Goal: Use online tool/utility: Use online tool/utility

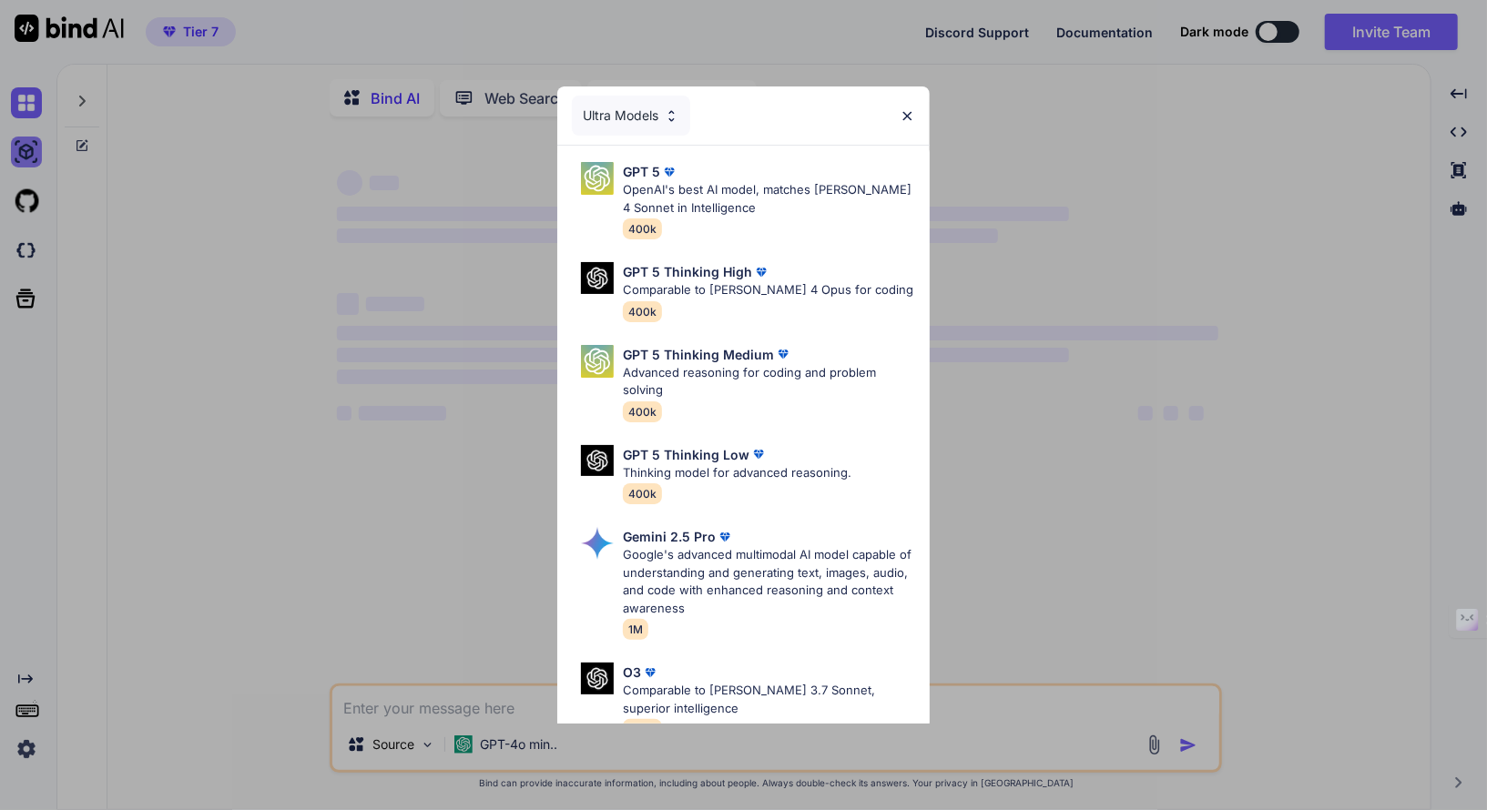
click at [34, 146] on div "Ultra Models GPT 5 OpenAI's best AI model, matches Claude 4 Sonnet in Intellige…" at bounding box center [743, 405] width 1487 height 810
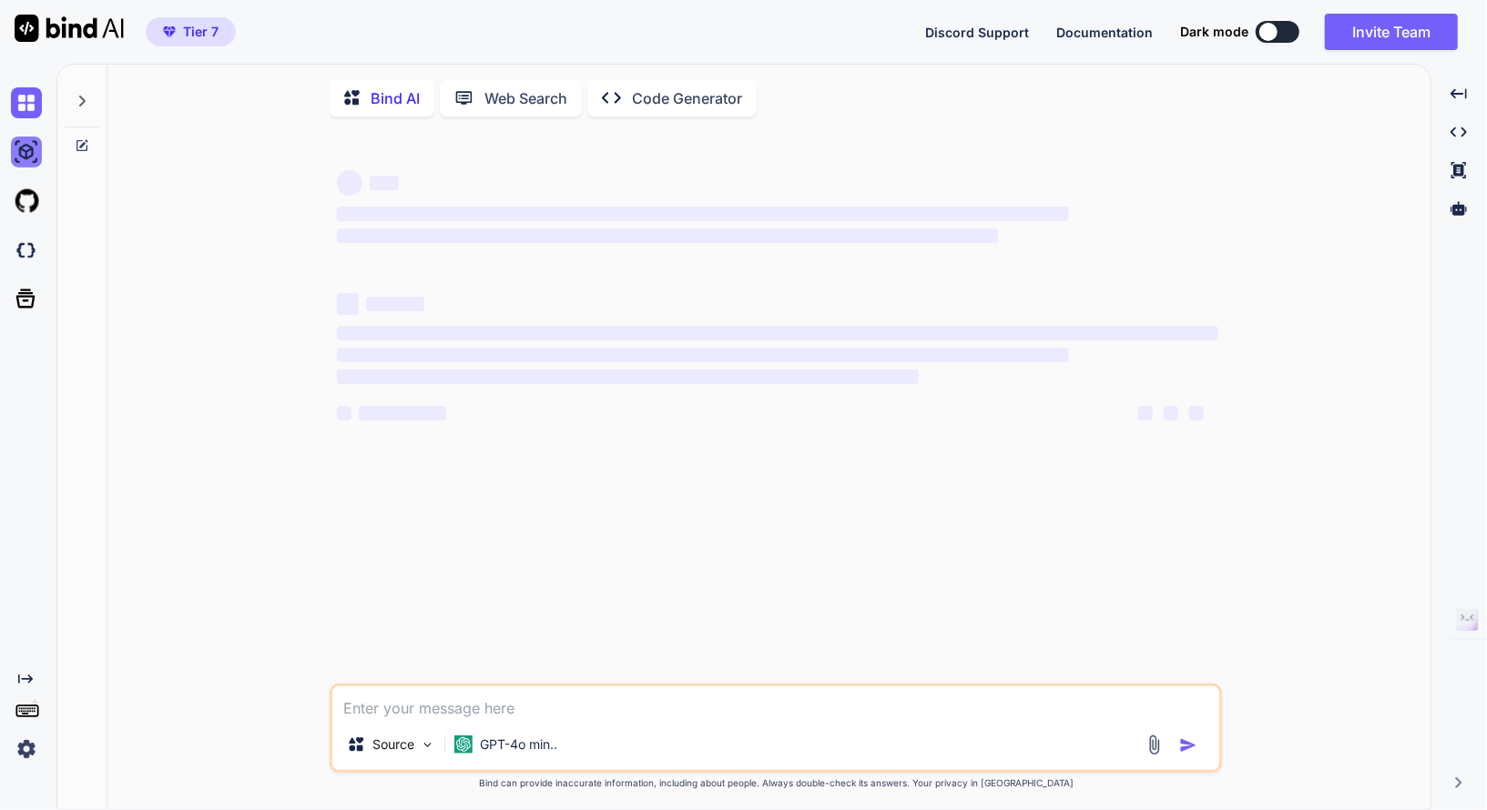
type textarea "x"
click at [31, 151] on img at bounding box center [26, 152] width 31 height 31
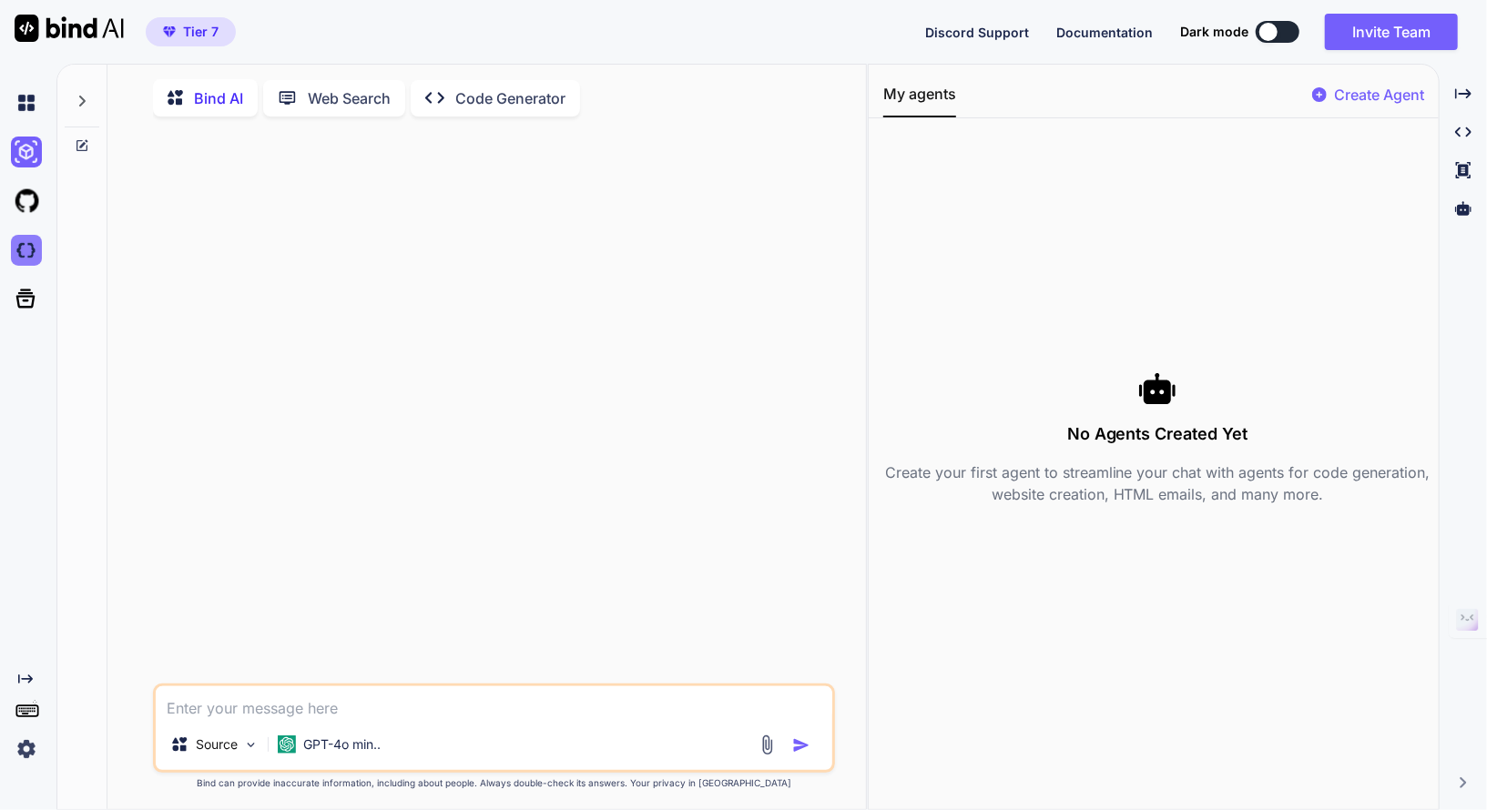
click at [26, 241] on img at bounding box center [26, 250] width 31 height 31
click at [354, 711] on textarea at bounding box center [494, 703] width 676 height 33
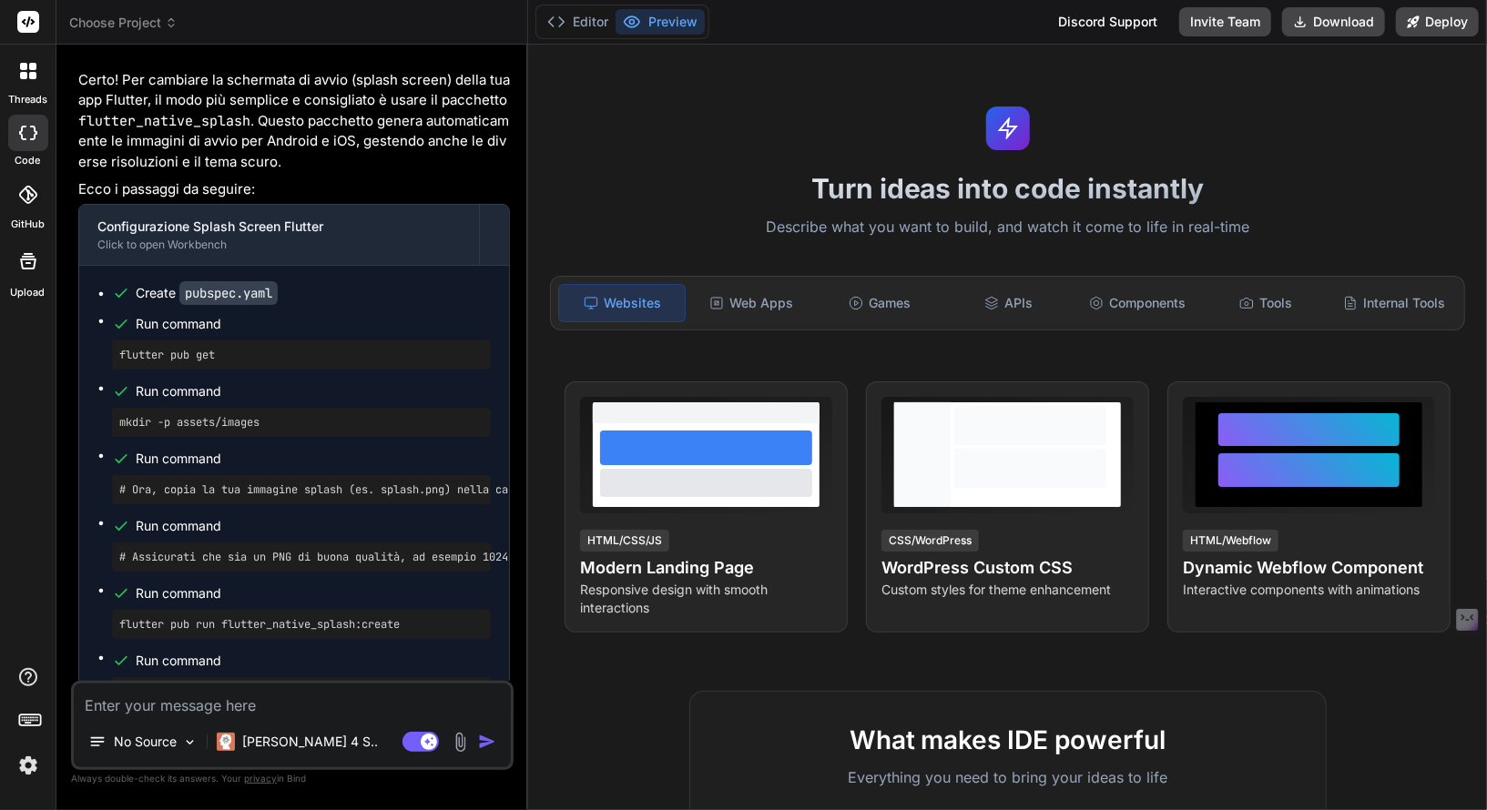
scroll to position [8722, 0]
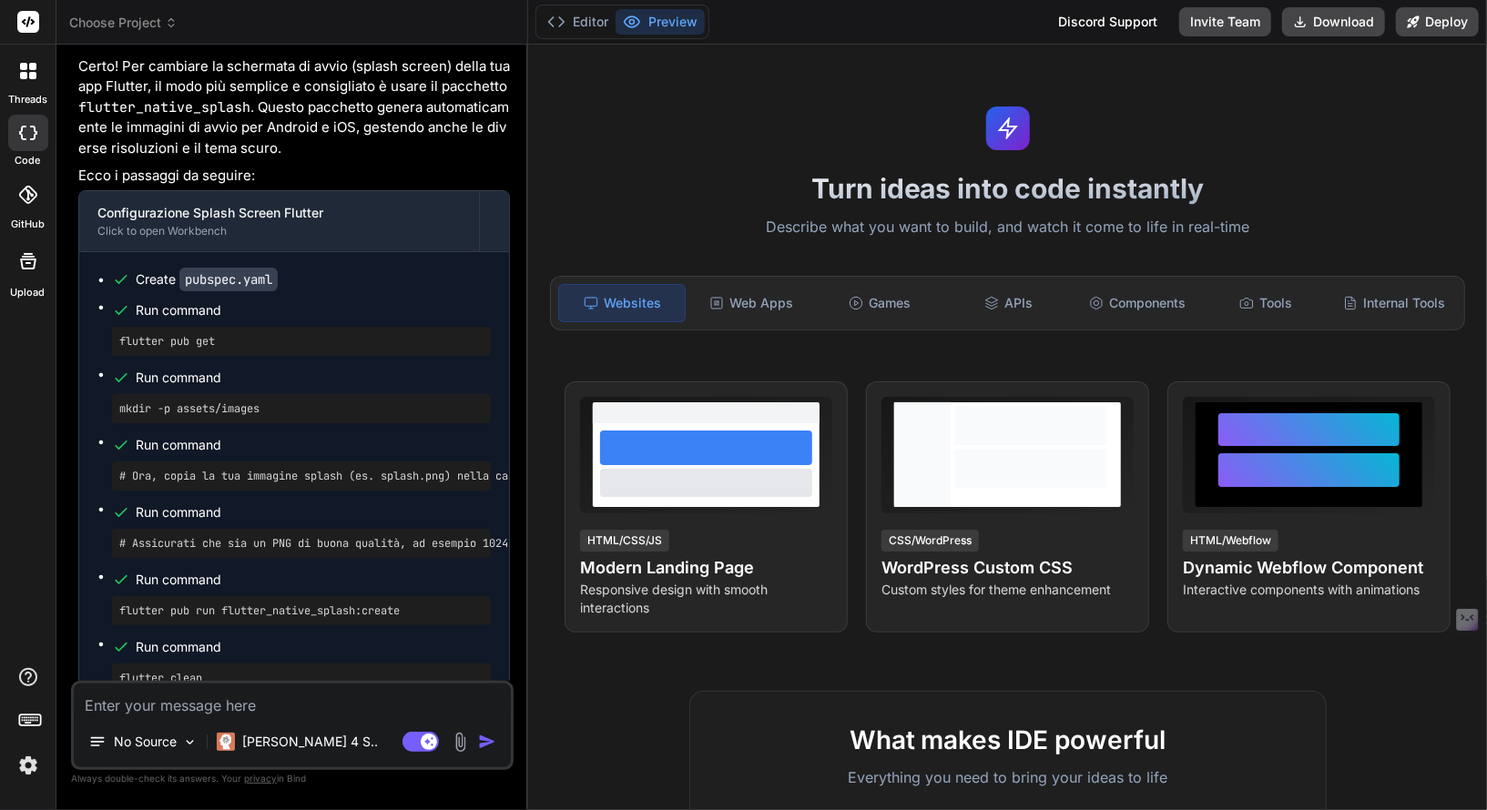
click at [26, 84] on div at bounding box center [28, 71] width 38 height 38
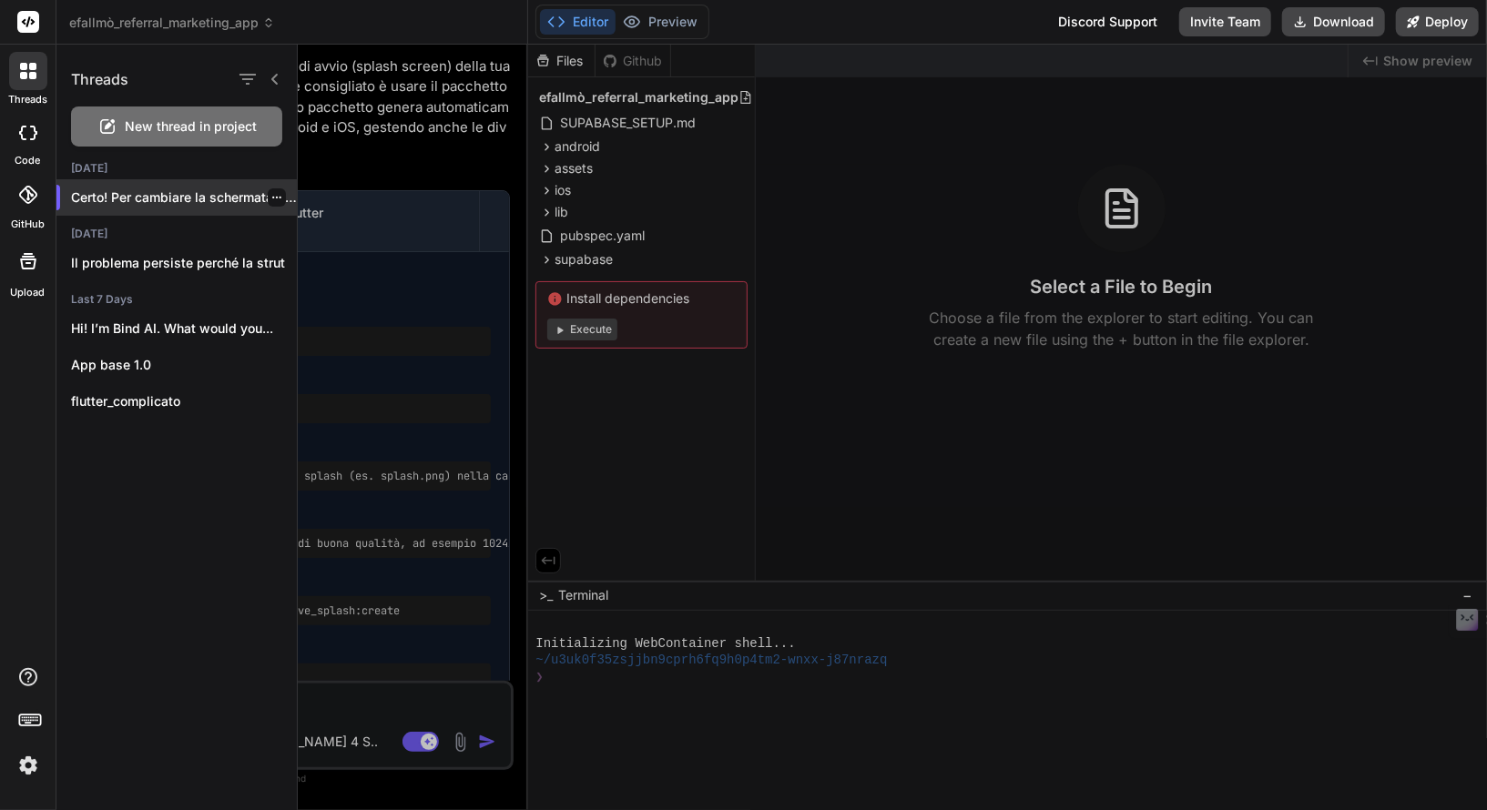
click at [271, 196] on icon "button" at bounding box center [276, 197] width 11 height 11
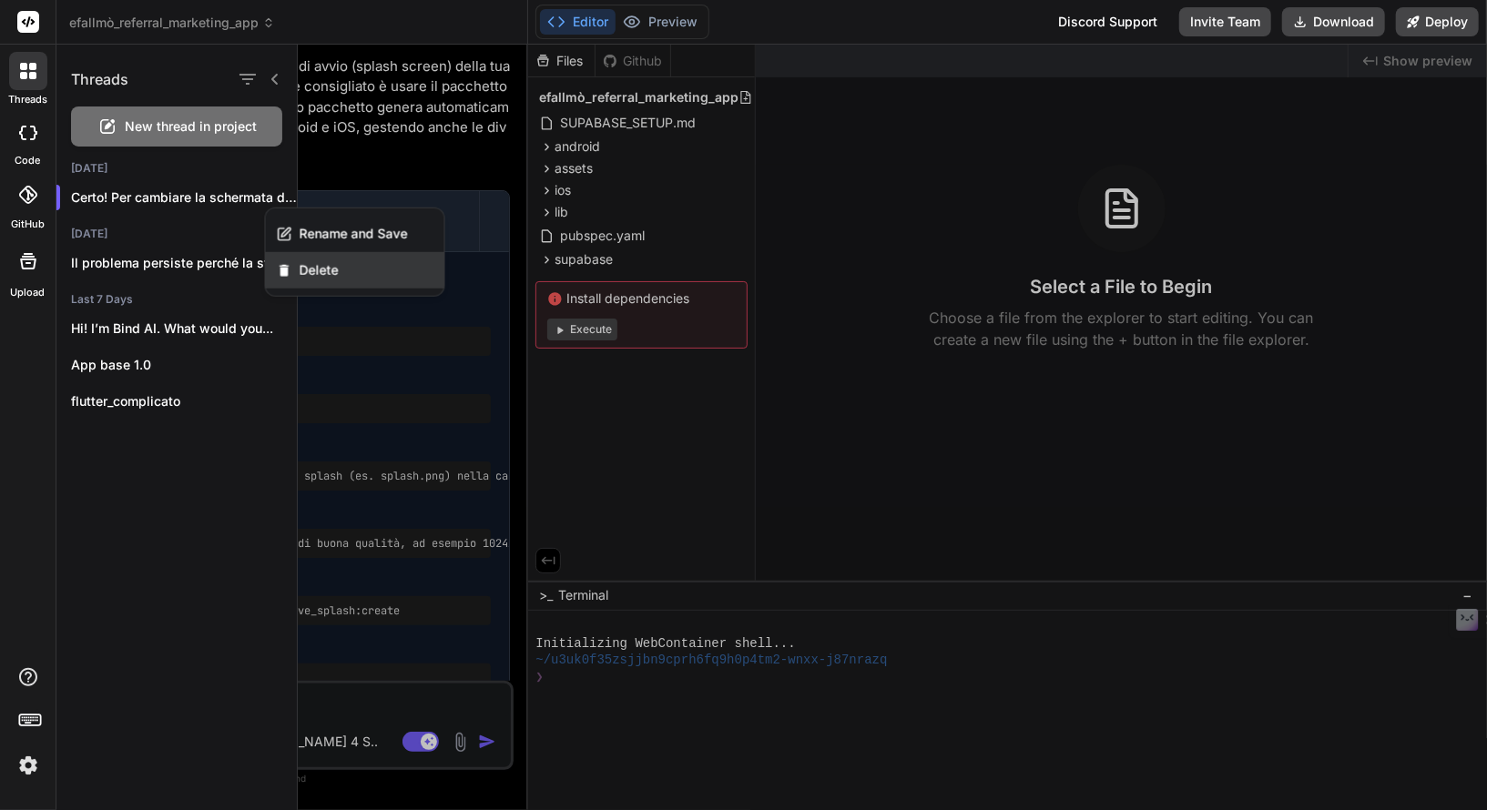
click at [300, 266] on span "Delete" at bounding box center [319, 270] width 39 height 18
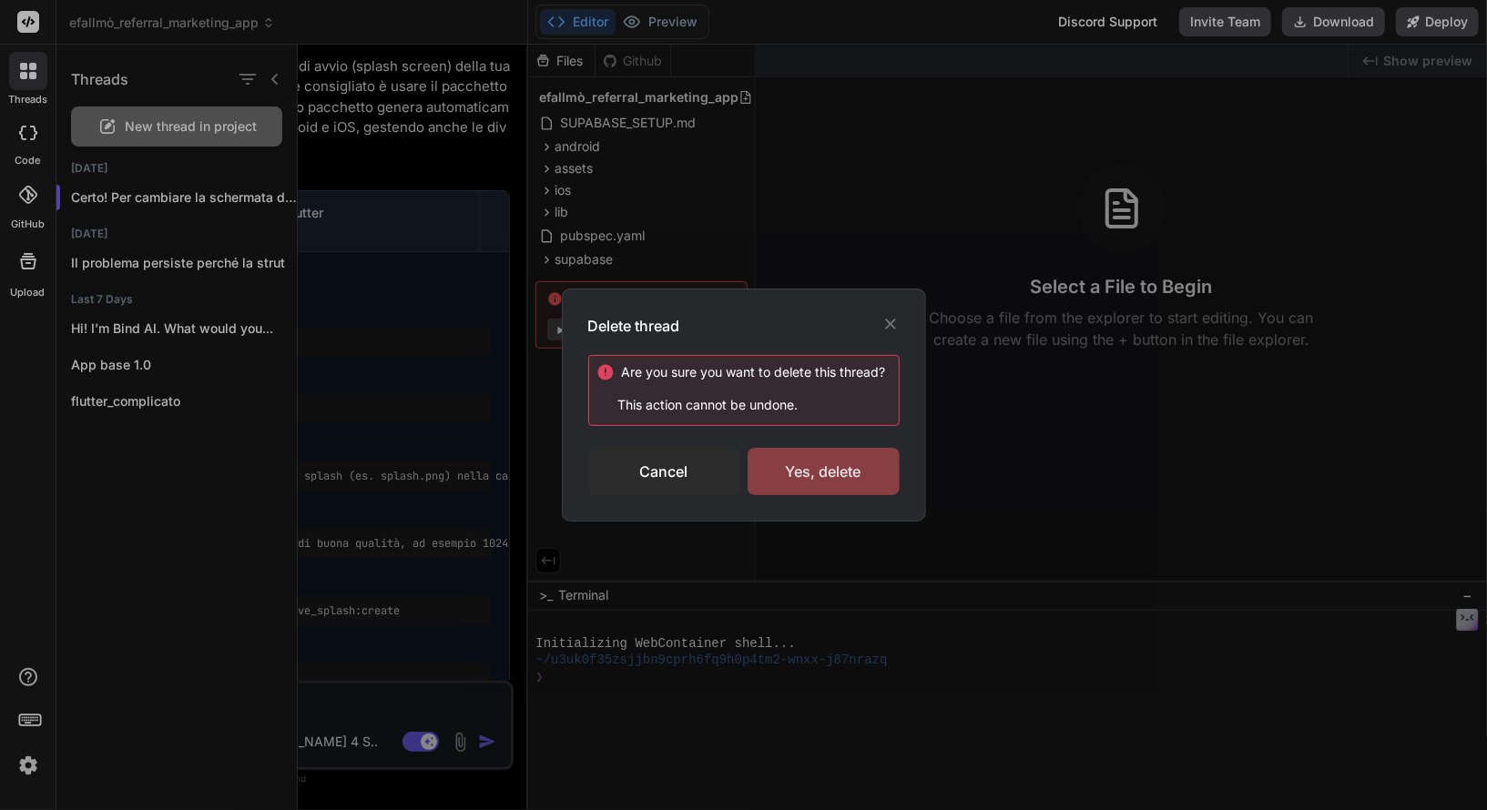
click at [800, 464] on div "Yes, delete" at bounding box center [824, 471] width 152 height 47
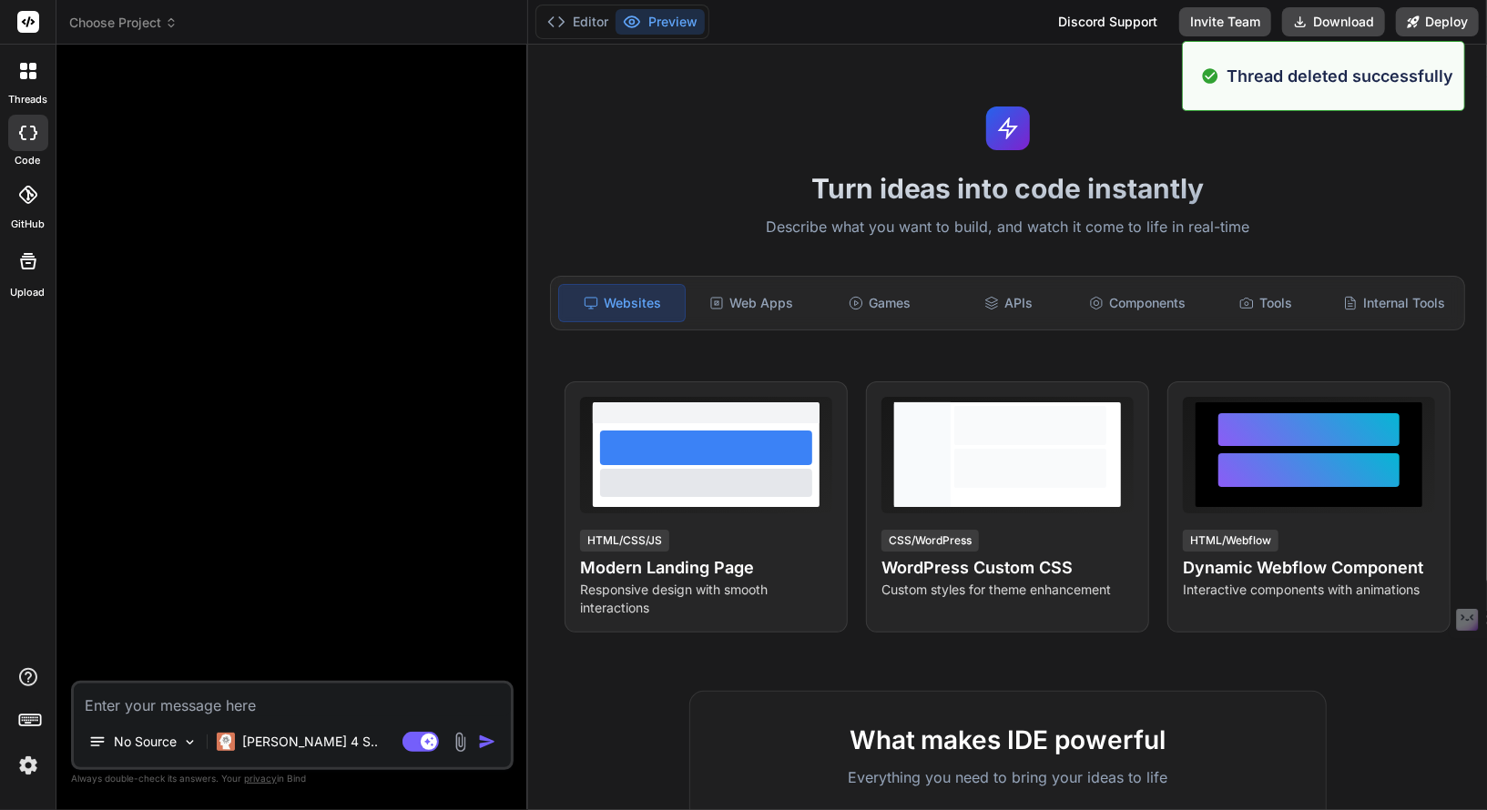
click at [28, 73] on icon at bounding box center [28, 71] width 16 height 16
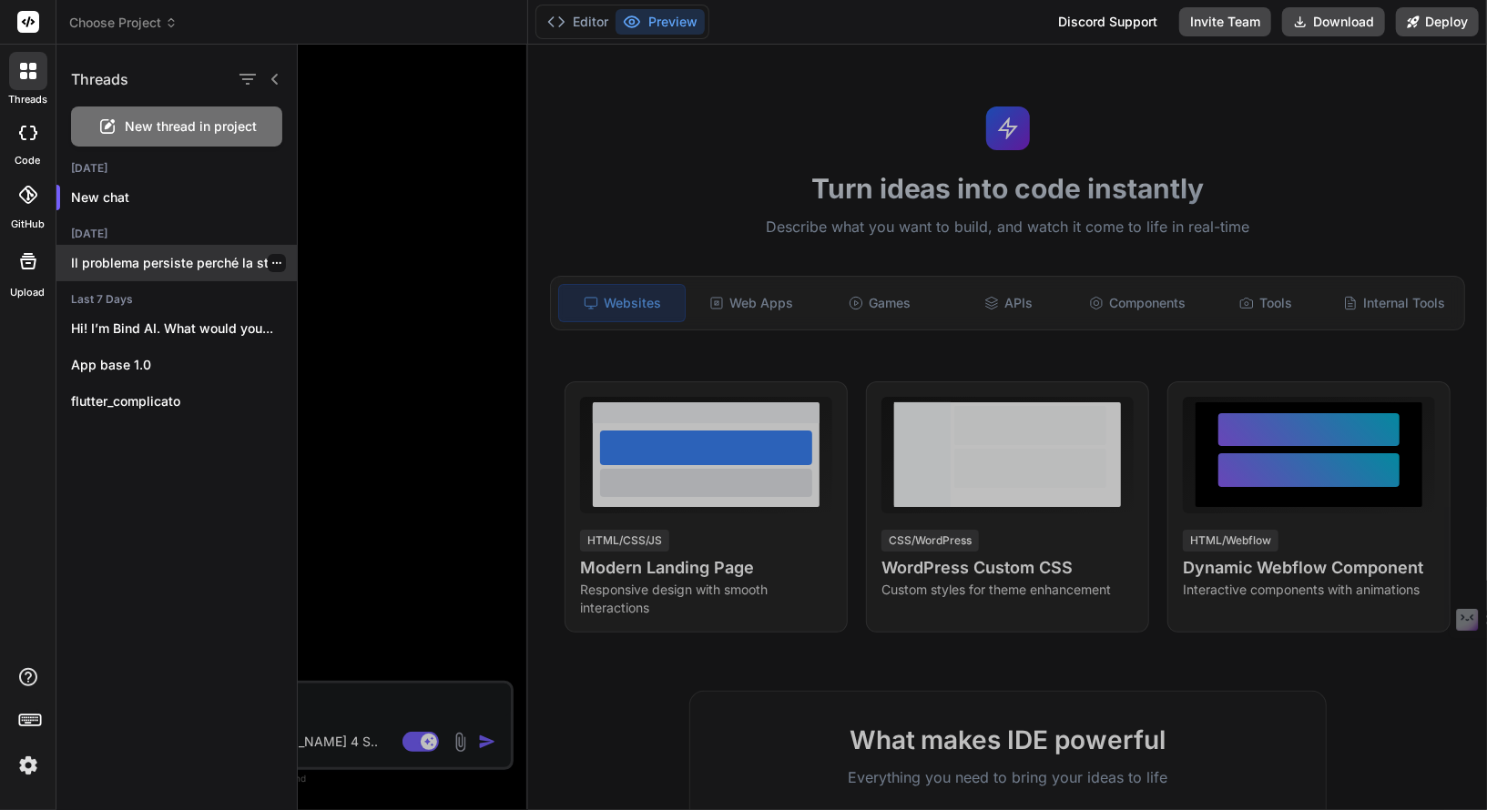
click at [271, 262] on icon "button" at bounding box center [276, 263] width 11 height 11
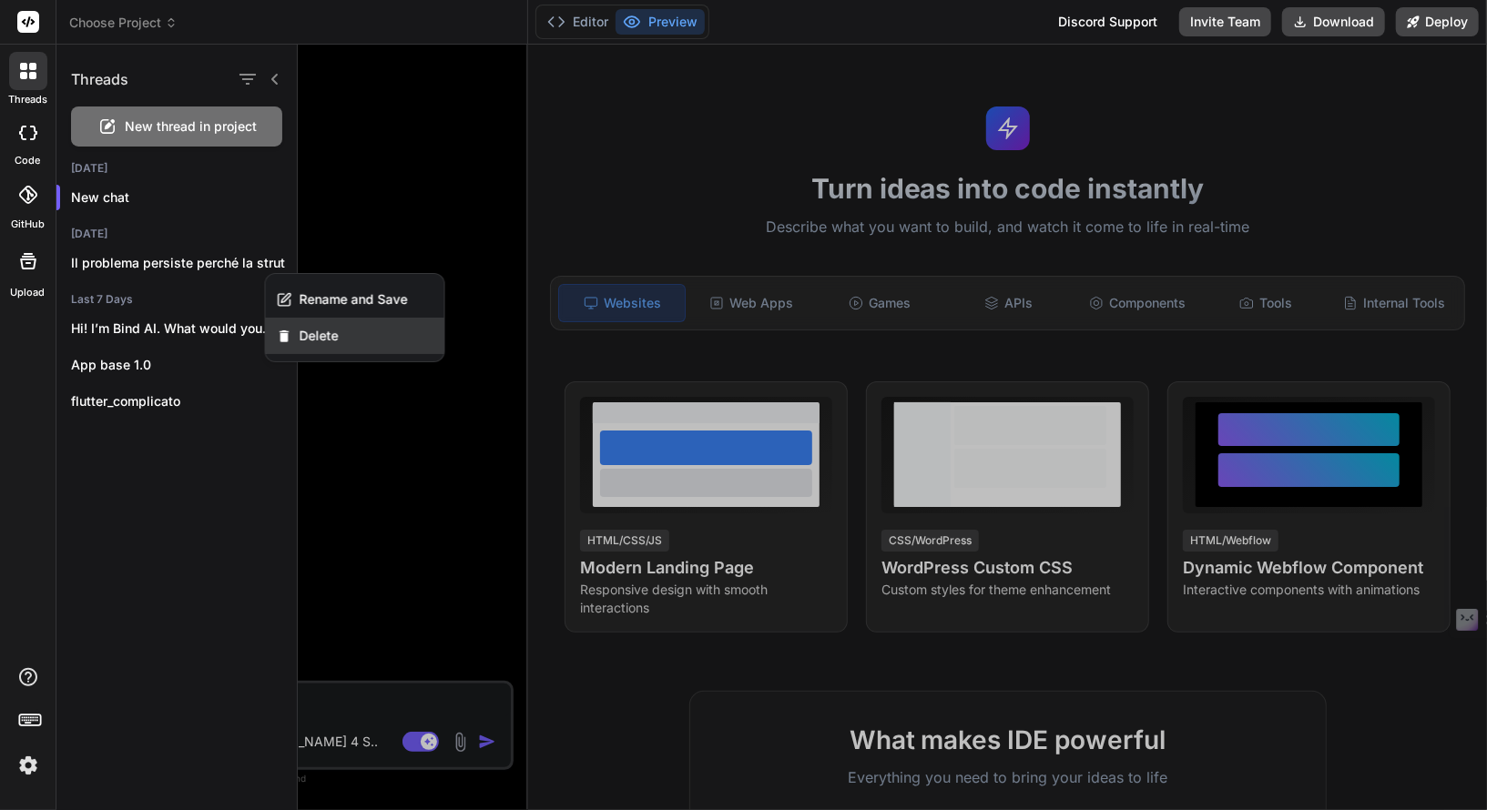
click at [318, 334] on span "Delete" at bounding box center [319, 336] width 39 height 18
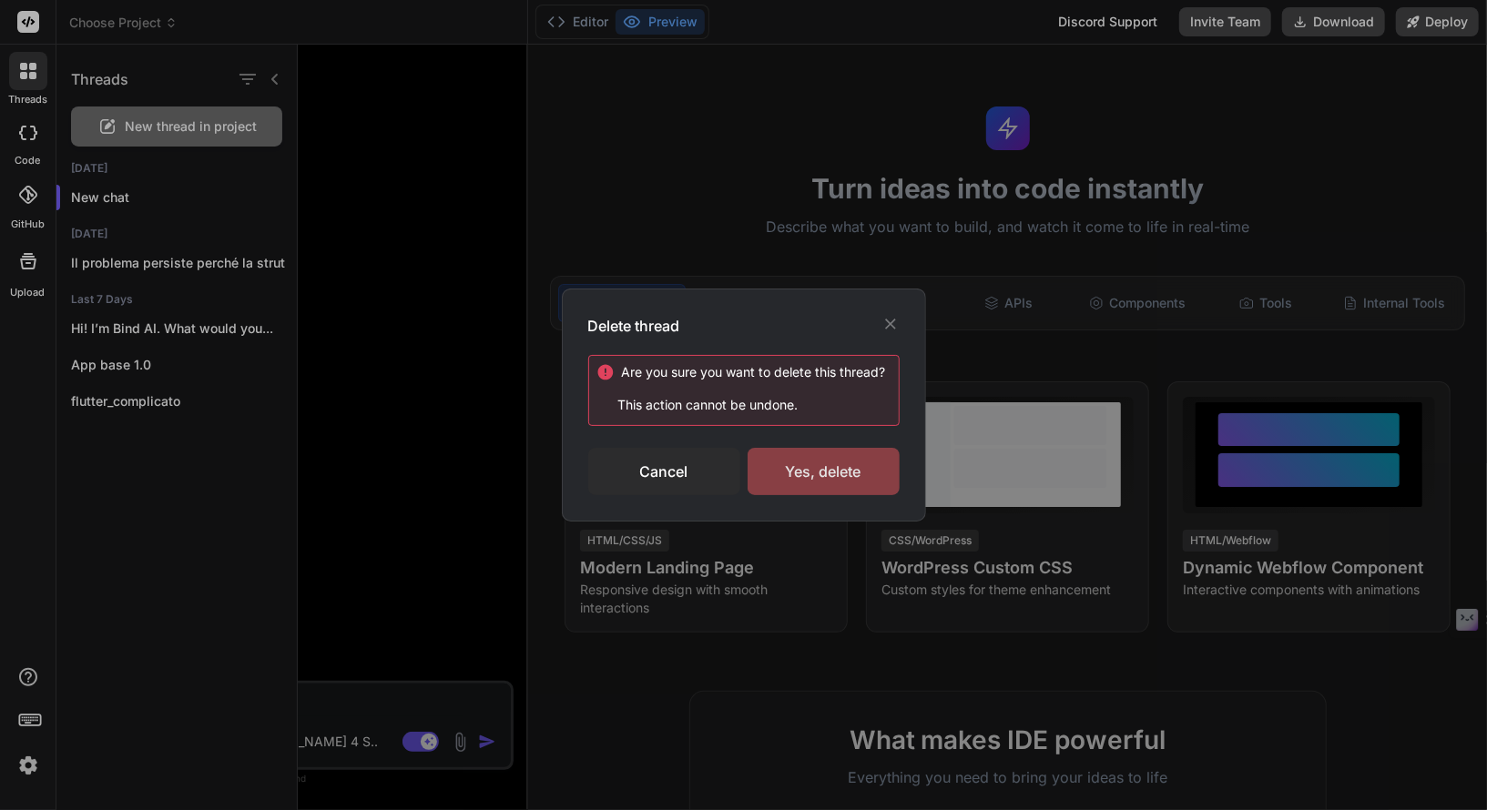
click at [792, 470] on div "Yes, delete" at bounding box center [824, 471] width 152 height 47
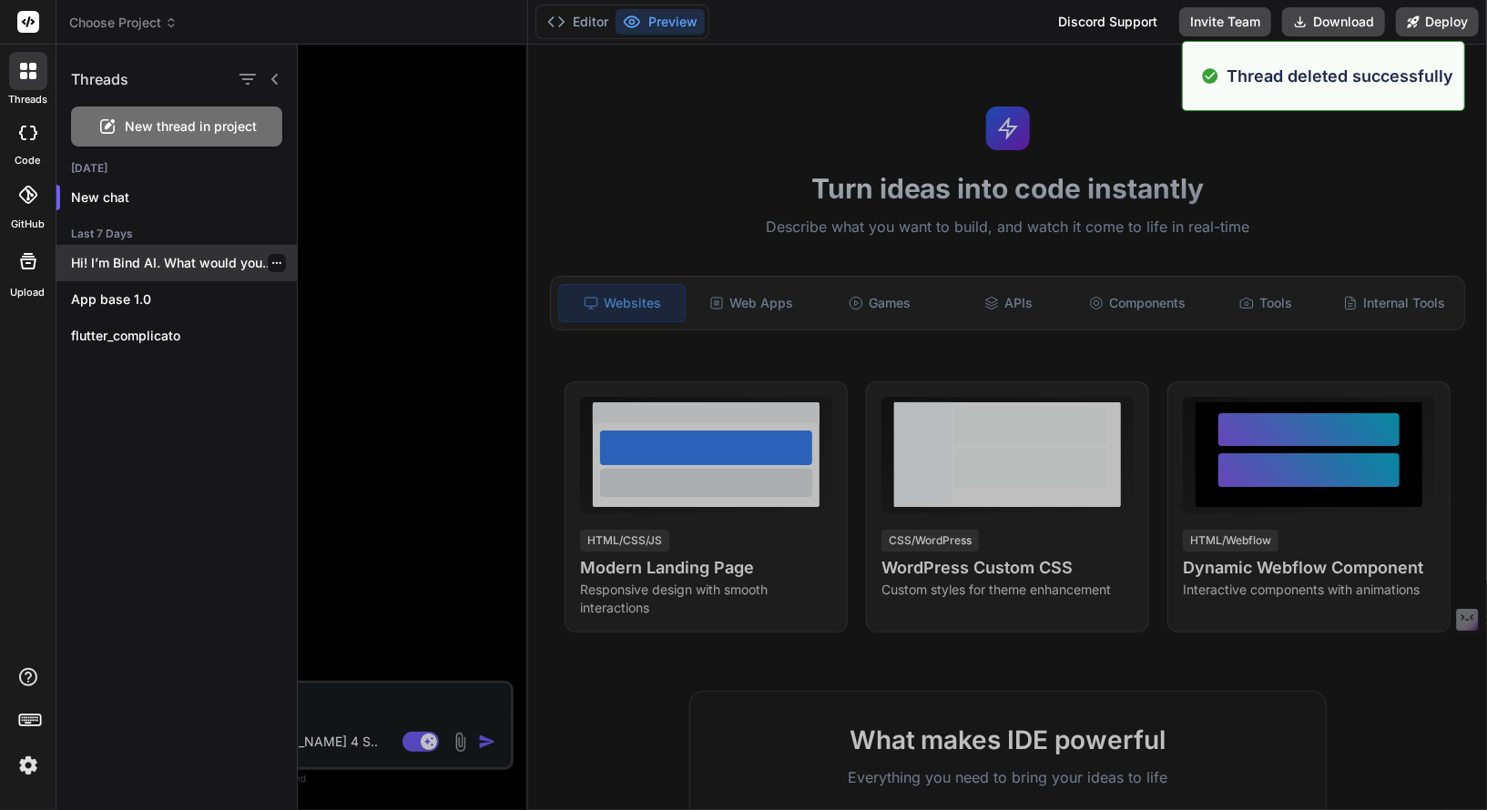
click at [271, 264] on icon "button" at bounding box center [276, 263] width 11 height 11
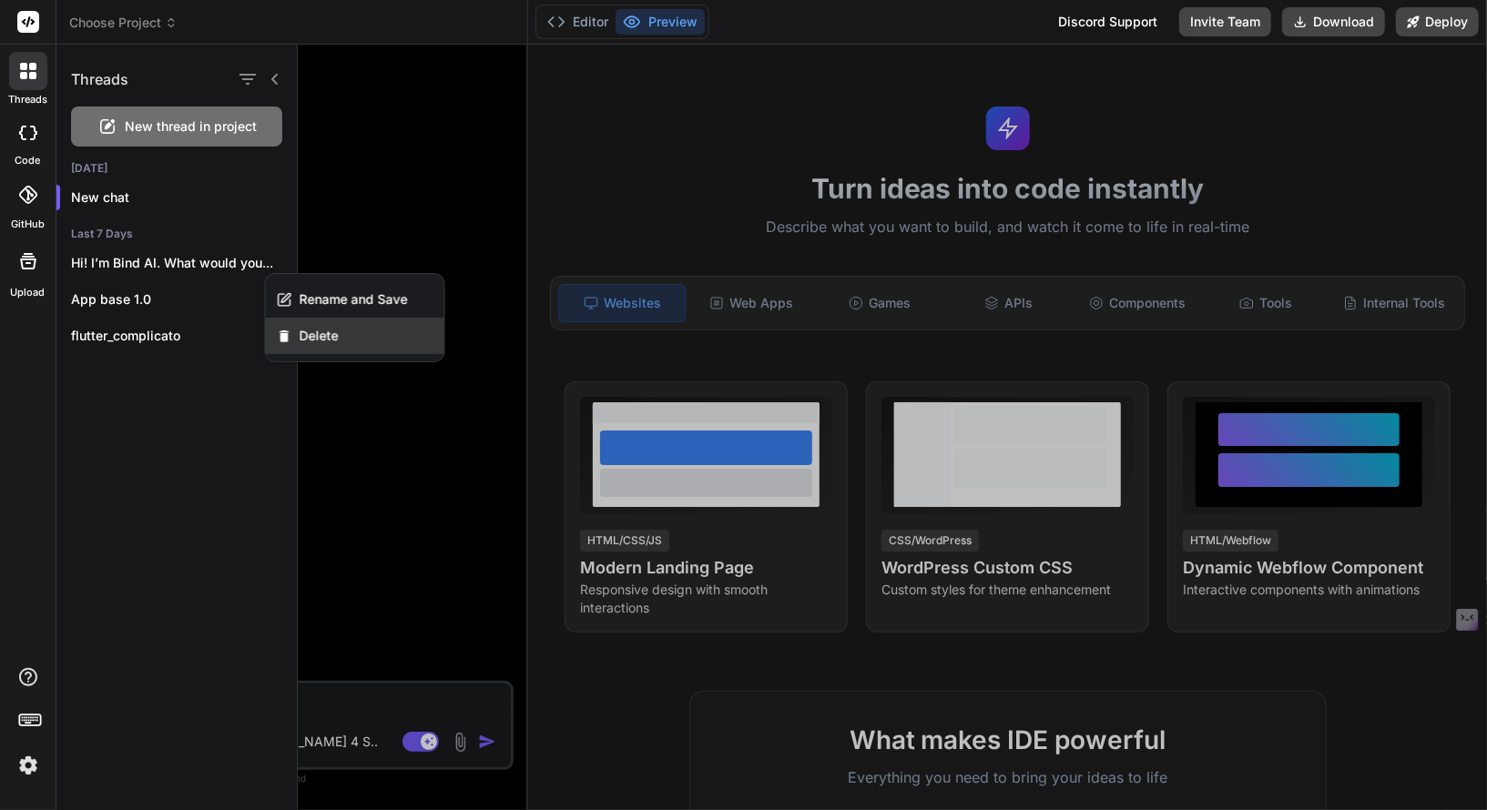
click at [342, 346] on div "Delete" at bounding box center [355, 336] width 178 height 36
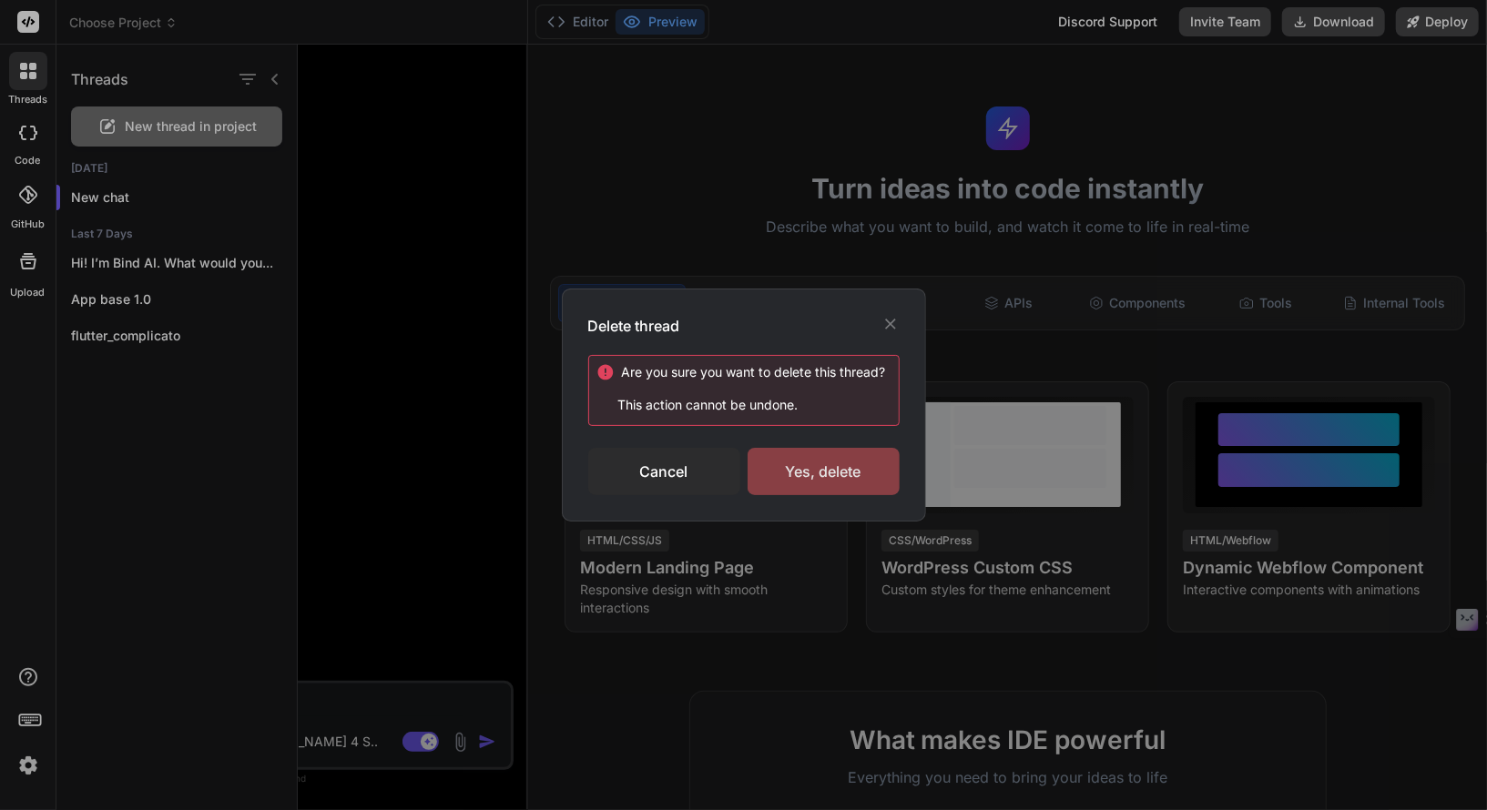
click at [809, 473] on div "Yes, delete" at bounding box center [824, 471] width 152 height 47
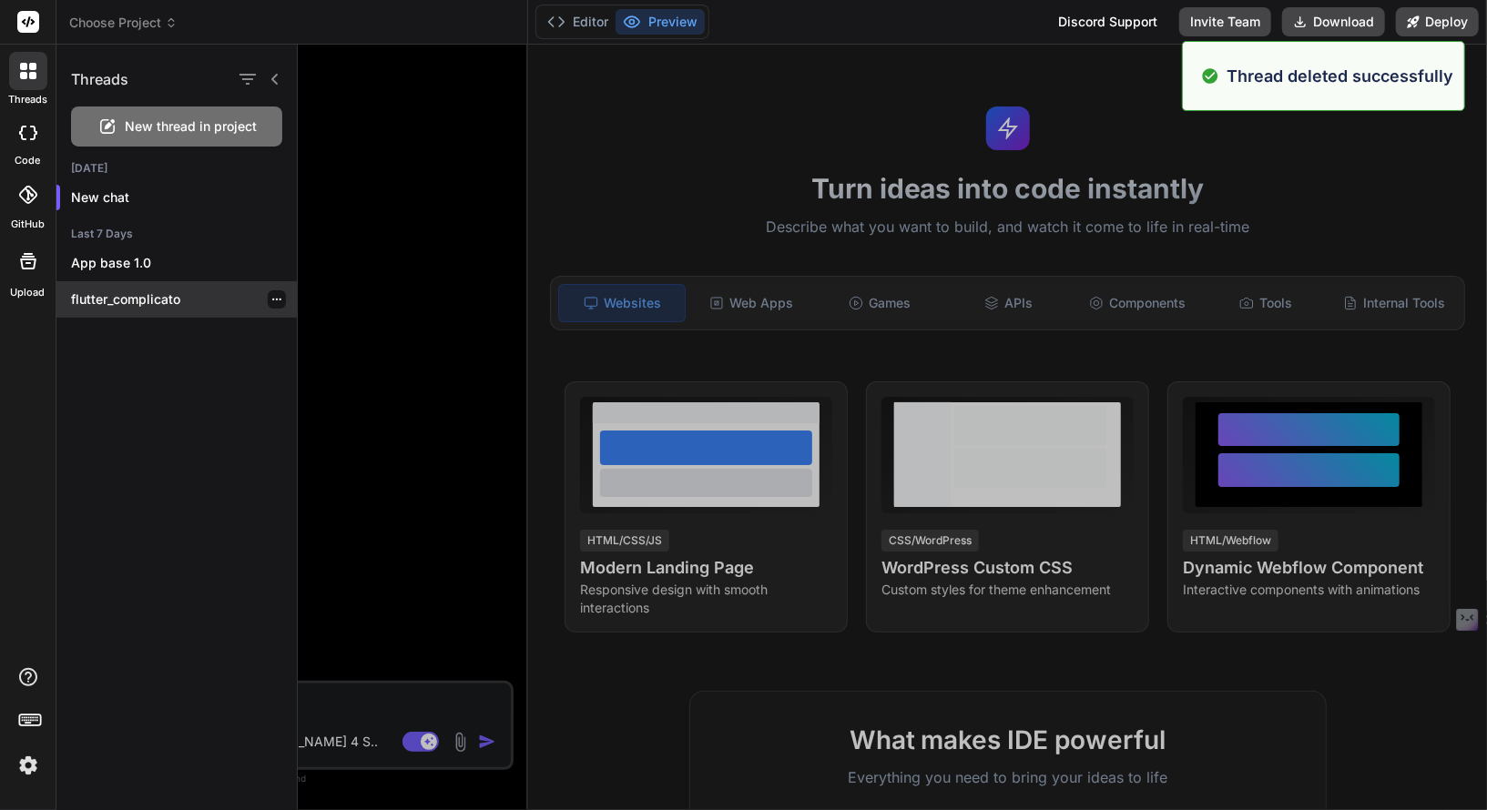
click at [276, 302] on div at bounding box center [277, 299] width 18 height 18
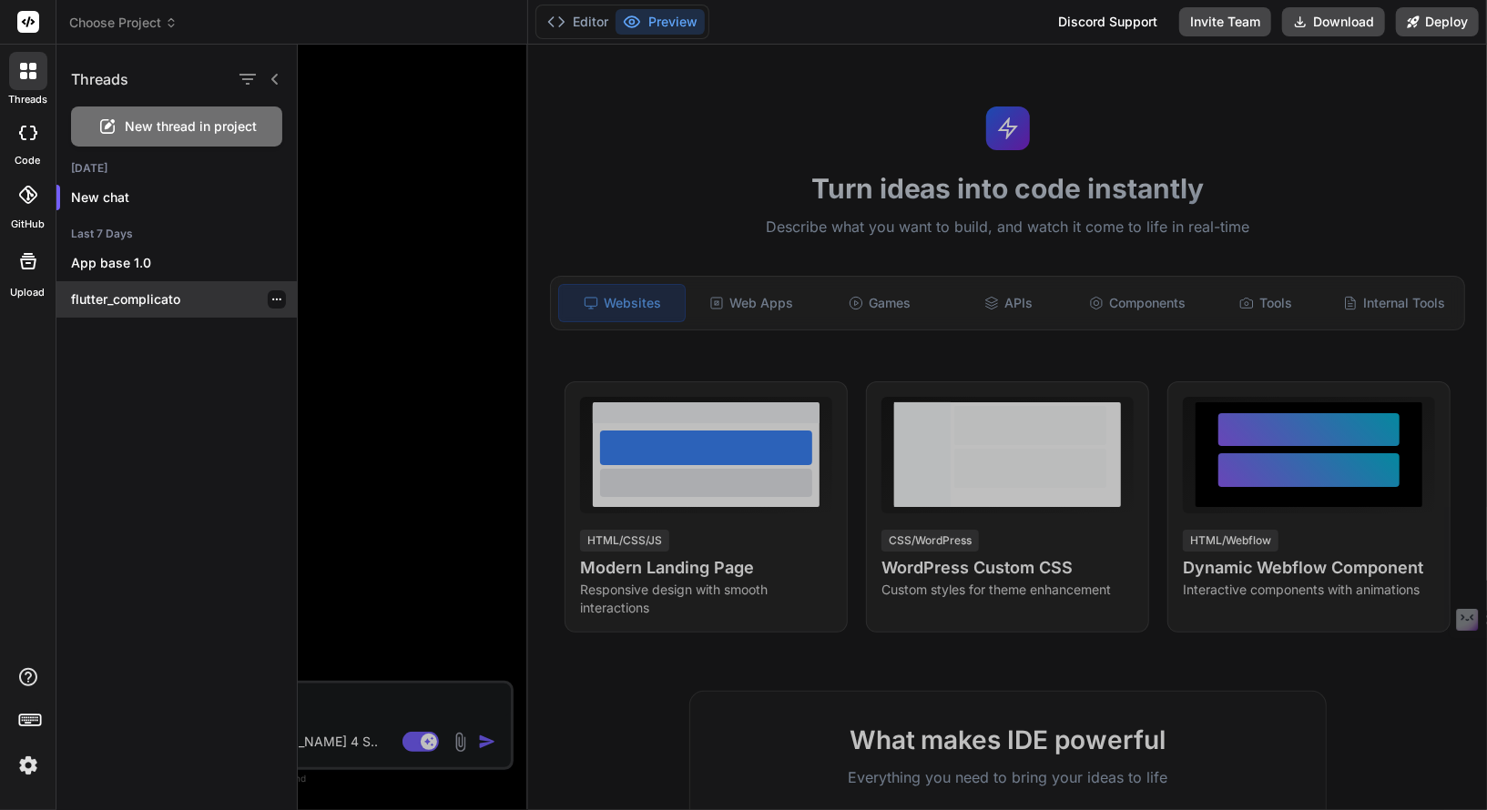
click at [271, 304] on icon "button" at bounding box center [276, 299] width 11 height 11
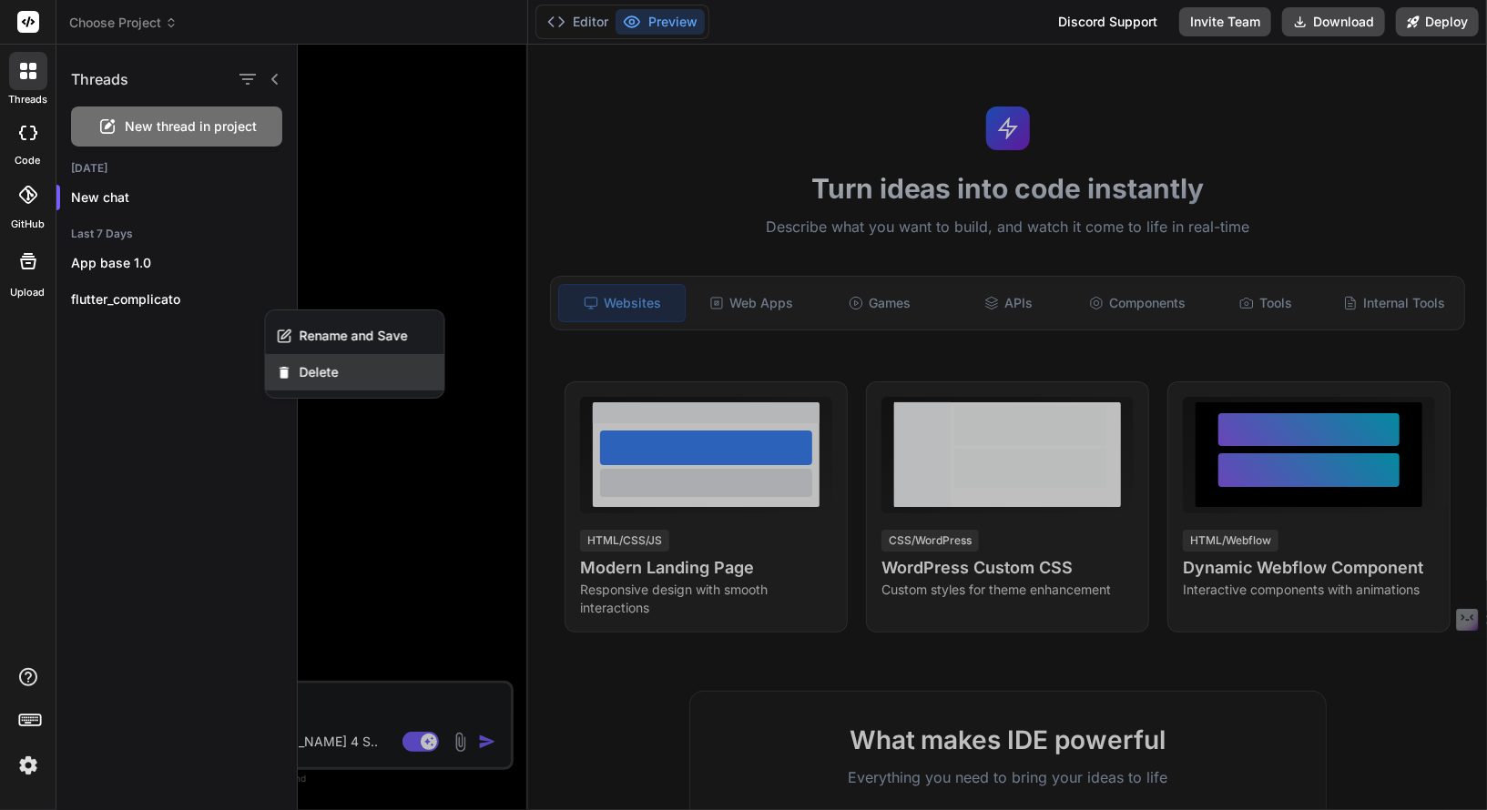
click at [317, 365] on span "Delete" at bounding box center [319, 372] width 39 height 18
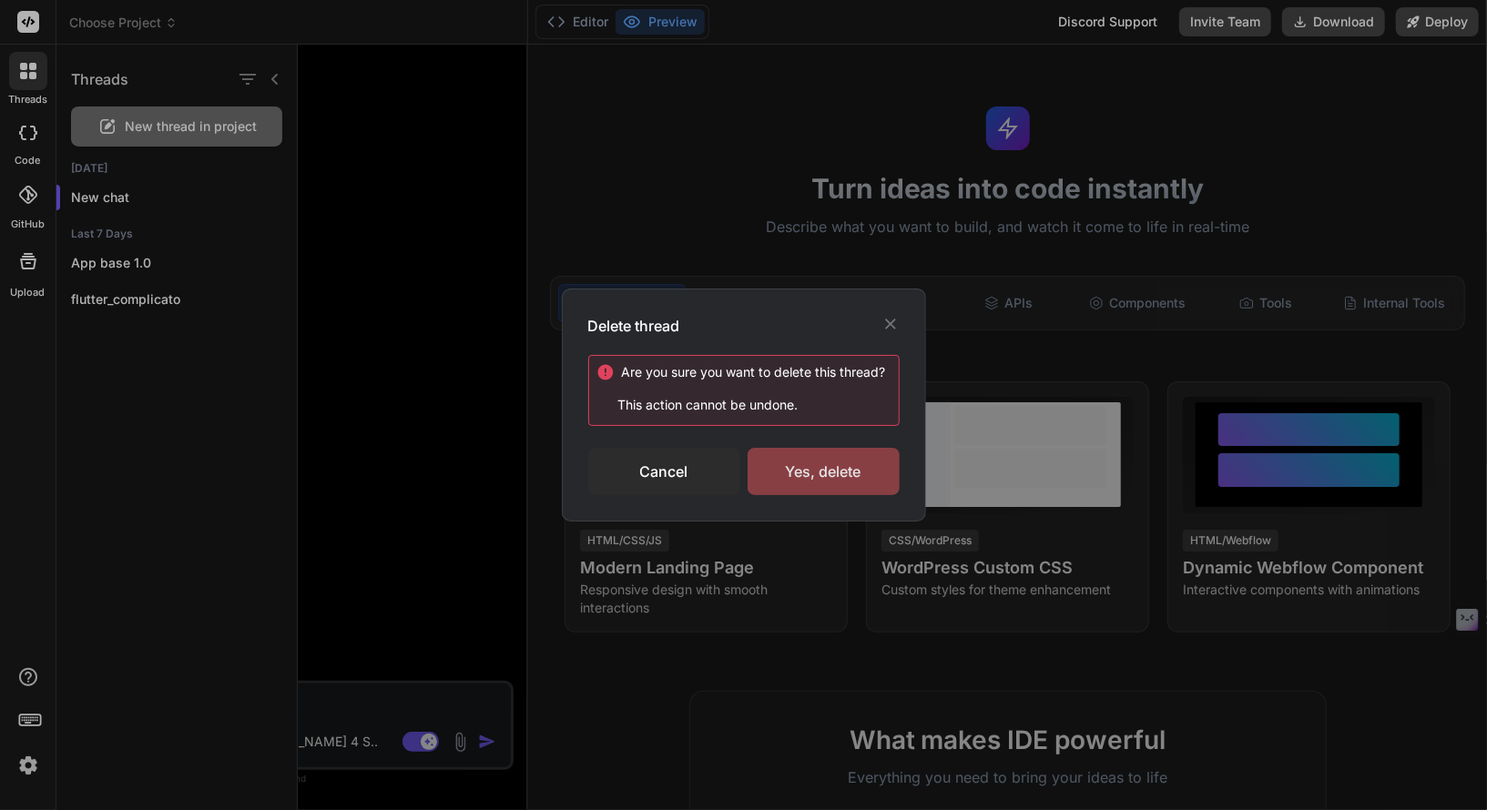
click at [774, 475] on div "Yes, delete" at bounding box center [824, 471] width 152 height 47
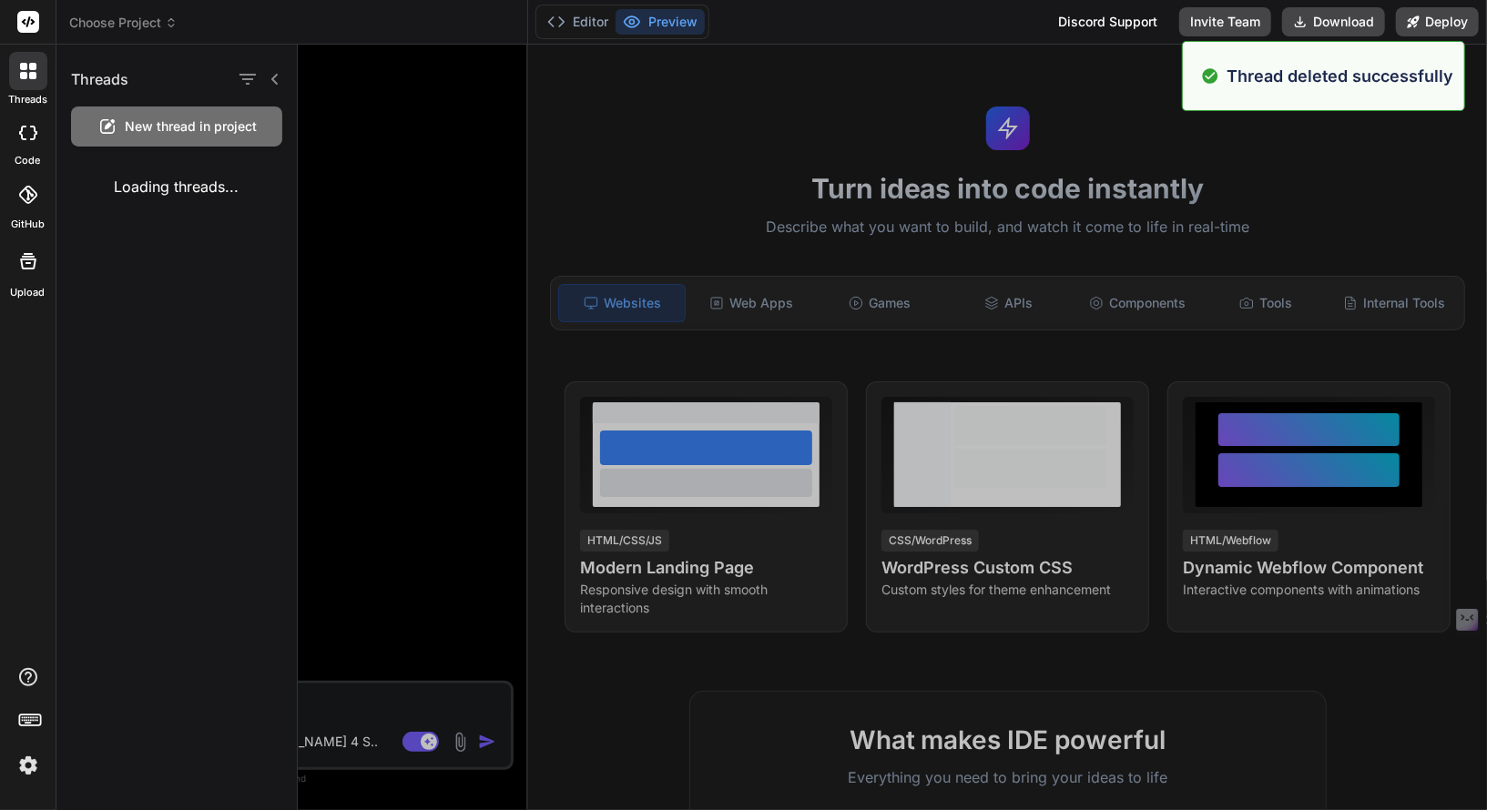
type textarea "x"
click at [371, 307] on div at bounding box center [892, 428] width 1189 height 766
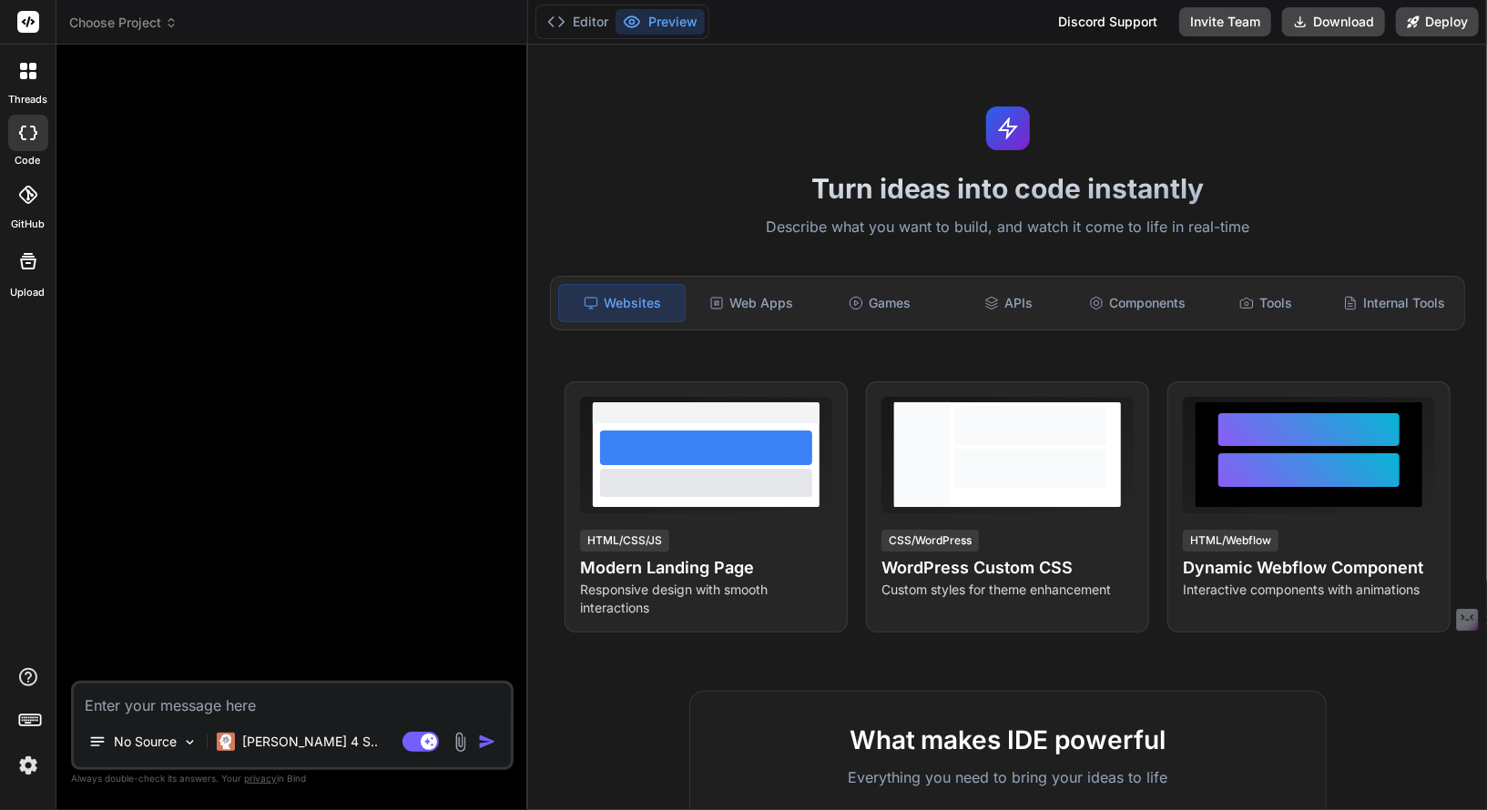
click at [240, 702] on textarea at bounding box center [292, 700] width 437 height 33
type textarea "c"
type textarea "x"
type textarea "cl"
type textarea "x"
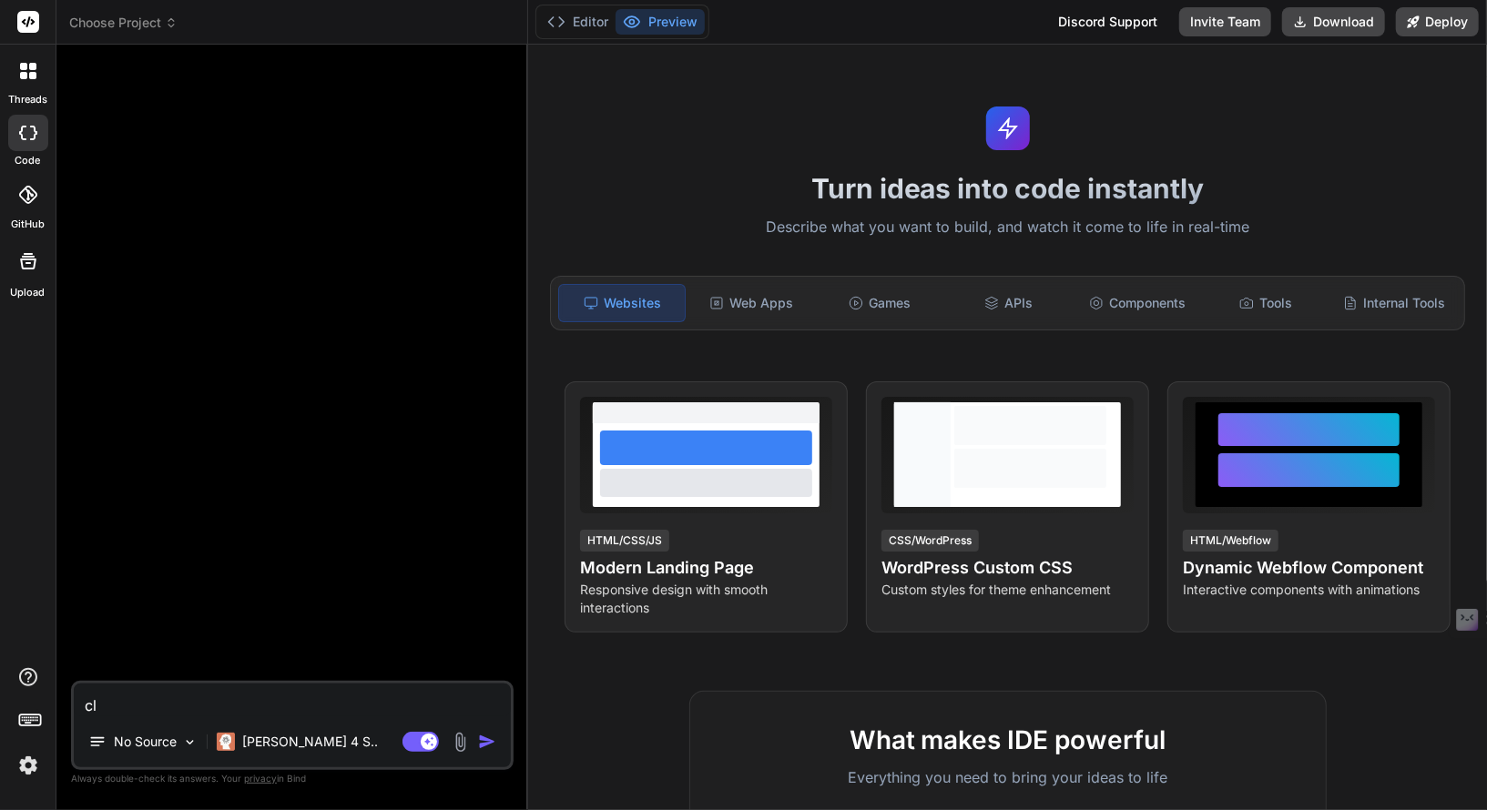
type textarea "clo"
type textarea "x"
type textarea "clon"
type textarea "x"
type textarea "clona"
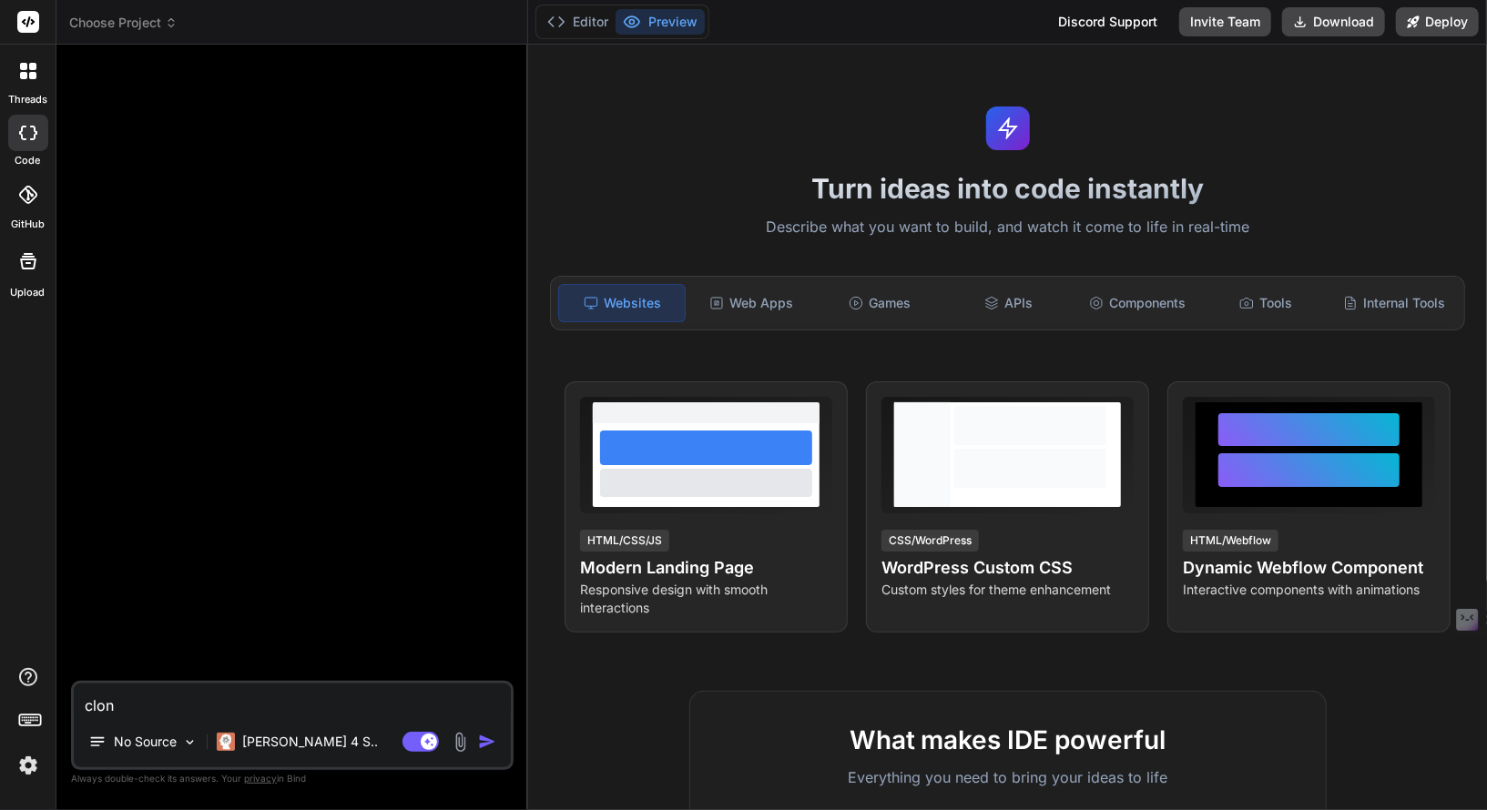
type textarea "x"
type textarea "clonam"
type textarea "x"
type textarea "clonami"
type textarea "x"
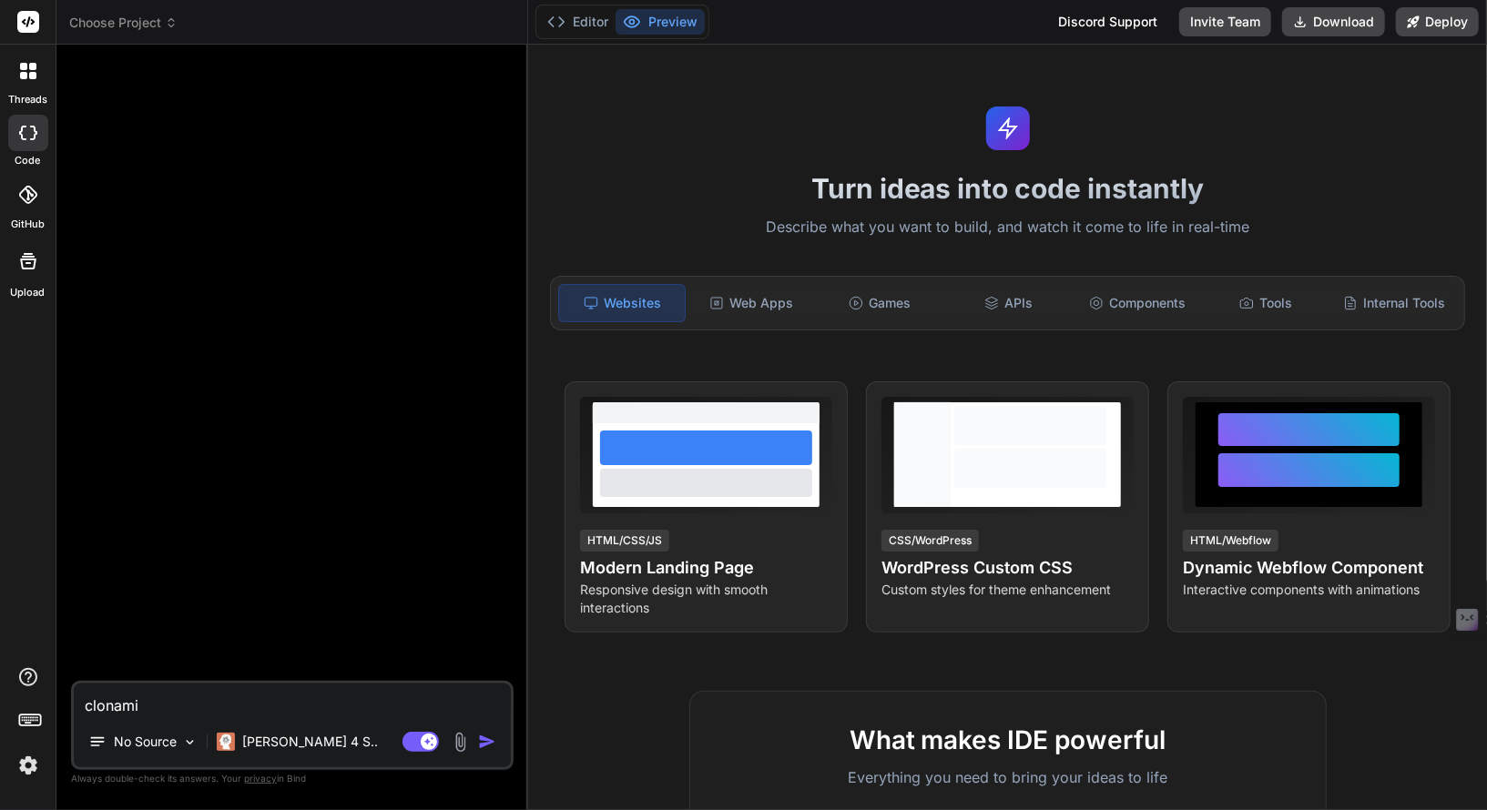
type textarea "clonami"
type textarea "x"
type textarea "clonami i"
type textarea "x"
type textarea "clonami il"
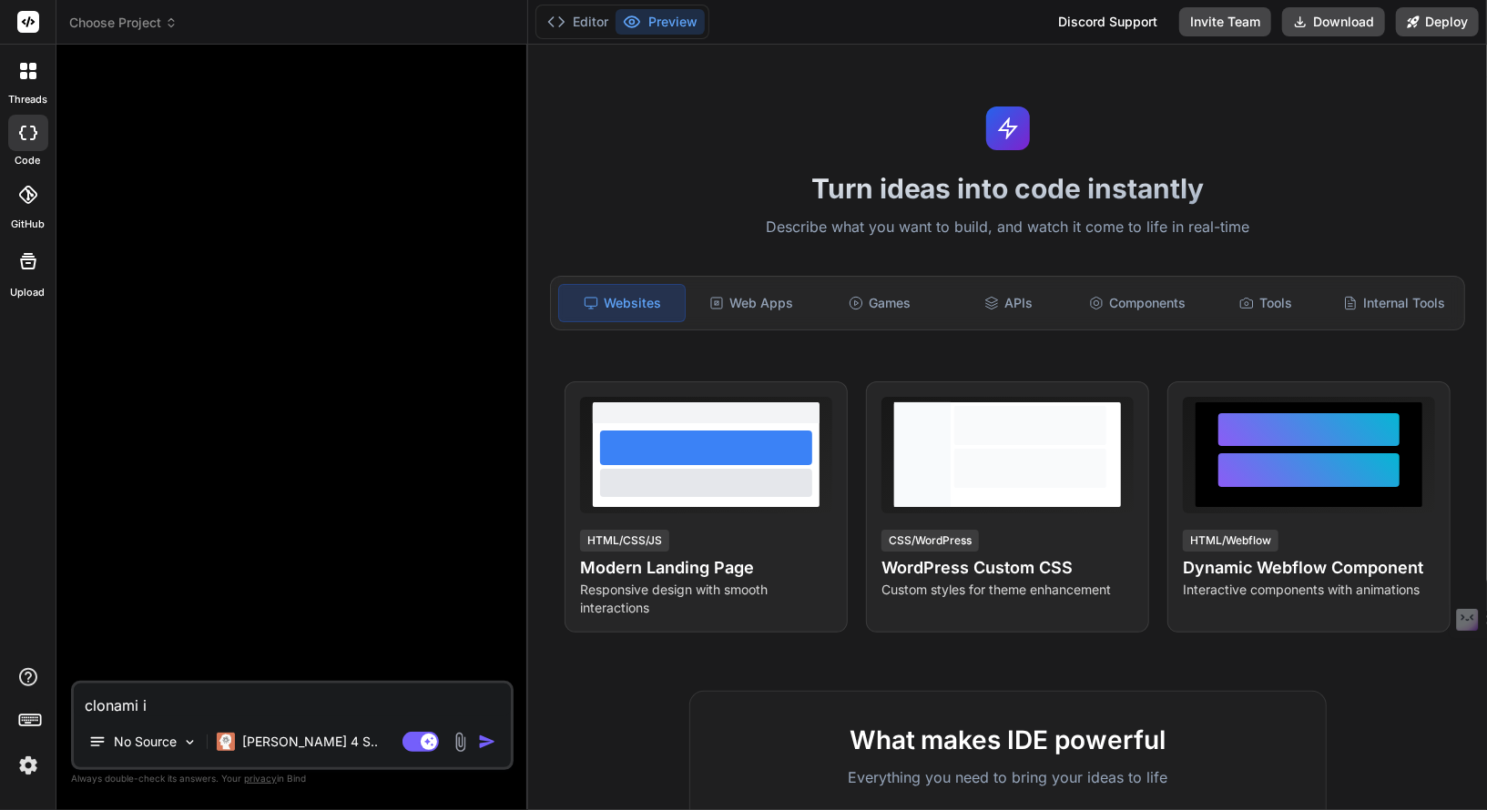
type textarea "x"
type textarea "clonami il"
type textarea "x"
type textarea "clonami il p"
type textarea "x"
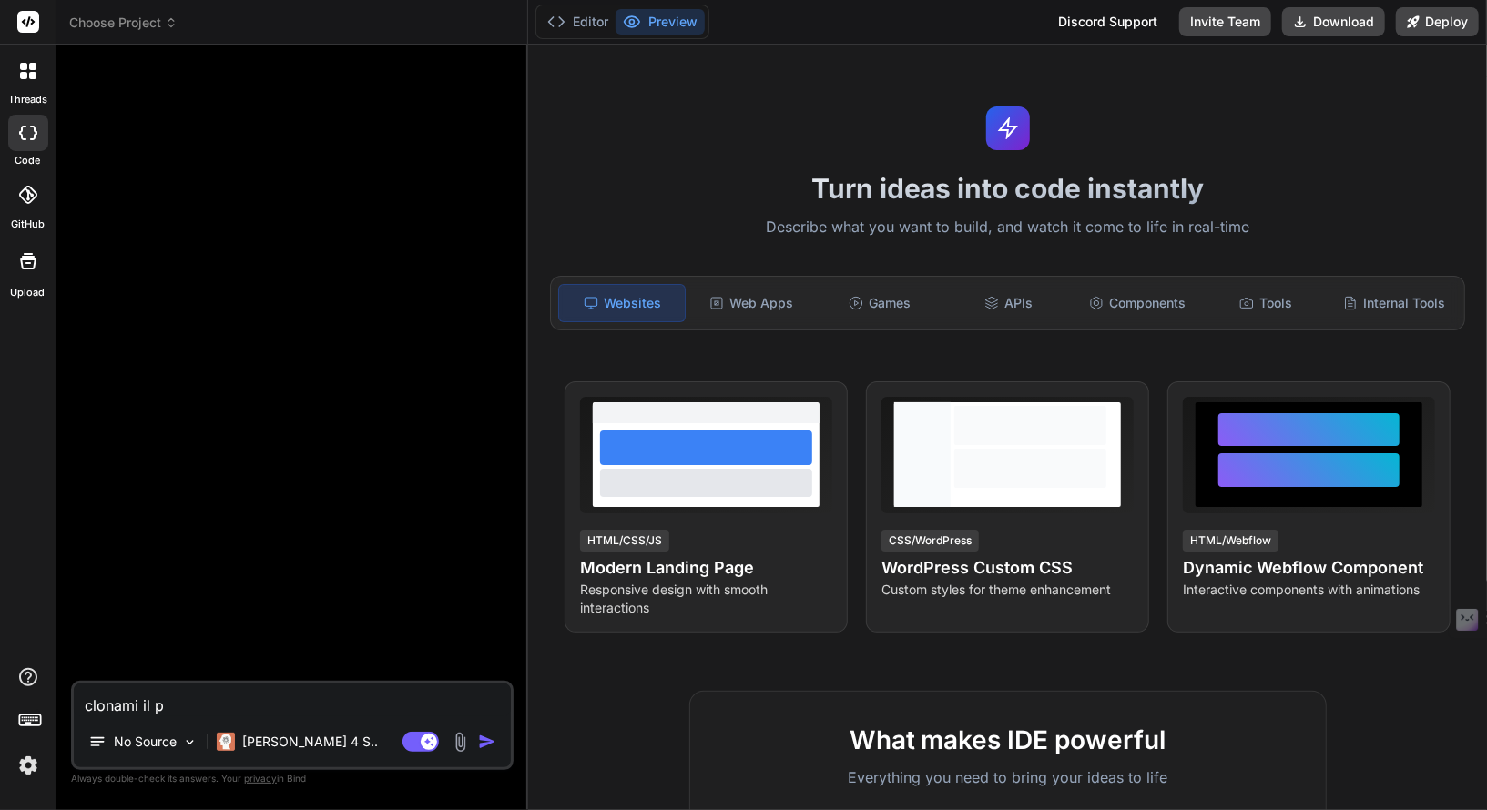
type textarea "clonami il pr"
type textarea "x"
type textarea "clonami il pro"
type textarea "x"
type textarea "clonami il prog"
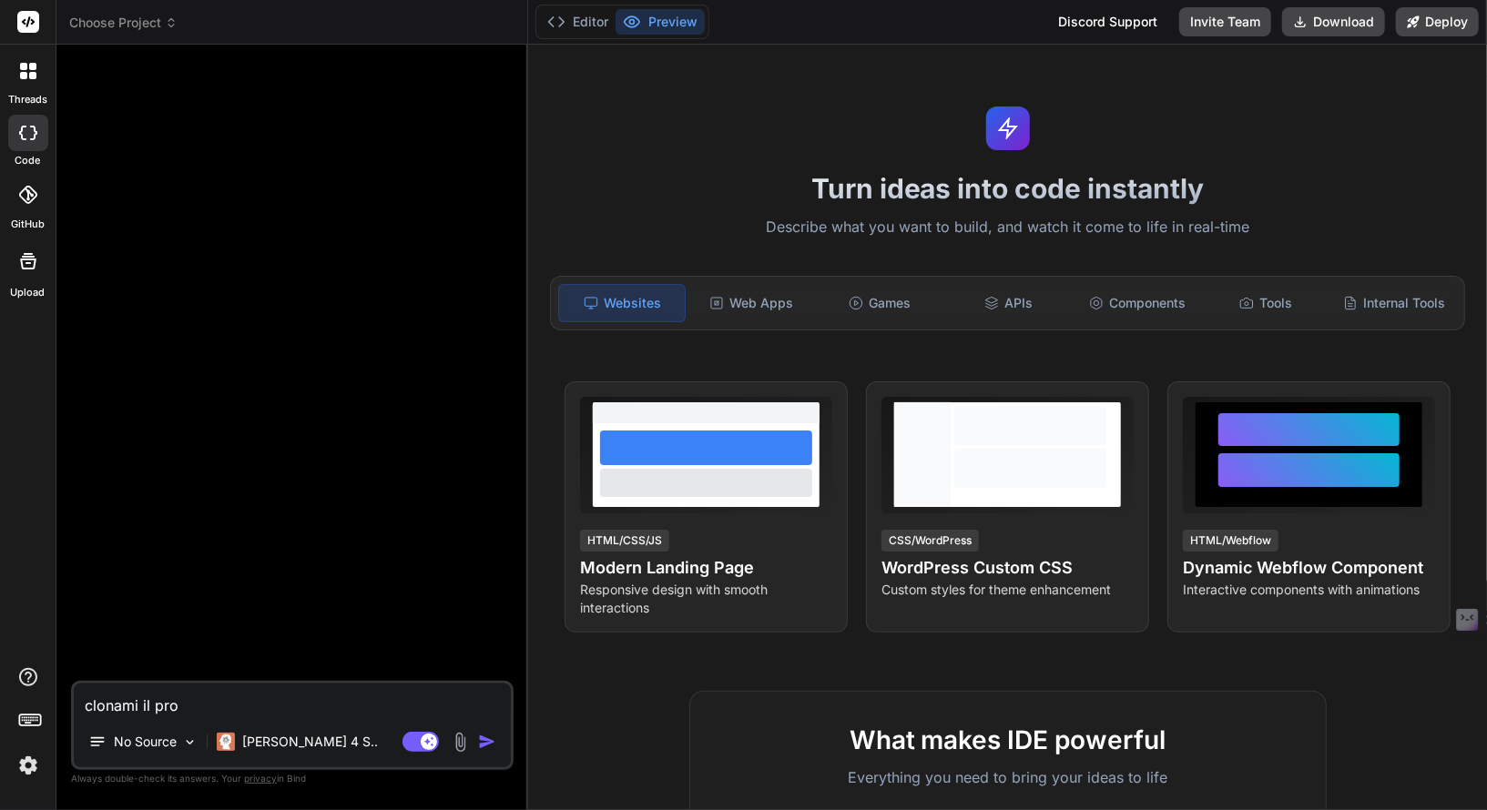
type textarea "x"
type textarea "clonami il proge"
type textarea "x"
type textarea "clonami il proget"
type textarea "x"
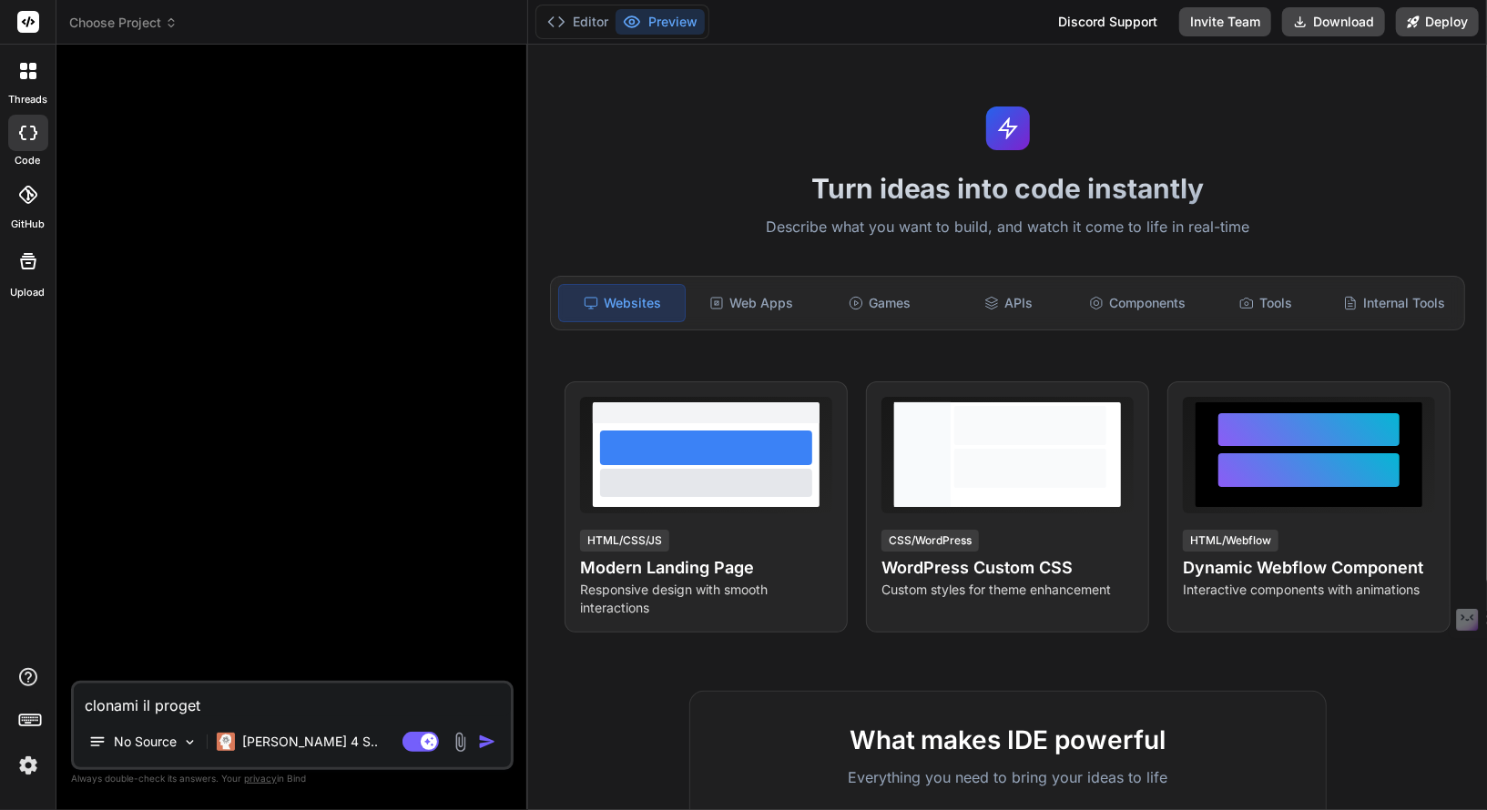
type textarea "clonami il progett"
type textarea "x"
type textarea "clonami il progetto"
type textarea "x"
type textarea "clonami il progetto"
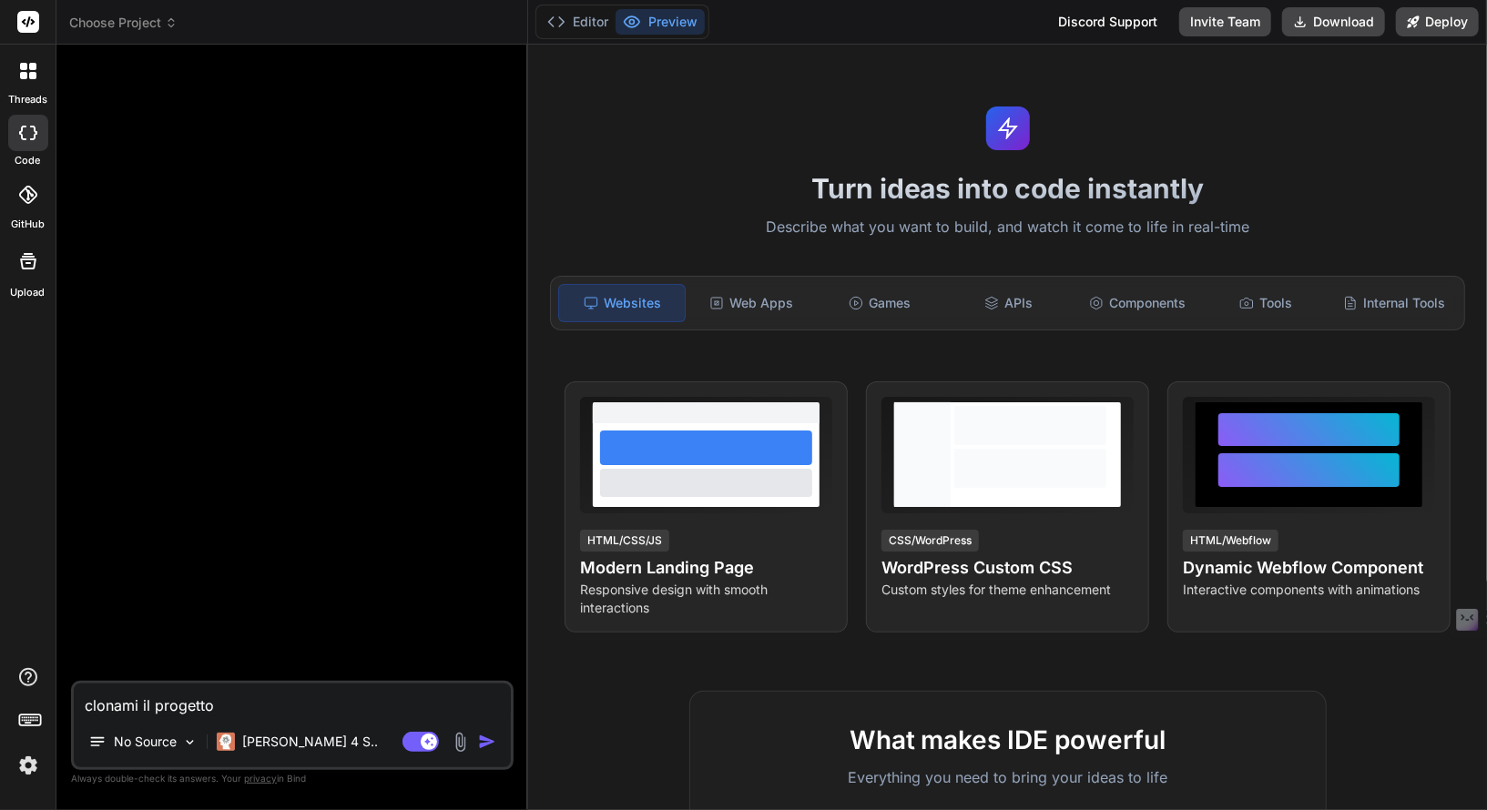
type textarea "x"
paste textarea "https://github.com/ziomornello/Efallmo14.git"
type textarea "clonami il progetto https://github.com/ziomornello/Efallmo14.git"
type textarea "x"
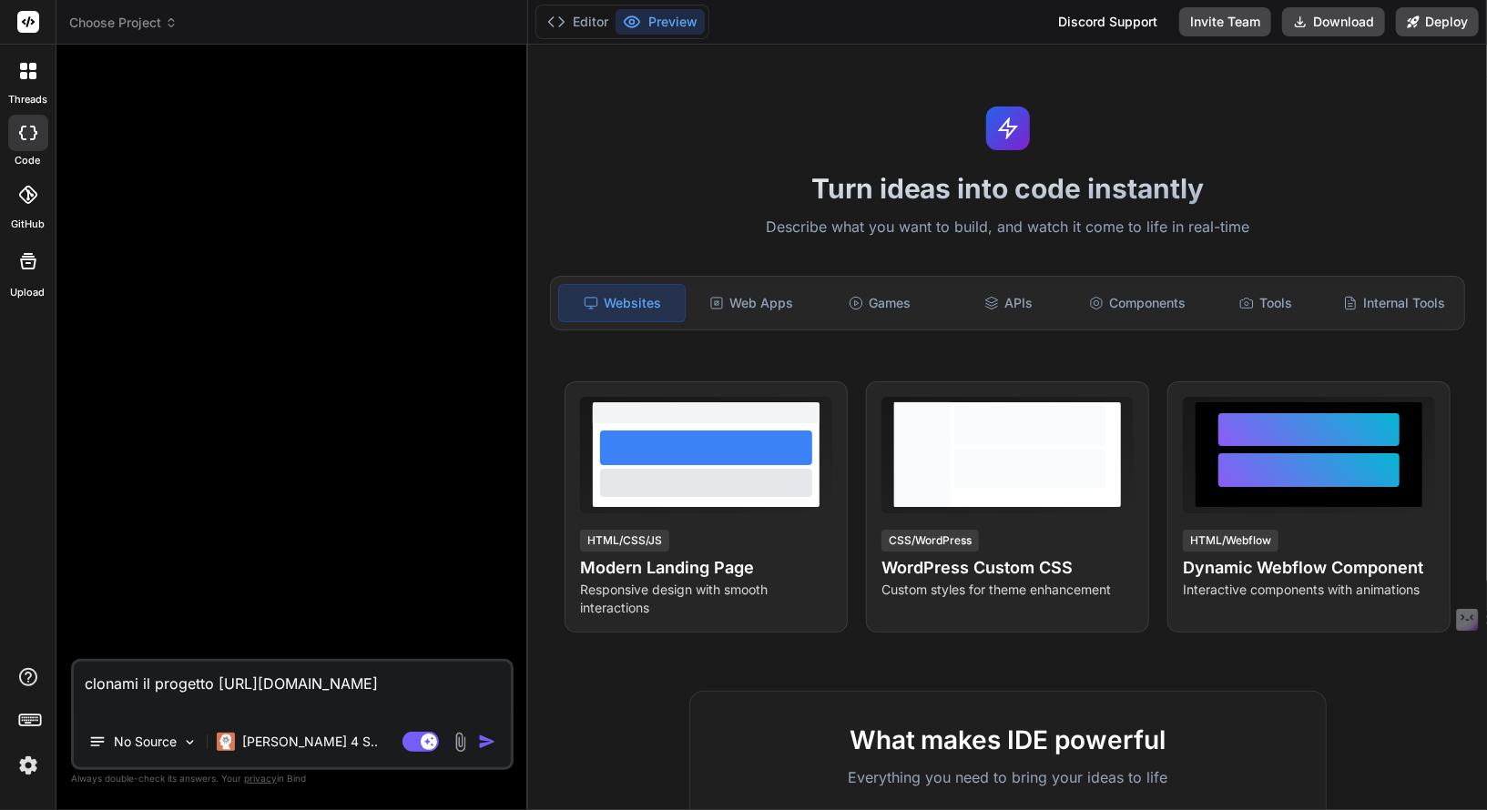
type textarea "clonami il progetto https://github.com/ziomornello/Efallmo14.git"
type textarea "x"
type textarea "clonami il progetto https://github.com/ziomornello/Efallmo14.git i"
type textarea "x"
type textarea "clonami il progetto https://github.com/ziomornello/Efallmo14.git id"
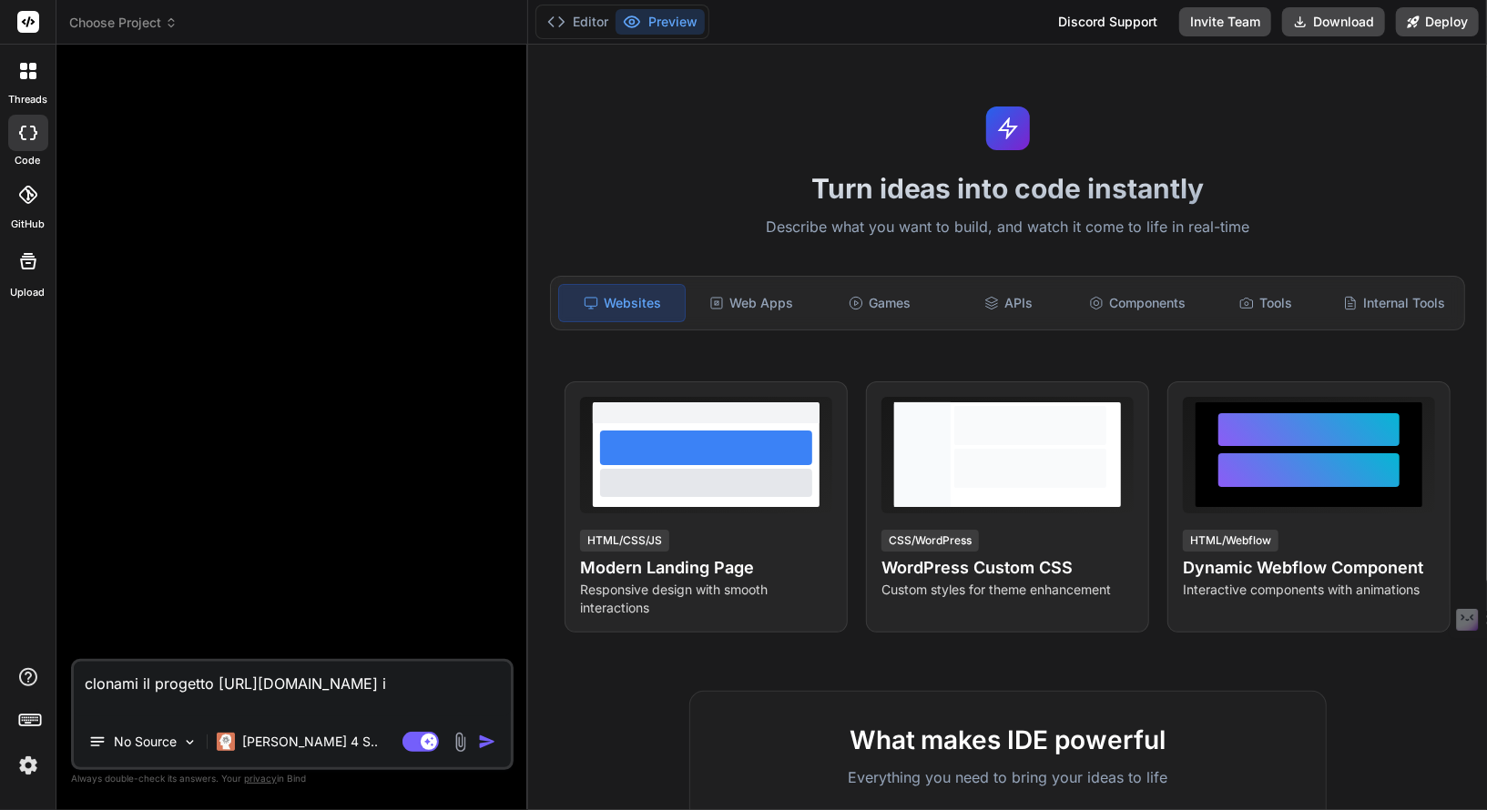
type textarea "x"
type textarea "clonami il progetto https://github.com/ziomornello/Efallmo14.git ide"
type textarea "x"
type textarea "clonami il progetto https://github.com/ziomornello/Efallmo14.git iden"
type textarea "x"
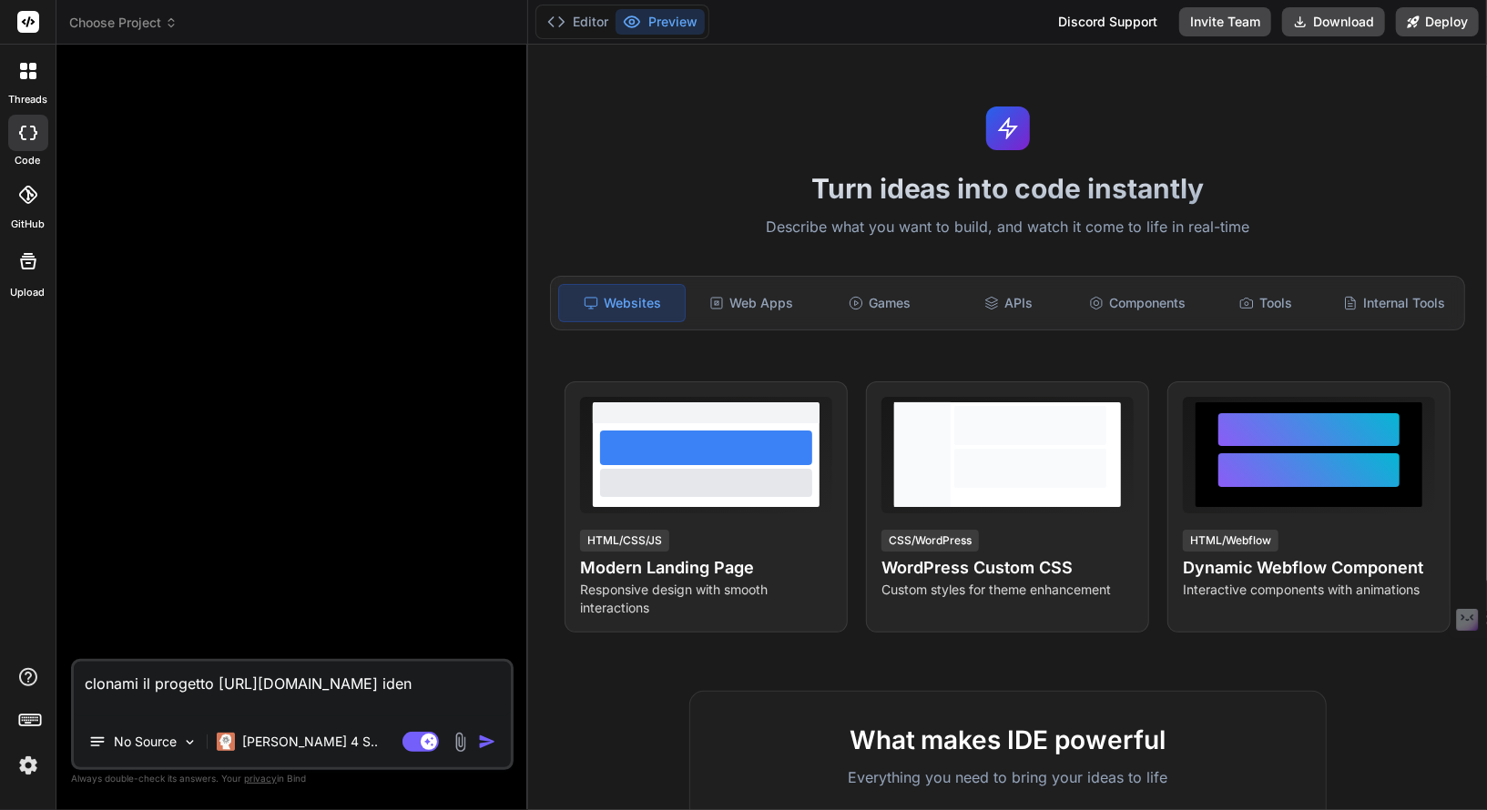
type textarea "clonami il progetto https://github.com/ziomornello/Efallmo14.git ident"
type textarea "x"
type textarea "clonami il progetto https://github.com/ziomornello/Efallmo14.git identi"
type textarea "x"
type textarea "clonami il progetto https://github.com/ziomornello/Efallmo14.git identic"
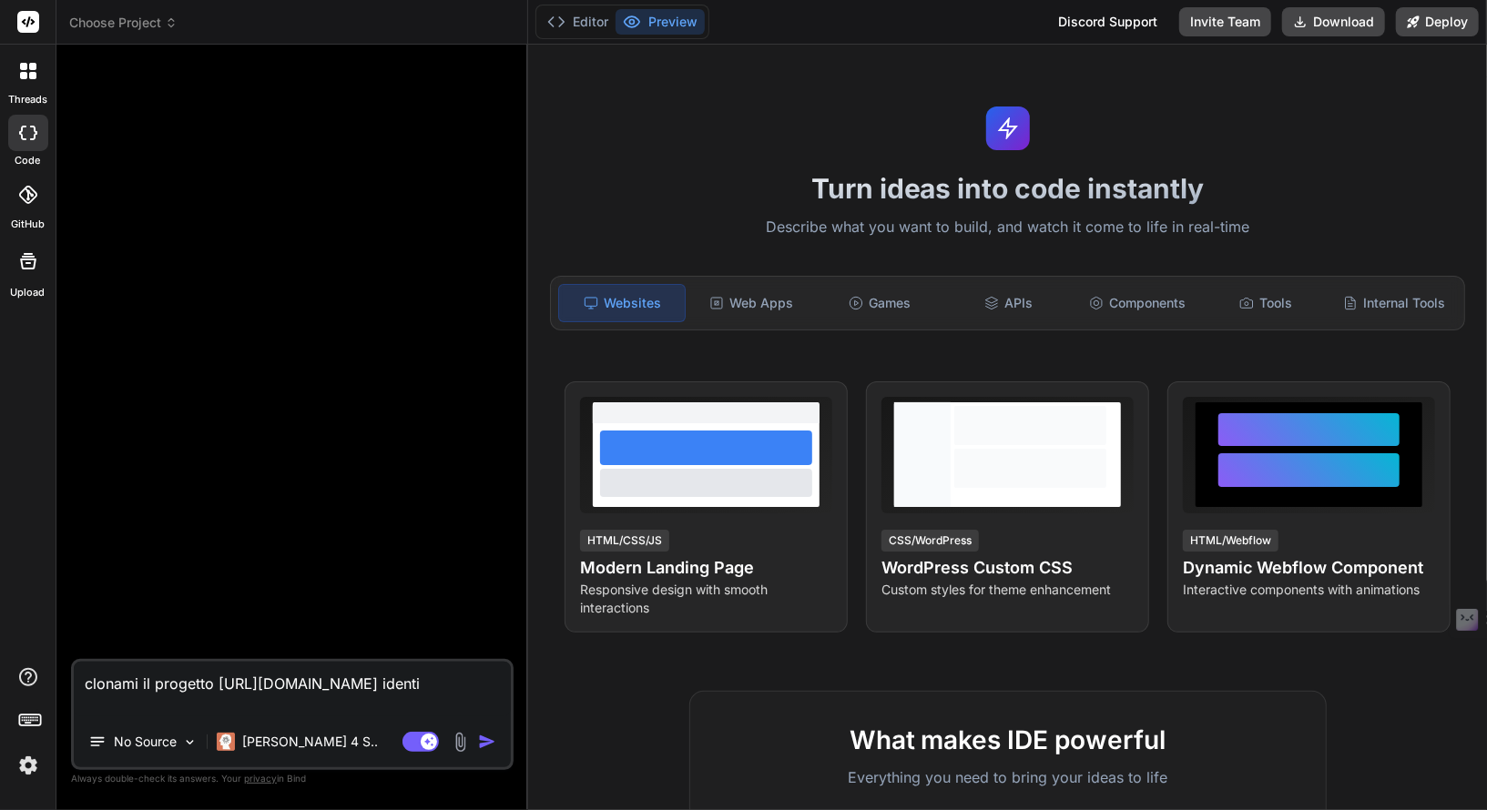
type textarea "x"
type textarea "clonami il progetto https://github.com/ziomornello/Efallmo14.git identico"
type textarea "x"
type textarea "clonami il progetto https://github.com/ziomornello/Efallmo14.git identico"
type textarea "x"
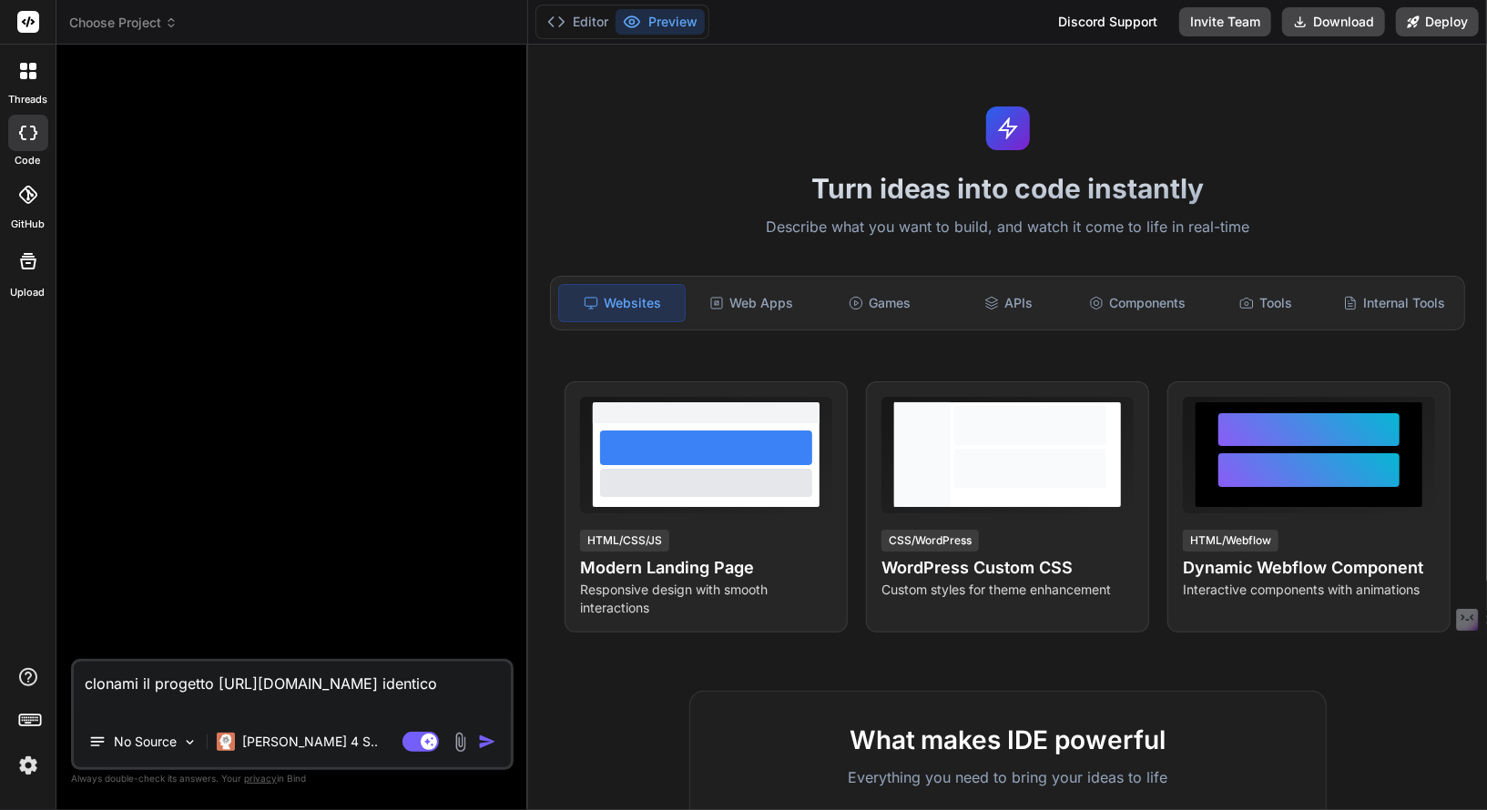
type textarea "clonami il progetto https://github.com/ziomornello/Efallmo14.git identico n"
type textarea "x"
type textarea "clonami il progetto https://github.com/ziomornello/Efallmo14.git identico no"
type textarea "x"
type textarea "clonami il progetto https://github.com/ziomornello/Efallmo14.git identico non"
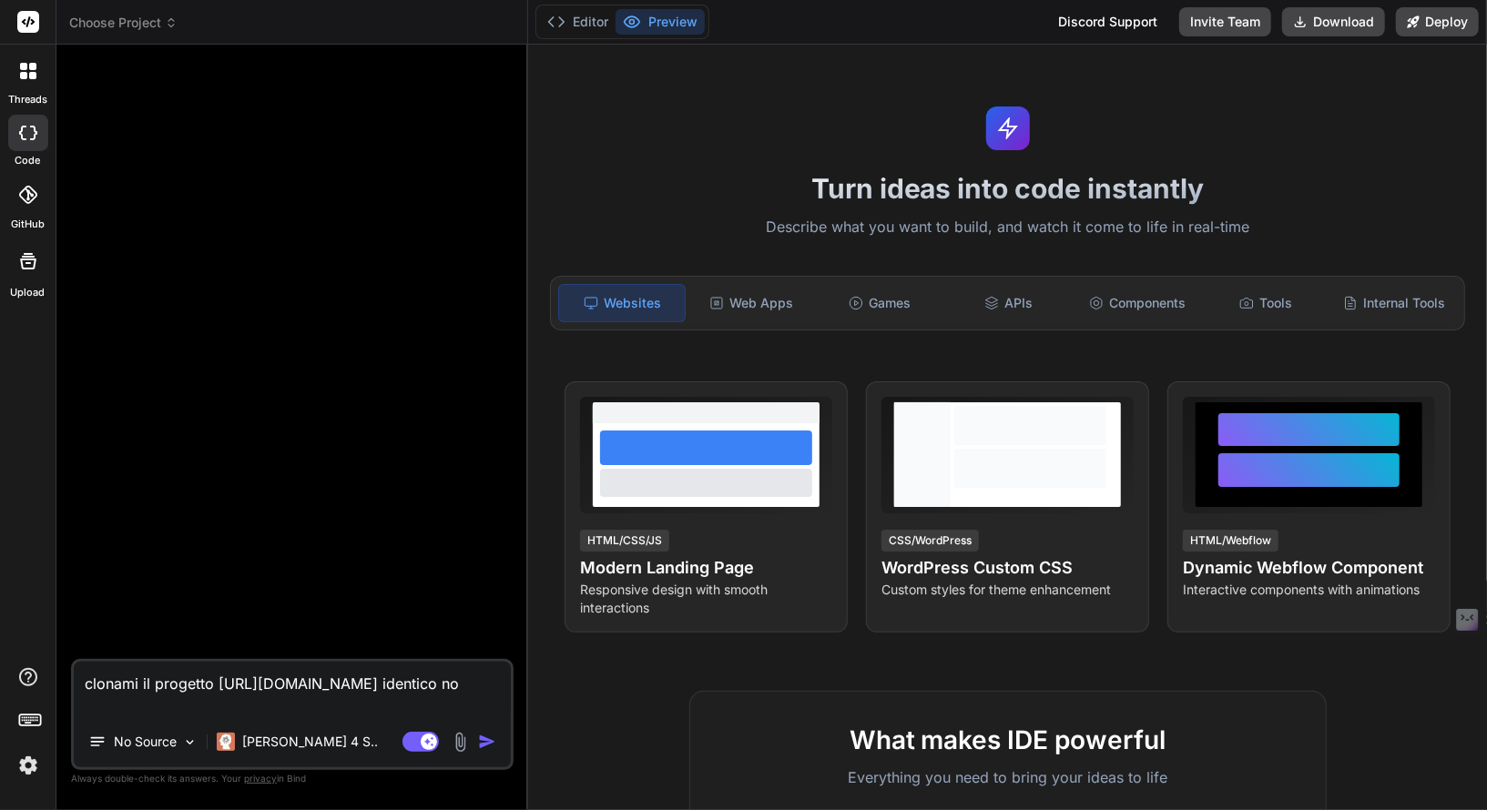
type textarea "x"
type textarea "clonami il progetto https://github.com/ziomornello/Efallmo14.git identico non"
type textarea "x"
type textarea "clonami il progetto https://github.com/ziomornello/Efallmo14.git identico non c"
type textarea "x"
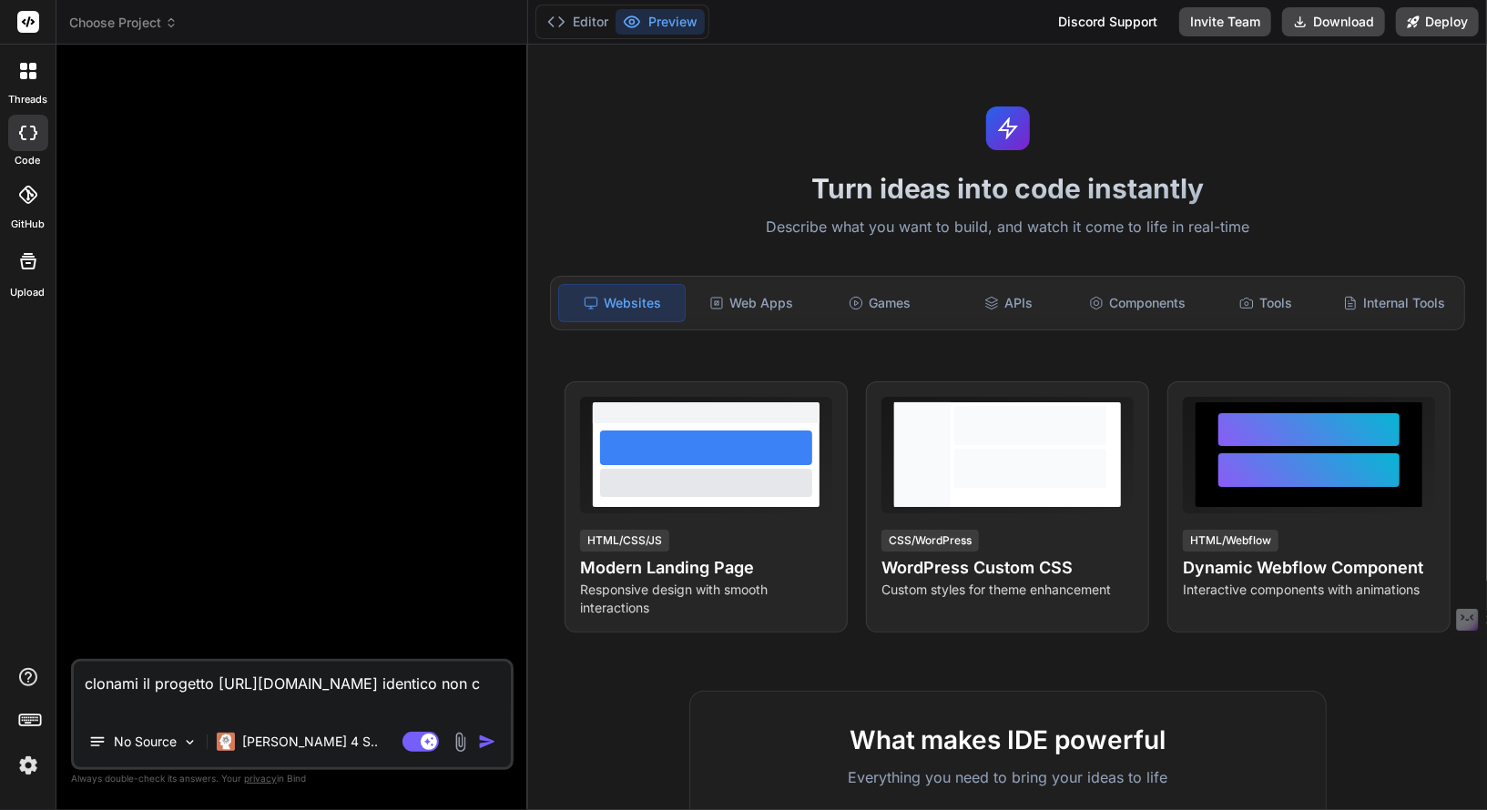
type textarea "clonami il progetto https://github.com/ziomornello/Efallmo14.git identico non ca"
type textarea "x"
type textarea "clonami il progetto https://github.com/ziomornello/Efallmo14.git identico non c…"
type textarea "x"
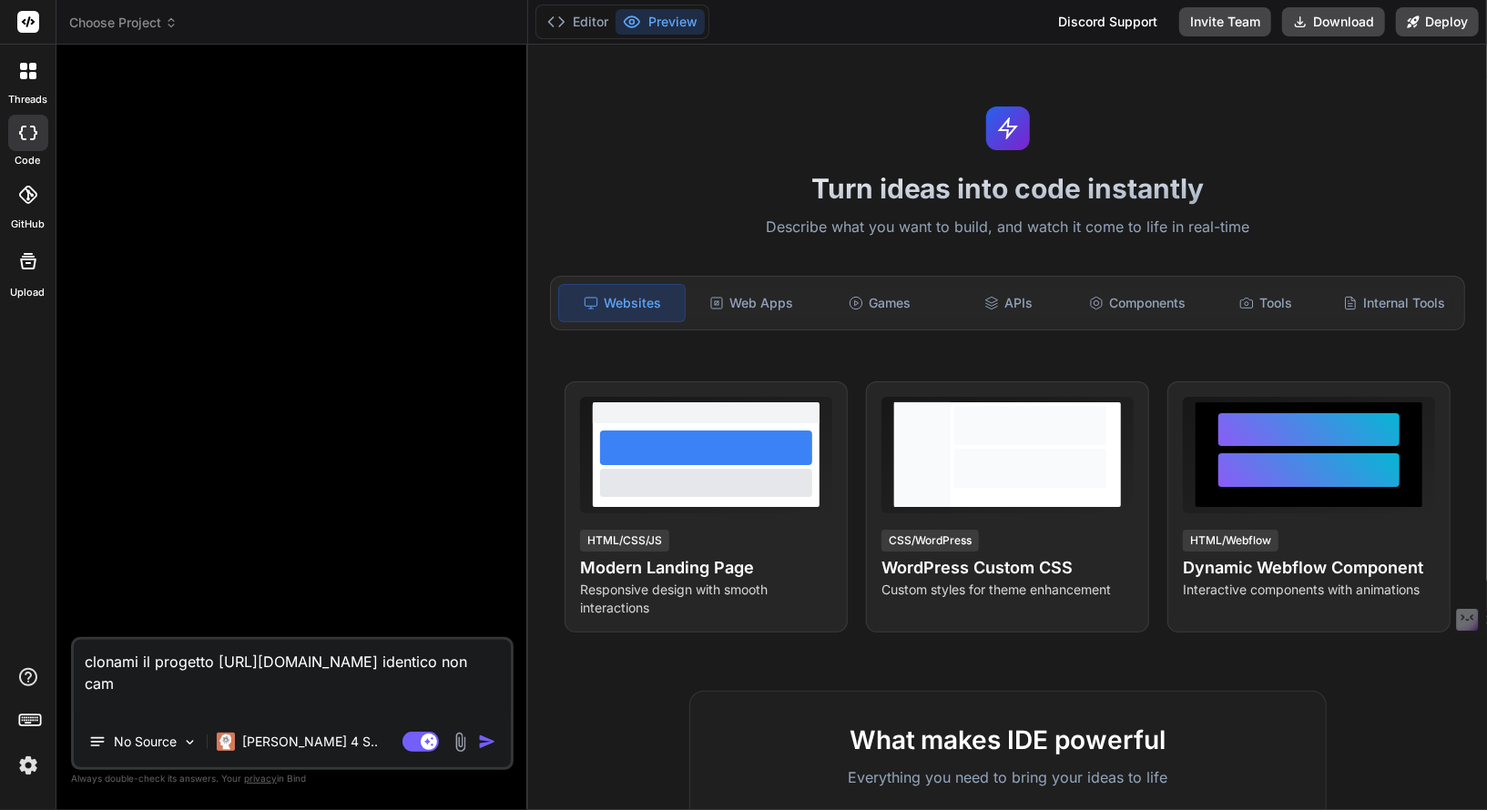
type textarea "clonami il progetto https://github.com/ziomornello/Efallmo14.git identico non c…"
type textarea "x"
type textarea "clonami il progetto https://github.com/ziomornello/Efallmo14.git identico non c…"
type textarea "x"
type textarea "clonami il progetto https://github.com/ziomornello/Efallmo14.git identico non c…"
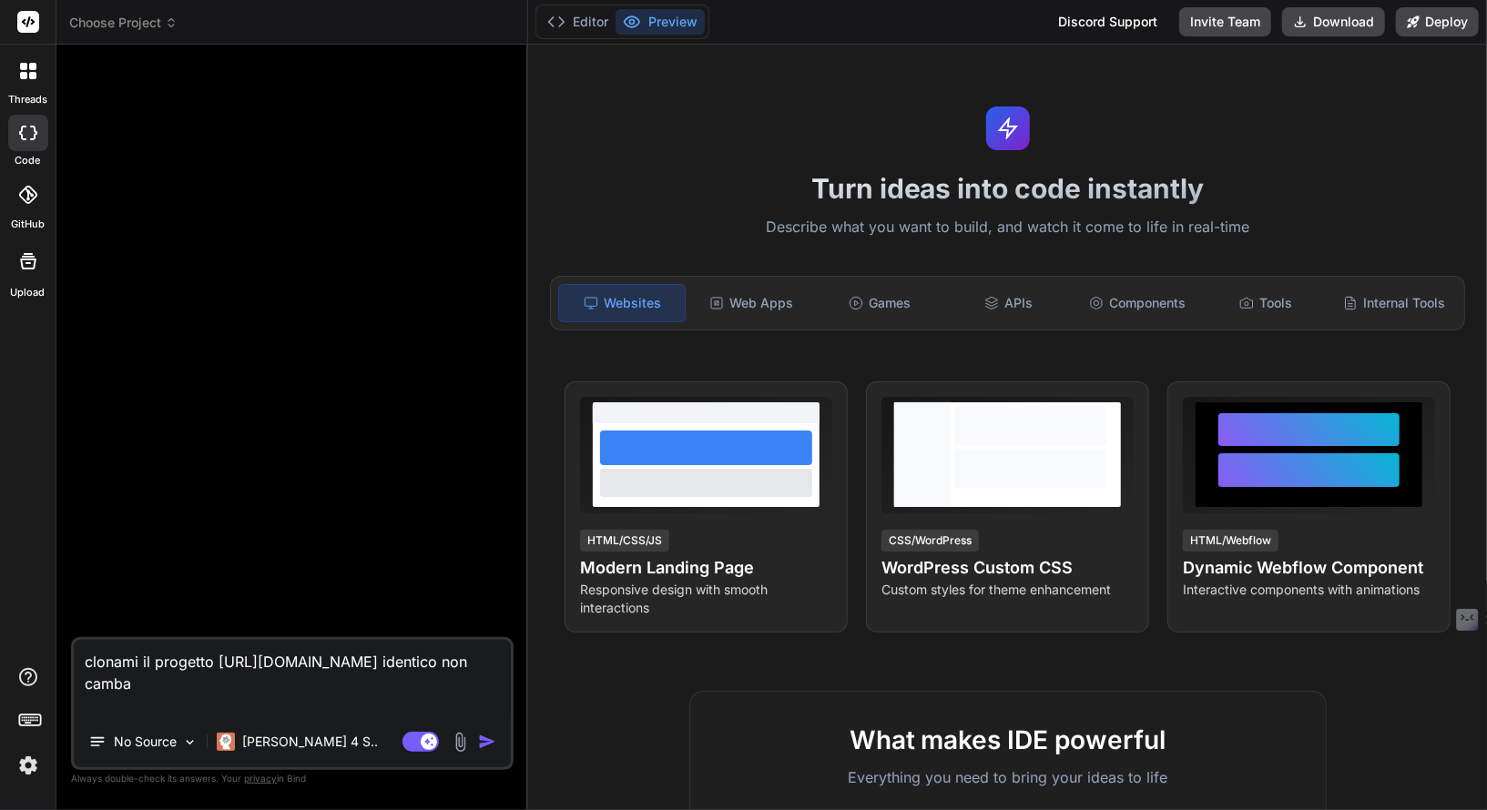
type textarea "x"
type textarea "clonami il progetto https://github.com/ziomornello/Efallmo14.git identico non c…"
type textarea "x"
type textarea "clonami il progetto https://github.com/ziomornello/Efallmo14.git identico non c…"
type textarea "x"
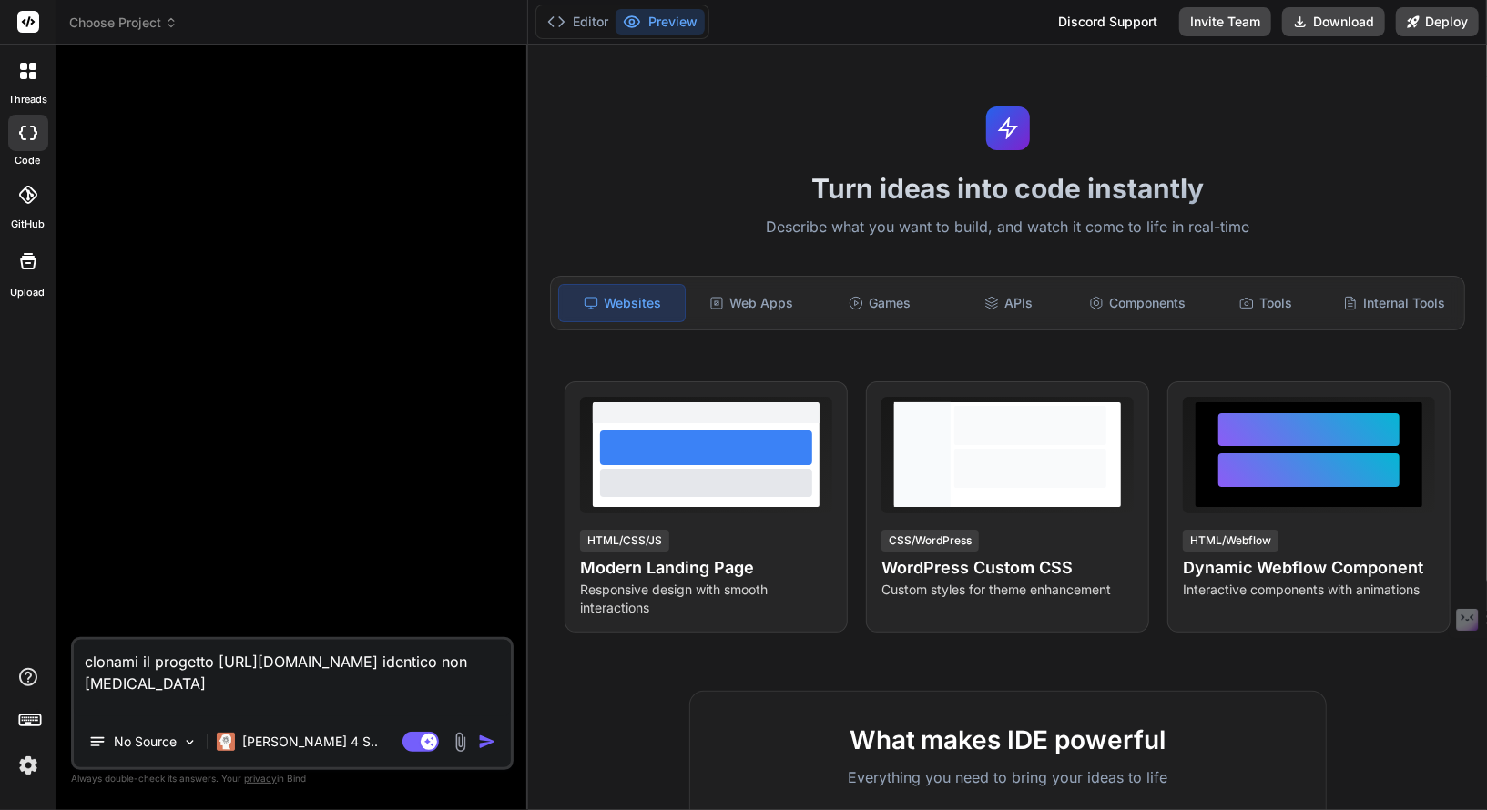
type textarea "clonami il progetto https://github.com/ziomornello/Efallmo14.git identico non c…"
type textarea "x"
type textarea "clonami il progetto https://github.com/ziomornello/Efallmo14.git identico non c…"
type textarea "x"
type textarea "clonami il progetto https://github.com/ziomornello/Efallmo14.git identico non c…"
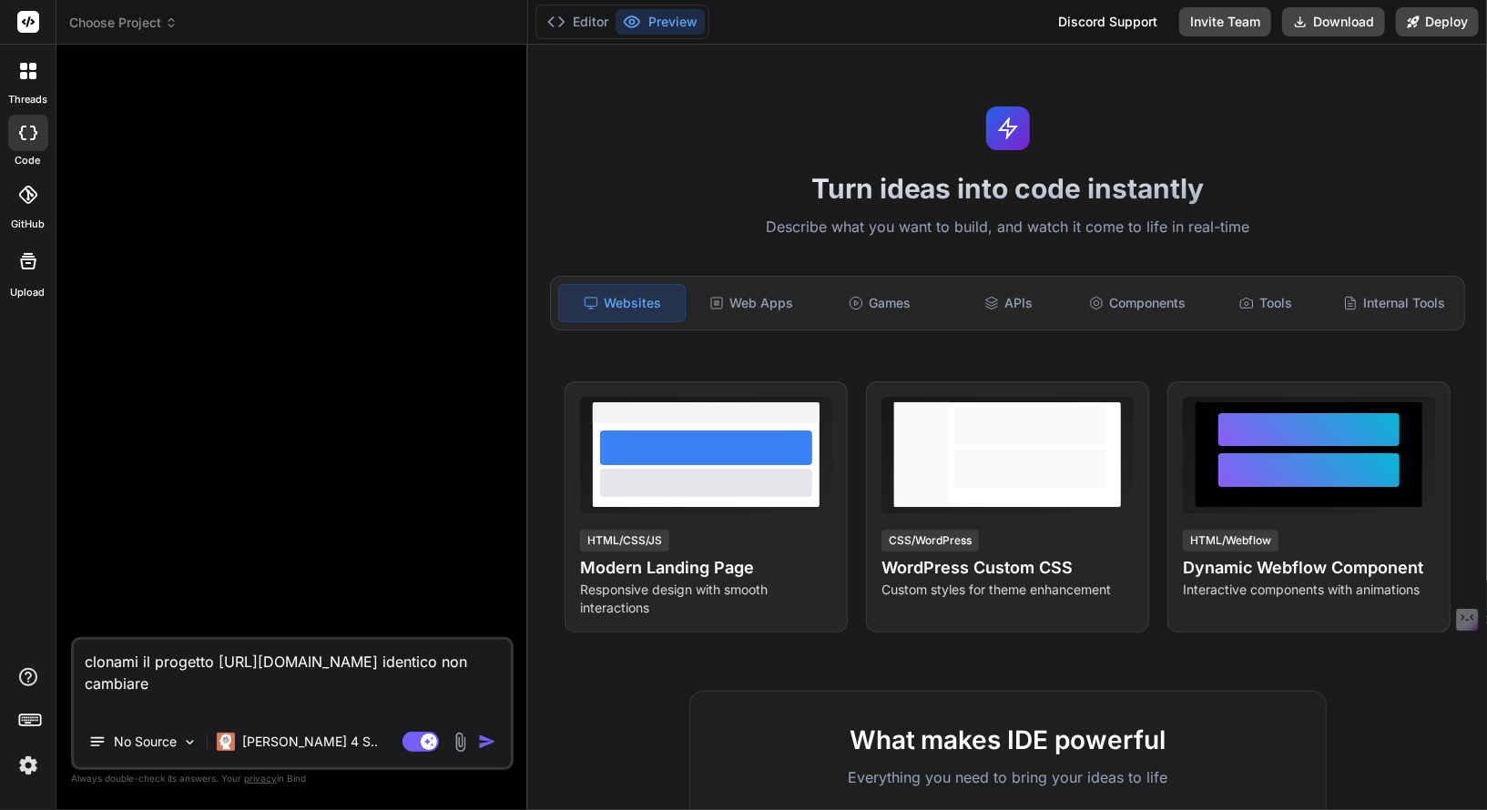
type textarea "x"
type textarea "clonami il progetto https://github.com/ziomornello/Efallmo14.git identico non c…"
type textarea "x"
type textarea "clonami il progetto https://github.com/ziomornello/Efallmo14.git identico non c…"
type textarea "x"
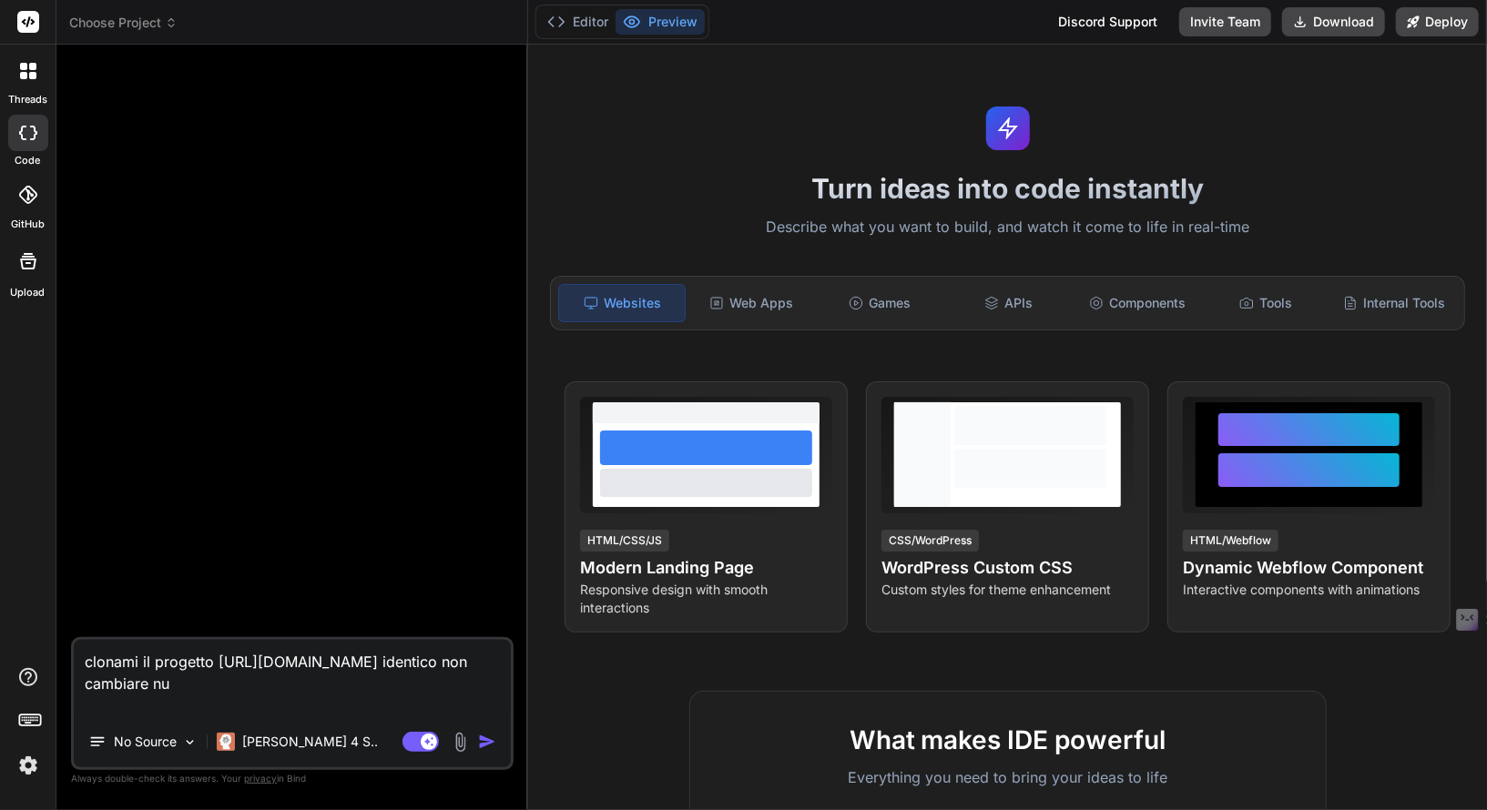
type textarea "clonami il progetto https://github.com/ziomornello/Efallmo14.git identico non c…"
type textarea "x"
type textarea "clonami il progetto https://github.com/ziomornello/Efallmo14.git identico non c…"
type textarea "x"
type textarea "clonami il progetto https://github.com/ziomornello/Efallmo14.git identico non c…"
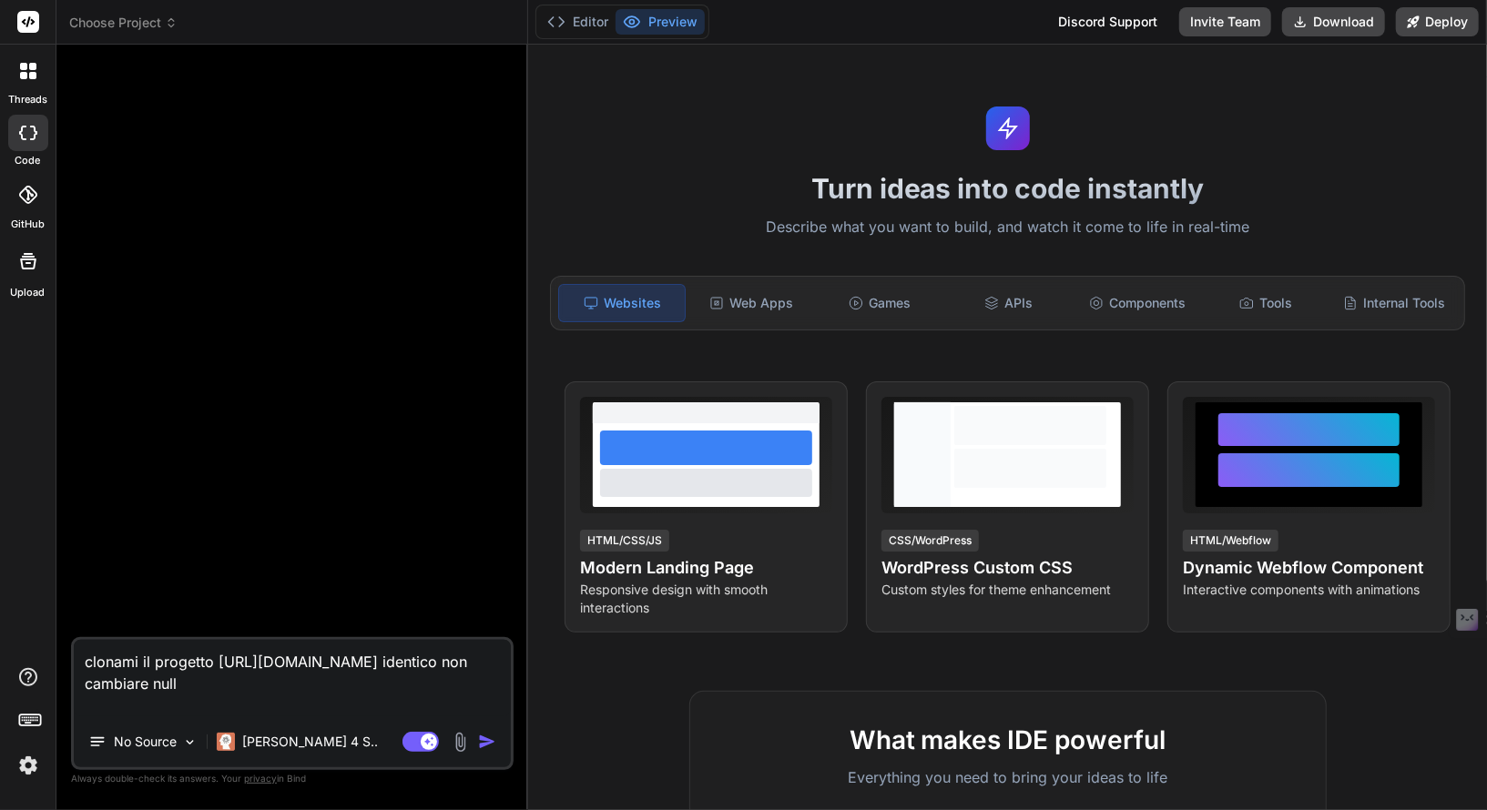
type textarea "x"
type textarea "clonami il progetto https://github.com/ziomornello/Efallmo14.git identico non c…"
type textarea "x"
type textarea "clonami il progetto https://github.com/ziomornello/Efallmo14.git identico non c…"
type textarea "x"
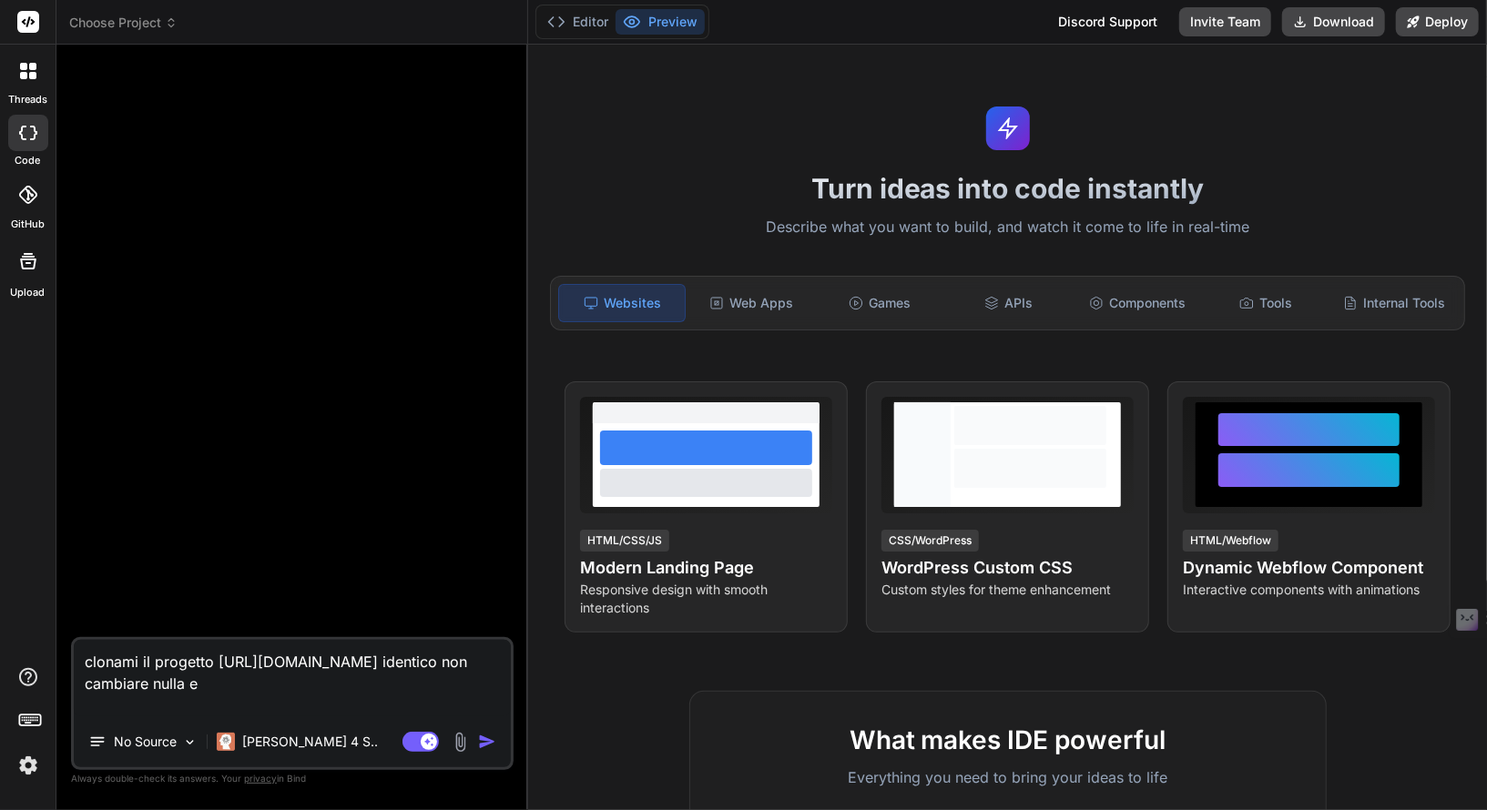
type textarea "clonami il progetto https://github.com/ziomornello/Efallmo14.git identico non c…"
type textarea "x"
type textarea "clonami il progetto https://github.com/ziomornello/Efallmo14.git identico non c…"
type textarea "x"
type textarea "clonami il progetto https://github.com/ziomornello/Efallmo14.git identico non c…"
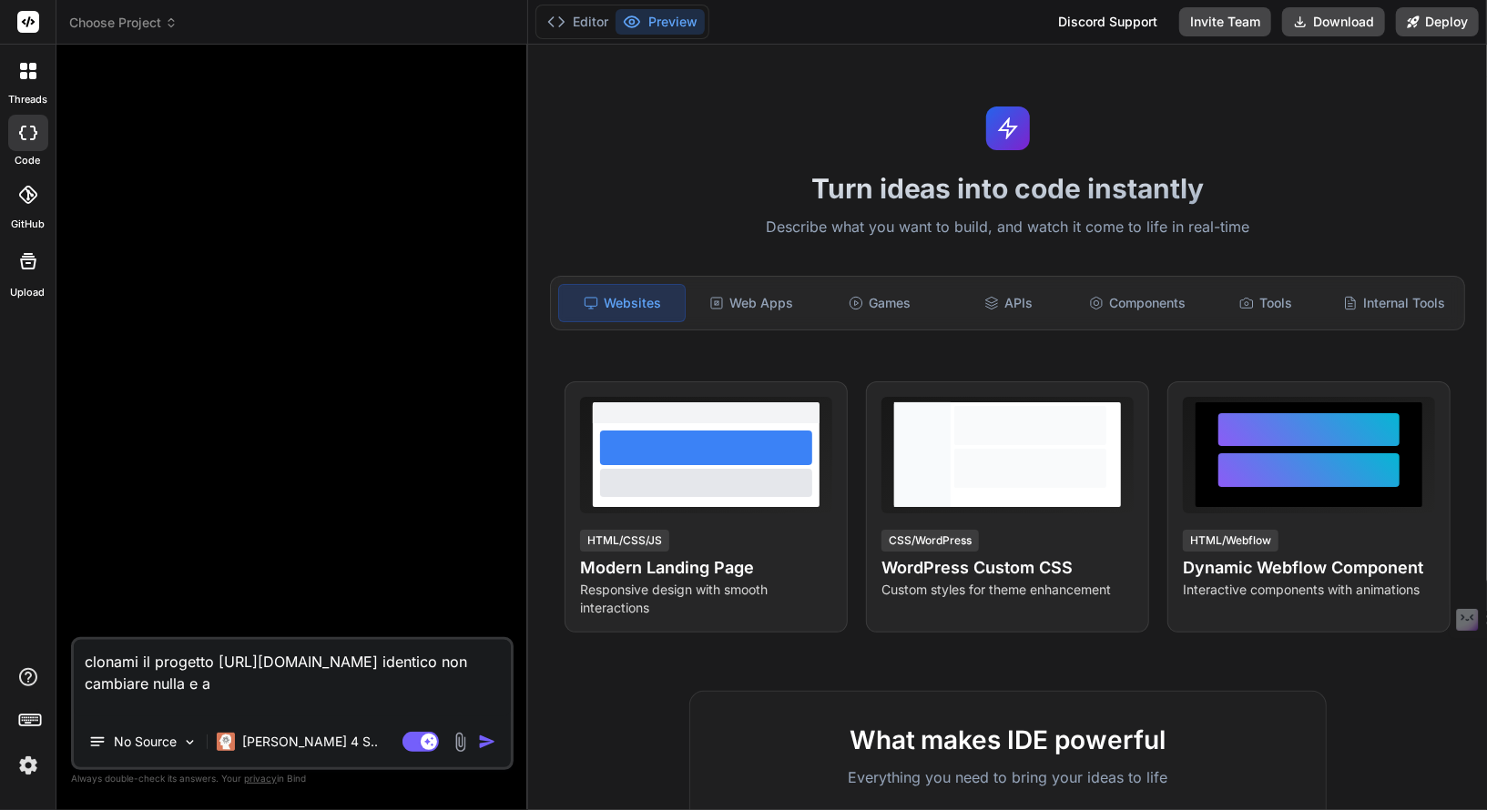
type textarea "x"
type textarea "clonami il progetto https://github.com/ziomornello/Efallmo14.git identico non c…"
type textarea "x"
type textarea "clonami il progetto https://github.com/ziomornello/Efallmo14.git identico non c…"
type textarea "x"
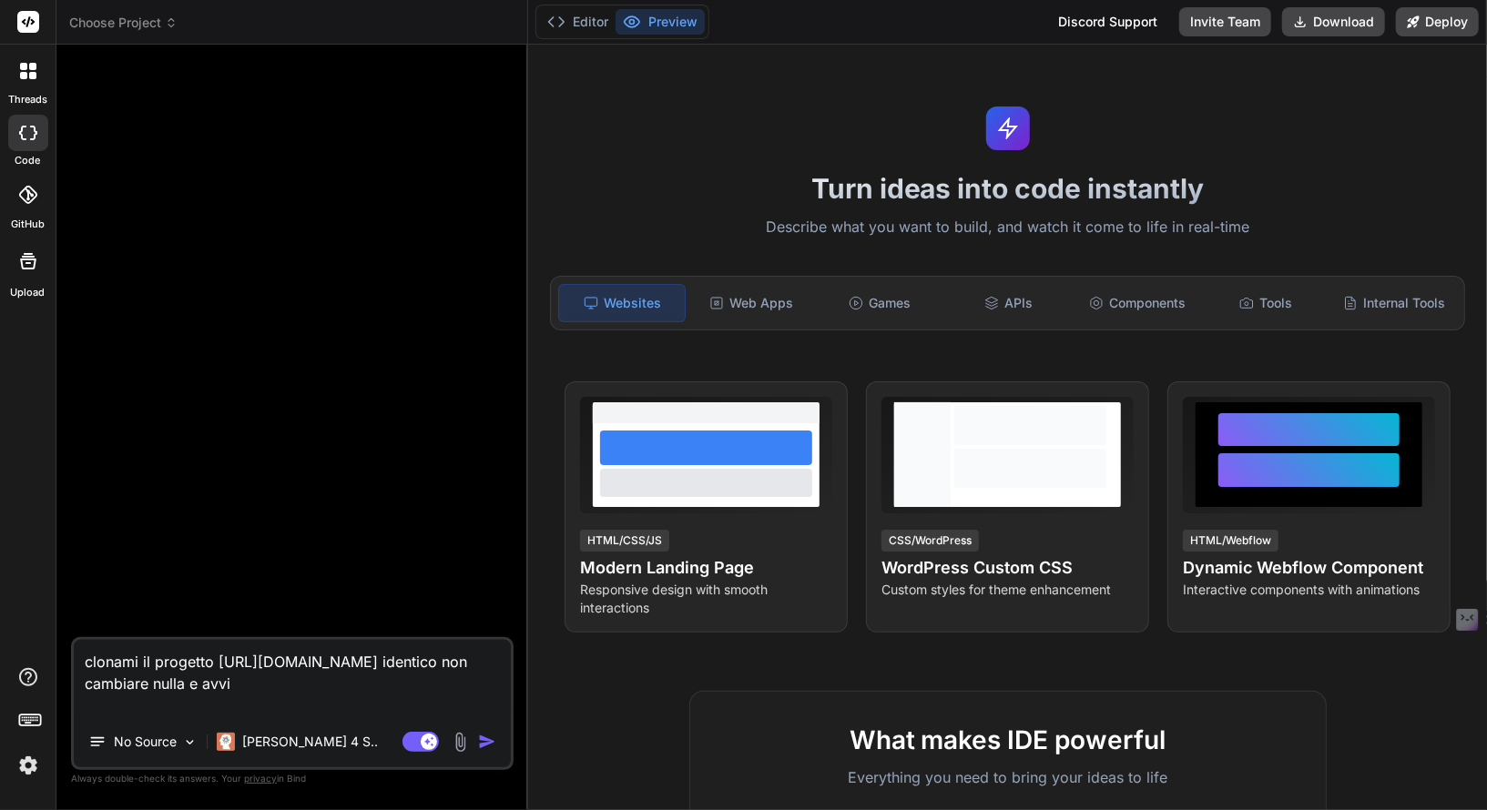
type textarea "clonami il progetto https://github.com/ziomornello/Efallmo14.git identico non c…"
type textarea "x"
type textarea "clonami il progetto https://github.com/ziomornello/Efallmo14.git identico non c…"
type textarea "x"
type textarea "clonami il progetto https://github.com/ziomornello/Efallmo14.git identico non c…"
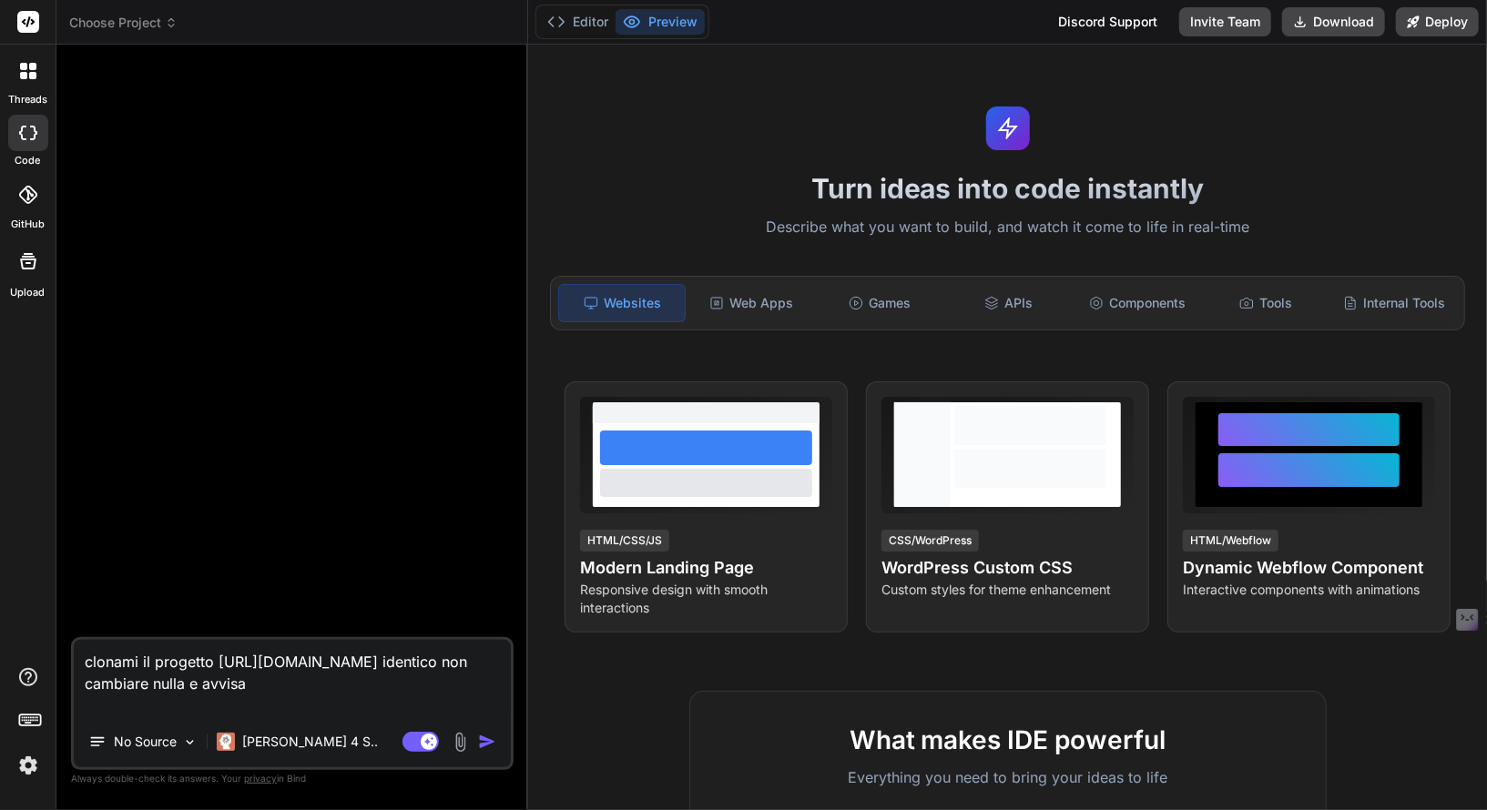
type textarea "x"
type textarea "clonami il progetto https://github.com/ziomornello/Efallmo14.git identico non c…"
type textarea "x"
type textarea "clonami il progetto https://github.com/ziomornello/Efallmo14.git identico non c…"
type textarea "x"
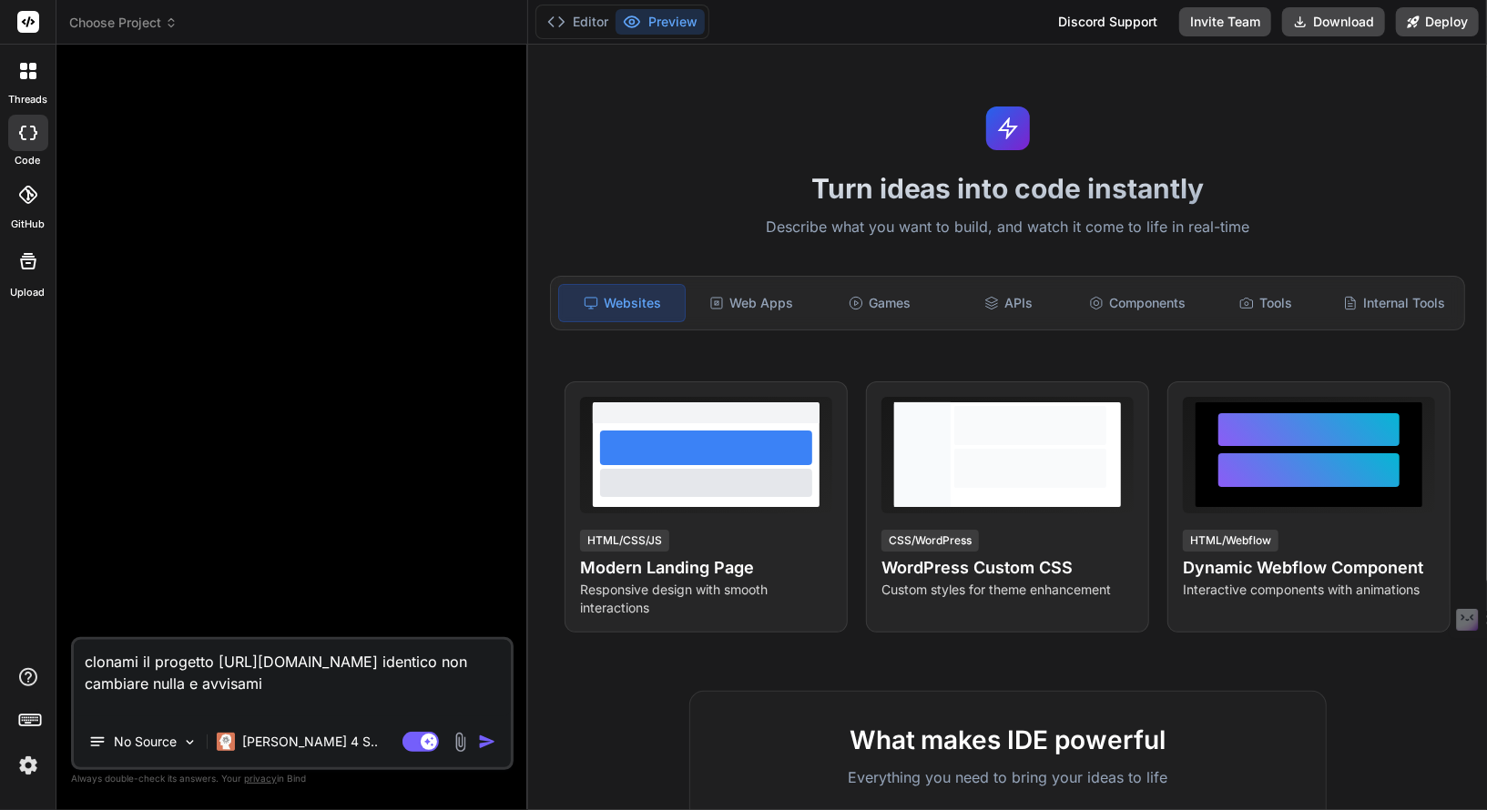
type textarea "clonami il progetto https://github.com/ziomornello/Efallmo14.git identico non c…"
type textarea "x"
type textarea "clonami il progetto https://github.com/ziomornello/Efallmo14.git identico non c…"
type textarea "x"
type textarea "clonami il progetto https://github.com/ziomornello/Efallmo14.git identico non c…"
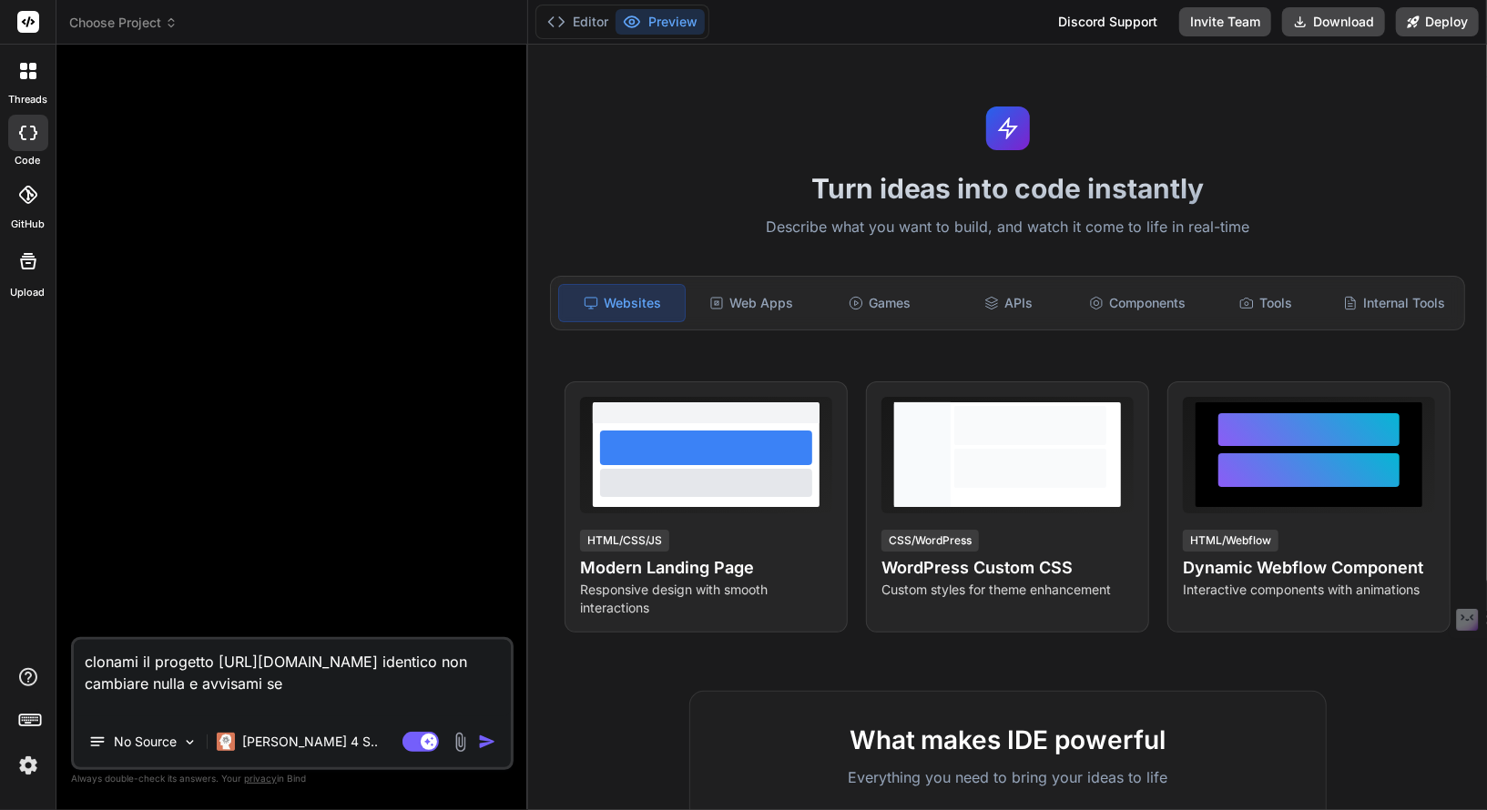
type textarea "x"
type textarea "clonami il progetto https://github.com/ziomornello/Efallmo14.git identico non c…"
type textarea "x"
type textarea "clonami il progetto https://github.com/ziomornello/Efallmo14.git identico non c…"
type textarea "x"
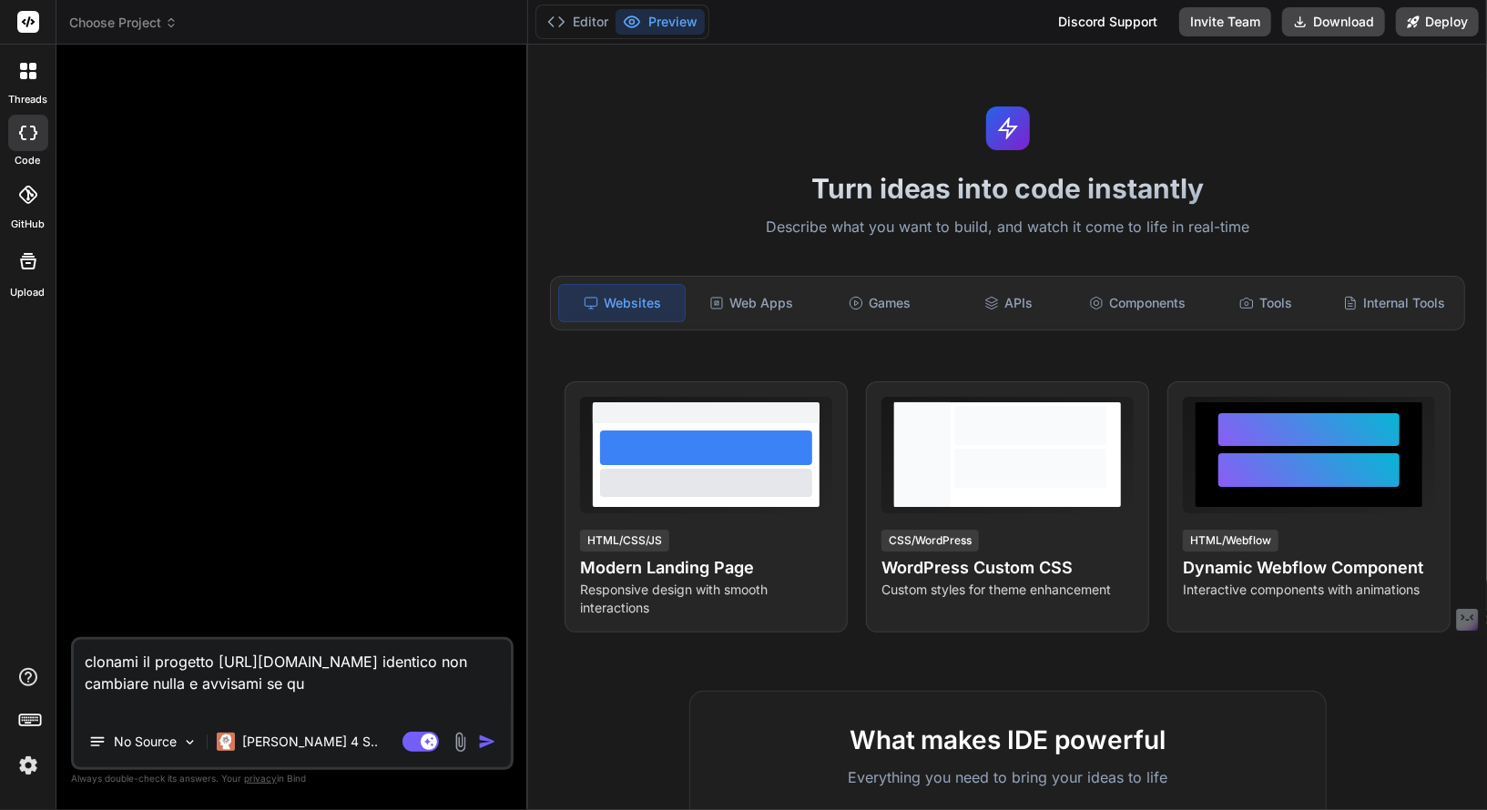
type textarea "clonami il progetto https://github.com/ziomornello/Efallmo14.git identico non c…"
type textarea "x"
type textarea "clonami il progetto https://github.com/ziomornello/Efallmo14.git identico non c…"
type textarea "x"
type textarea "clonami il progetto https://github.com/ziomornello/Efallmo14.git identico non c…"
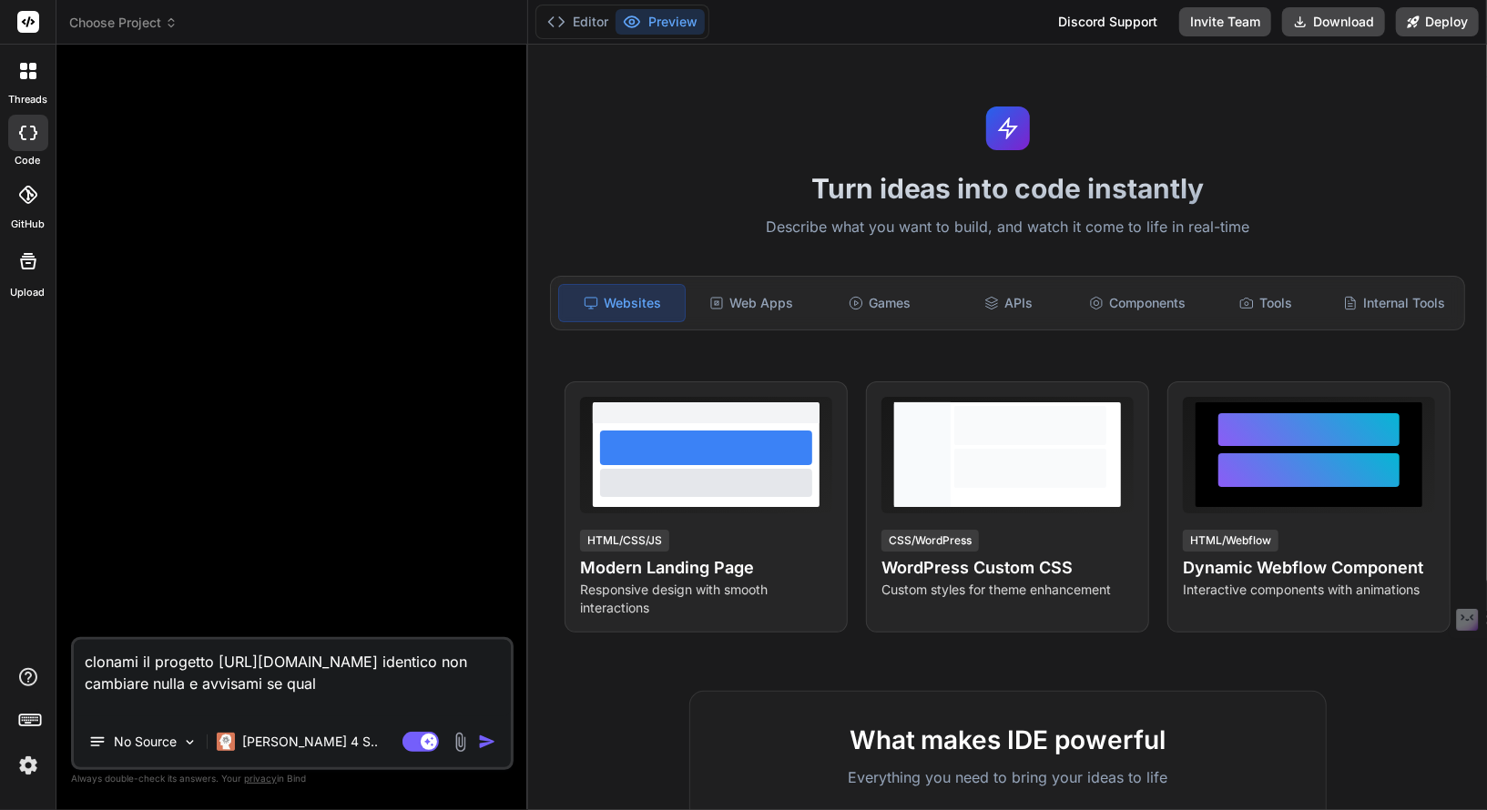
type textarea "x"
type textarea "clonami il progetto https://github.com/ziomornello/Efallmo14.git identico non c…"
type textarea "x"
type textarea "clonami il progetto https://github.com/ziomornello/Efallmo14.git identico non c…"
type textarea "x"
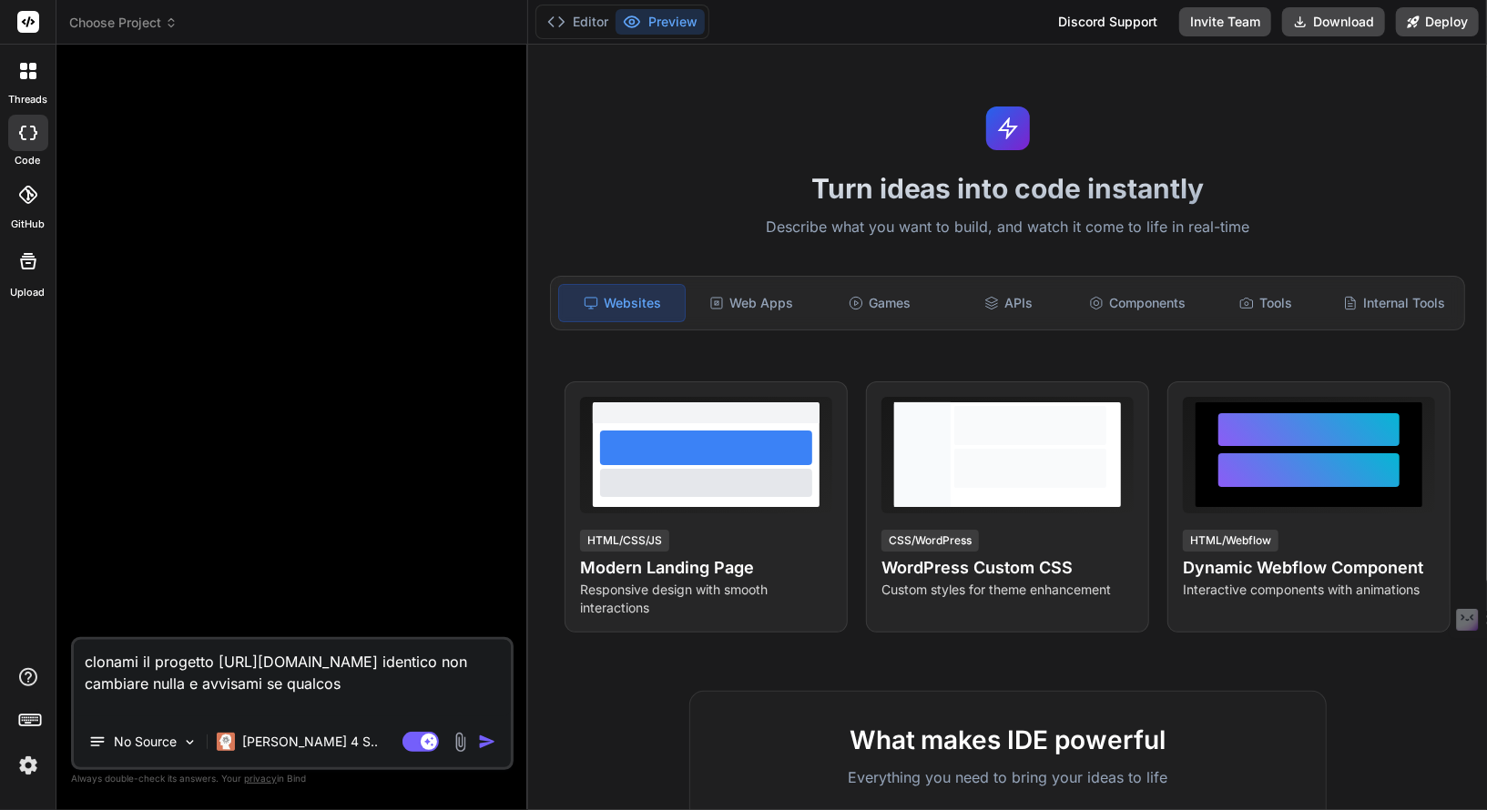
type textarea "clonami il progetto https://github.com/ziomornello/Efallmo14.git identico non c…"
type textarea "x"
type textarea "clonami il progetto https://github.com/ziomornello/Efallmo14.git identico non c…"
type textarea "x"
type textarea "clonami il progetto https://github.com/ziomornello/Efallmo14.git identico non c…"
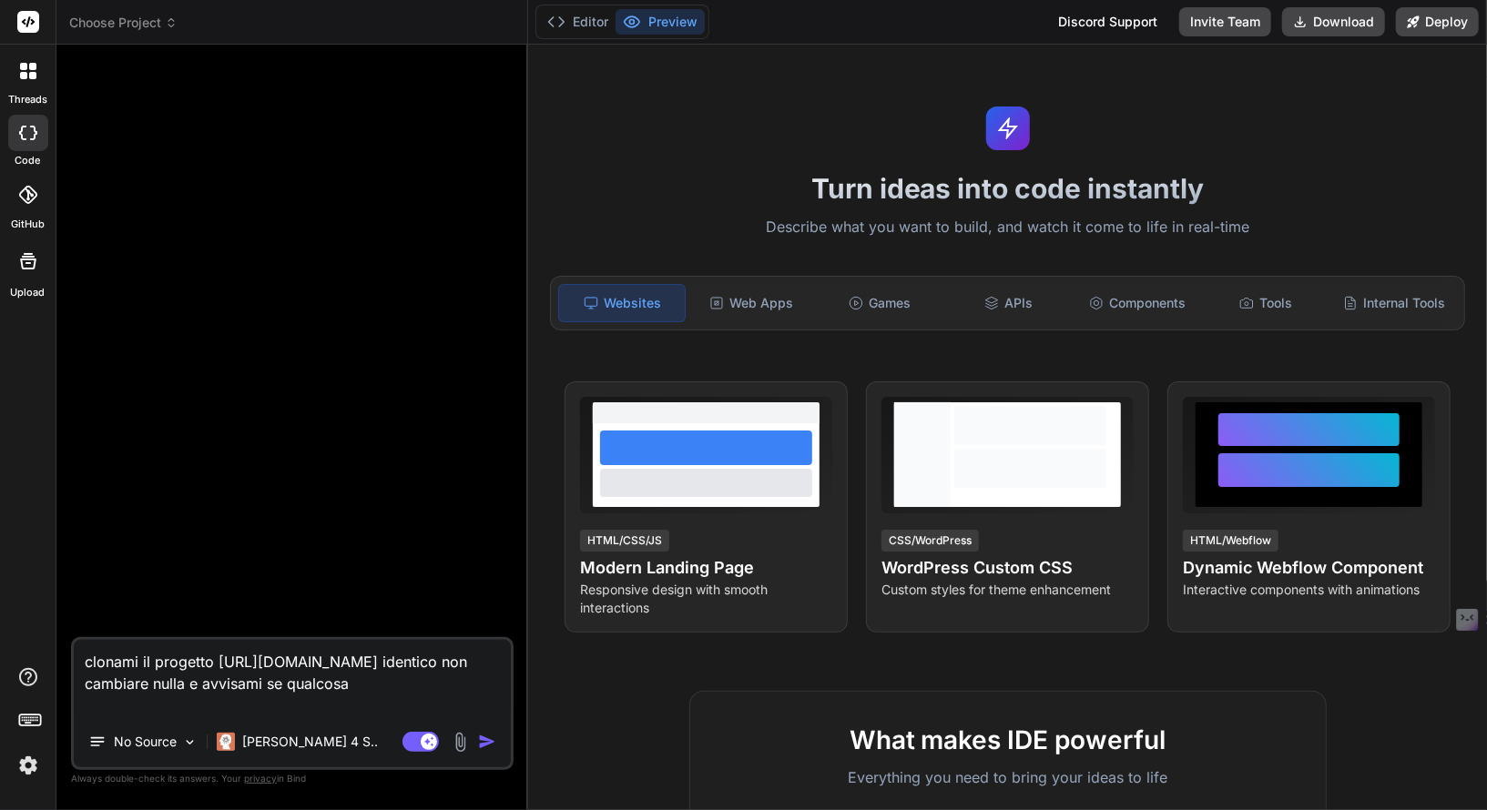
type textarea "x"
type textarea "clonami il progetto https://github.com/ziomornello/Efallmo14.git identico non c…"
type textarea "x"
type textarea "clonami il progetto https://github.com/ziomornello/Efallmo14.git identico non c…"
type textarea "x"
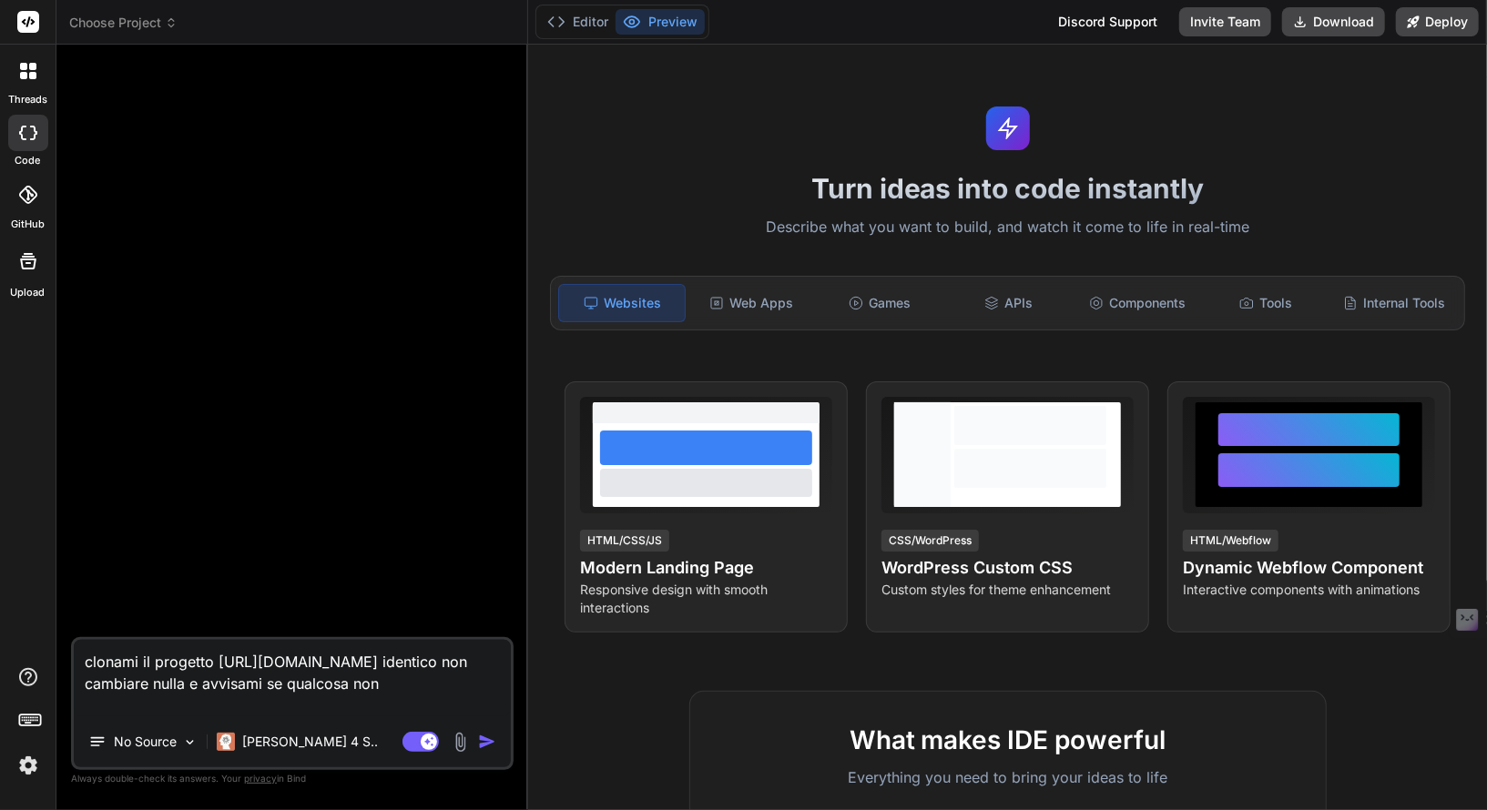
type textarea "clonami il progetto https://github.com/ziomornello/Efallmo14.git identico non c…"
type textarea "x"
type textarea "clonami il progetto https://github.com/ziomornello/Efallmo14.git identico non c…"
type textarea "x"
type textarea "clonami il progetto https://github.com/ziomornello/Efallmo14.git identico non c…"
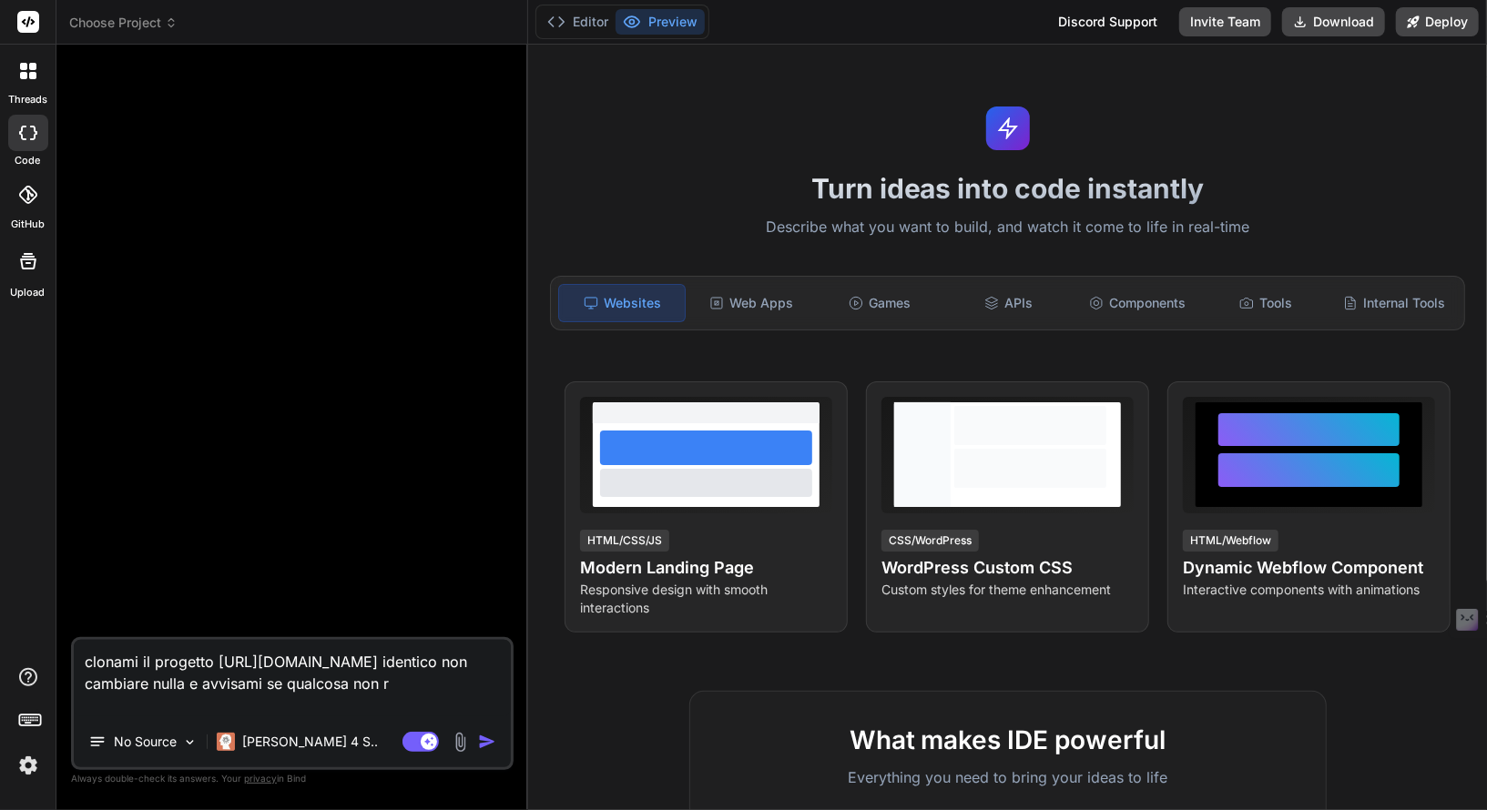
type textarea "x"
type textarea "clonami il progetto https://github.com/ziomornello/Efallmo14.git identico non c…"
type textarea "x"
type textarea "clonami il progetto https://github.com/ziomornello/Efallmo14.git identico non c…"
type textarea "x"
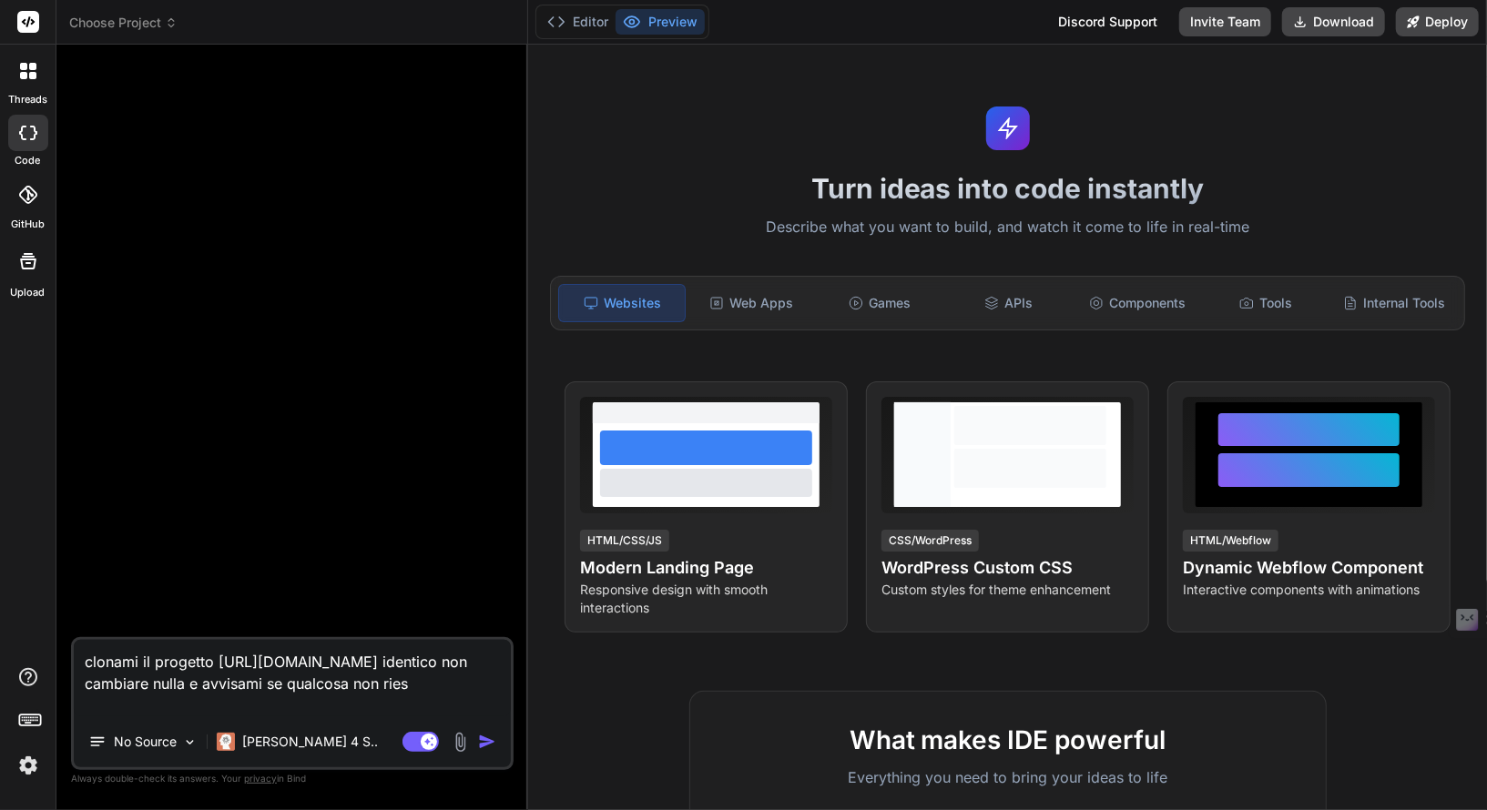
type textarea "clonami il progetto https://github.com/ziomornello/Efallmo14.git identico non c…"
type textarea "x"
type textarea "clonami il progetto https://github.com/ziomornello/Efallmo14.git identico non c…"
type textarea "x"
type textarea "clonami il progetto https://github.com/ziomornello/Efallmo14.git identico non c…"
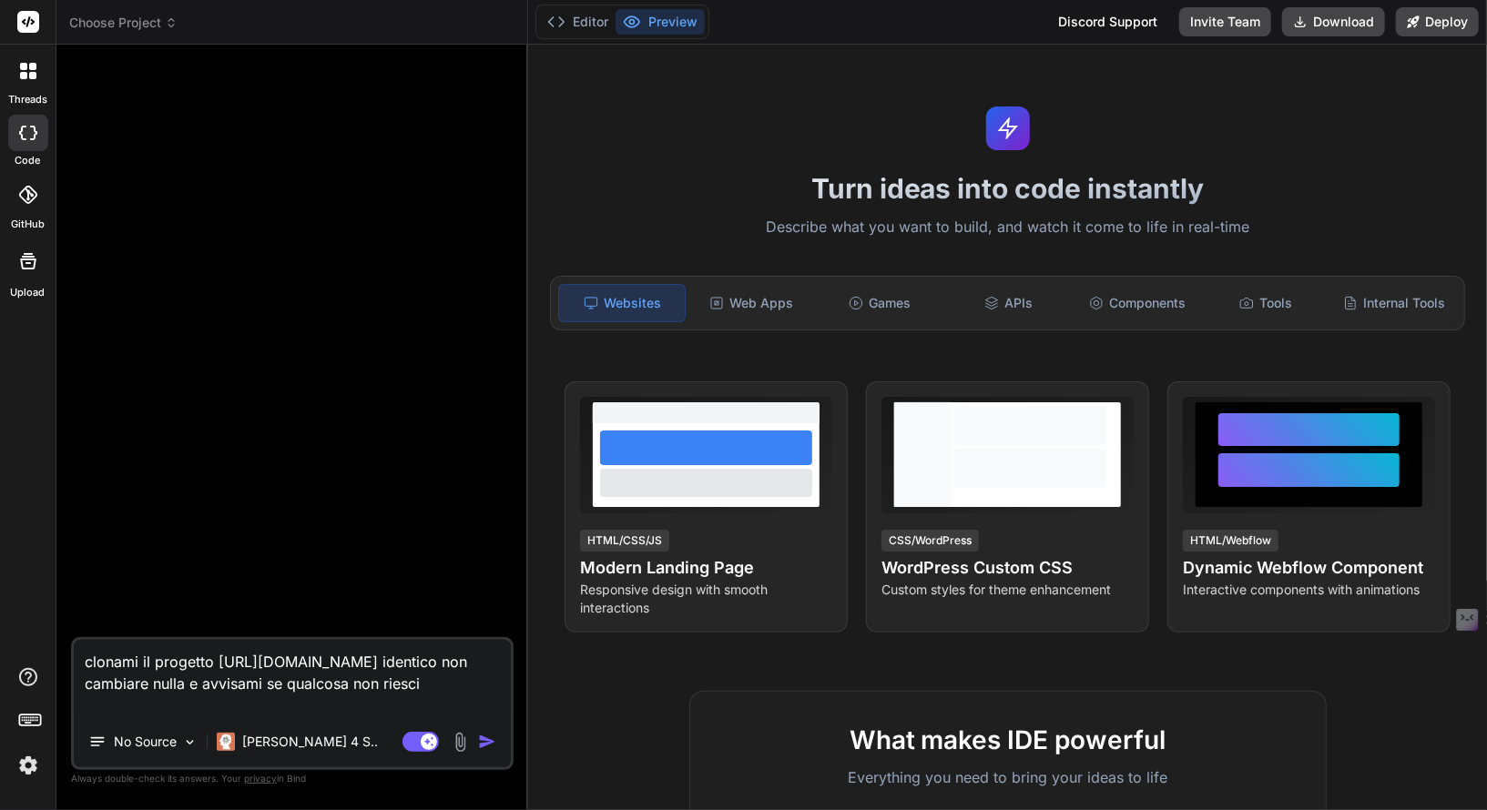
type textarea "x"
type textarea "clonami il progetto https://github.com/ziomornello/Efallmo14.git identico non c…"
type textarea "x"
type textarea "clonami il progetto https://github.com/ziomornello/Efallmo14.git identico non c…"
type textarea "x"
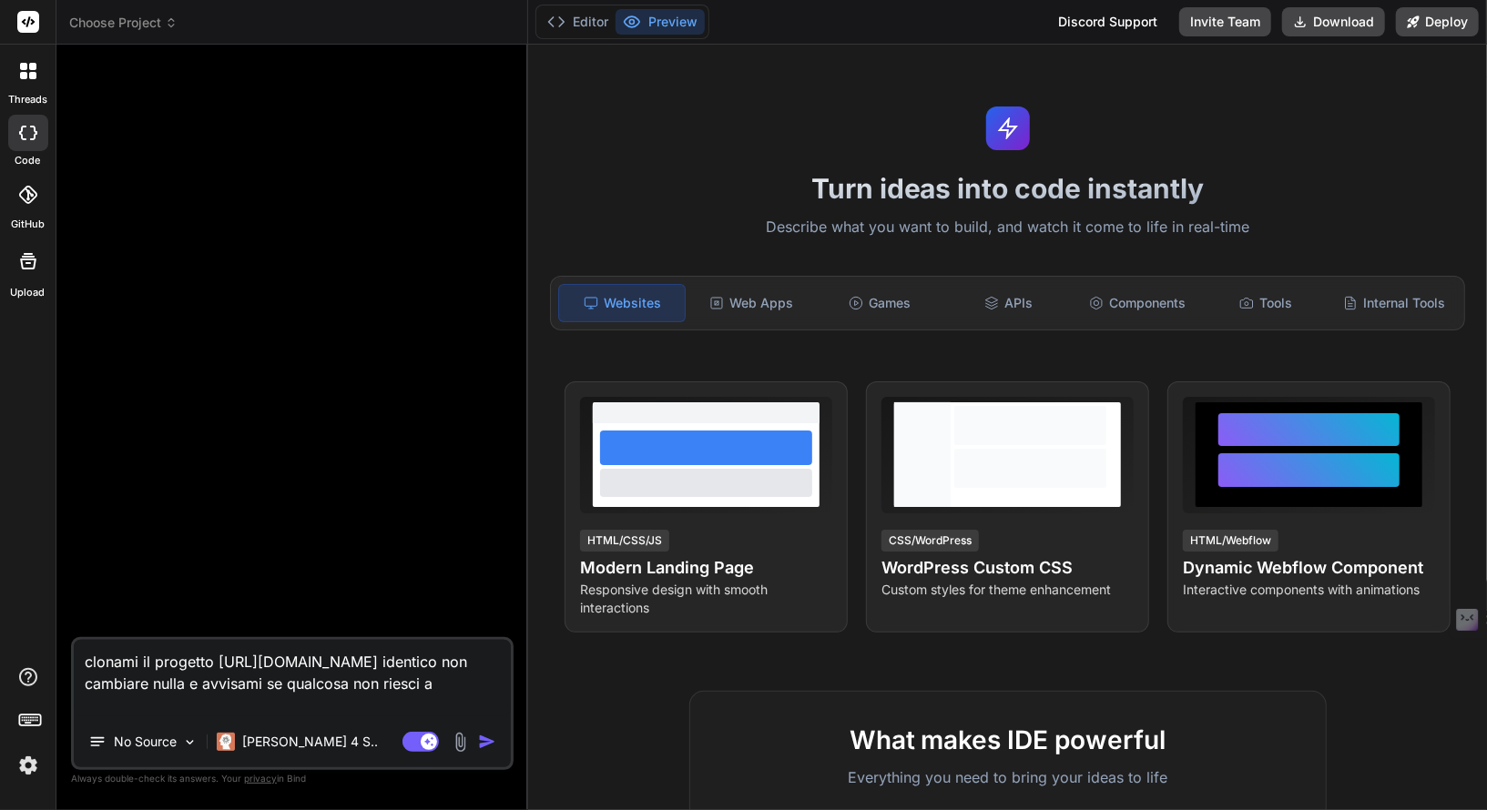
type textarea "clonami il progetto https://github.com/ziomornello/Efallmo14.git identico non c…"
type textarea "x"
type textarea "clonami il progetto https://github.com/ziomornello/Efallmo14.git identico non c…"
type textarea "x"
type textarea "clonami il progetto https://github.com/ziomornello/Efallmo14.git identico non c…"
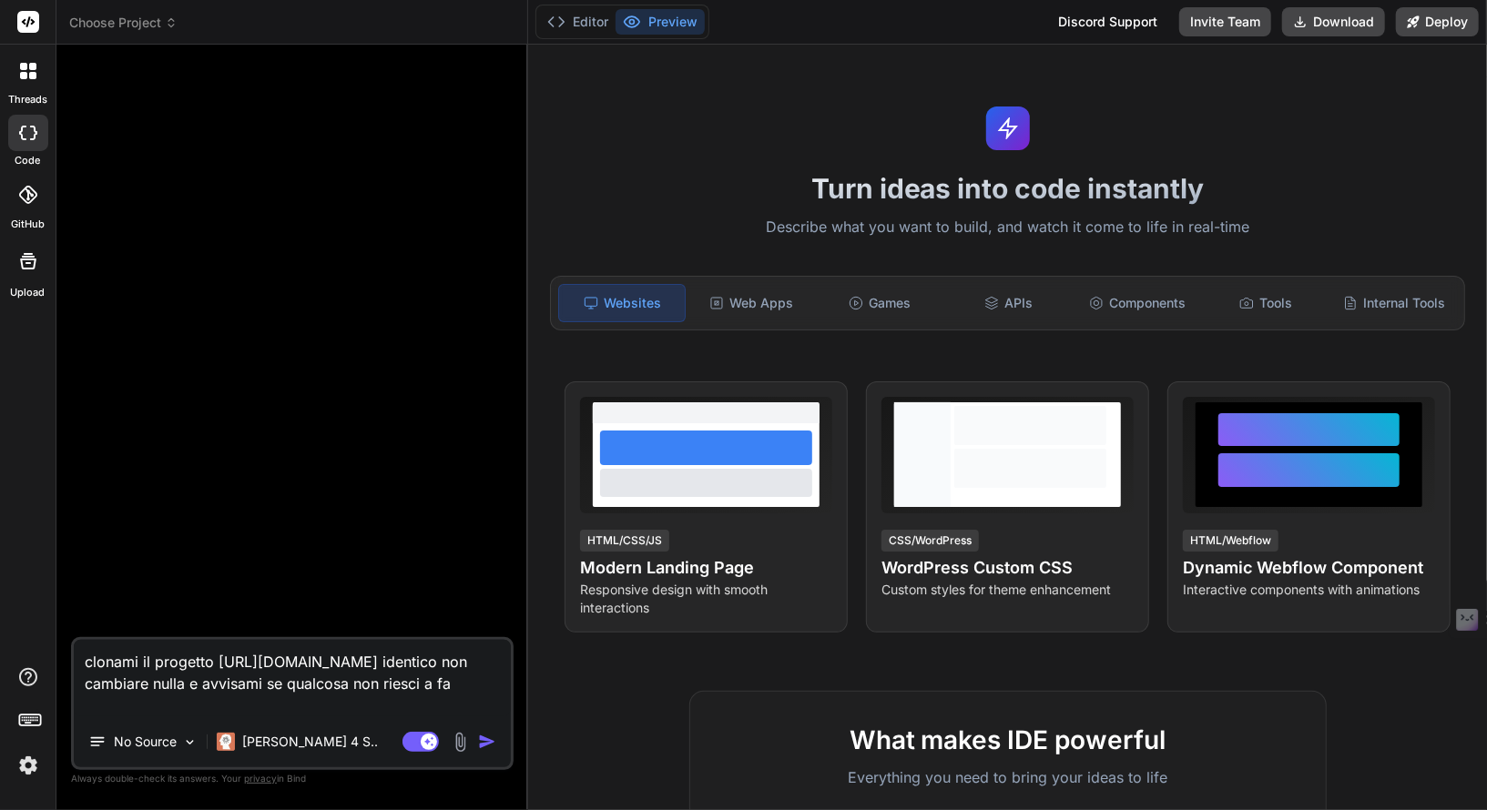
type textarea "x"
type textarea "clonami il progetto https://github.com/ziomornello/Efallmo14.git identico non c…"
type textarea "x"
type textarea "clonami il progetto https://github.com/ziomornello/Efallmo14.git identico non c…"
type textarea "x"
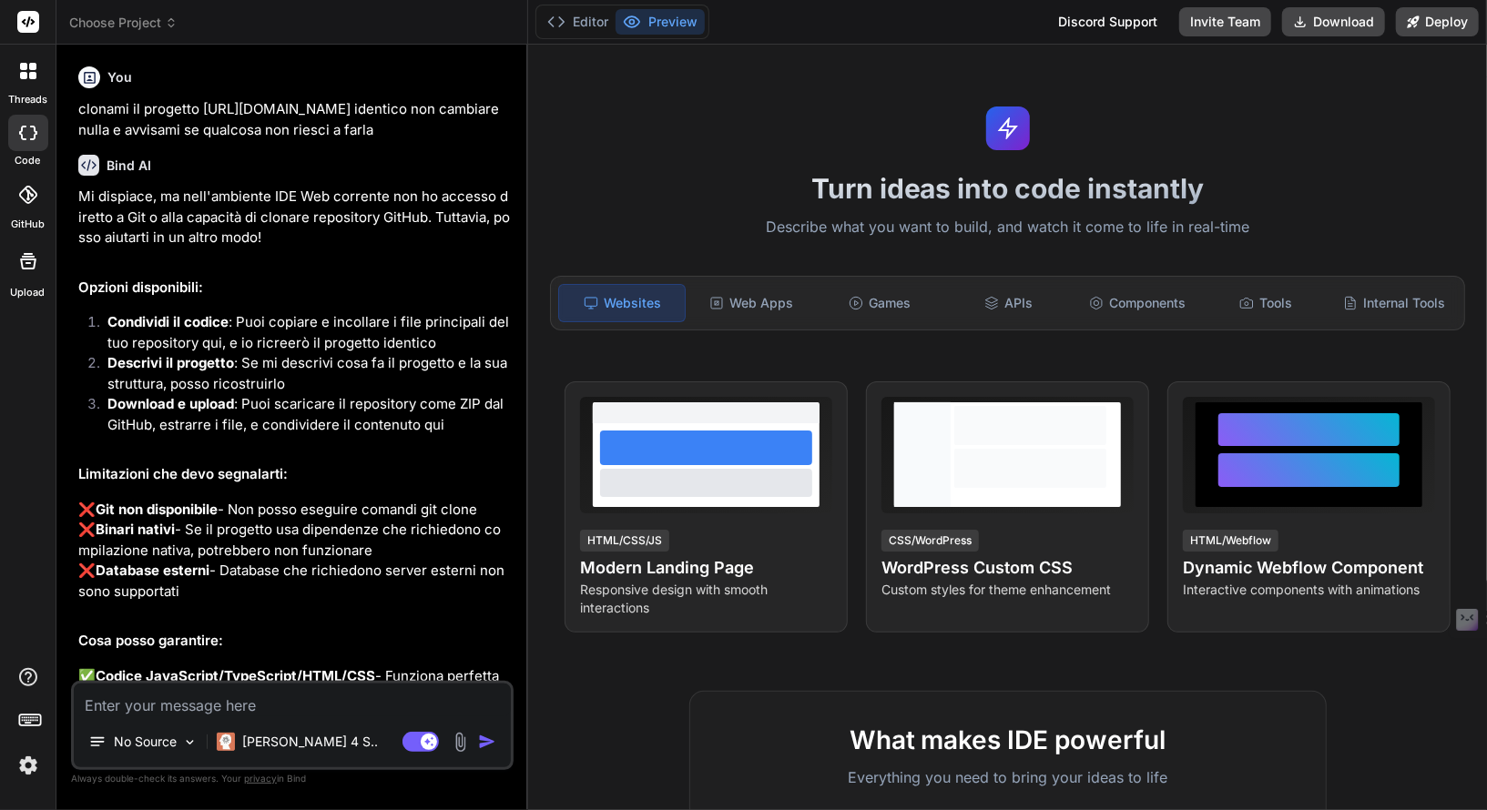
type textarea "x"
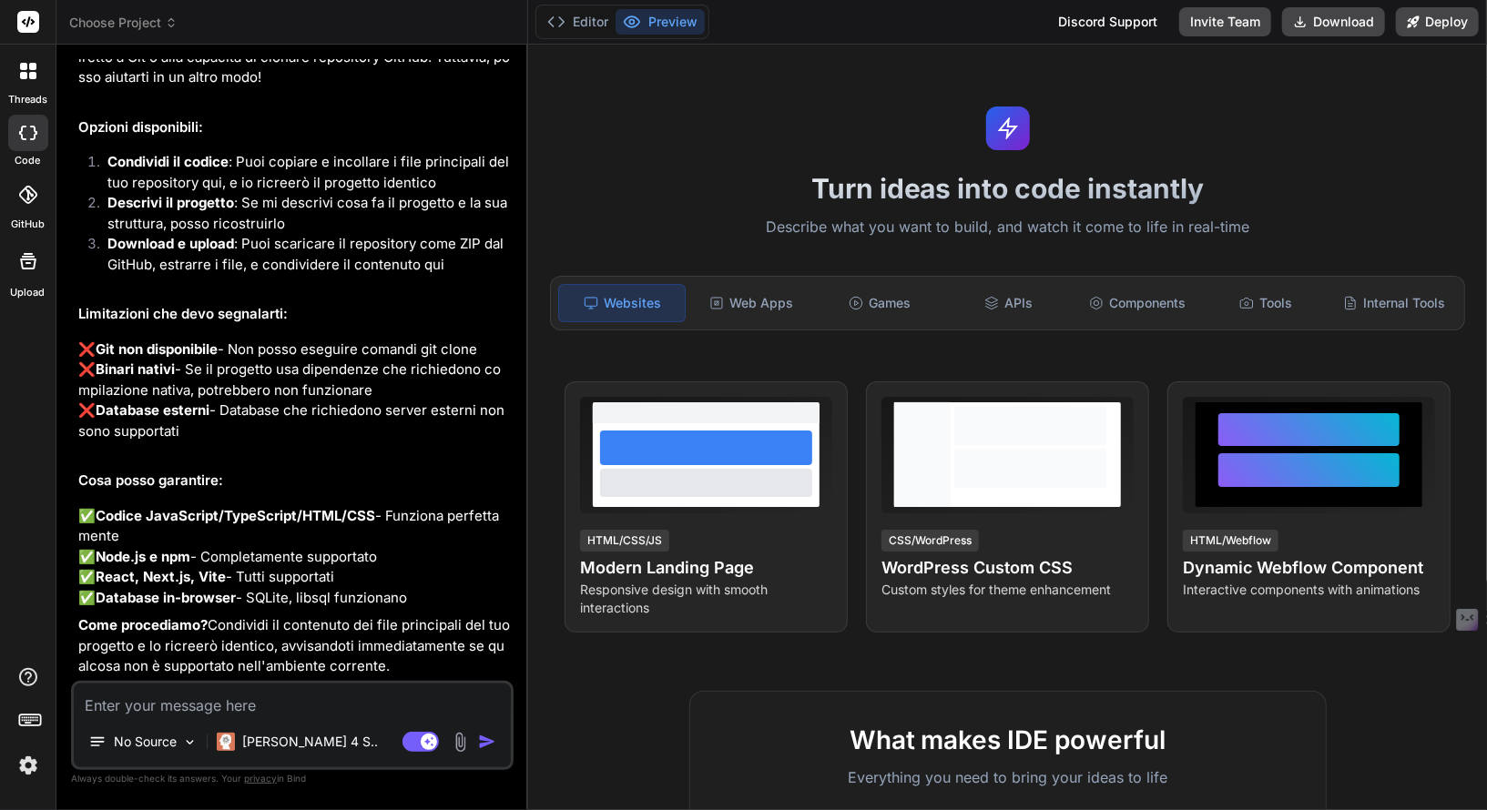
scroll to position [261, 0]
click at [266, 746] on p "[PERSON_NAME] 4 S.." at bounding box center [310, 742] width 136 height 18
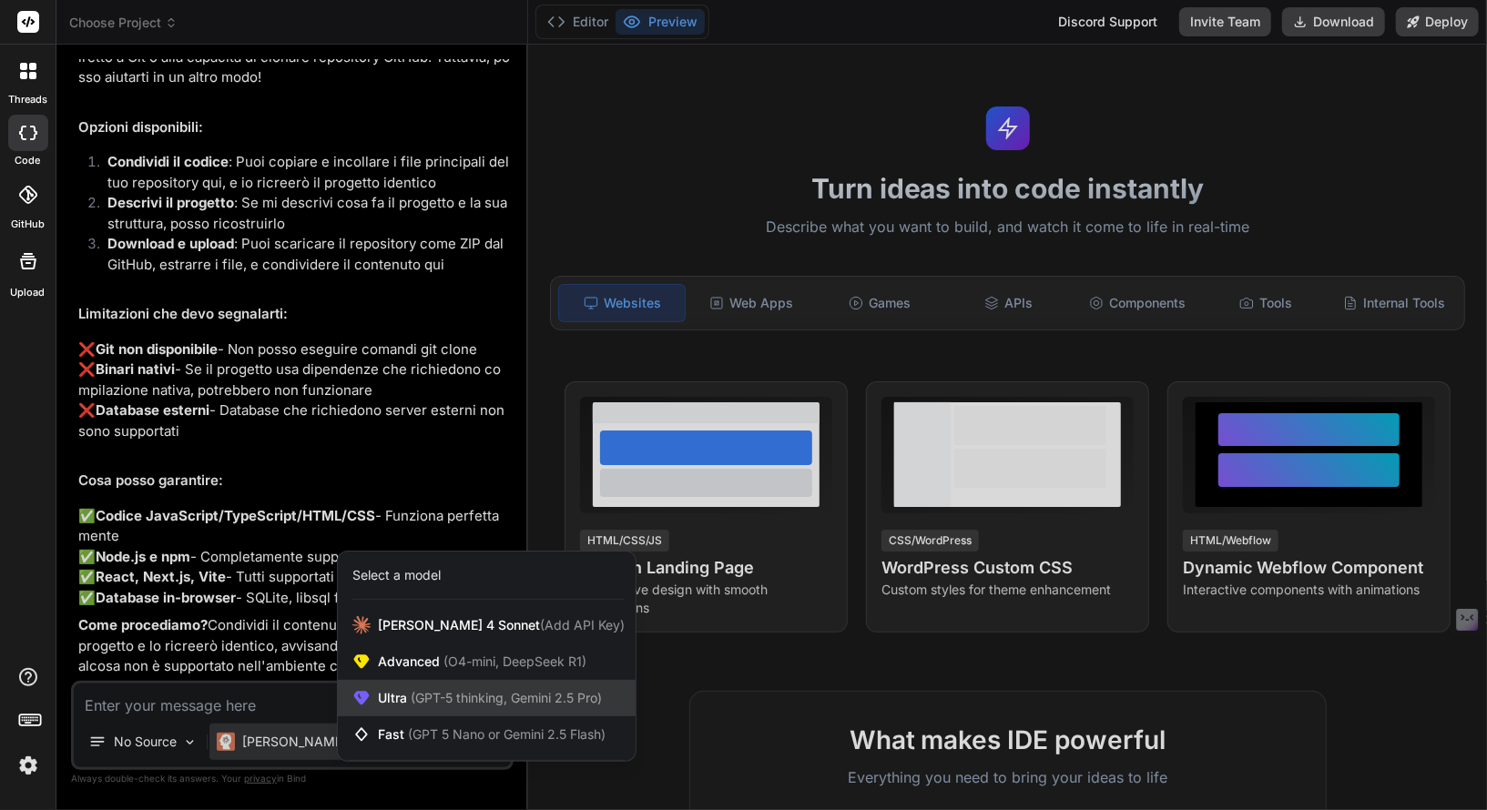
click at [422, 699] on span "(GPT-5 thinking, Gemini 2.5 Pro)" at bounding box center [504, 697] width 195 height 15
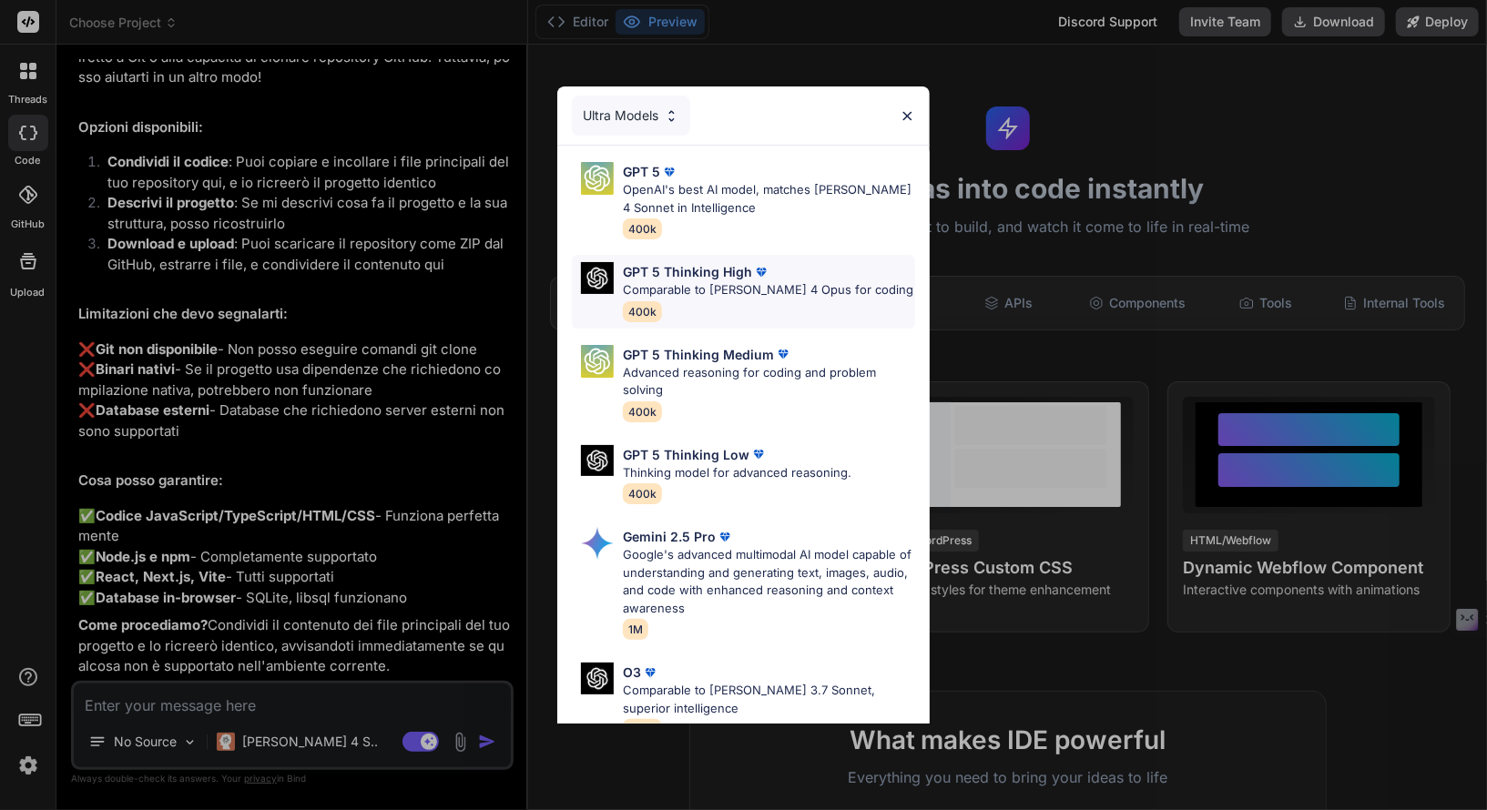
click at [707, 290] on p "Comparable to [PERSON_NAME] 4 Opus for coding" at bounding box center [768, 290] width 290 height 18
type textarea "x"
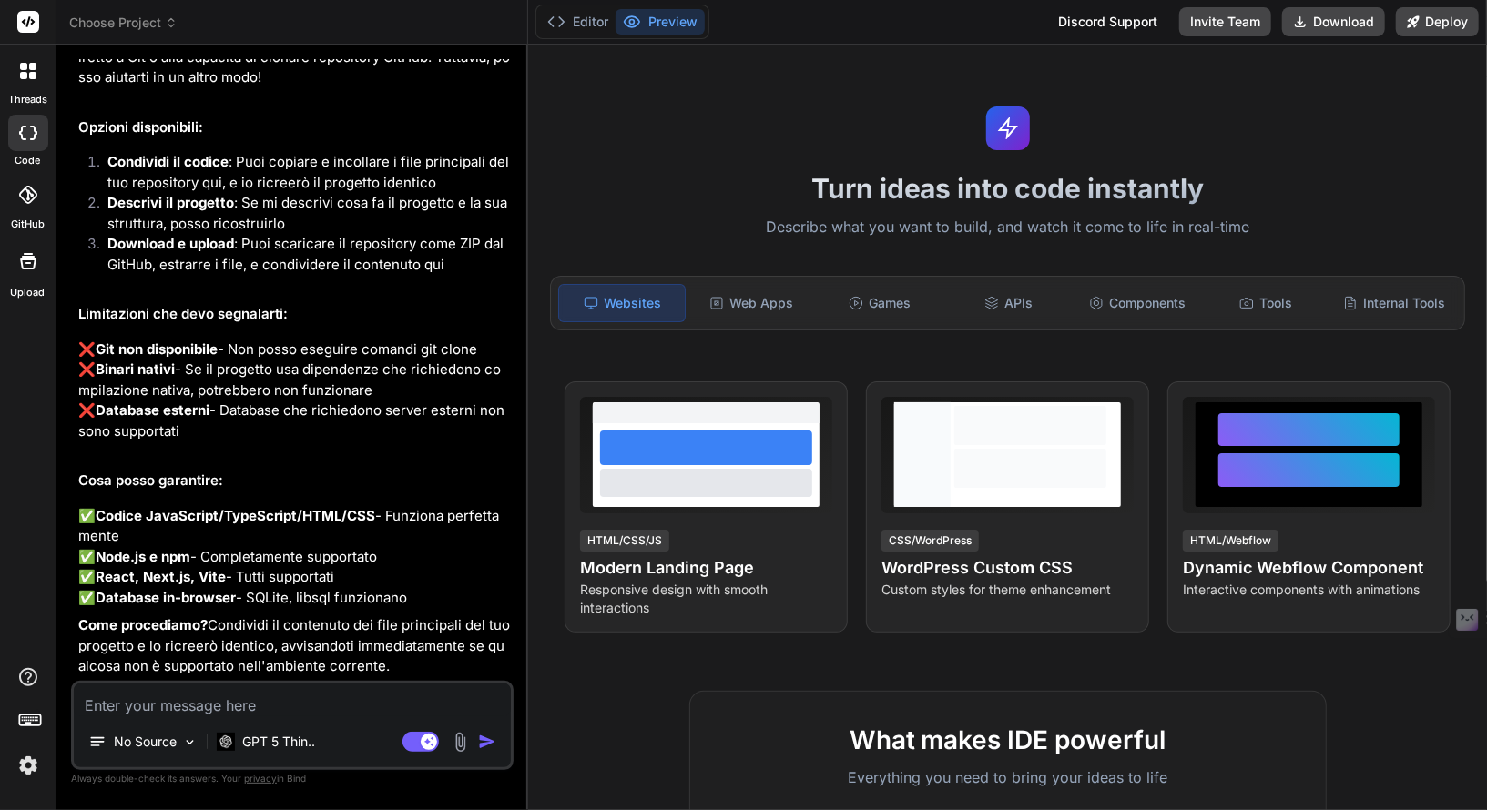
click at [271, 698] on textarea at bounding box center [292, 700] width 437 height 33
type textarea "c"
type textarea "x"
type textarea "co"
type textarea "x"
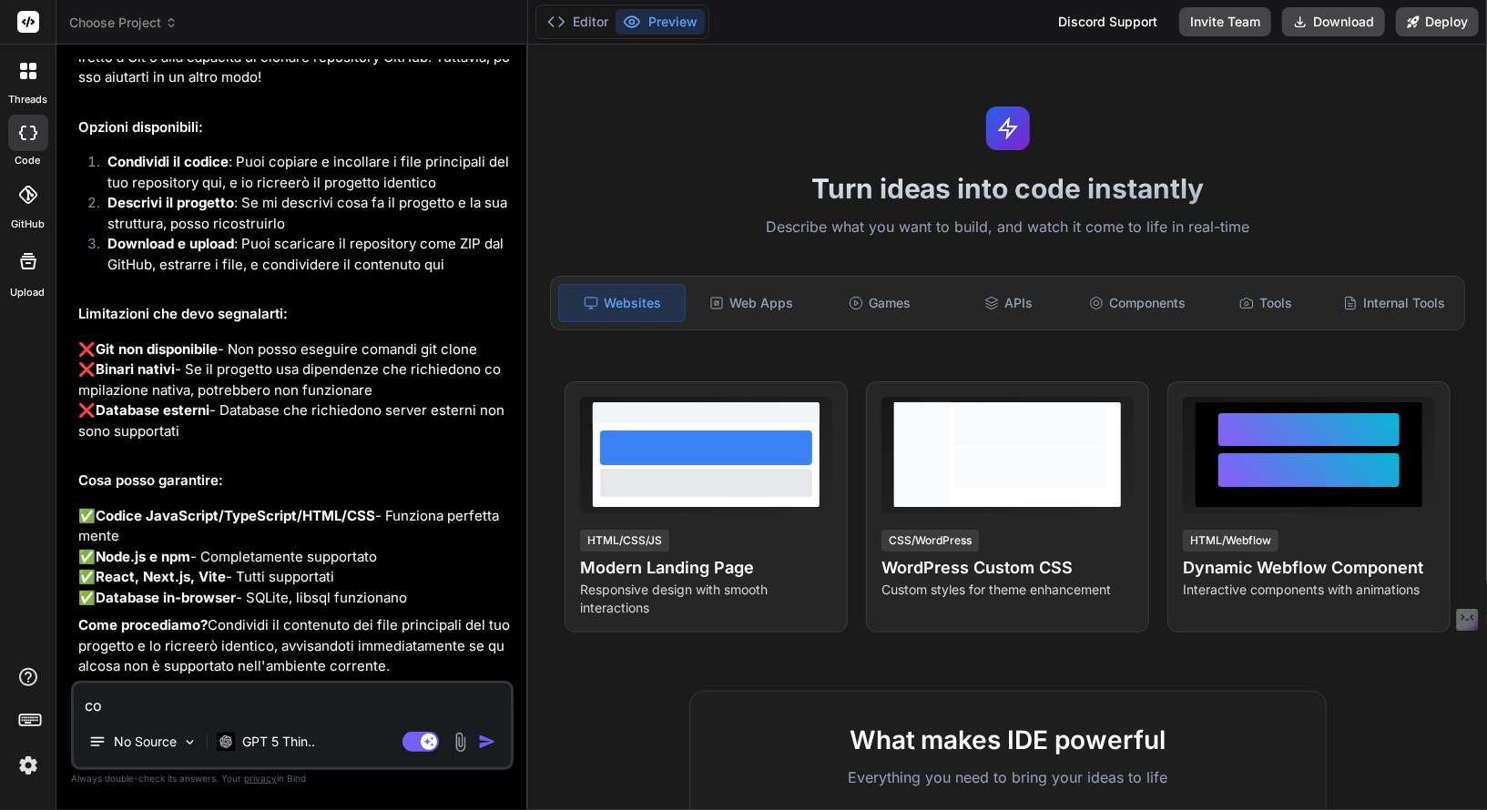
type textarea "cop"
type textarea "x"
type textarea "copi"
type textarea "x"
type textarea "copia"
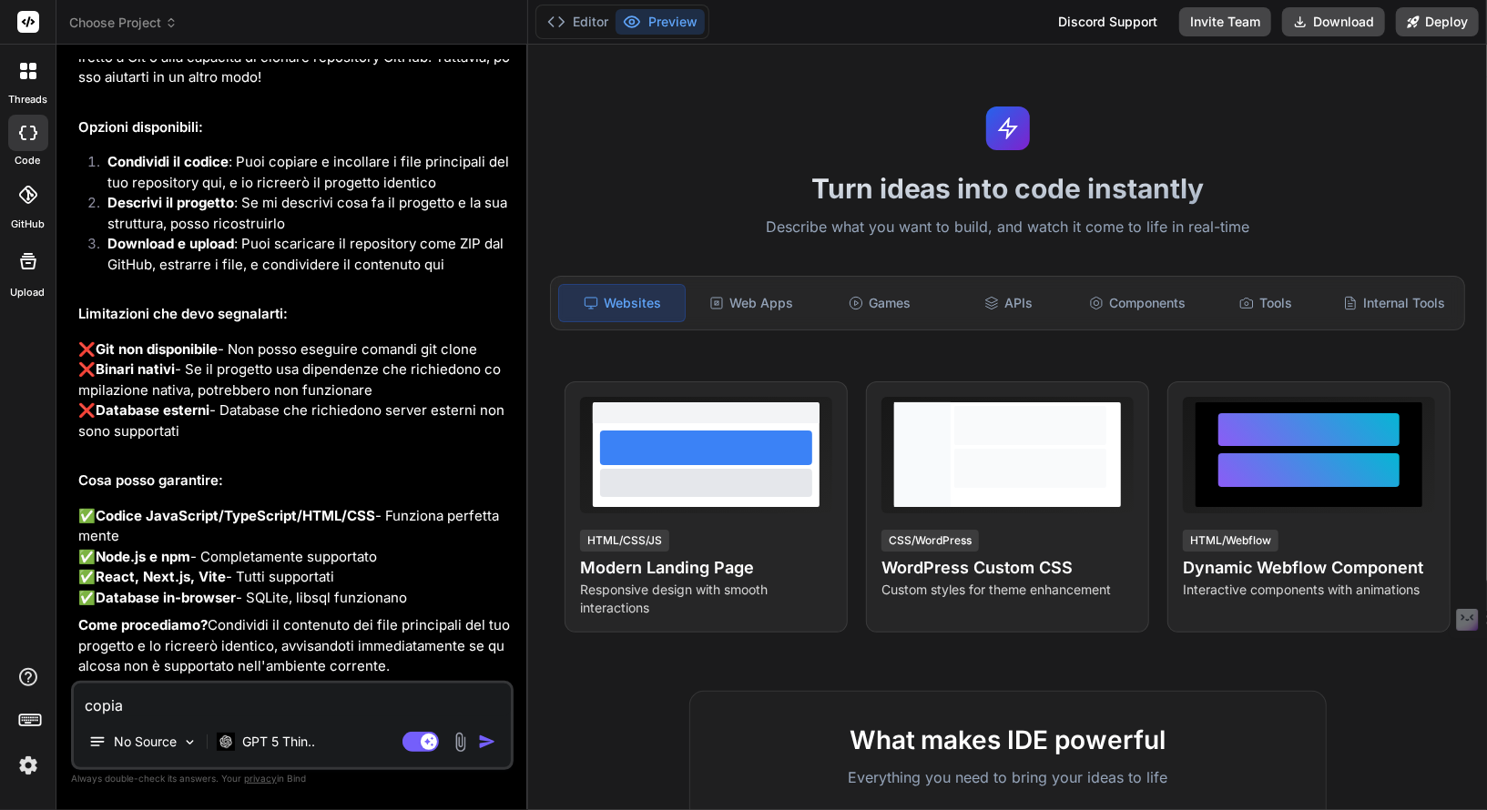
paste textarea "https://github.com/ziomornello/Efallmo14.git"
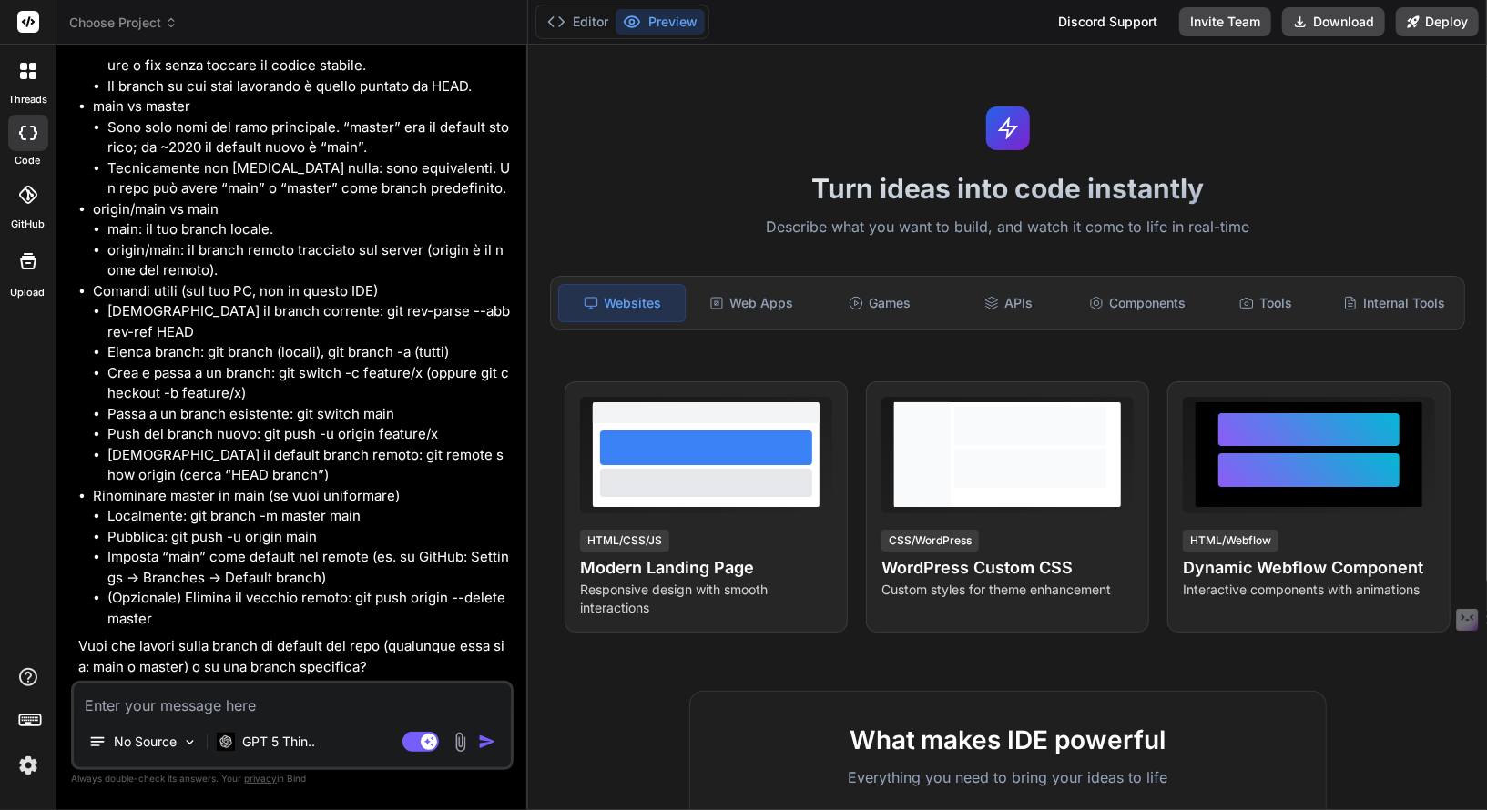
scroll to position [2124, 0]
click at [239, 701] on textarea at bounding box center [292, 700] width 437 height 33
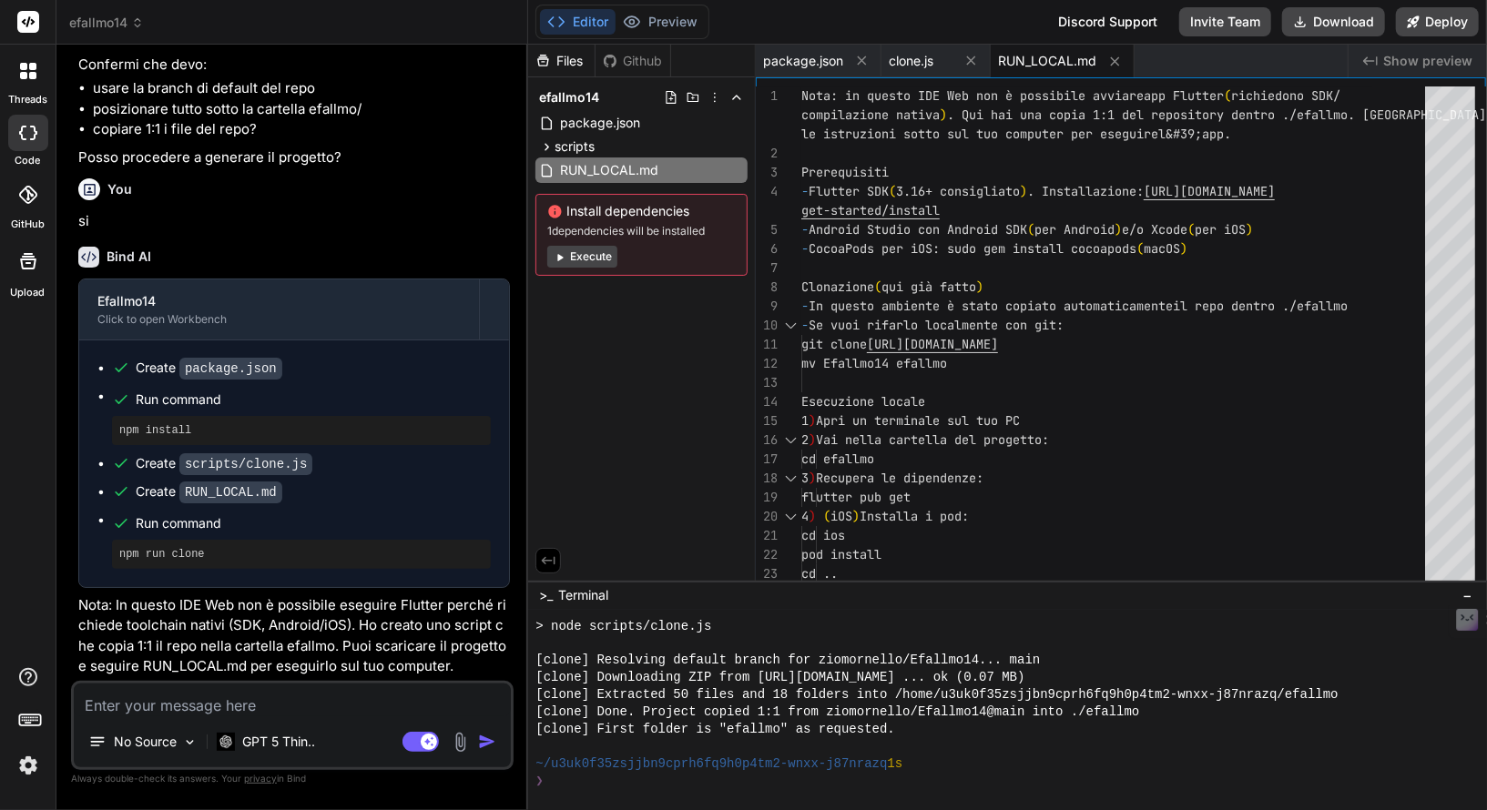
scroll to position [3345, 0]
click at [550, 147] on icon at bounding box center [546, 146] width 15 height 15
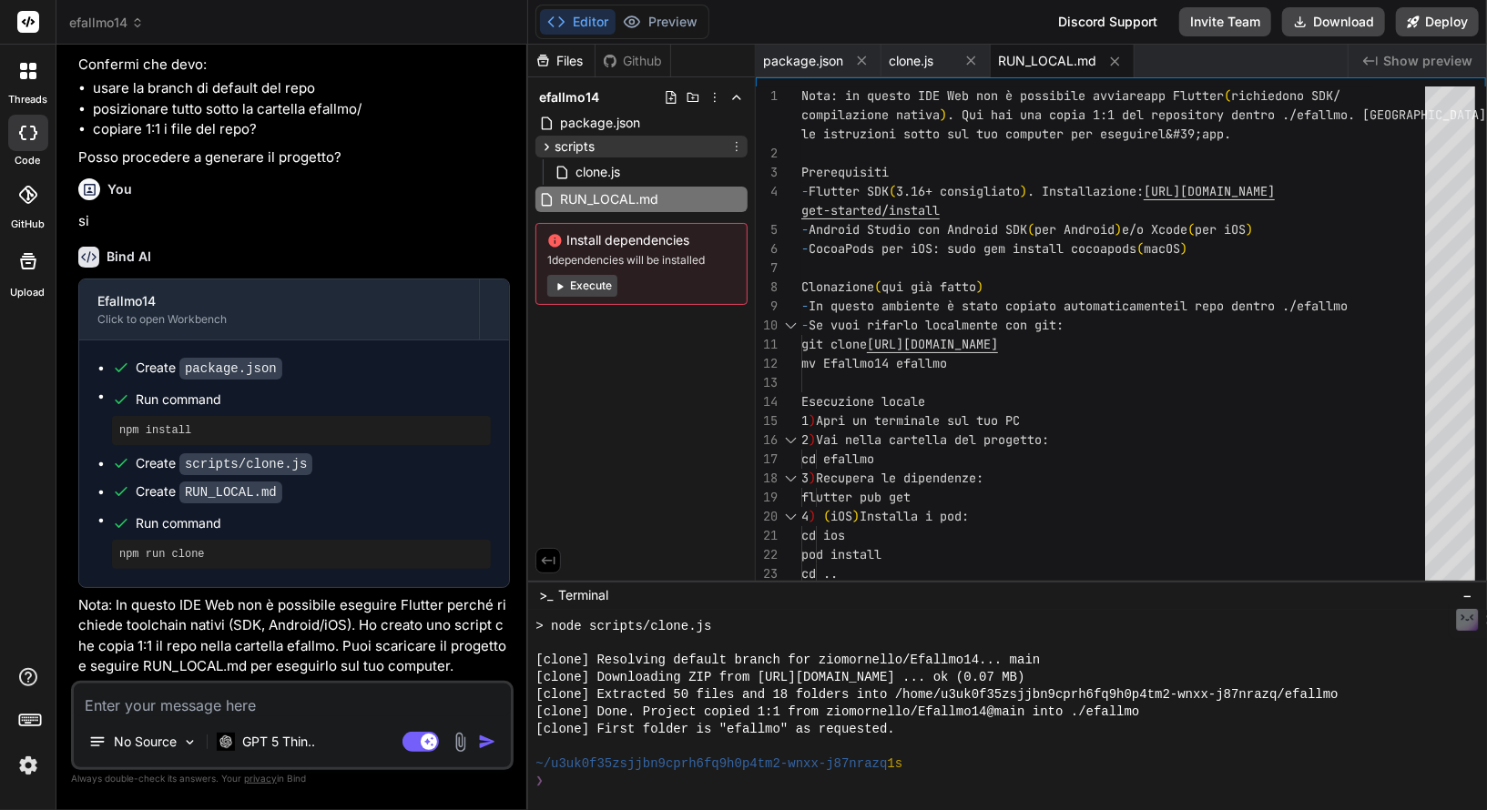
click at [549, 147] on icon at bounding box center [546, 146] width 15 height 15
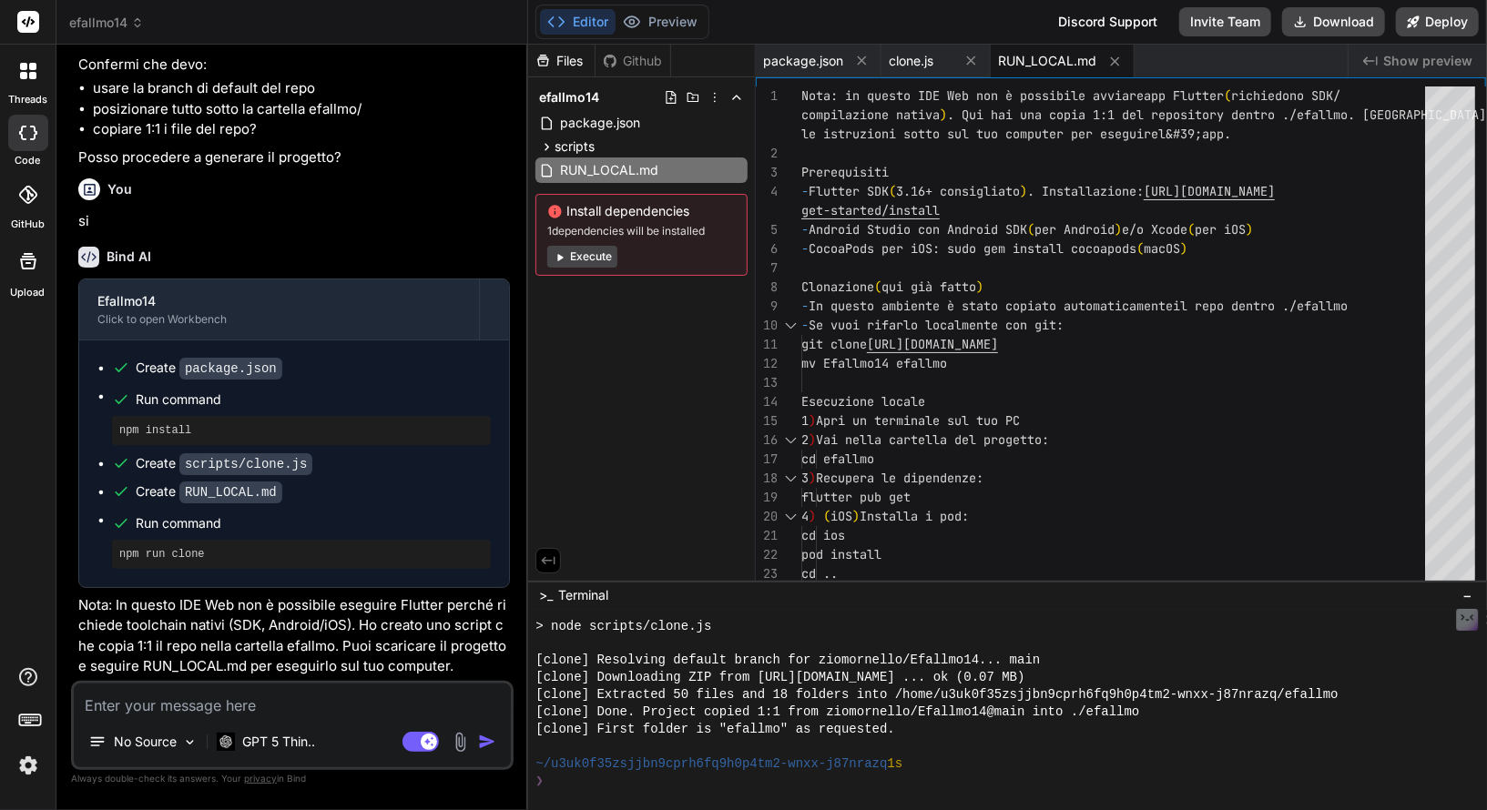
click at [286, 700] on textarea at bounding box center [292, 700] width 437 height 33
click at [24, 83] on div at bounding box center [28, 71] width 38 height 38
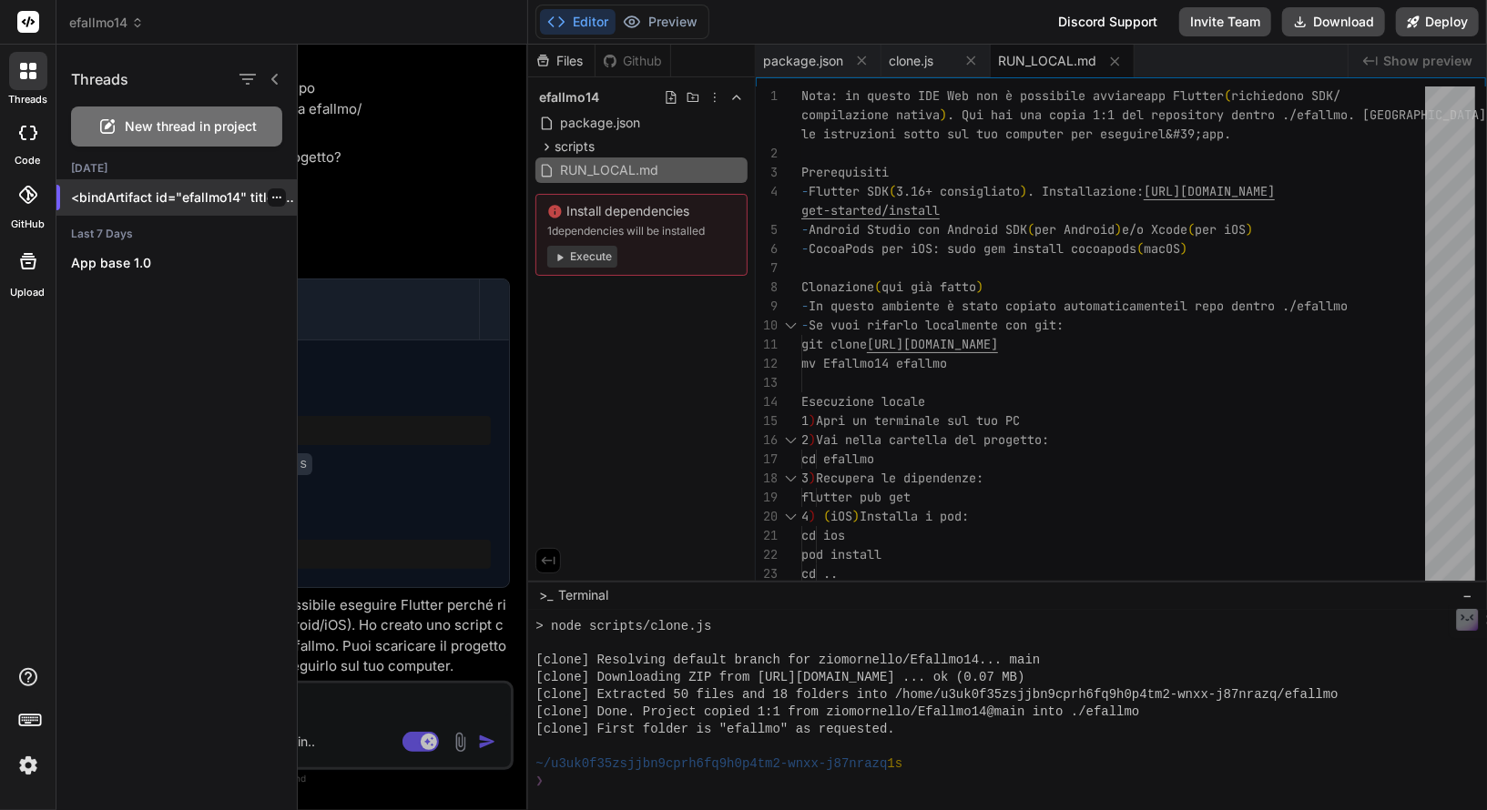
click at [271, 200] on icon "button" at bounding box center [276, 197] width 11 height 11
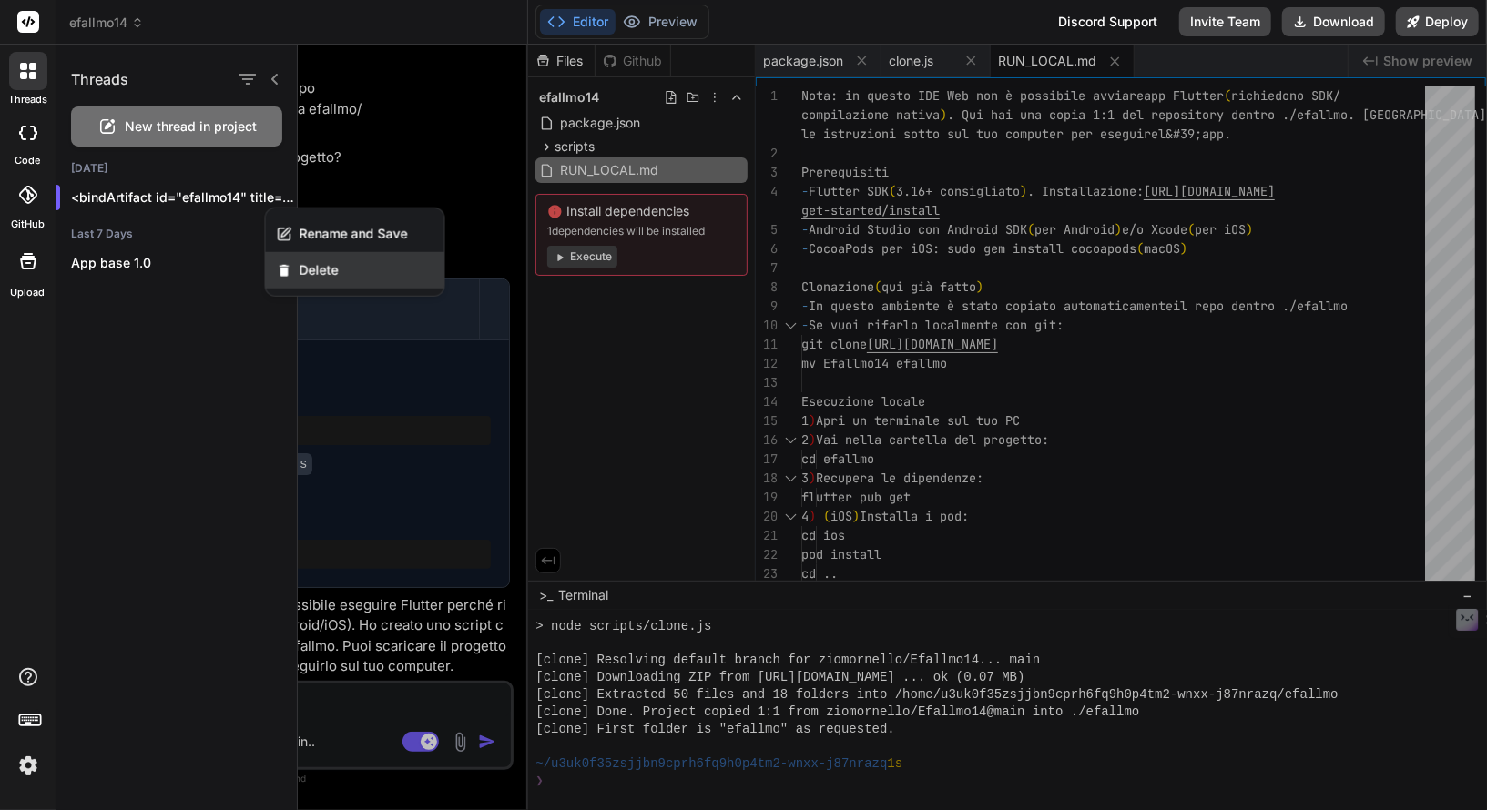
click at [307, 266] on span "Delete" at bounding box center [319, 270] width 39 height 18
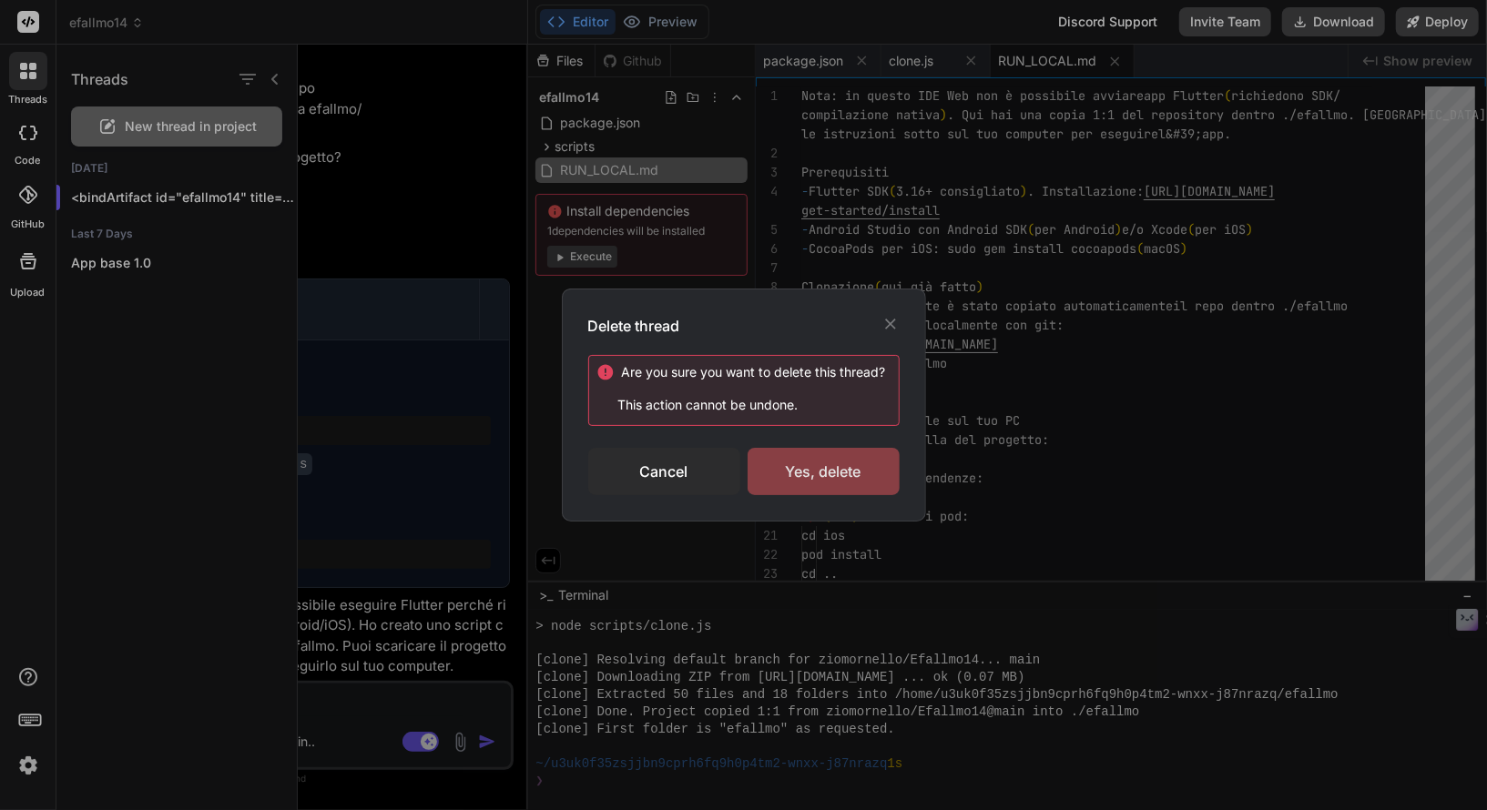
click at [807, 482] on div "Yes, delete" at bounding box center [824, 471] width 152 height 47
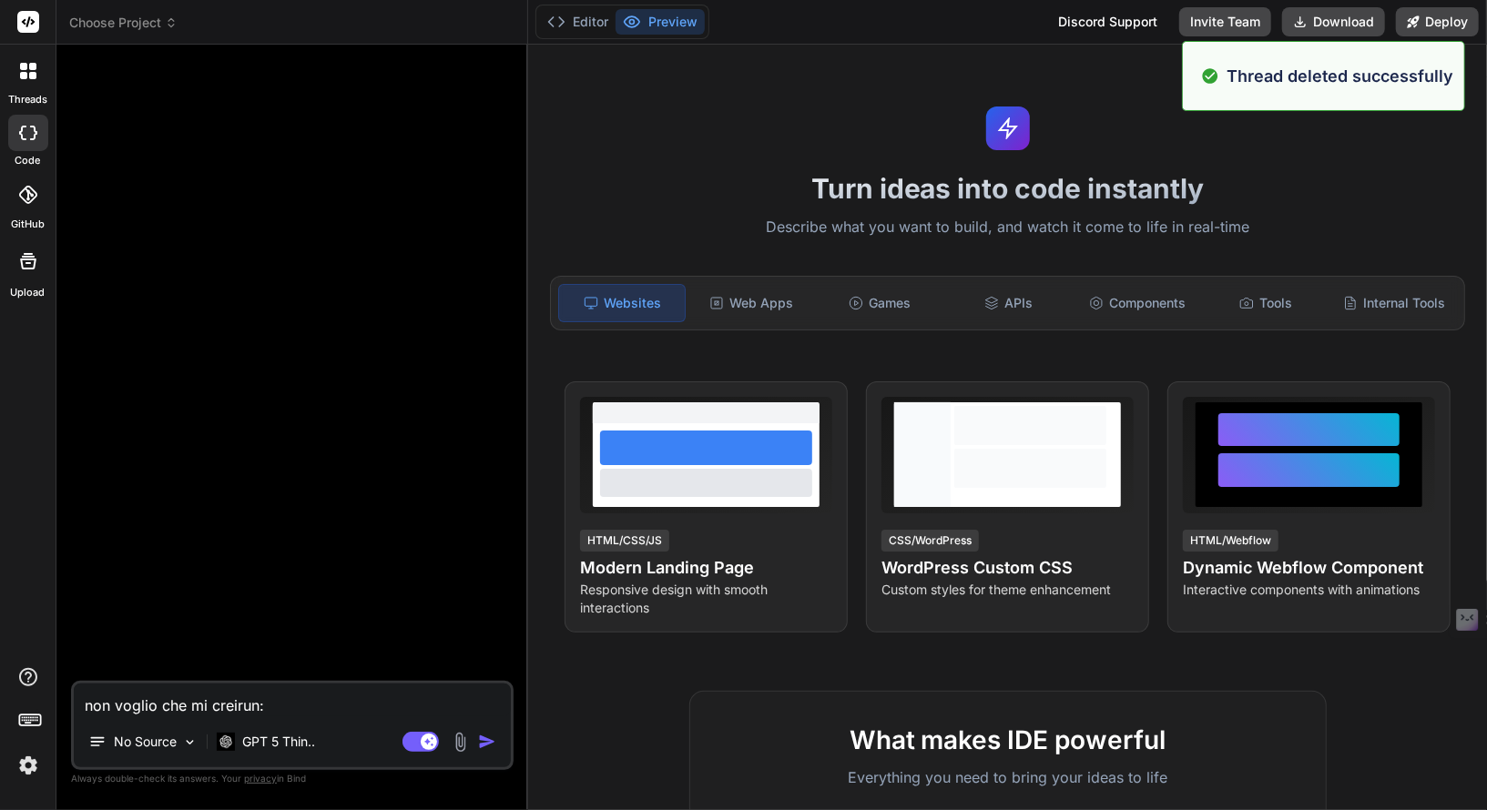
click at [23, 81] on div at bounding box center [28, 71] width 38 height 38
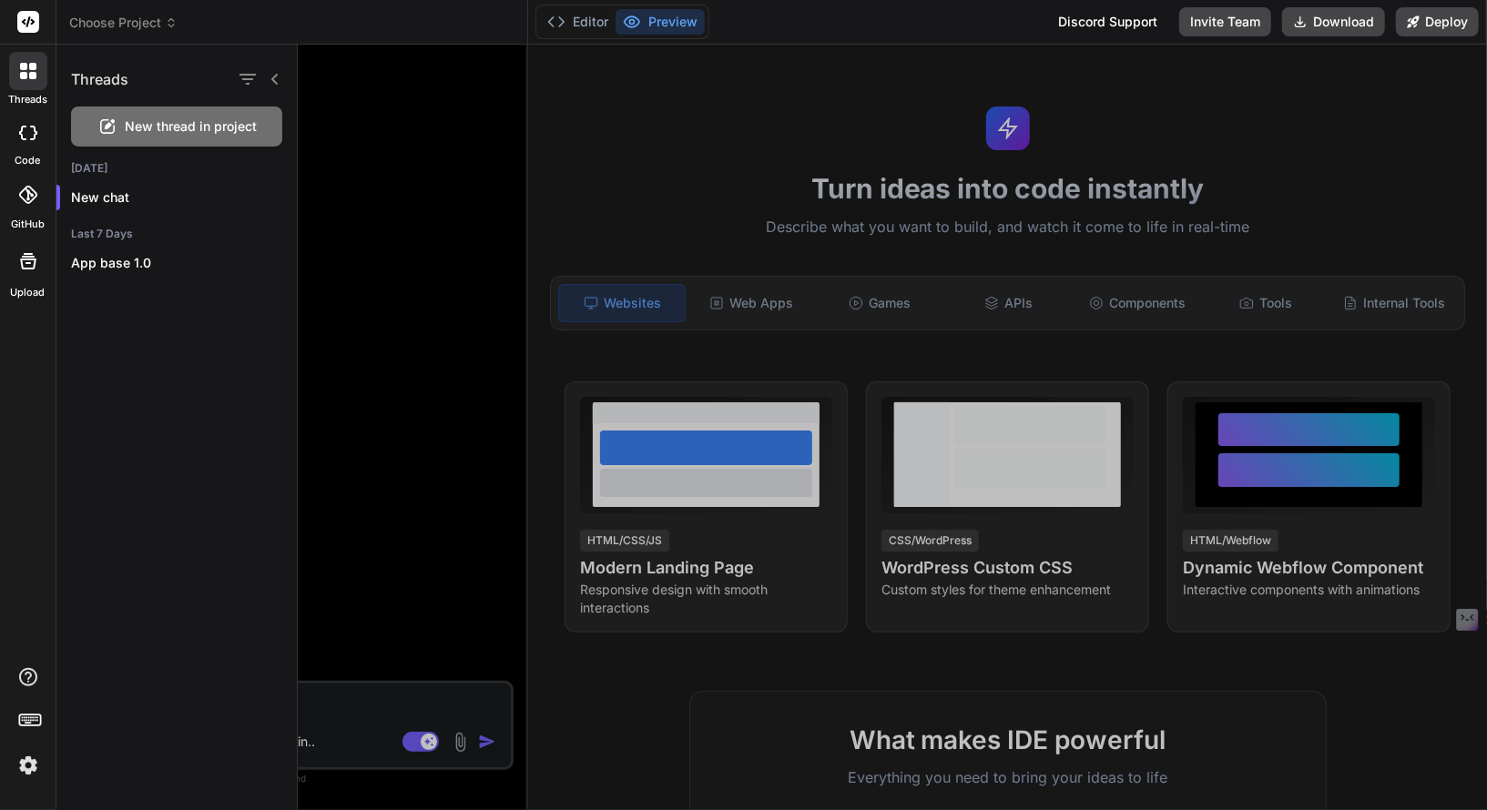
click at [326, 300] on div at bounding box center [892, 428] width 1189 height 766
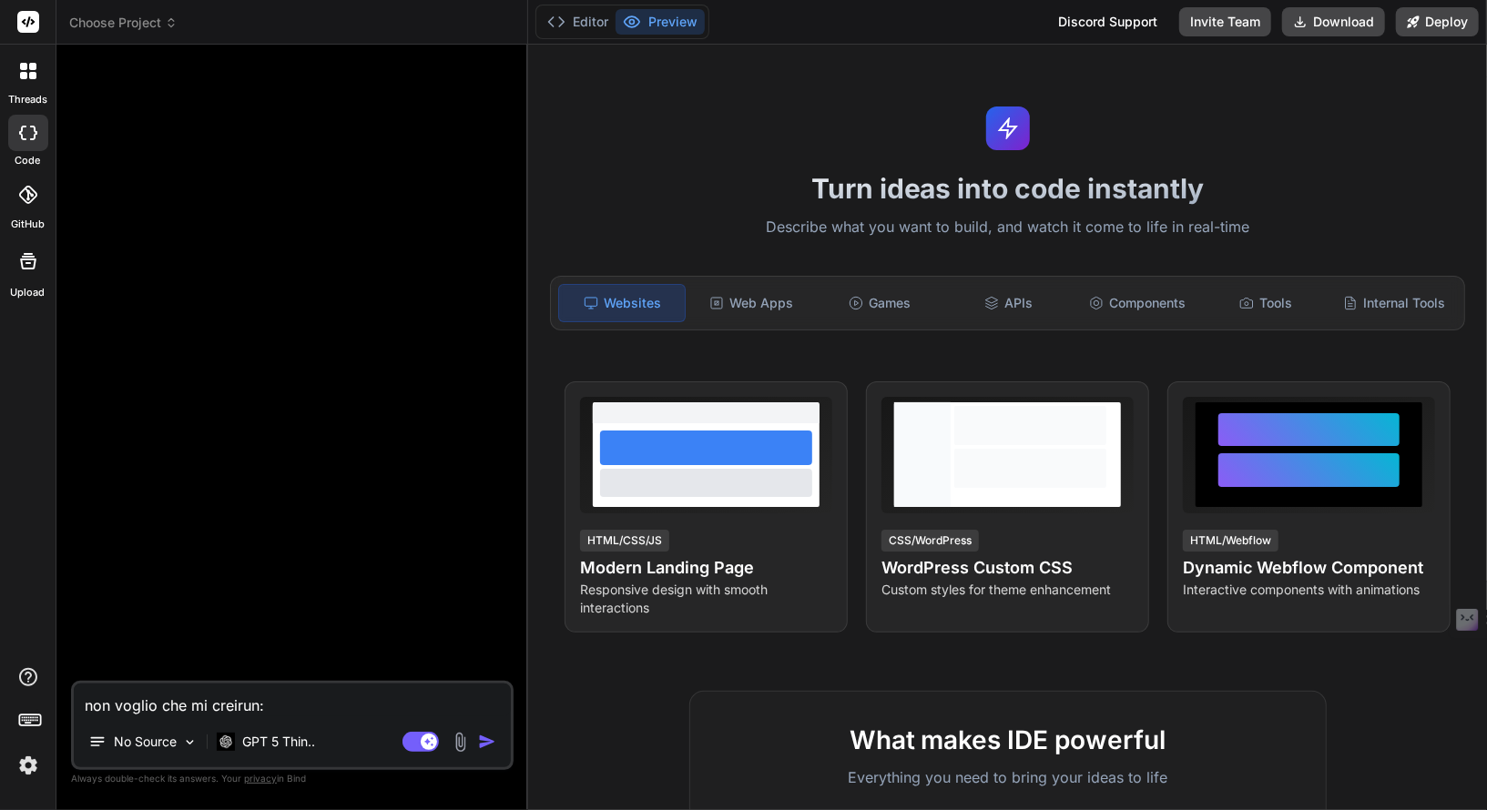
click at [211, 699] on textarea "non voglio che mi creirun:" at bounding box center [292, 700] width 437 height 33
drag, startPoint x: 344, startPoint y: 712, endPoint x: 68, endPoint y: 708, distance: 275.9
click at [68, 708] on div "Bind AI Web Search Created with Pixso. Code Generator non voglio che mi creirun…" at bounding box center [292, 427] width 472 height 765
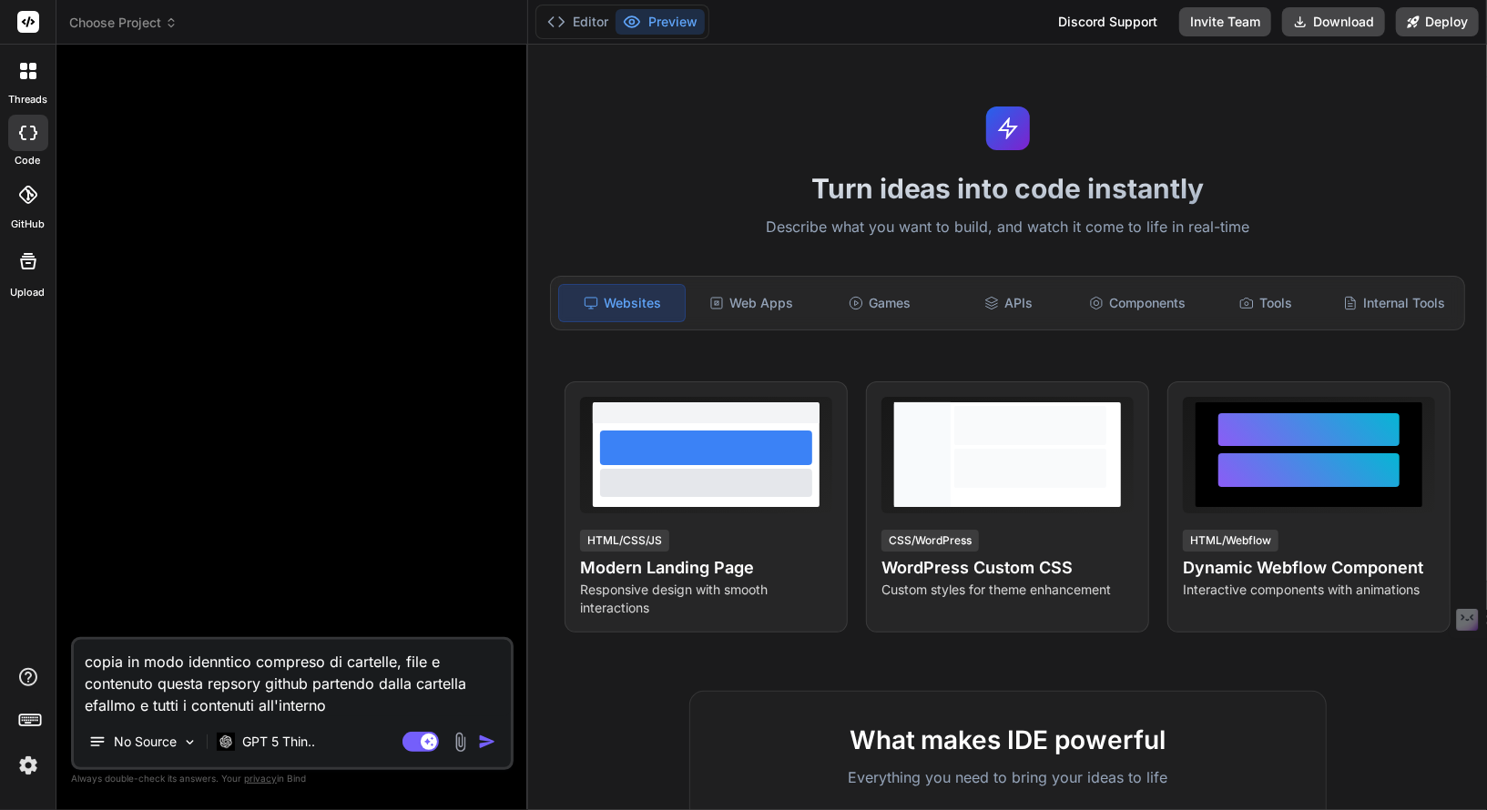
paste textarea "https://github.com/ziomornello/Efallmo14/tree/main/"
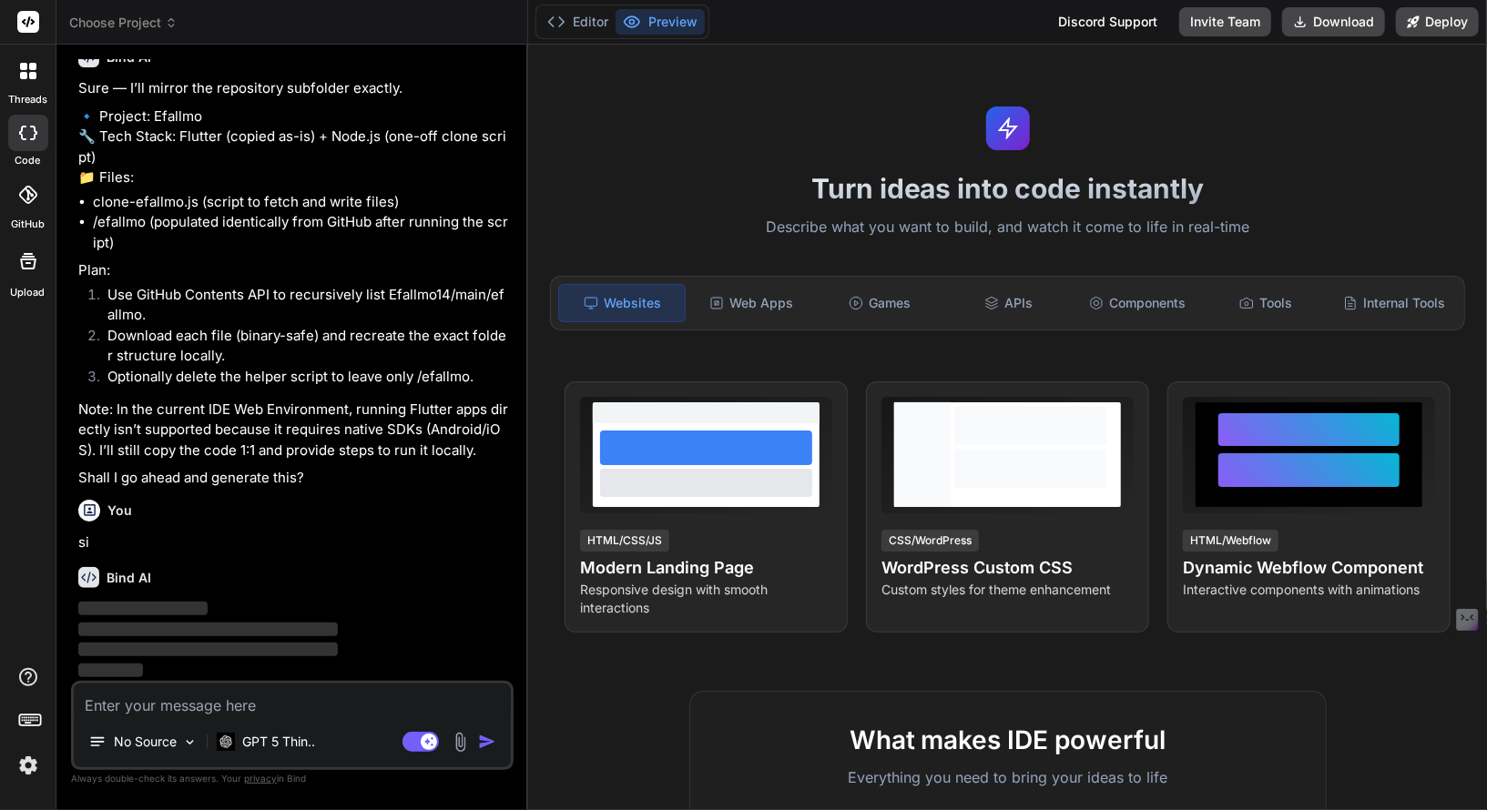
scroll to position [210, 0]
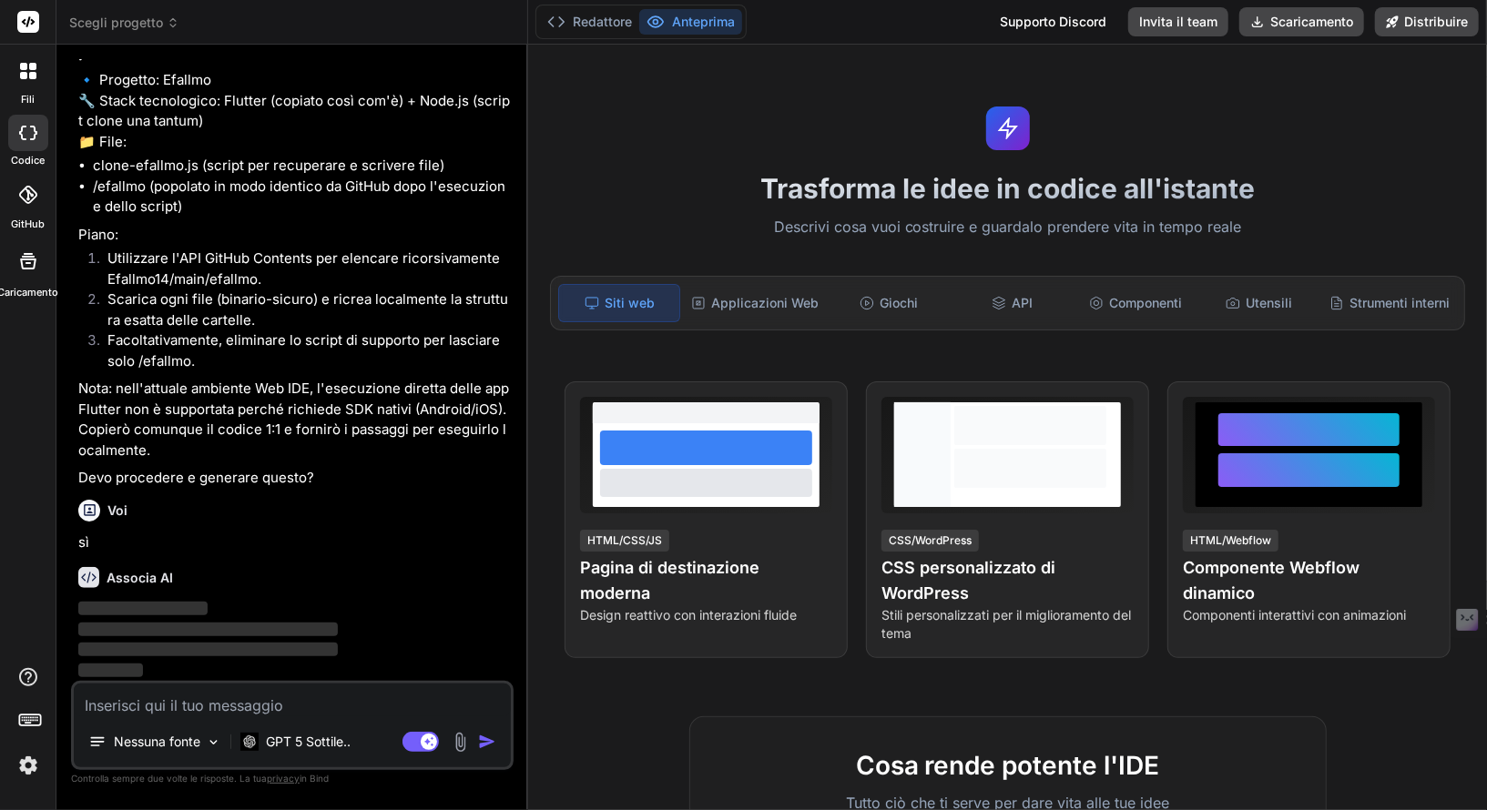
click at [26, 78] on icon at bounding box center [28, 71] width 16 height 16
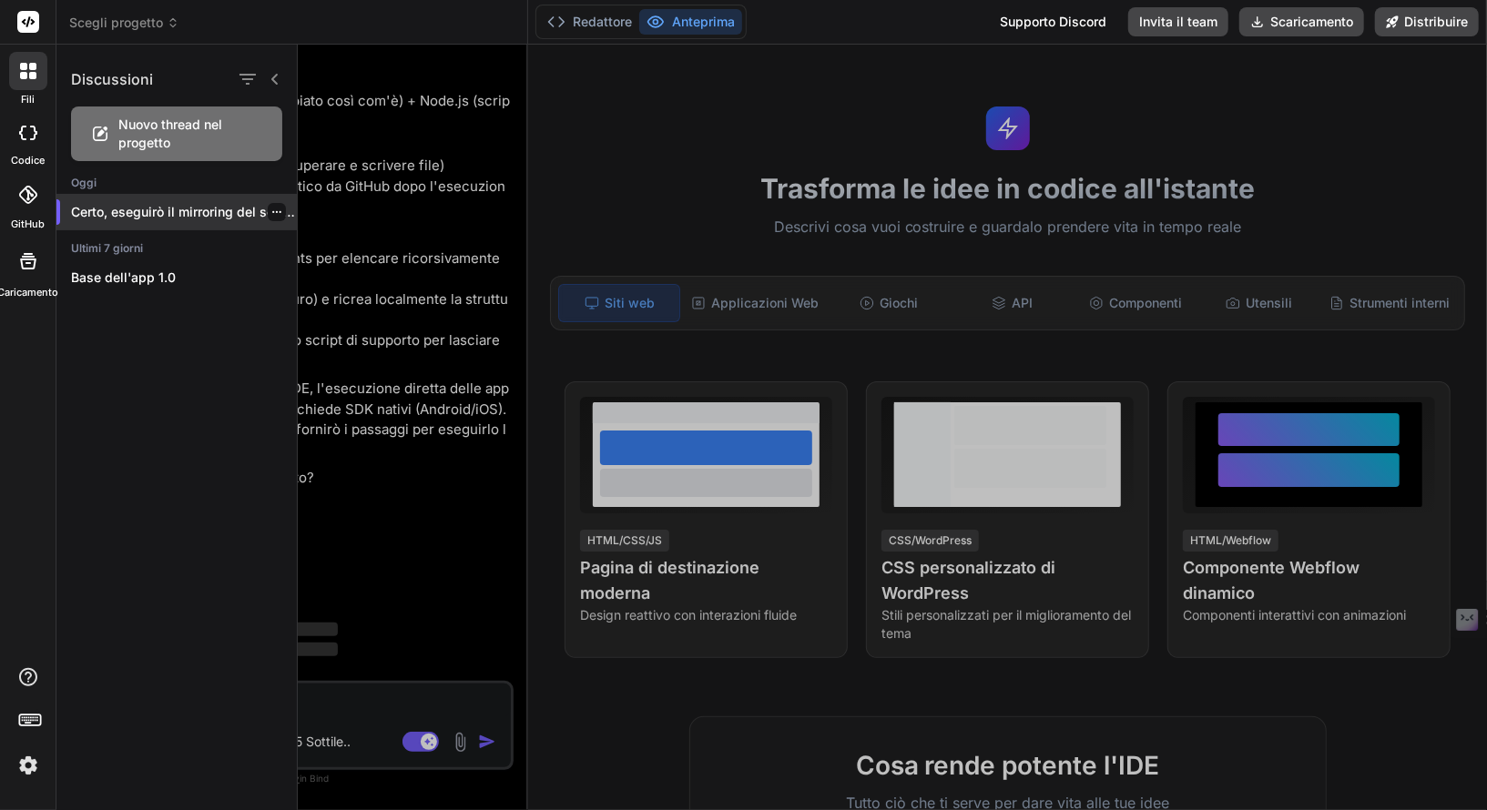
click at [274, 210] on icon "button" at bounding box center [276, 212] width 11 height 11
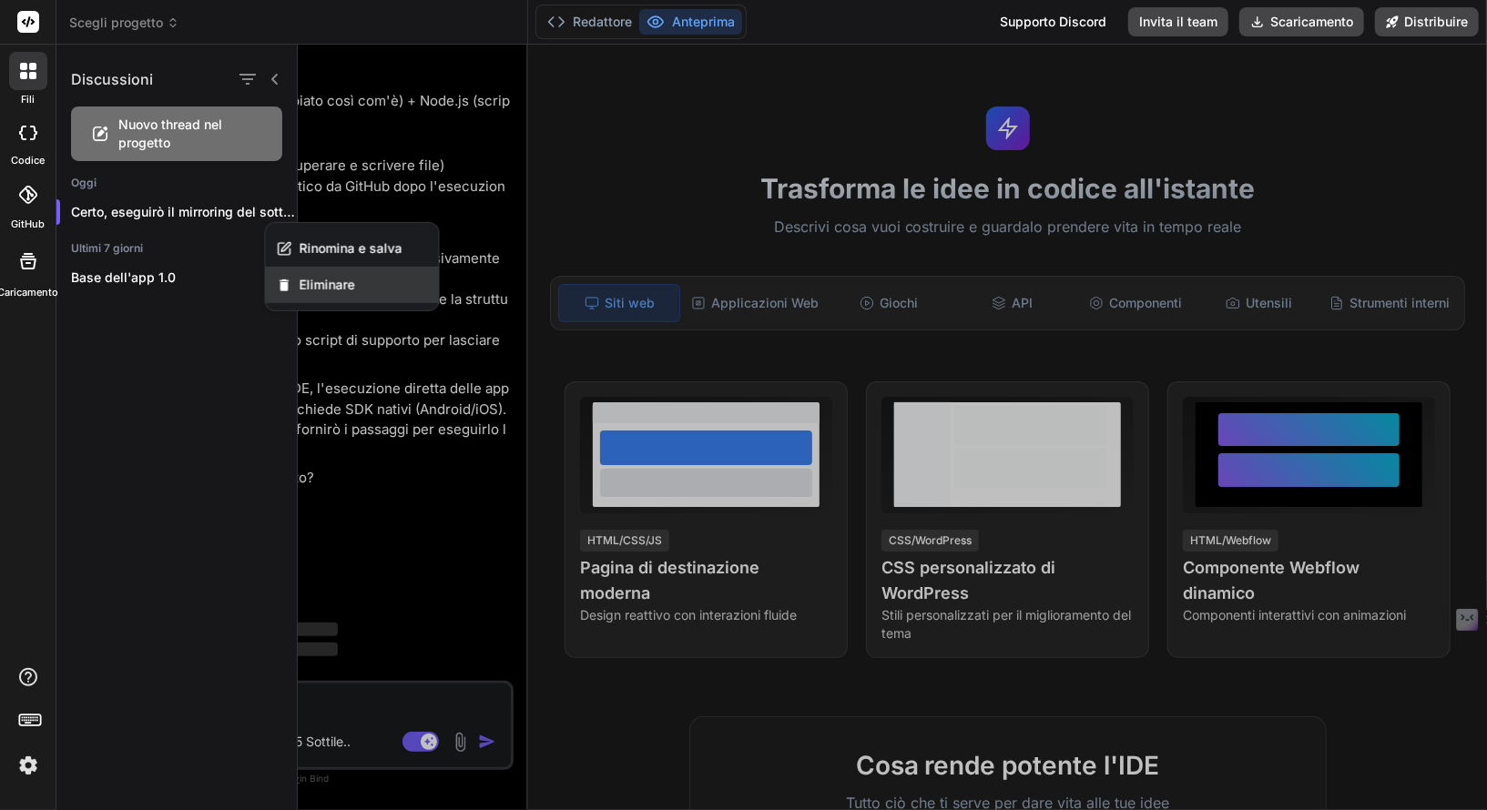
click at [317, 285] on font "Eliminare" at bounding box center [328, 284] width 56 height 15
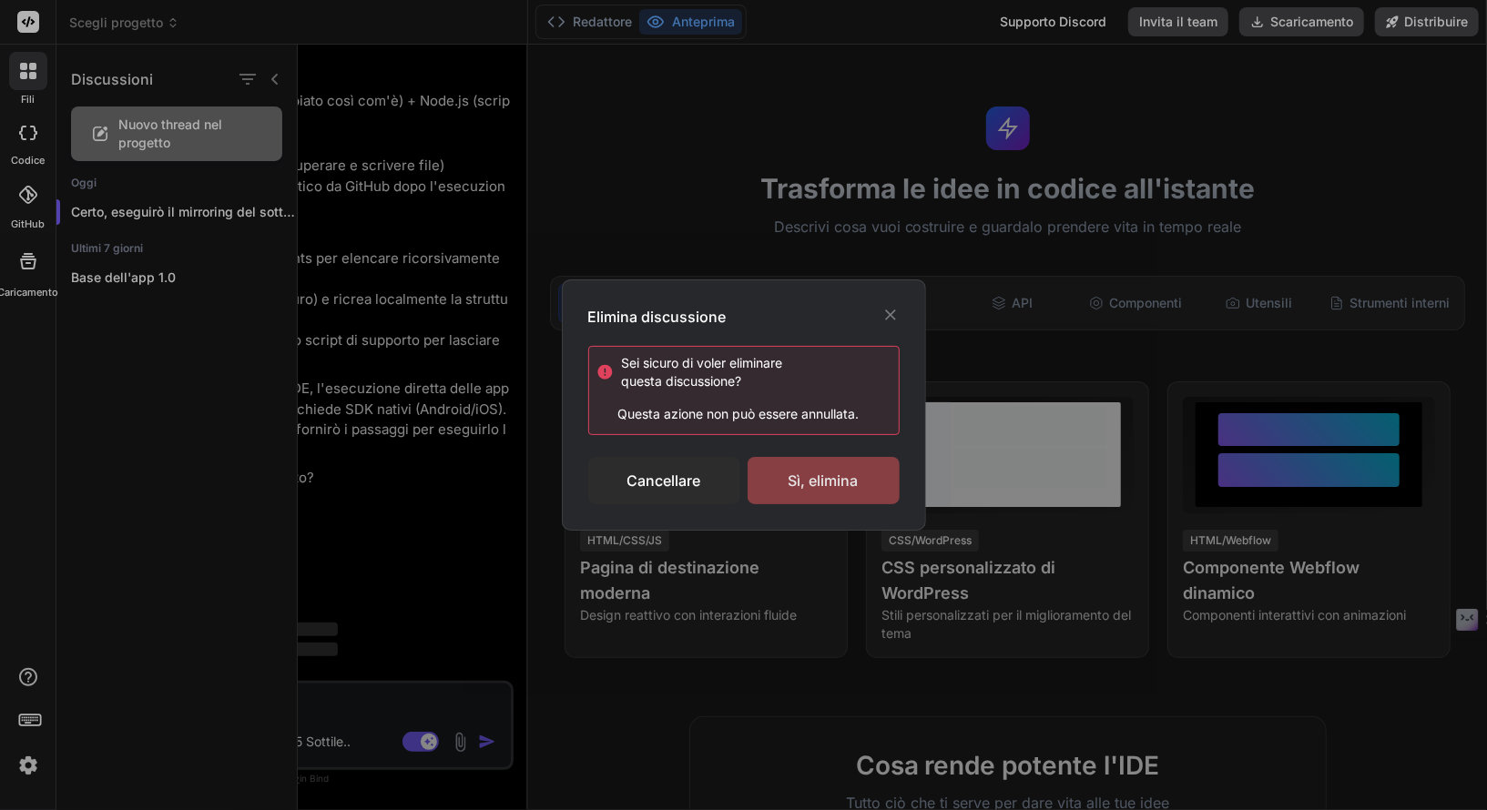
click at [814, 488] on font "Sì, elimina" at bounding box center [823, 481] width 70 height 18
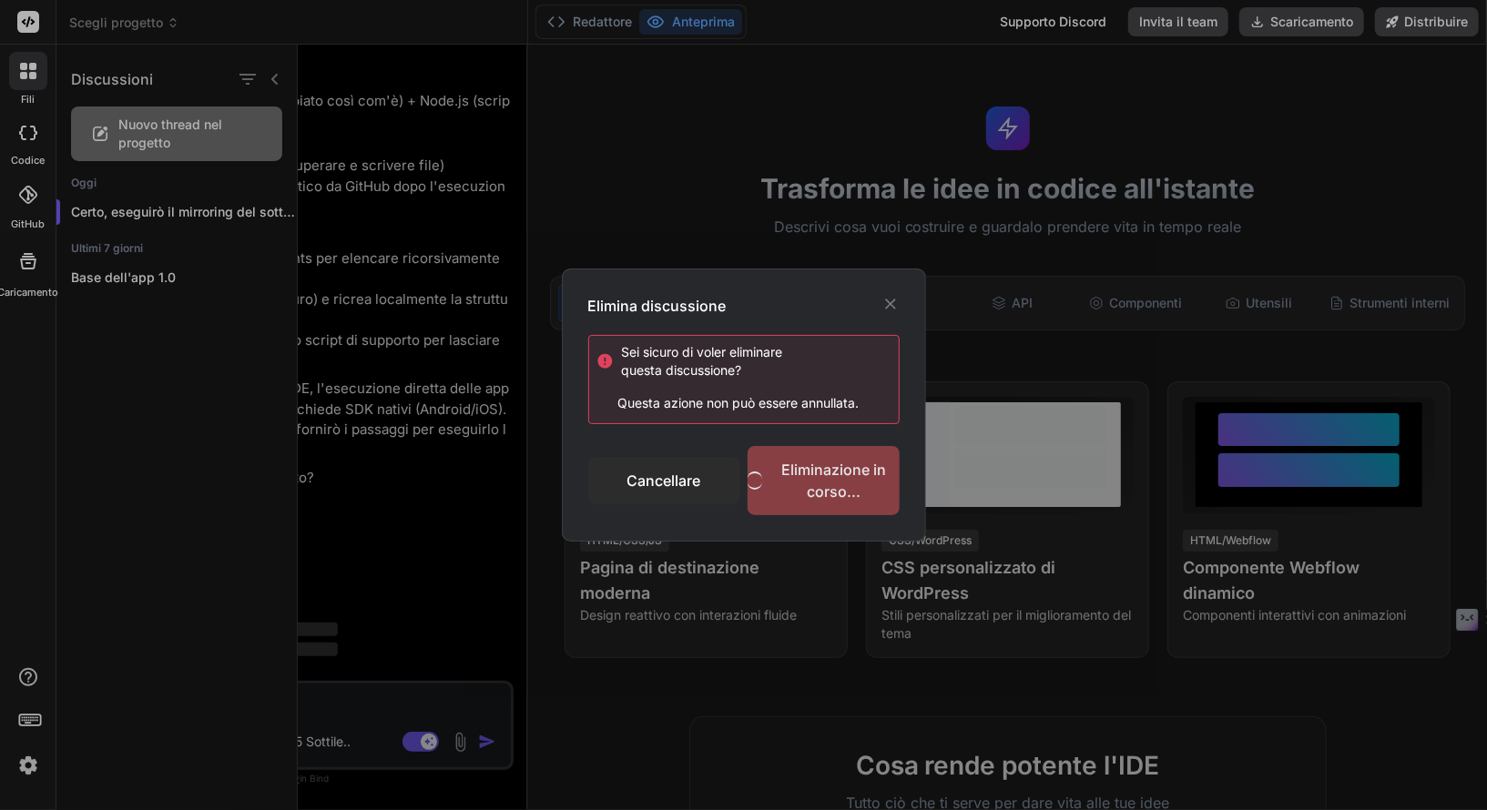
scroll to position [687, 0]
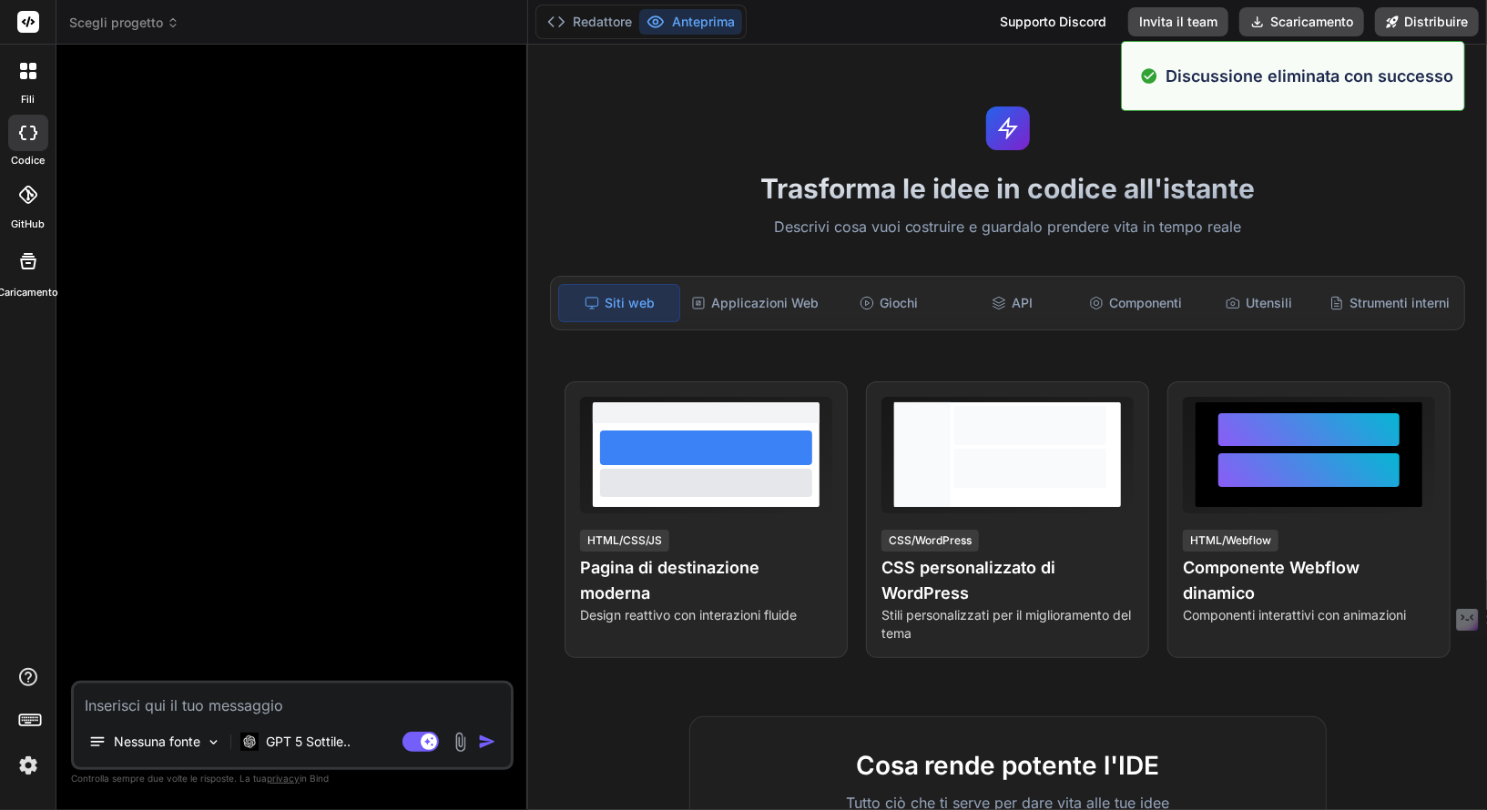
click at [25, 70] on icon at bounding box center [28, 71] width 16 height 16
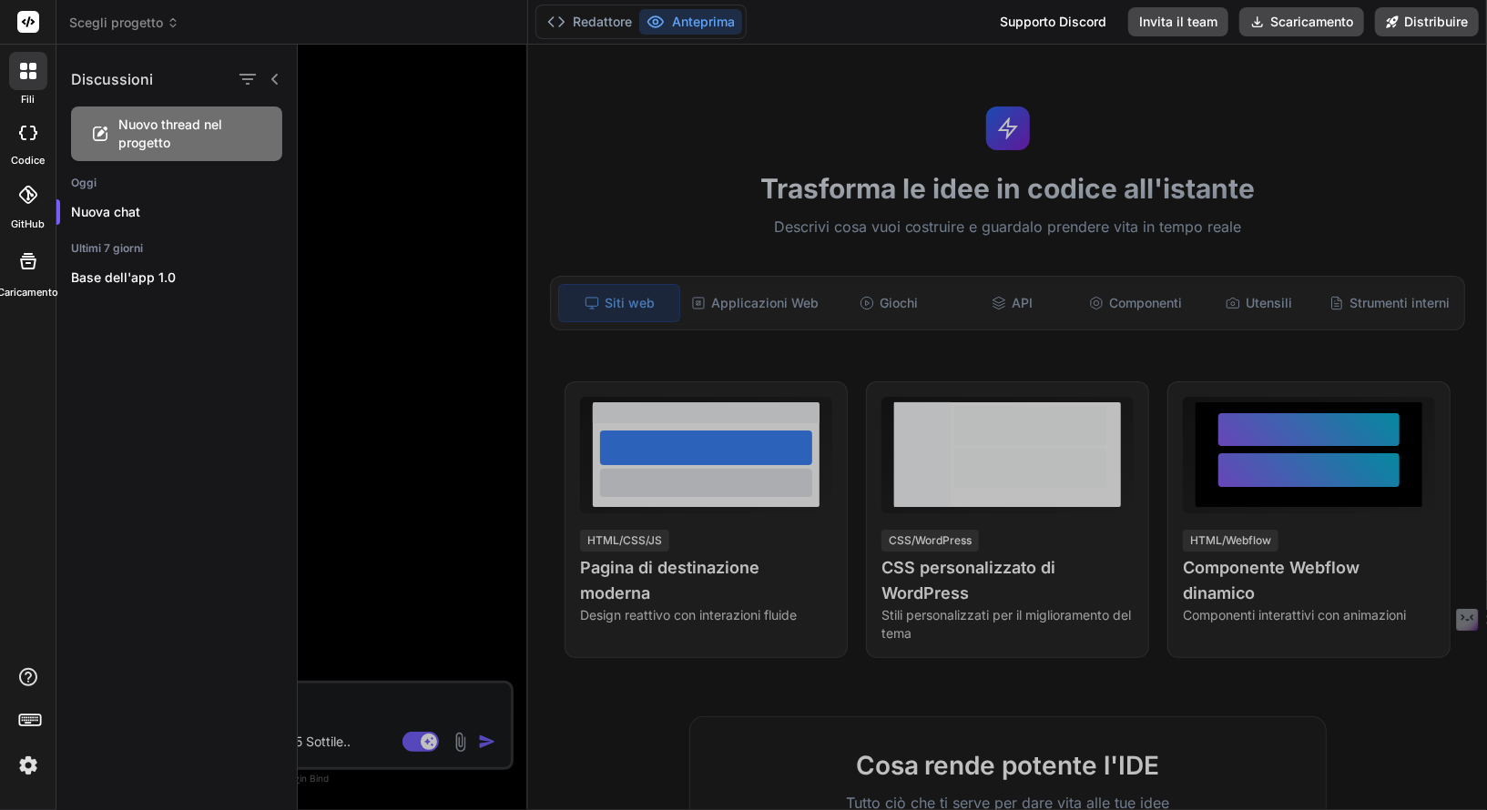
click at [212, 142] on span "Nuovo thread nel progetto" at bounding box center [191, 134] width 146 height 36
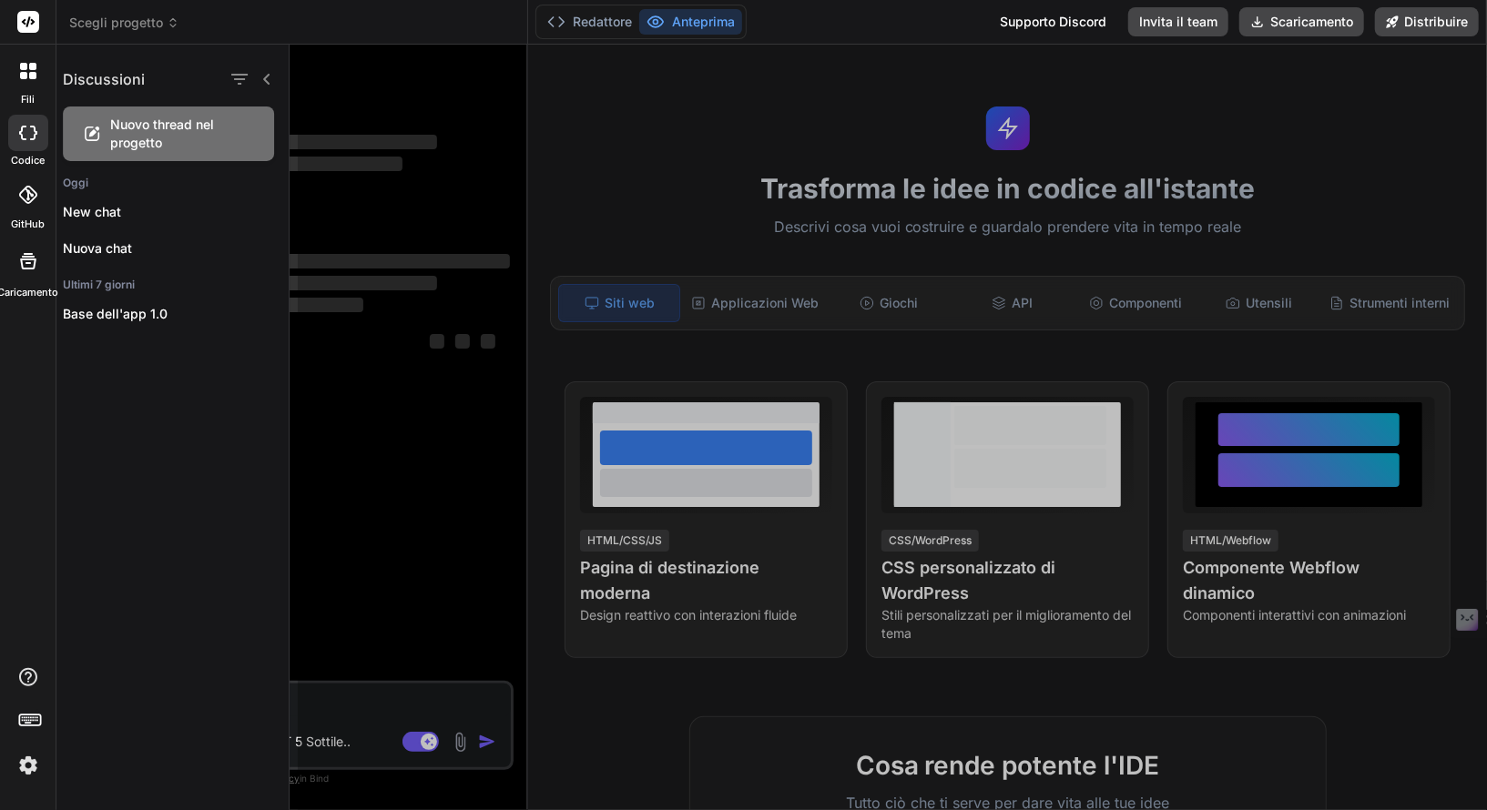
scroll to position [756, 0]
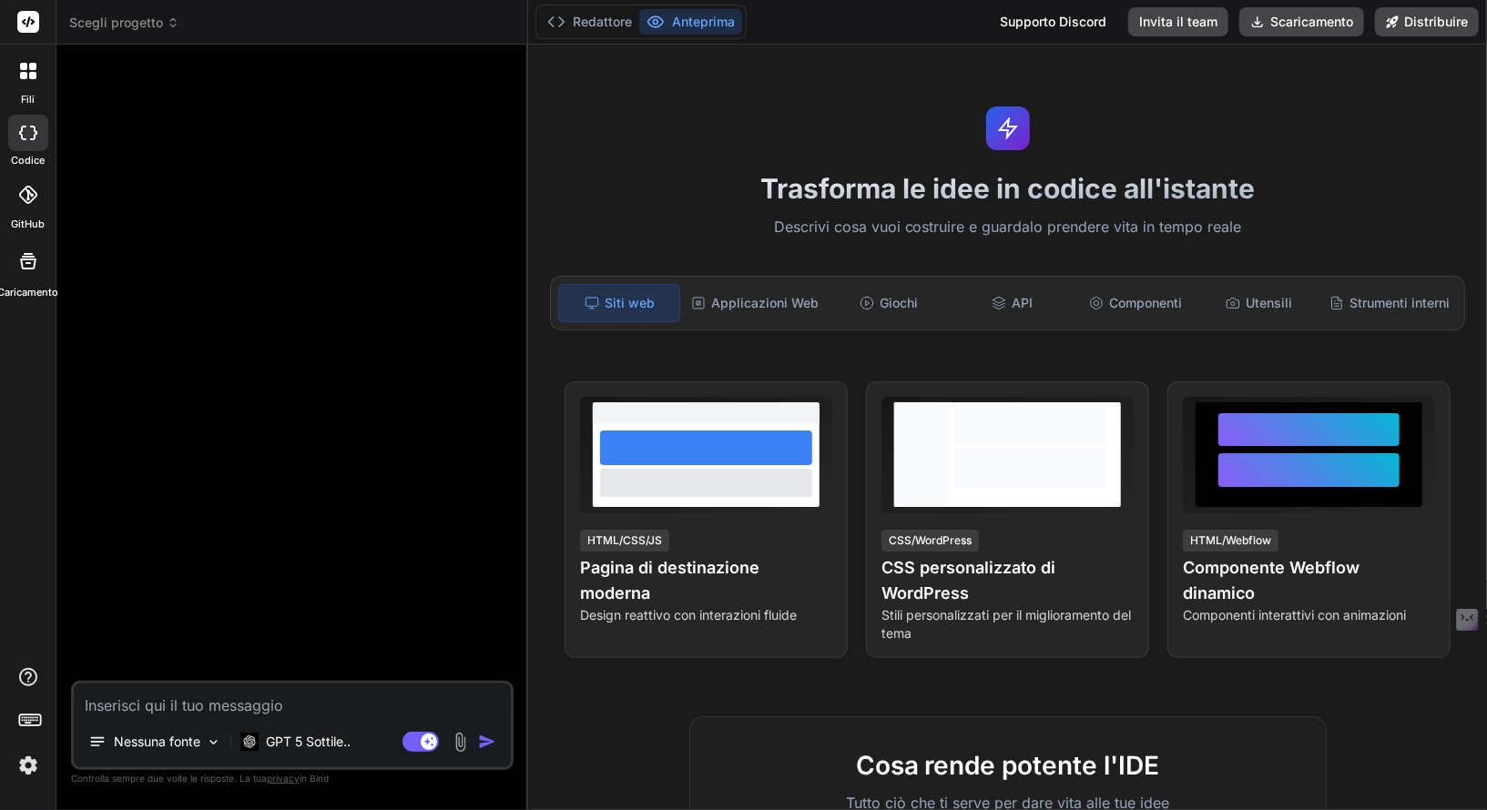
click at [237, 707] on textarea at bounding box center [292, 700] width 437 height 33
paste textarea "https://github.com/ziomornello/Efallmo14/tree/main/"
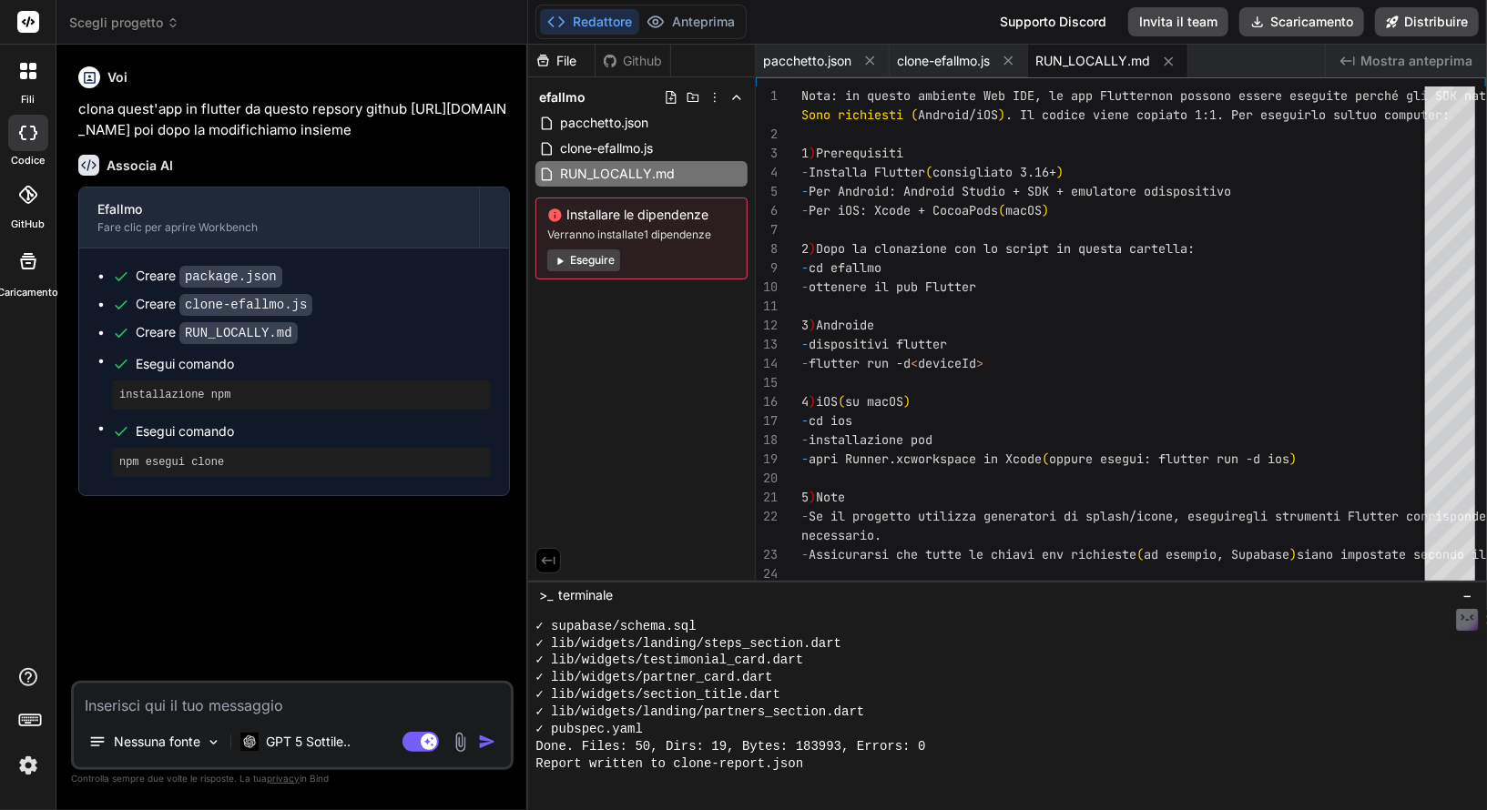
scroll to position [2131, 0]
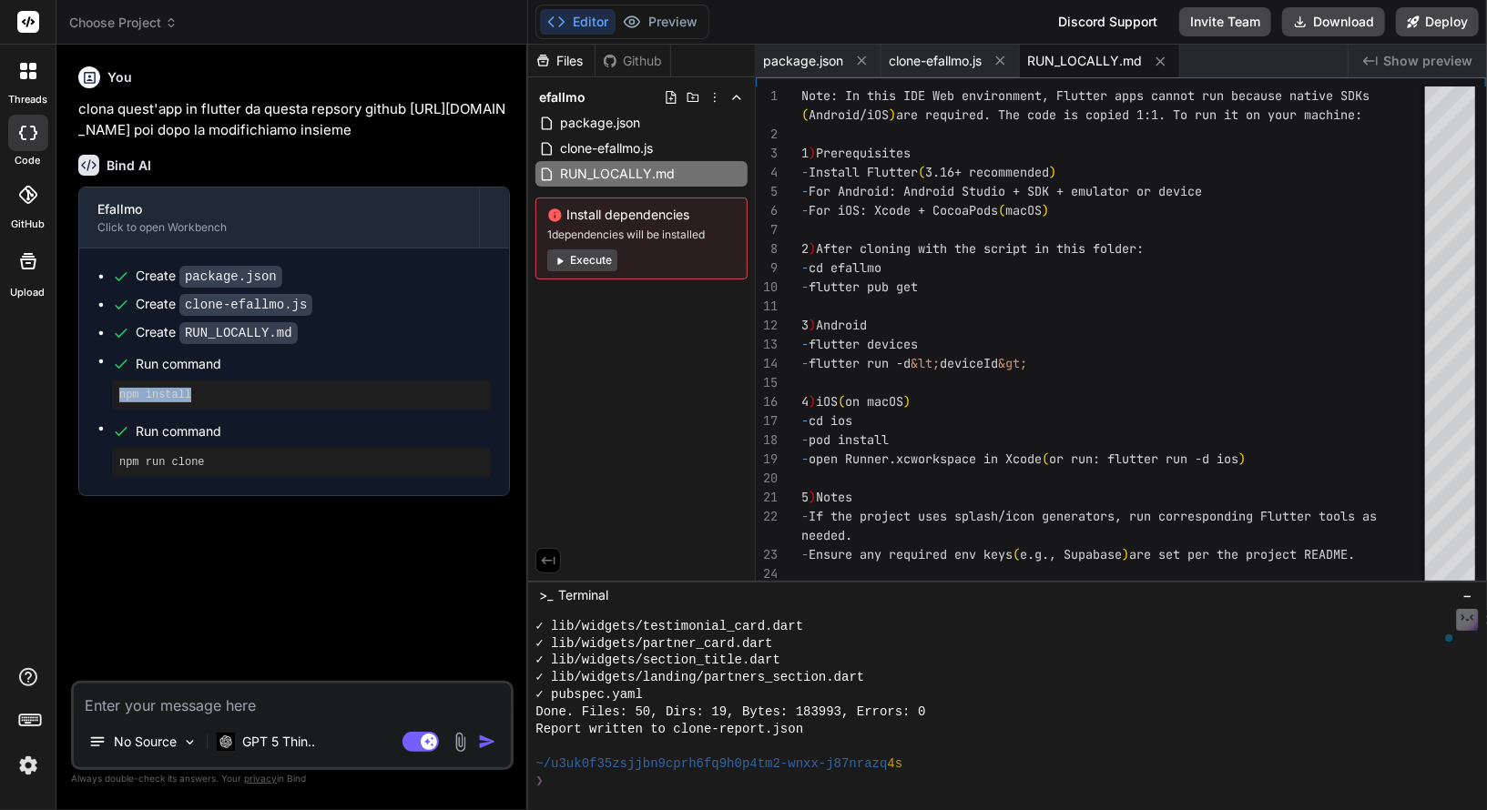
drag, startPoint x: 246, startPoint y: 417, endPoint x: 106, endPoint y: 417, distance: 140.2
click at [104, 414] on ul "Create package.json Create clone-efallmo.js Create RUN_LOCALLY.md Run command n…" at bounding box center [293, 372] width 393 height 210
copy pre "npm install"
click at [615, 783] on div "❯" at bounding box center [999, 781] width 929 height 17
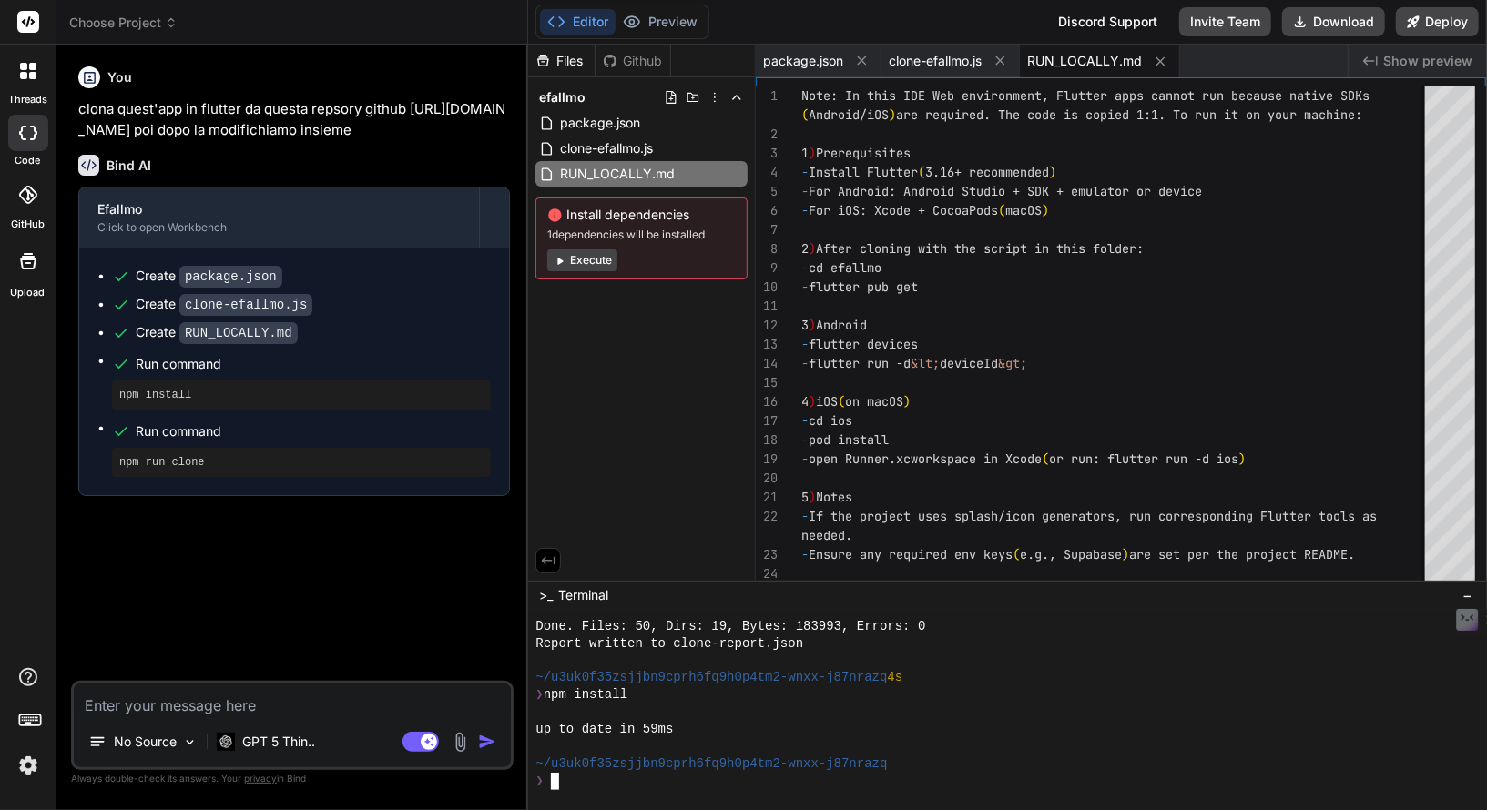
scroll to position [2218, 0]
drag, startPoint x: 227, startPoint y: 486, endPoint x: 101, endPoint y: 483, distance: 125.7
click at [101, 477] on ul "Create package.json Create clone-efallmo.js Create RUN_LOCALLY.md Run command n…" at bounding box center [293, 372] width 393 height 210
copy pre "npm run clone"
click at [583, 791] on div at bounding box center [1007, 710] width 959 height 199
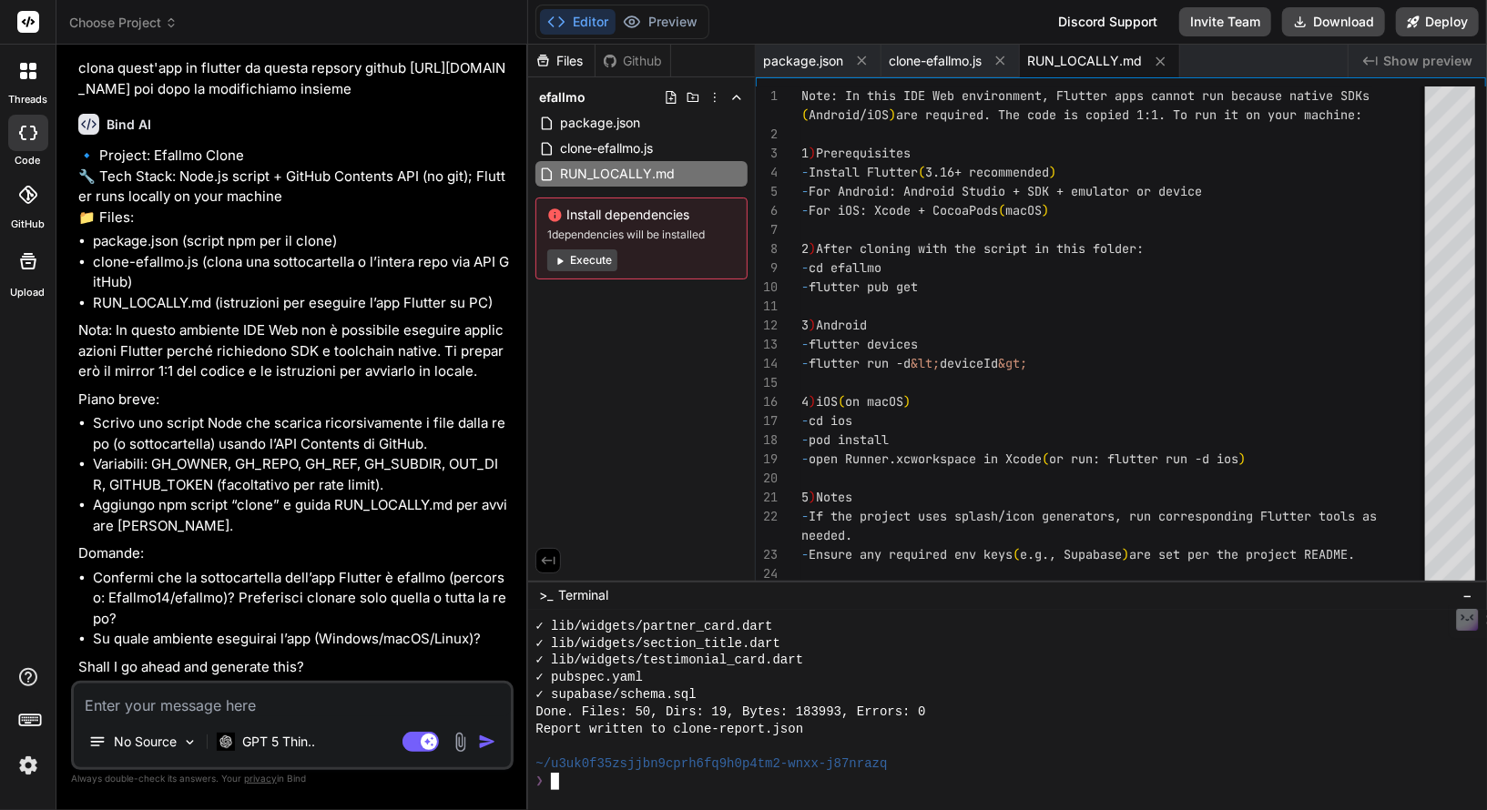
scroll to position [102, 0]
click at [302, 702] on textarea at bounding box center [292, 700] width 437 height 33
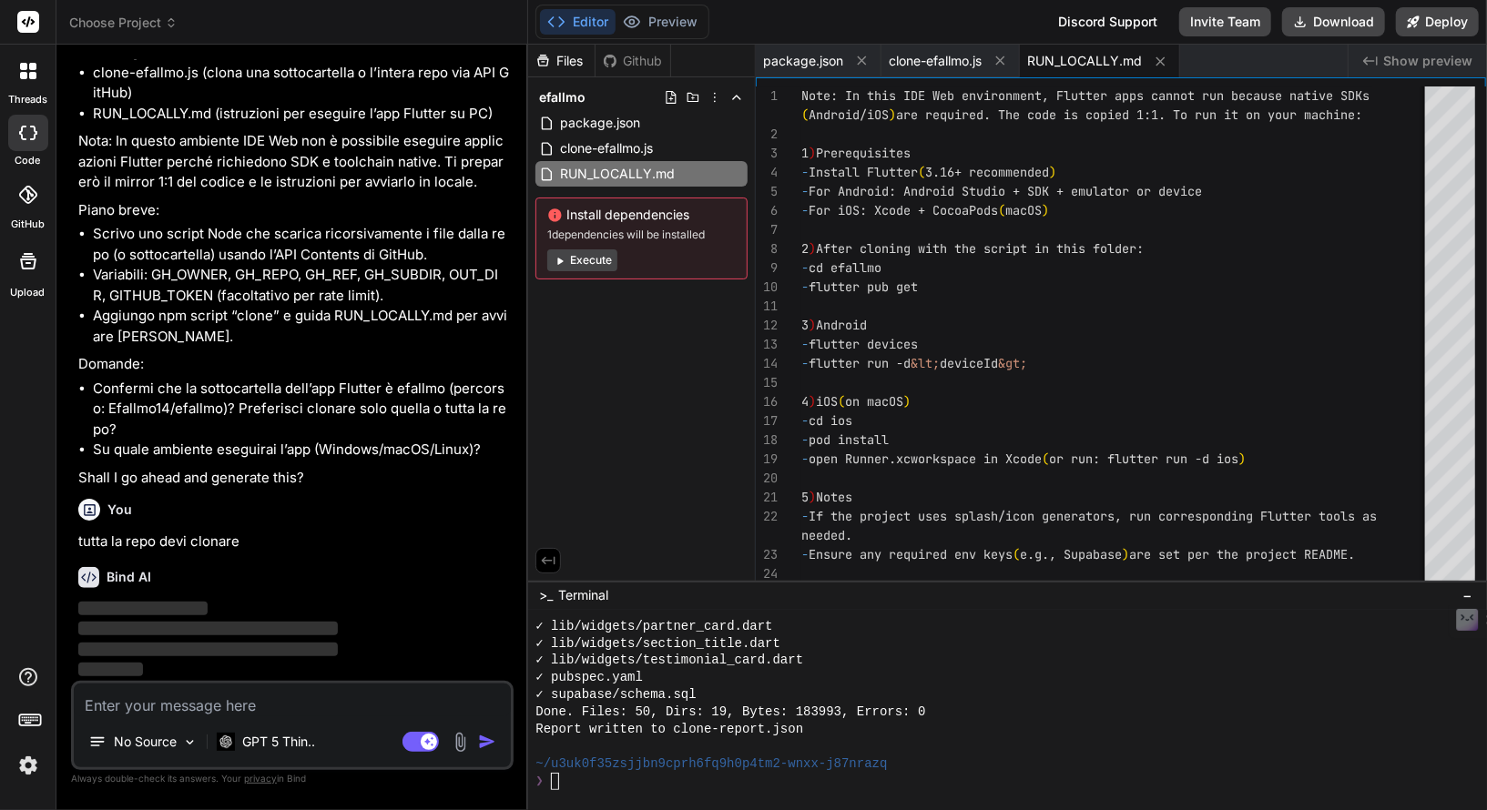
scroll to position [290, 0]
click at [626, 150] on span "clone-efallmo.js" at bounding box center [606, 148] width 97 height 22
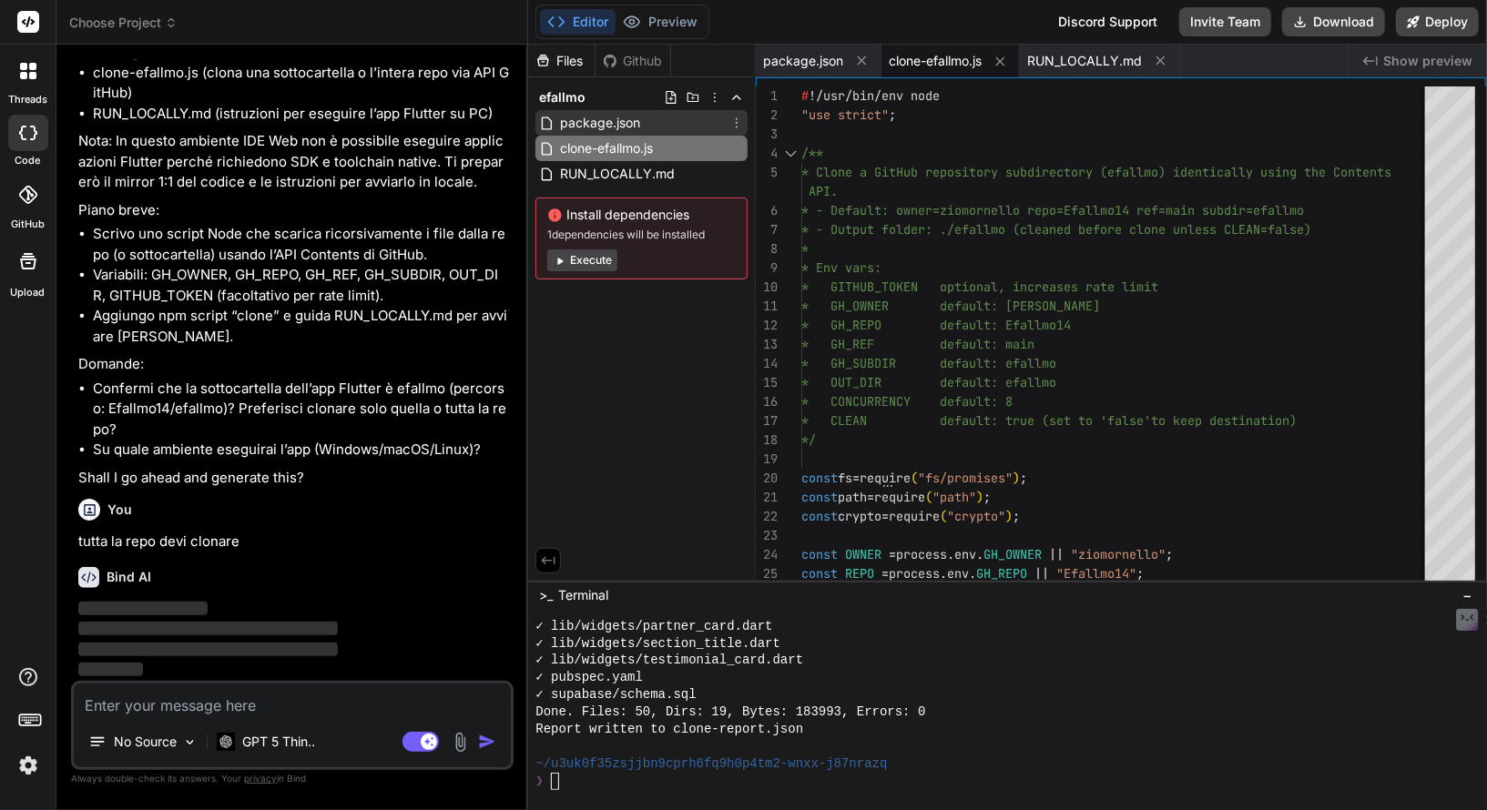
click at [617, 114] on span "package.json" at bounding box center [600, 123] width 84 height 22
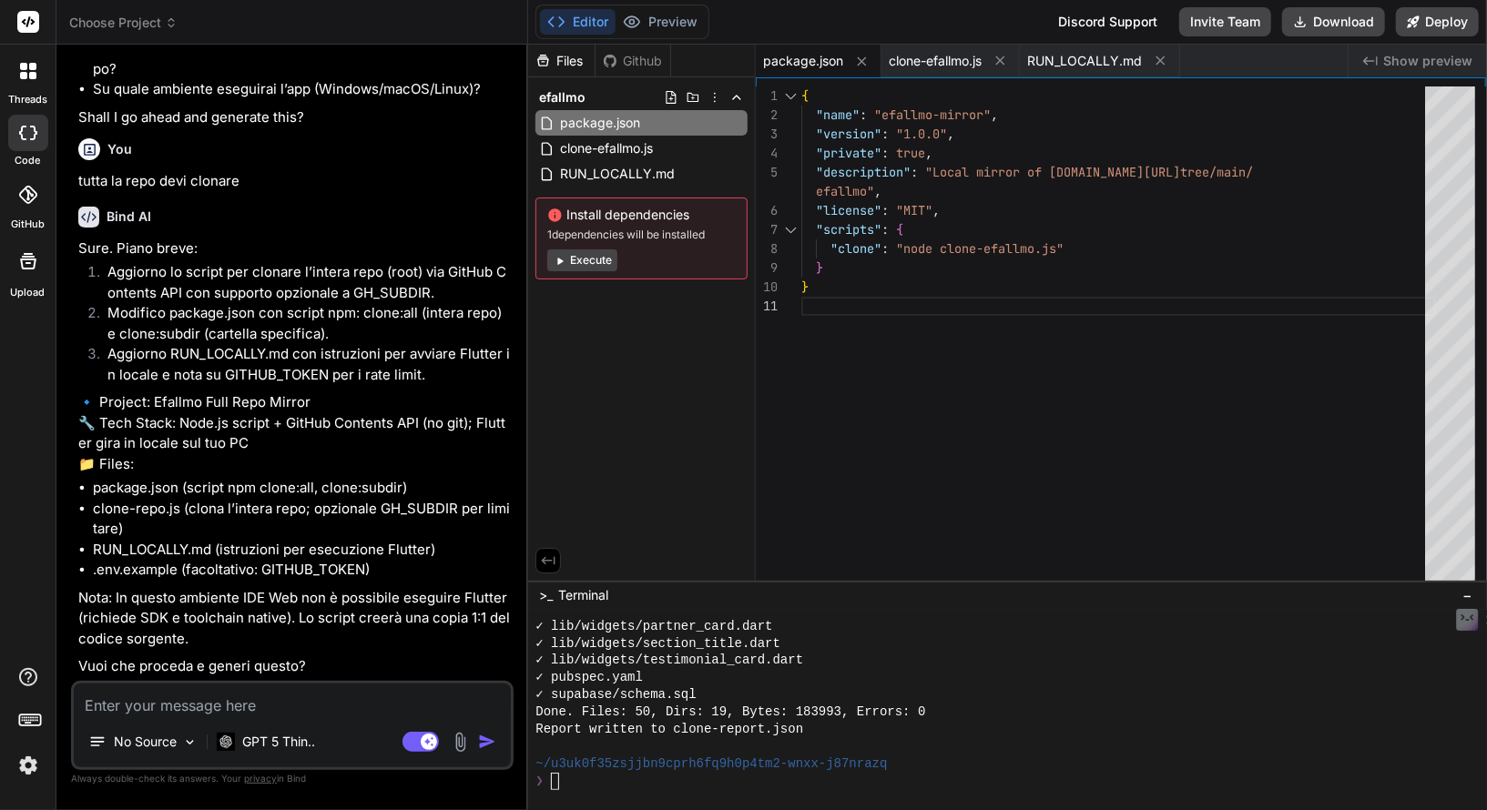
scroll to position [692, 0]
click at [207, 703] on textarea at bounding box center [292, 700] width 437 height 33
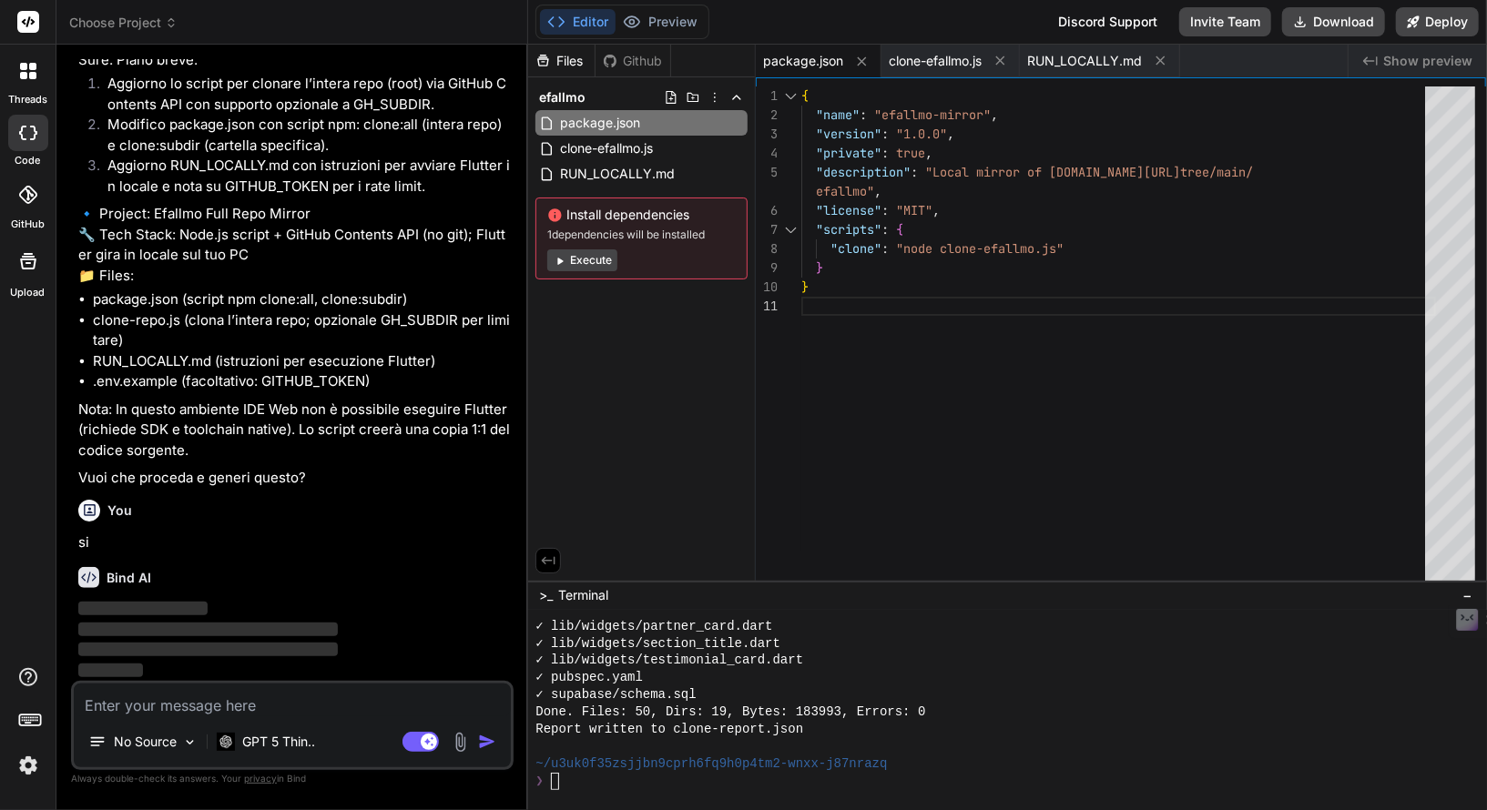
scroll to position [880, 0]
click at [590, 152] on span "clone-efallmo.js" at bounding box center [606, 148] width 97 height 22
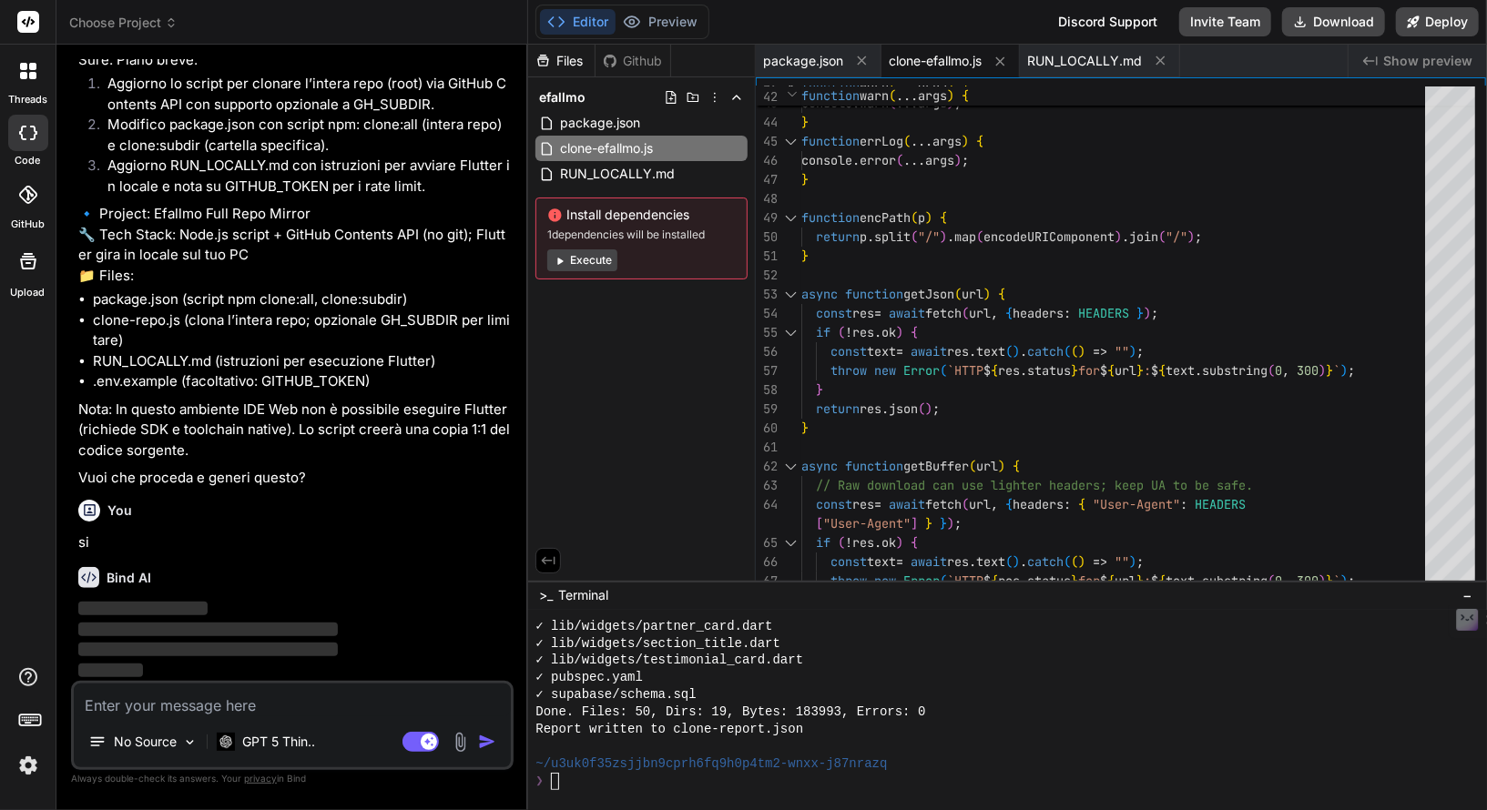
click at [23, 198] on icon at bounding box center [27, 195] width 18 height 18
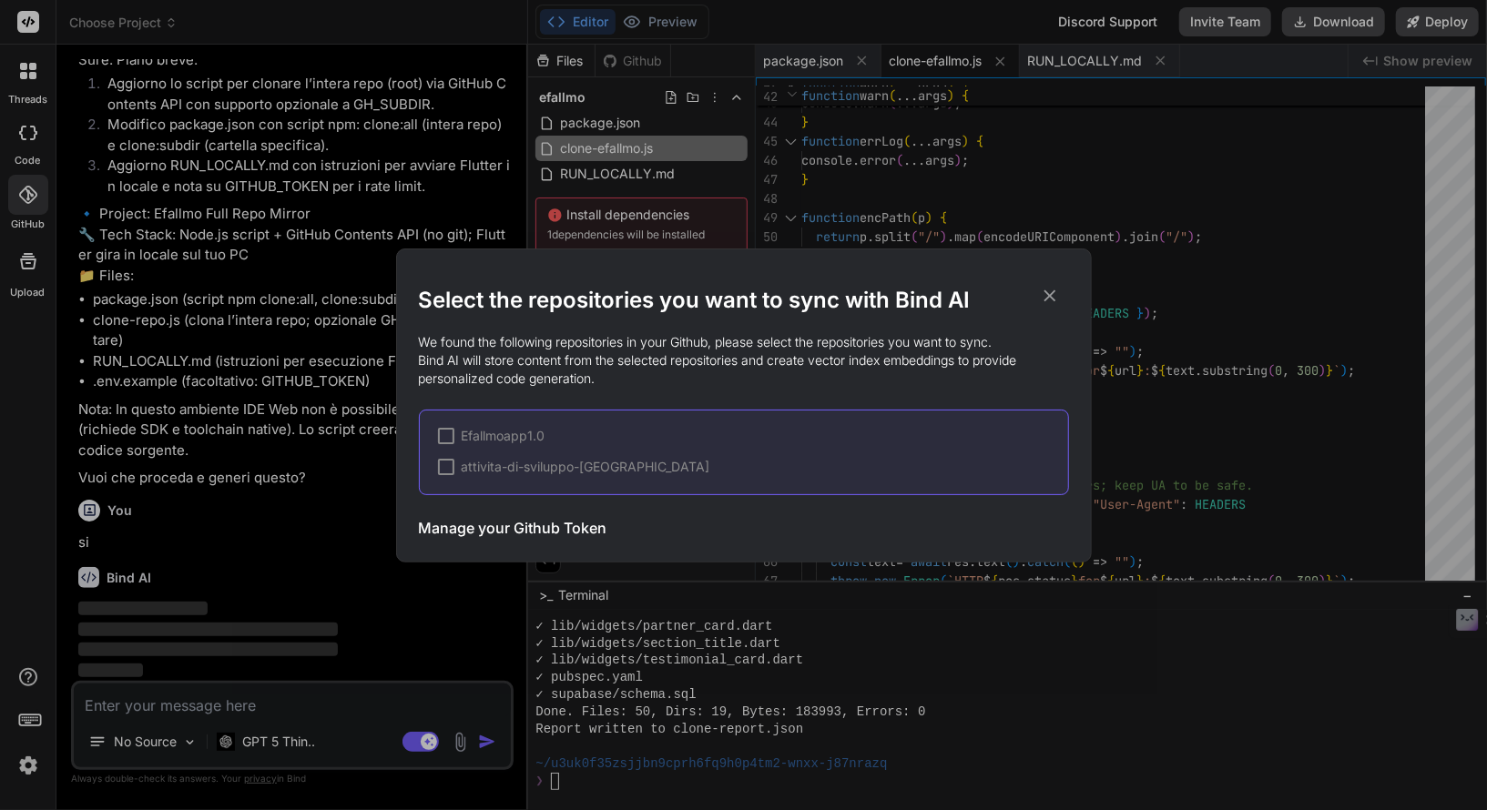
click at [452, 434] on div at bounding box center [446, 436] width 16 height 16
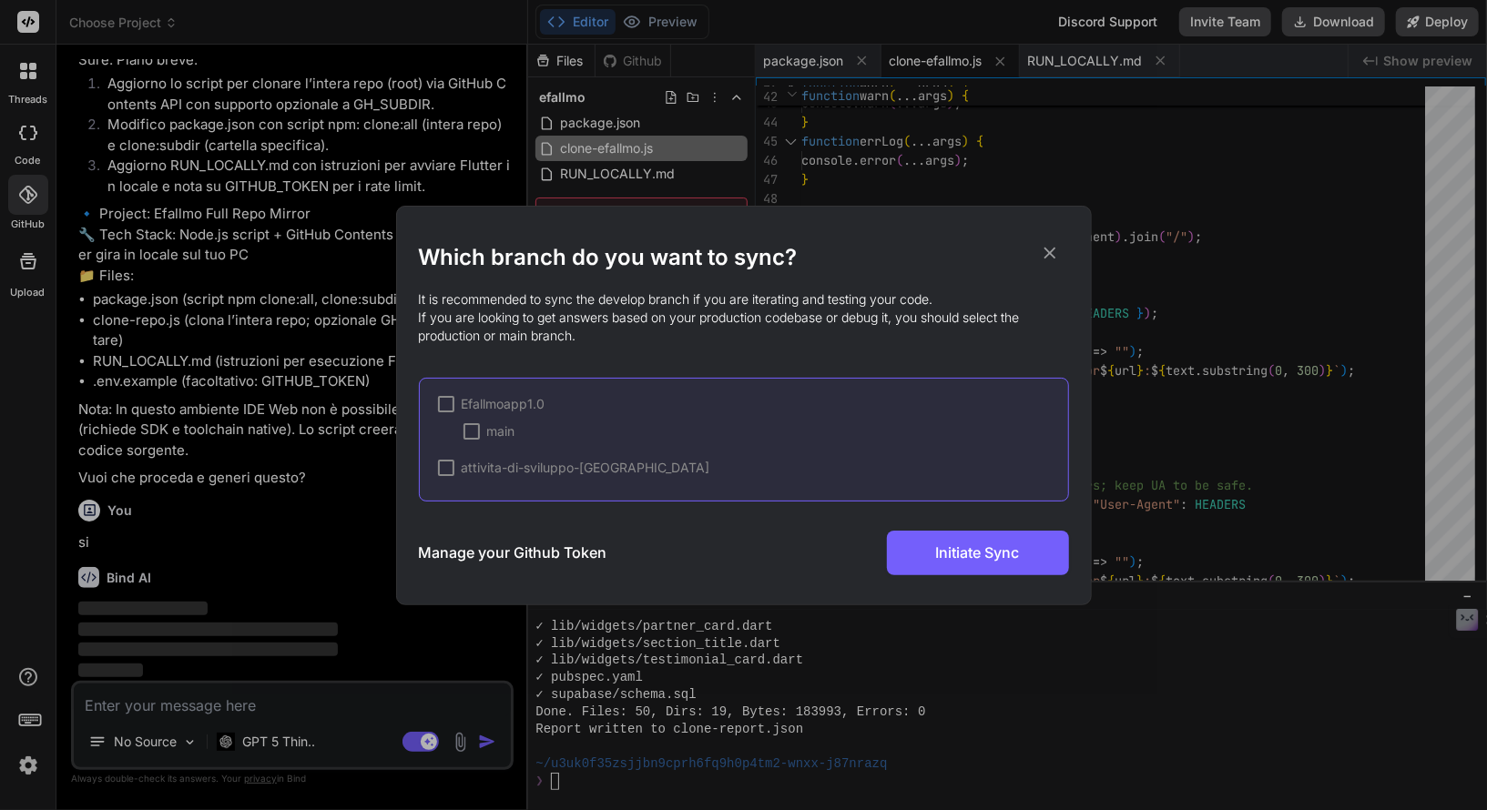
click at [531, 562] on h3 "Manage your Github Token" at bounding box center [513, 553] width 188 height 22
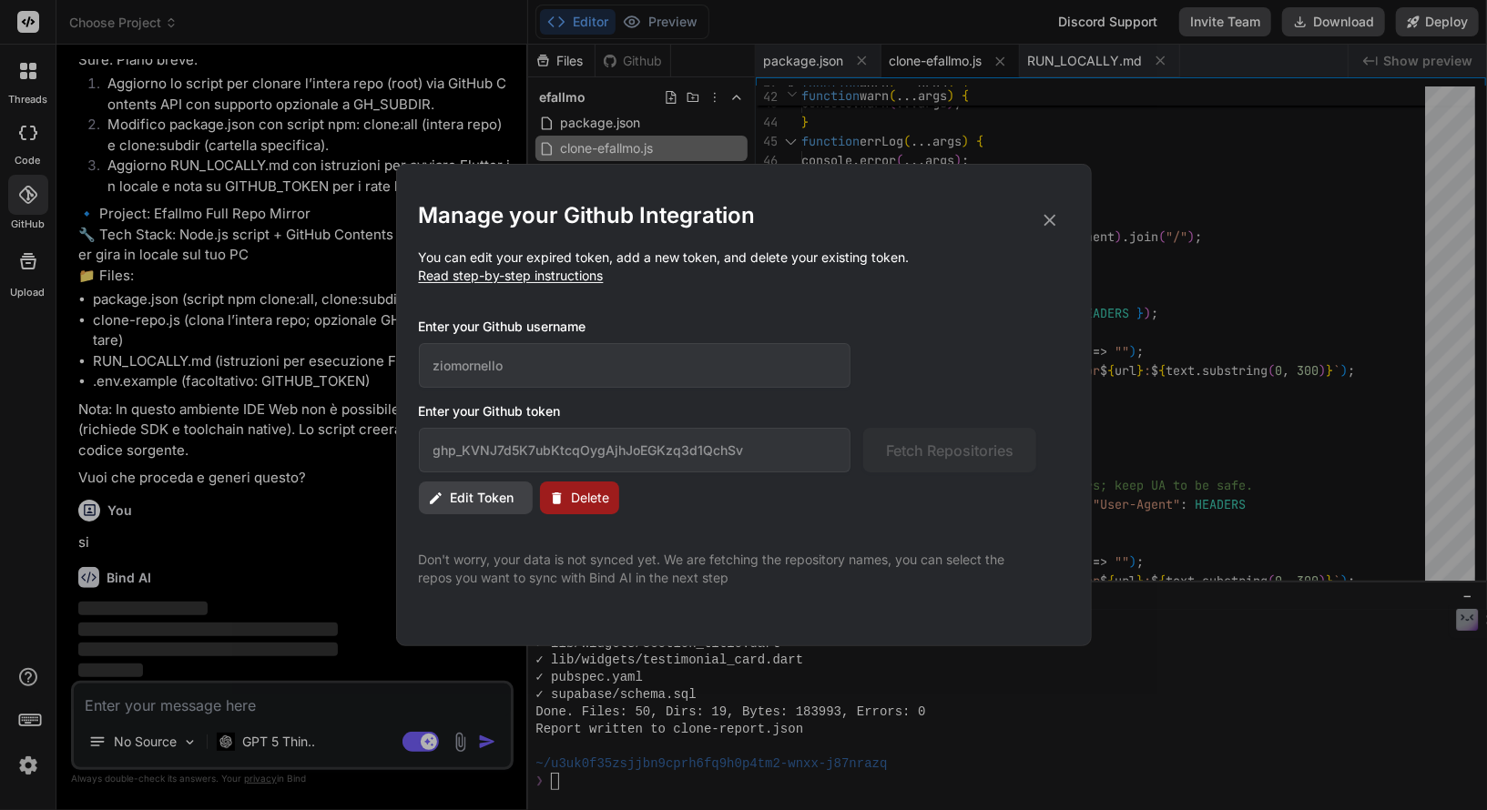
click at [589, 497] on span "Delete" at bounding box center [591, 498] width 38 height 18
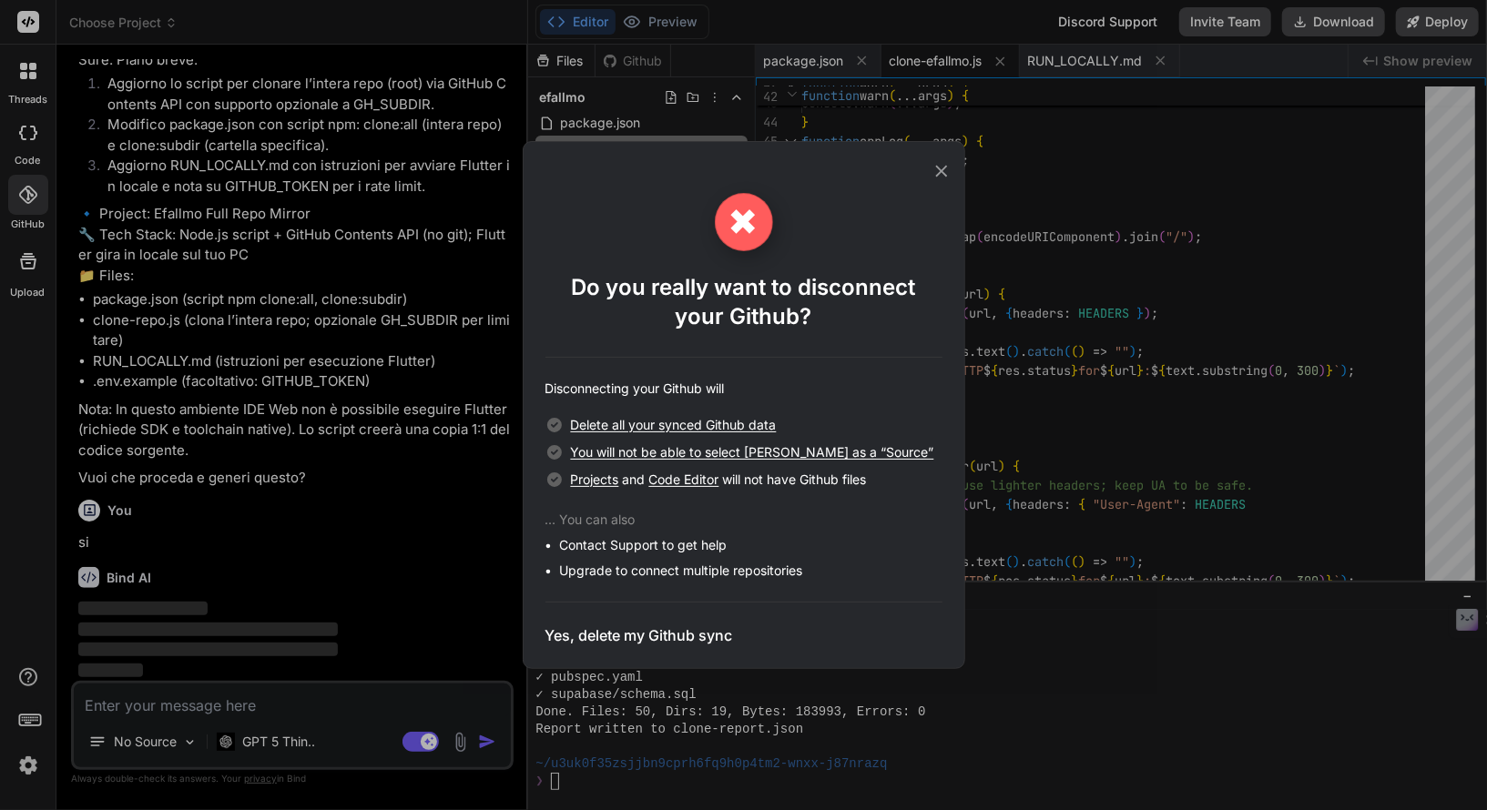
click at [627, 641] on h3 "Yes, delete my Github sync" at bounding box center [639, 636] width 188 height 22
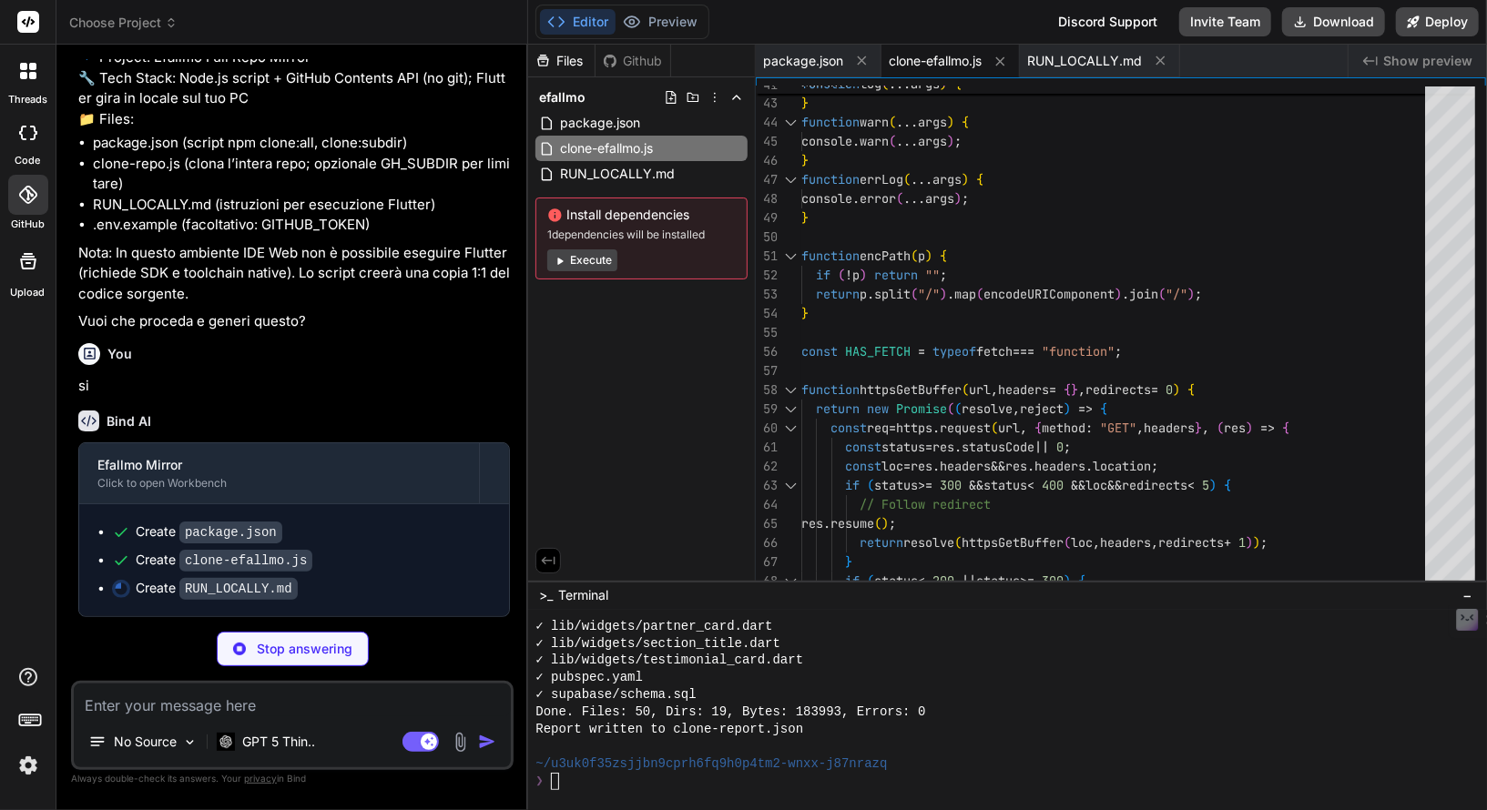
scroll to position [1034, 0]
click at [314, 637] on div "Stop answering" at bounding box center [293, 649] width 152 height 35
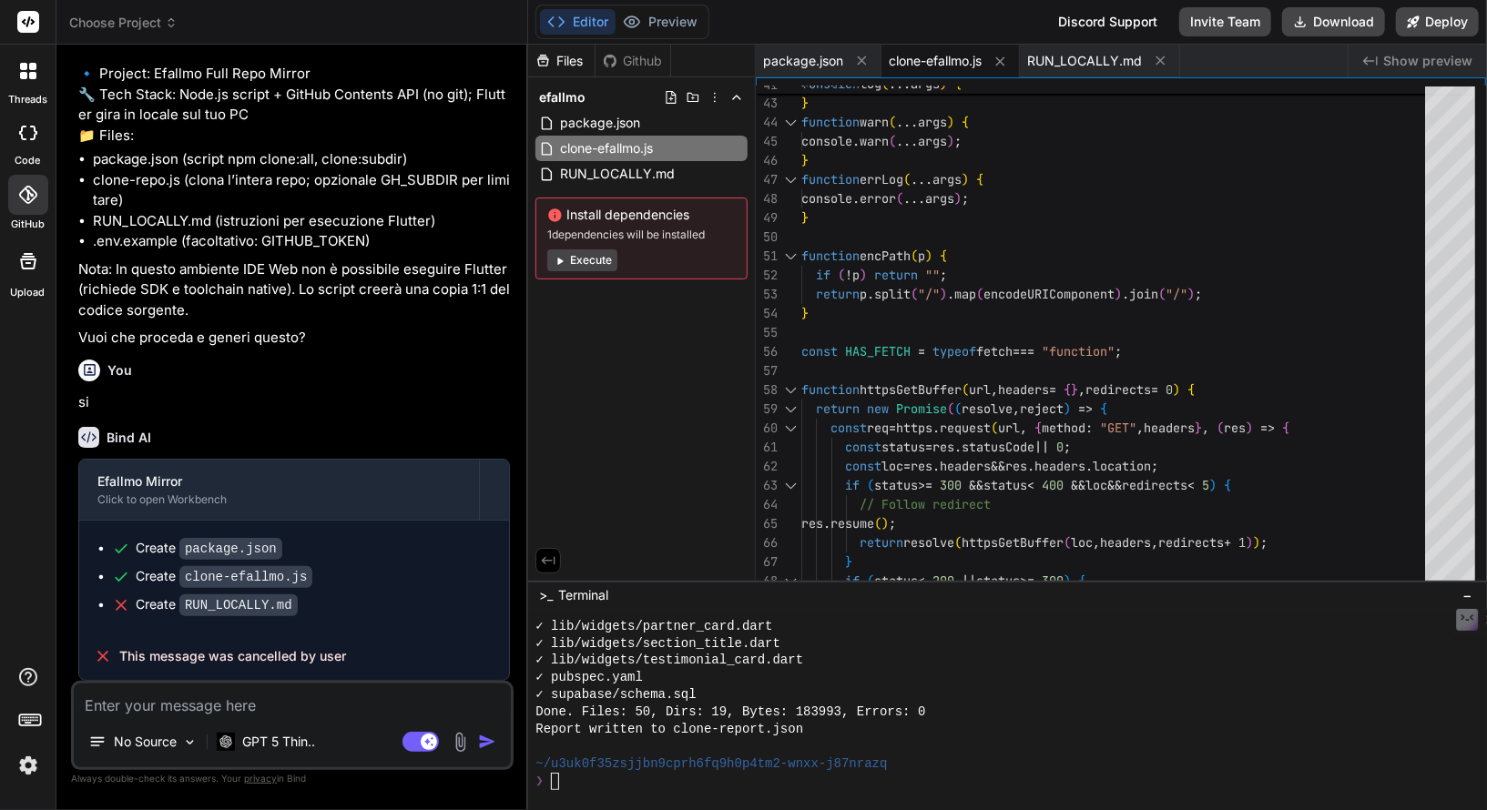
click at [38, 761] on img at bounding box center [28, 765] width 31 height 31
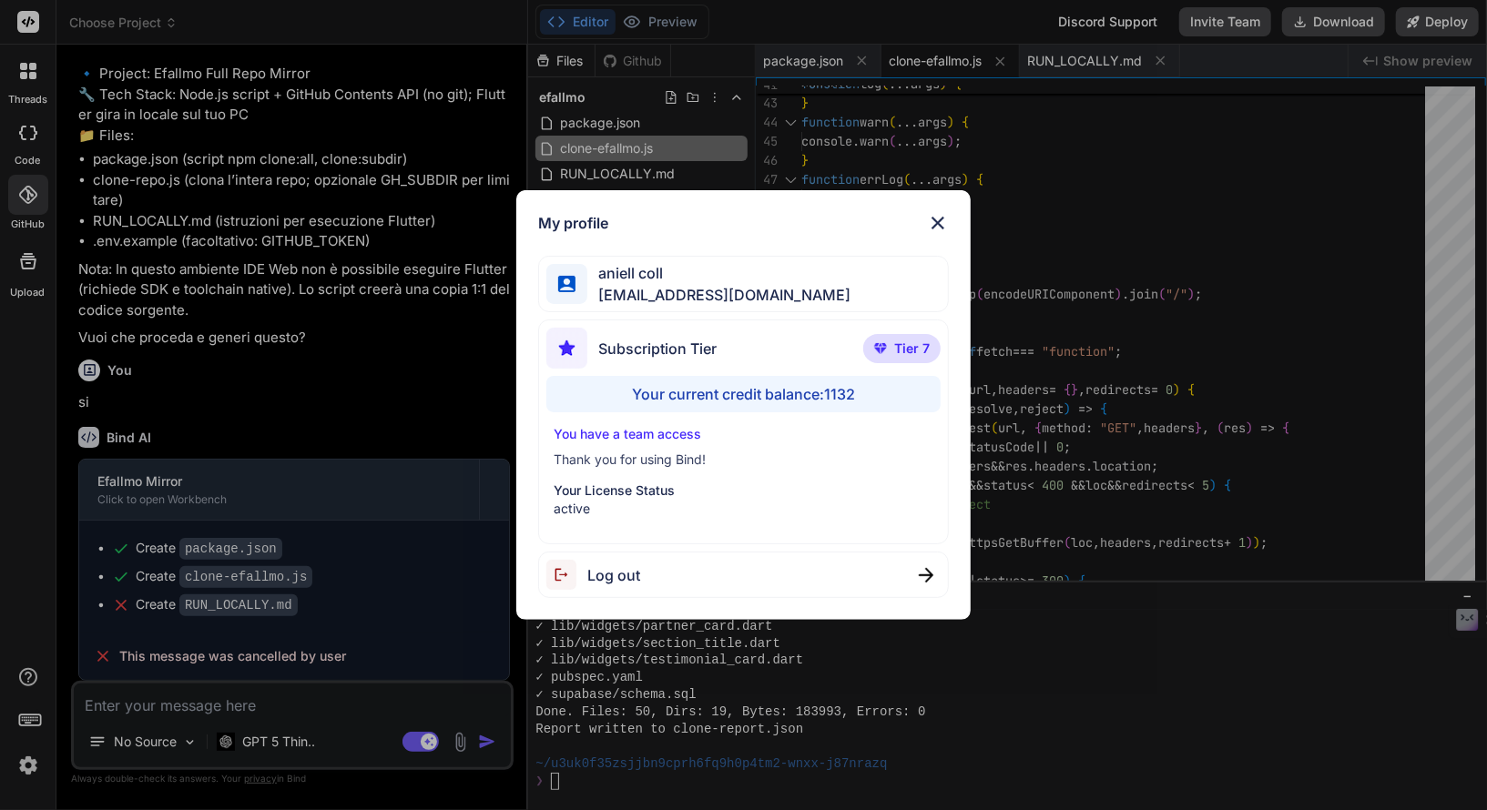
click at [942, 220] on img at bounding box center [938, 223] width 22 height 22
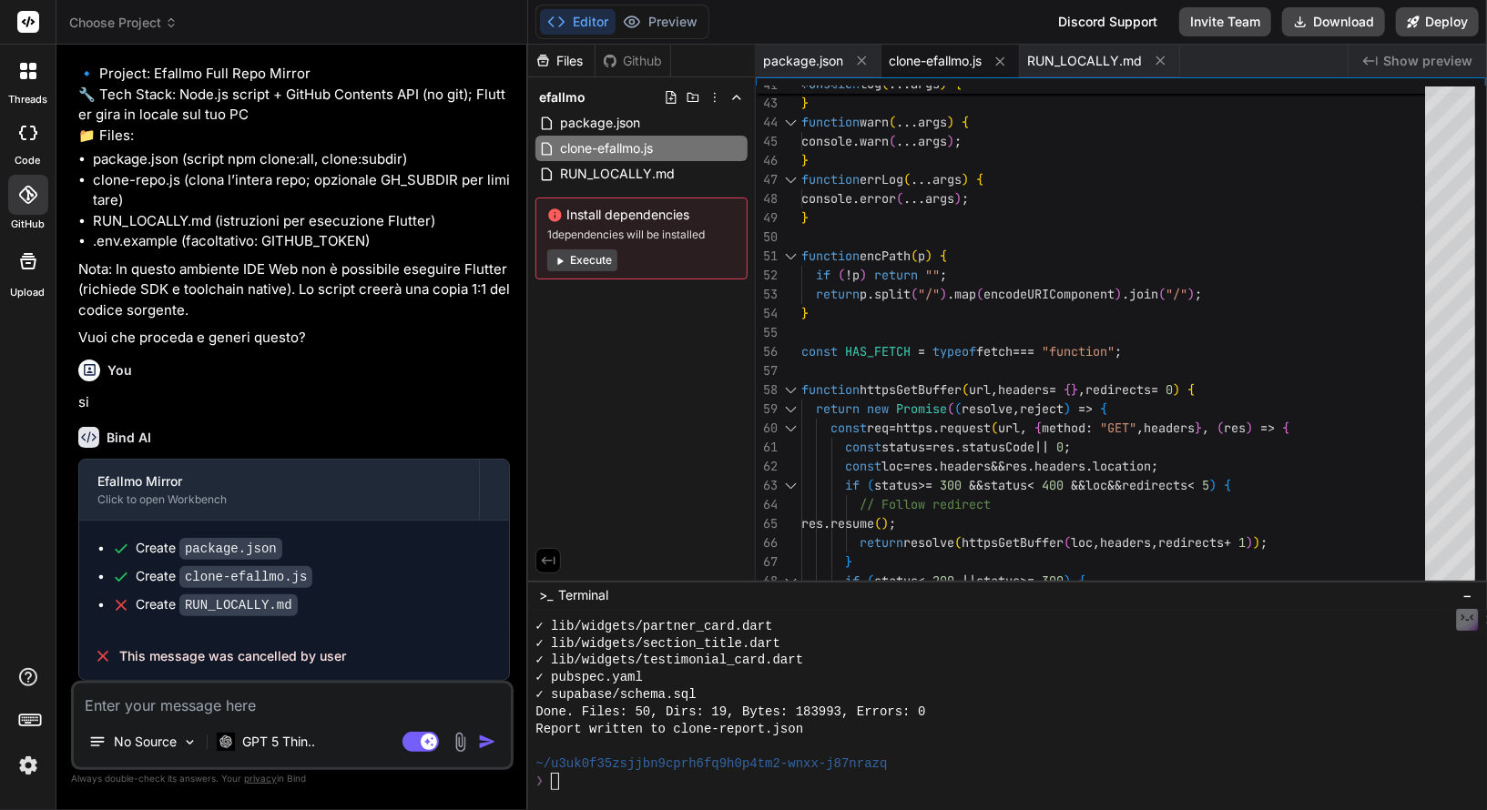
click at [27, 134] on icon at bounding box center [28, 133] width 18 height 15
click at [29, 184] on div at bounding box center [28, 195] width 40 height 40
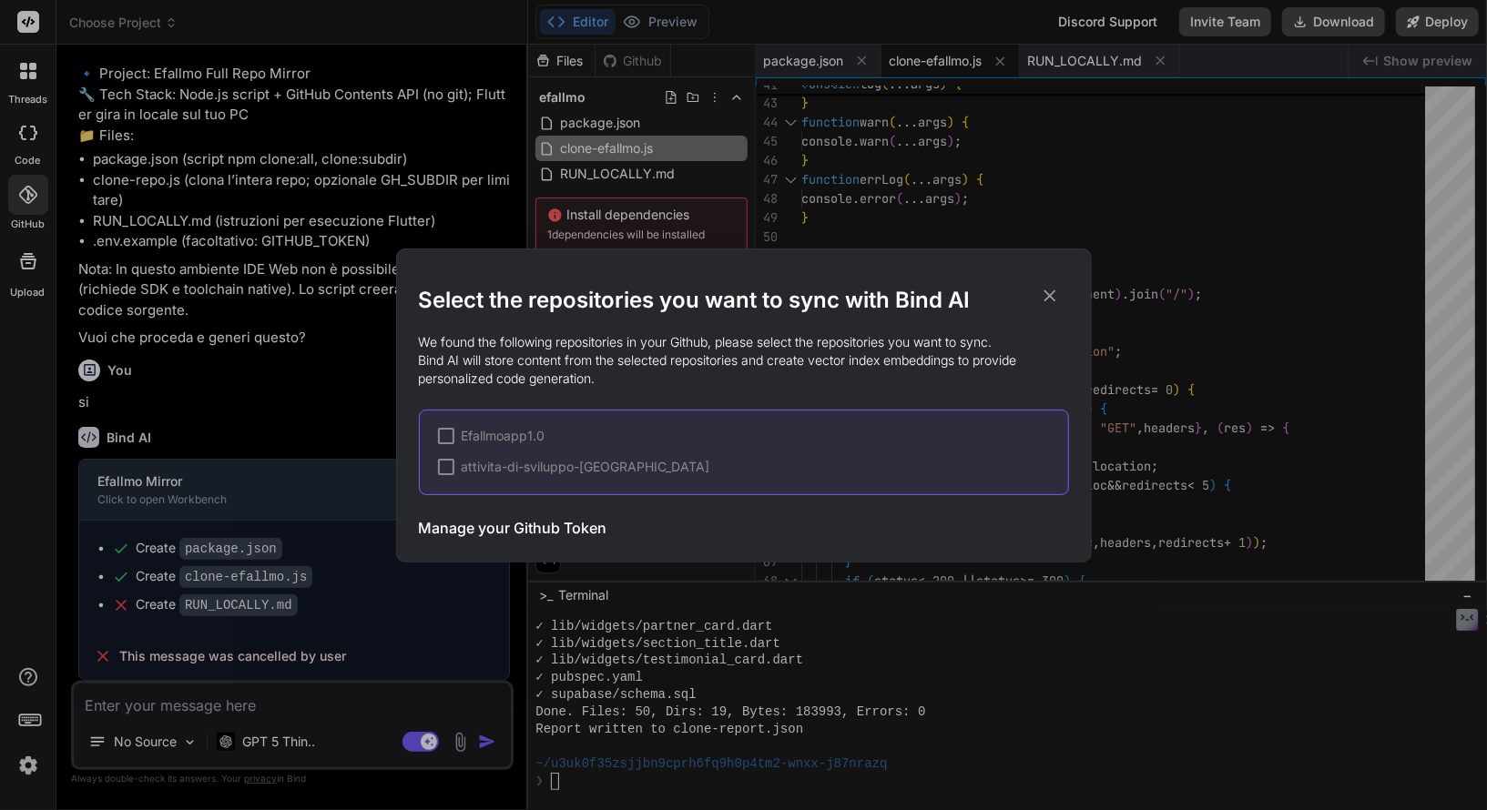
click at [572, 534] on h3 "Manage your Github Token" at bounding box center [513, 528] width 188 height 22
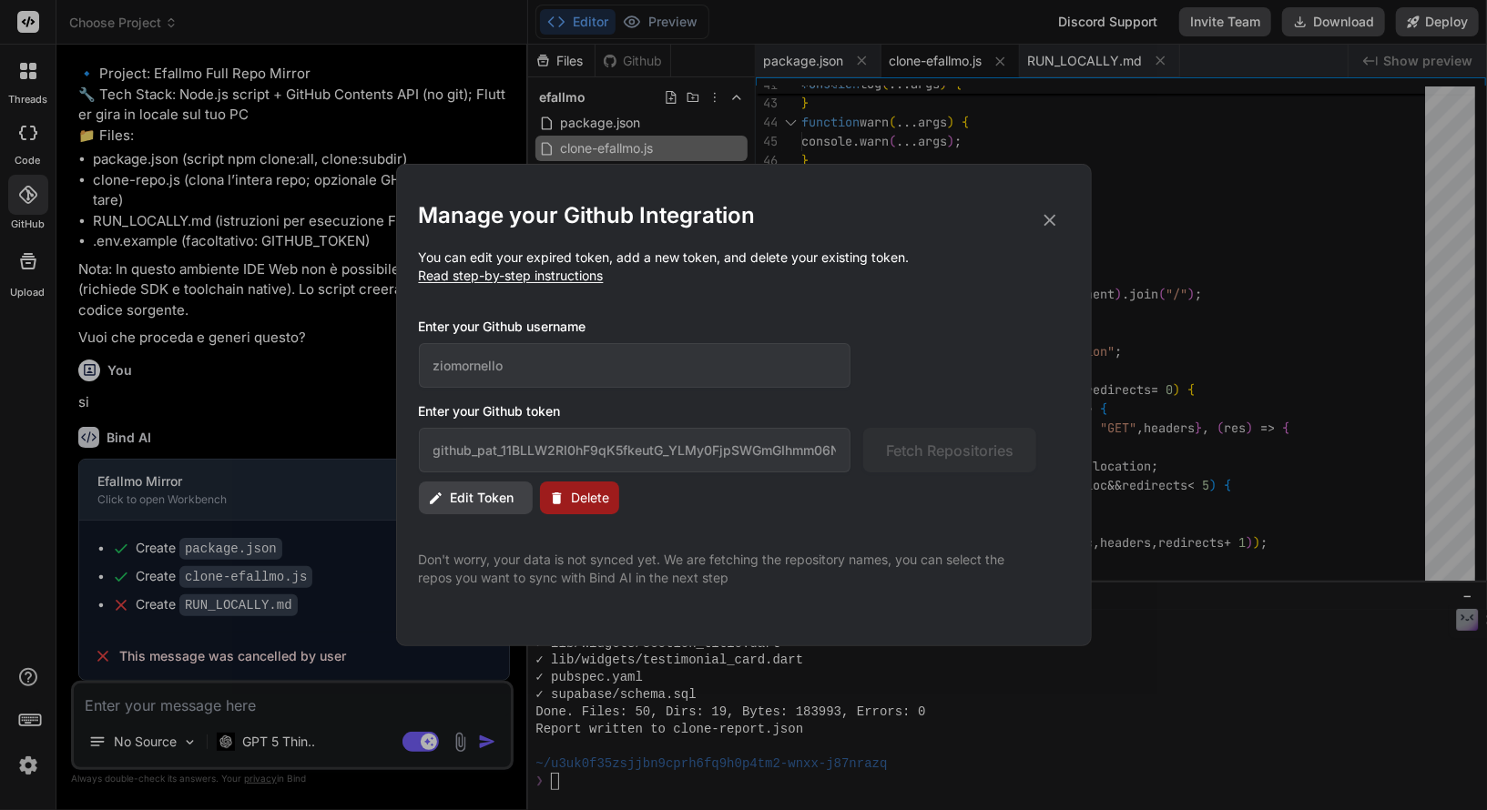
click at [493, 502] on span "Edit Token" at bounding box center [483, 498] width 64 height 18
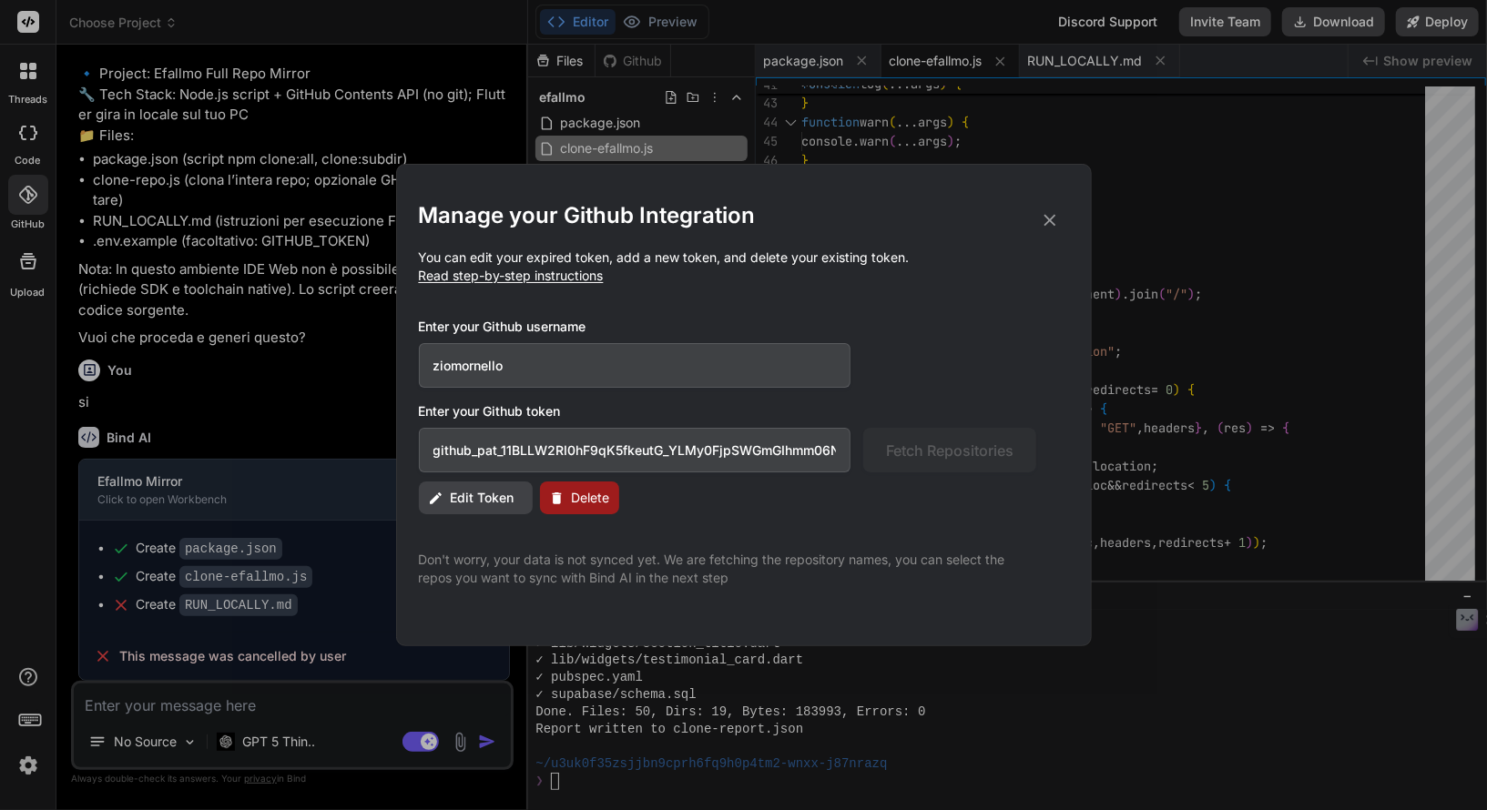
click at [589, 453] on input "github_pat_11BLLW2RI0hF9qK5fkeutG_YLMy0FjpSWGmGIhmm06Naov6QJMpdfTQ0KHFOWrWCXLEY…" at bounding box center [635, 450] width 432 height 45
drag, startPoint x: 589, startPoint y: 453, endPoint x: 408, endPoint y: 432, distance: 182.4
click at [408, 432] on div "Manage your Github Integration You can edit your expired token, add a new token…" at bounding box center [744, 405] width 696 height 483
paste input "hp_oPFYbLsEw2iDmwuVxZiKBixv9qx3EA2wmlp0"
click at [946, 458] on span "Fetch Repositories" at bounding box center [949, 451] width 127 height 22
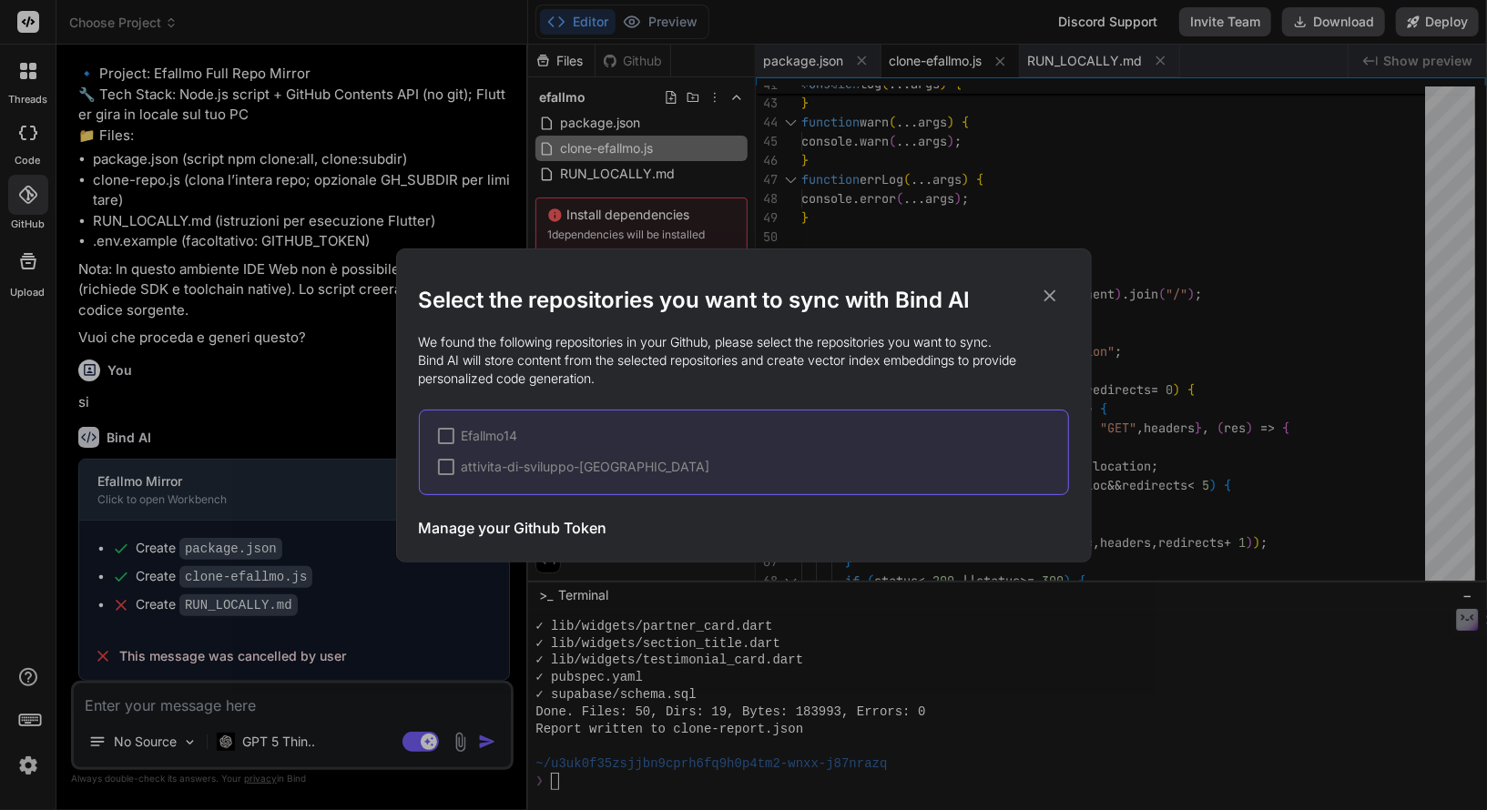
click at [476, 436] on span "Efallmo14" at bounding box center [490, 436] width 56 height 18
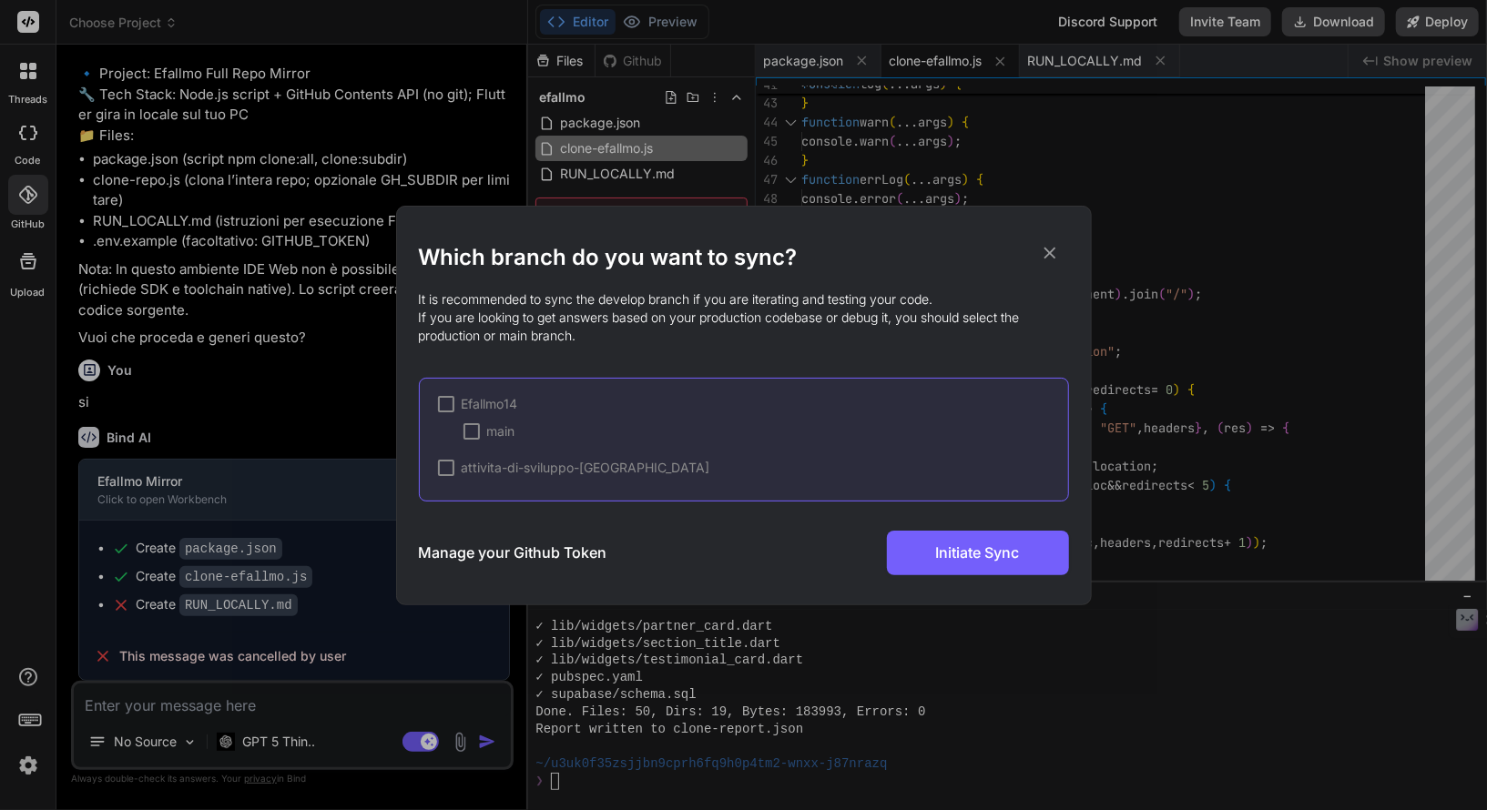
click at [441, 400] on div at bounding box center [446, 404] width 16 height 16
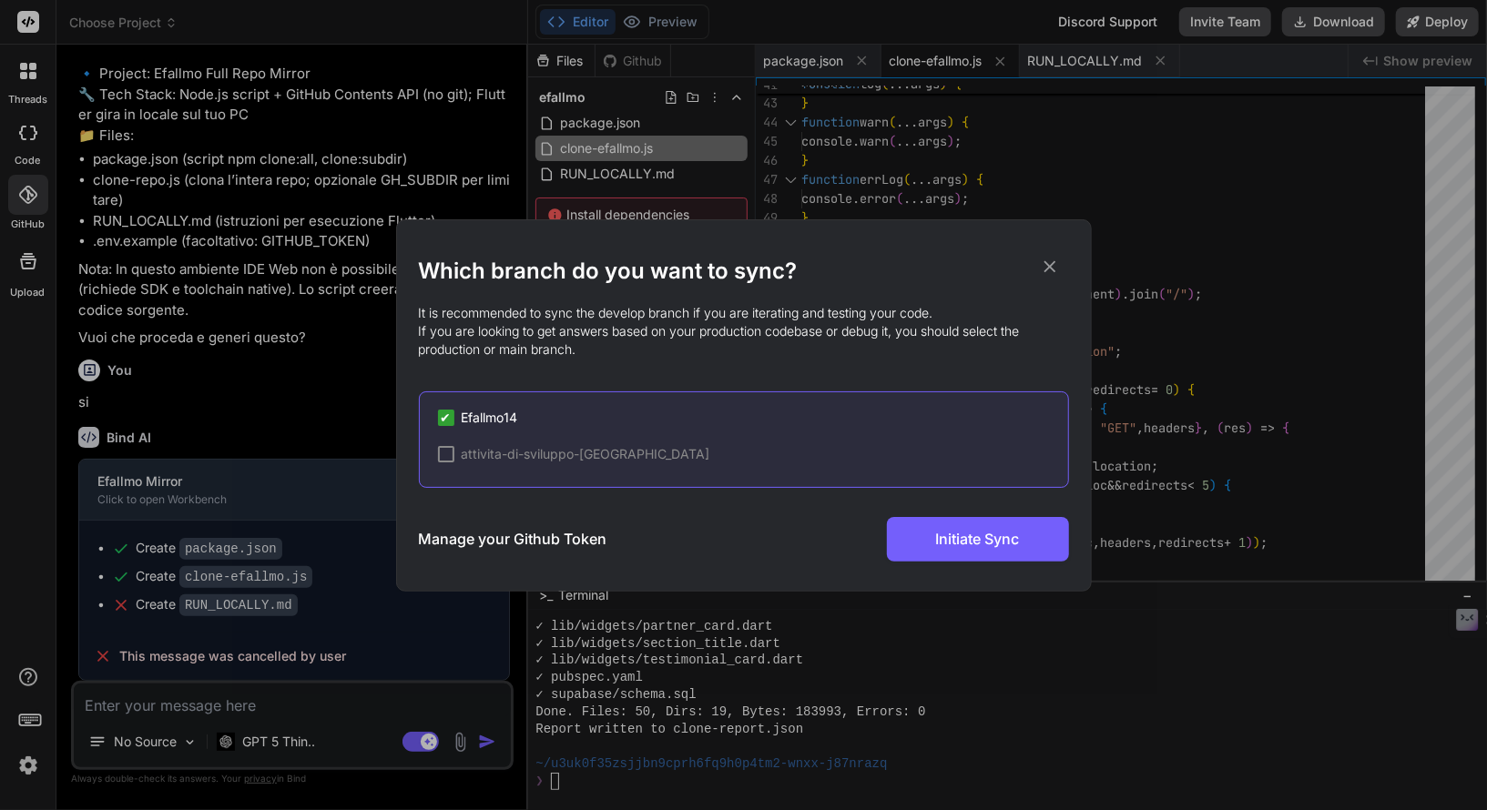
click at [444, 421] on span "✔" at bounding box center [446, 418] width 11 height 18
click at [438, 420] on div at bounding box center [446, 418] width 16 height 16
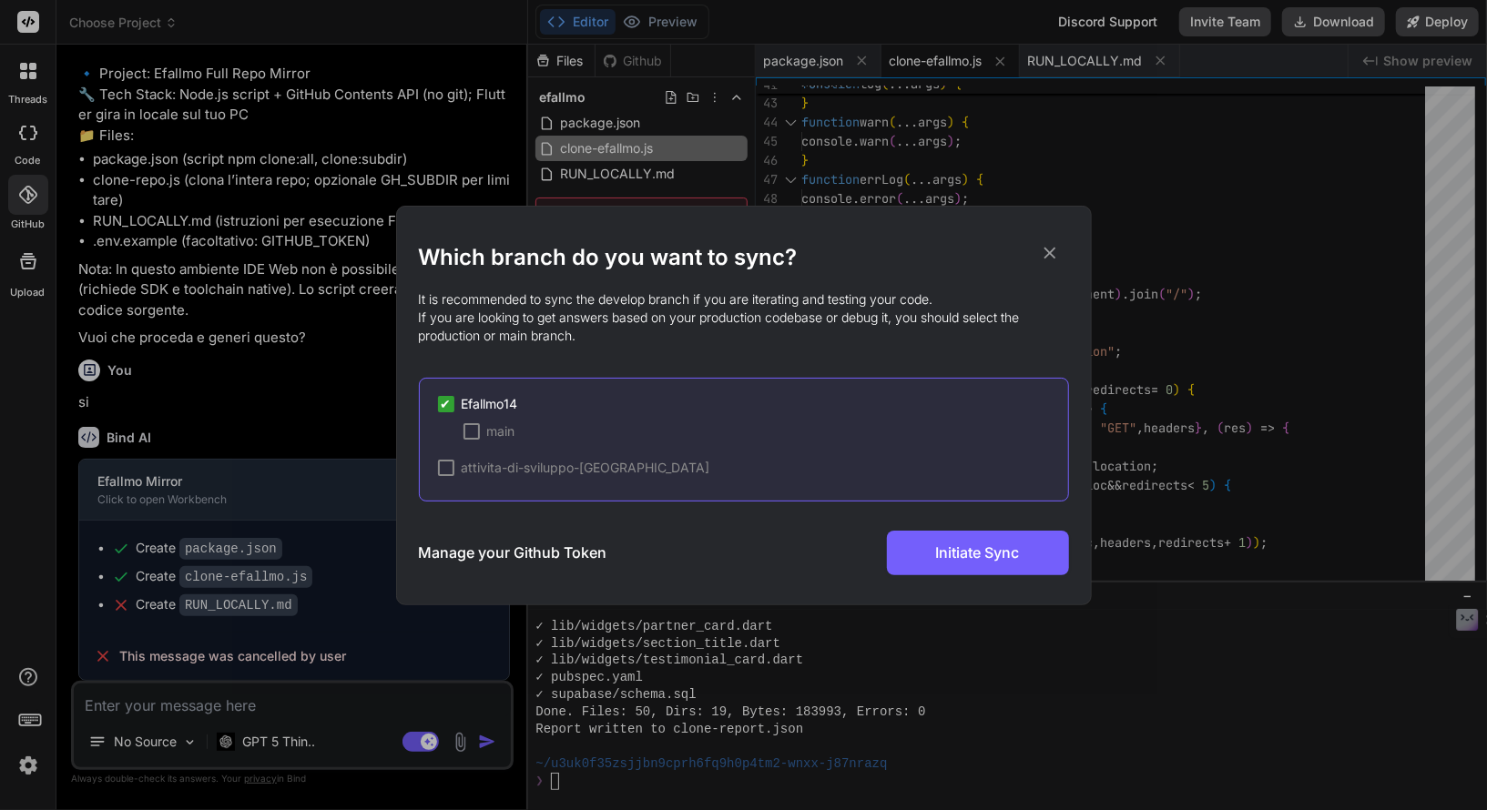
click at [471, 435] on div at bounding box center [471, 431] width 16 height 16
click at [1008, 564] on button "Initiate Sync" at bounding box center [978, 553] width 182 height 45
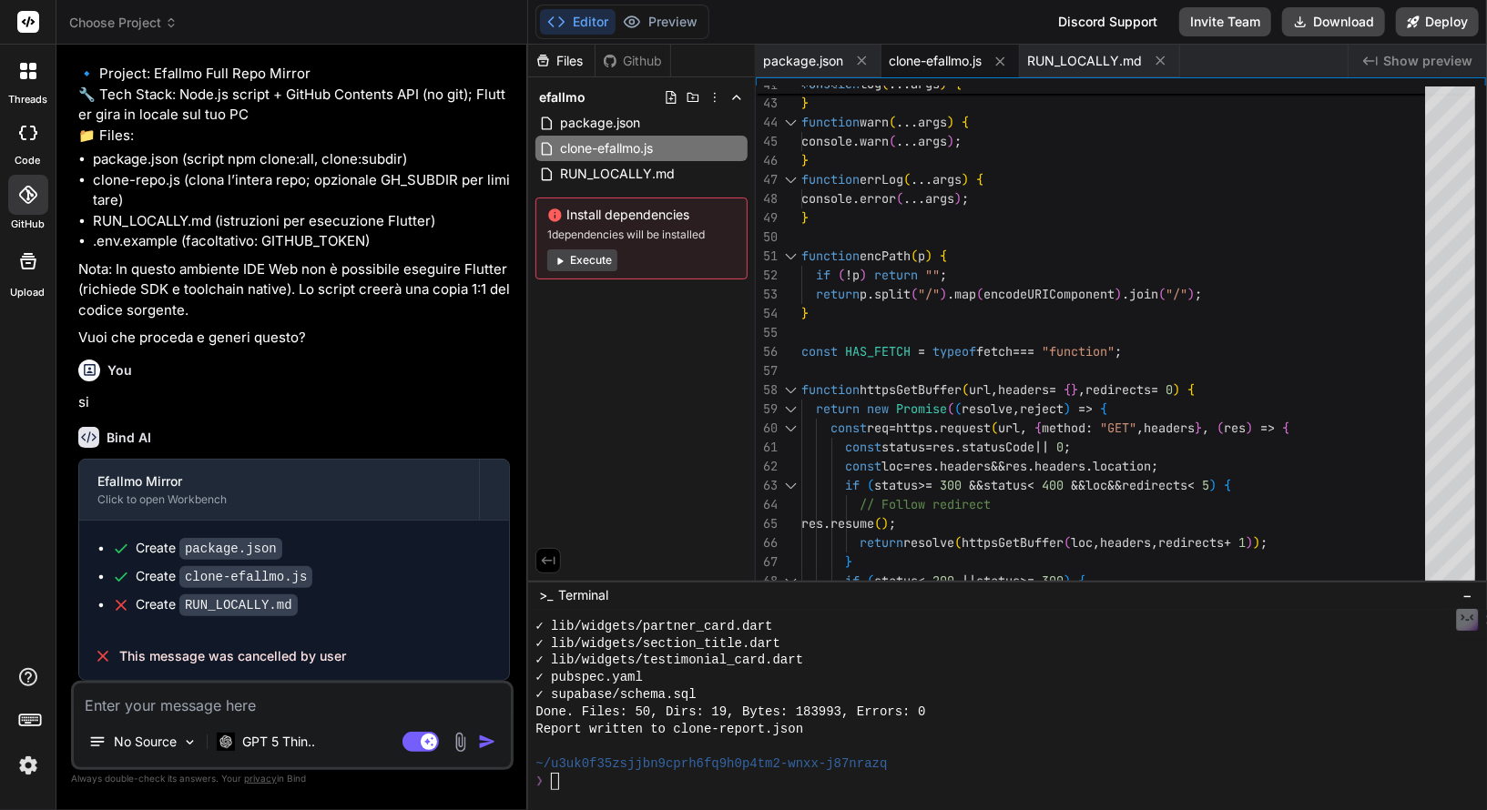
click at [22, 83] on div at bounding box center [28, 71] width 38 height 38
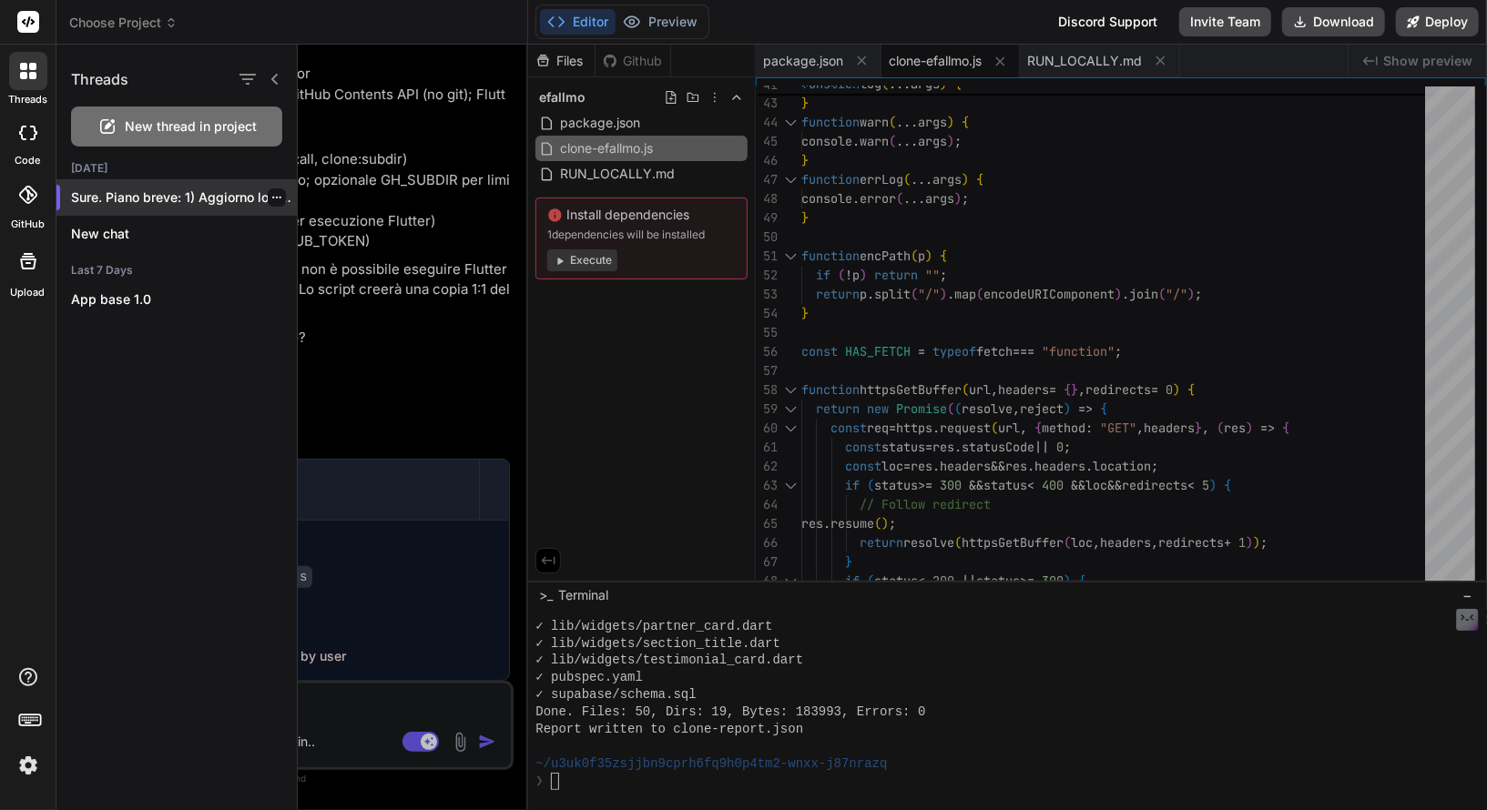
click at [272, 197] on icon "button" at bounding box center [276, 198] width 9 height 2
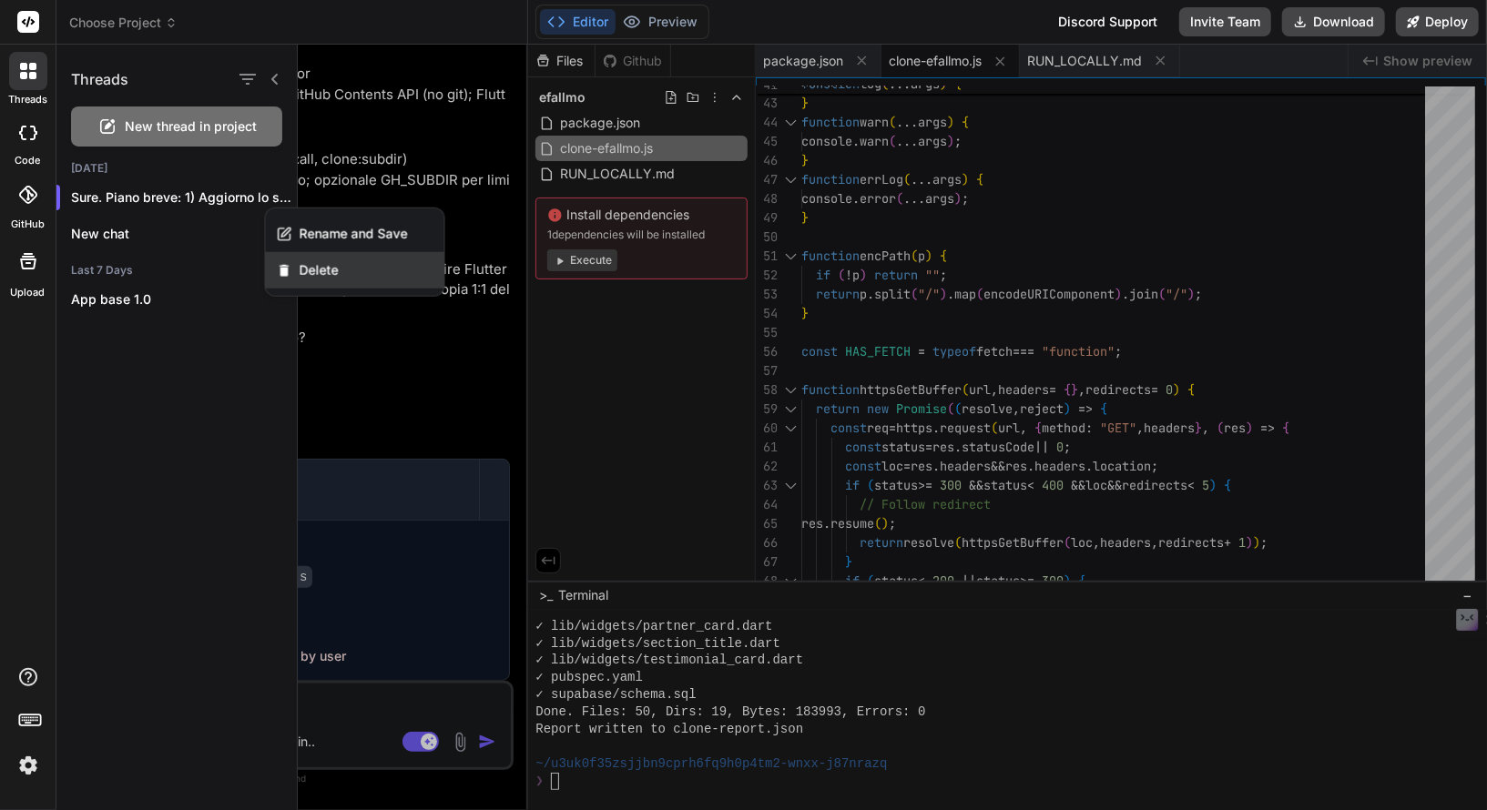
click at [303, 275] on span "Delete" at bounding box center [319, 270] width 39 height 18
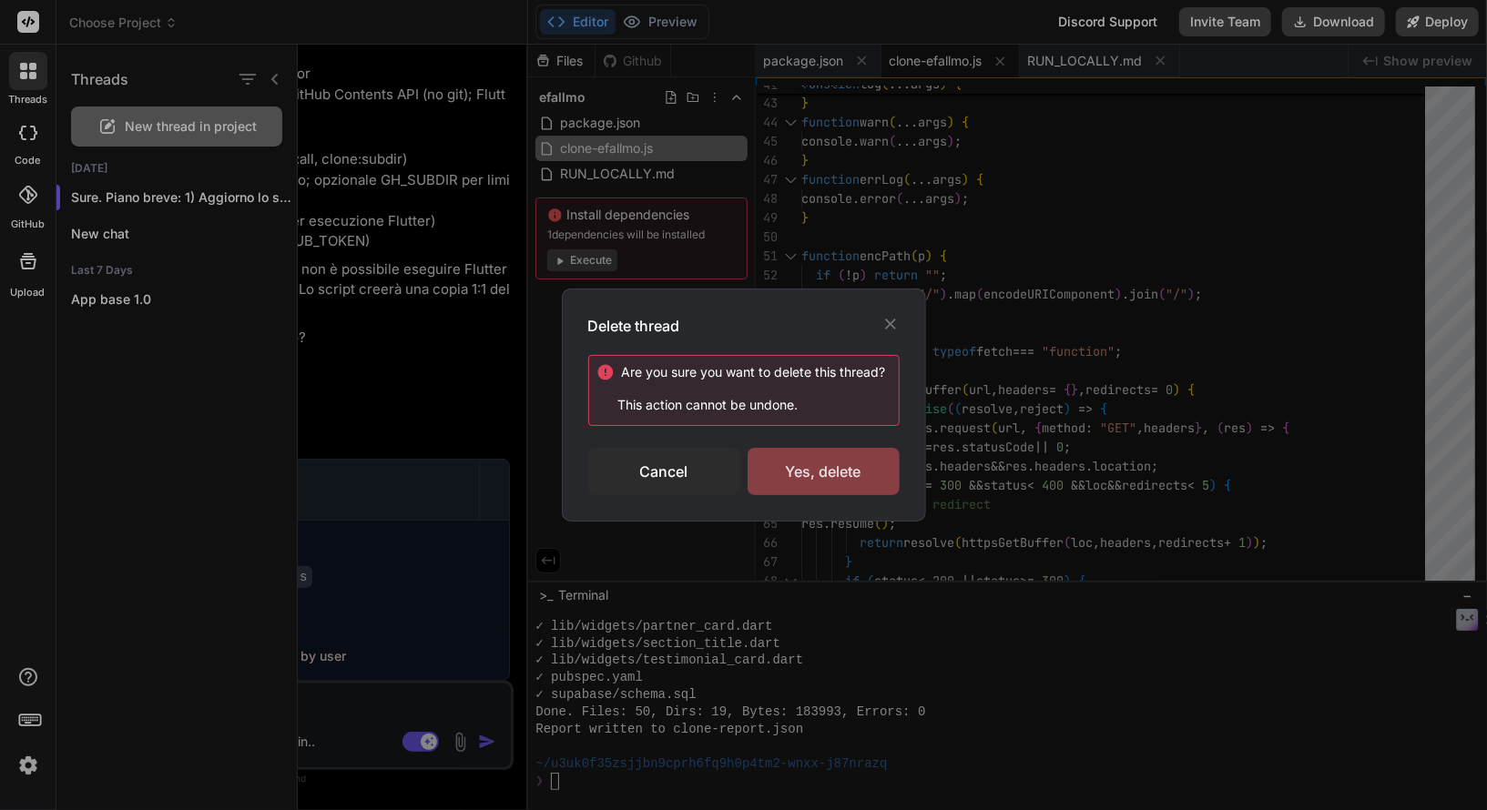
click at [803, 494] on div "Yes, delete" at bounding box center [824, 471] width 152 height 47
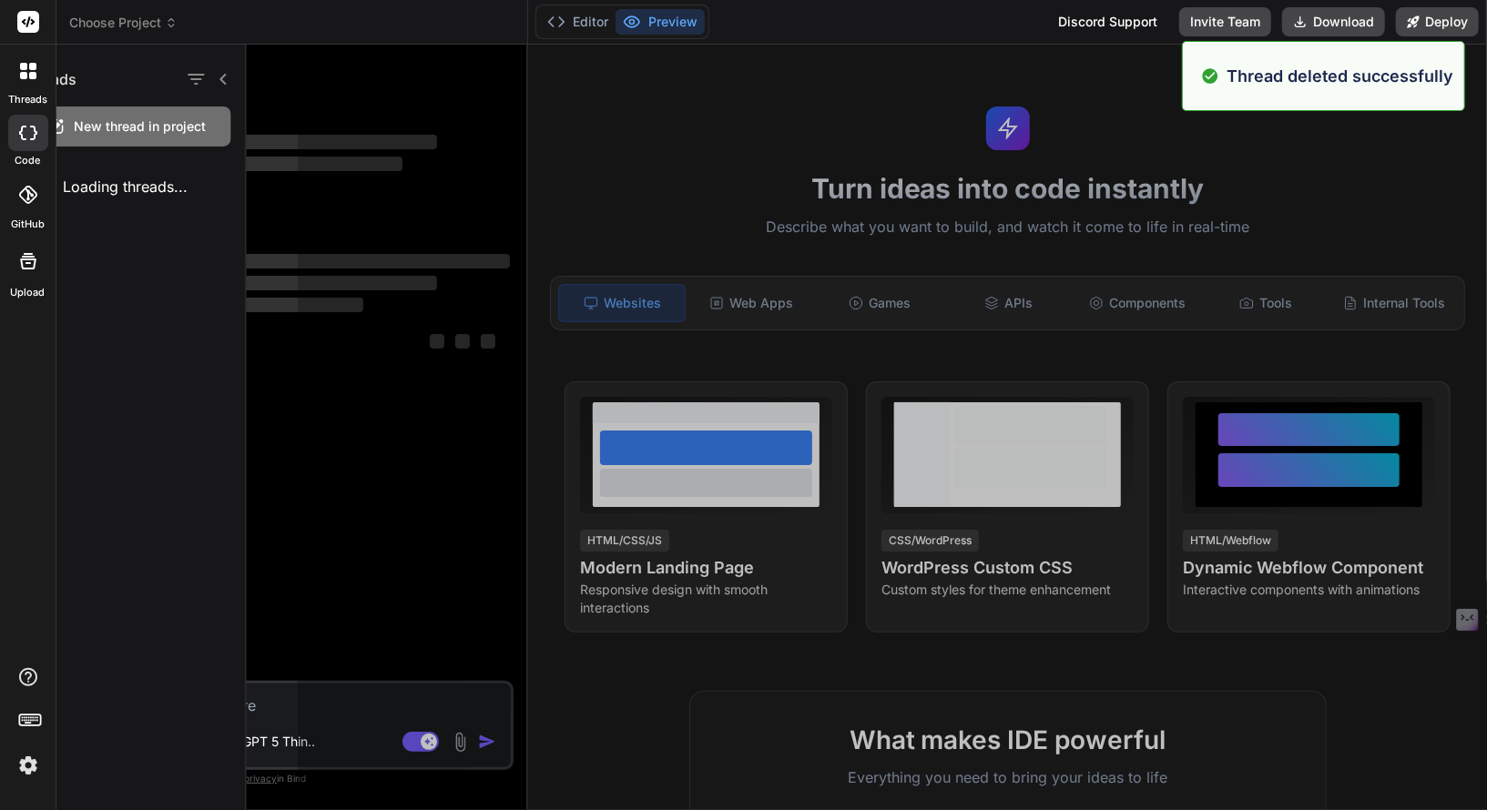
scroll to position [3335, 0]
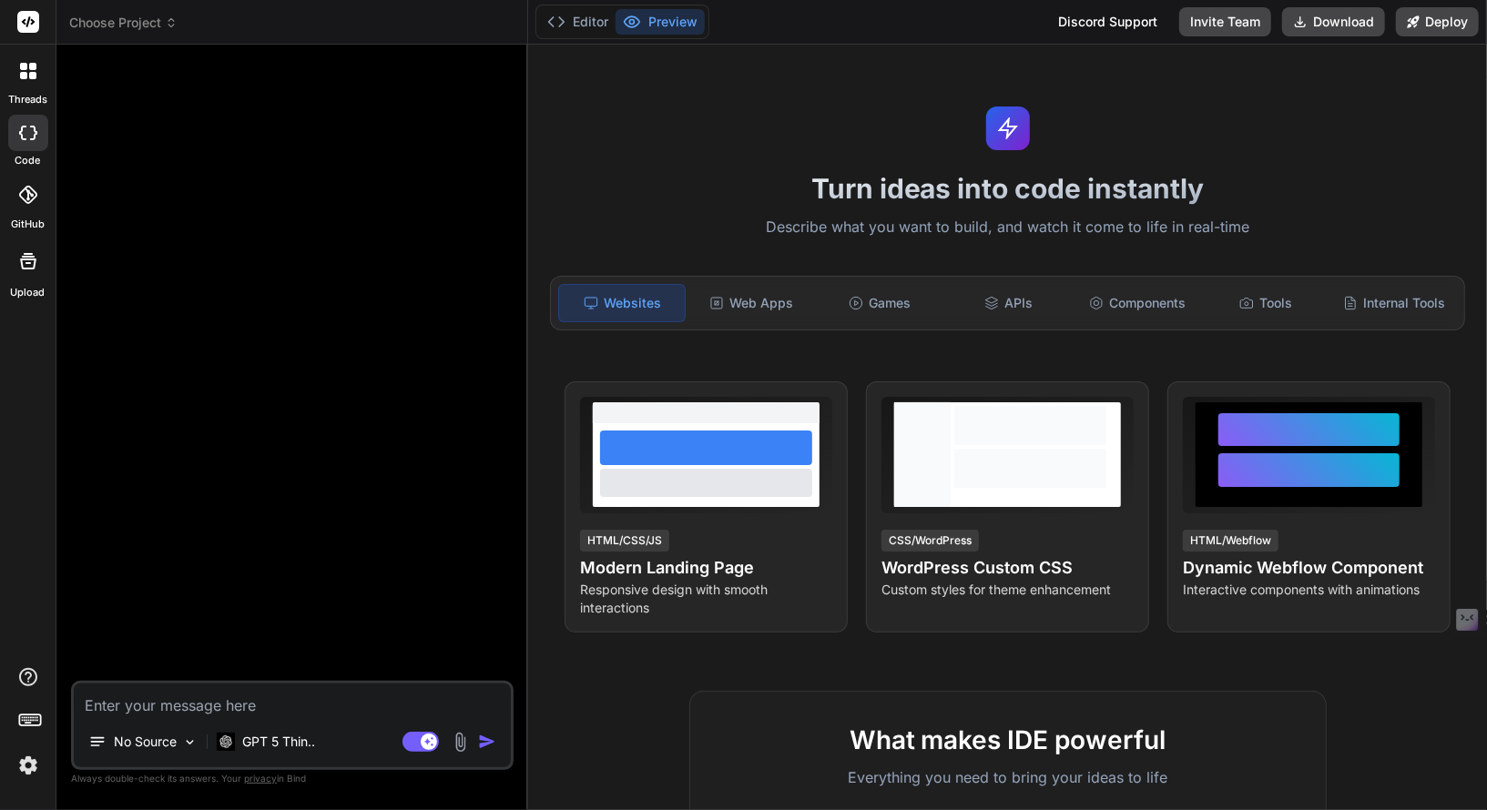
click at [27, 198] on icon at bounding box center [27, 195] width 18 height 18
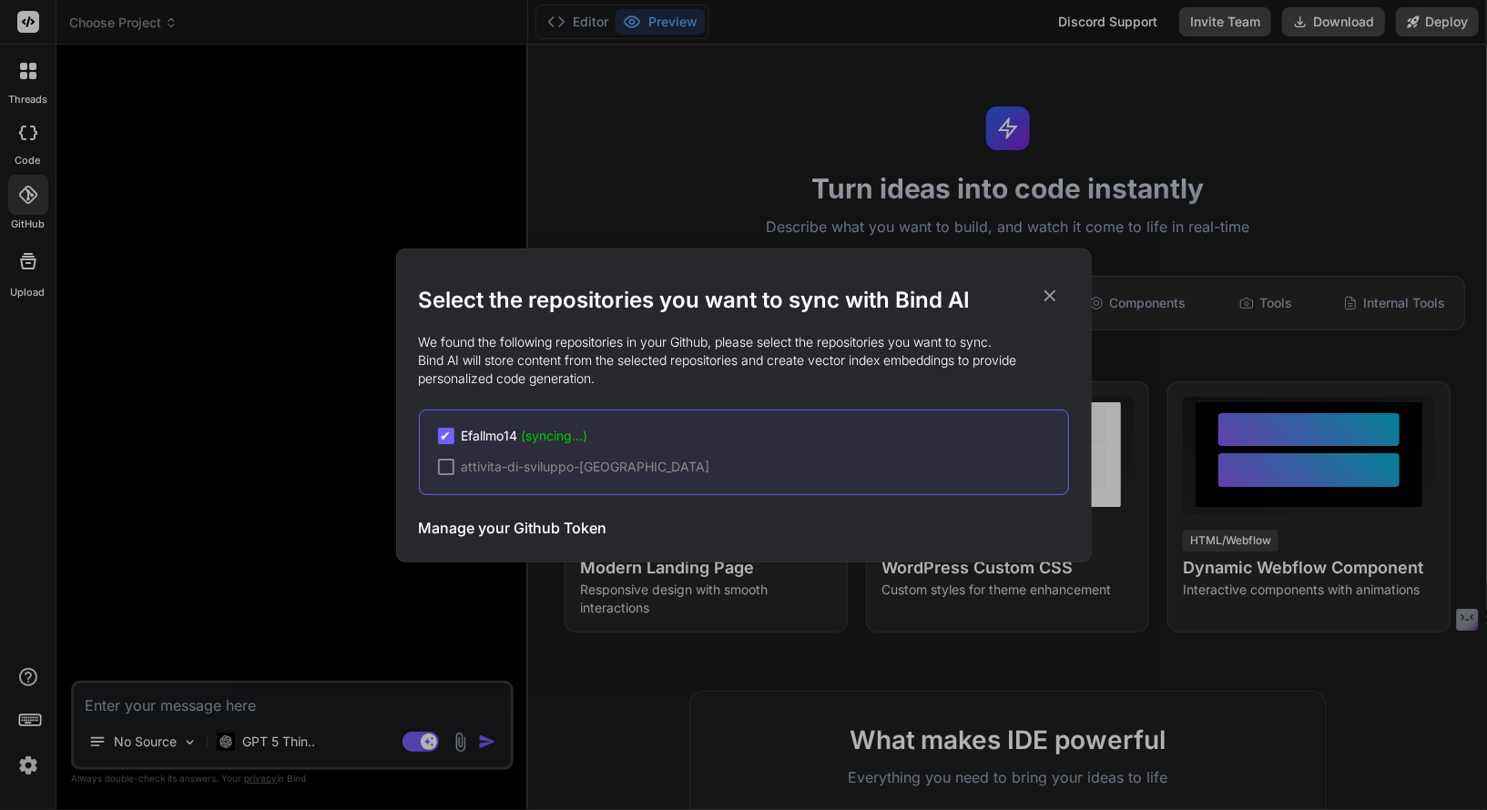
click at [1053, 298] on icon at bounding box center [1049, 296] width 12 height 12
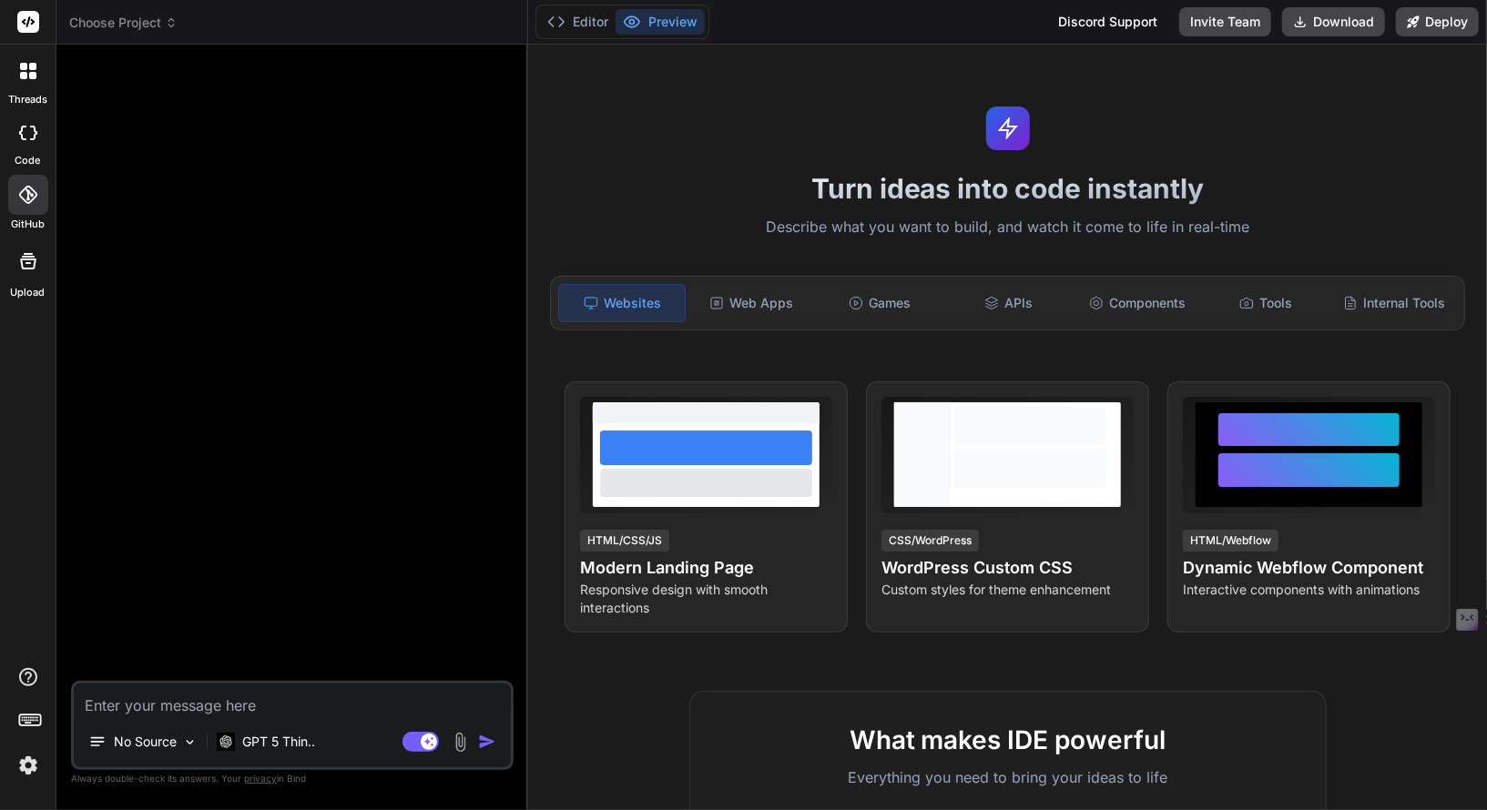
click at [244, 686] on textarea at bounding box center [292, 700] width 437 height 33
click at [170, 739] on p "No Source" at bounding box center [145, 742] width 63 height 18
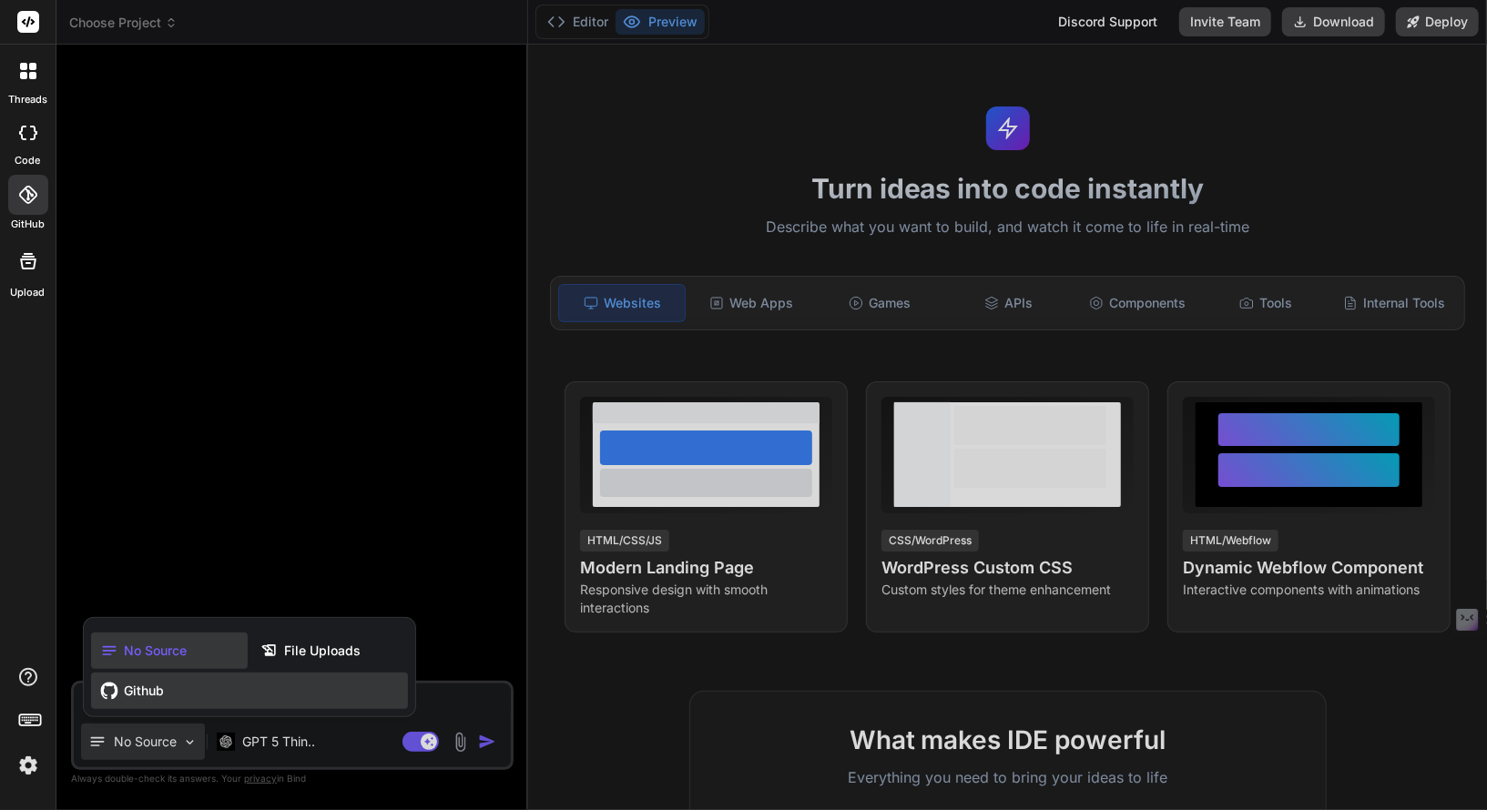
click at [188, 688] on div "Github" at bounding box center [249, 691] width 317 height 36
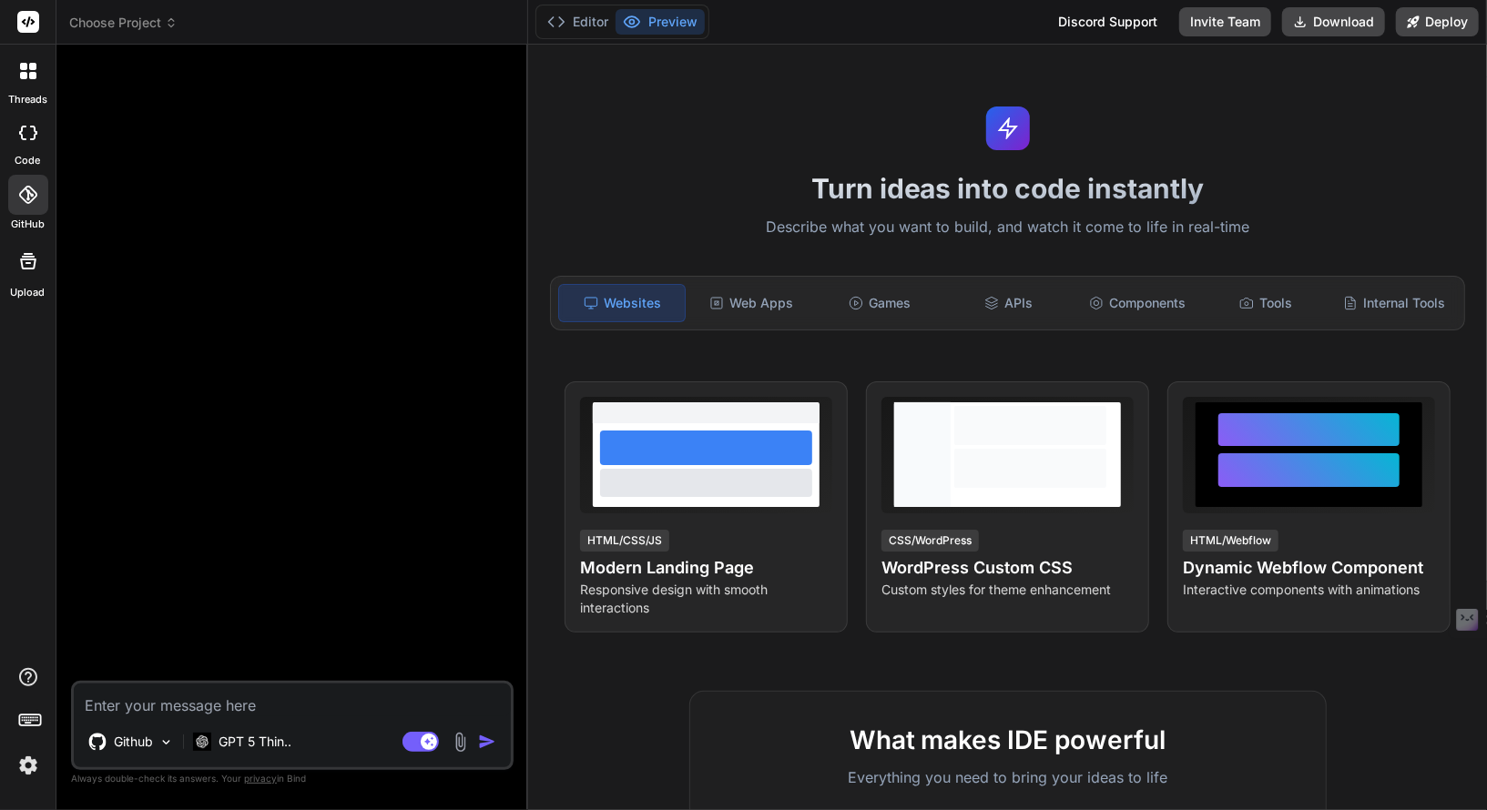
click at [244, 708] on textarea at bounding box center [292, 700] width 437 height 33
paste textarea "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"
drag, startPoint x: 467, startPoint y: 704, endPoint x: 39, endPoint y: 701, distance: 427.9
click at [39, 701] on div "threads code GitHub Upload Choose Project Created with Pixso. Bind AI Web Searc…" at bounding box center [743, 405] width 1487 height 810
click at [127, 709] on textarea "Ricrea l'app Efallmo in" at bounding box center [292, 700] width 437 height 33
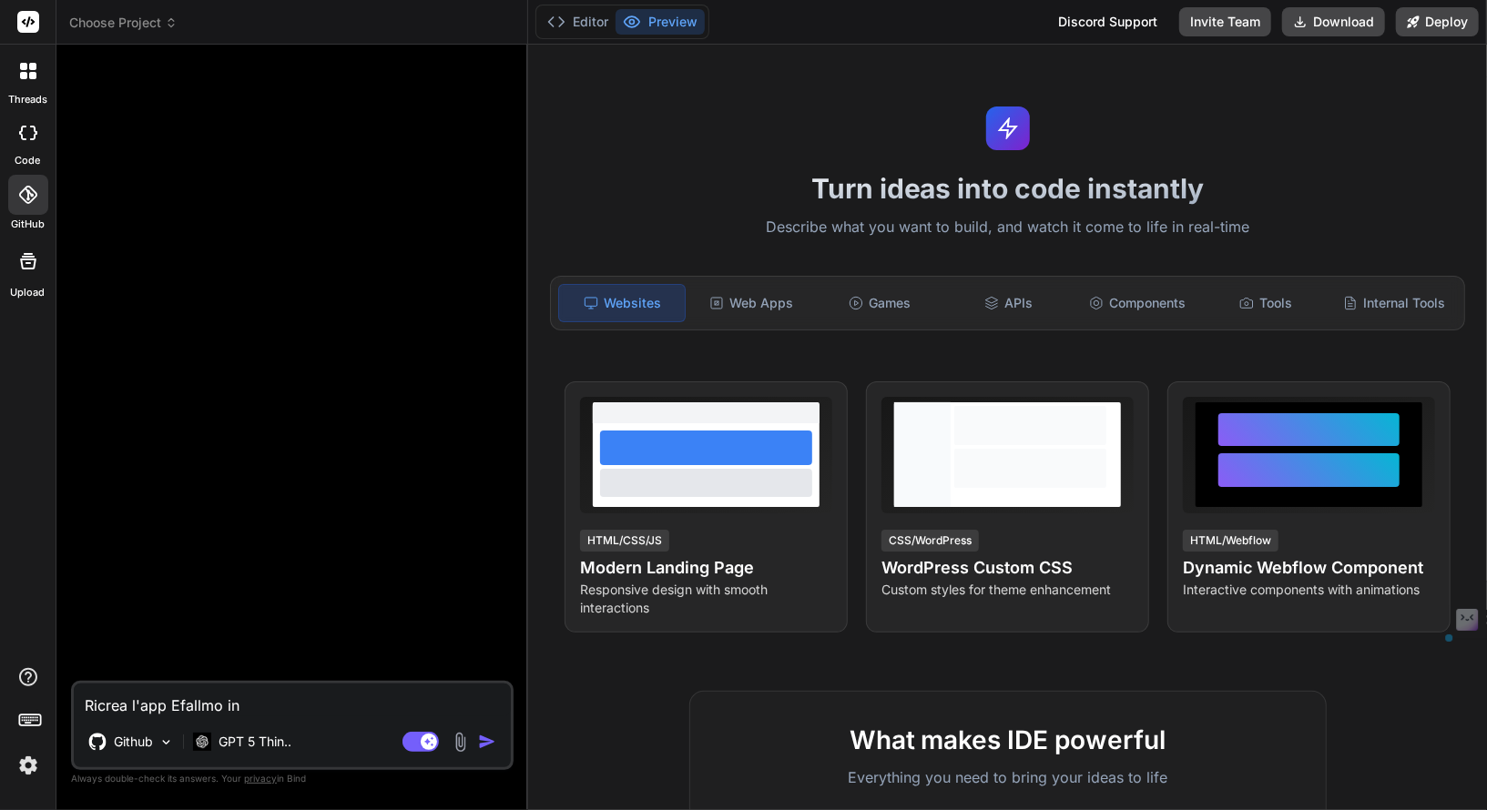
drag, startPoint x: 129, startPoint y: 712, endPoint x: 100, endPoint y: 710, distance: 29.2
click at [100, 710] on textarea "Ricrea l'app Efallmo in" at bounding box center [292, 700] width 437 height 33
click at [373, 697] on textarea "Riscrivi in modo identico l'app Efallmo in" at bounding box center [292, 700] width 437 height 33
click at [137, 759] on div "Github" at bounding box center [131, 742] width 100 height 36
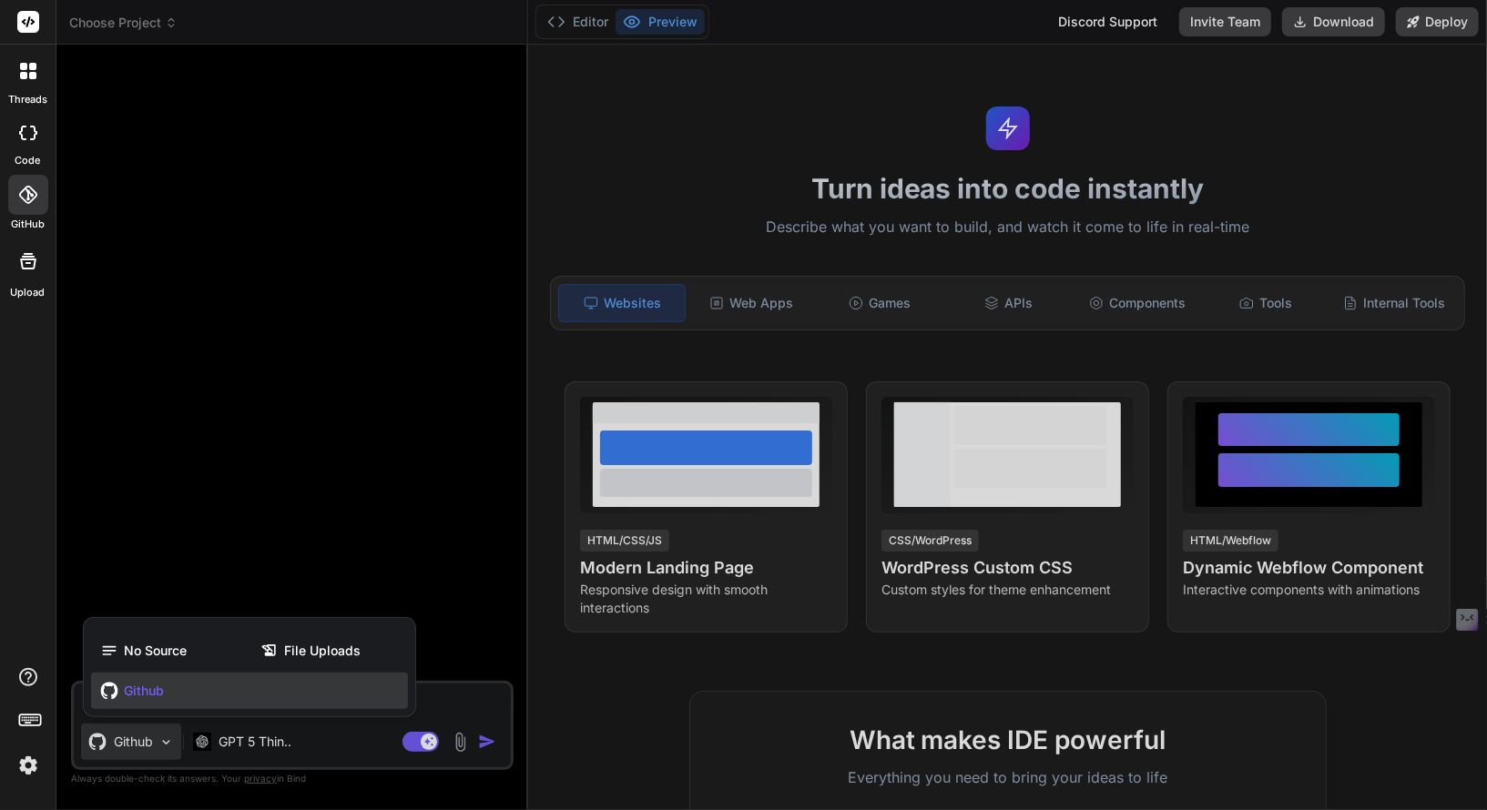
click at [76, 554] on div at bounding box center [743, 405] width 1487 height 810
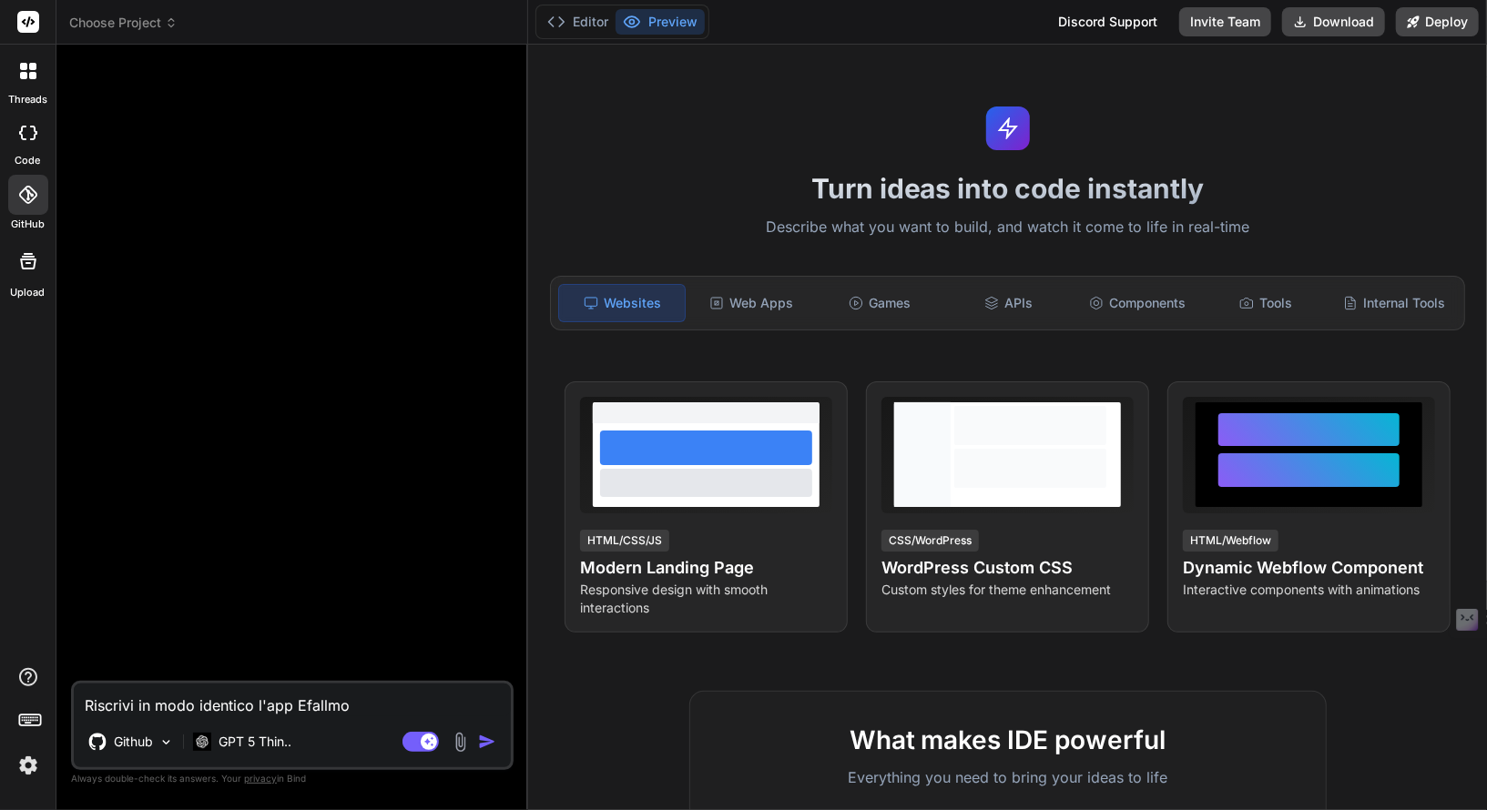
click at [31, 199] on icon at bounding box center [27, 195] width 18 height 18
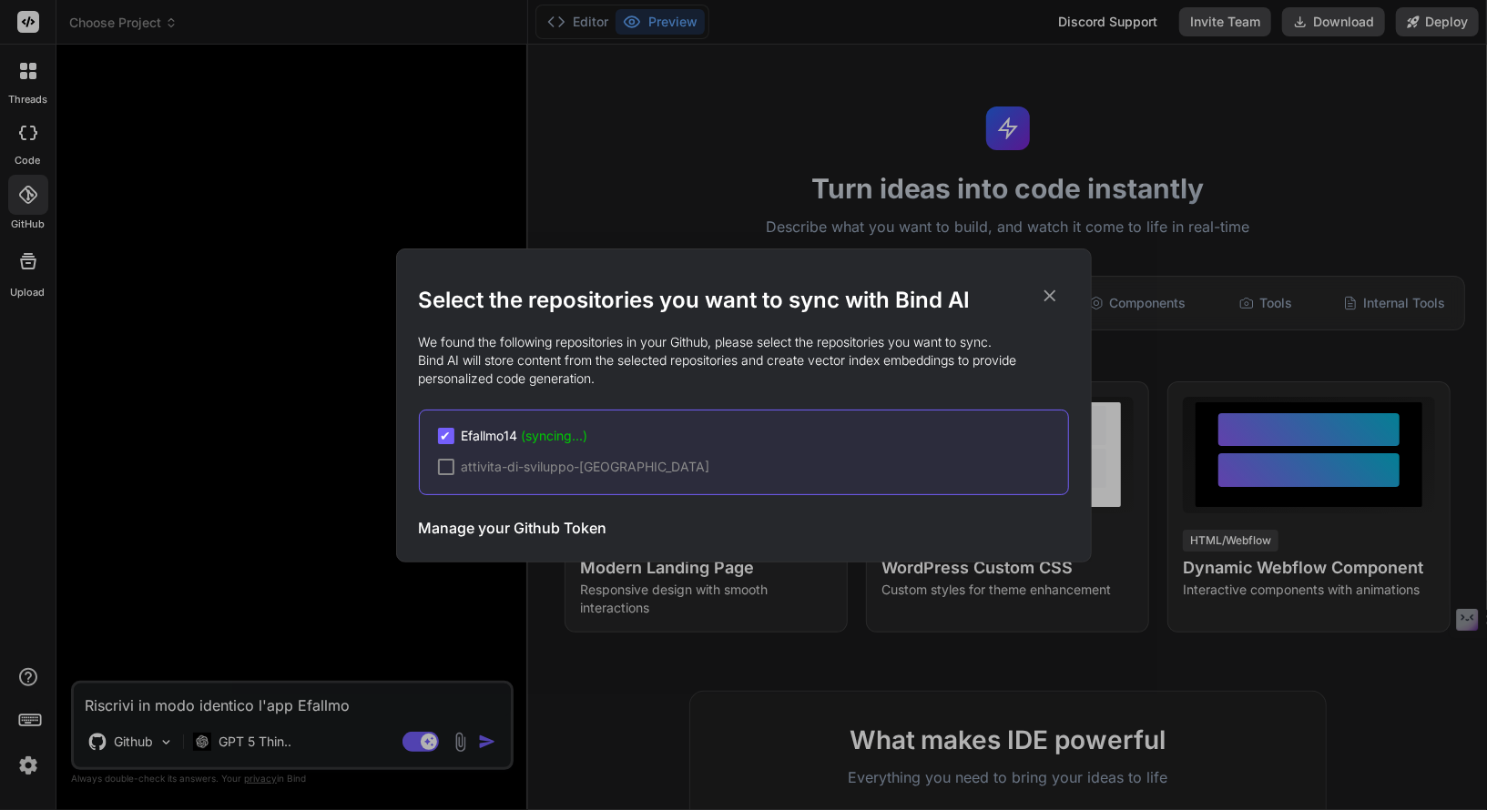
click at [1051, 299] on icon at bounding box center [1050, 296] width 20 height 20
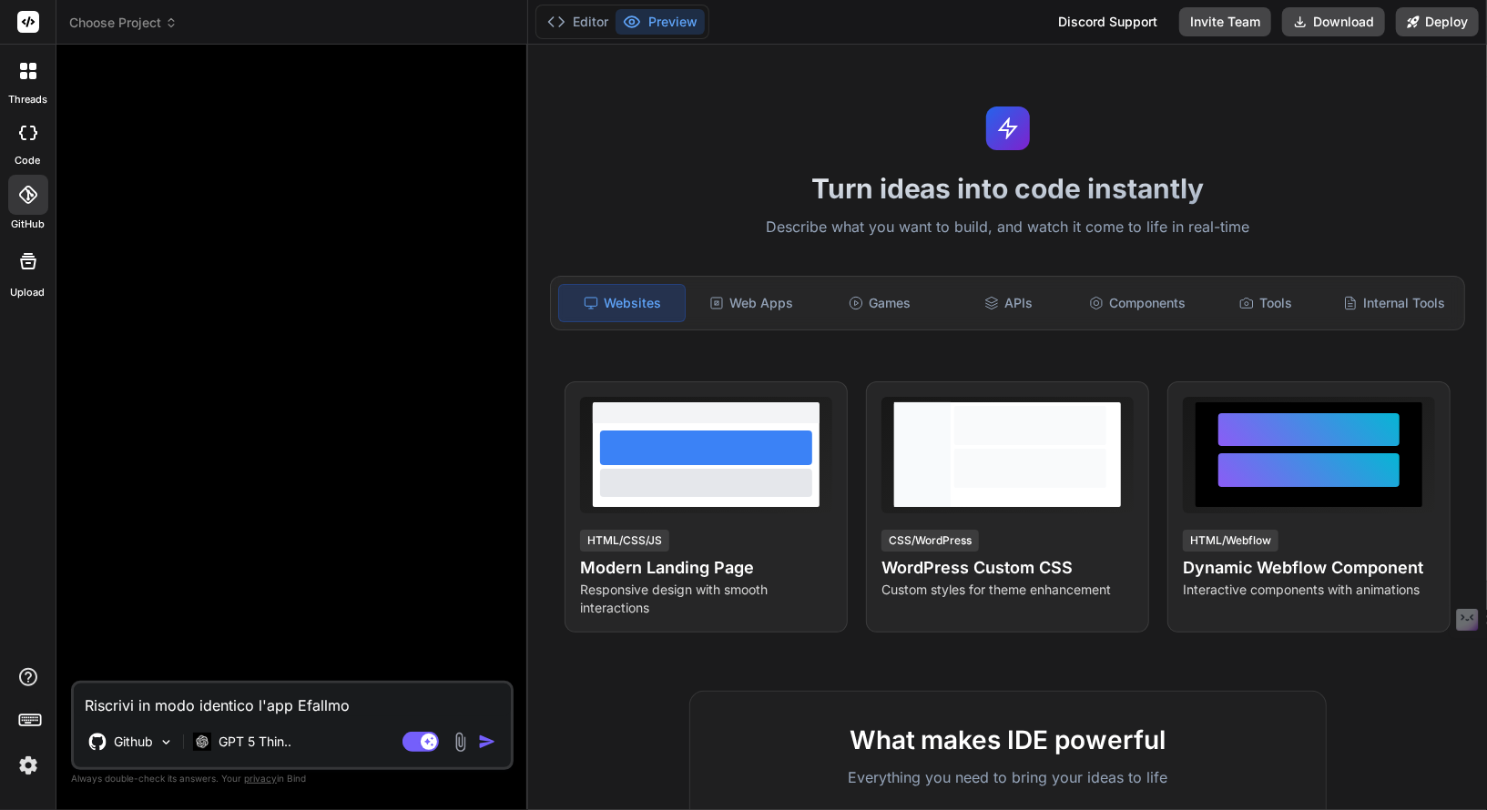
click at [365, 698] on textarea "Riscrivi in modo identico l'app Efallmo" at bounding box center [292, 700] width 437 height 33
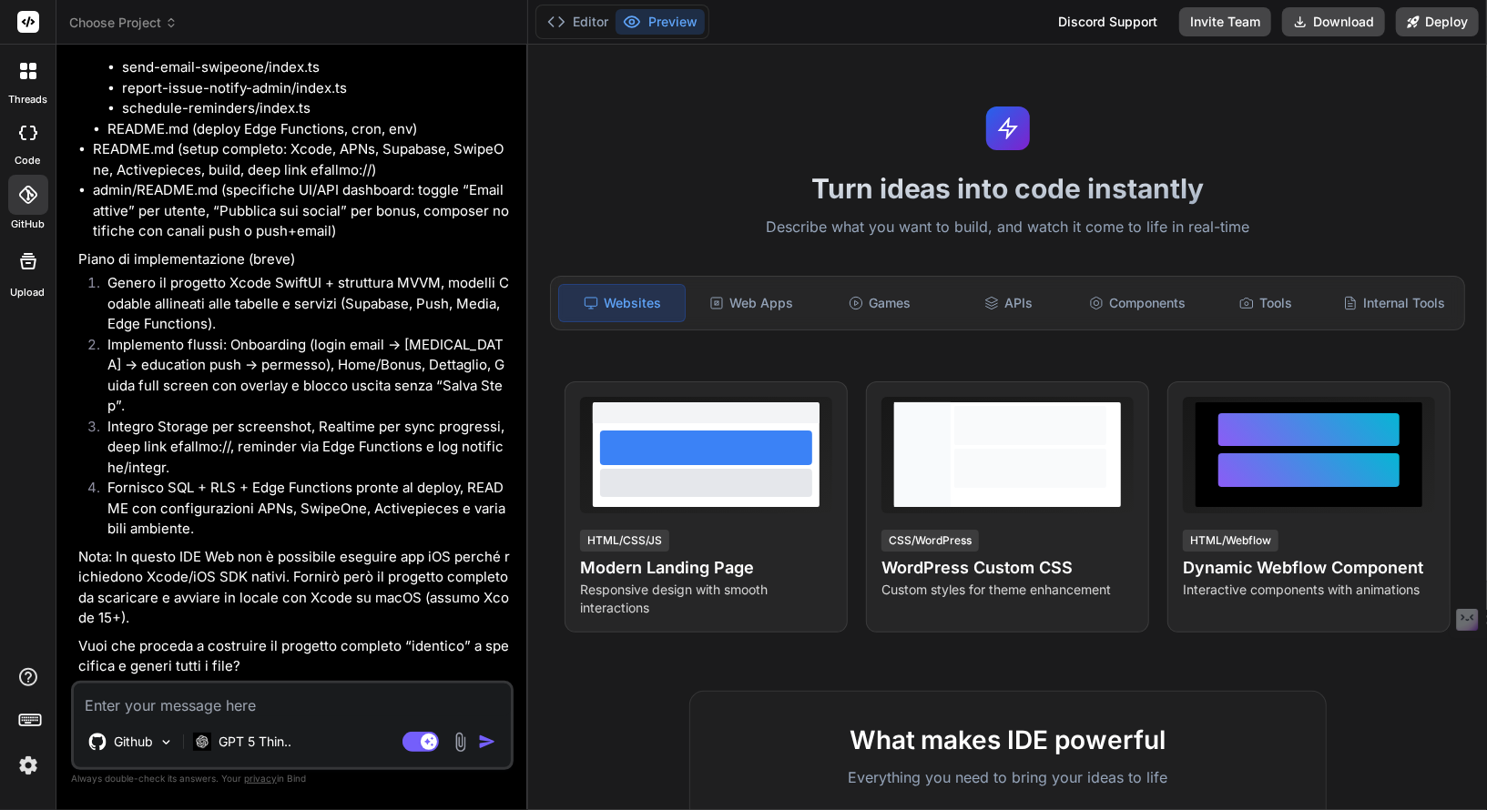
scroll to position [1699, 0]
click at [233, 703] on textarea at bounding box center [292, 700] width 437 height 33
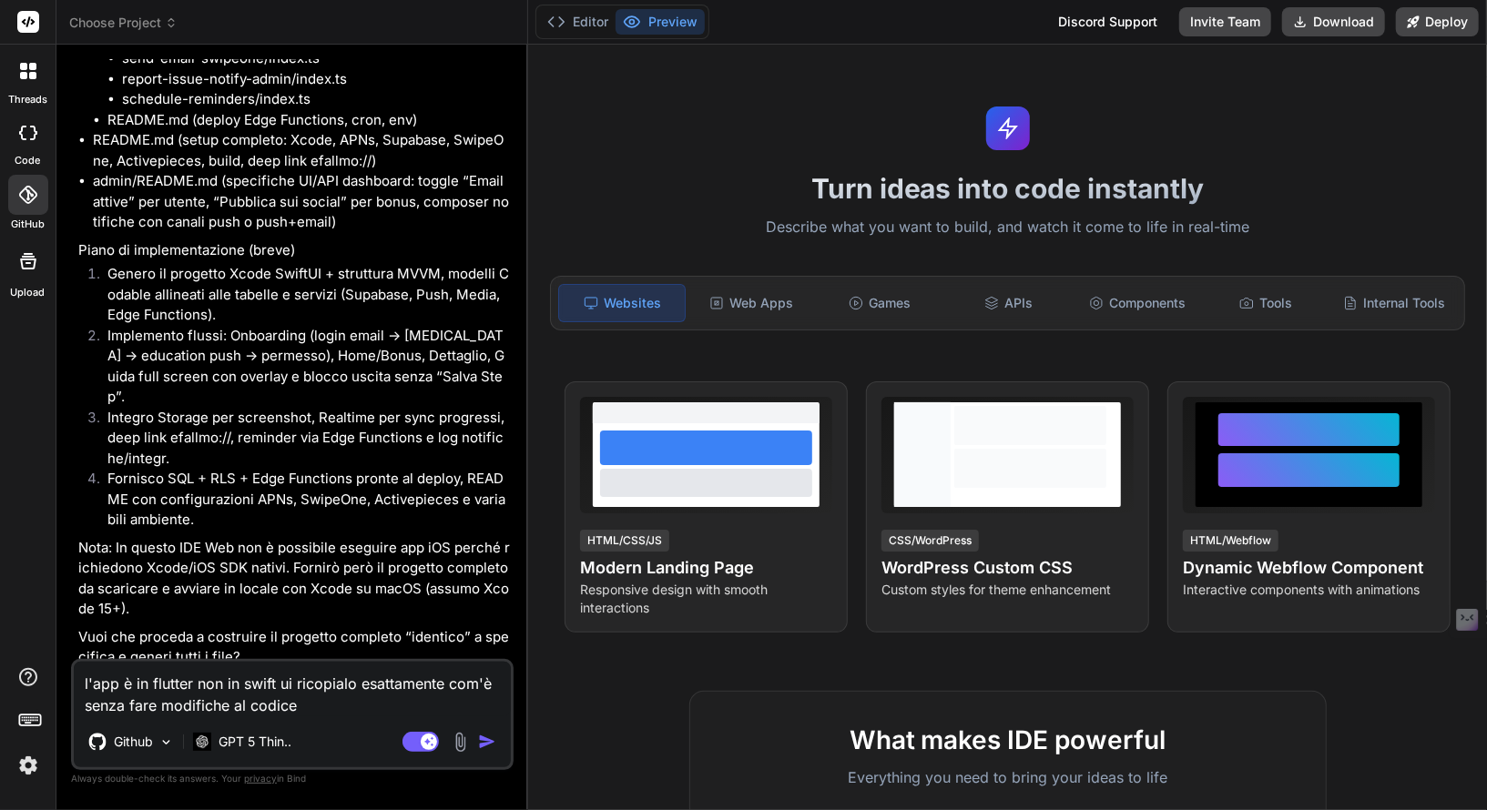
click at [193, 687] on textarea "l'app è in flutter non in swift ui ricopialo esattamente com'è senza fare modif…" at bounding box center [292, 689] width 437 height 55
click at [502, 710] on textarea "l'app è in flutter con connessione a supabase non in swift ui ricopialo esattam…" at bounding box center [292, 689] width 437 height 55
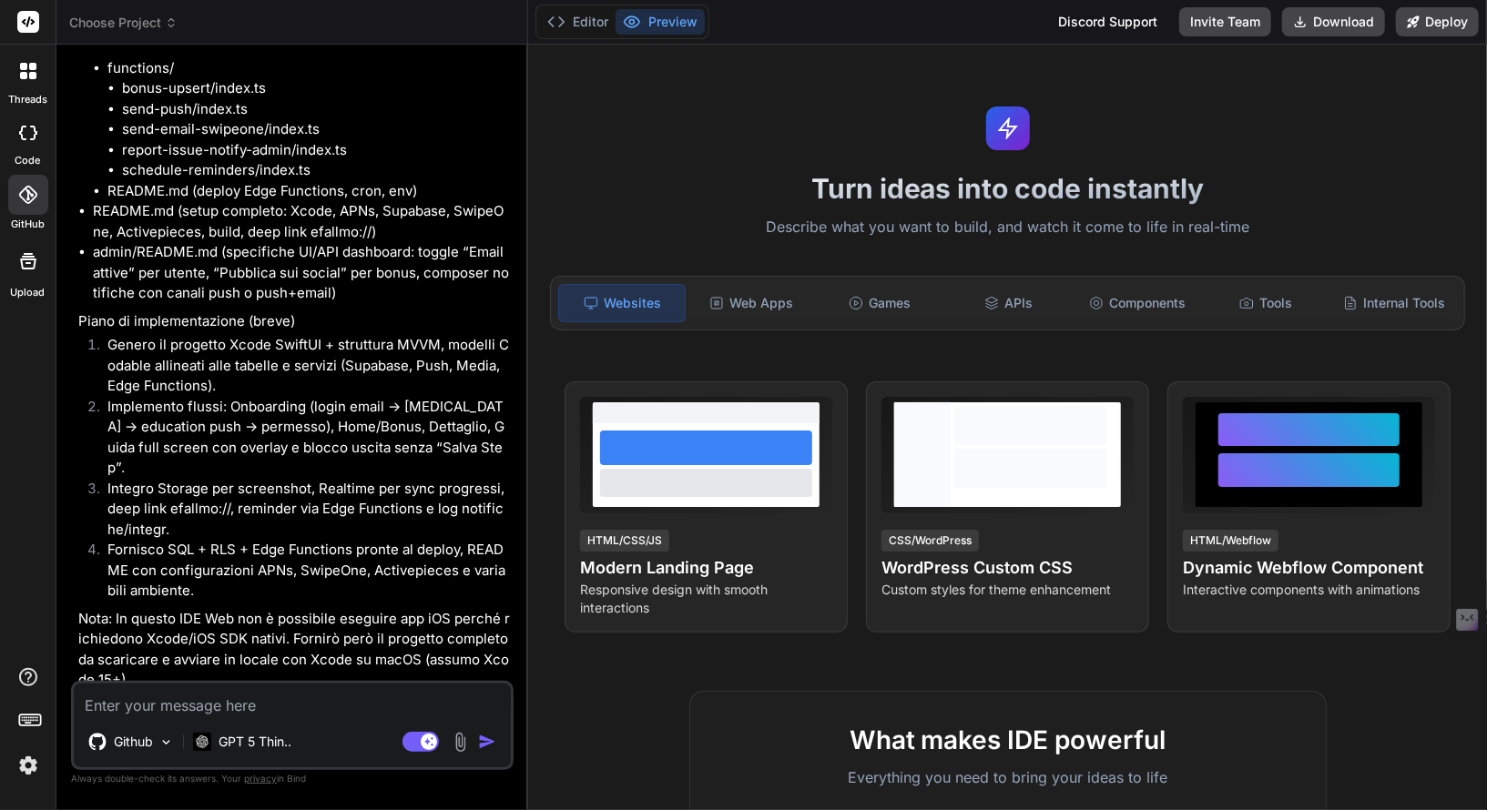
scroll to position [2433, 0]
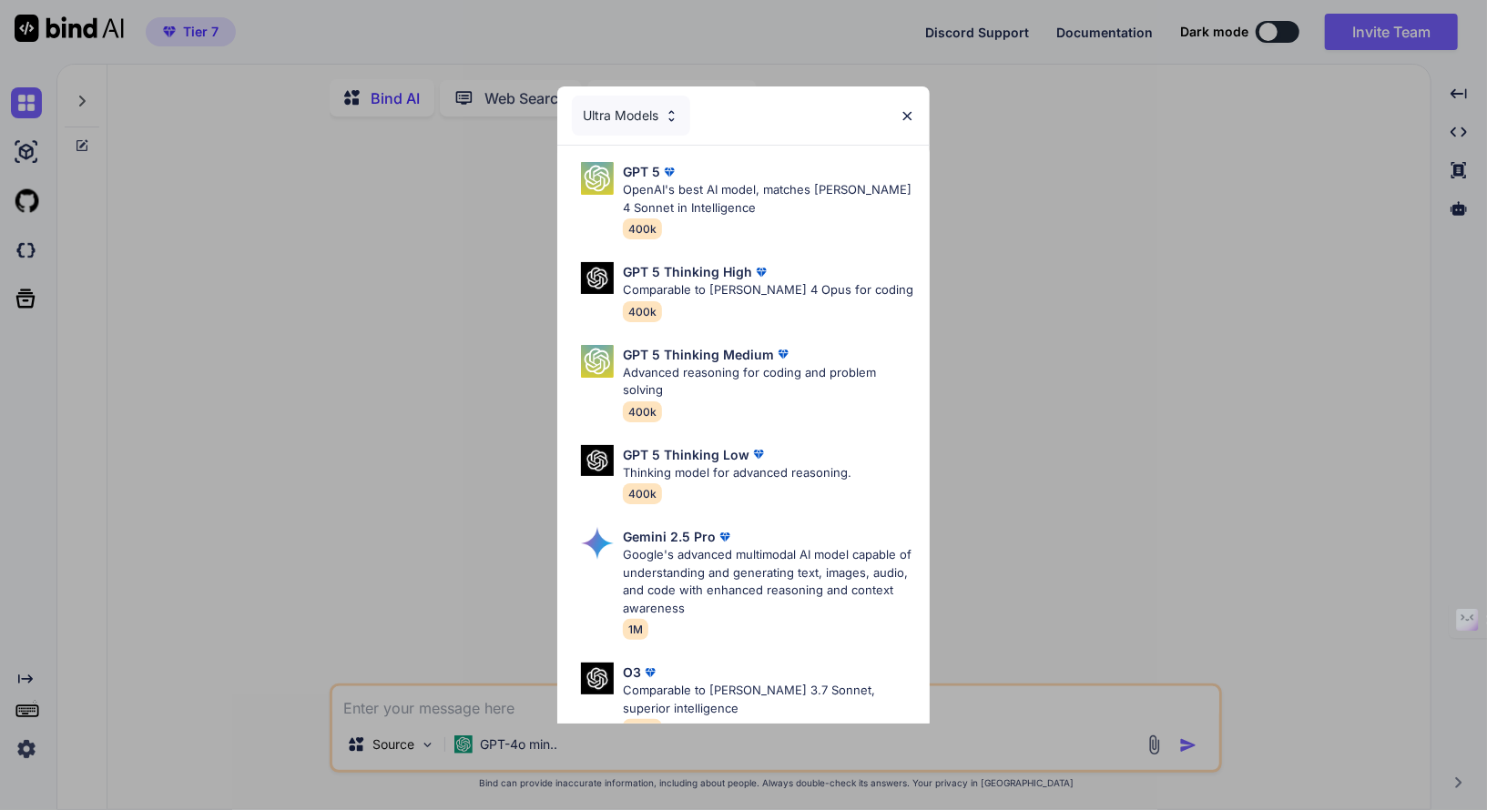
type textarea "x"
click at [904, 123] on div "Ultra Models" at bounding box center [742, 115] width 371 height 58
click at [896, 117] on div "Ultra Models" at bounding box center [742, 115] width 371 height 58
click at [902, 111] on img at bounding box center [907, 115] width 15 height 15
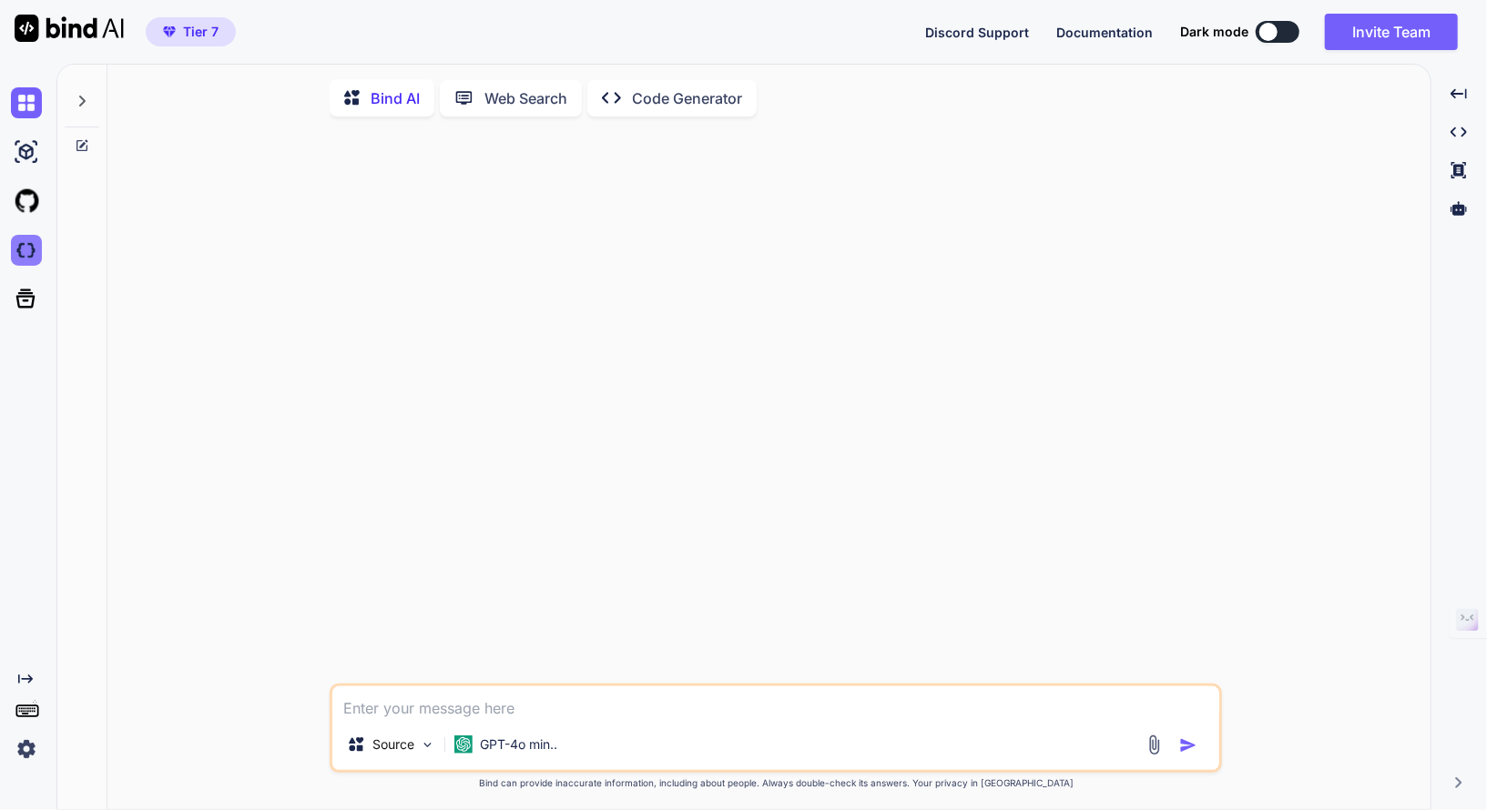
click at [21, 253] on img at bounding box center [26, 250] width 31 height 31
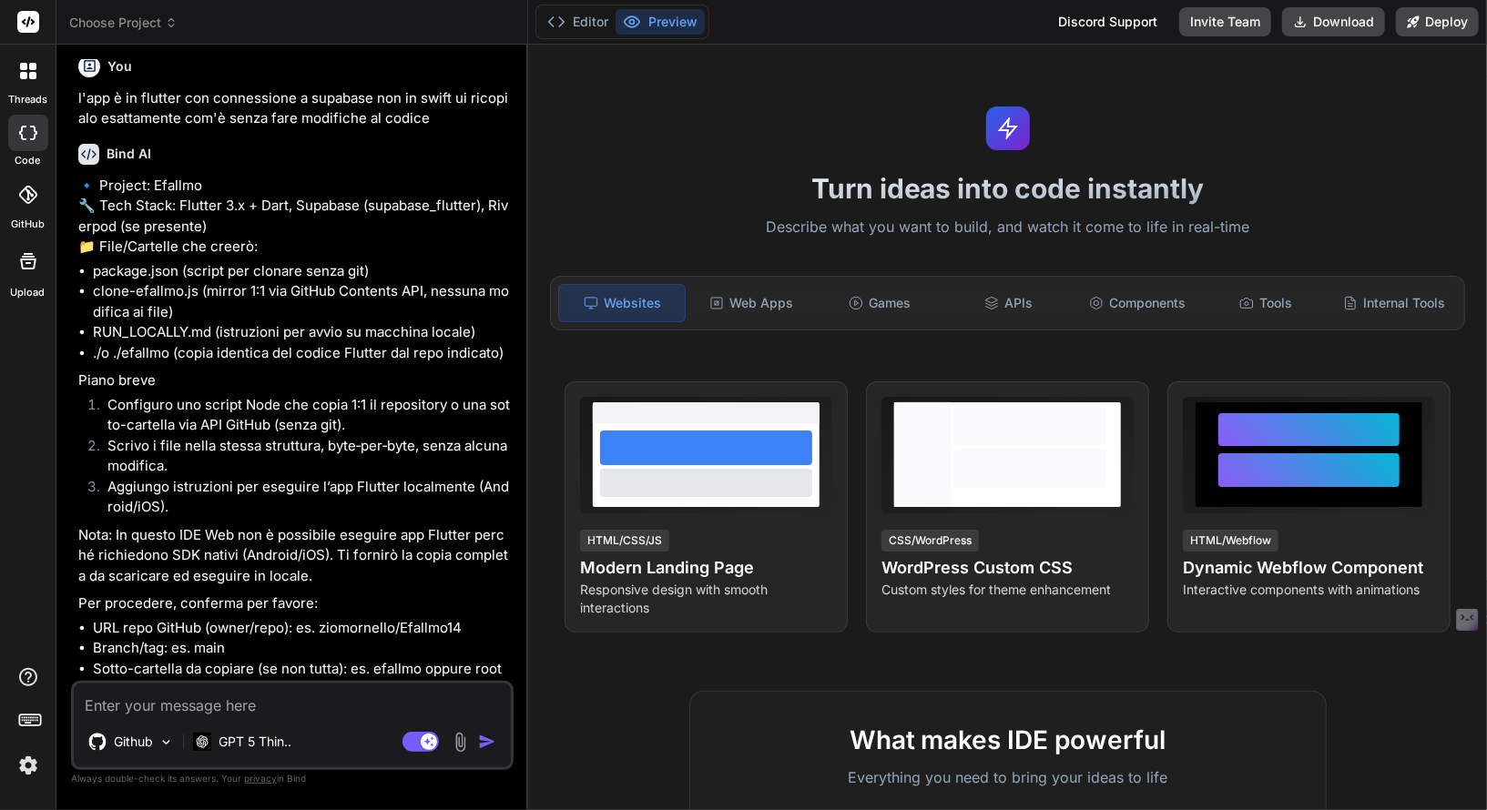
scroll to position [2332, 0]
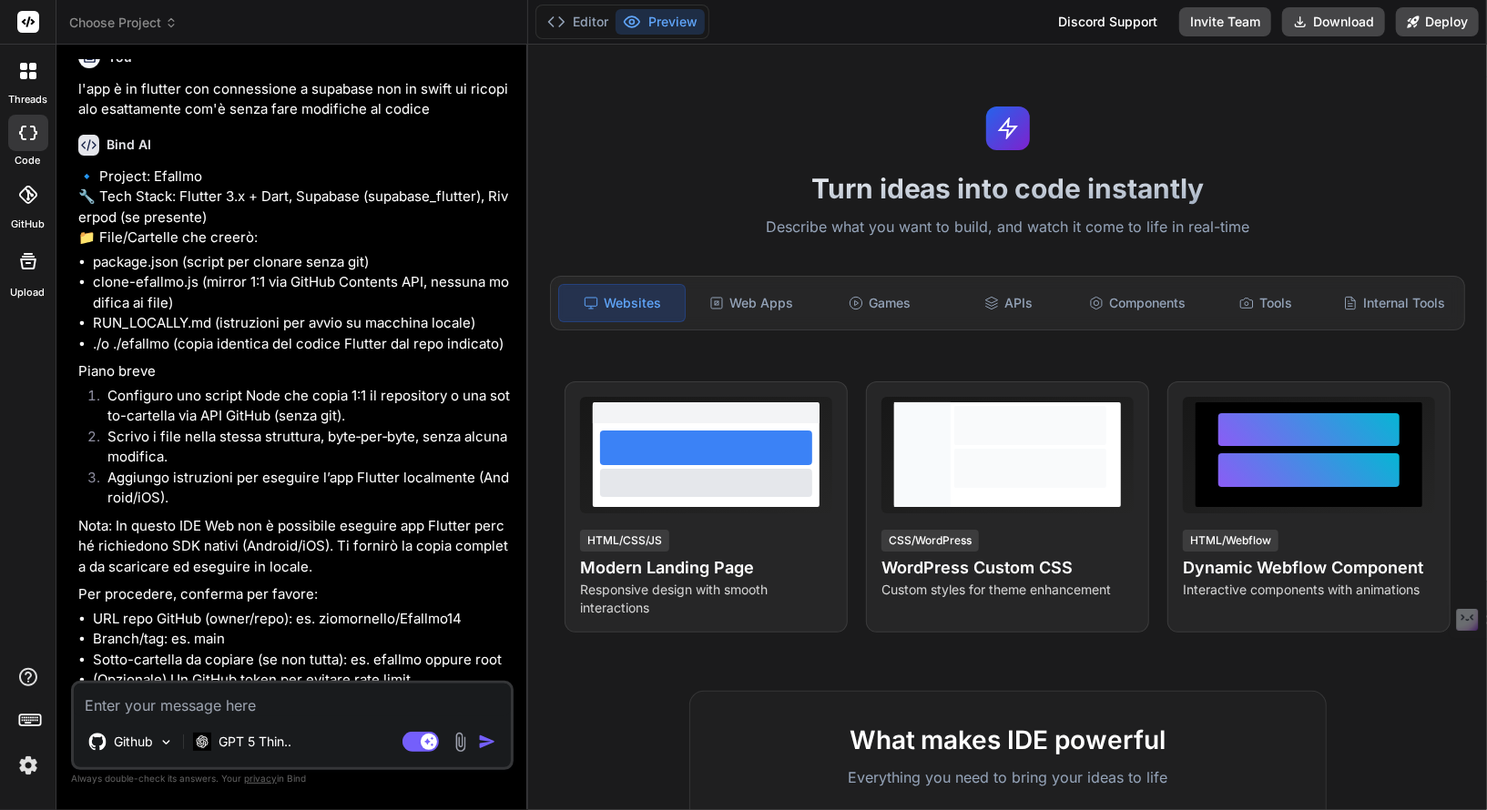
click at [23, 69] on icon at bounding box center [23, 66] width 7 height 7
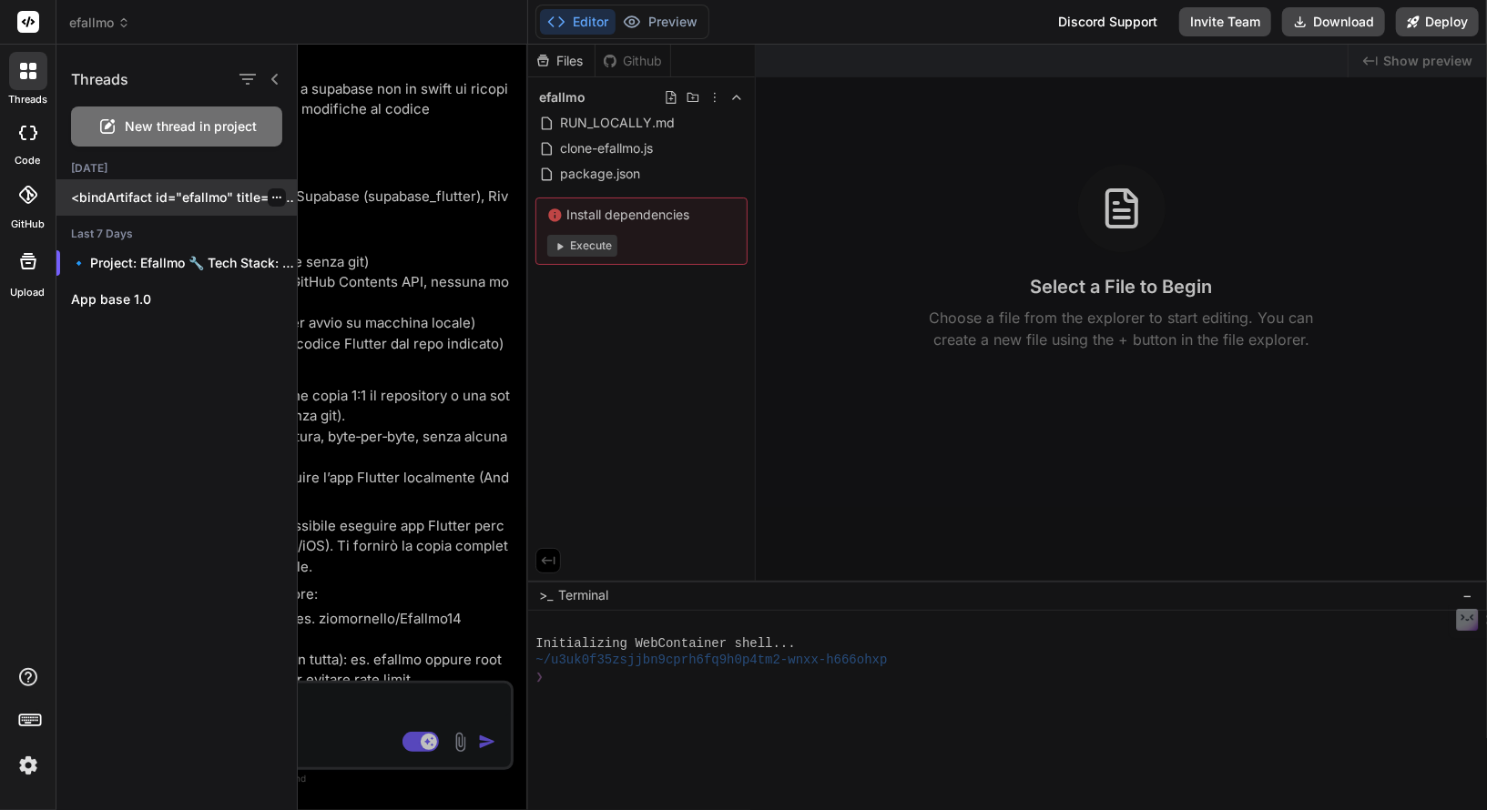
click at [271, 197] on icon "button" at bounding box center [276, 197] width 11 height 11
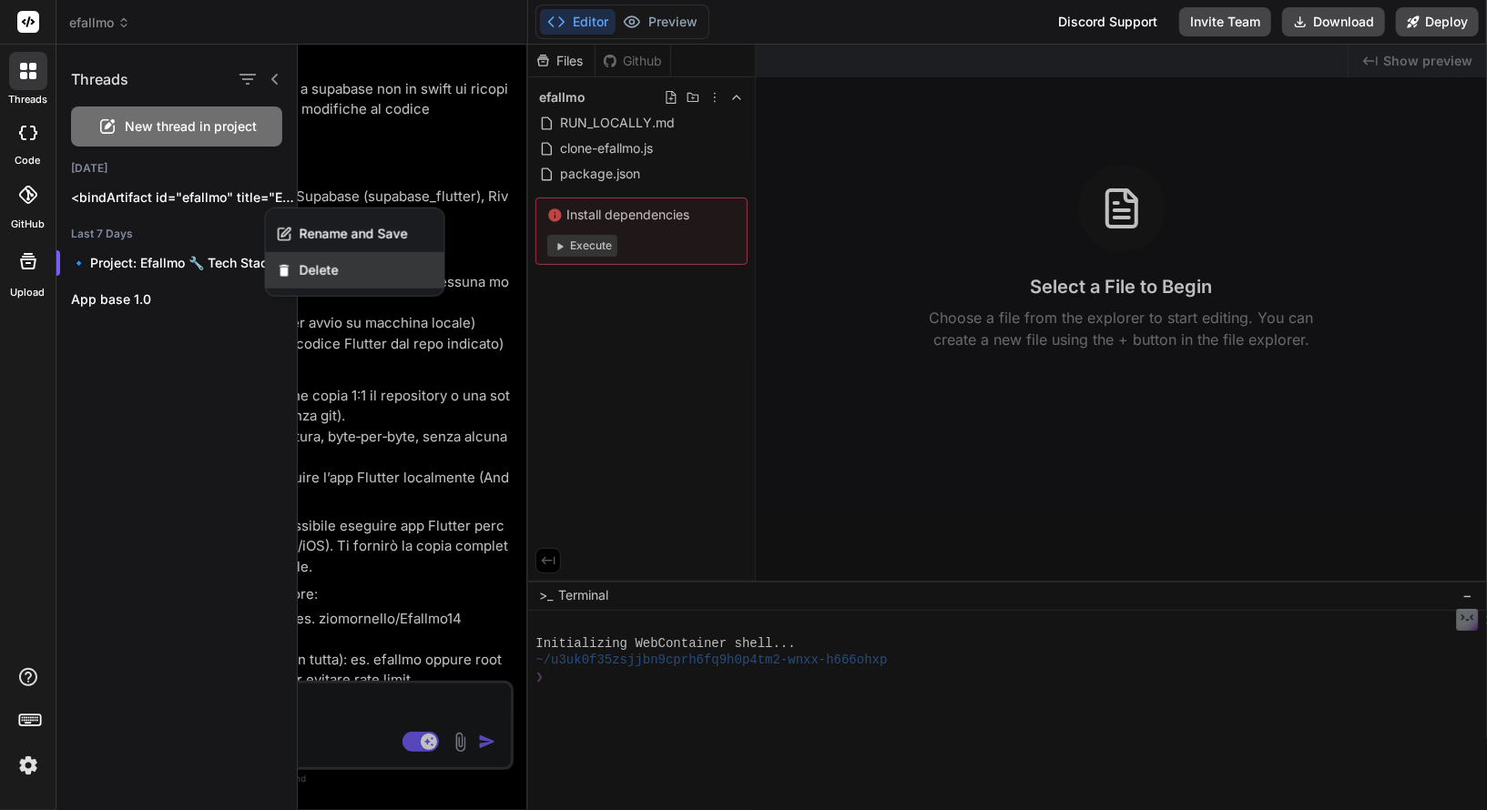
click at [332, 273] on span "Delete" at bounding box center [319, 270] width 39 height 18
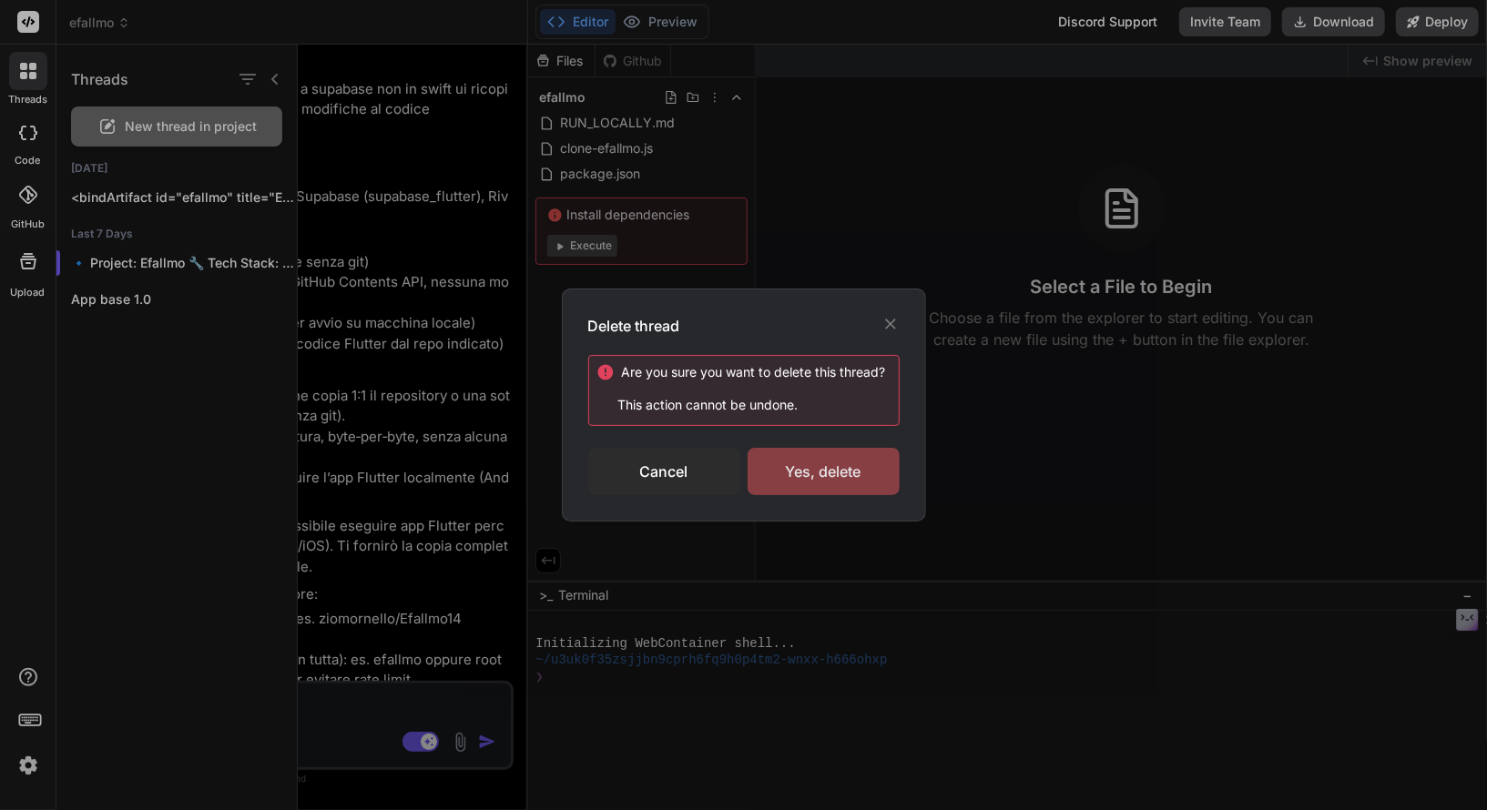
click at [829, 481] on div "Yes, delete" at bounding box center [824, 471] width 152 height 47
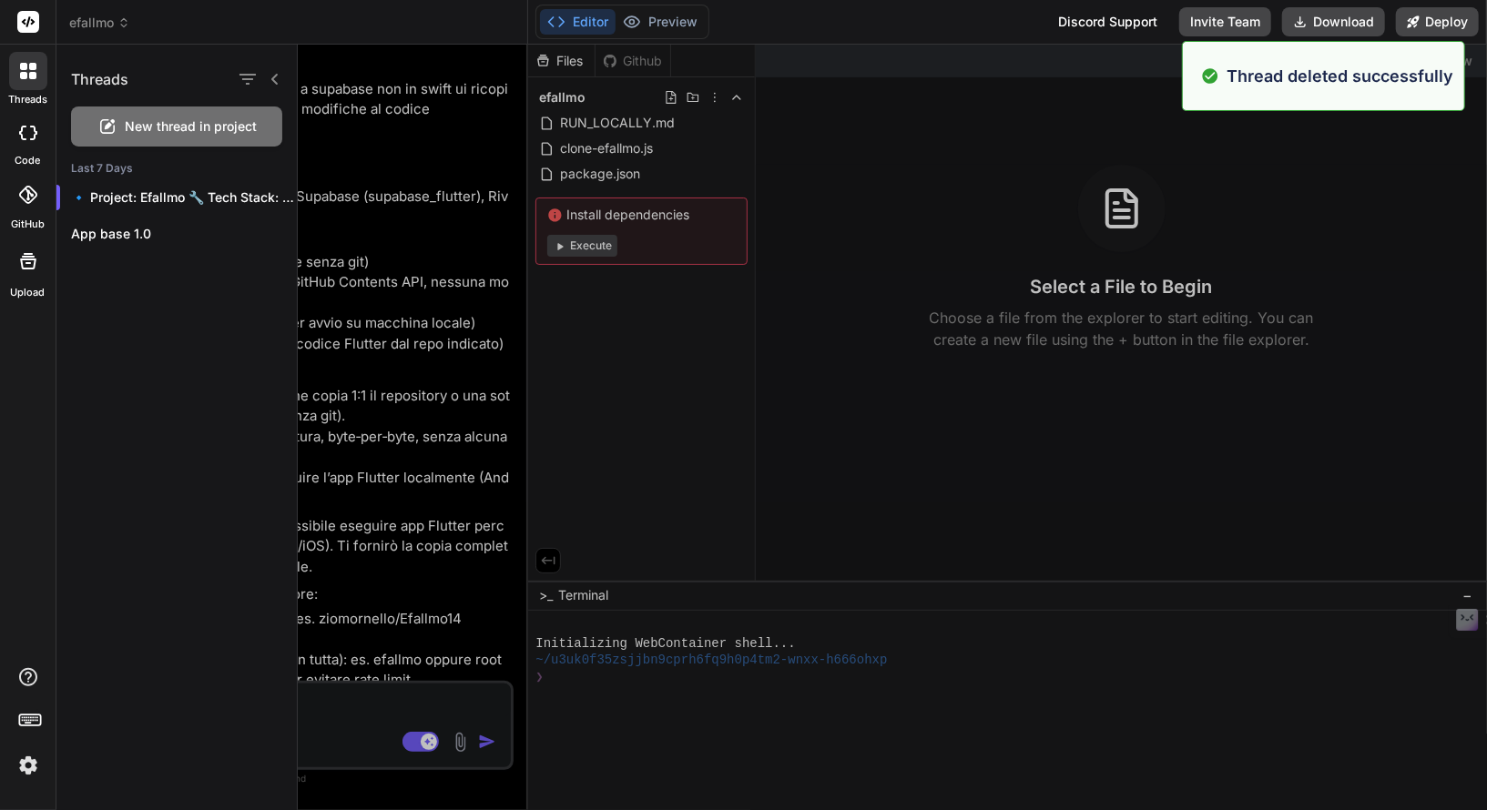
click at [204, 117] on span "New thread in project" at bounding box center [192, 126] width 132 height 18
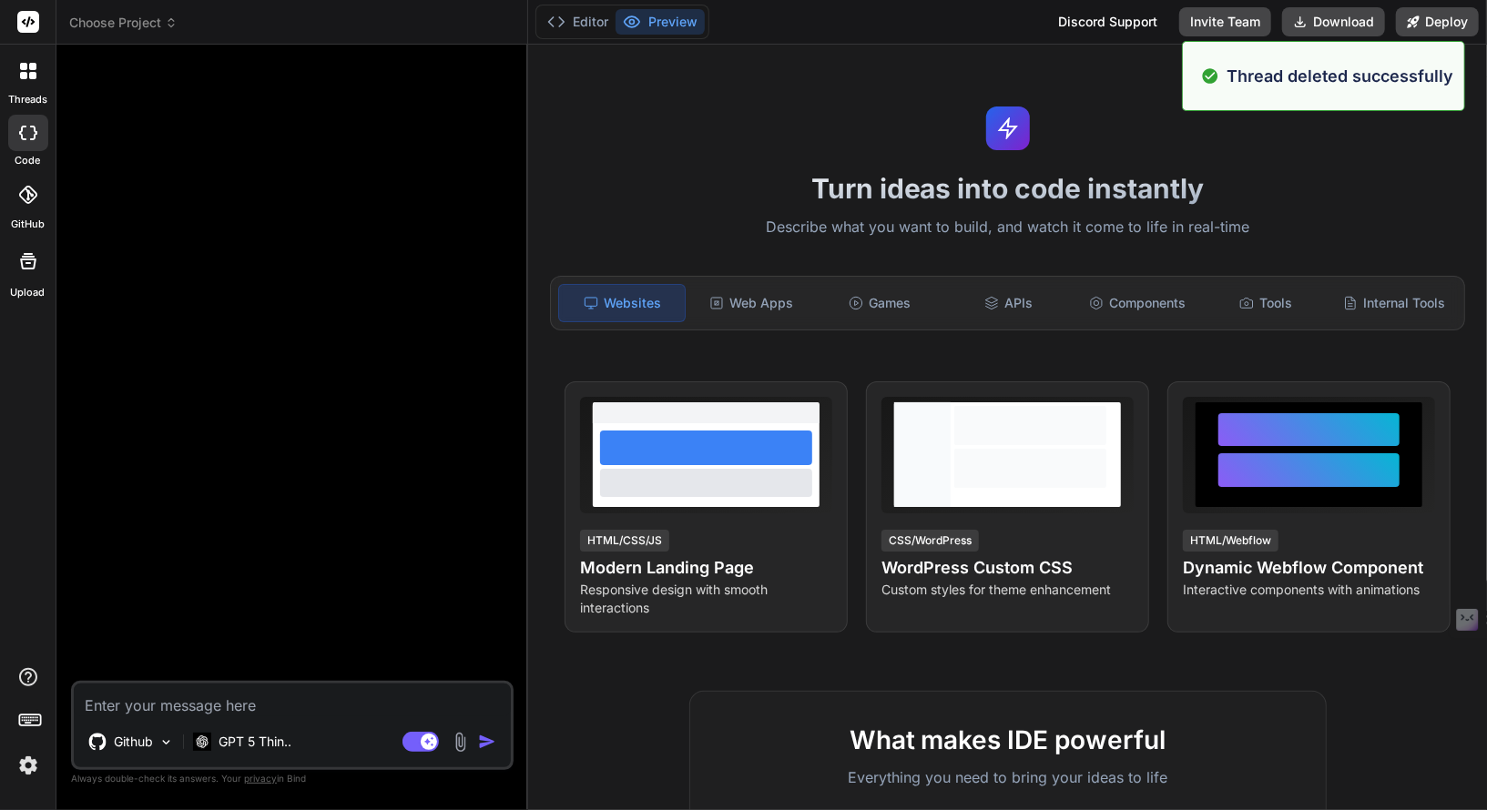
click at [258, 695] on textarea at bounding box center [292, 700] width 437 height 33
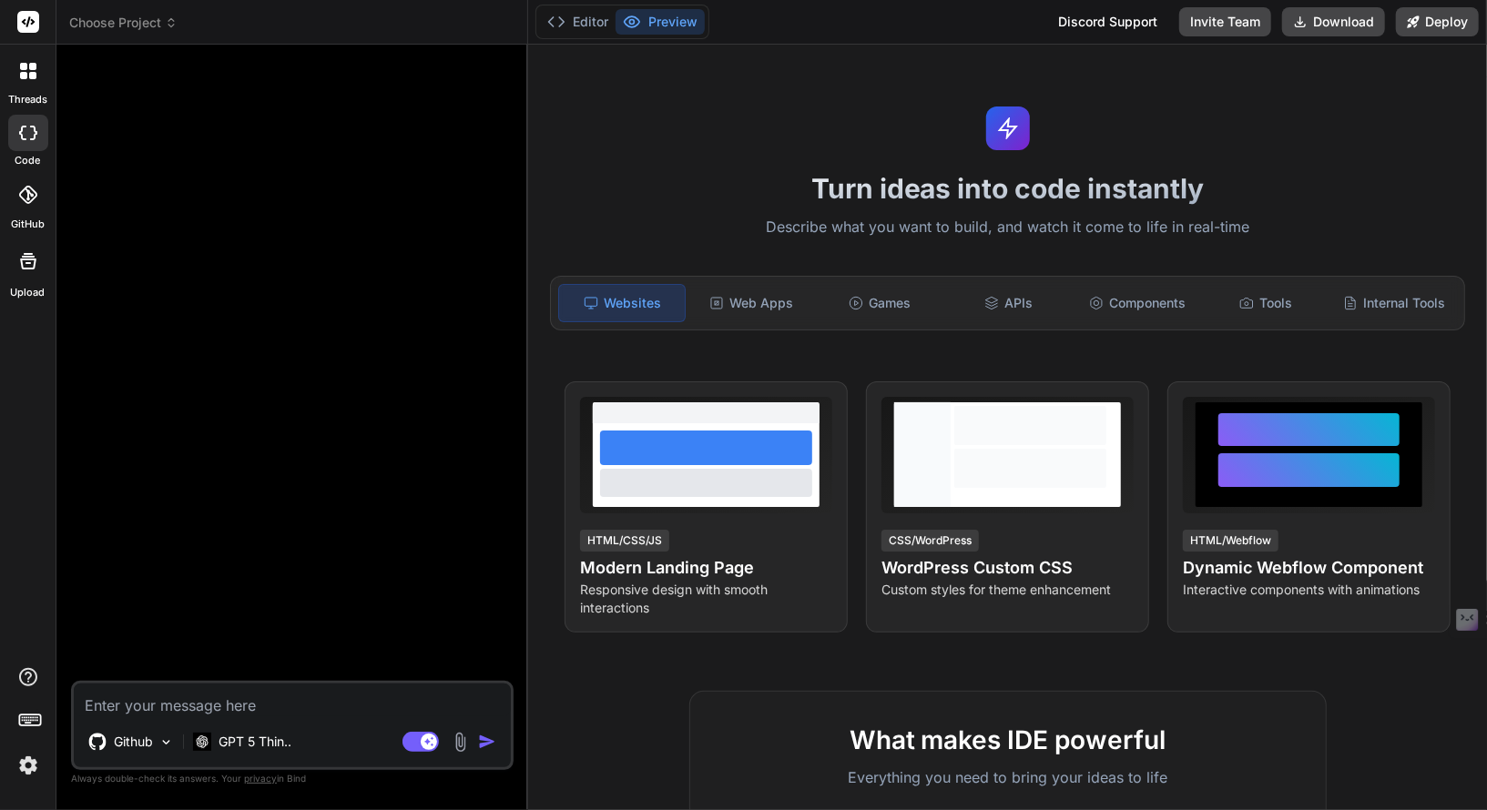
type textarea "x"
type textarea "R"
click at [21, 768] on img at bounding box center [28, 765] width 31 height 31
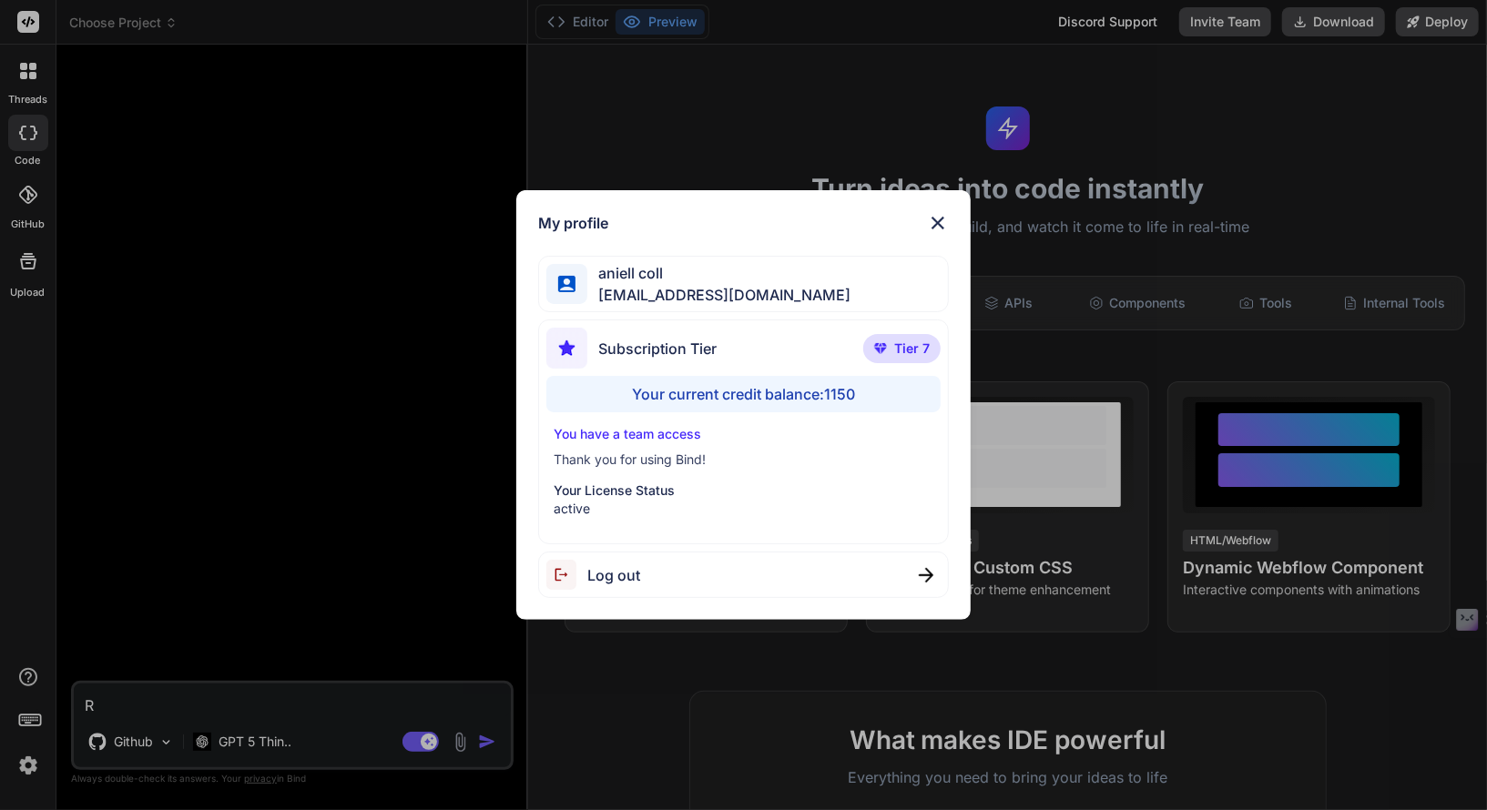
click at [15, 645] on div "My profile aniell coll [EMAIL_ADDRESS][DOMAIN_NAME] Subscription Tier Tier 7 Yo…" at bounding box center [743, 405] width 1487 height 810
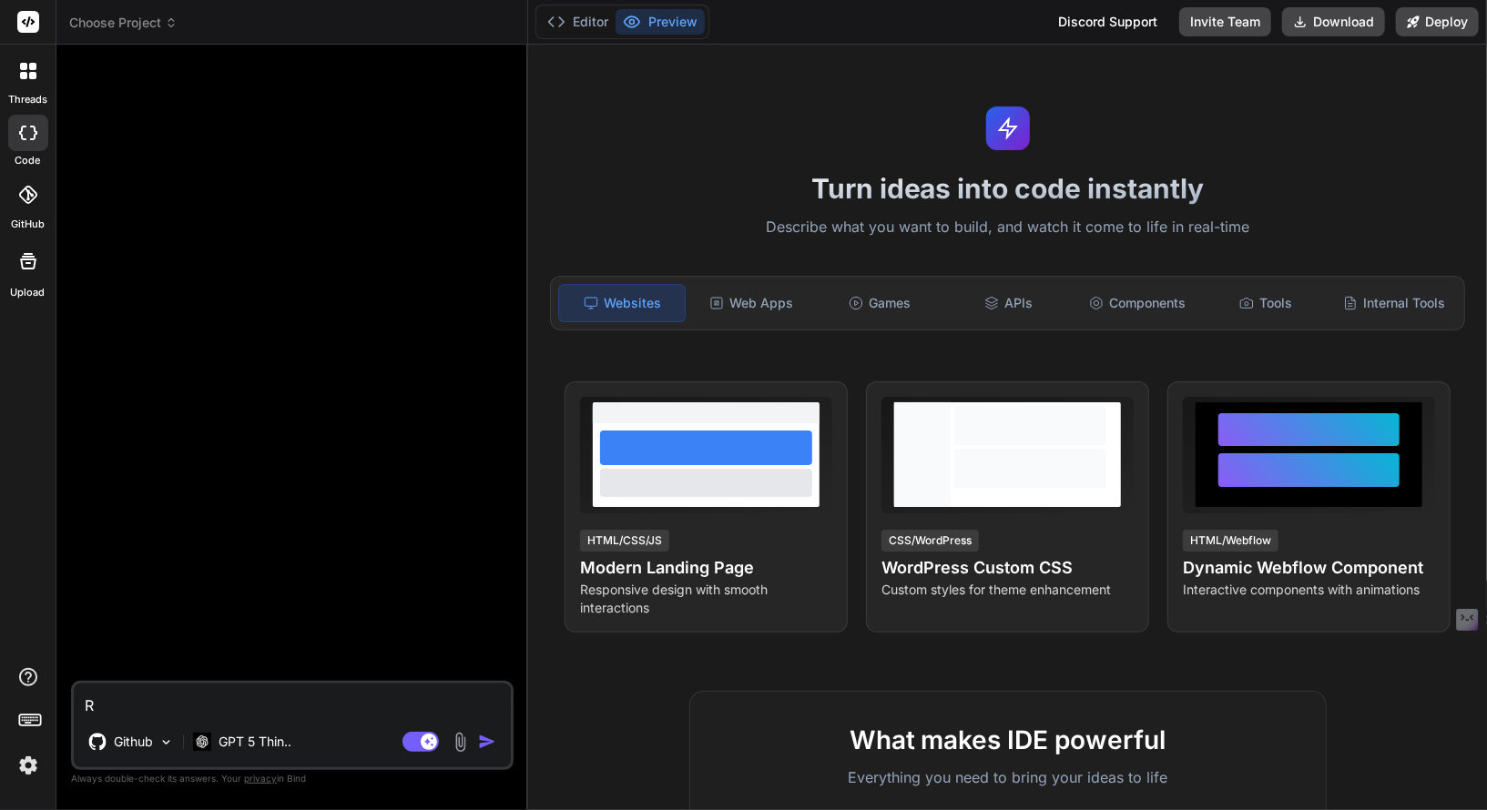
click at [24, 206] on div at bounding box center [28, 195] width 40 height 40
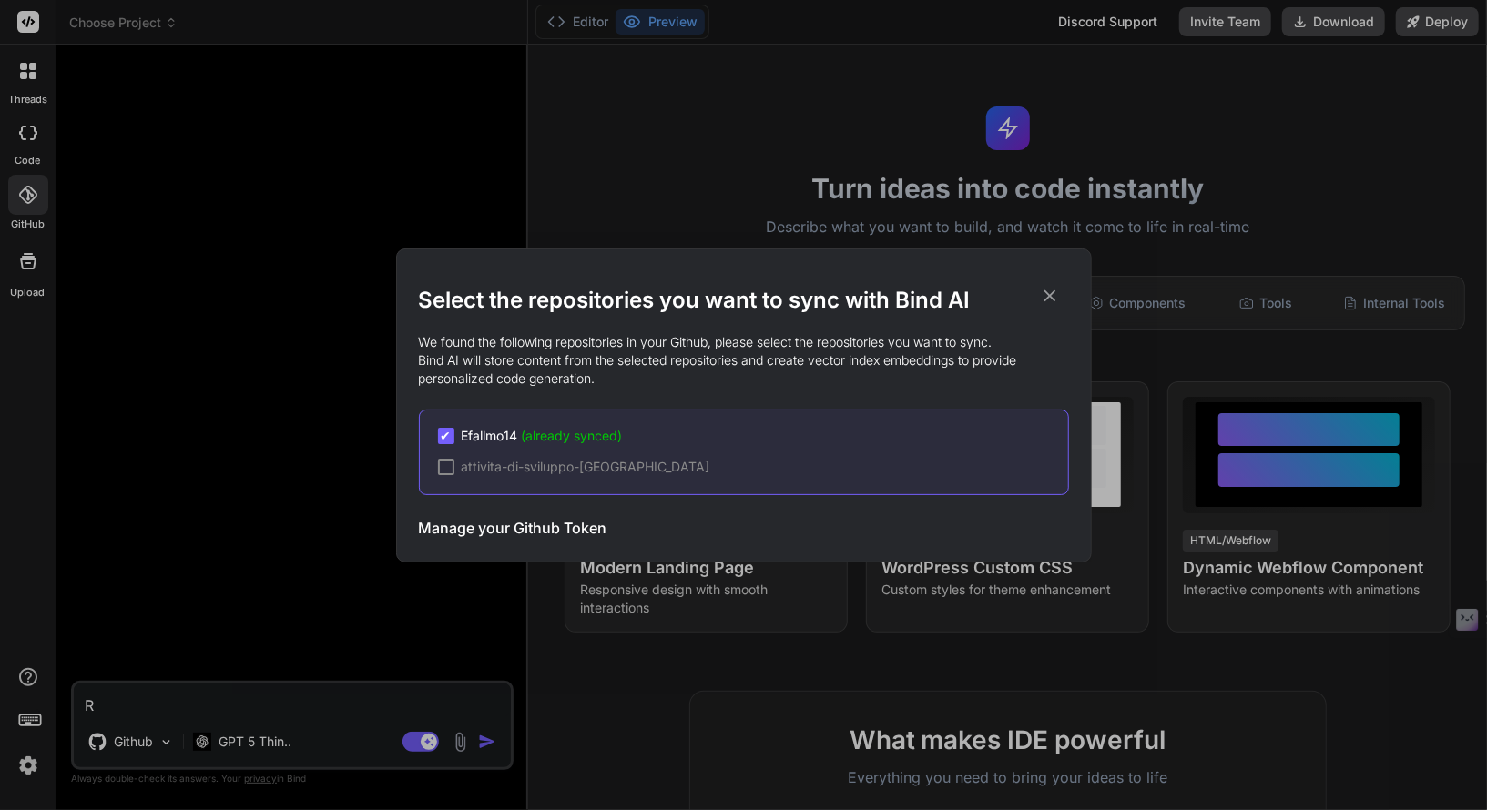
click at [495, 528] on h3 "Manage your Github Token" at bounding box center [513, 528] width 188 height 22
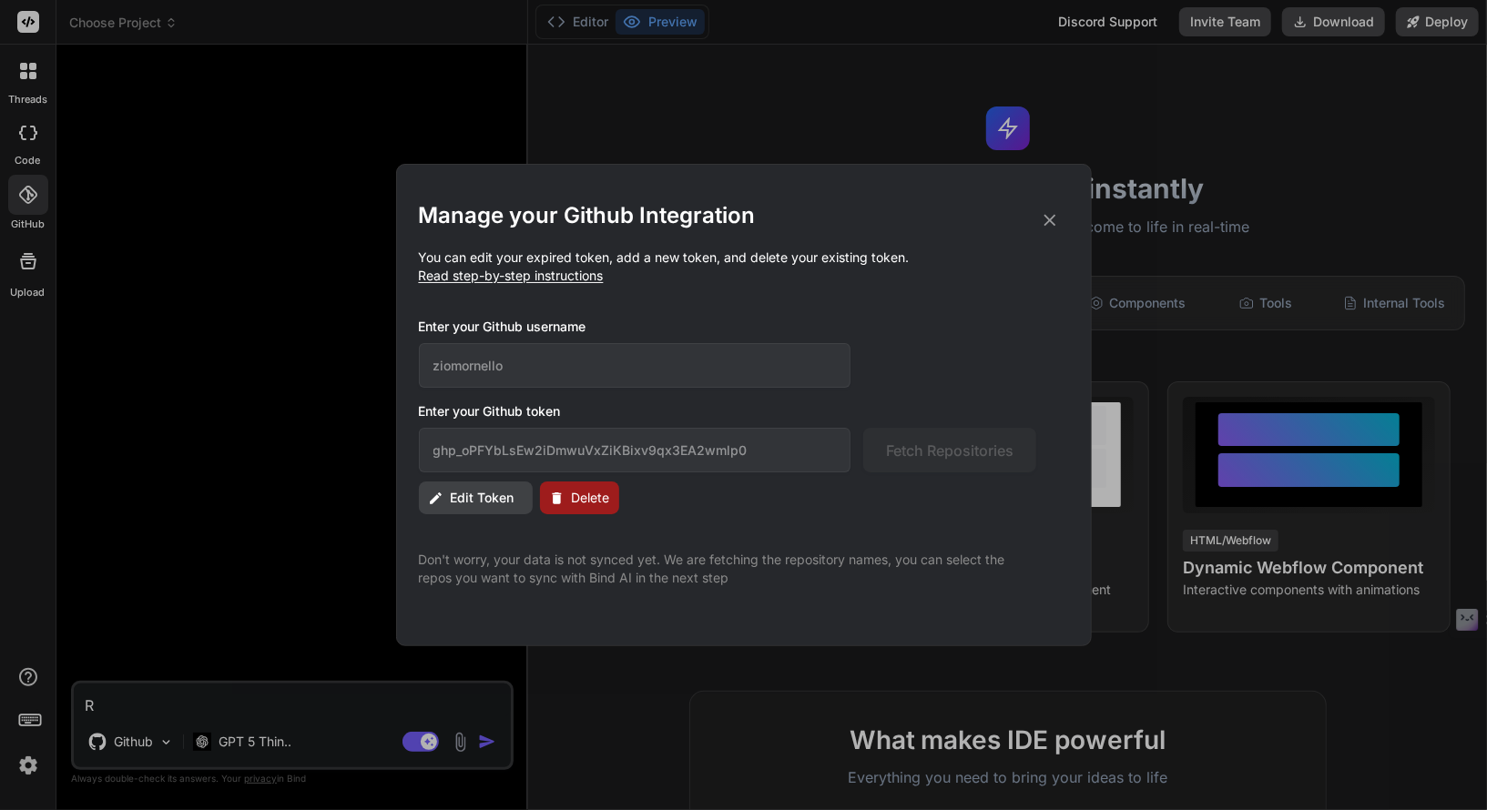
click at [485, 491] on span "Edit Token" at bounding box center [483, 498] width 64 height 18
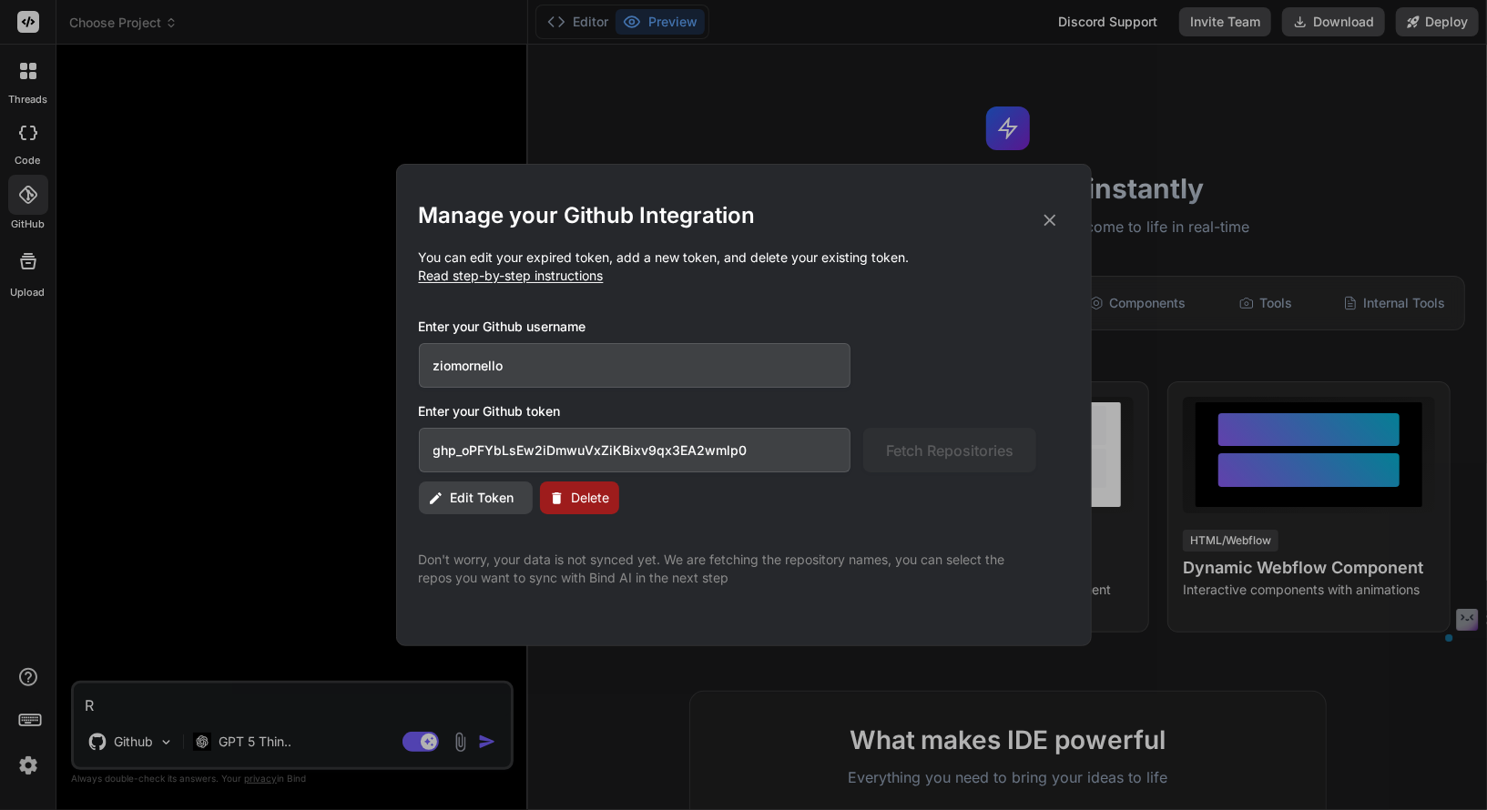
drag, startPoint x: 778, startPoint y: 451, endPoint x: 374, endPoint y: 409, distance: 406.4
click at [374, 409] on div "Manage your Github Integration You can edit your expired token, add a new token…" at bounding box center [743, 405] width 1487 height 810
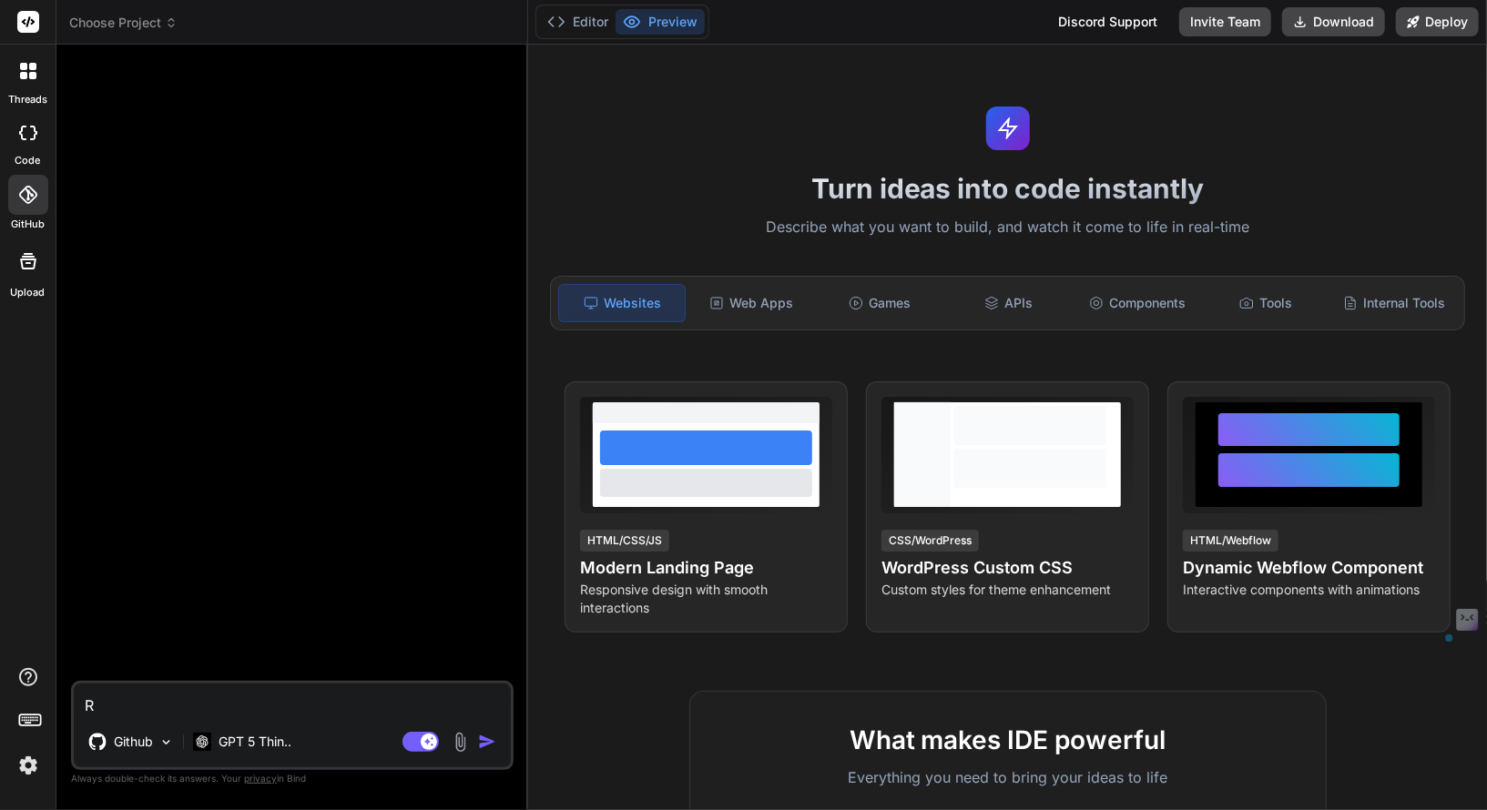
click at [35, 765] on img at bounding box center [28, 765] width 31 height 31
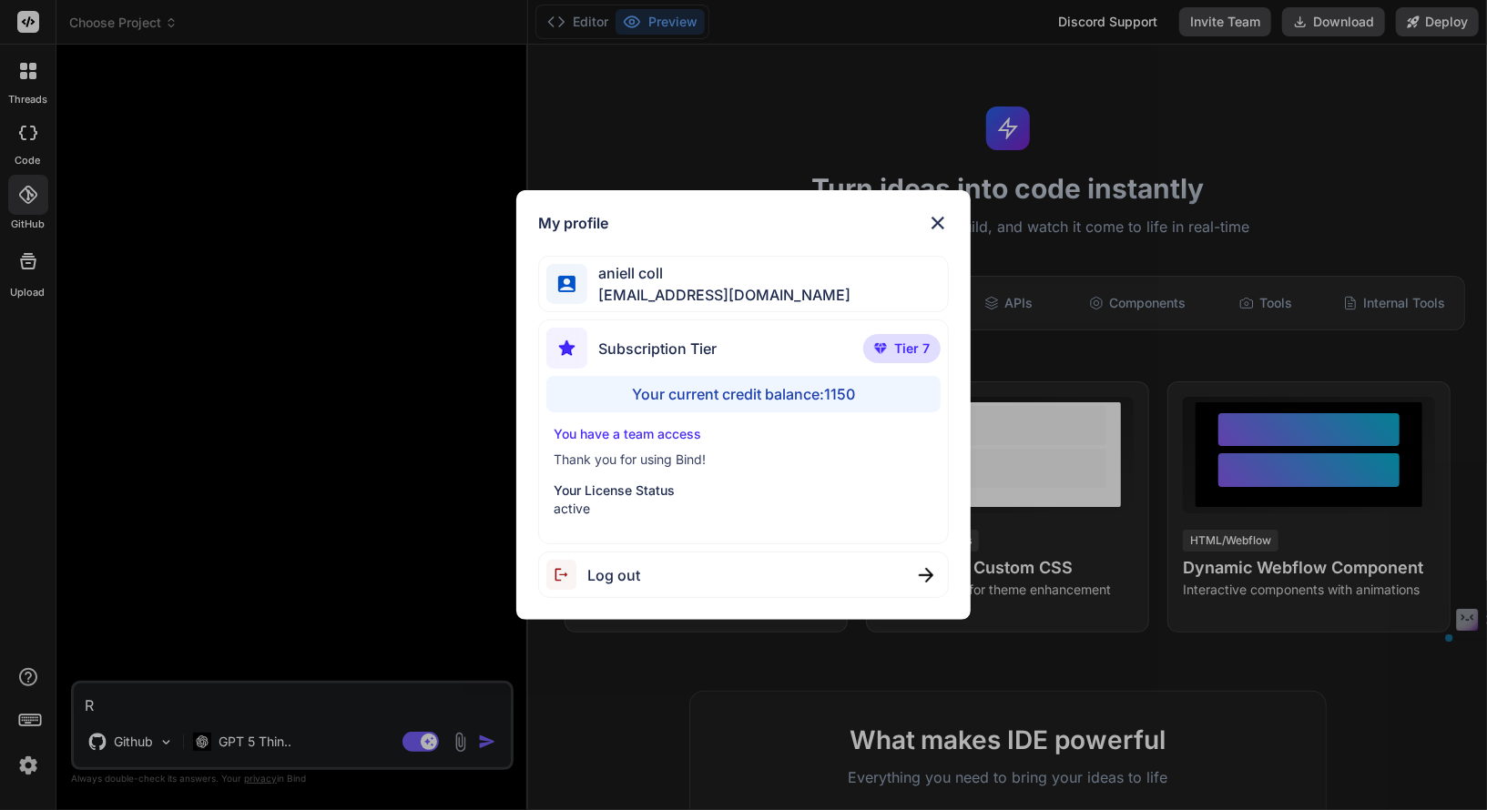
click at [35, 249] on div "My profile aniell coll [EMAIL_ADDRESS][DOMAIN_NAME] Subscription Tier Tier 7 Yo…" at bounding box center [743, 405] width 1487 height 810
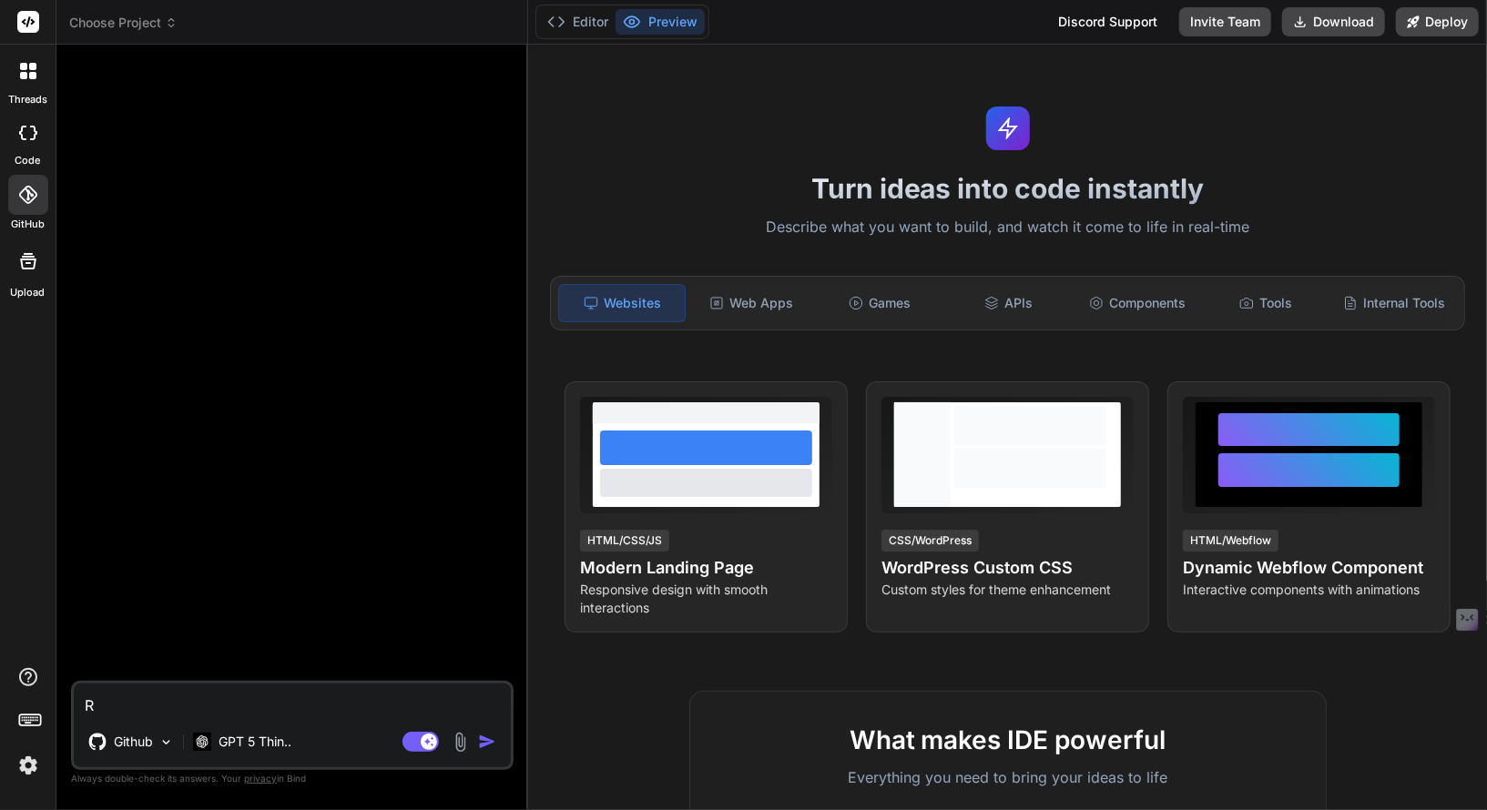
click at [26, 189] on icon at bounding box center [27, 195] width 18 height 18
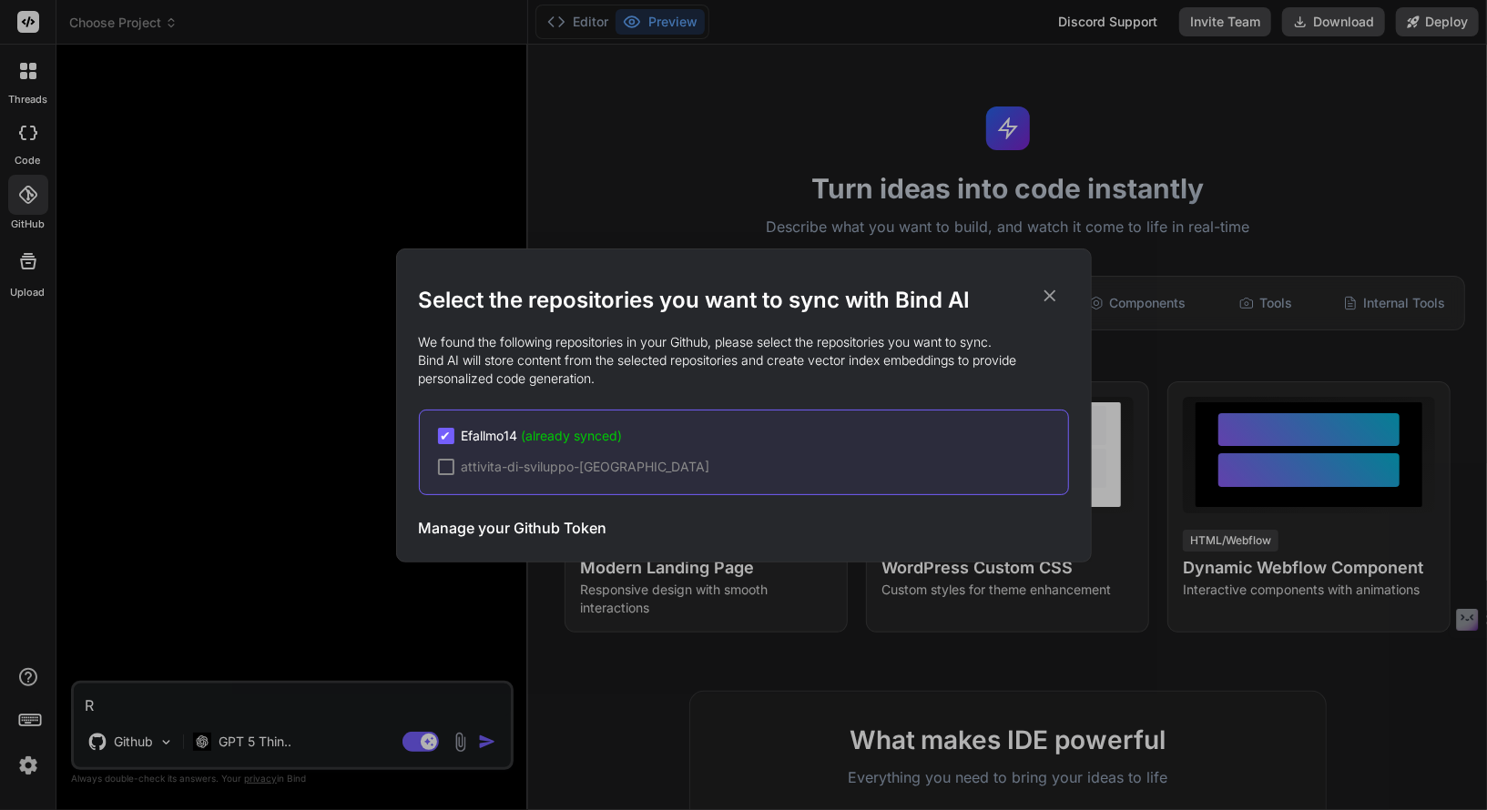
click at [487, 524] on h3 "Manage your Github Token" at bounding box center [513, 528] width 188 height 22
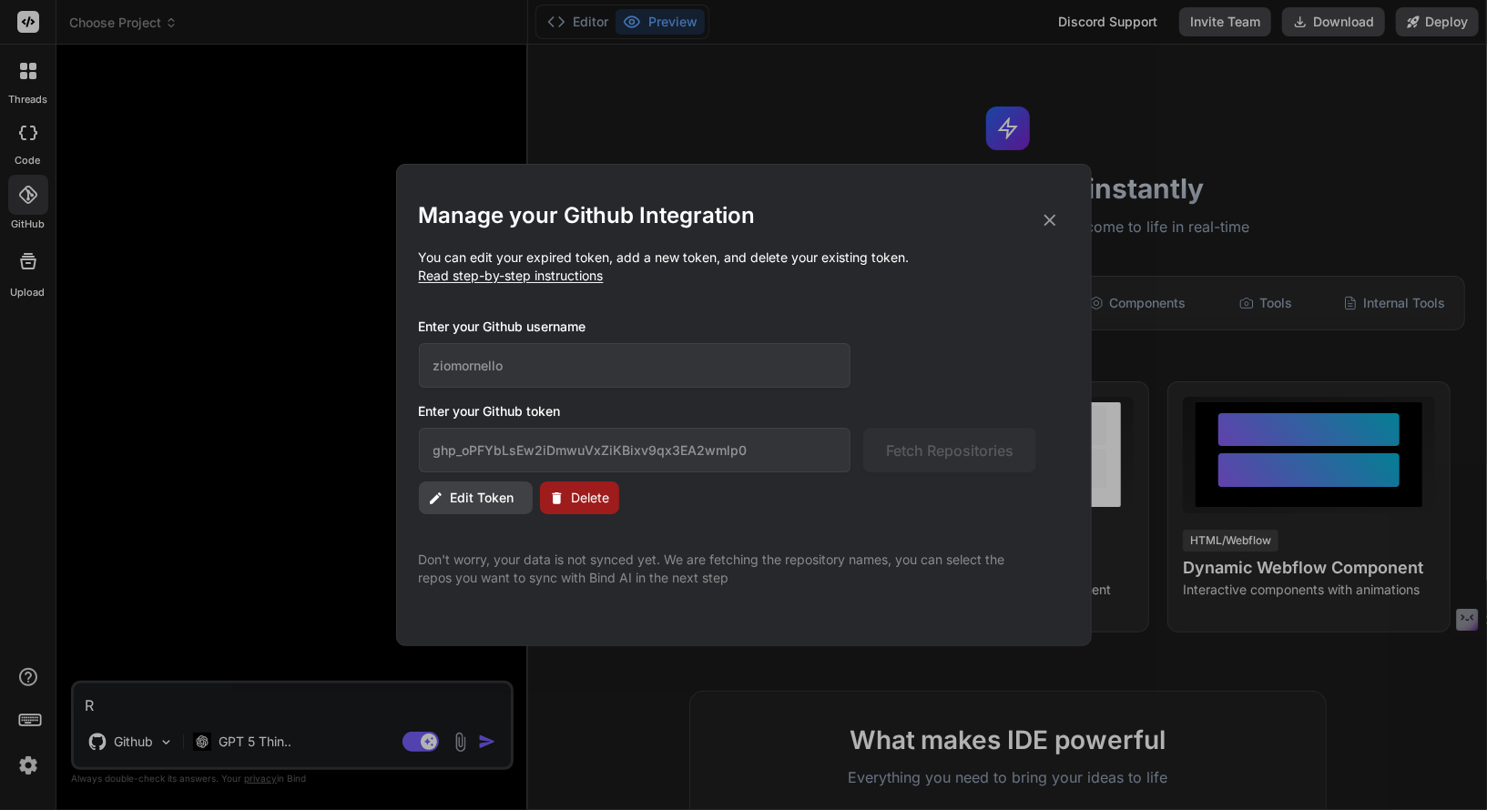
click at [451, 495] on span "Edit Token" at bounding box center [483, 498] width 64 height 18
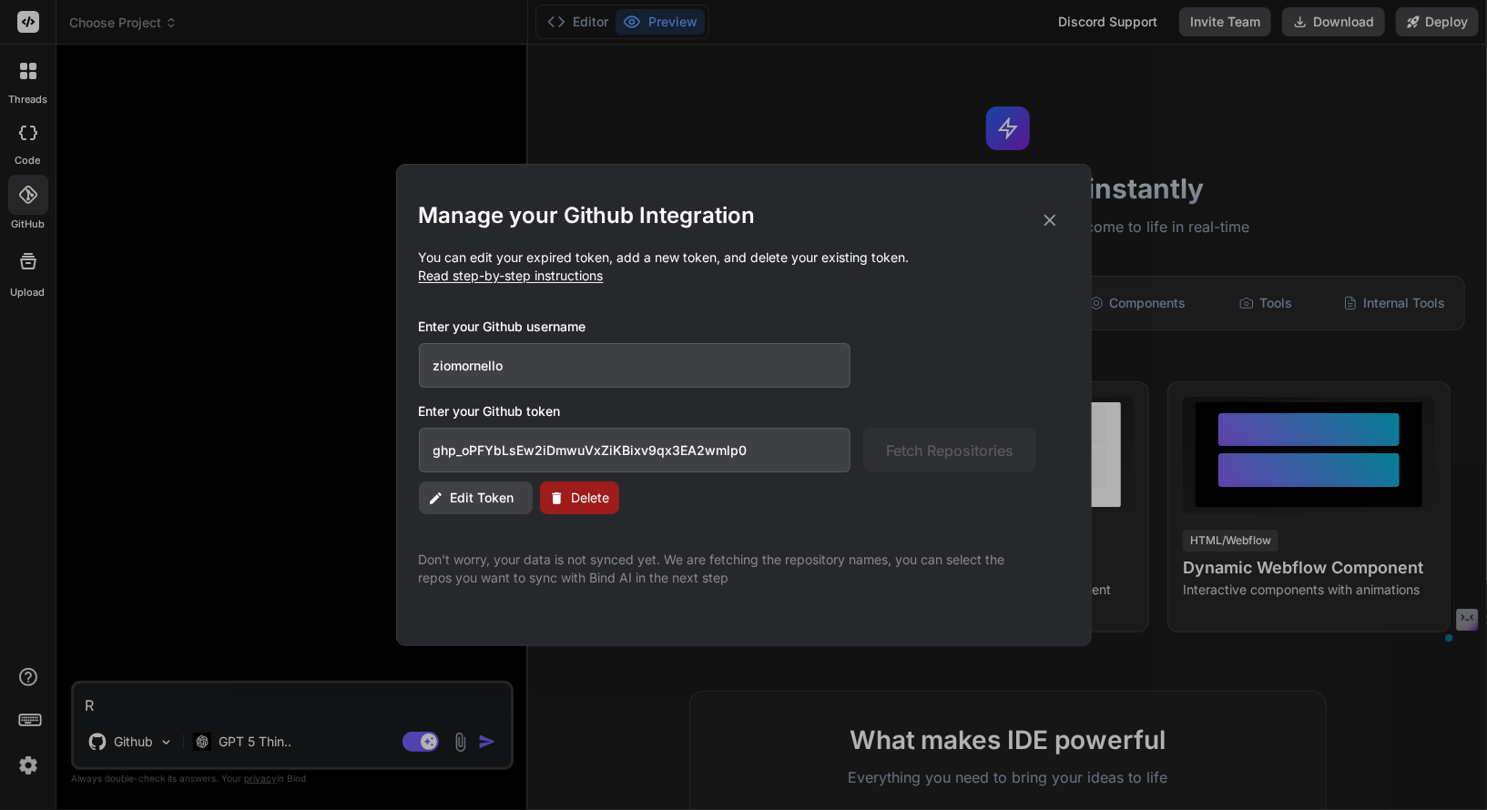
drag, startPoint x: 776, startPoint y: 443, endPoint x: 476, endPoint y: 415, distance: 300.9
click at [476, 415] on div "Enter your Github [AUTH_TOKEN] Fetch Repositories" at bounding box center [744, 437] width 650 height 70
paste input "bbFjKrbdXPfSJgxQqHJgNasj2Bcasn0nT5af"
type input "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"
click at [953, 447] on span "Fetch Repositories" at bounding box center [949, 451] width 127 height 22
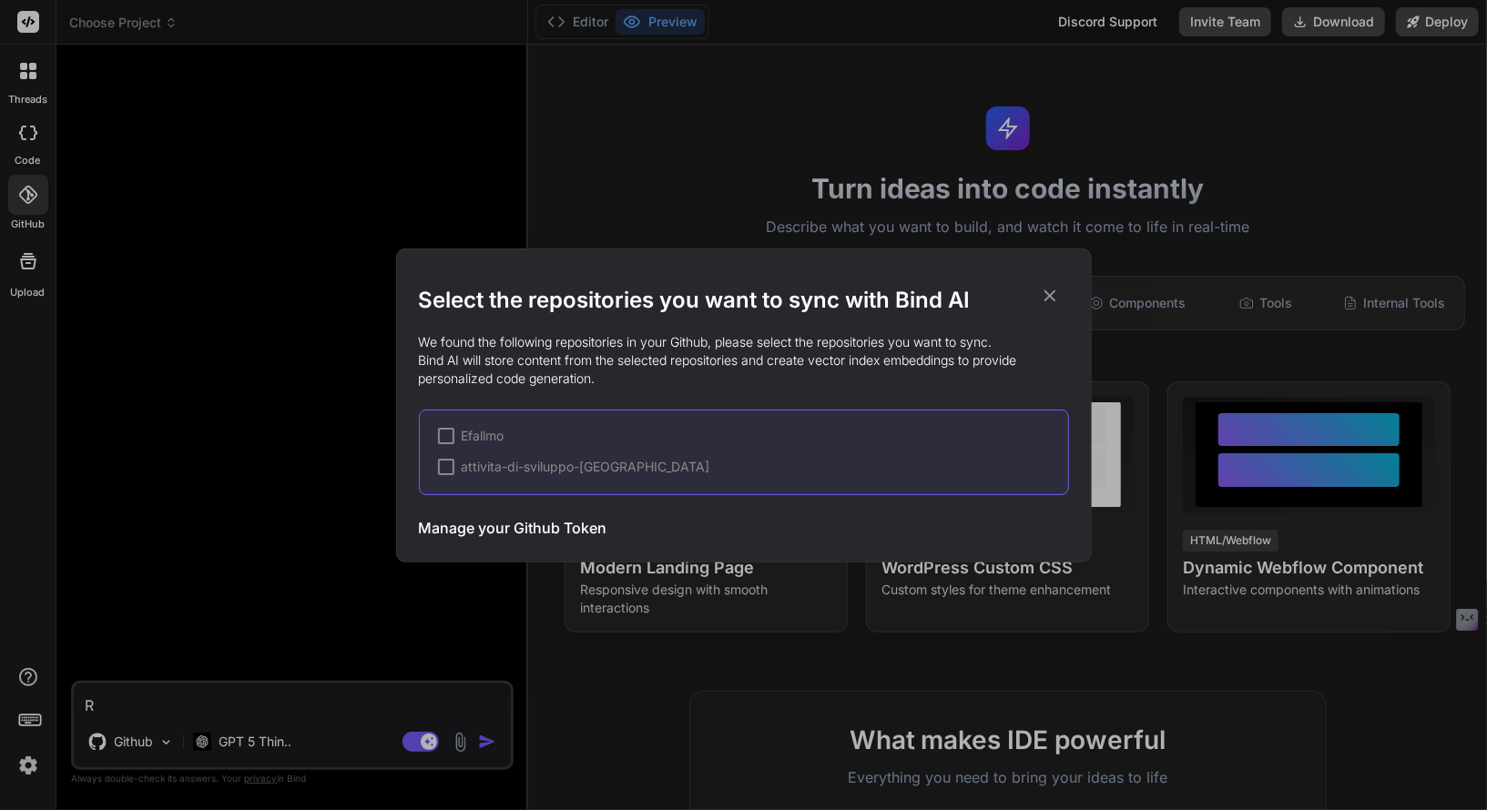
click at [443, 437] on div at bounding box center [446, 436] width 16 height 16
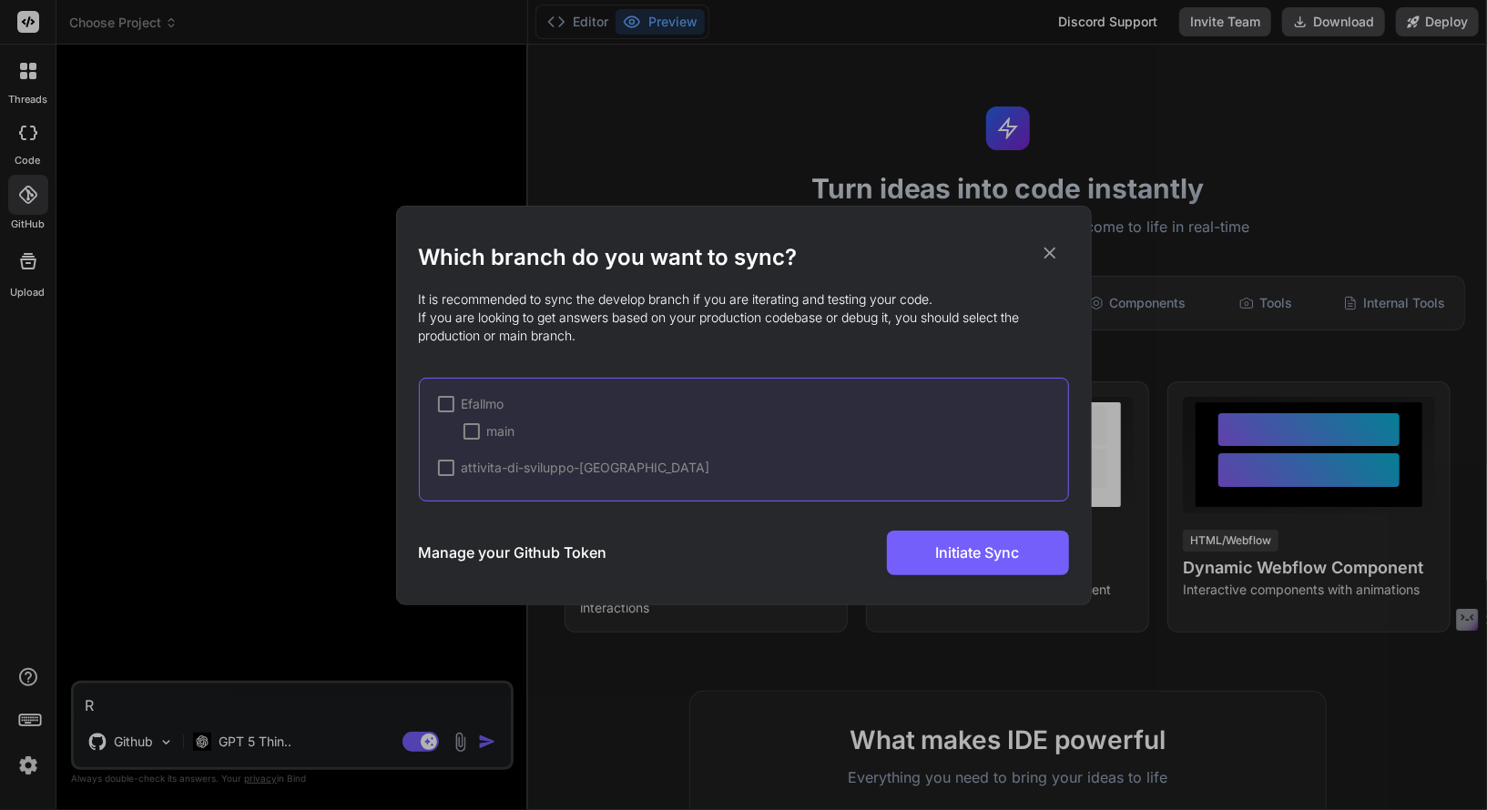
click at [442, 404] on div at bounding box center [446, 404] width 16 height 16
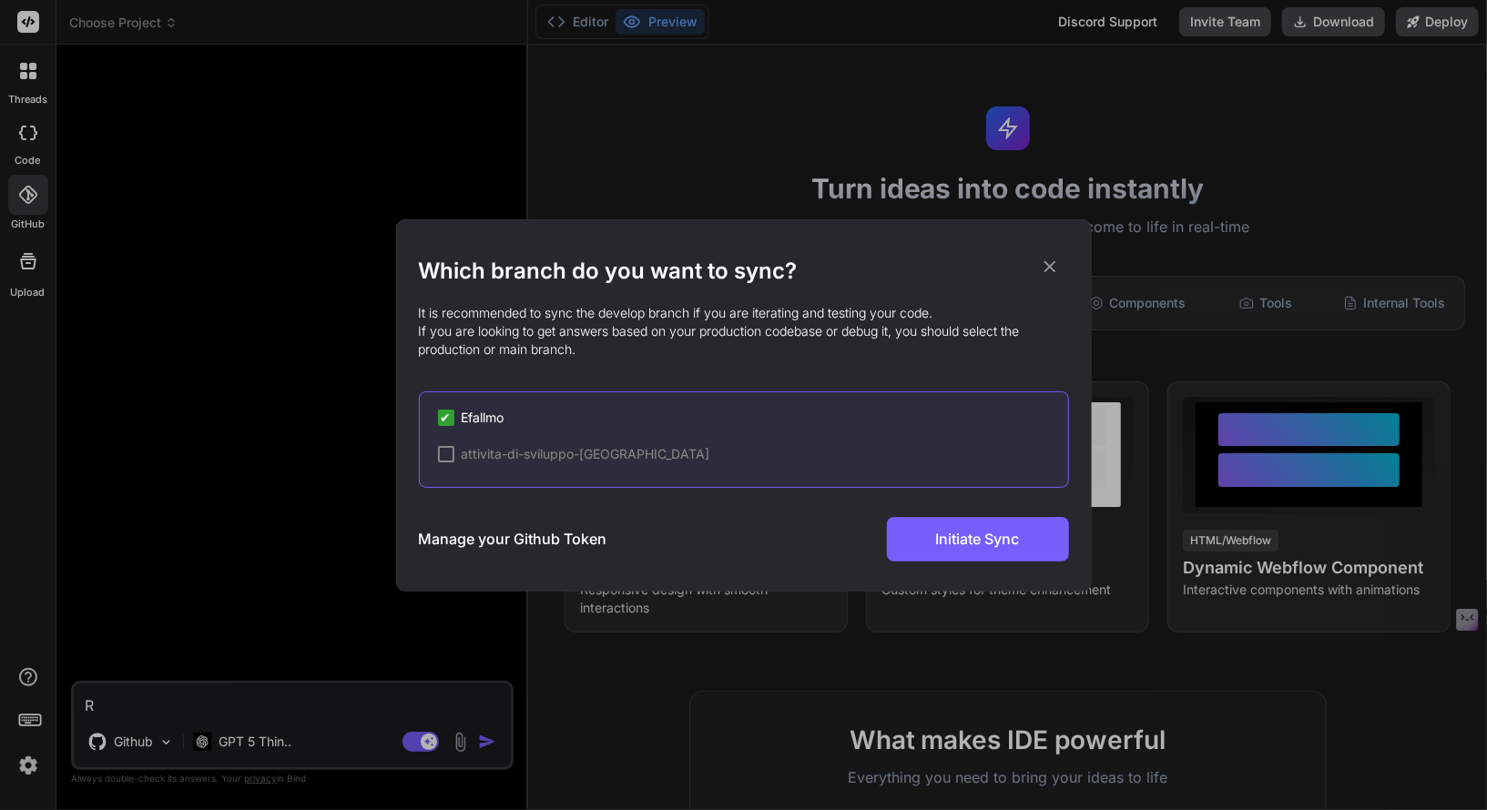
click at [445, 419] on span "✔" at bounding box center [446, 418] width 11 height 18
click at [442, 414] on div at bounding box center [446, 418] width 16 height 16
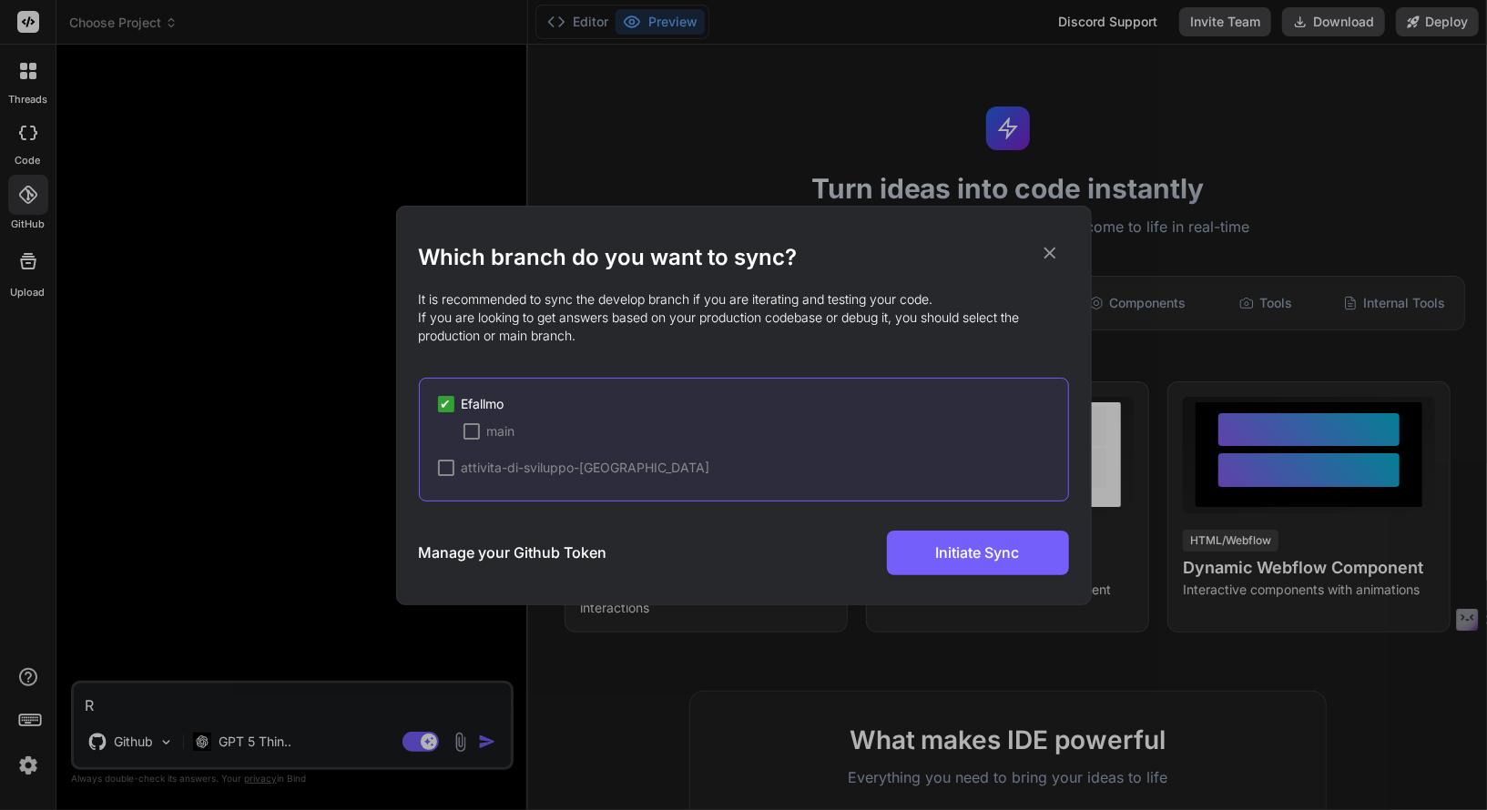
click at [470, 434] on div at bounding box center [471, 431] width 16 height 16
click at [474, 398] on span "Efallmo" at bounding box center [483, 404] width 43 height 18
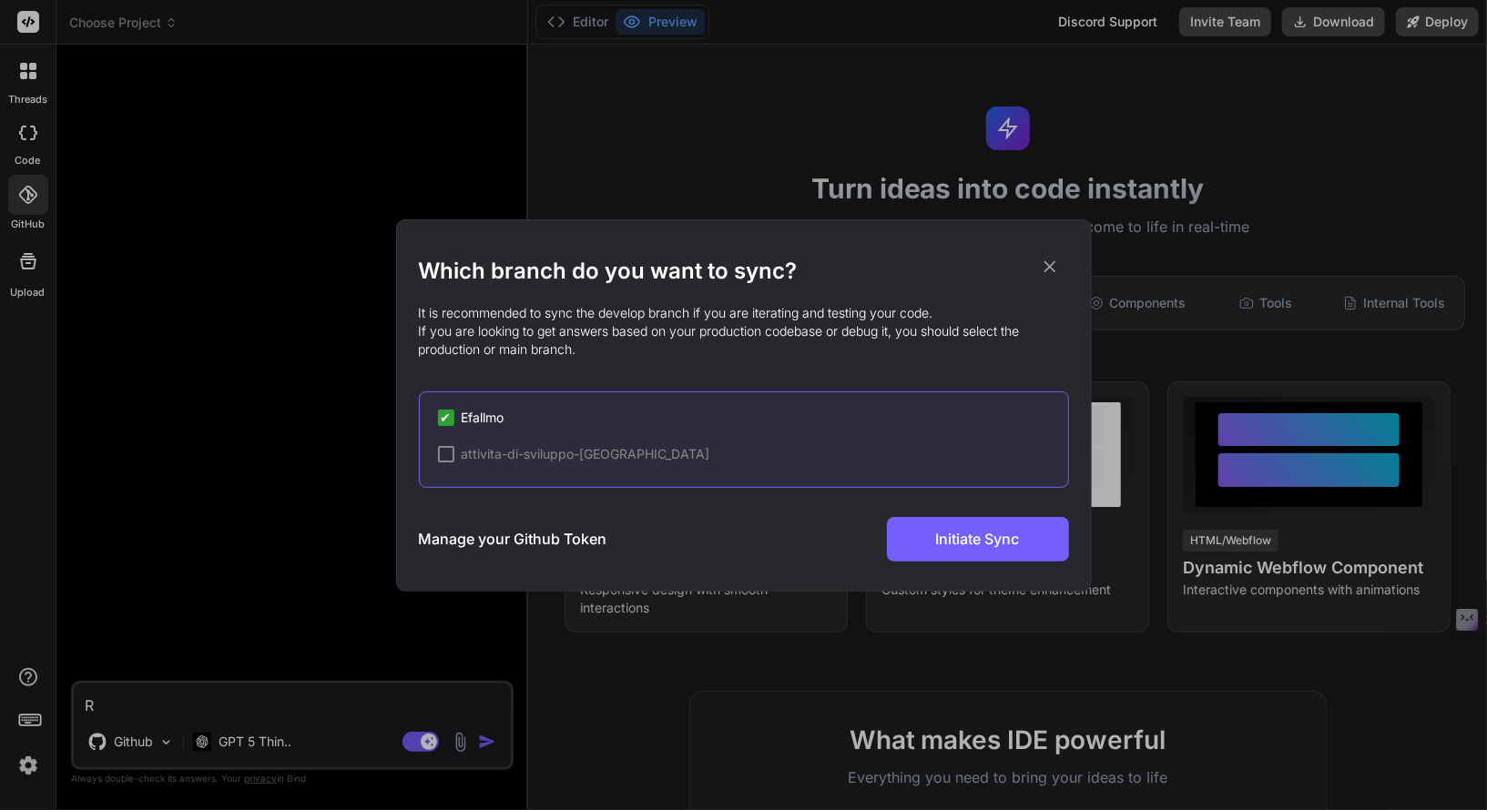
click at [475, 422] on span "Efallmo" at bounding box center [483, 418] width 43 height 18
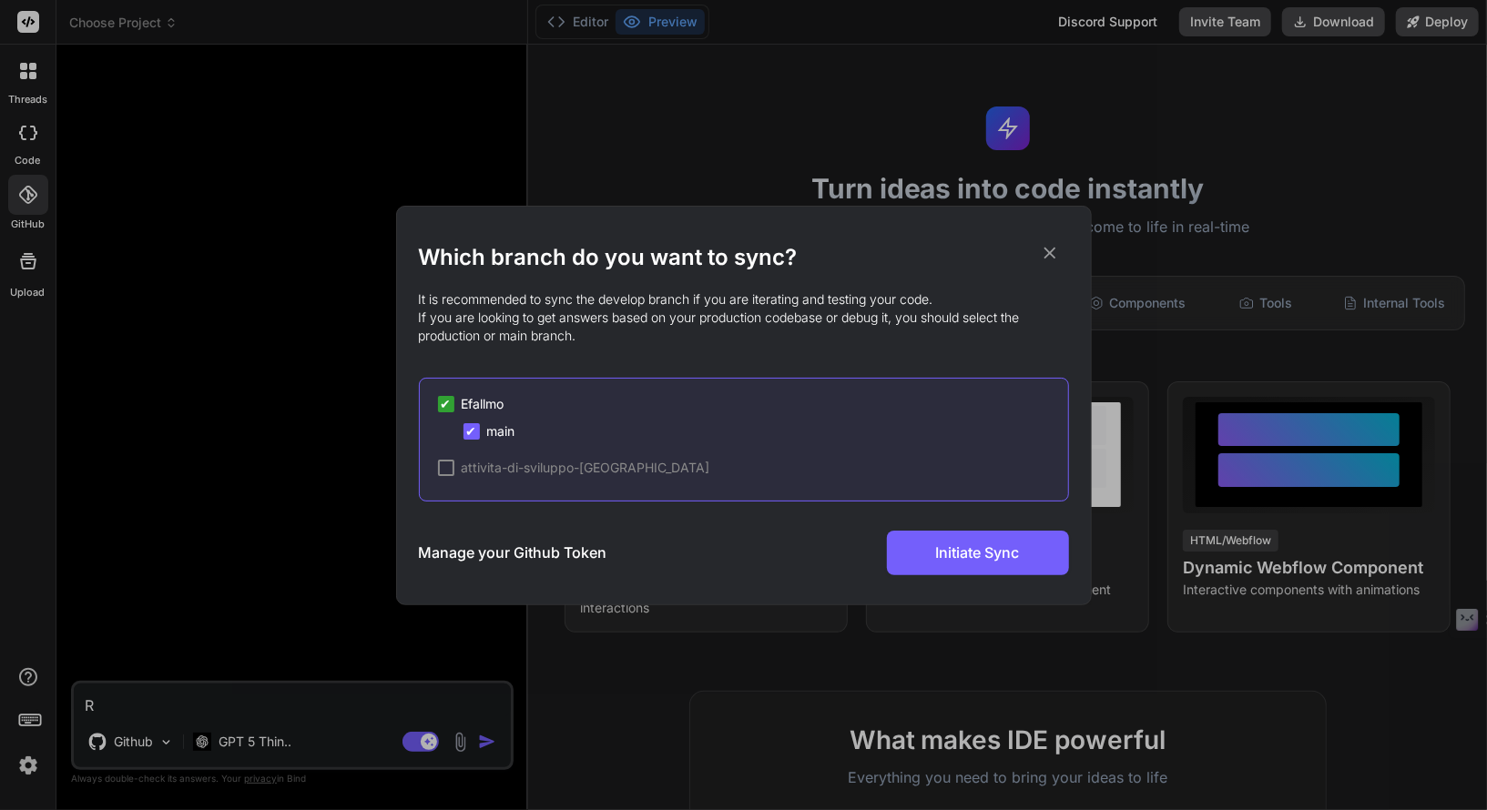
click at [441, 405] on span "✔" at bounding box center [446, 404] width 11 height 18
click at [473, 432] on div at bounding box center [471, 431] width 16 height 16
click at [985, 564] on button "Initiate Sync" at bounding box center [978, 553] width 182 height 45
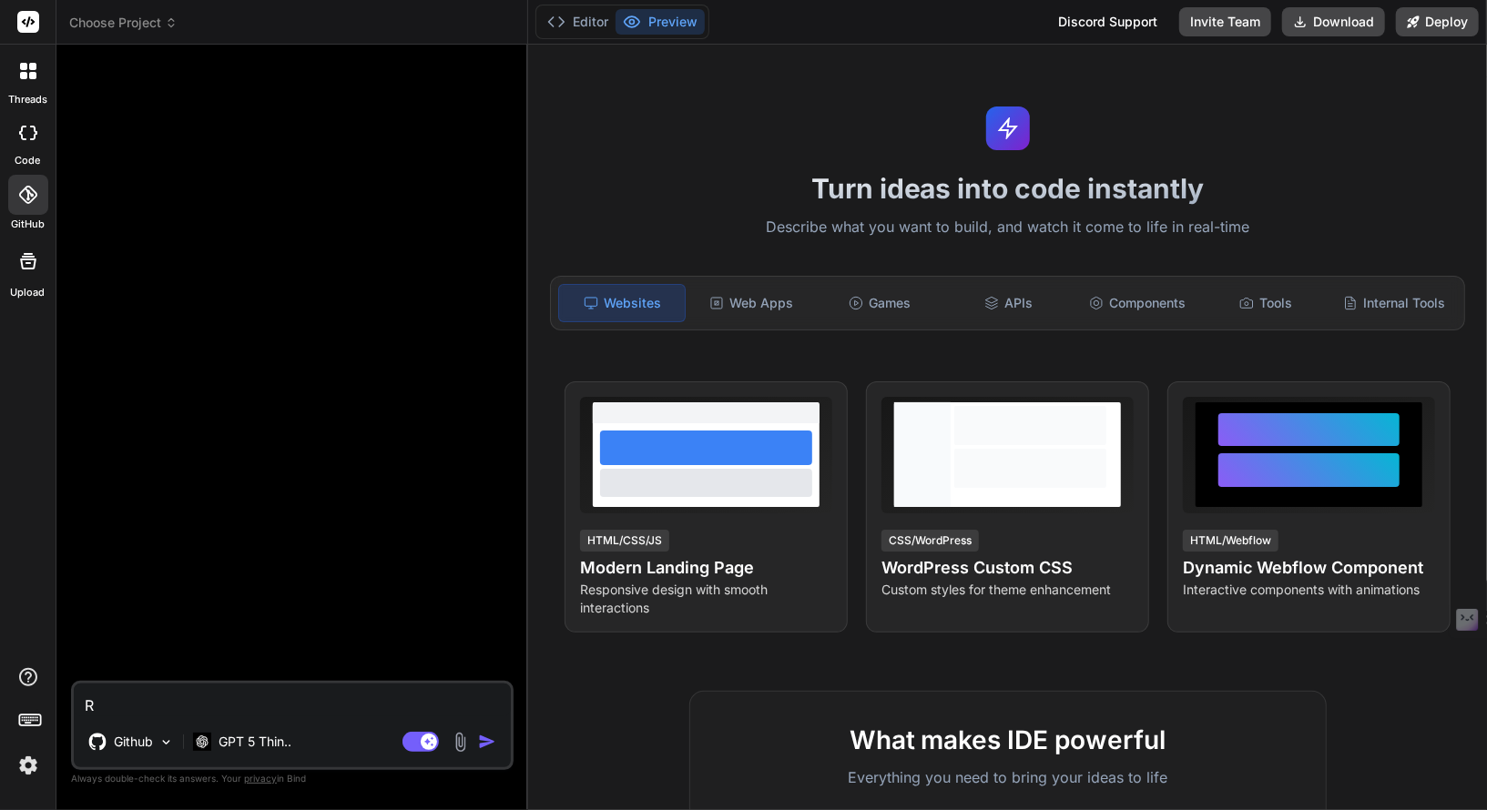
click at [159, 701] on textarea "R" at bounding box center [292, 700] width 437 height 33
type textarea "x"
type textarea "Rì"
type textarea "x"
type textarea "Rìì"
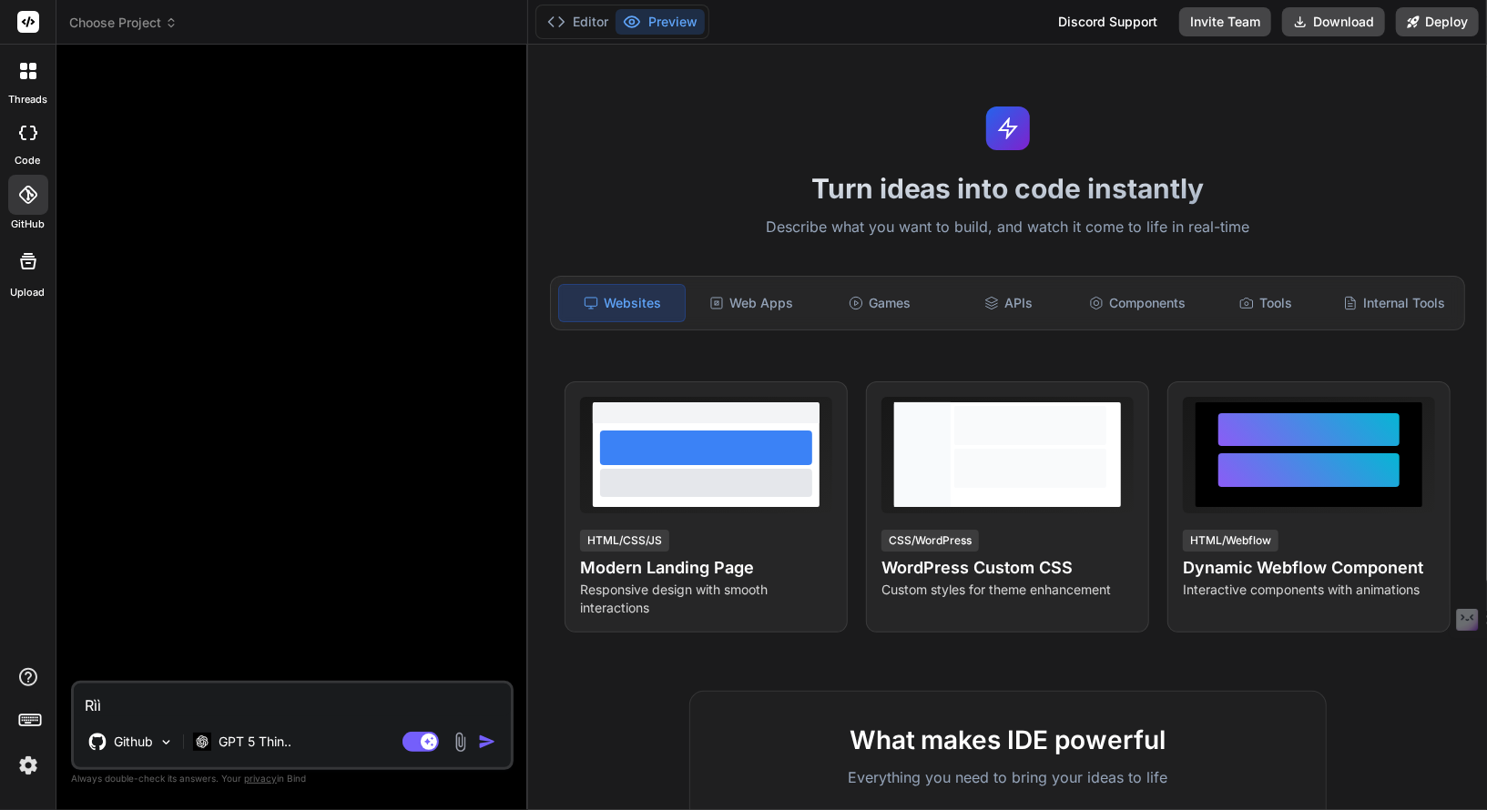
type textarea "x"
type textarea "Rì"
type textarea "x"
type textarea "R"
type textarea "x"
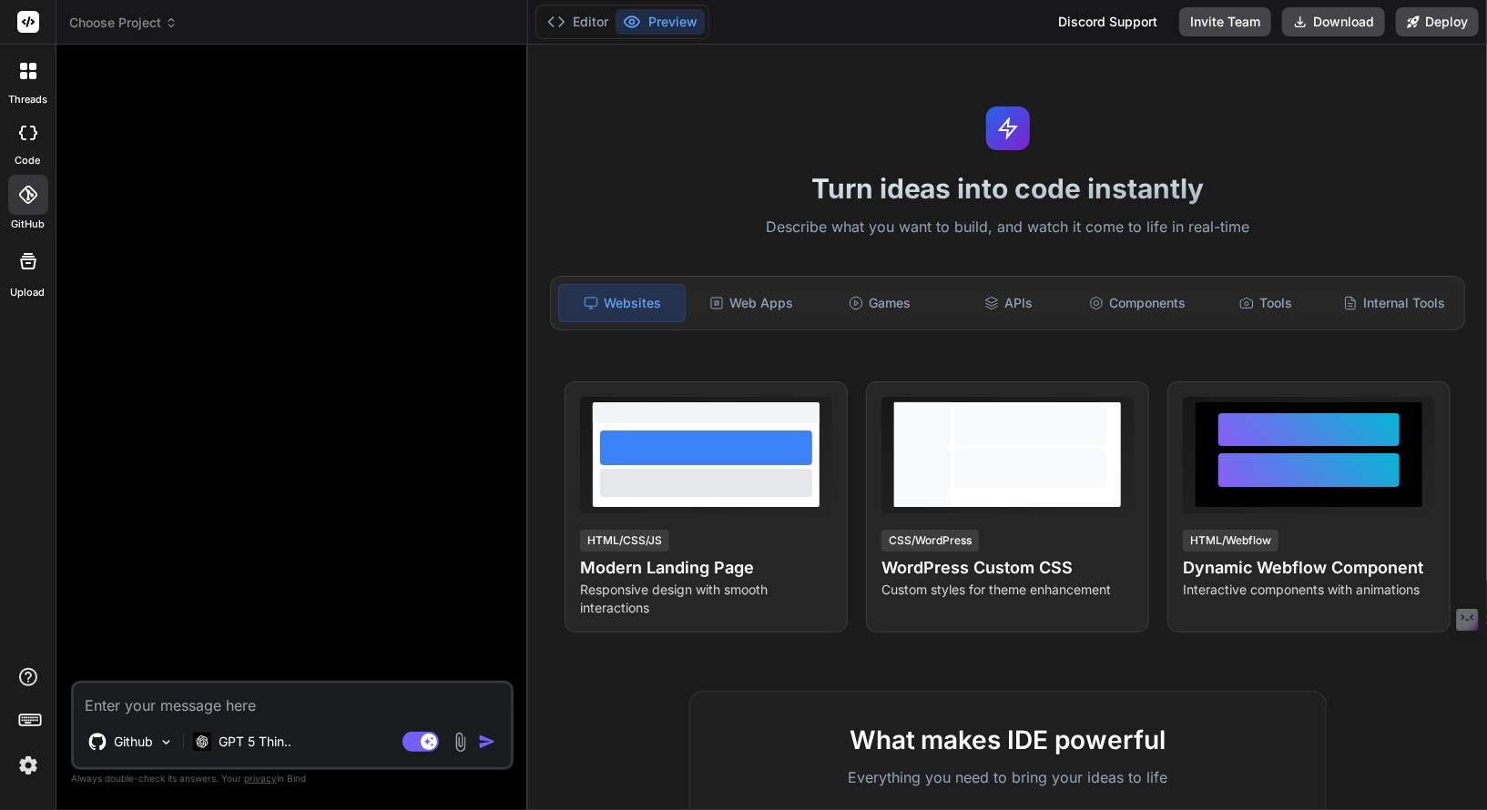
click at [10, 200] on div at bounding box center [28, 195] width 40 height 40
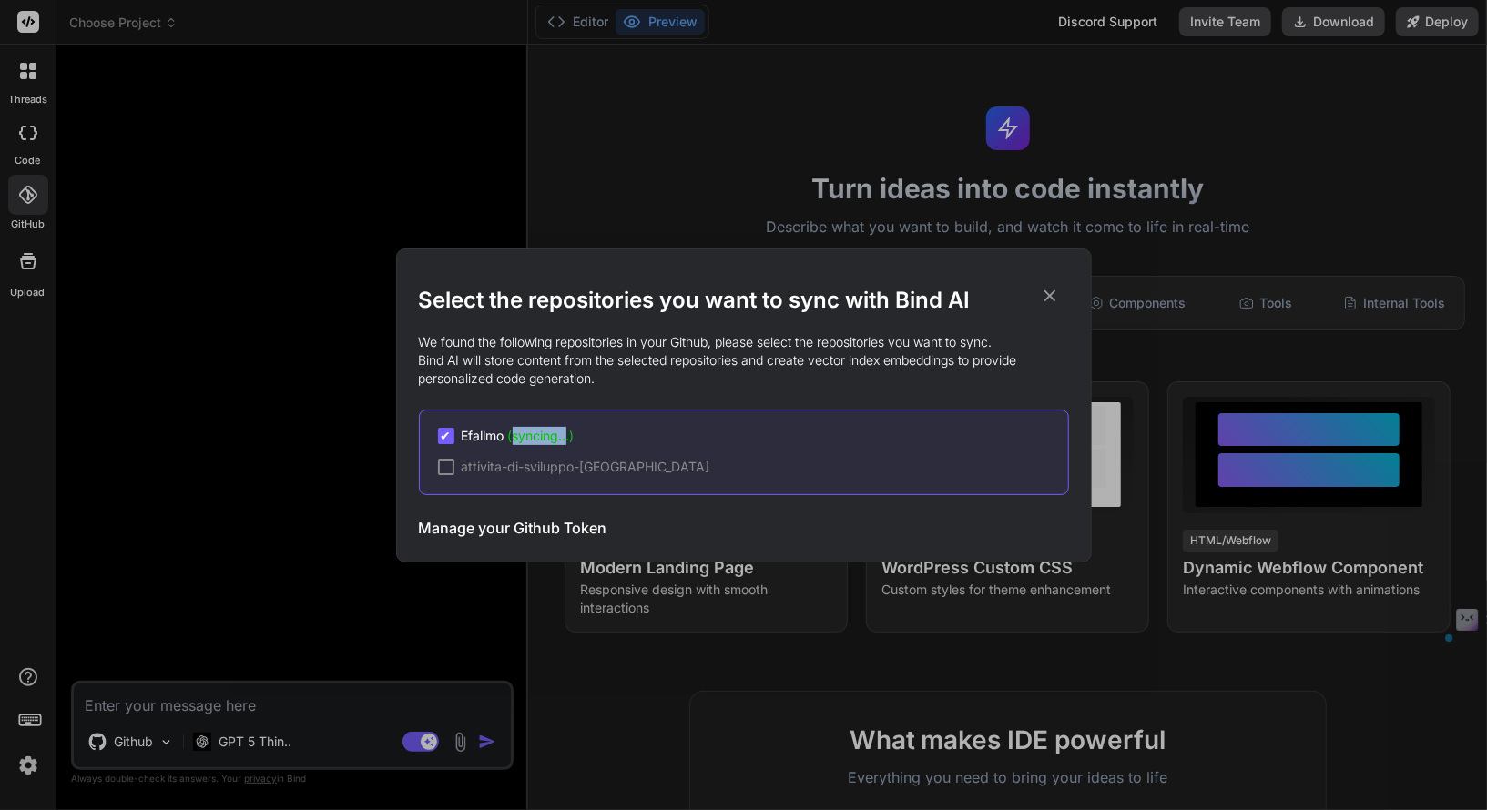
drag, startPoint x: 565, startPoint y: 436, endPoint x: 514, endPoint y: 441, distance: 51.2
click at [514, 441] on span "(syncing...)" at bounding box center [541, 435] width 66 height 15
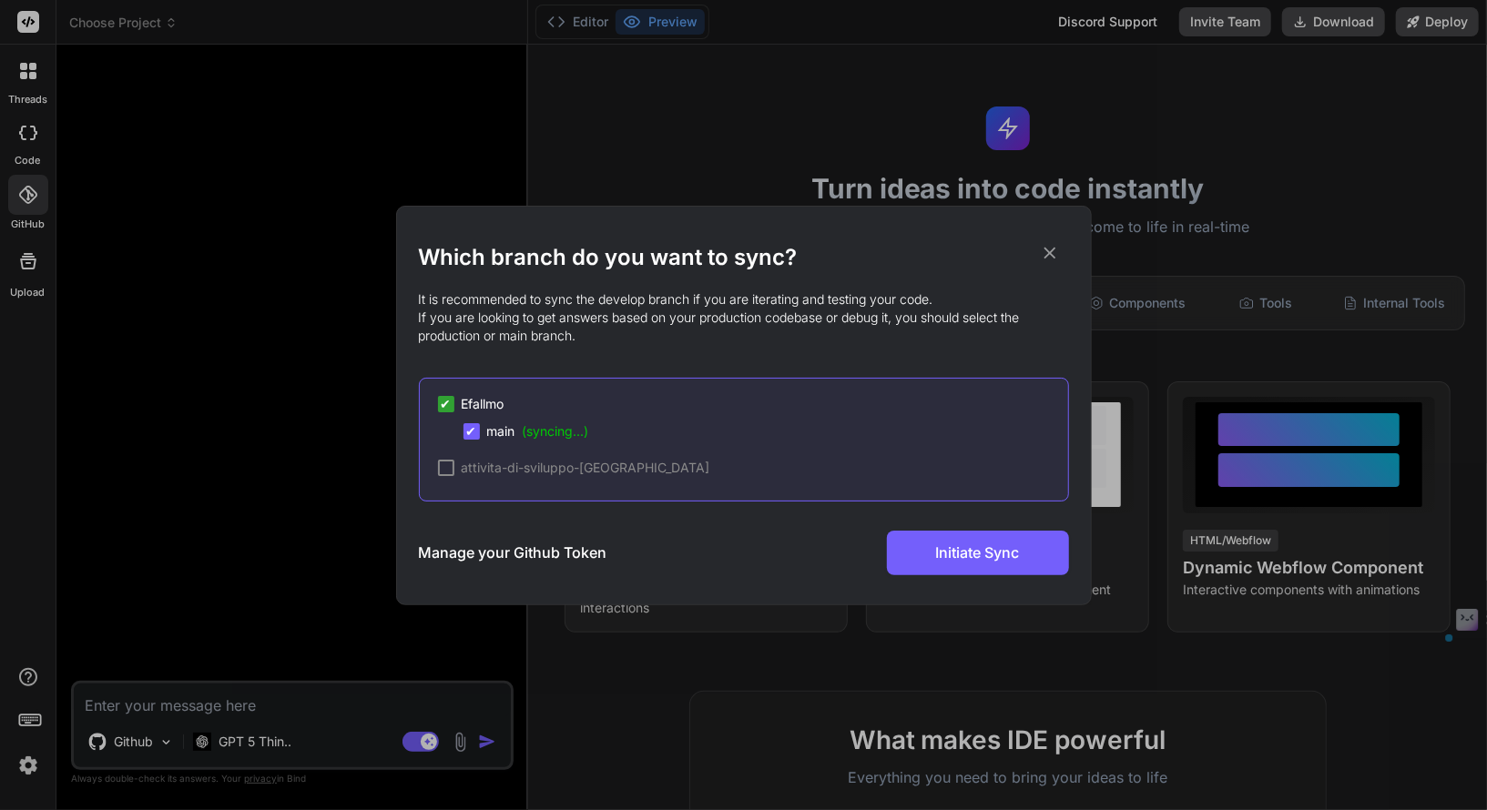
copy span "syncing.."
click at [1056, 259] on icon at bounding box center [1050, 253] width 20 height 20
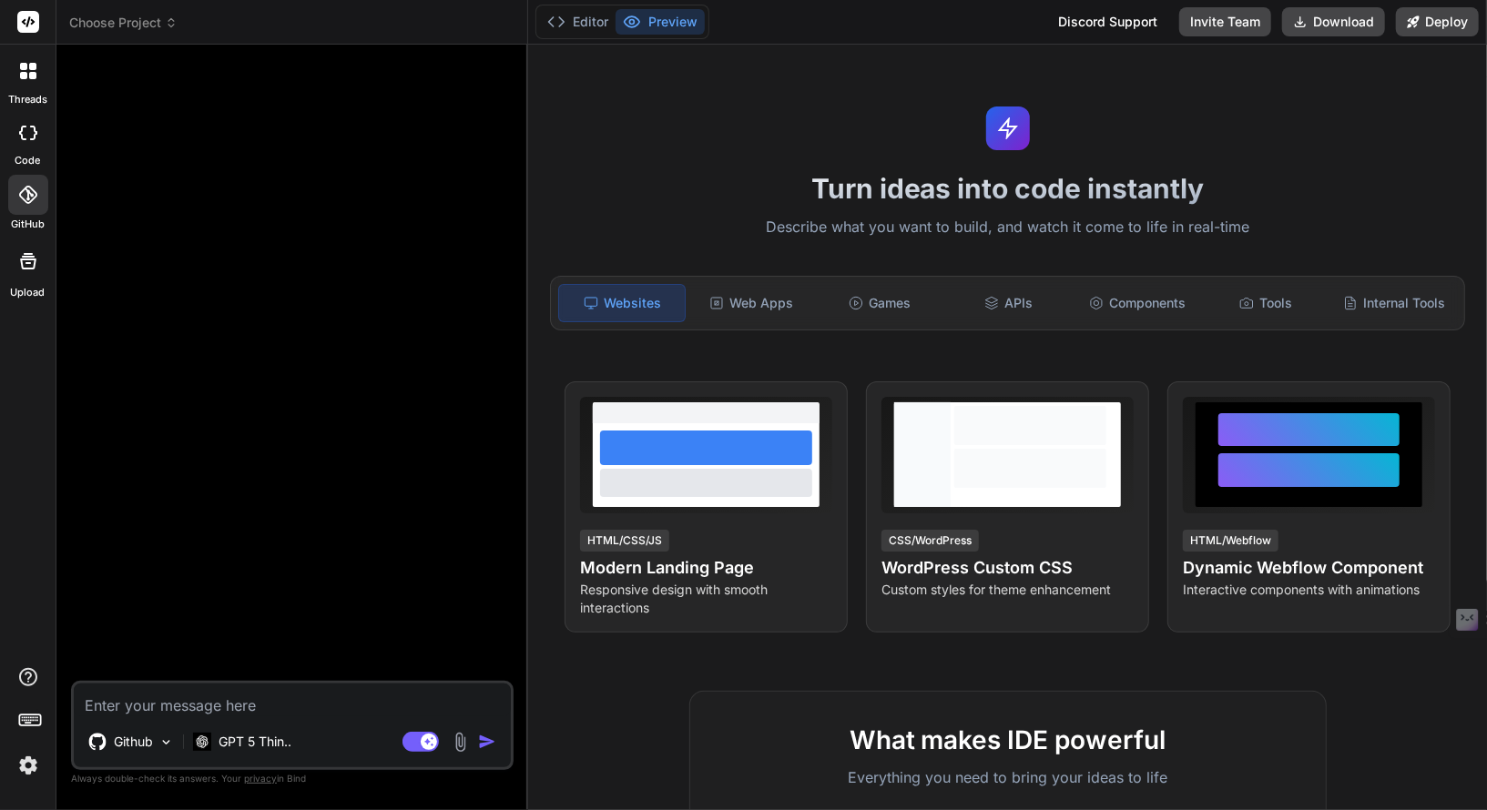
click at [28, 200] on icon at bounding box center [28, 195] width 18 height 18
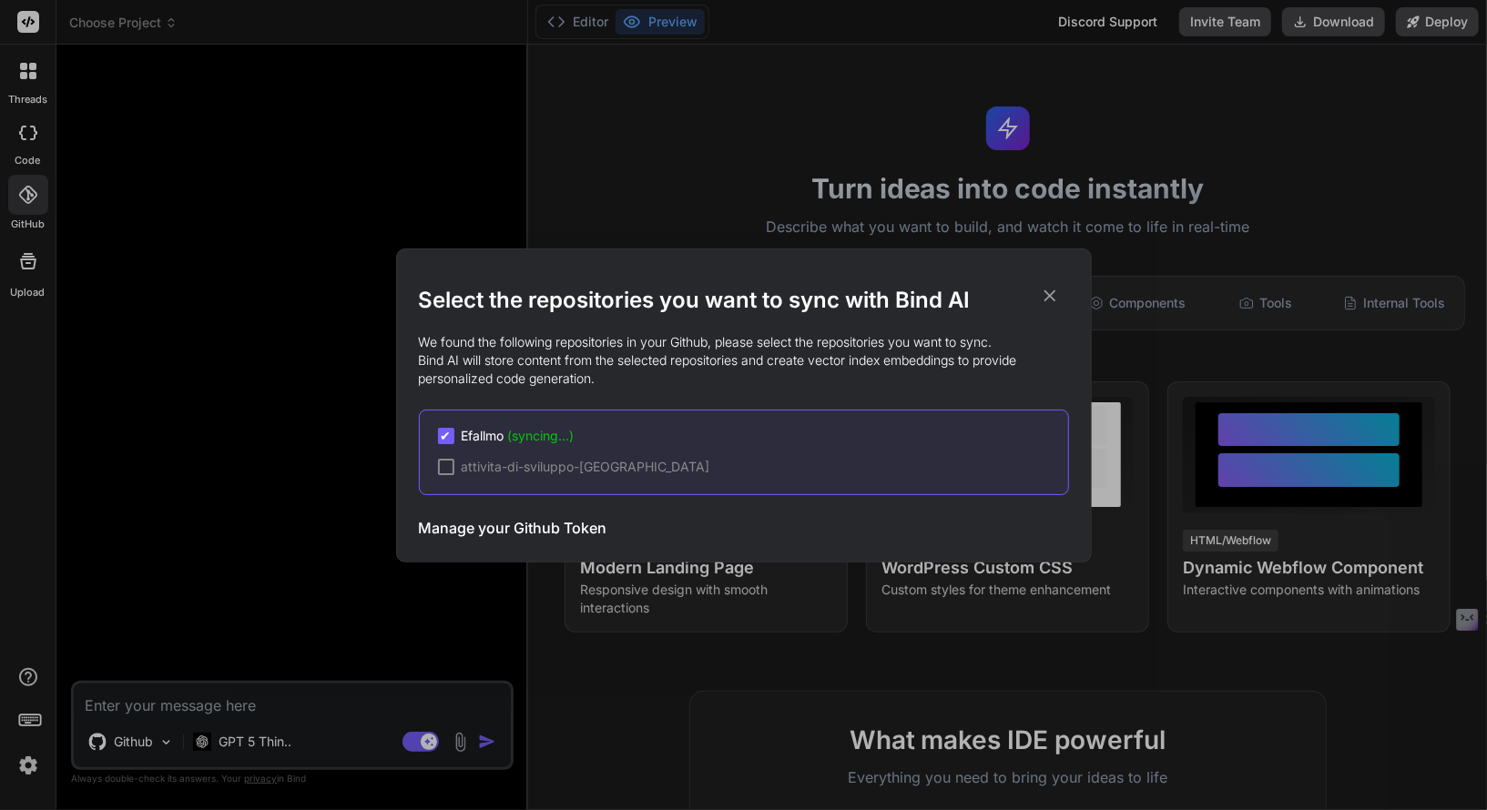
click at [1049, 296] on icon at bounding box center [1049, 296] width 12 height 12
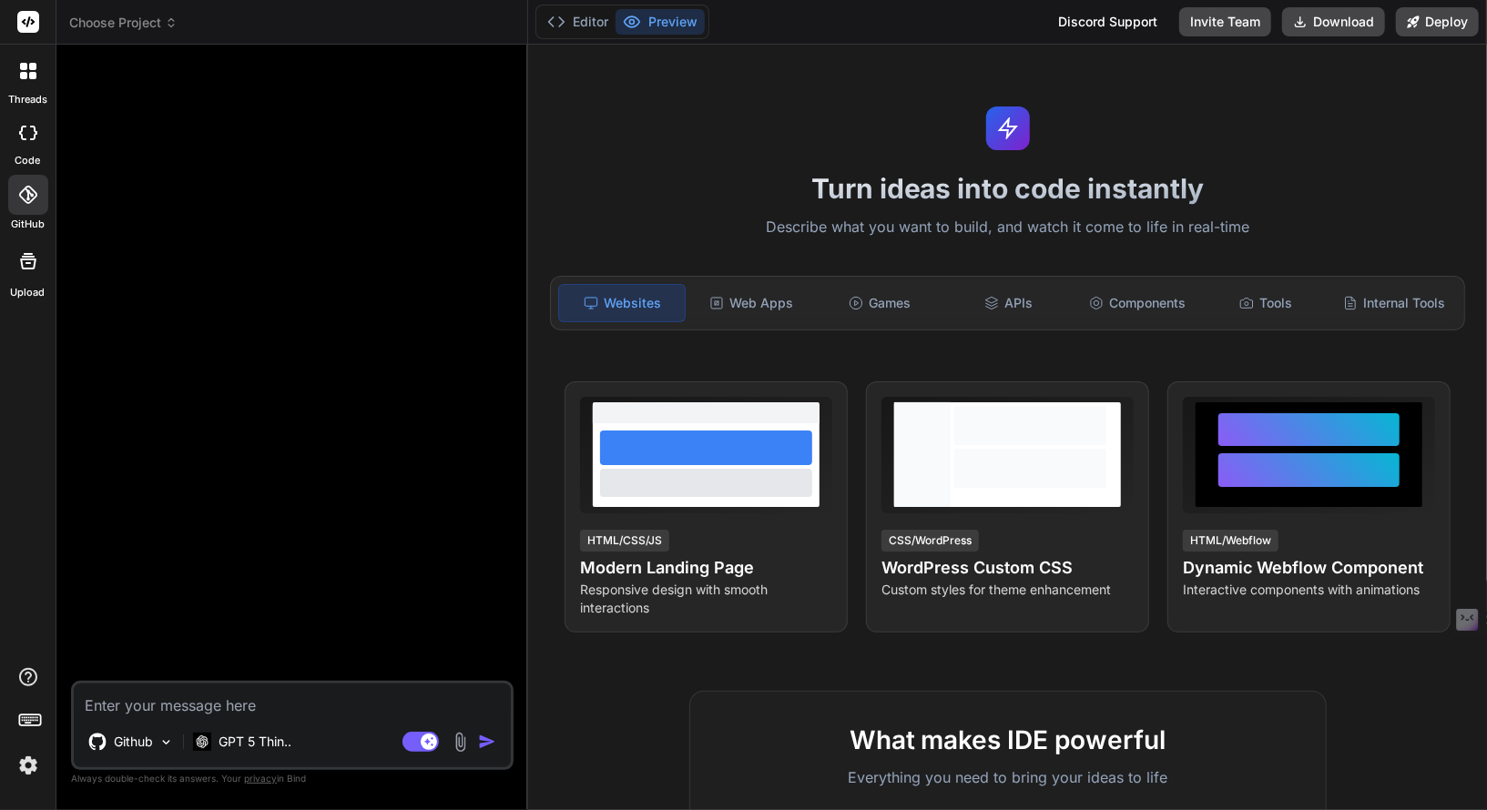
click at [193, 697] on textarea at bounding box center [292, 700] width 437 height 33
type textarea "x"
type textarea "r"
type textarea "x"
type textarea "ri"
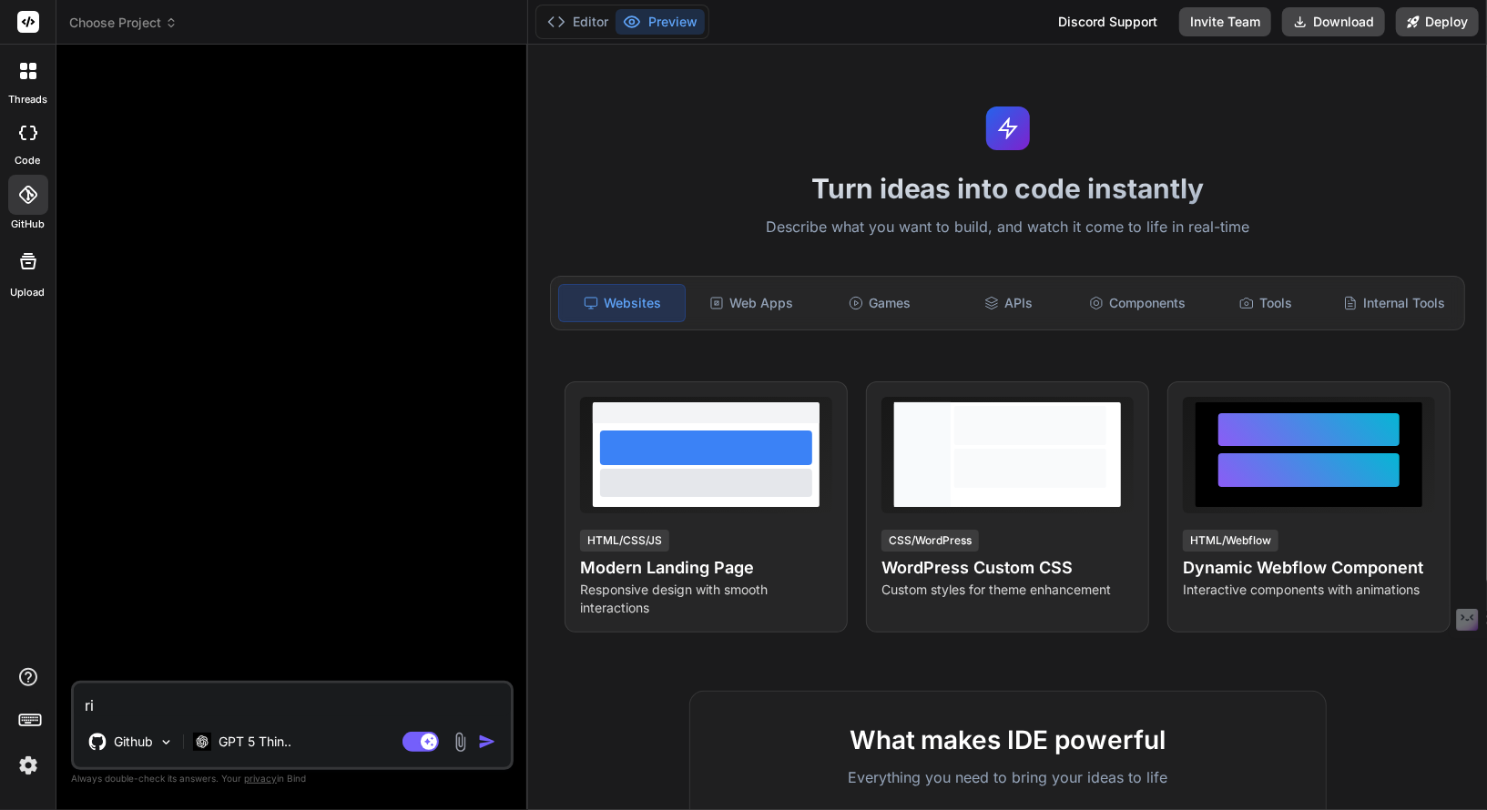
type textarea "x"
type textarea "ric"
type textarea "x"
type textarea "ricr"
type textarea "x"
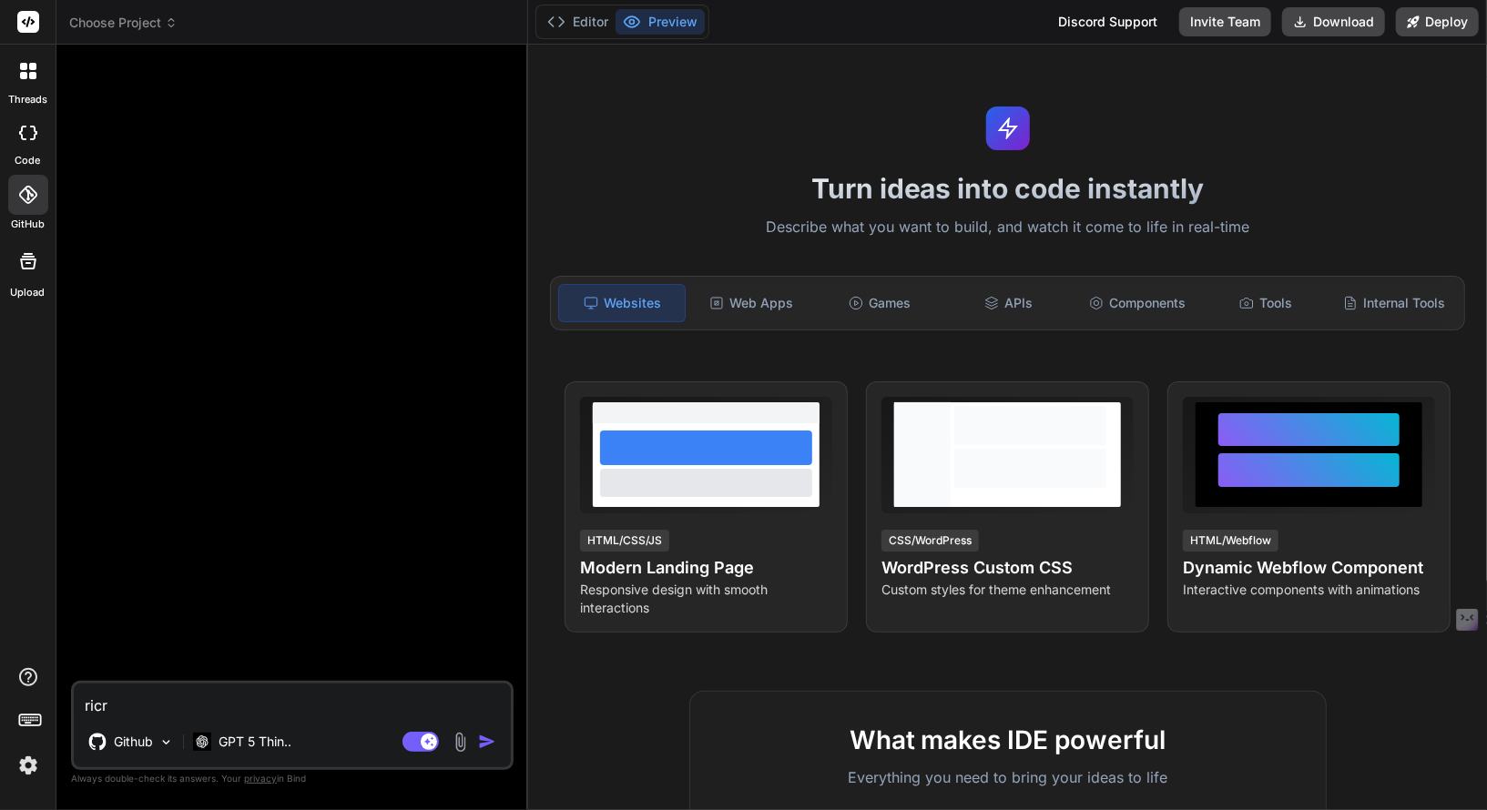
type textarea "ricre"
type textarea "x"
type textarea "ricrea"
type textarea "x"
type textarea "ricrea"
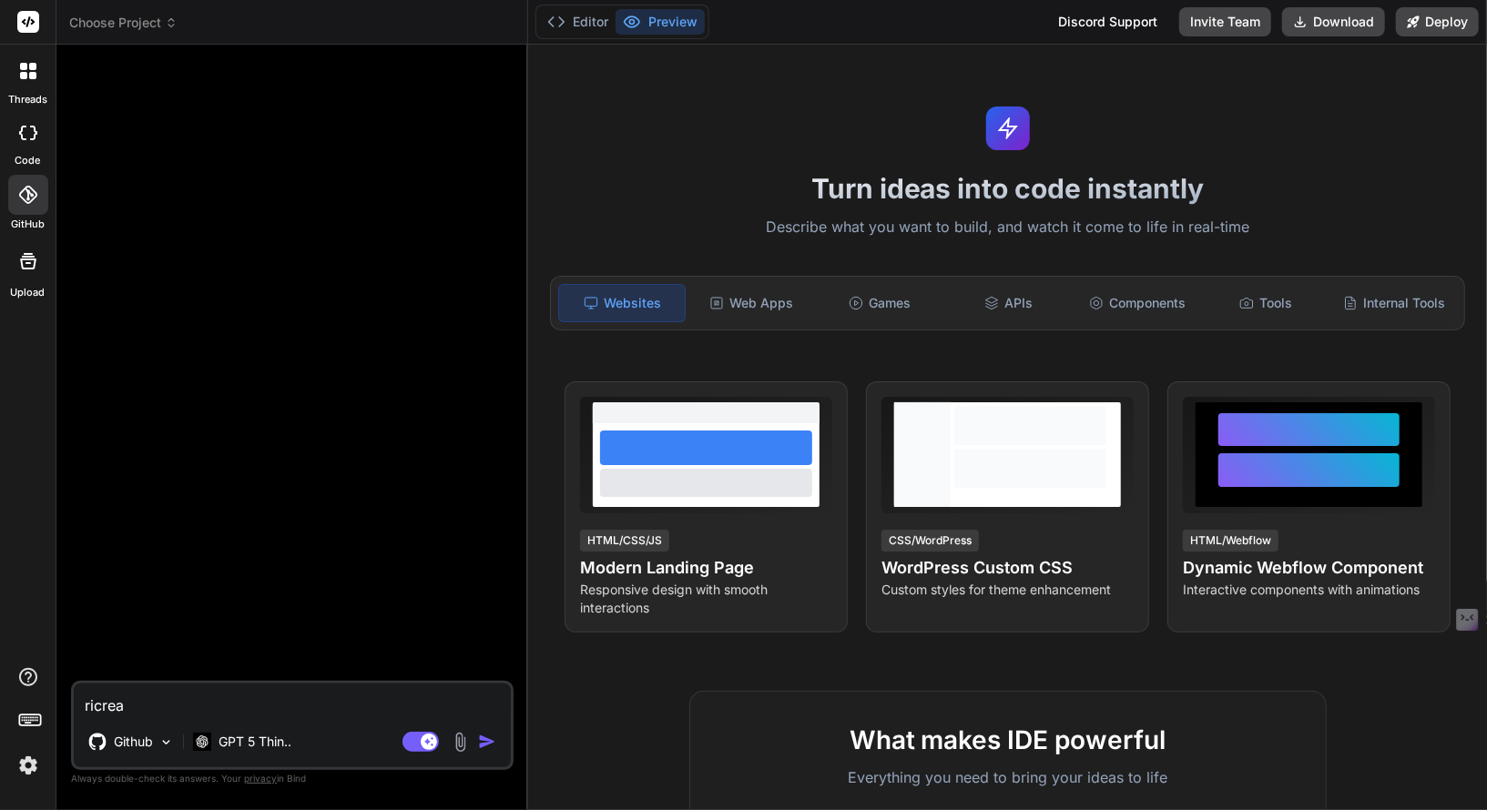
type textarea "x"
type textarea "ricrea i"
type textarea "x"
type textarea "ricrea in"
type textarea "x"
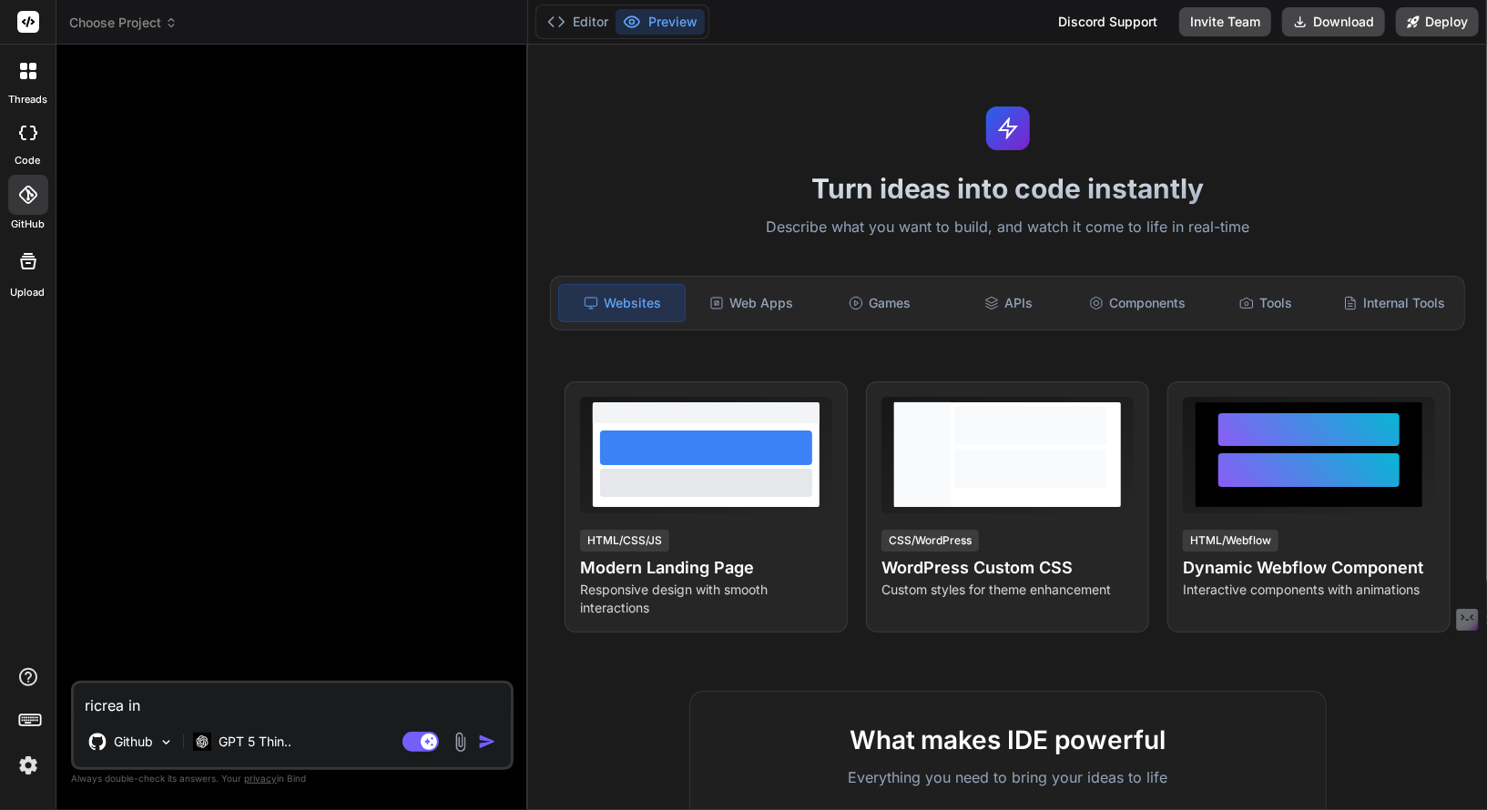
type textarea "ricrea in"
type textarea "x"
type textarea "ricrea in m"
type textarea "x"
type textarea "ricrea in mo"
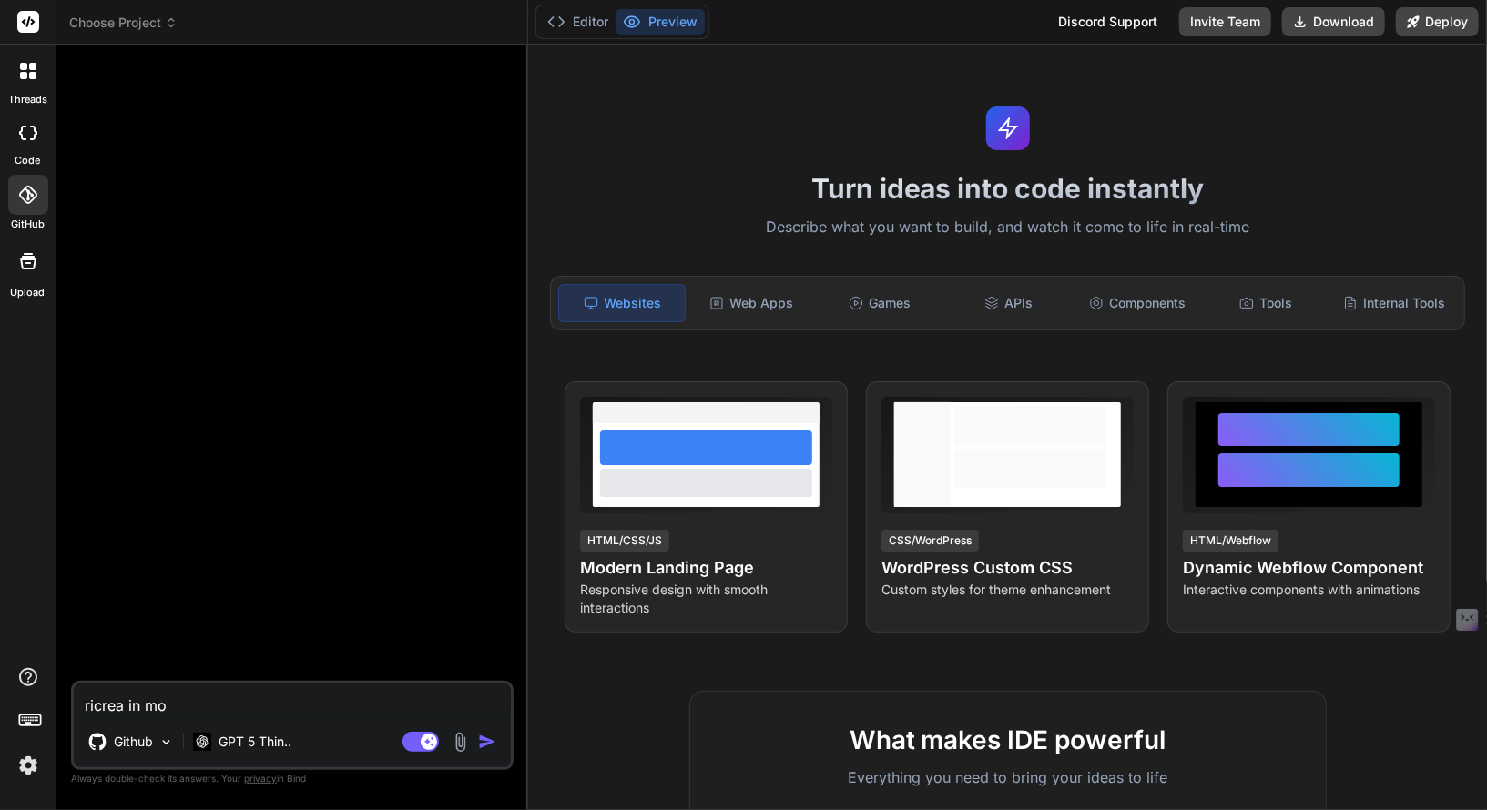
type textarea "x"
type textarea "ricrea in mod"
type textarea "x"
type textarea "ricrea in modo"
type textarea "x"
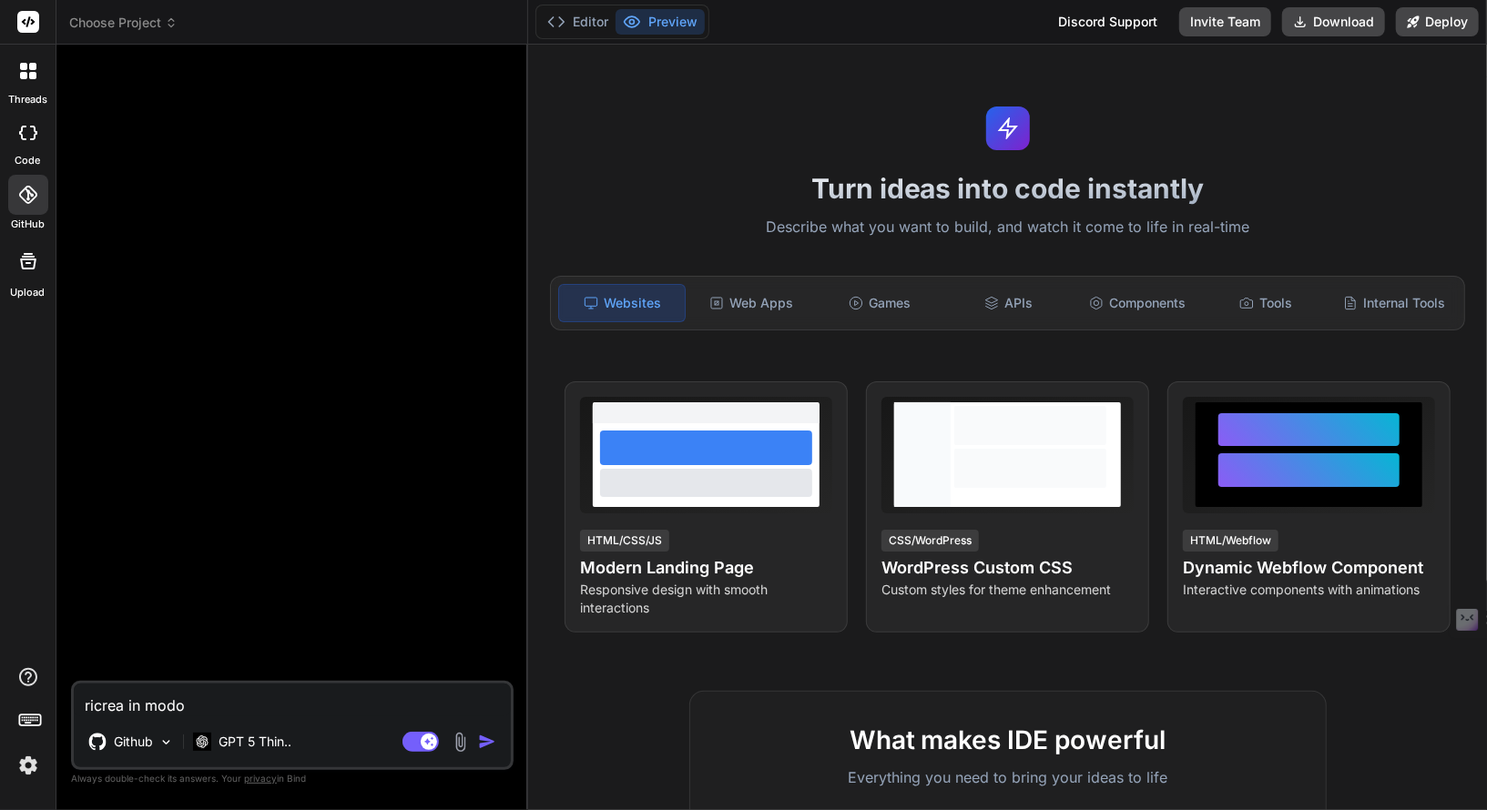
type textarea "ricrea in modo"
type textarea "x"
type textarea "ricrea in modo i"
type textarea "x"
type textarea "ricrea in modo id"
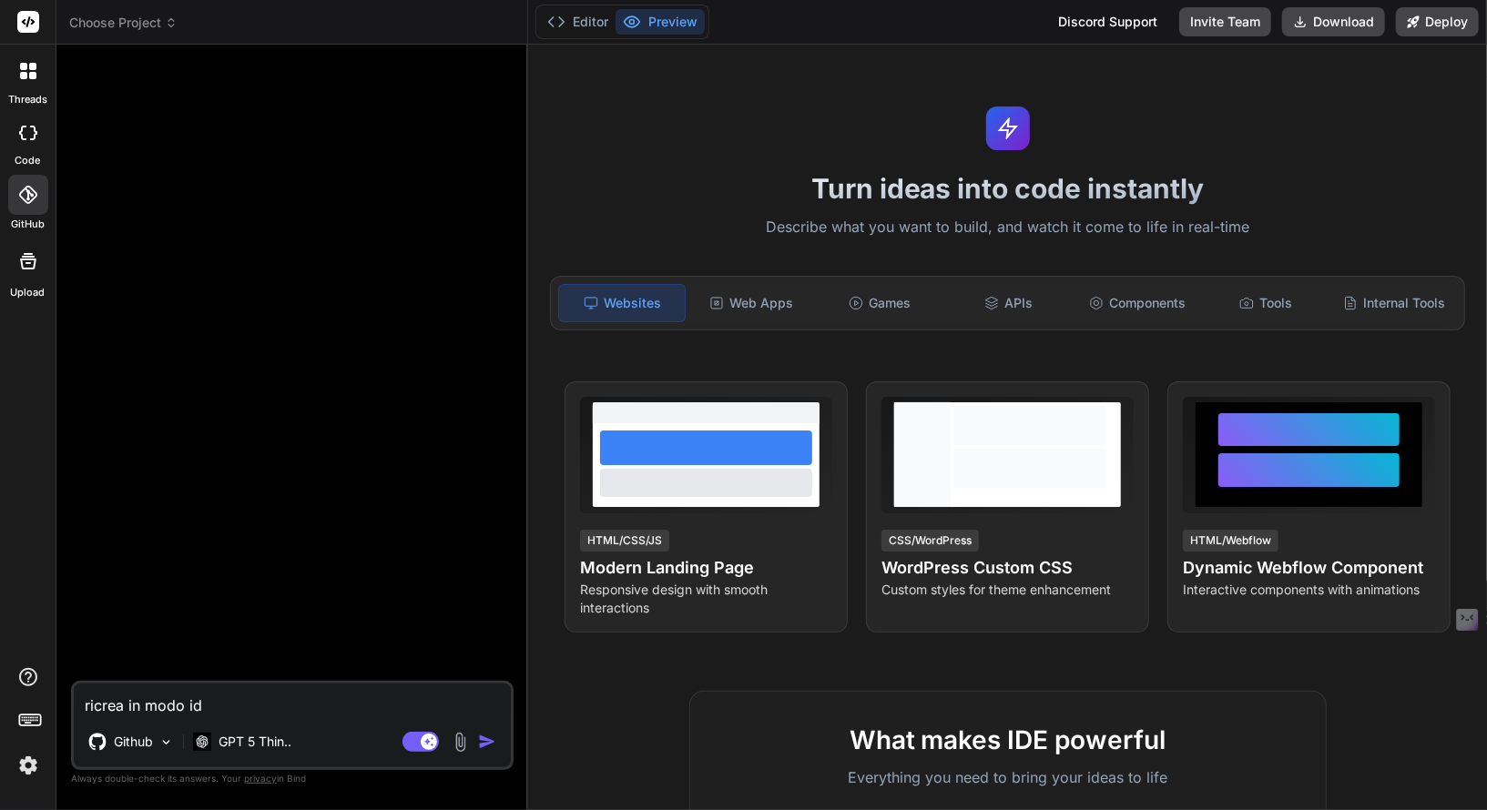
type textarea "x"
type textarea "ricrea in modo ide"
type textarea "x"
type textarea "ricrea in modo iden"
type textarea "x"
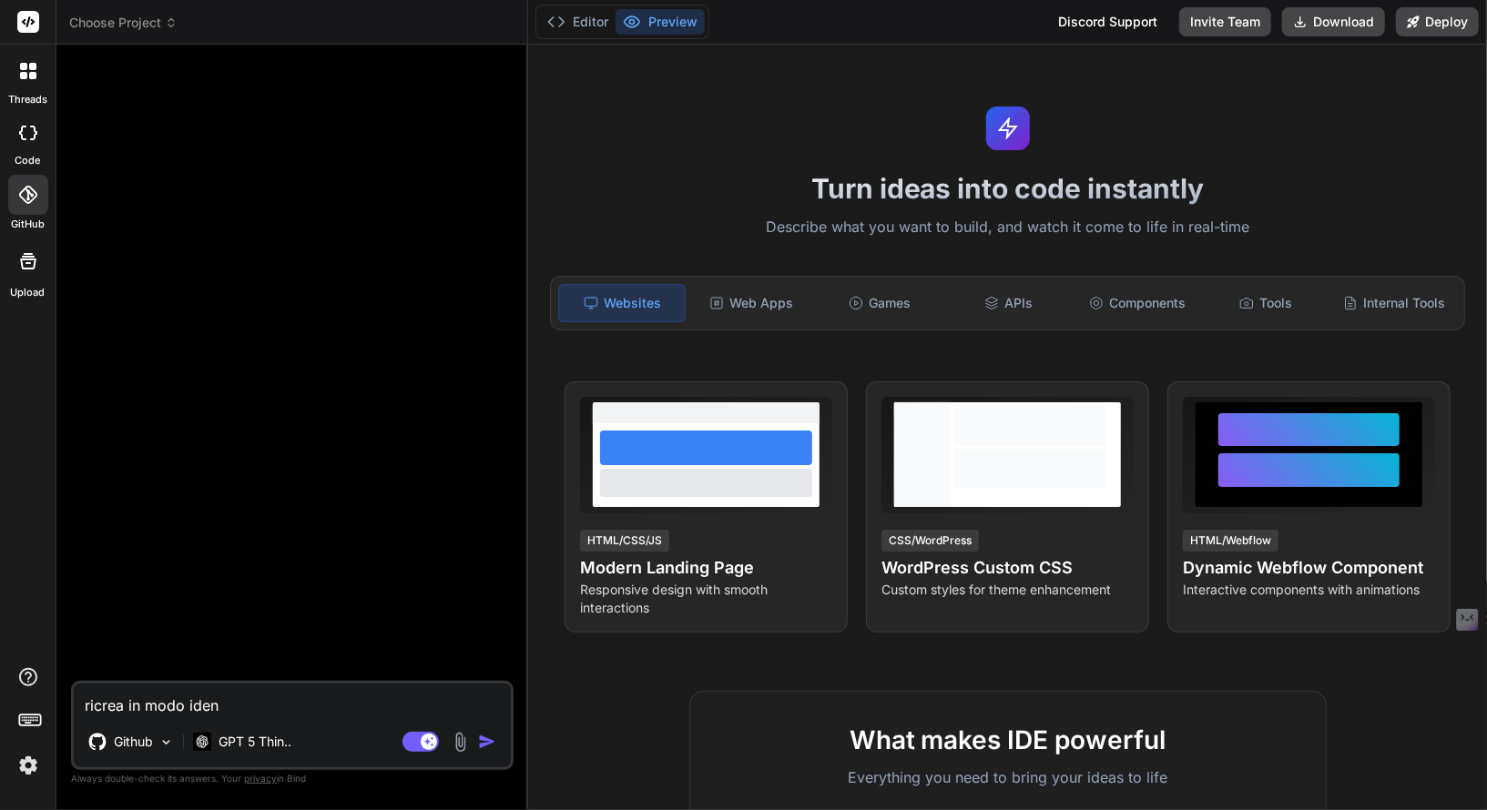
type textarea "ricrea in modo ident"
type textarea "x"
type textarea "ricrea in modo identi"
type textarea "x"
type textarea "ricrea in modo identic"
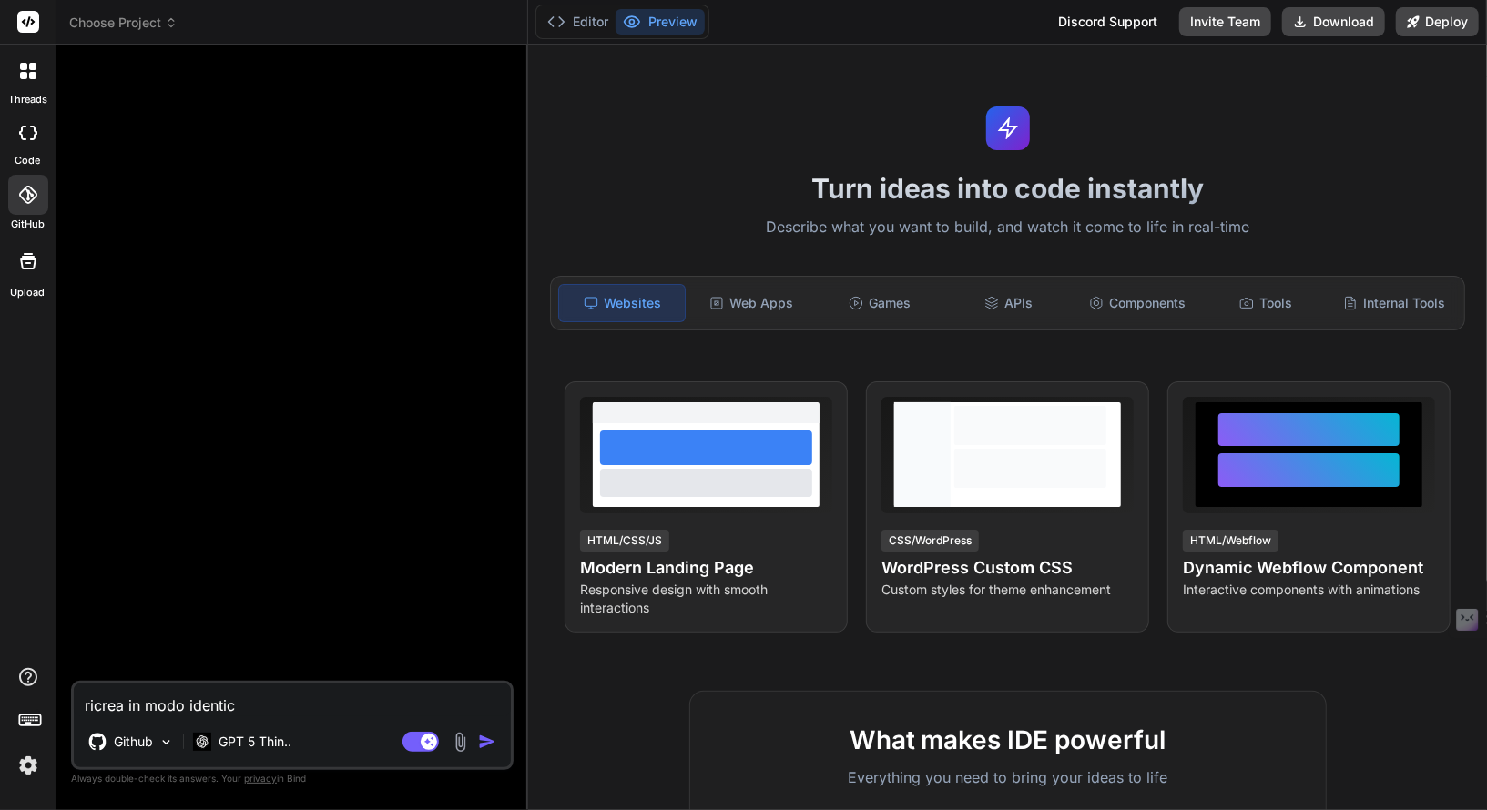
type textarea "x"
type textarea "ricrea in modo identico"
type textarea "x"
type textarea "ricrea in modo identico"
type textarea "x"
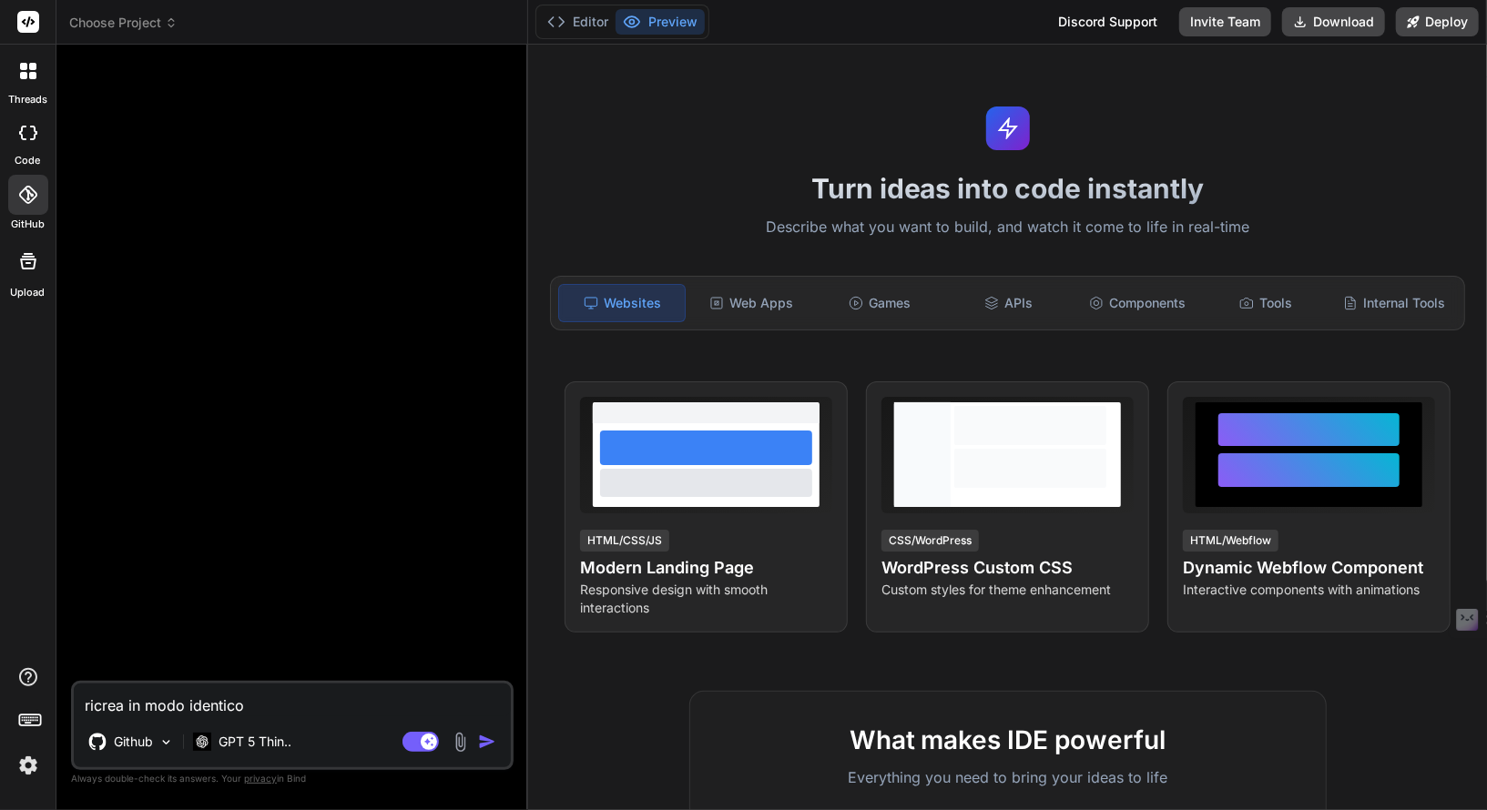
type textarea "ricrea in modo identico i"
type textarea "x"
type textarea "ricrea in modo identico il"
type textarea "x"
type textarea "ricrea in modo identico il"
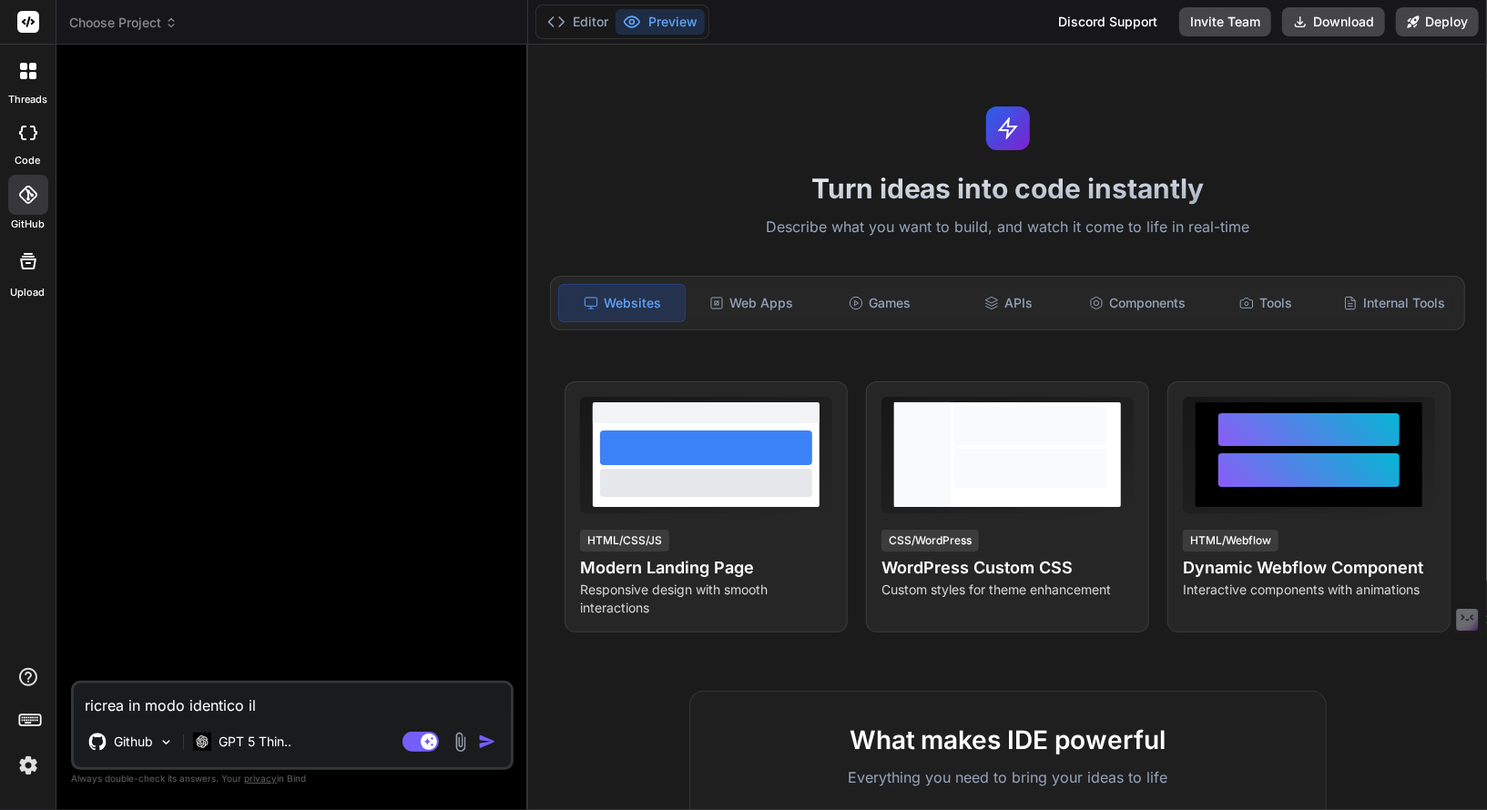
type textarea "x"
type textarea "ricrea in modo identico il p"
type textarea "x"
type textarea "ricrea in modo identico il pr"
type textarea "x"
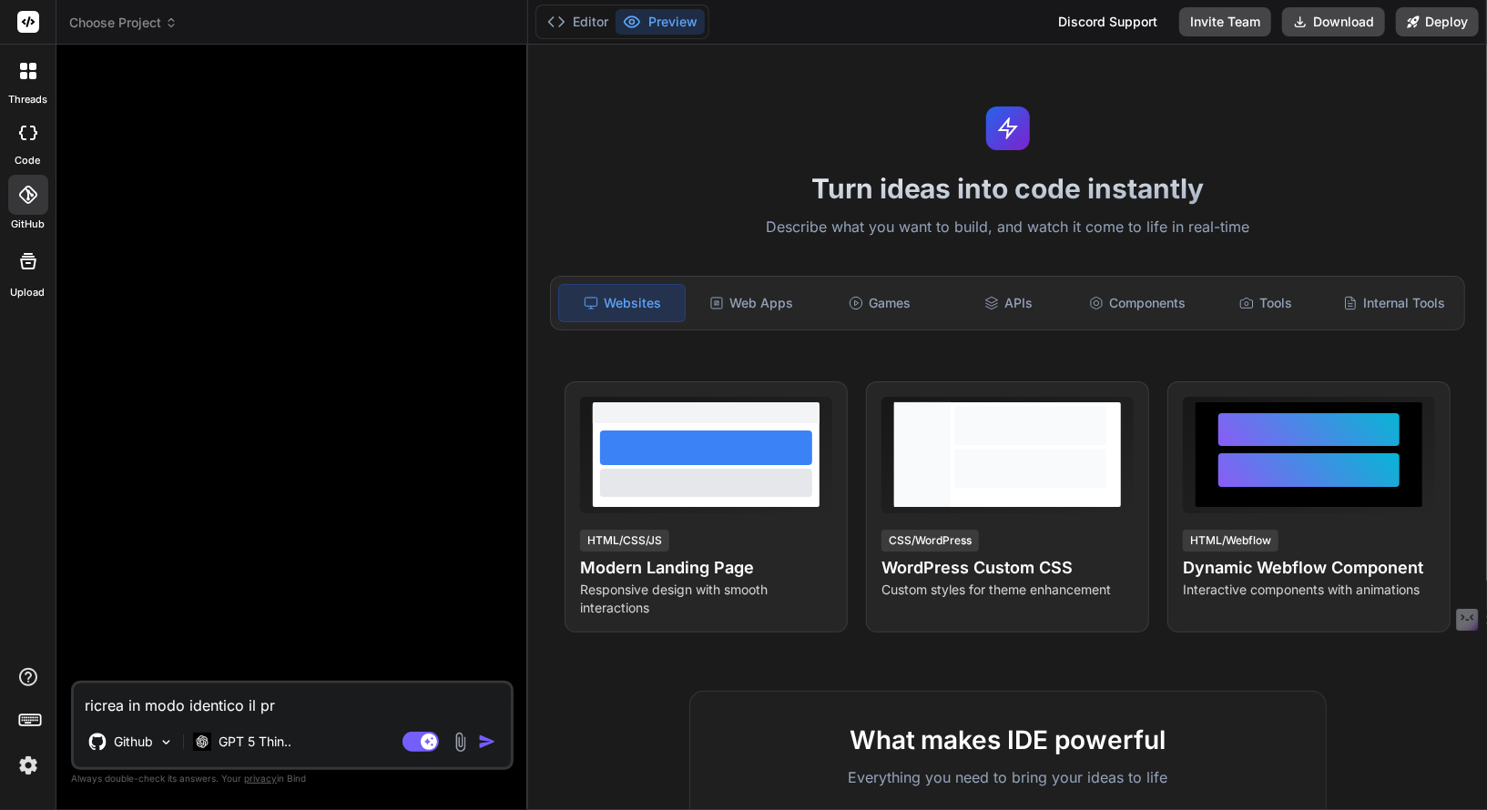
type textarea "ricrea in modo identico il pro"
type textarea "x"
type textarea "ricrea in modo identico il prog"
type textarea "x"
type textarea "ricrea in modo identico il proge"
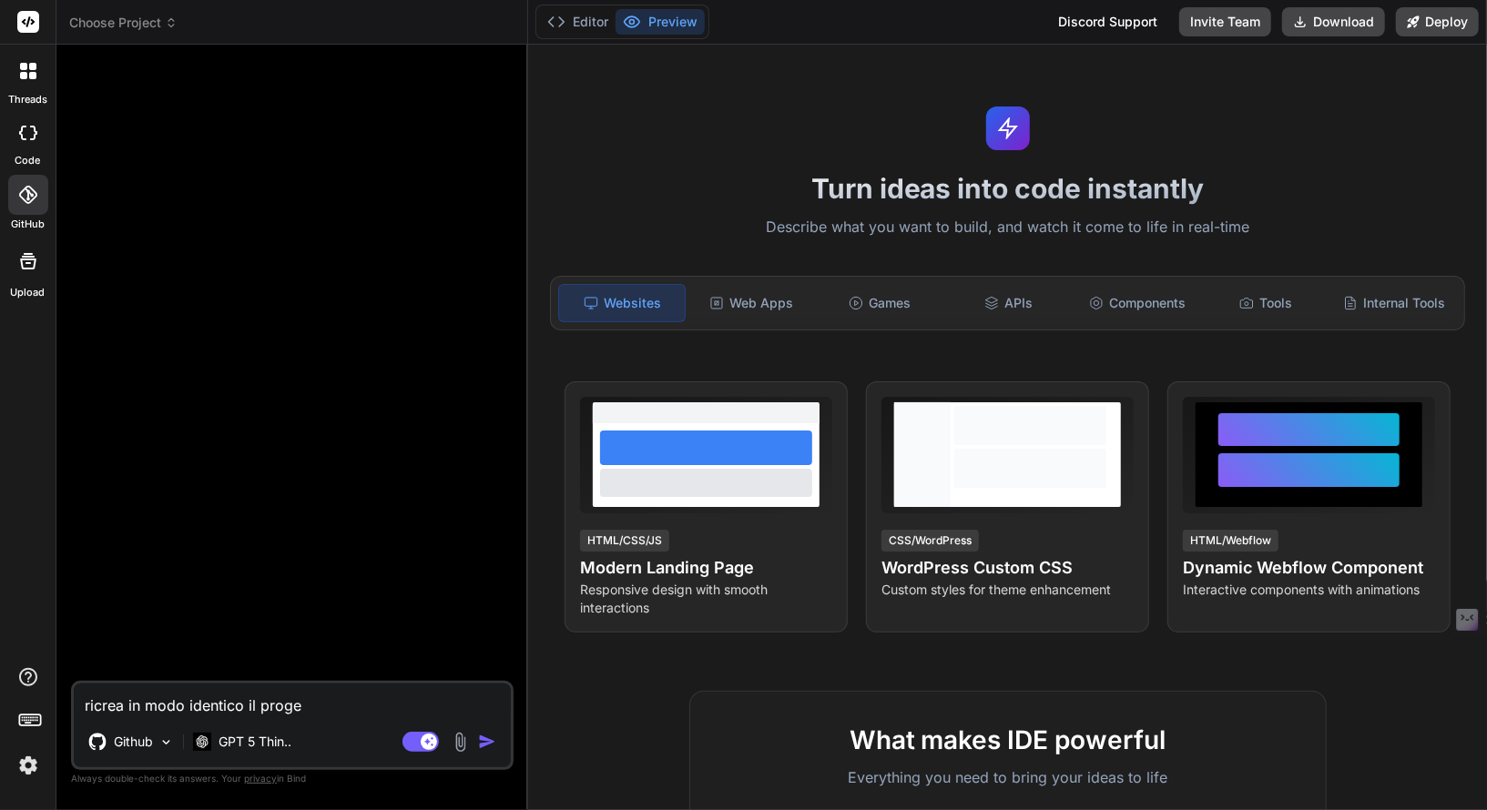
type textarea "x"
type textarea "ricrea in modo identico il proget"
type textarea "x"
type textarea "ricrea in modo identico il progett"
type textarea "x"
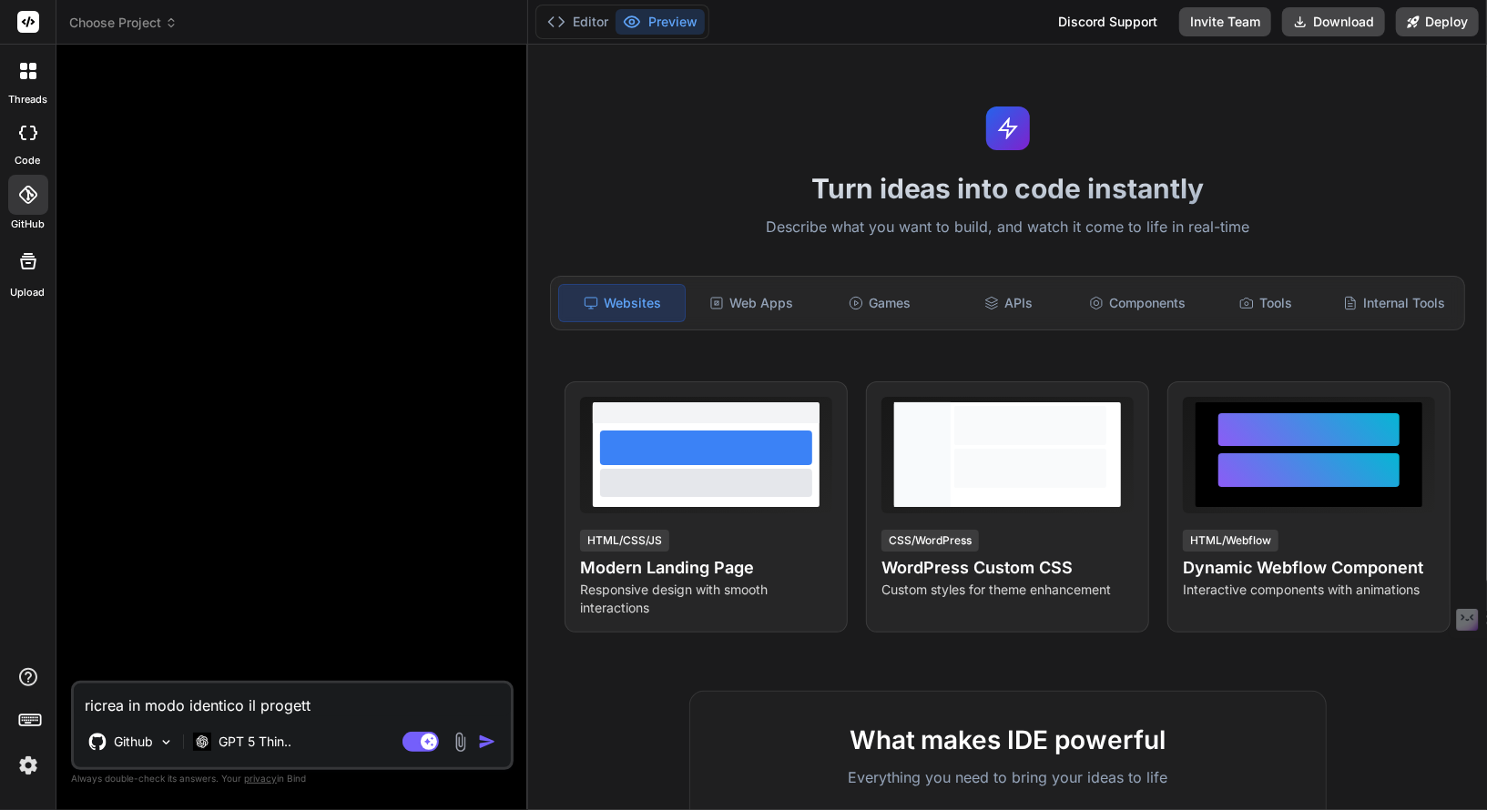
type textarea "ricrea in modo identico il progetto"
type textarea "x"
type textarea "ricrea in modo identico il progetto"
type textarea "x"
type textarea "ricrea in modo identico il progetto i"
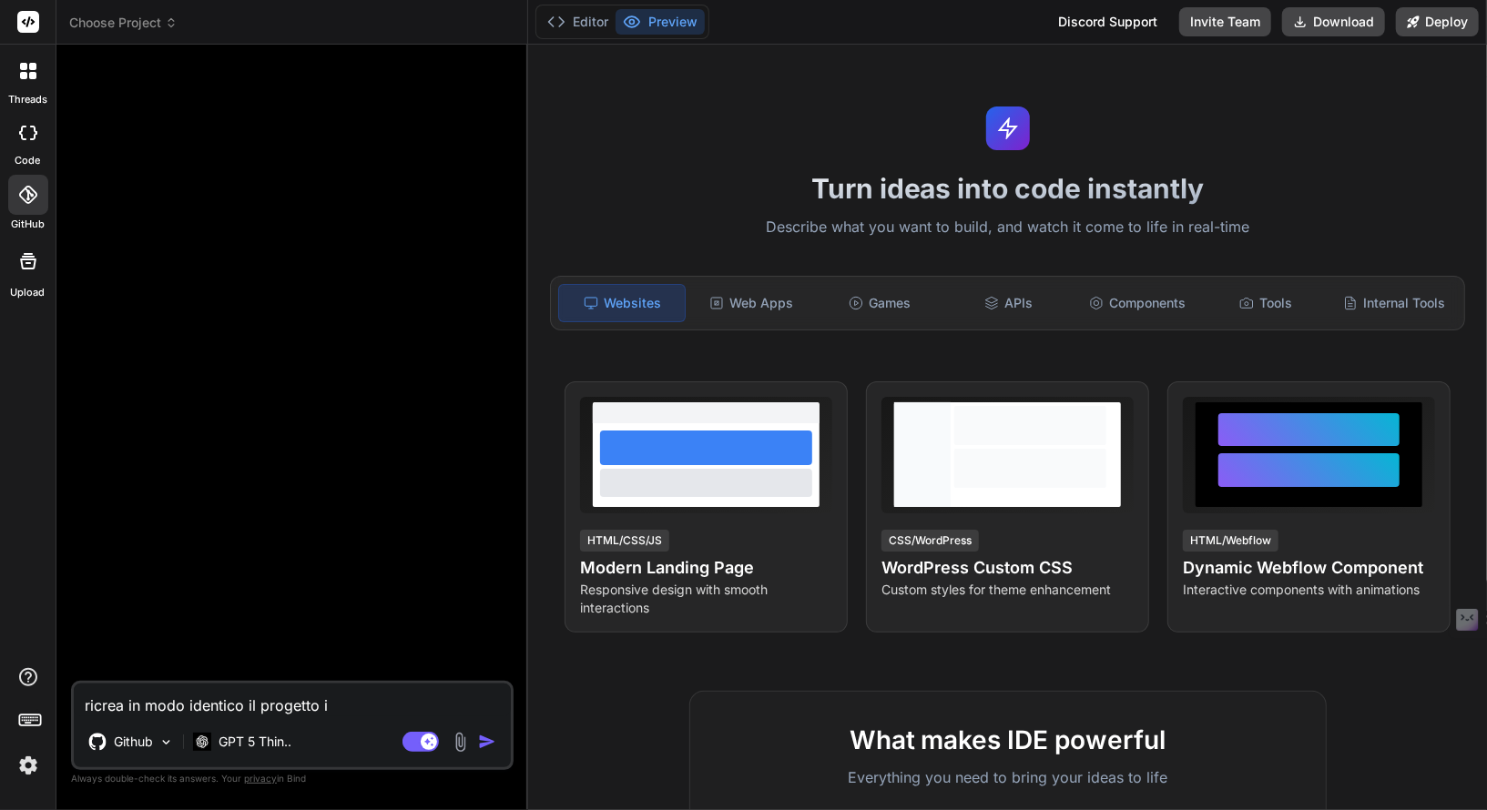
type textarea "x"
type textarea "ricrea in modo identico il progetto io"
type textarea "x"
type textarea "ricrea in modo identico il progetto ios"
type textarea "x"
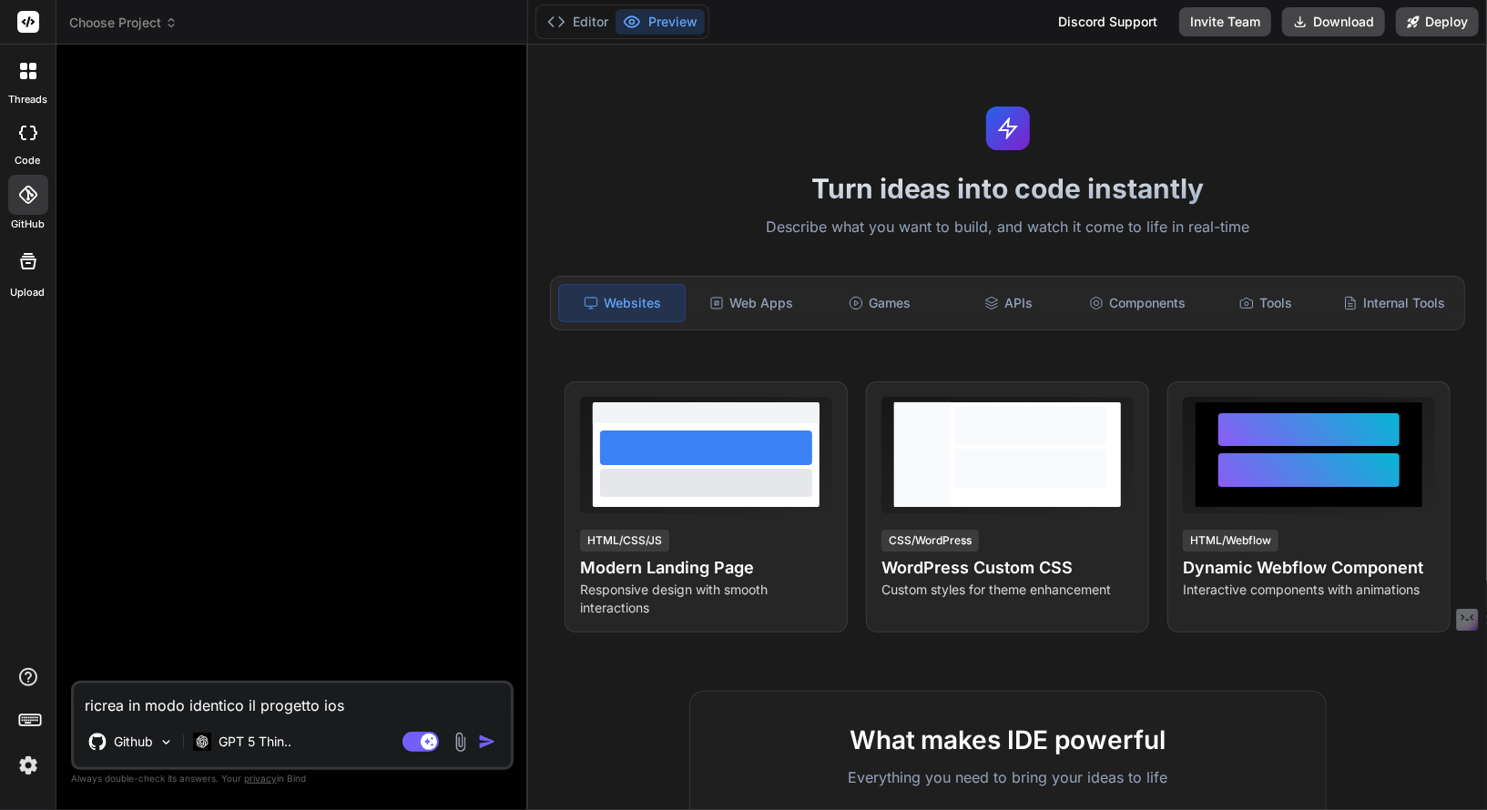
type textarea "ricrea in modo identico il progetto ios"
type textarea "x"
type textarea "ricrea in modo identico il progetto ios i"
type textarea "x"
type textarea "ricrea in modo identico il progetto ios in"
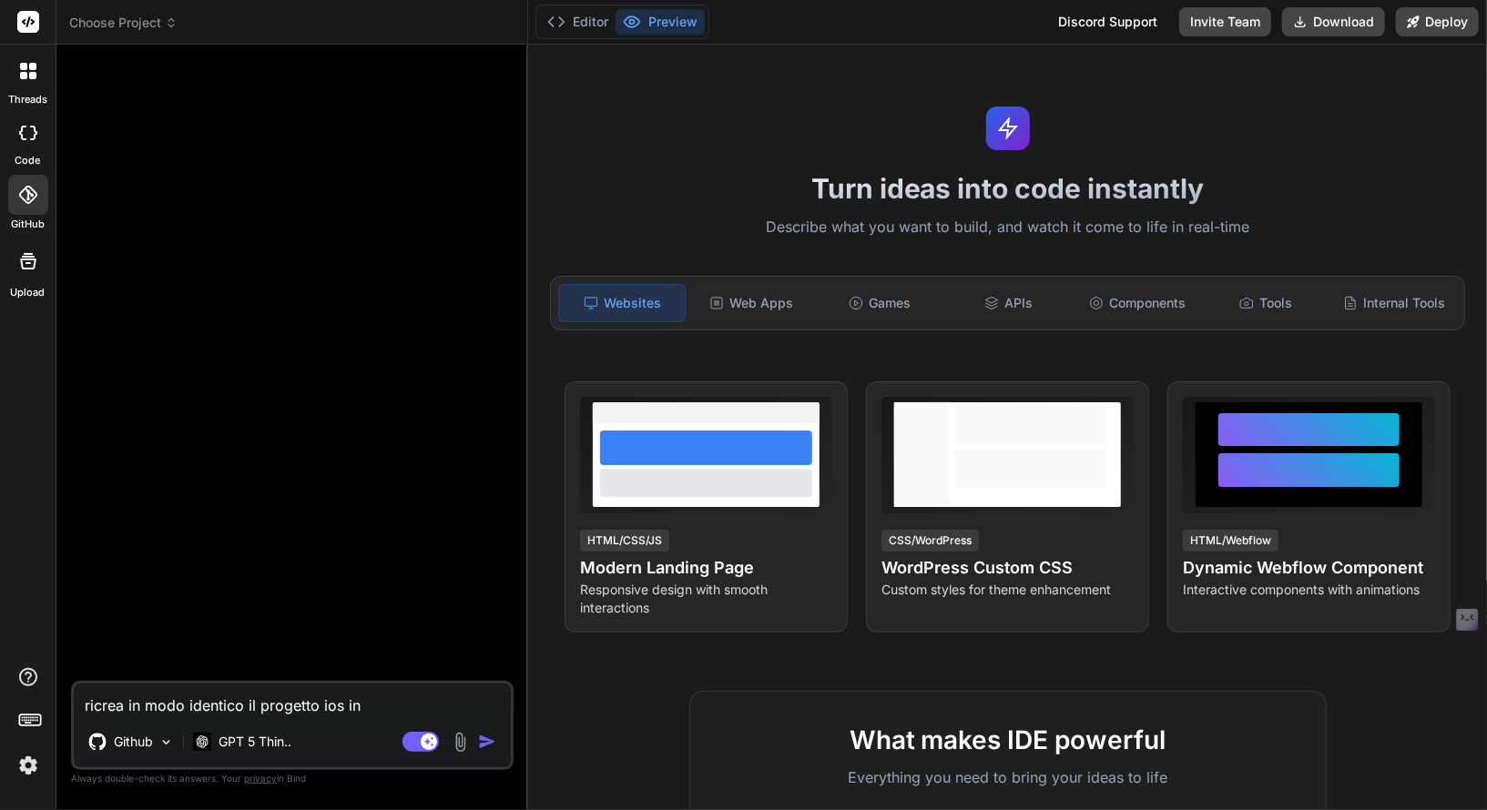
type textarea "x"
type textarea "ricrea in modo identico il progetto ios in"
type textarea "x"
type textarea "ricrea in modo identico il progetto ios in f"
type textarea "x"
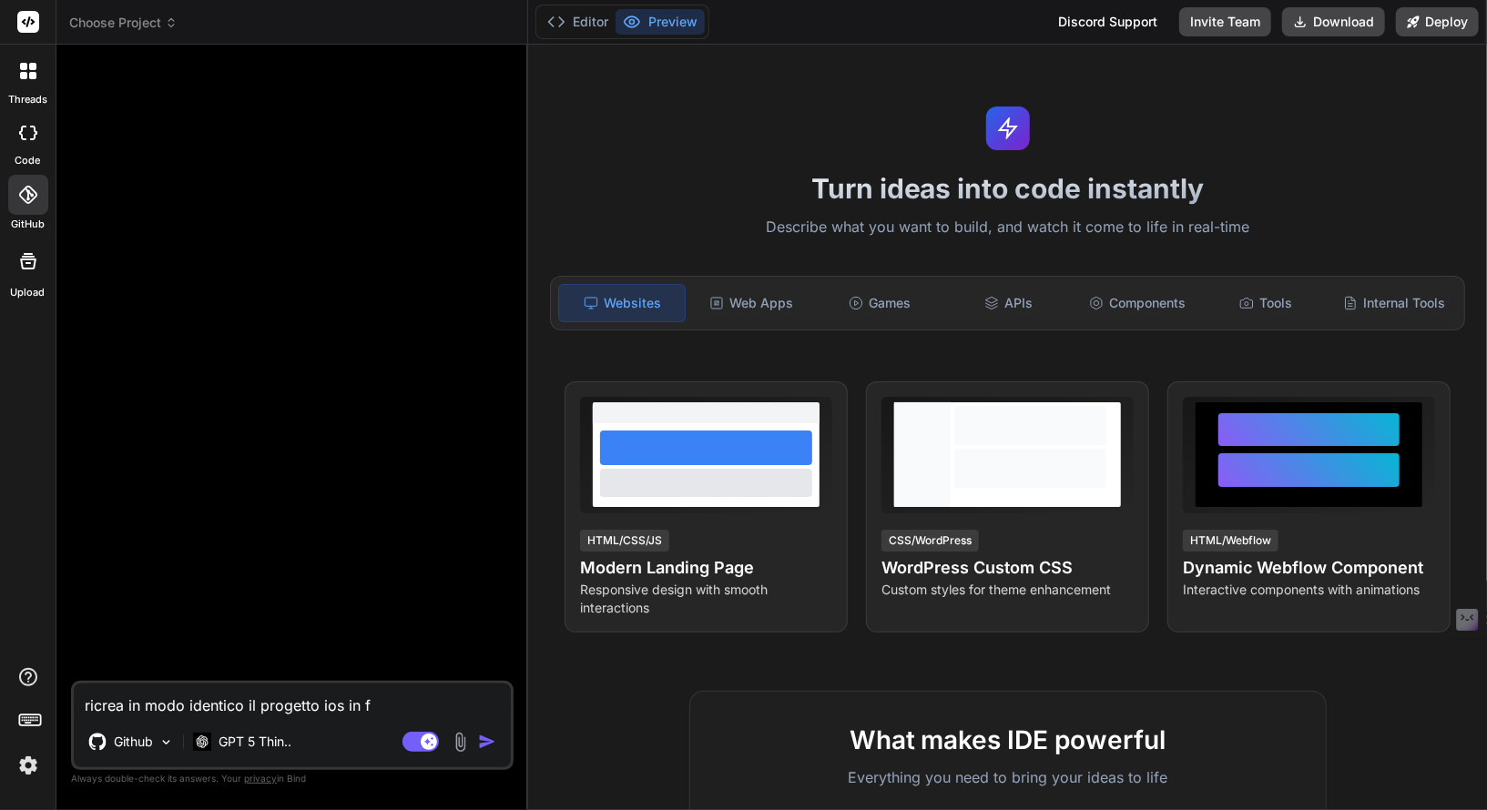
type textarea "ricrea in modo identico il progetto ios in fl"
type textarea "x"
type textarea "ricrea in modo identico il progetto ios in flu"
type textarea "x"
type textarea "ricrea in modo identico il progetto ios in flut"
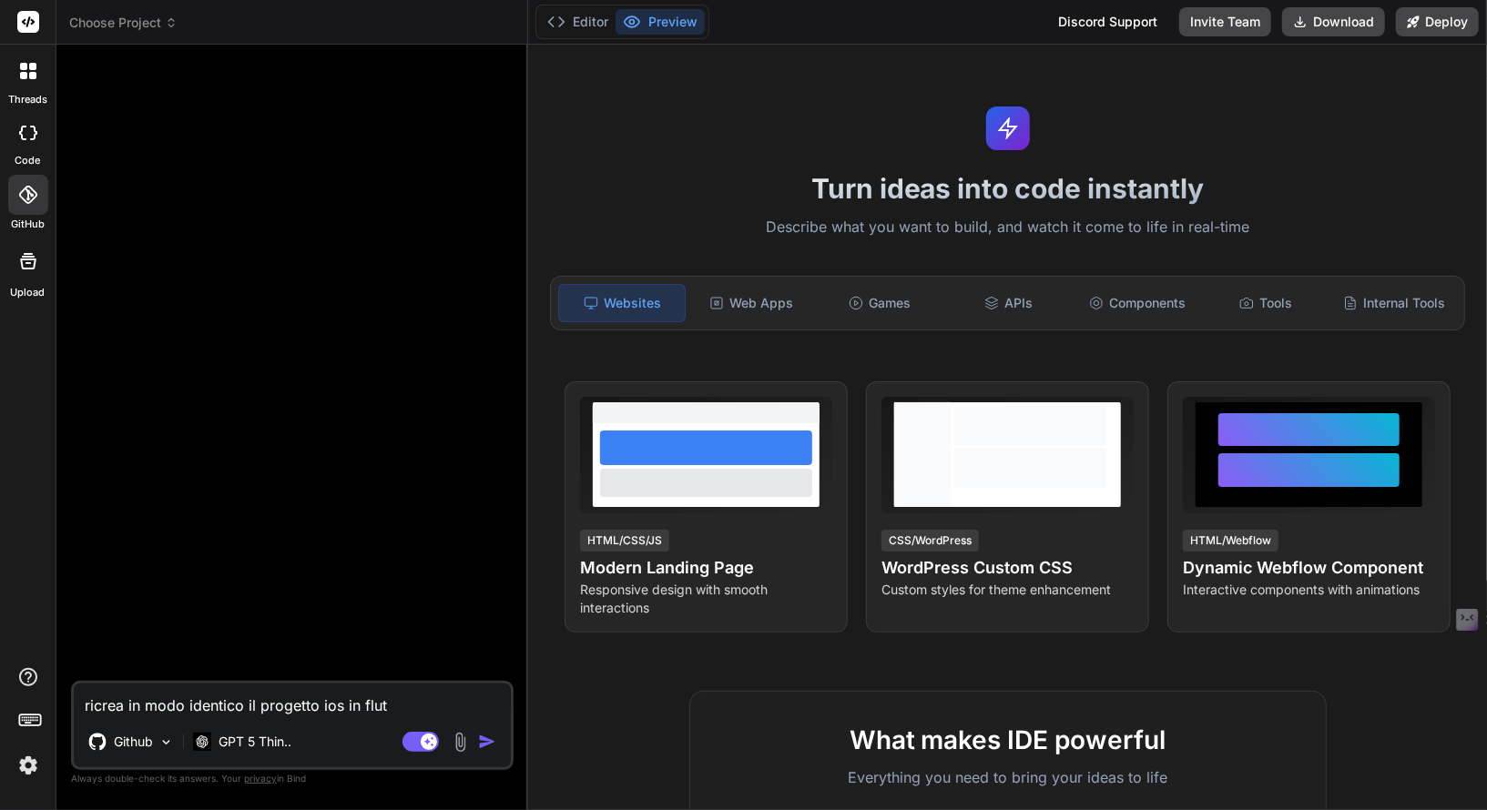
type textarea "x"
type textarea "ricrea in modo identico il progetto ios in flutt"
type textarea "x"
type textarea "ricrea in modo identico il progetto ios in flutte"
type textarea "x"
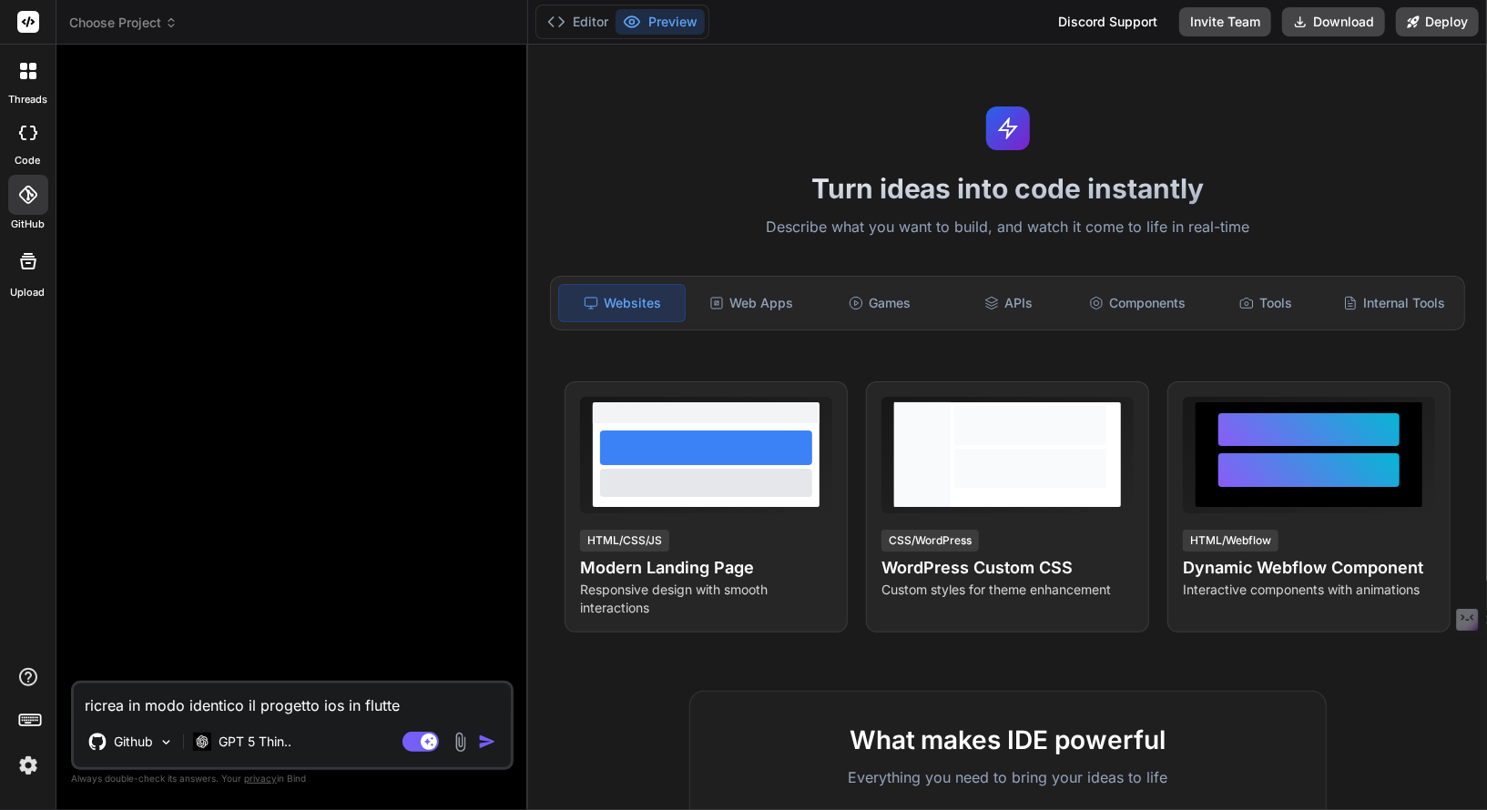
type textarea "ricrea in modo identico il progetto ios in flutter"
type textarea "x"
type textarea "ricrea in modo identico il progetto ios in flutter"
type textarea "x"
type textarea "ricrea in modo identico il progetto ios in flutter E"
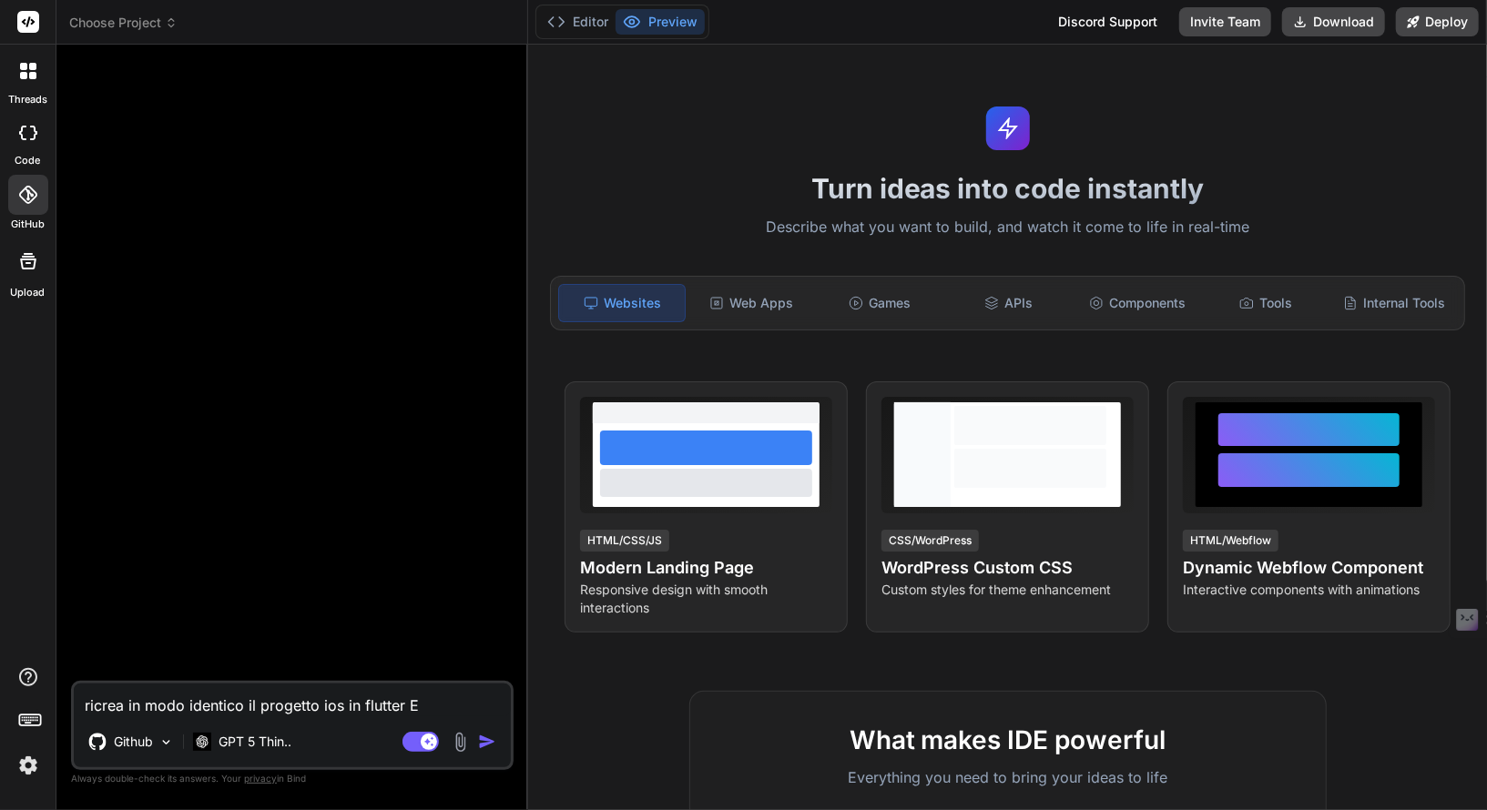
type textarea "x"
type textarea "ricrea in modo identico il progetto ios in flutter Ef"
type textarea "x"
type textarea "ricrea in modo identico il progetto ios in flutter Efal"
type textarea "x"
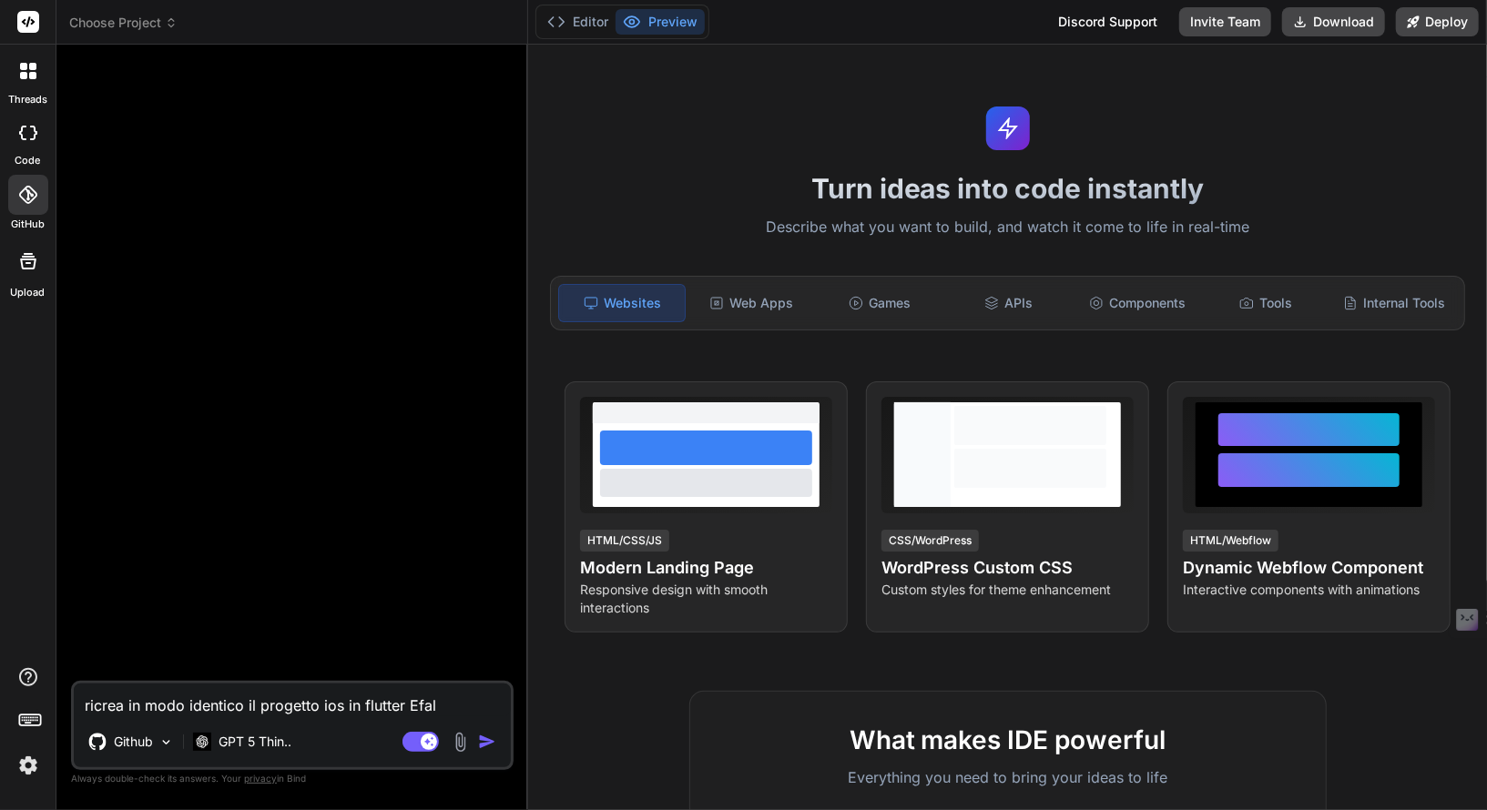
type textarea "ricrea in modo identico il progetto ios in flutter Efall"
type textarea "x"
type textarea "ricrea in modo identico il progetto ios in flutter Efallm"
type textarea "x"
type textarea "ricrea in modo identico il progetto ios in flutter Efallmo"
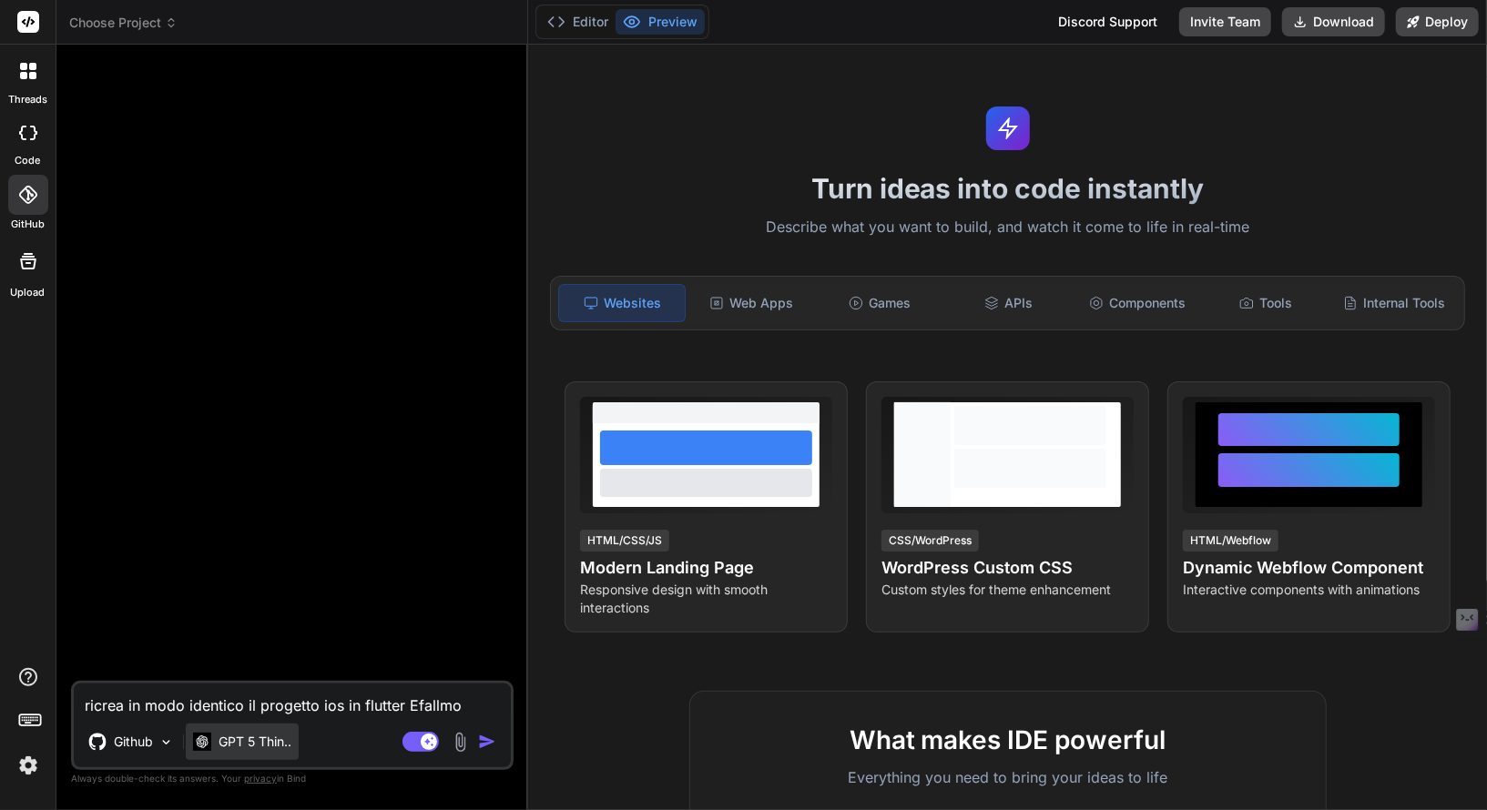
click at [274, 739] on p "GPT 5 Thin.." at bounding box center [255, 742] width 73 height 18
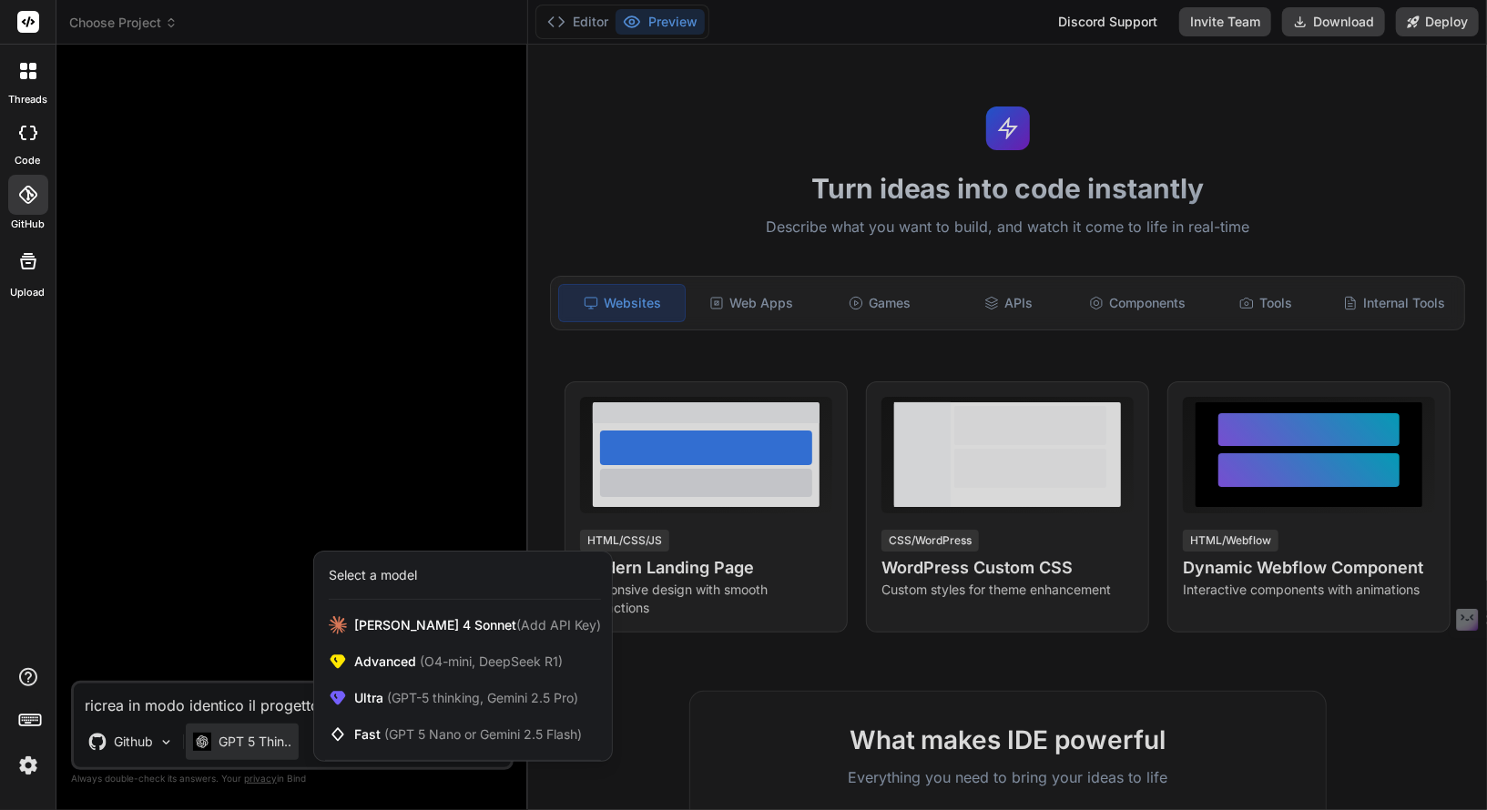
click at [274, 739] on div at bounding box center [743, 405] width 1487 height 810
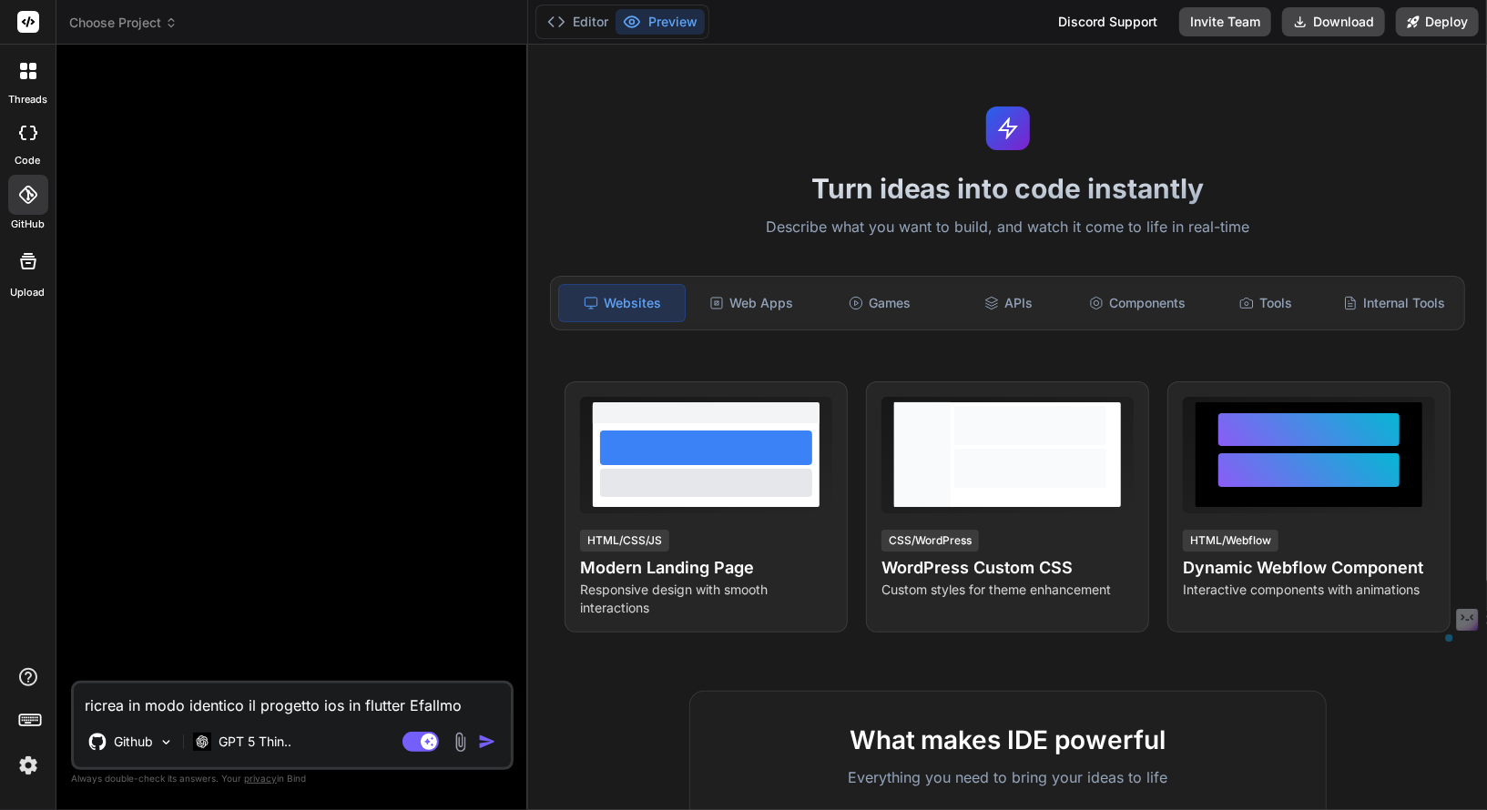
drag, startPoint x: 126, startPoint y: 706, endPoint x: 70, endPoint y: 709, distance: 55.7
click at [70, 709] on div "Bind AI Web Search Created with Pixso. Code Generator ricrea in modo identico i…" at bounding box center [292, 427] width 472 height 765
type textarea "x"
type textarea "rin modo identico il progetto ios in flutter Efallmo"
type textarea "x"
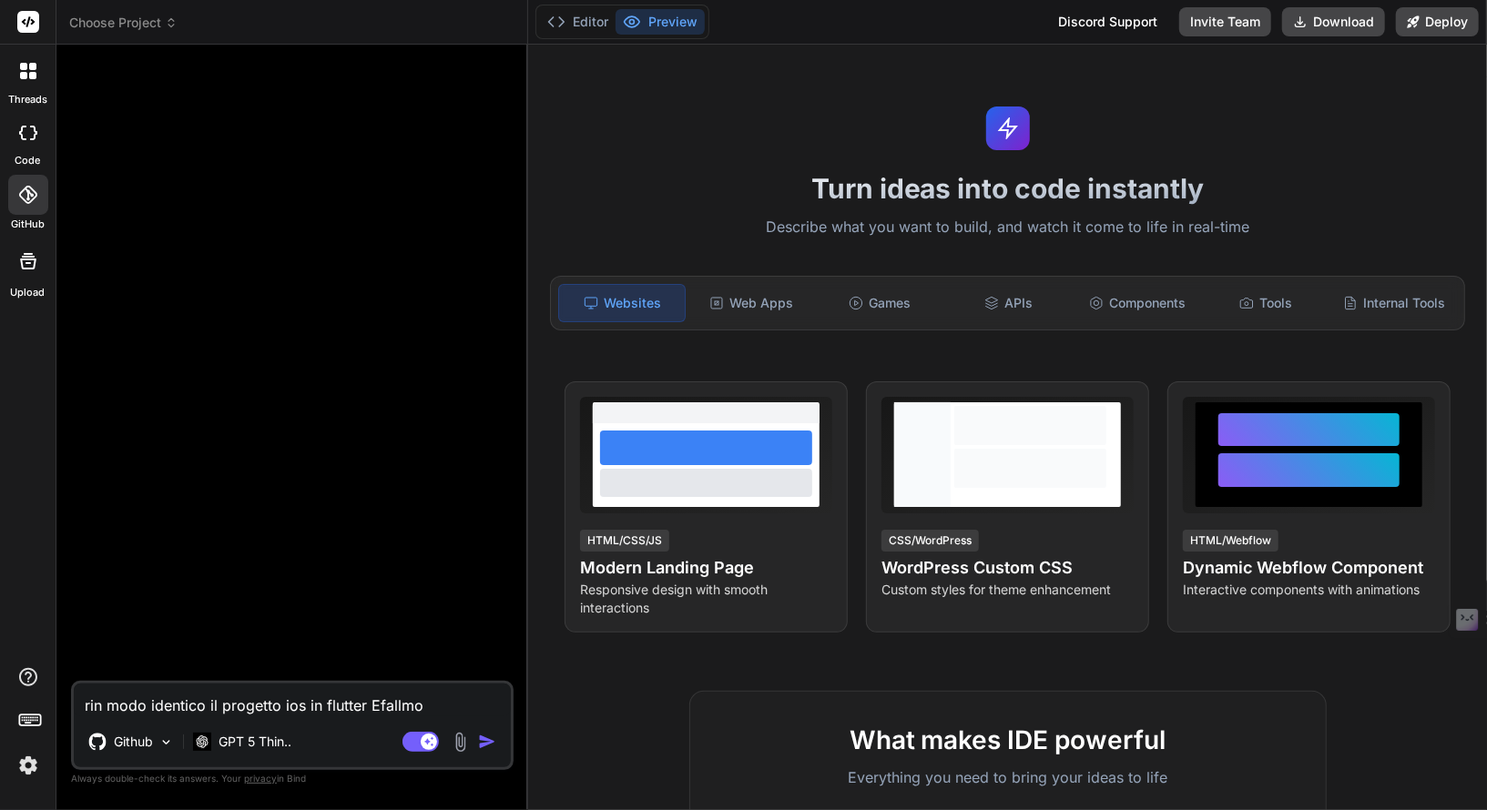
type textarea "riin modo identico il progetto ios in flutter Efallmo"
type textarea "x"
type textarea "ricin modo identico il progetto ios in flutter Efallmo"
type textarea "x"
type textarea "ricoin modo identico il progetto ios in flutter Efallmo"
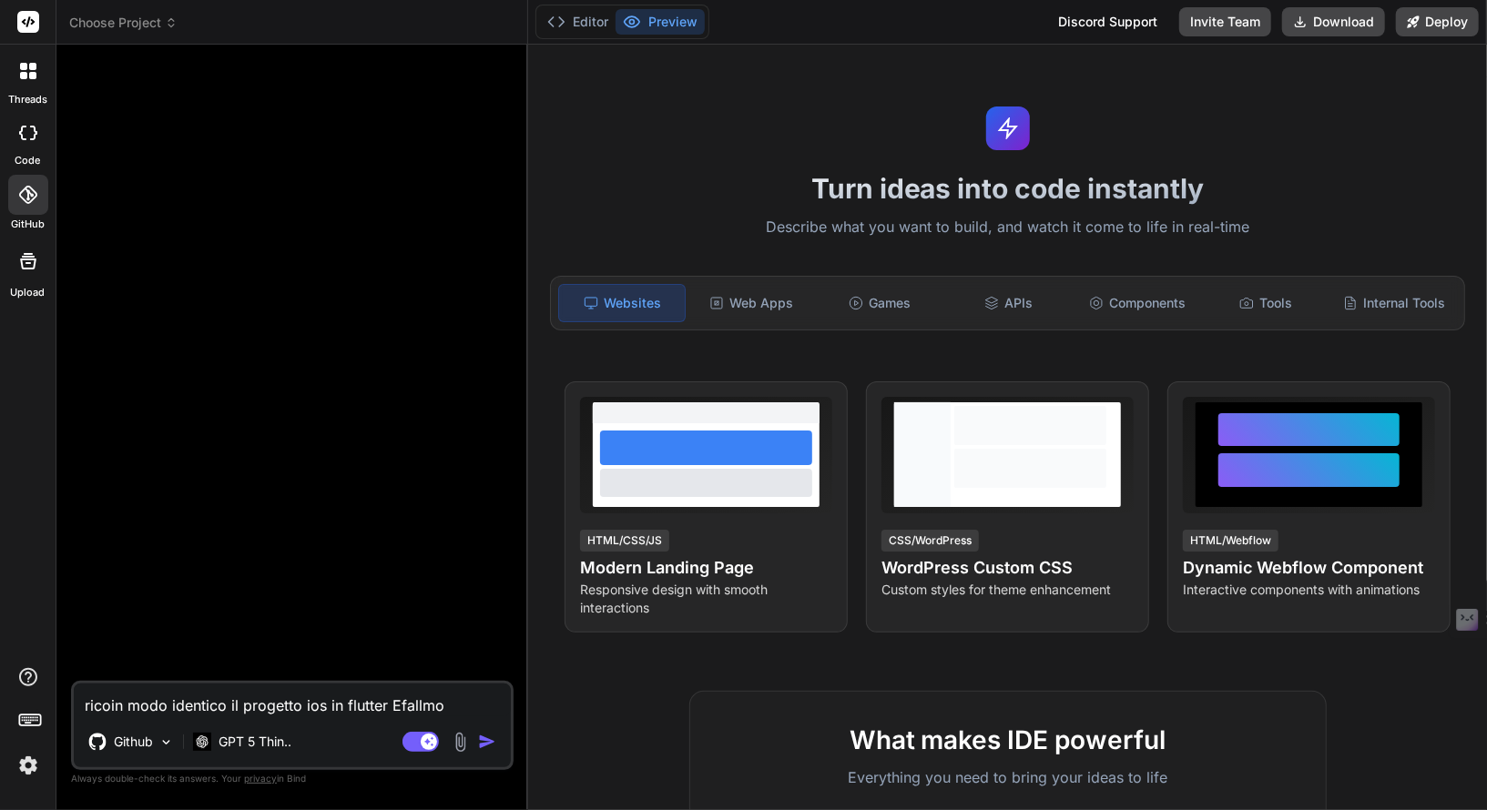
type textarea "x"
type textarea "ricopin modo identico il progetto ios in flutter Efallmo"
type textarea "x"
type textarea "ricopiin modo identico il progetto ios in flutter Efallmo"
type textarea "x"
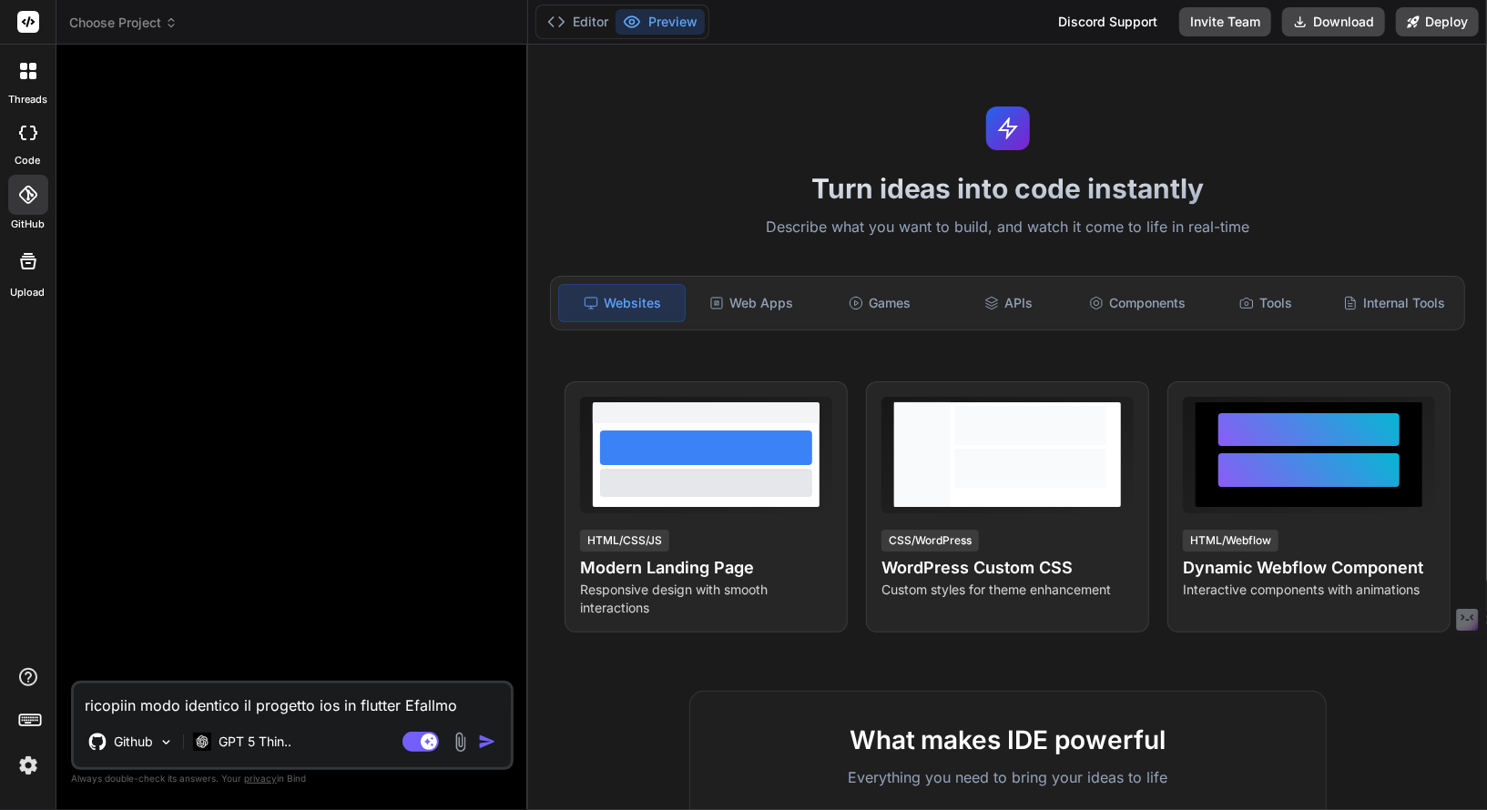
type textarea "ricopiain modo identico il progetto ios in flutter Efallmo"
type textarea "x"
type textarea "ricopia in modo identico il progetto ios in flutter Efallmo"
click at [487, 745] on img "button" at bounding box center [487, 742] width 18 height 18
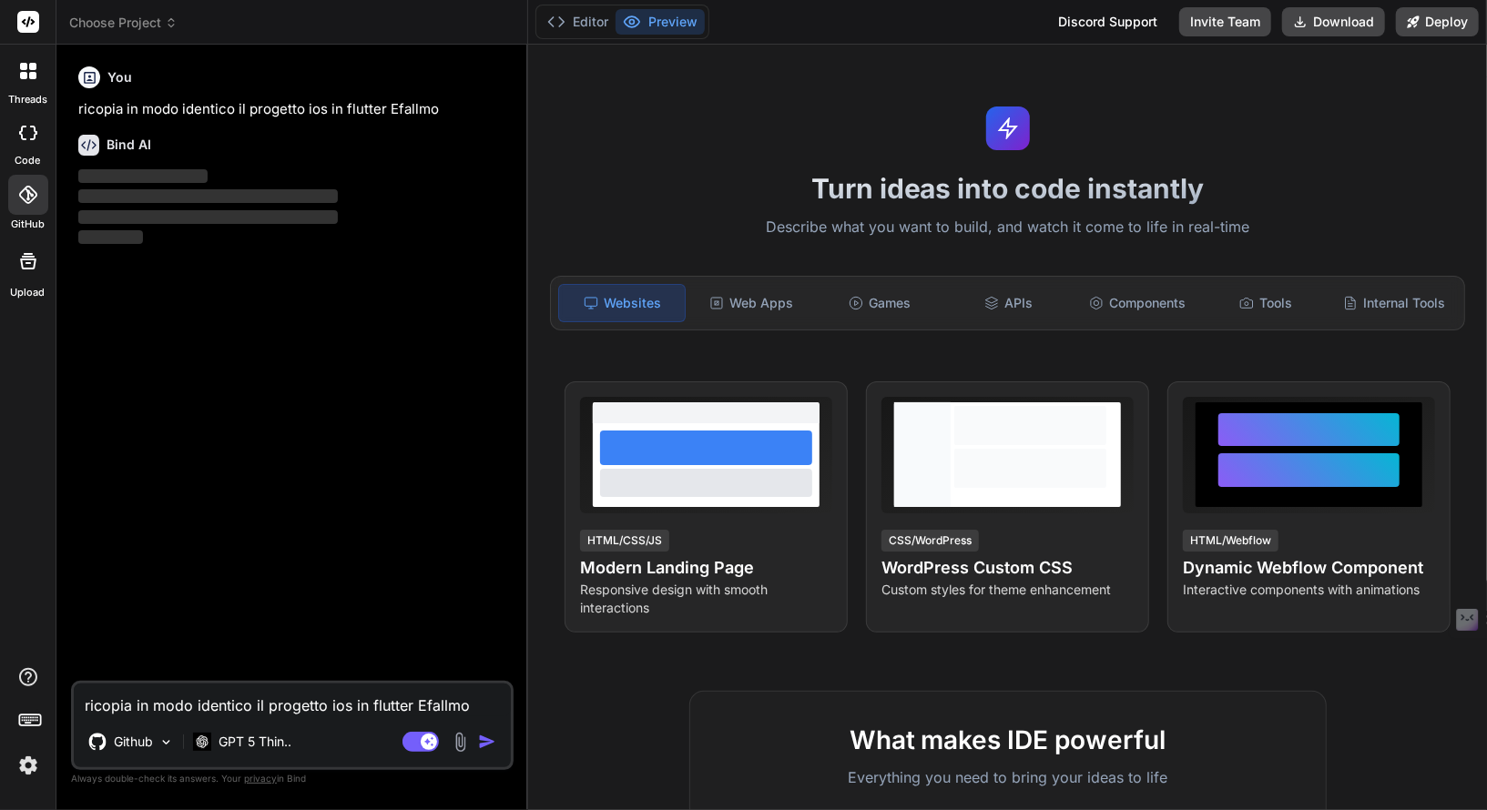
click at [23, 254] on icon at bounding box center [28, 261] width 22 height 22
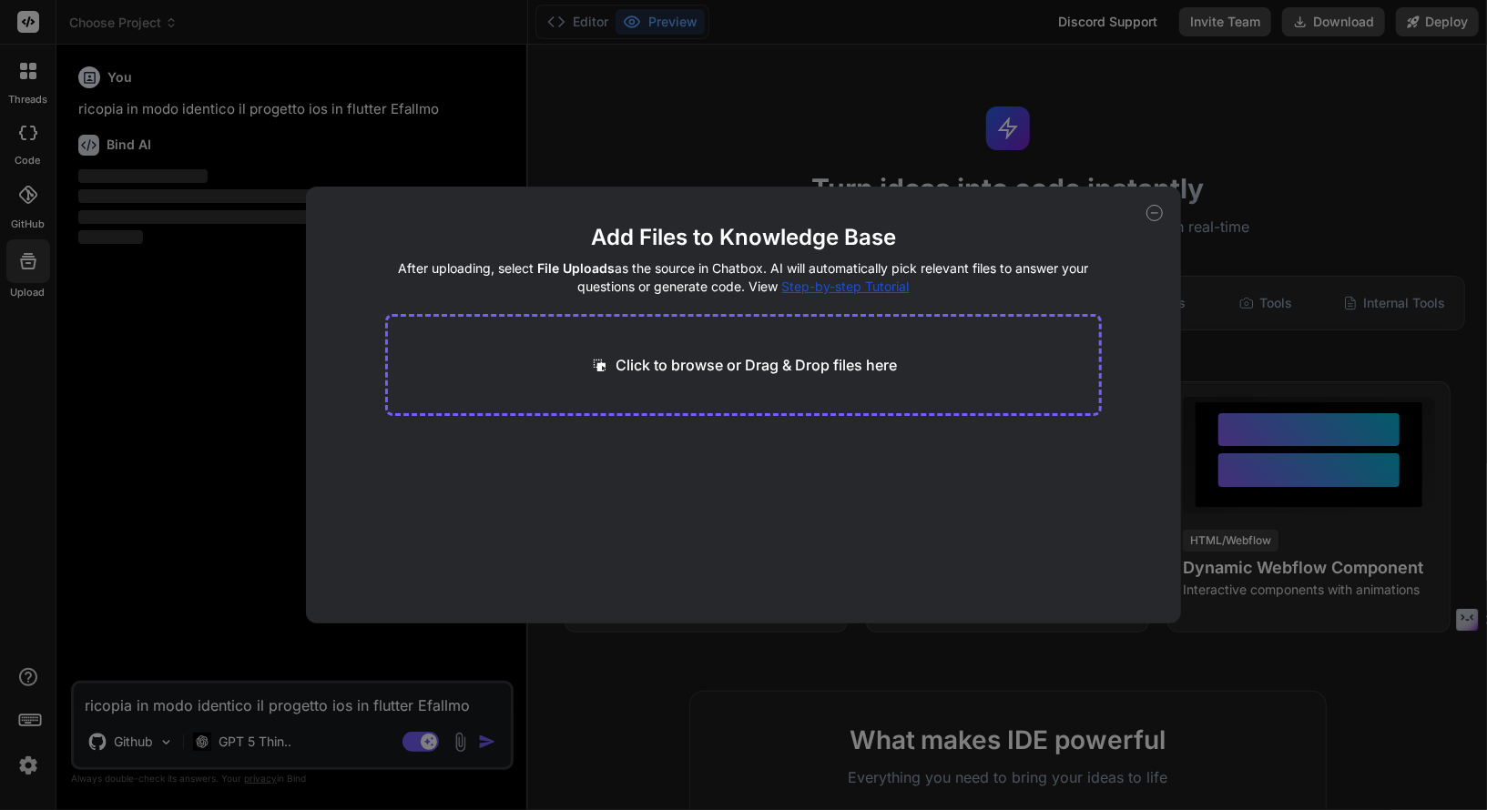
click at [885, 289] on span "Step-by-step Tutorial" at bounding box center [845, 286] width 127 height 15
click at [1153, 217] on icon at bounding box center [1154, 213] width 16 height 16
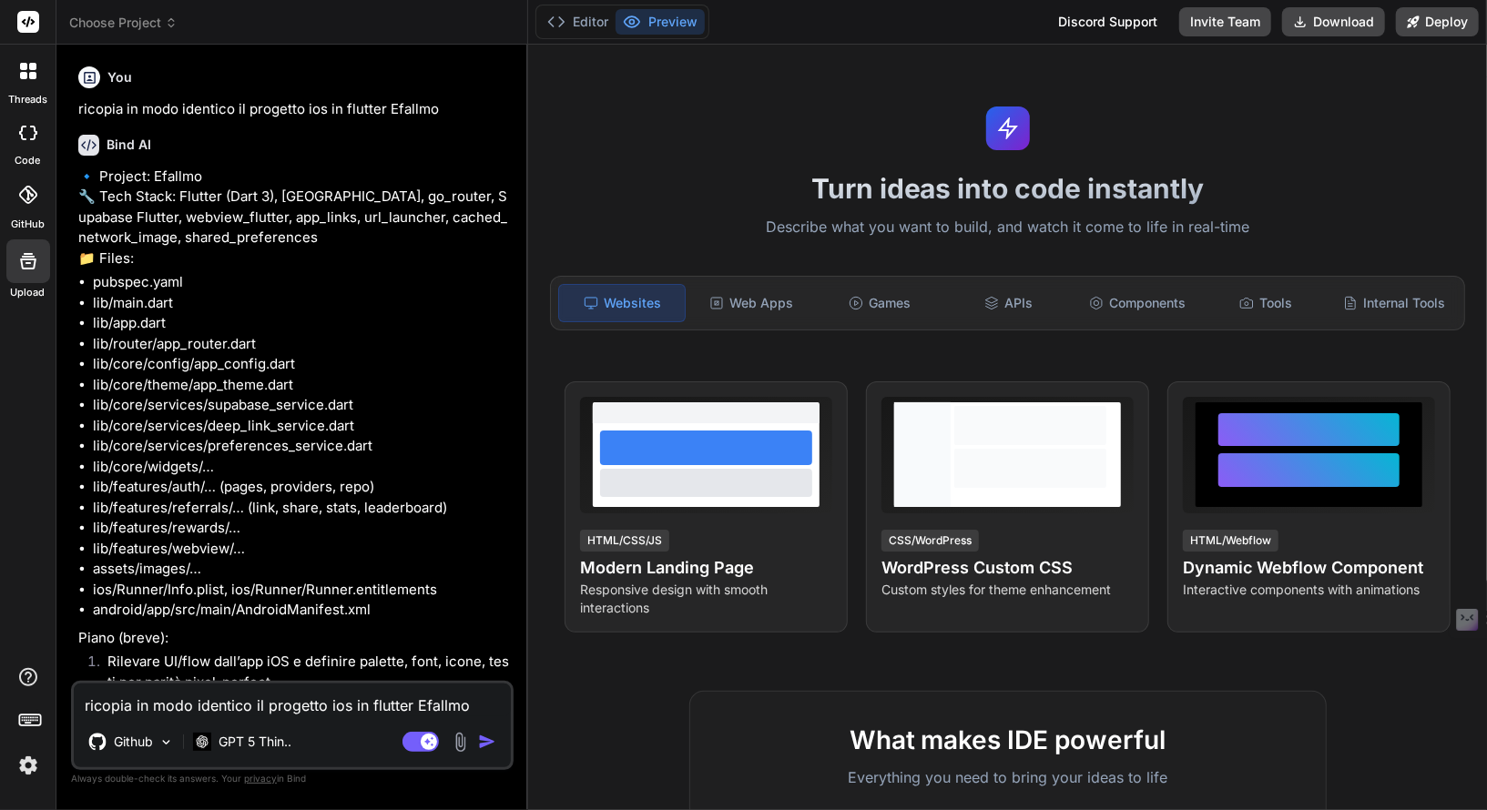
type textarea "x"
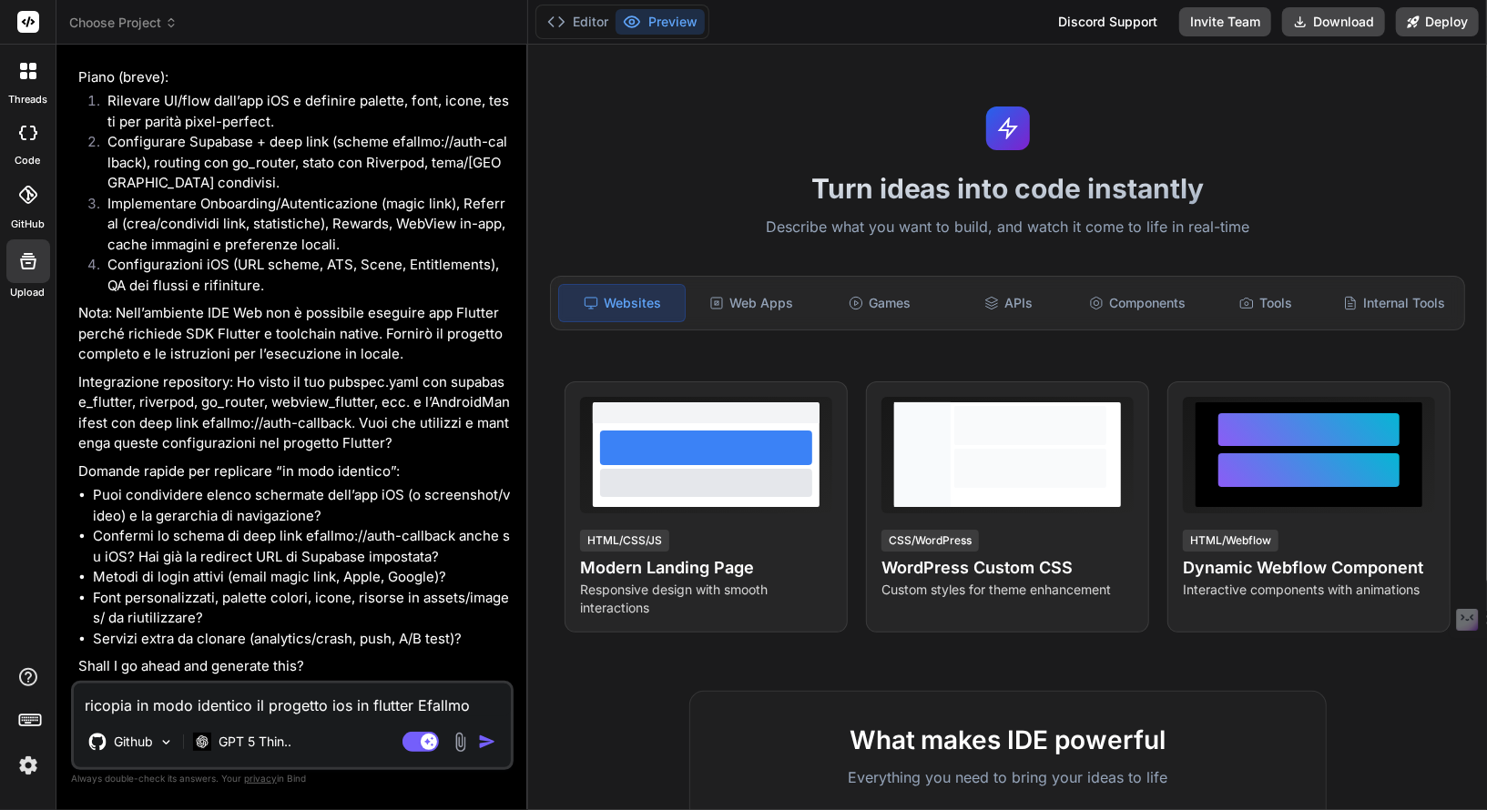
scroll to position [601, 0]
click at [270, 703] on textarea "ricopia in modo identico il progetto ios in flutter Efallmo" at bounding box center [292, 700] width 437 height 33
type textarea "x"
type textarea "d"
type textarea "x"
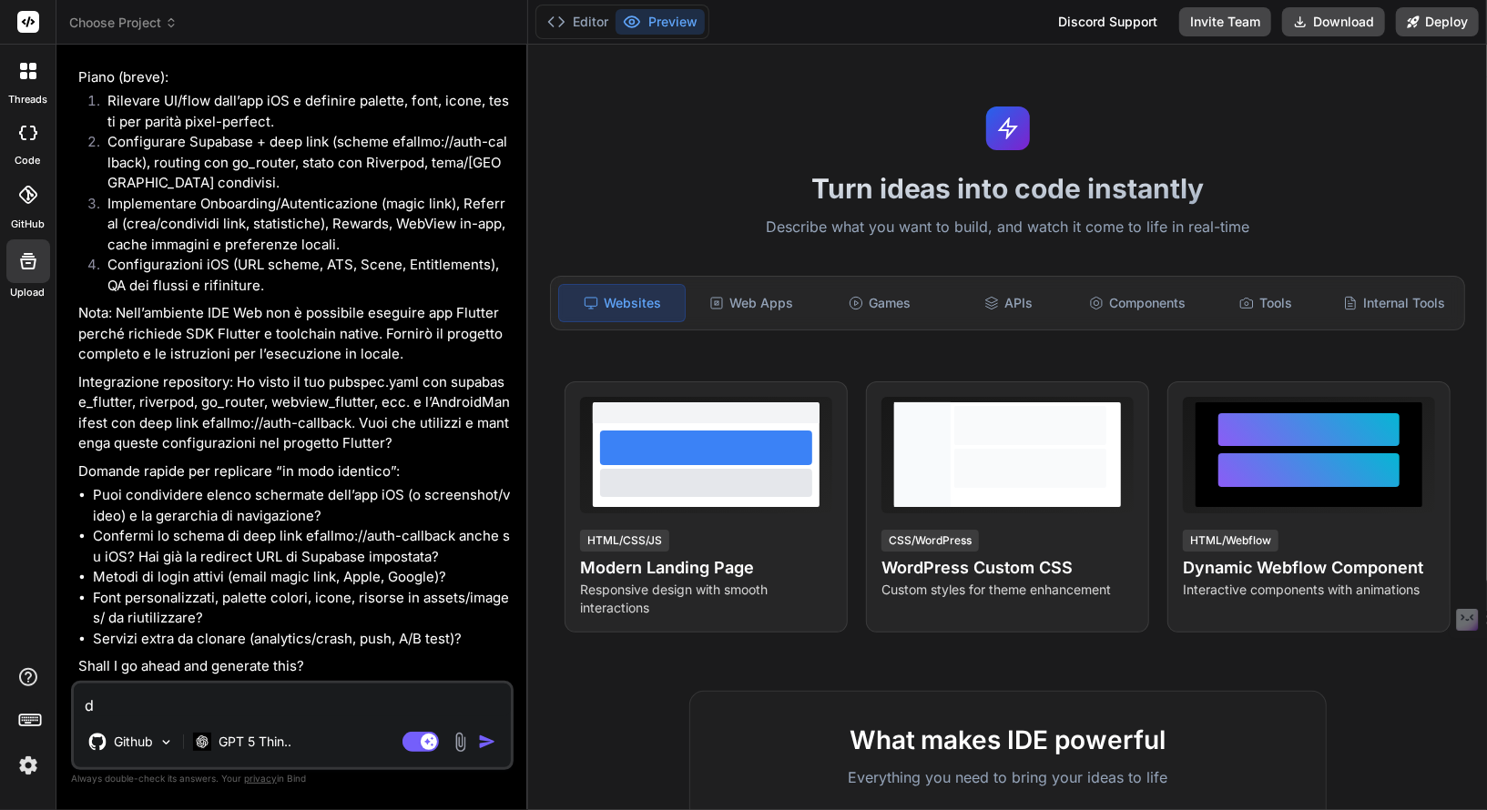
type textarea "de"
type textarea "x"
type textarea "dev"
type textarea "x"
type textarea "devi"
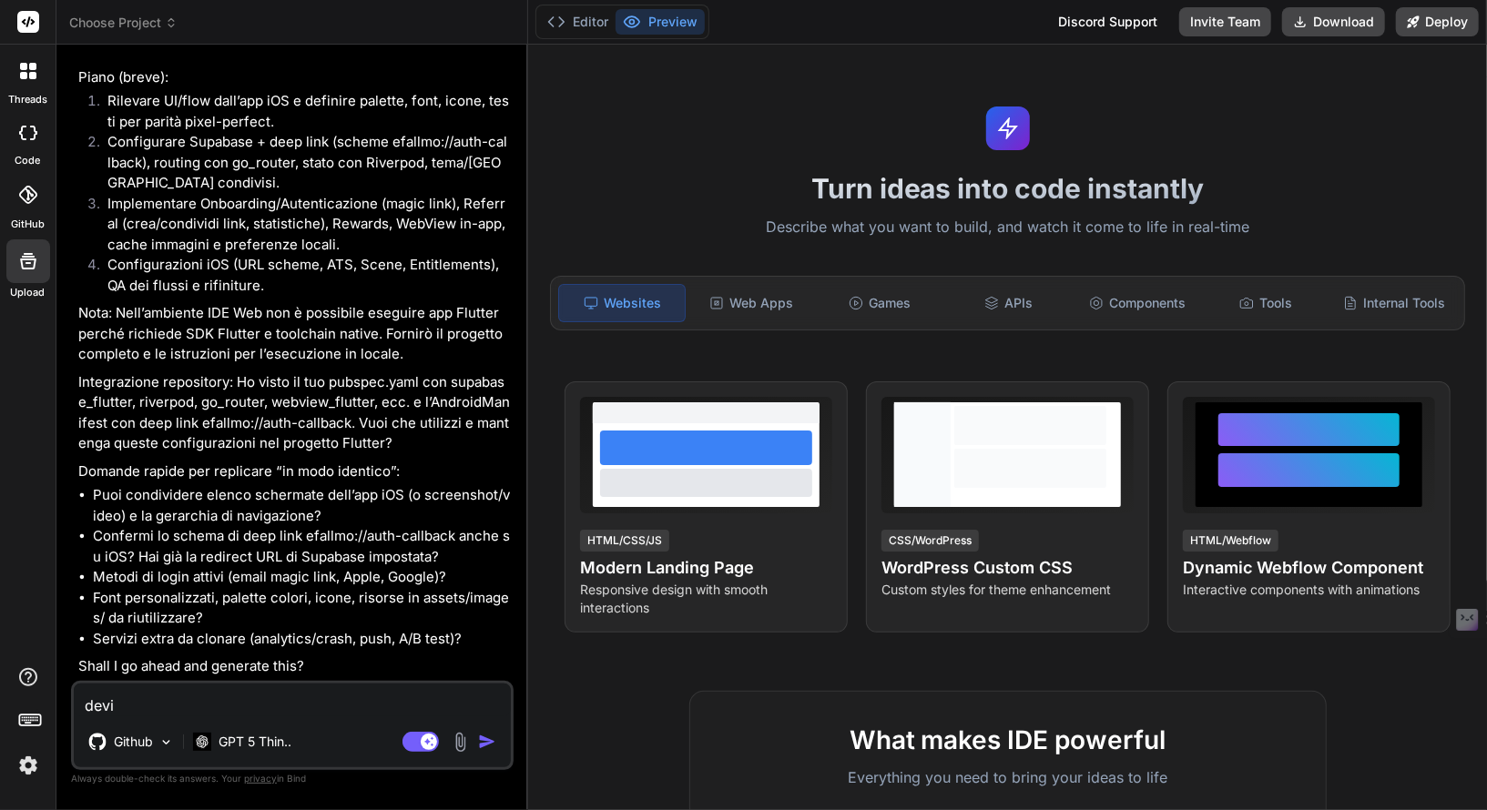
type textarea "x"
type textarea "devi"
type textarea "x"
type textarea "devi c"
type textarea "x"
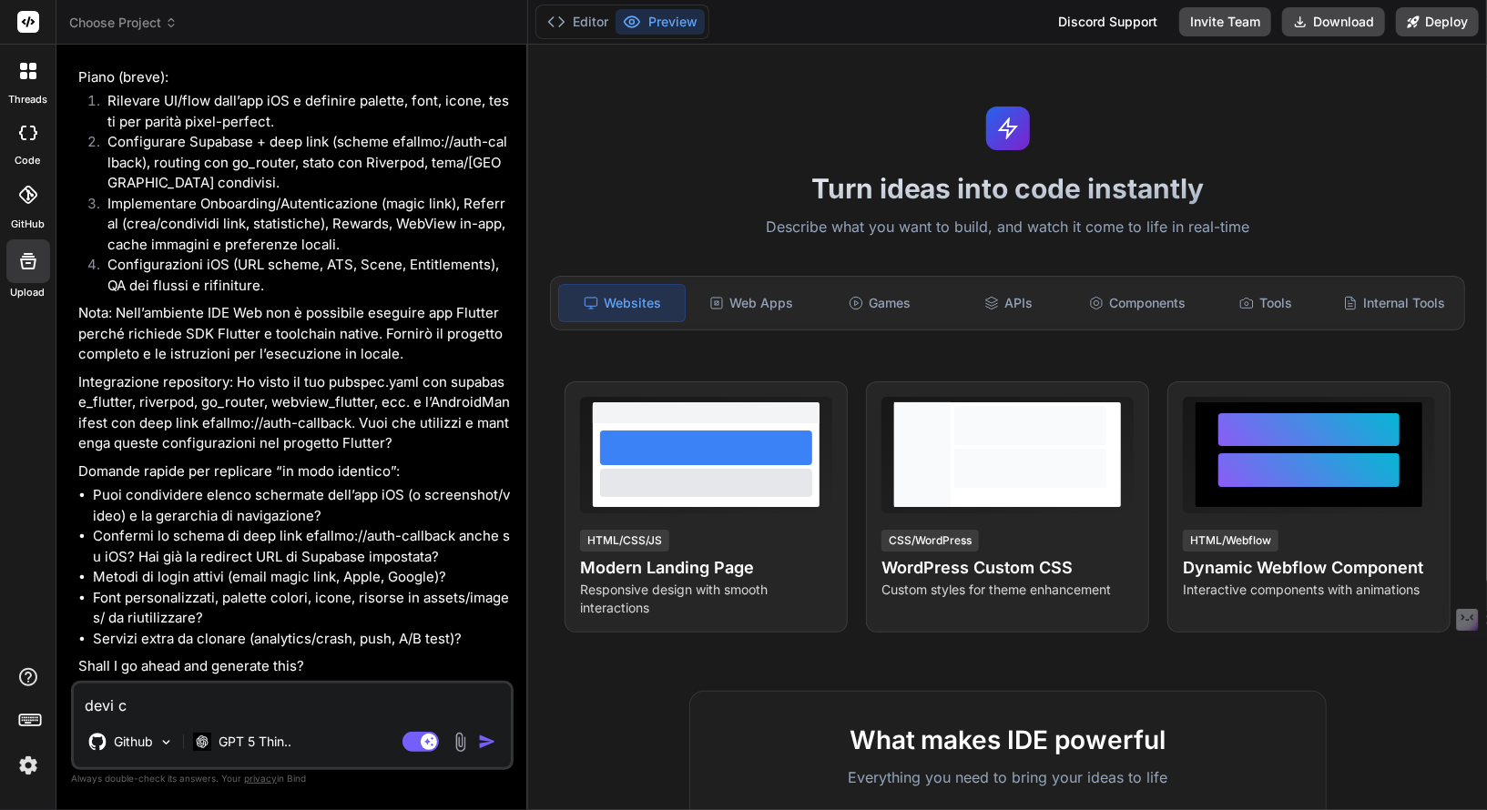
type textarea "devi co"
type textarea "x"
type textarea "devi cop"
type textarea "x"
type textarea "devi copi"
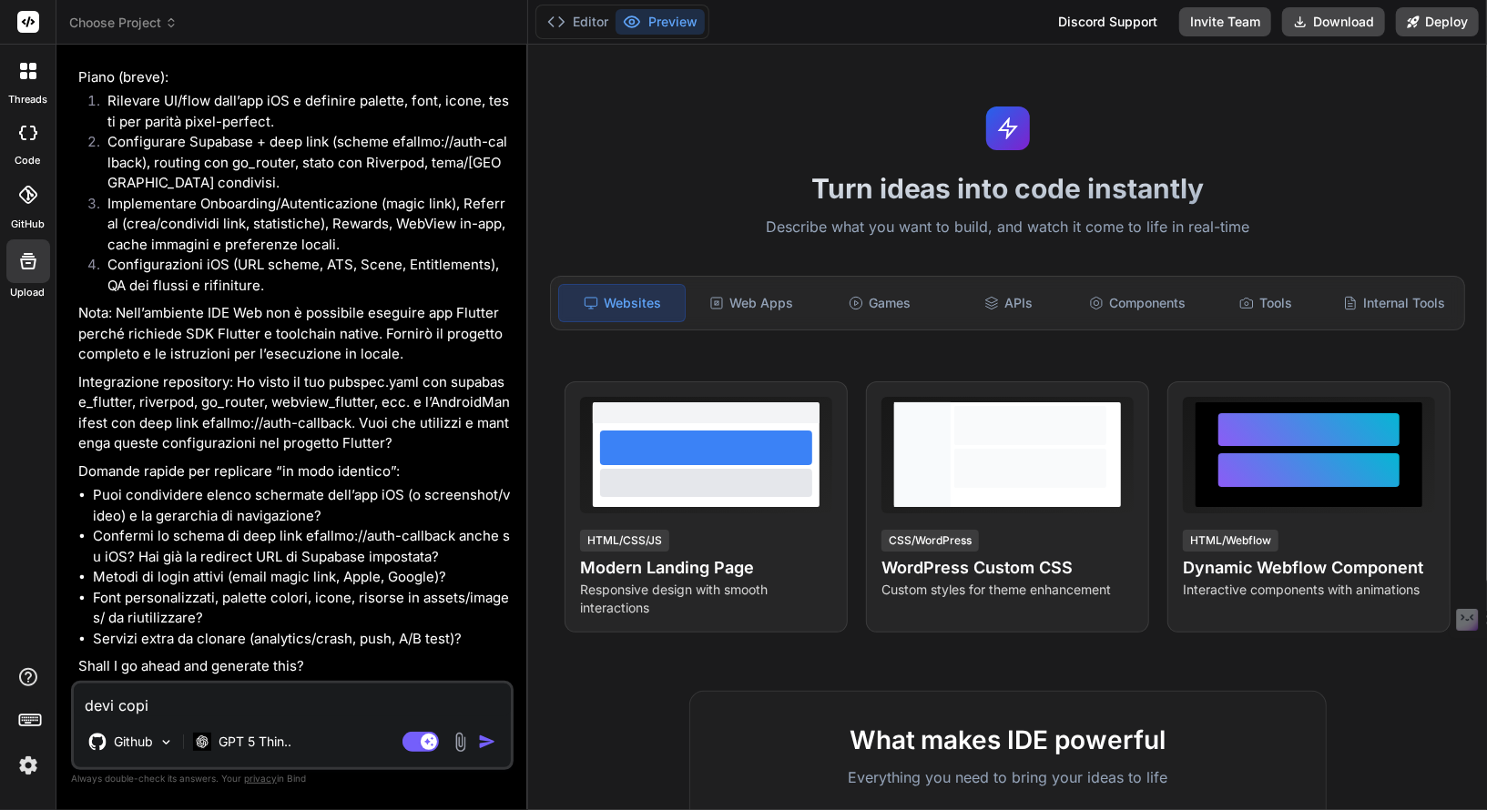
type textarea "x"
type textarea "devi copia"
type textarea "x"
type textarea "devi copiar"
type textarea "x"
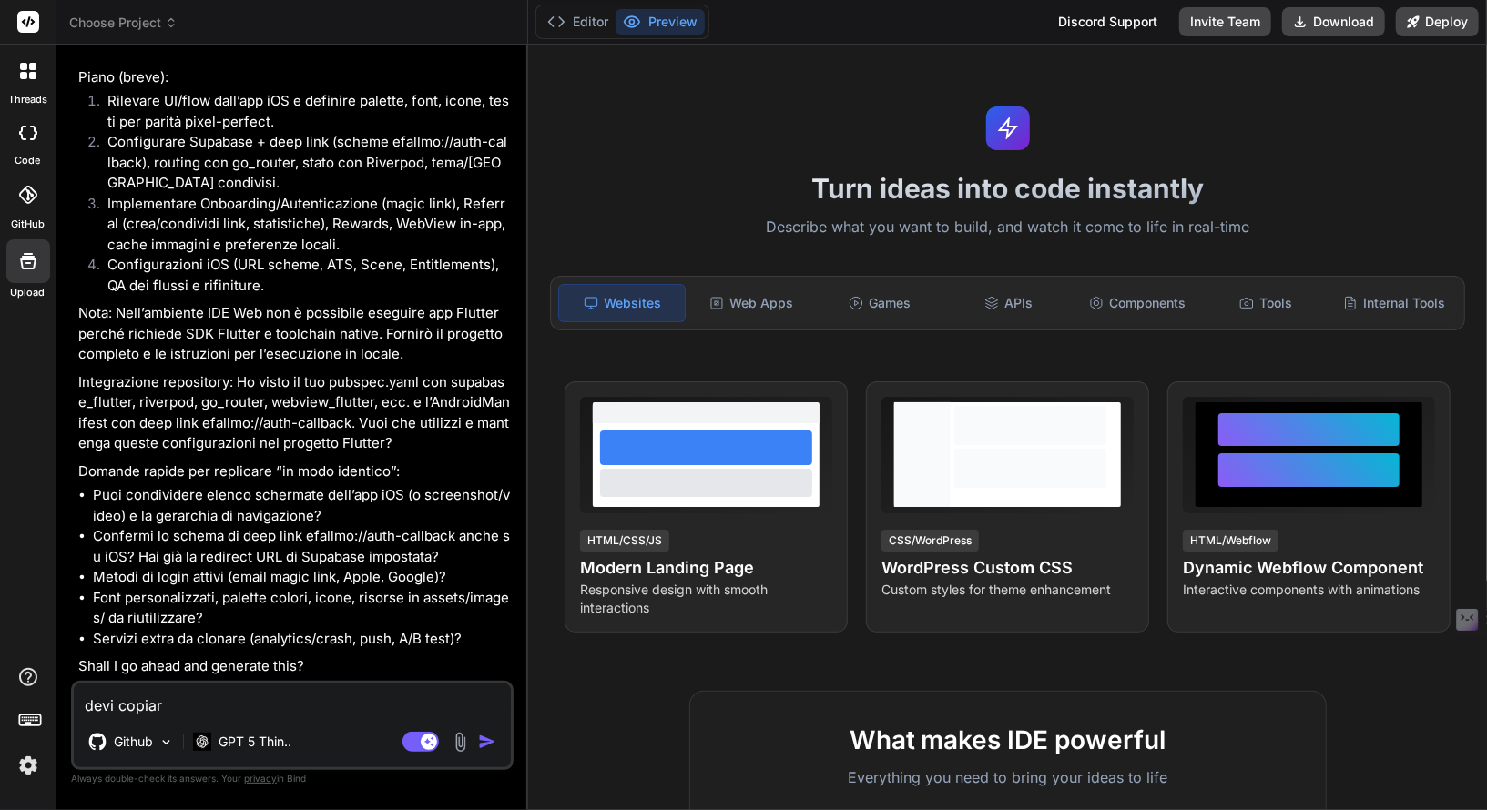
type textarea "devi copiarl"
type textarea "x"
type textarea "devi copiarlo"
type textarea "x"
type textarea "devi copiarlo"
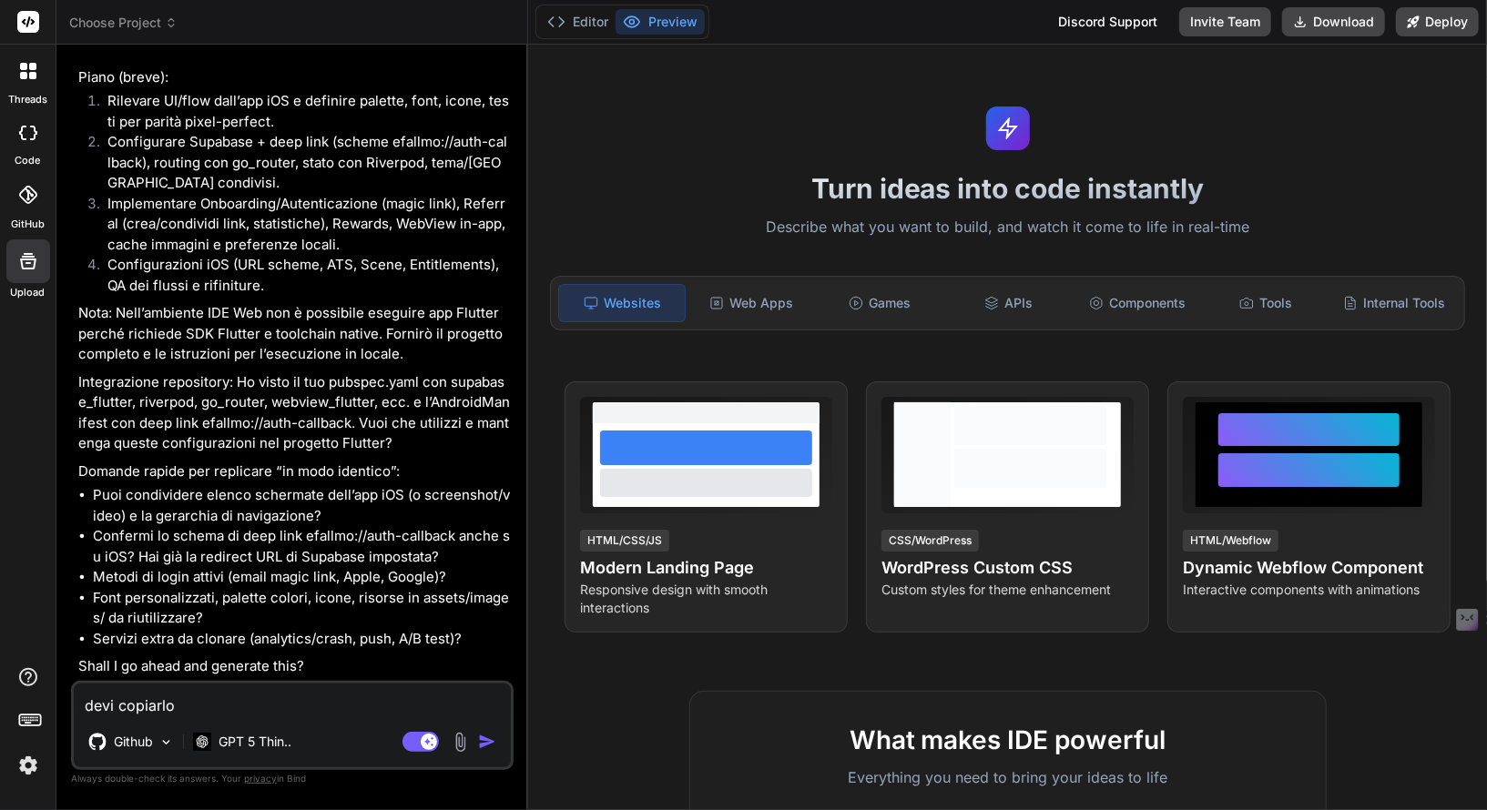
type textarea "x"
type textarea "devi copiarlo e"
type textarea "x"
type textarea "devi copiarlo es"
type textarea "x"
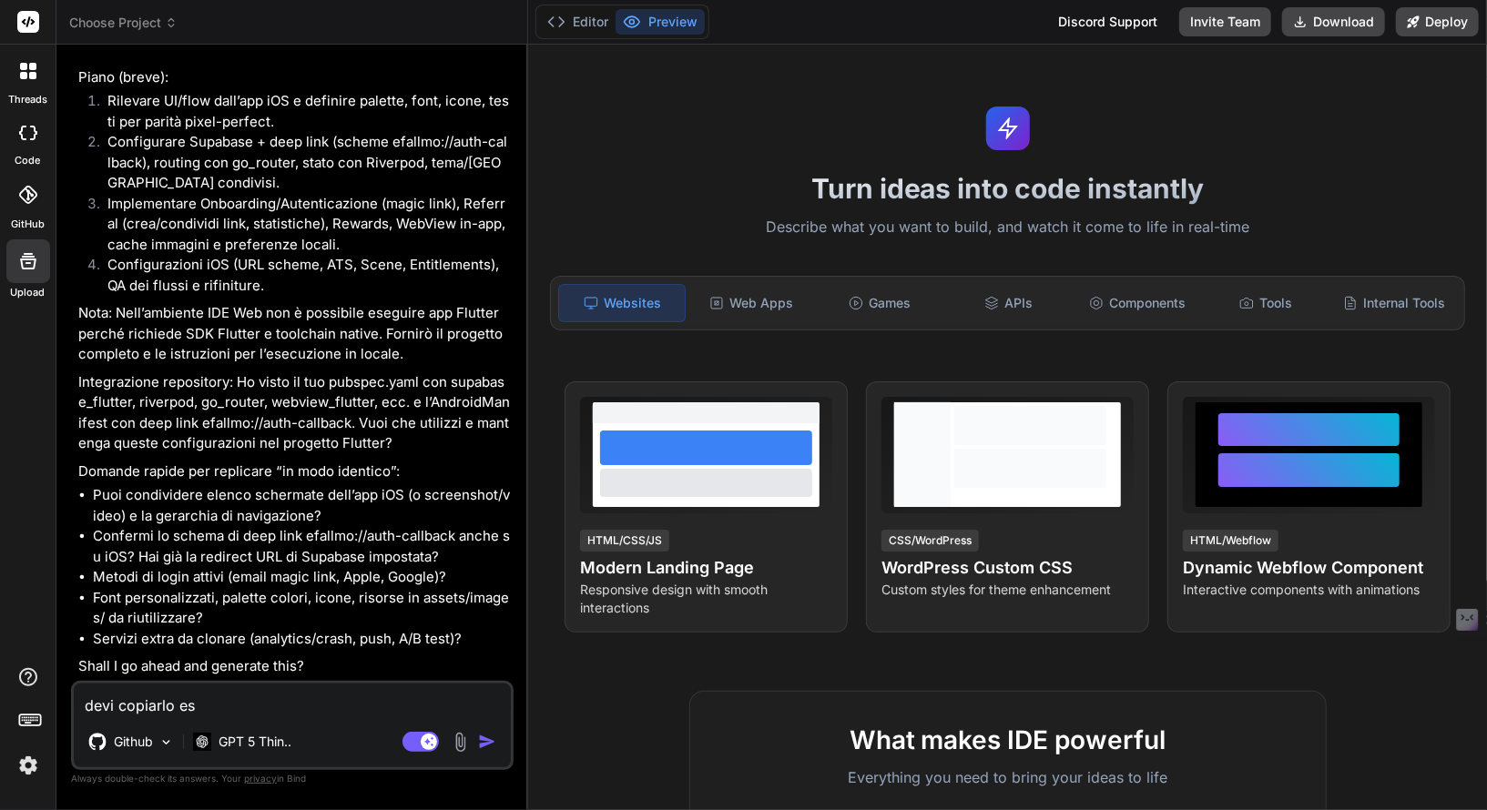
type textarea "devi copiarlo esa"
type textarea "x"
type textarea "devi copiarlo esat"
type textarea "x"
type textarea "devi copiarlo esatt"
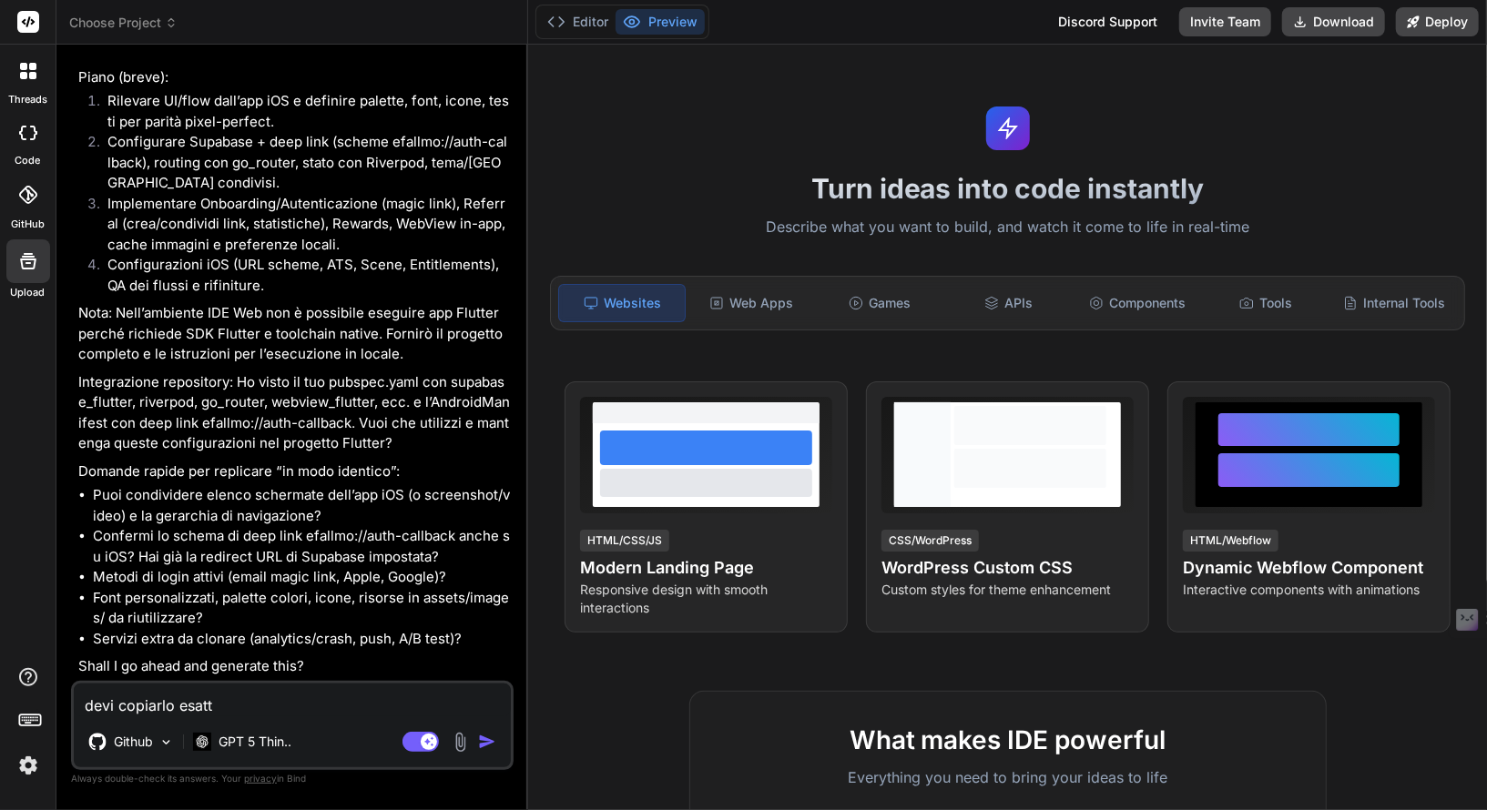
type textarea "x"
type textarea "devi copiarlo esatta"
type textarea "x"
type textarea "devi copiarlo esattam"
type textarea "x"
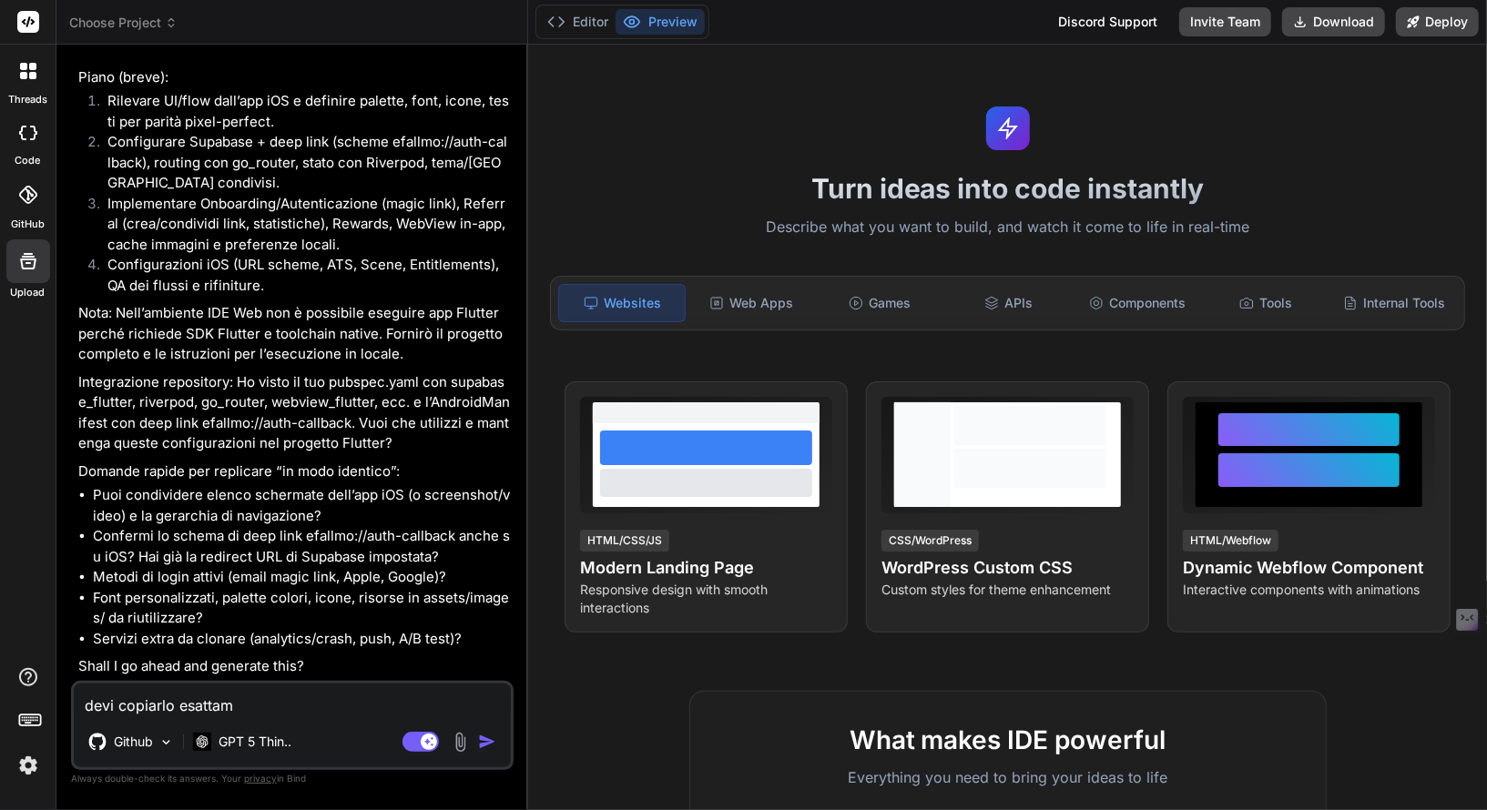
type textarea "devi copiarlo esattame"
type textarea "x"
type textarea "devi copiarlo esattamen"
type textarea "x"
type textarea "devi copiarlo esattament"
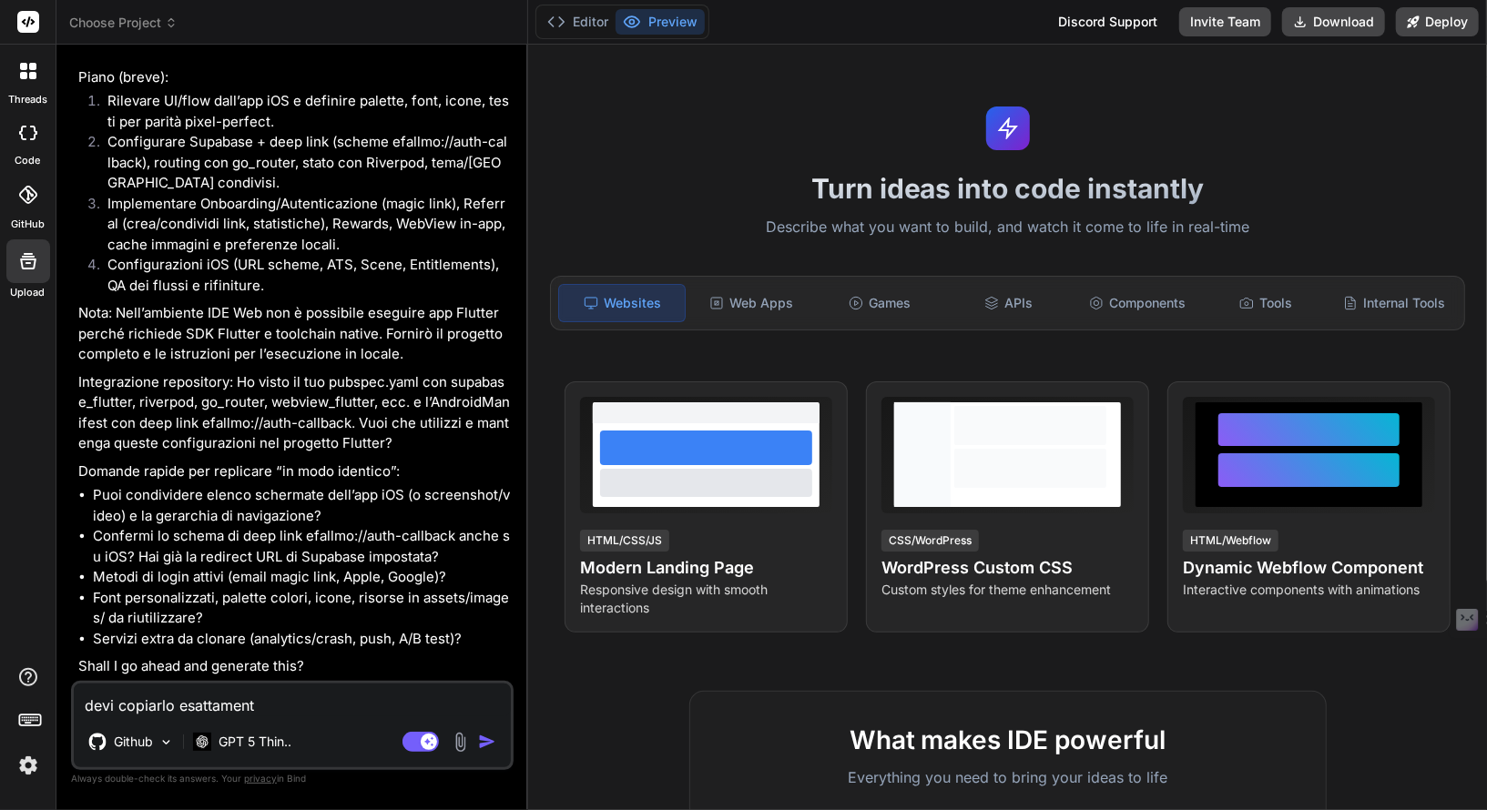
type textarea "x"
type textarea "devi copiarlo esattamente"
type textarea "x"
type textarea "devi copiarlo esattamente"
type textarea "x"
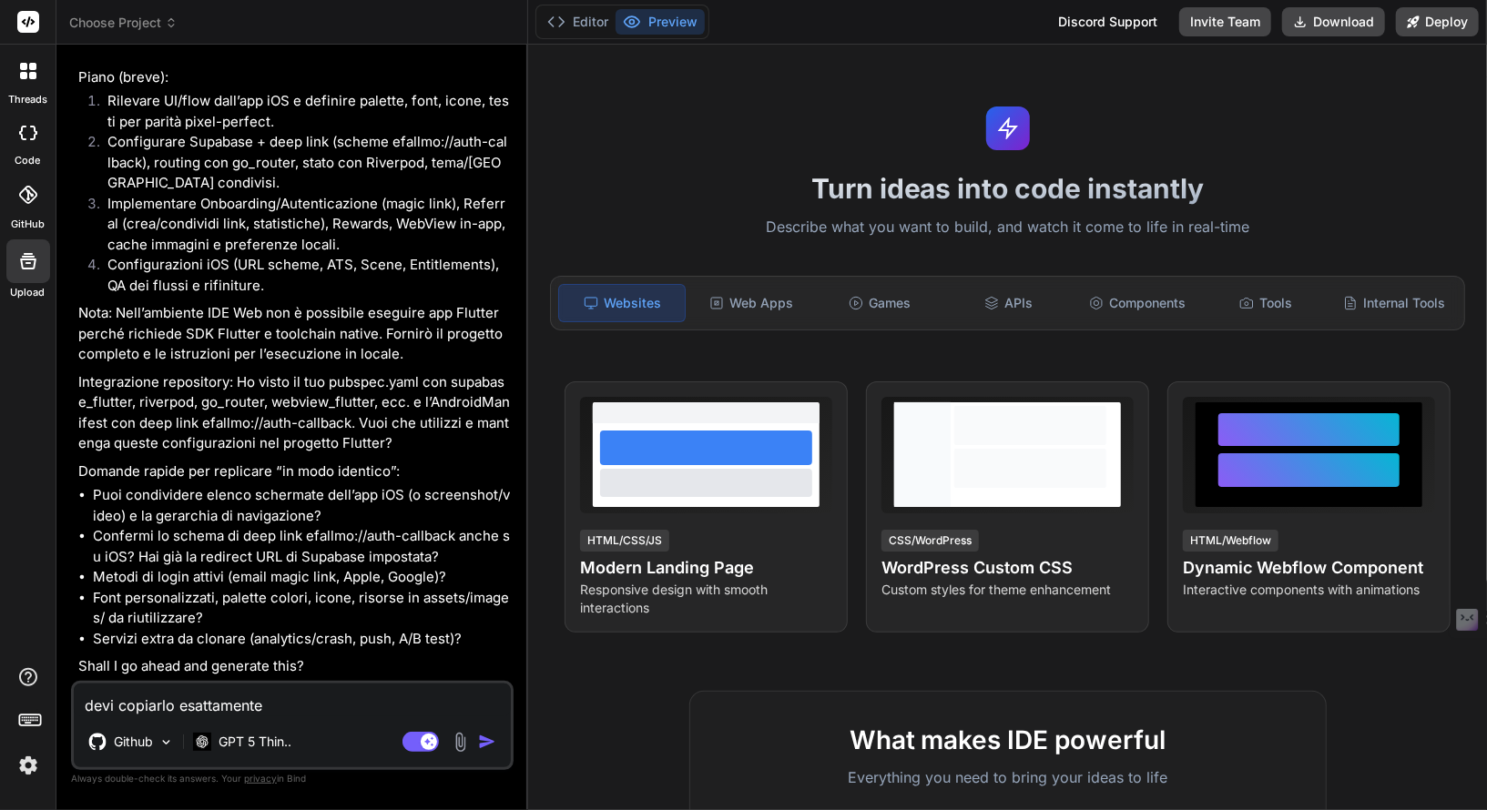
type textarea "devi copiarlo esattamente c"
type textarea "x"
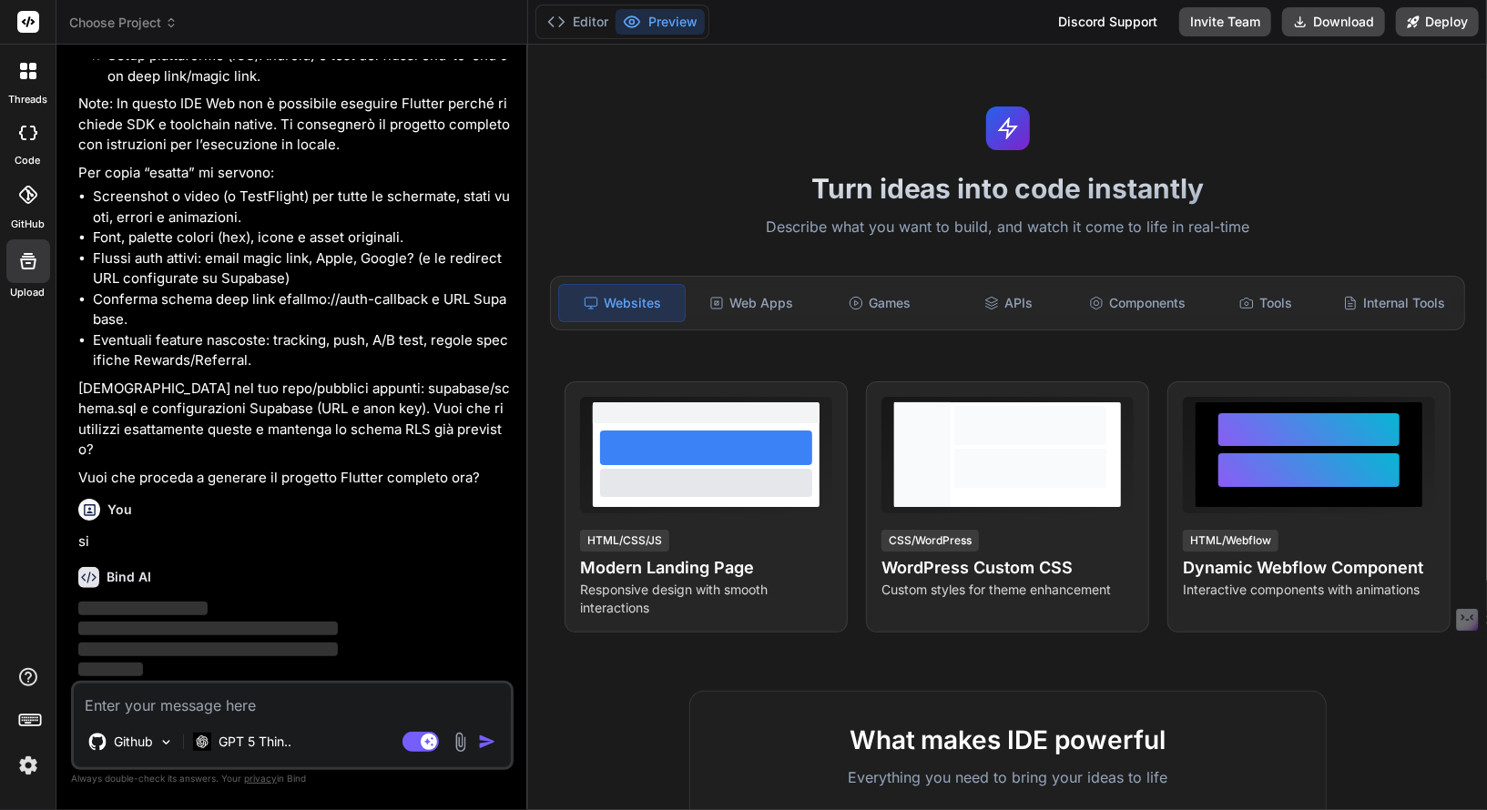
scroll to position [2074, 0]
click at [39, 773] on img at bounding box center [28, 765] width 31 height 31
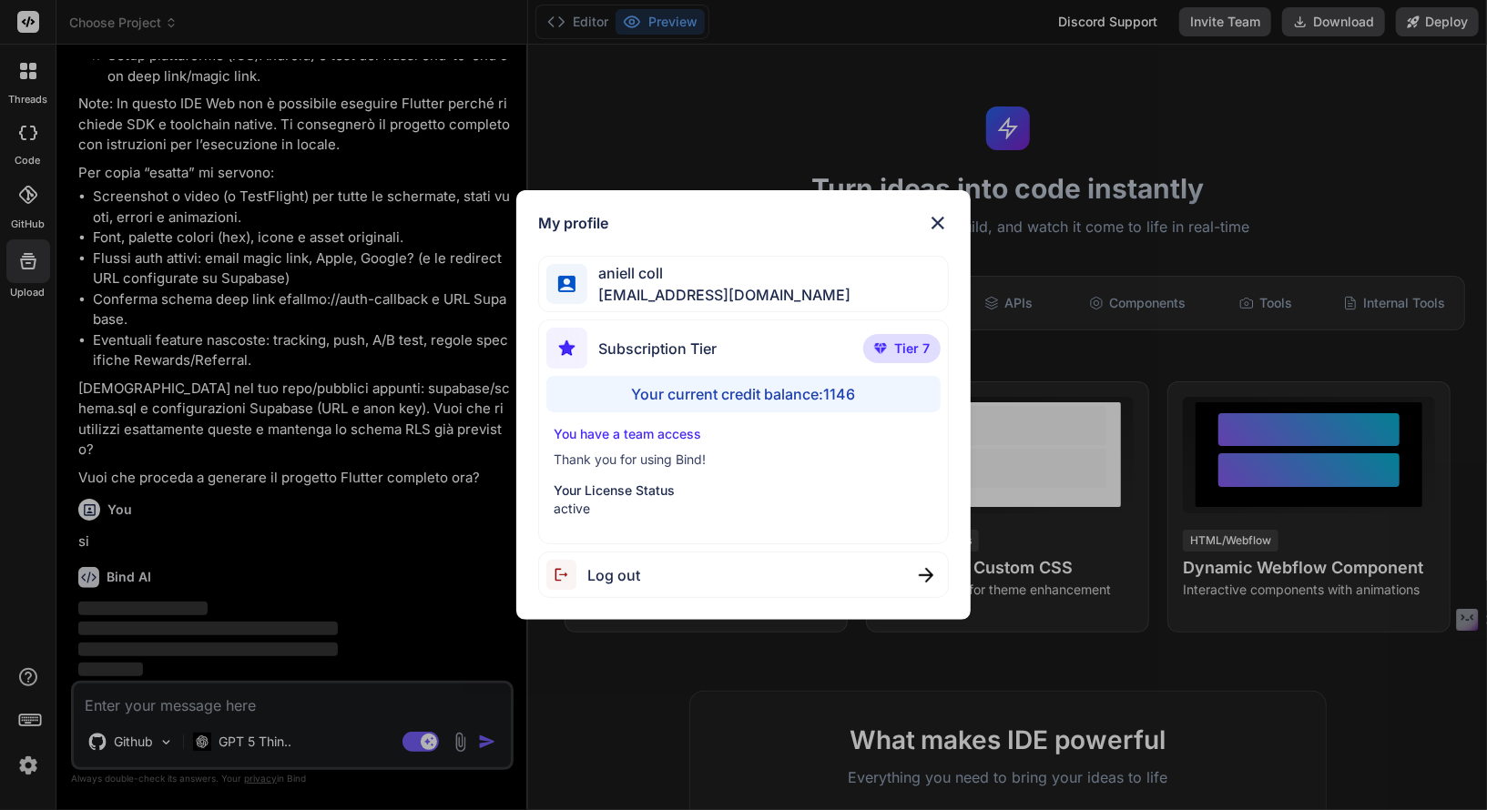
click at [939, 215] on img at bounding box center [938, 223] width 22 height 22
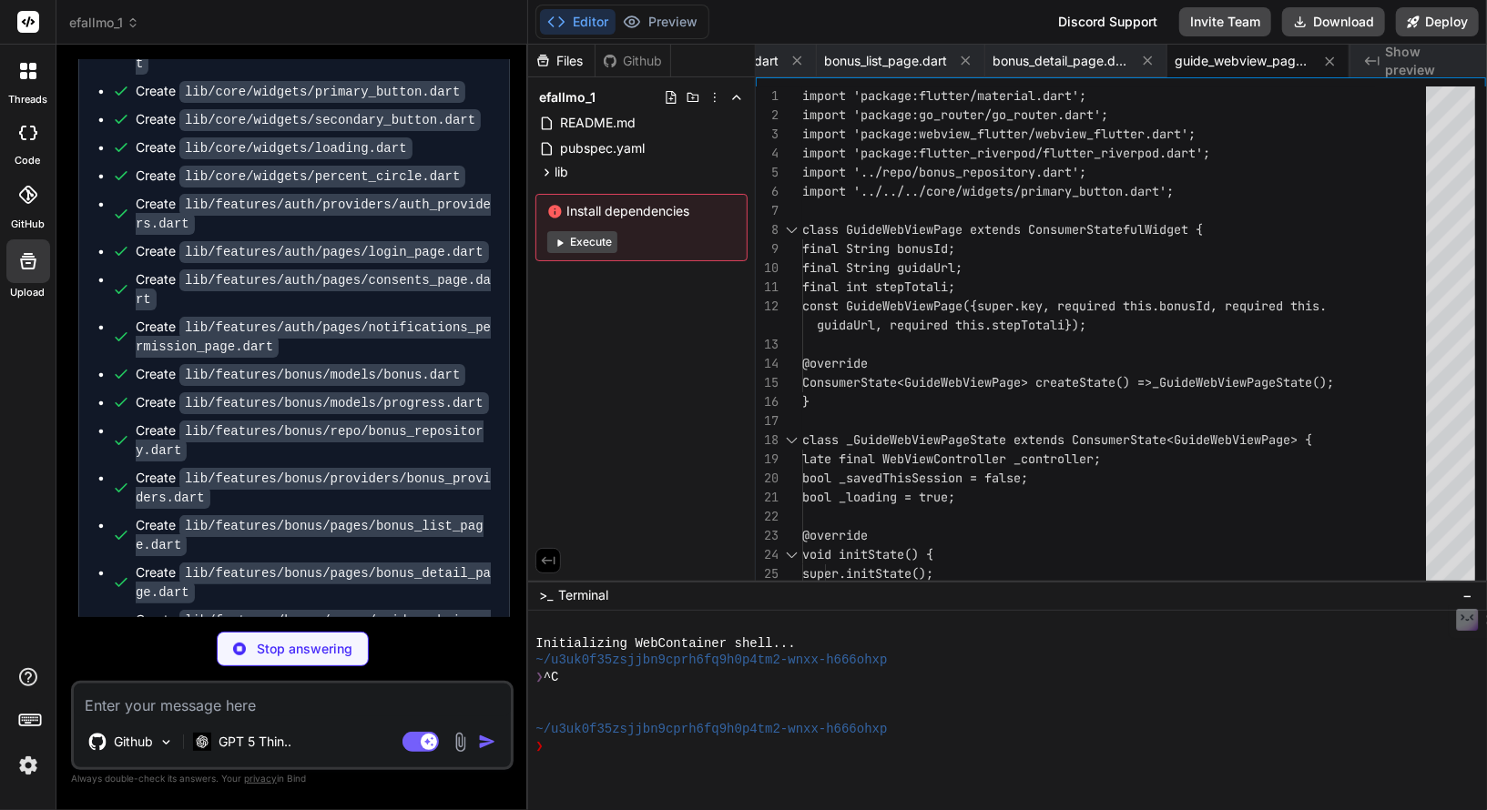
scroll to position [0, 3914]
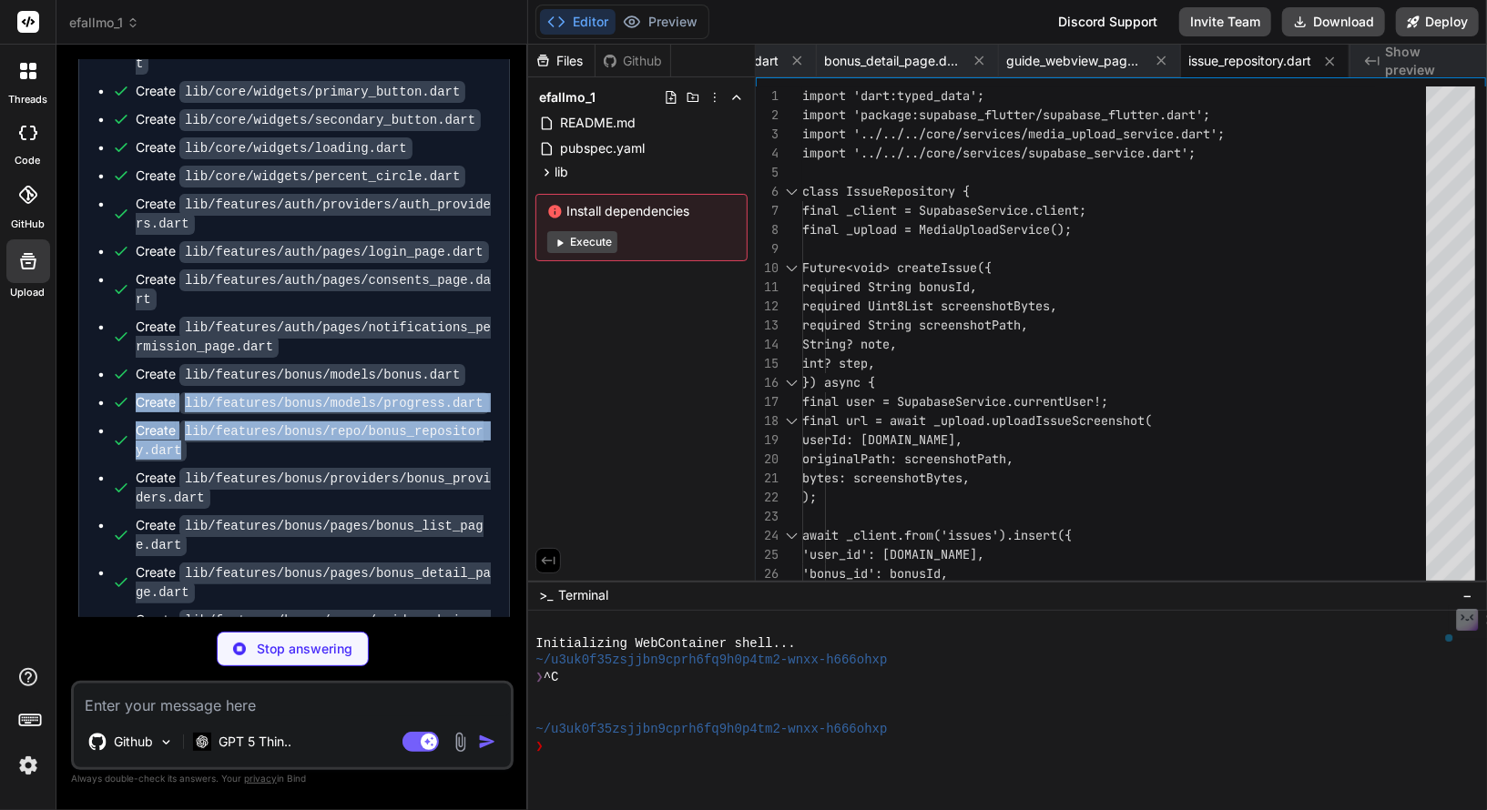
drag, startPoint x: 277, startPoint y: 506, endPoint x: 258, endPoint y: 420, distance: 88.6
click at [258, 420] on ul "Create README.md Create pubspec.yaml Create lib/main.dart Create lib/app.dart C…" at bounding box center [293, 191] width 393 height 1105
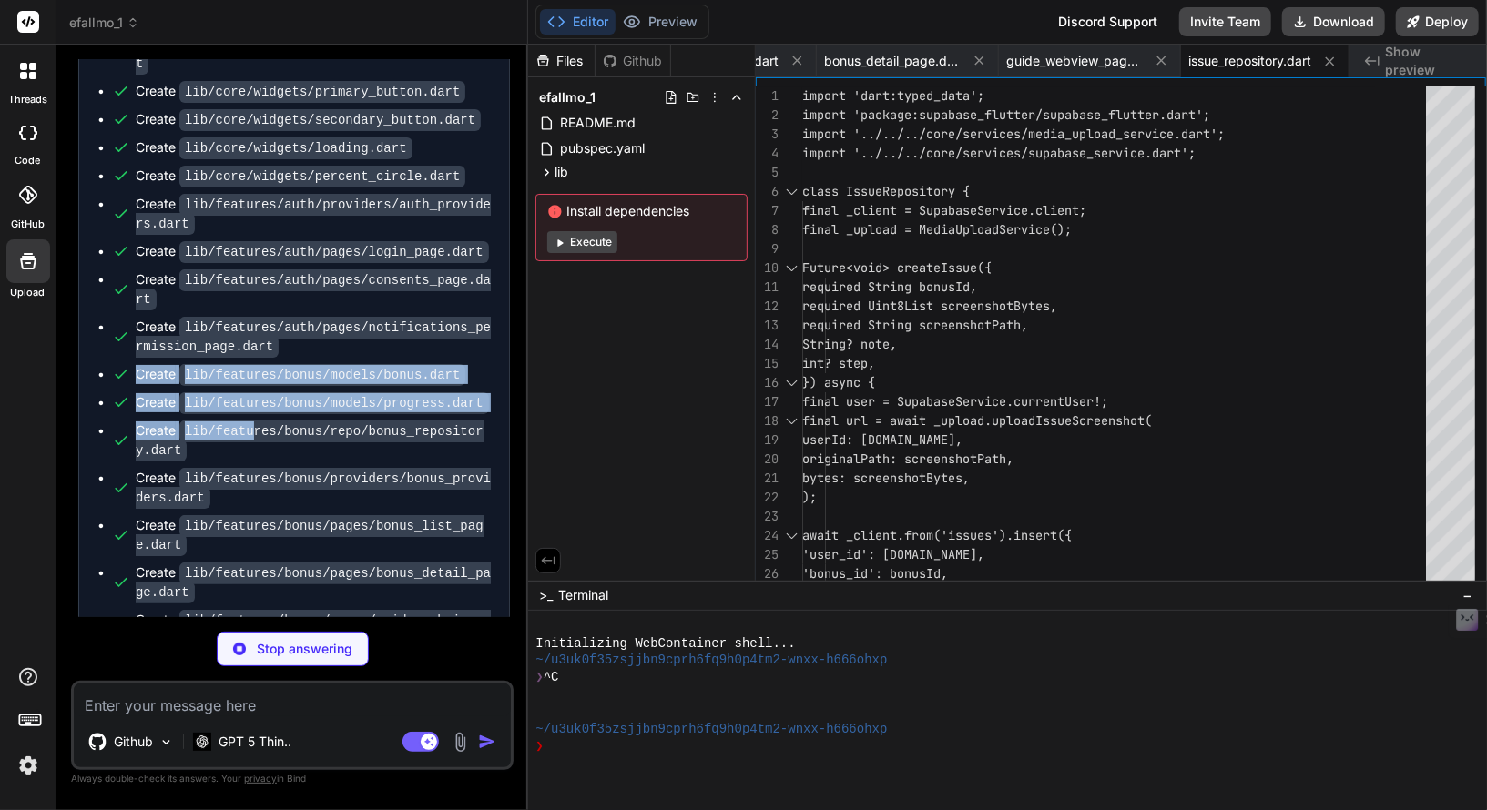
drag, startPoint x: 257, startPoint y: 477, endPoint x: 263, endPoint y: 380, distance: 97.6
click at [263, 381] on ul "Create README.md Create pubspec.yaml Create lib/main.dart Create lib/app.dart C…" at bounding box center [293, 191] width 393 height 1105
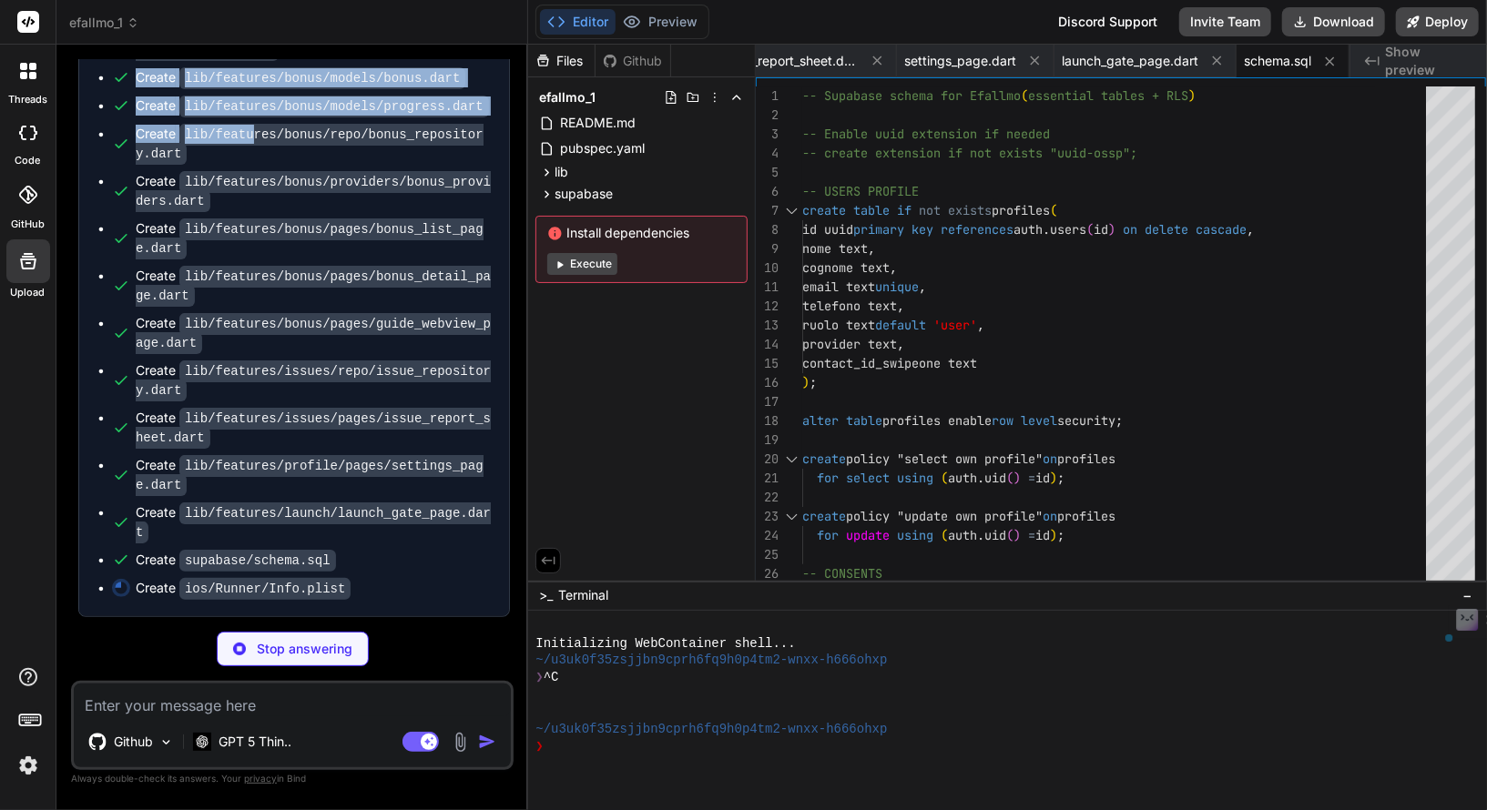
scroll to position [3376, 0]
click at [544, 176] on icon at bounding box center [546, 172] width 15 height 15
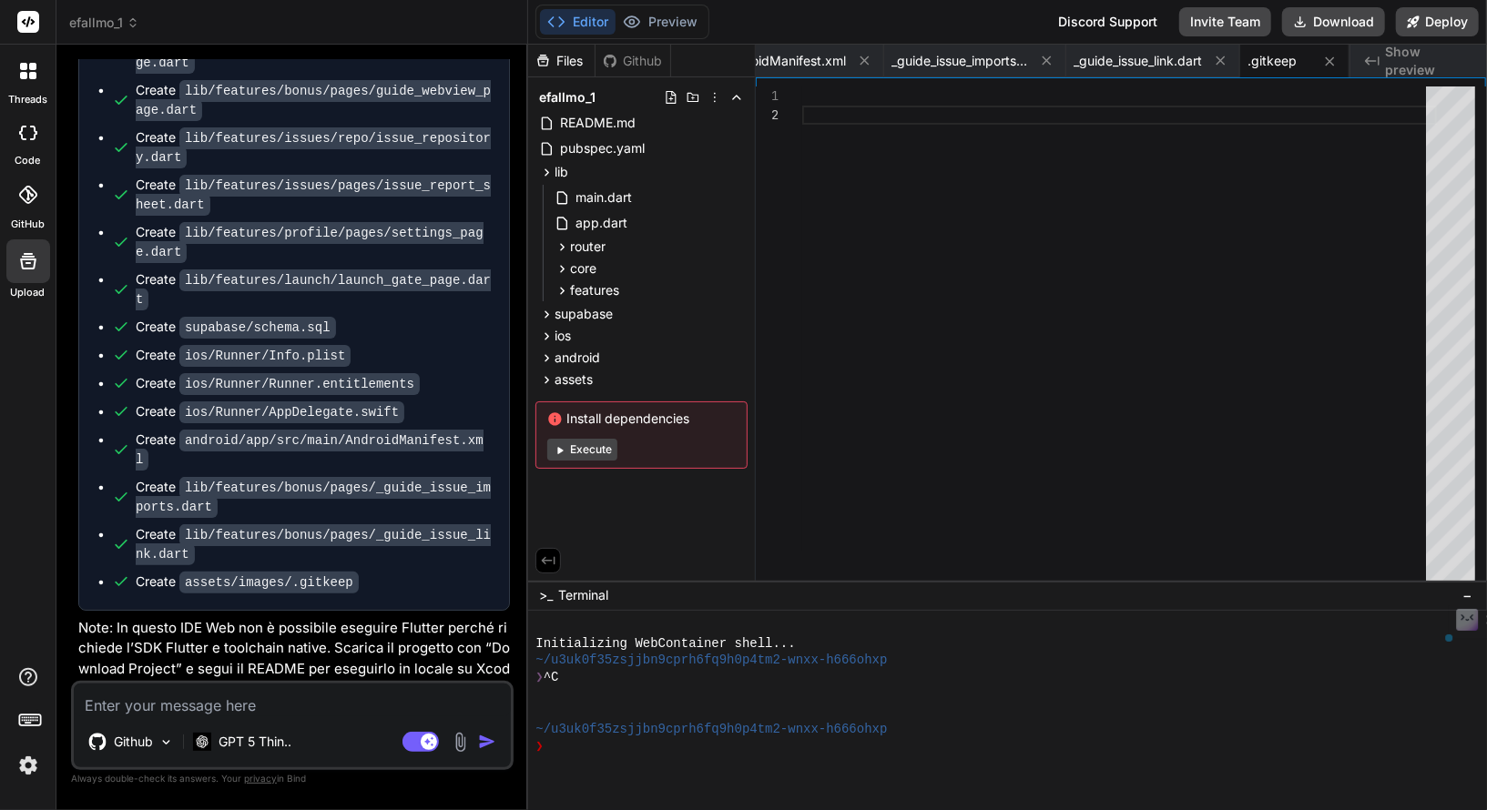
scroll to position [3643, 0]
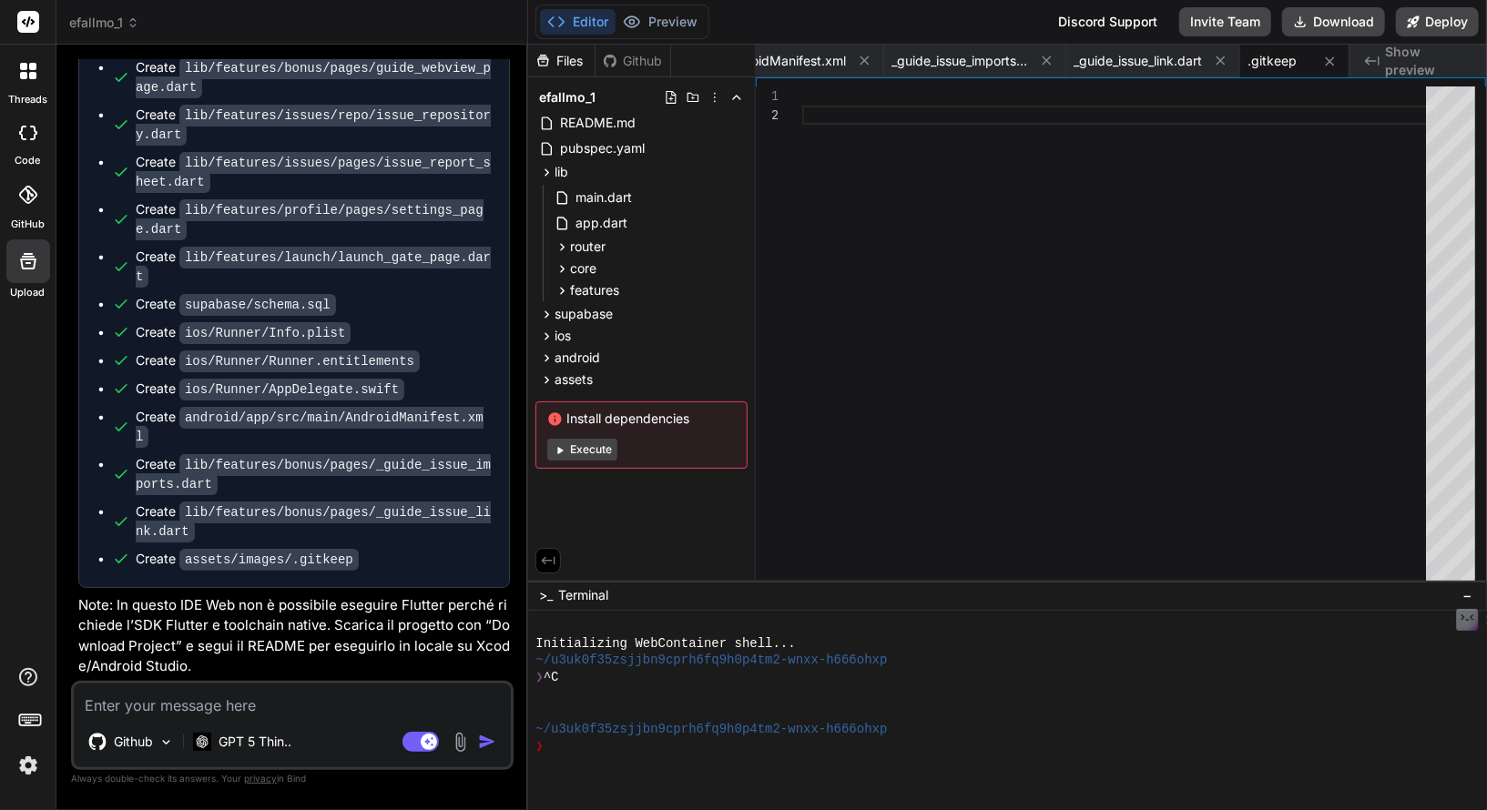
click at [223, 688] on textarea at bounding box center [292, 700] width 437 height 33
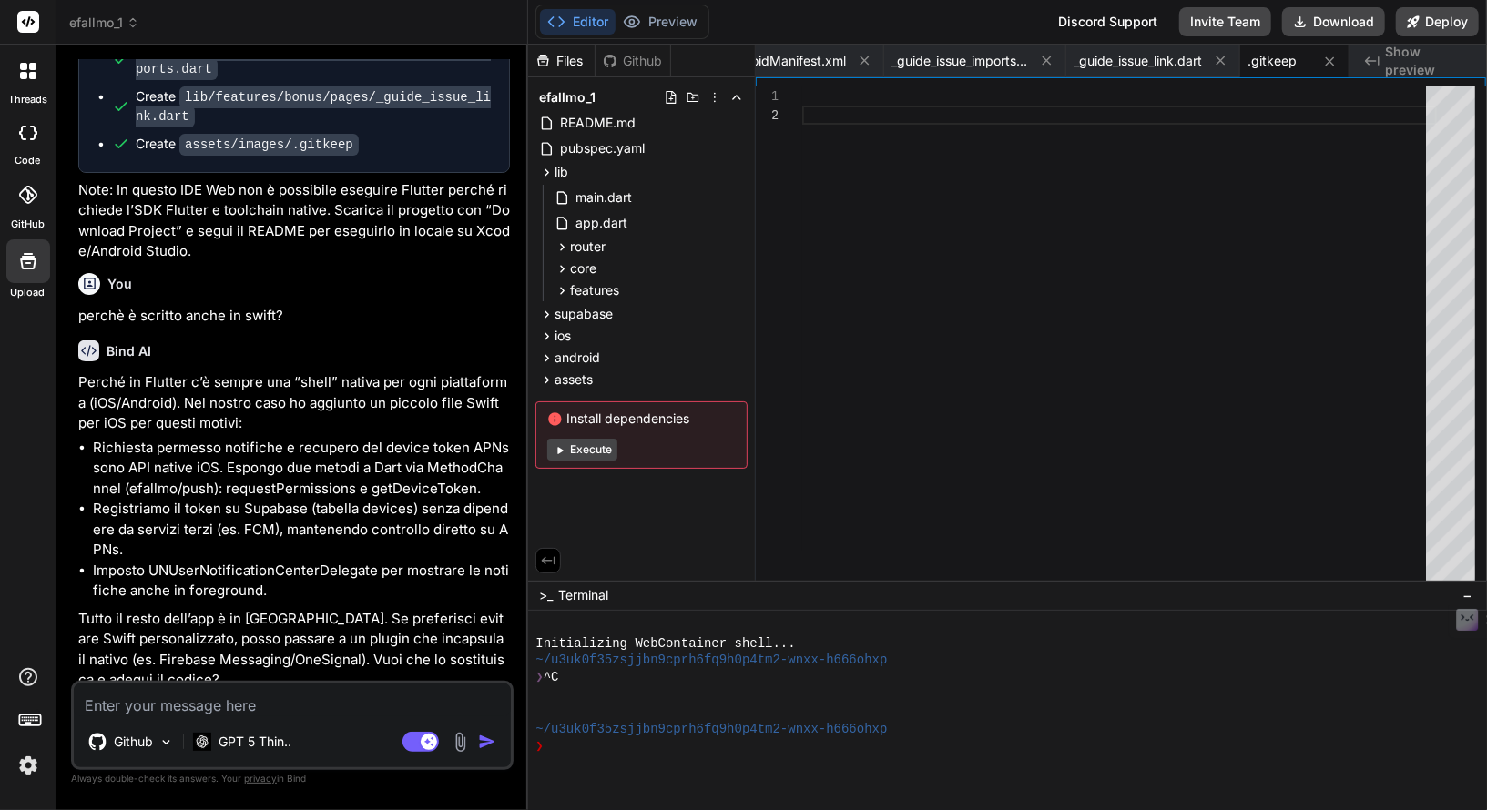
scroll to position [4072, 0]
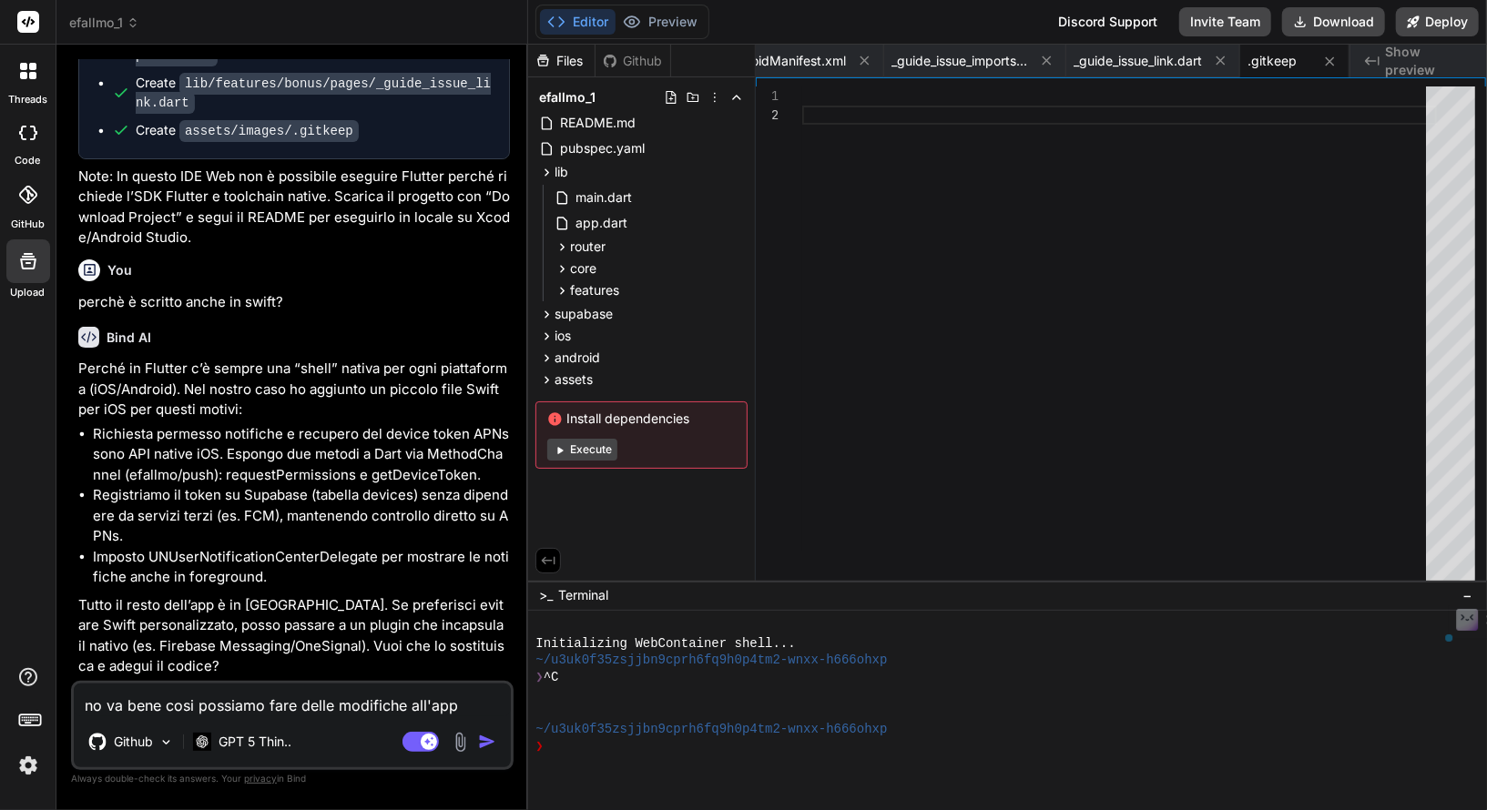
drag, startPoint x: 166, startPoint y: 702, endPoint x: 233, endPoint y: 701, distance: 67.4
click at [233, 701] on textarea "no va bene cosi possiamo fare delle modifiche all'app" at bounding box center [292, 700] width 437 height 33
click at [206, 706] on textarea "no va bene cosi possiamo fare delle modifiche all'app" at bounding box center [292, 700] width 437 height 33
drag, startPoint x: 197, startPoint y: 705, endPoint x: 292, endPoint y: 702, distance: 95.6
click at [292, 702] on textarea "no va bene cosi possiamo fare delle modifiche all'app" at bounding box center [292, 700] width 437 height 33
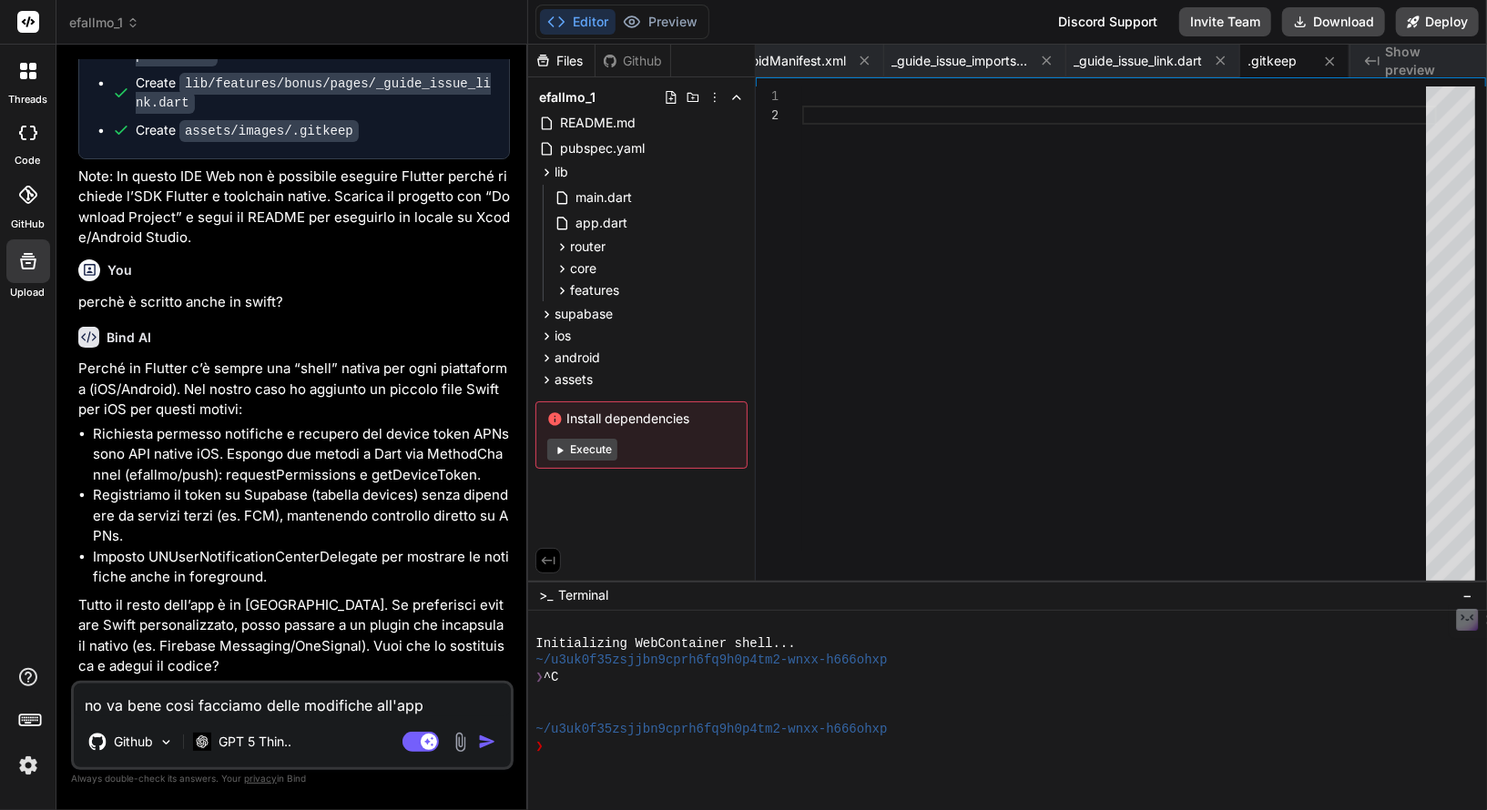
click at [444, 707] on textarea "no va bene cosi facciamo delle modifiche all'app" at bounding box center [292, 700] width 437 height 33
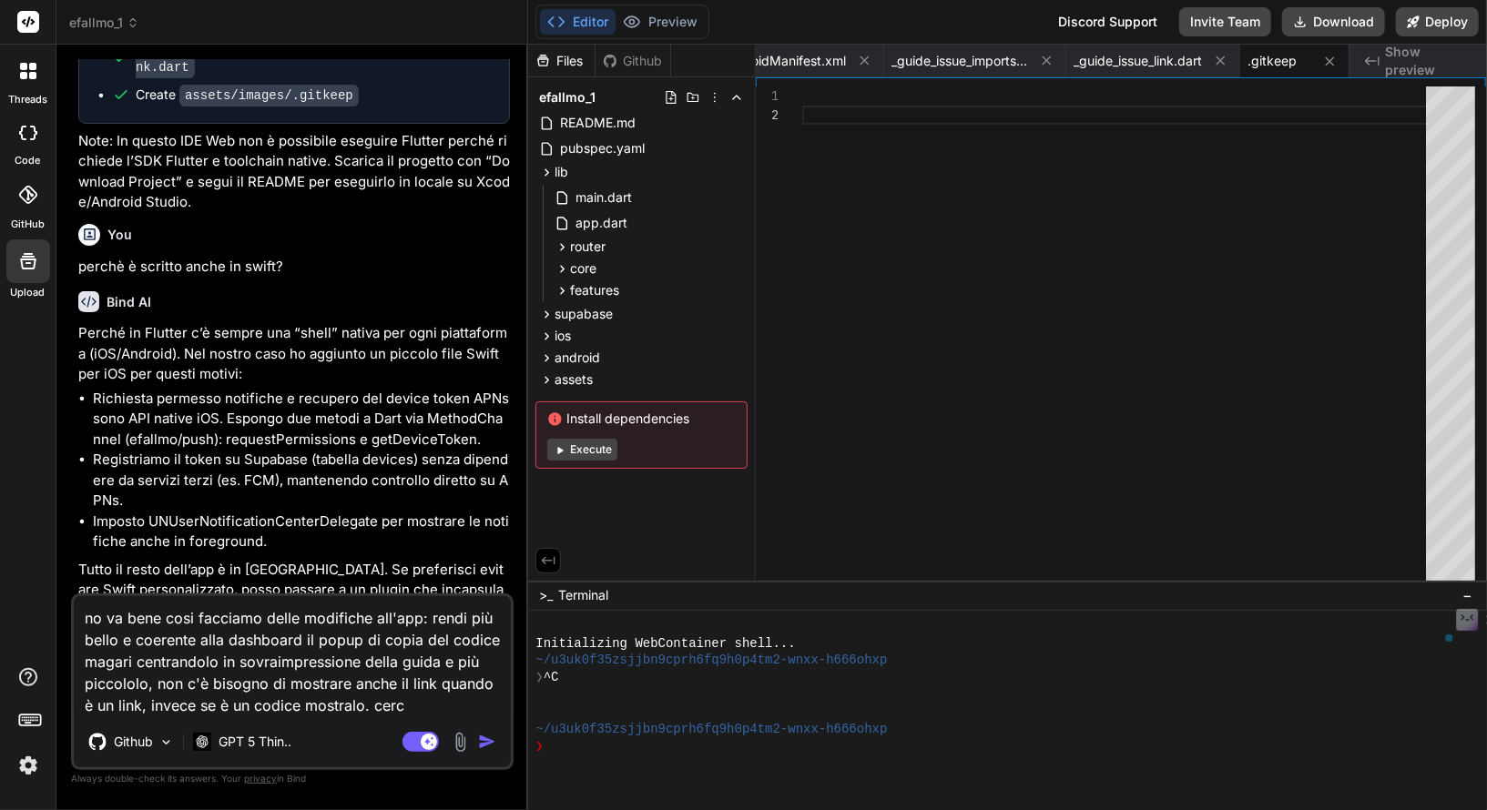
drag, startPoint x: 300, startPoint y: 642, endPoint x: 214, endPoint y: 640, distance: 85.6
click at [214, 640] on textarea "no va bene cosi facciamo delle modifiche all'app: rendi più bello e coerente al…" at bounding box center [292, 656] width 437 height 120
click at [323, 642] on textarea "no va bene cosi facciamo delle modifiche all'app: rendi più bello e coerente al…" at bounding box center [292, 656] width 437 height 120
click at [472, 640] on textarea "no va bene cosi facciamo delle modifiche all'app: rendi più bello e coerente al…" at bounding box center [292, 656] width 437 height 120
click at [500, 640] on textarea "no va bene cosi facciamo delle modifiche all'app: rendi più bello e coerente al…" at bounding box center [292, 656] width 437 height 120
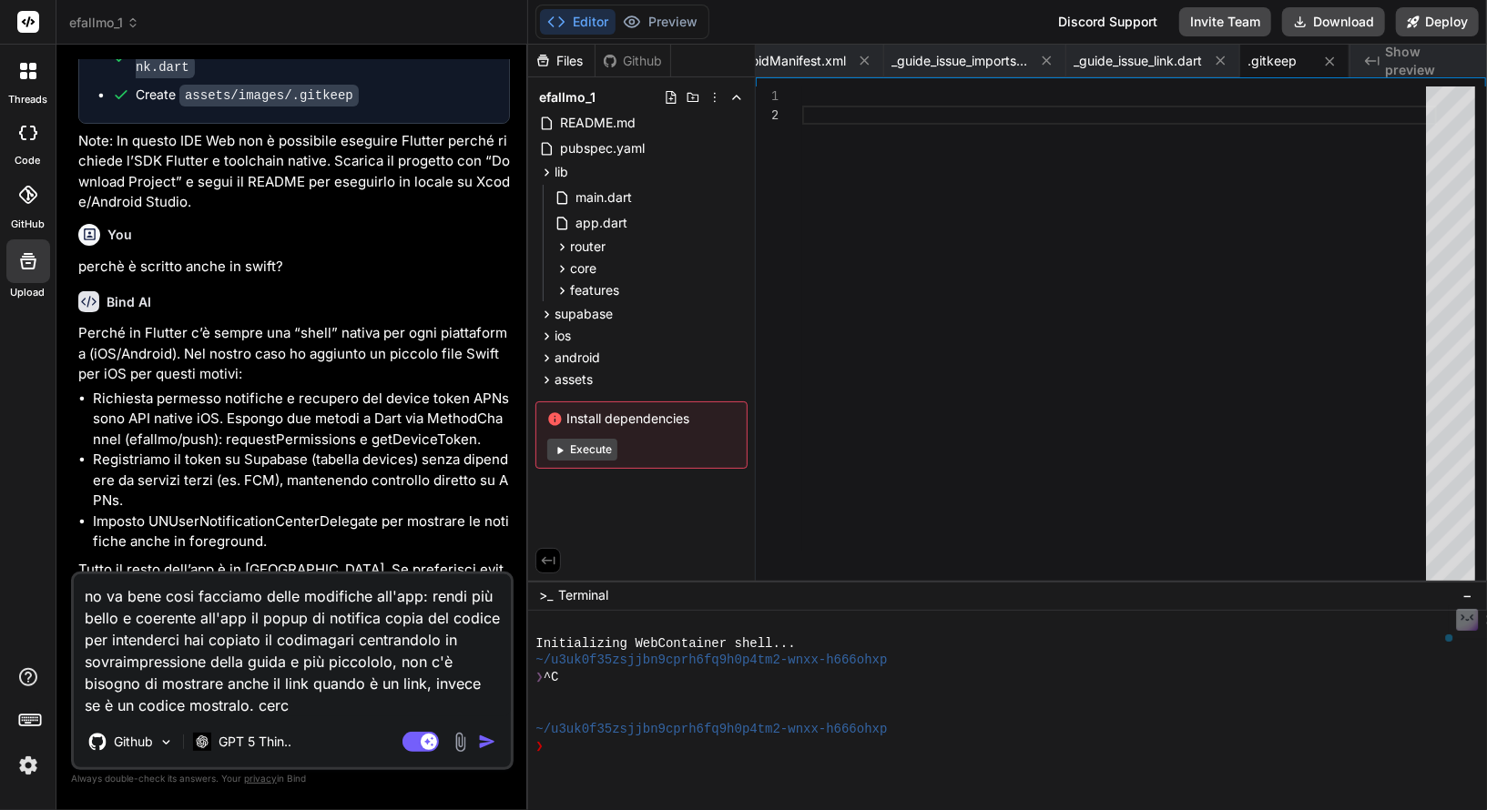
drag, startPoint x: 88, startPoint y: 596, endPoint x: 471, endPoint y: 720, distance: 402.0
click at [471, 720] on div "no va bene cosi facciamo delle modifiche all'app: rendi più bello e coerente al…" at bounding box center [292, 671] width 442 height 198
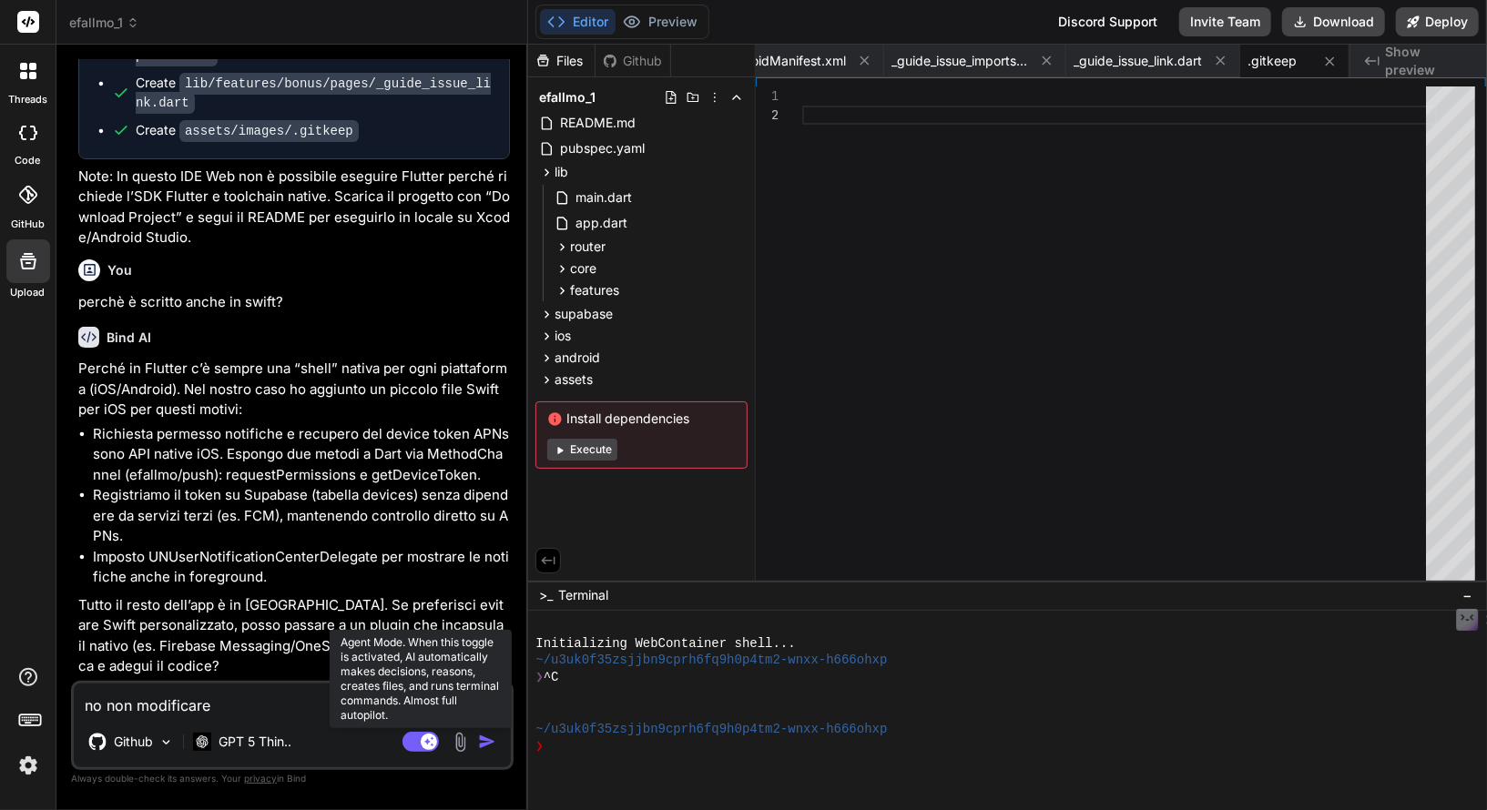
click at [422, 737] on rect at bounding box center [429, 742] width 16 height 16
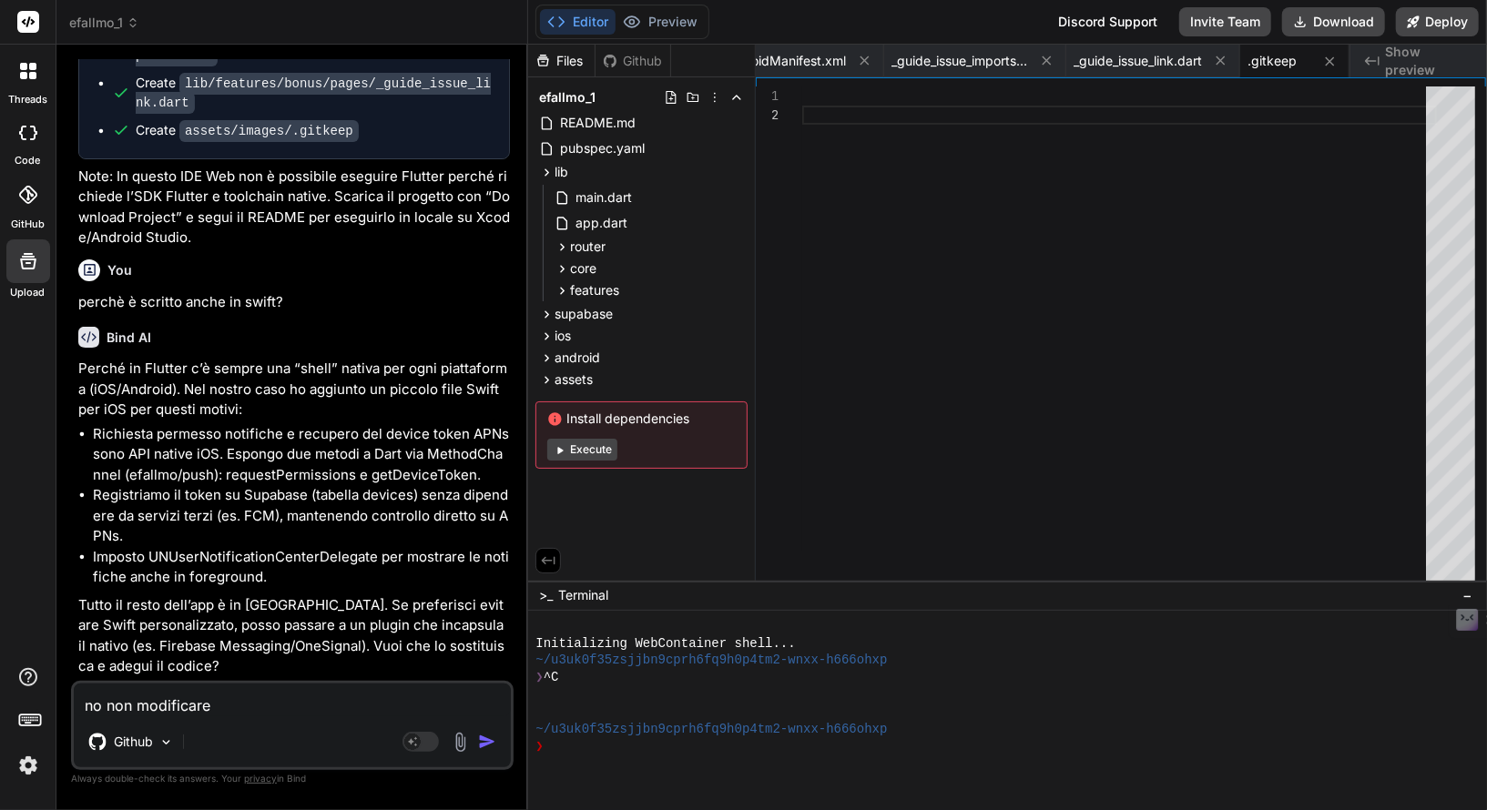
click at [491, 742] on img "button" at bounding box center [487, 742] width 18 height 18
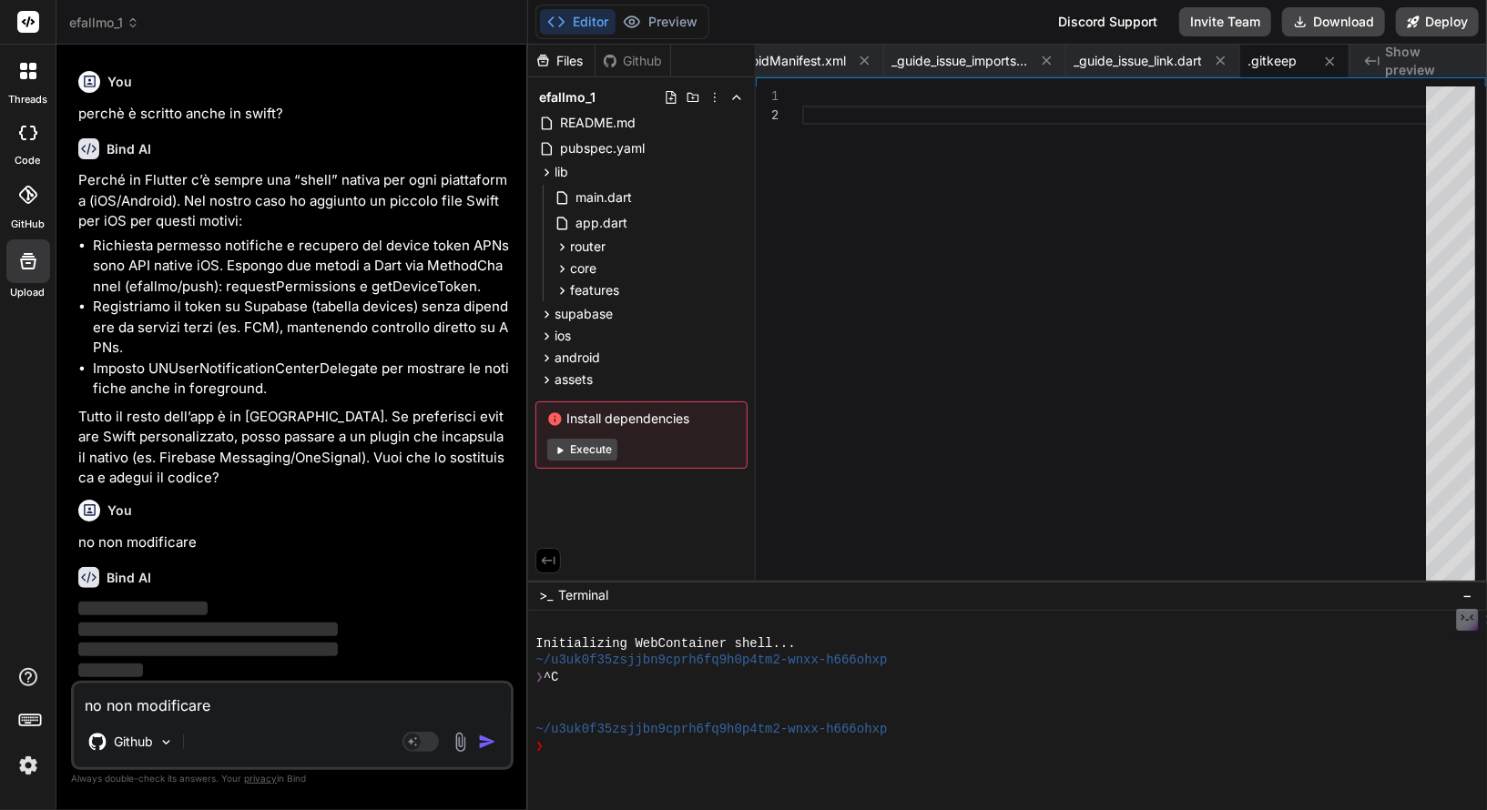
scroll to position [4261, 0]
click at [323, 713] on textarea "no non modificare" at bounding box center [292, 700] width 437 height 33
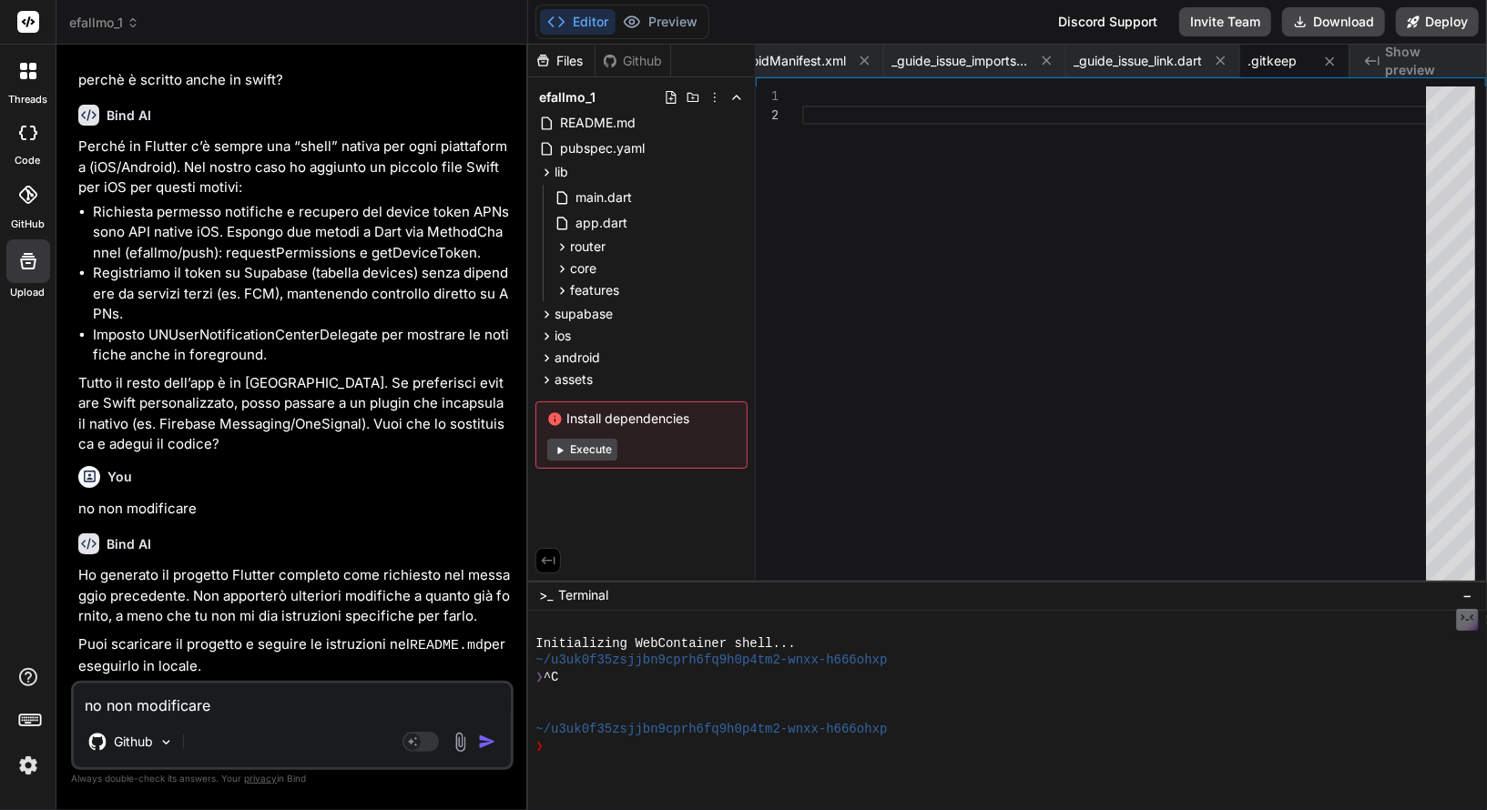
scroll to position [4292, 0]
click at [371, 692] on textarea "no non modificare" at bounding box center [292, 700] width 437 height 33
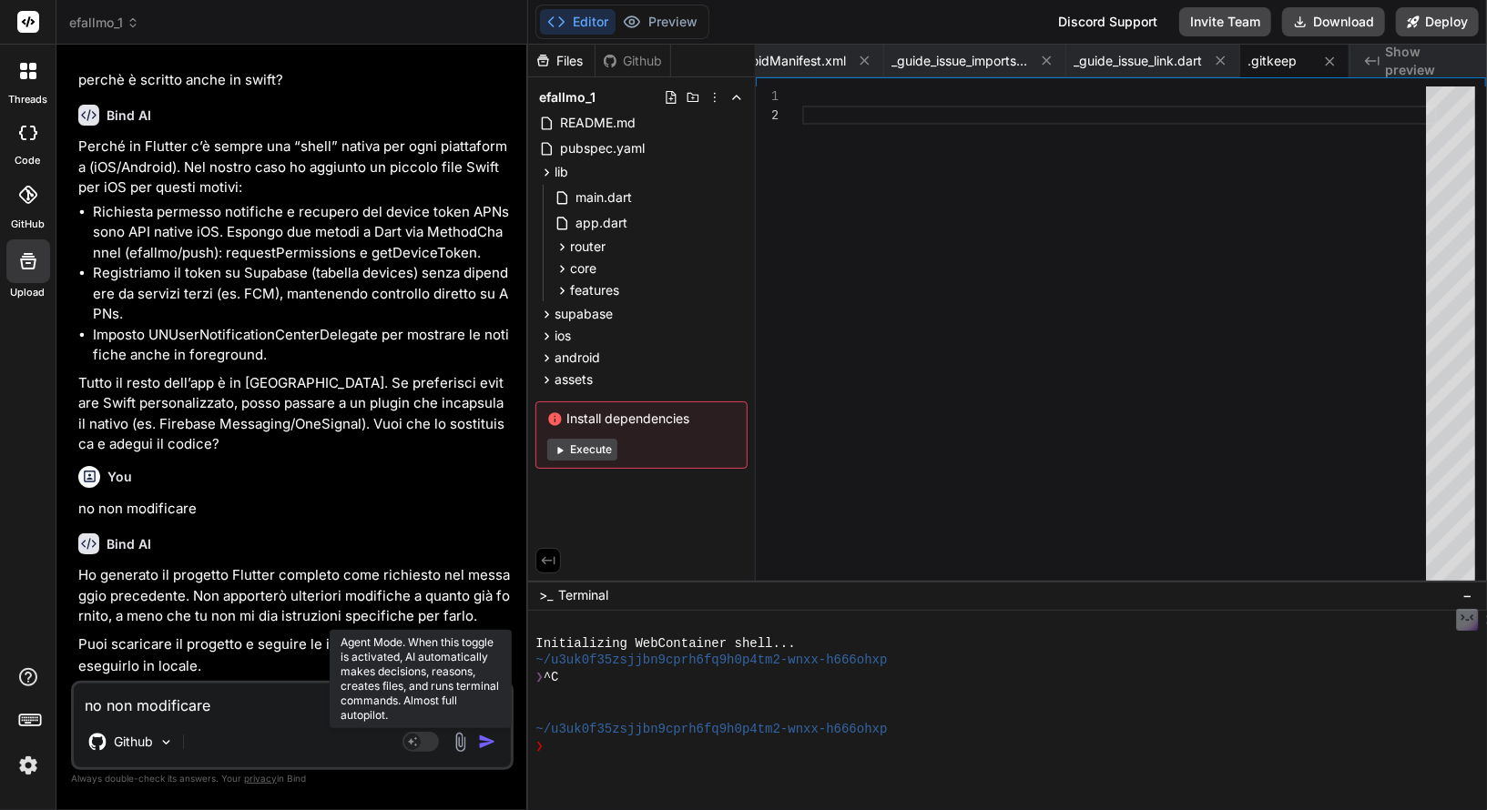
click at [425, 743] on rect at bounding box center [420, 742] width 36 height 20
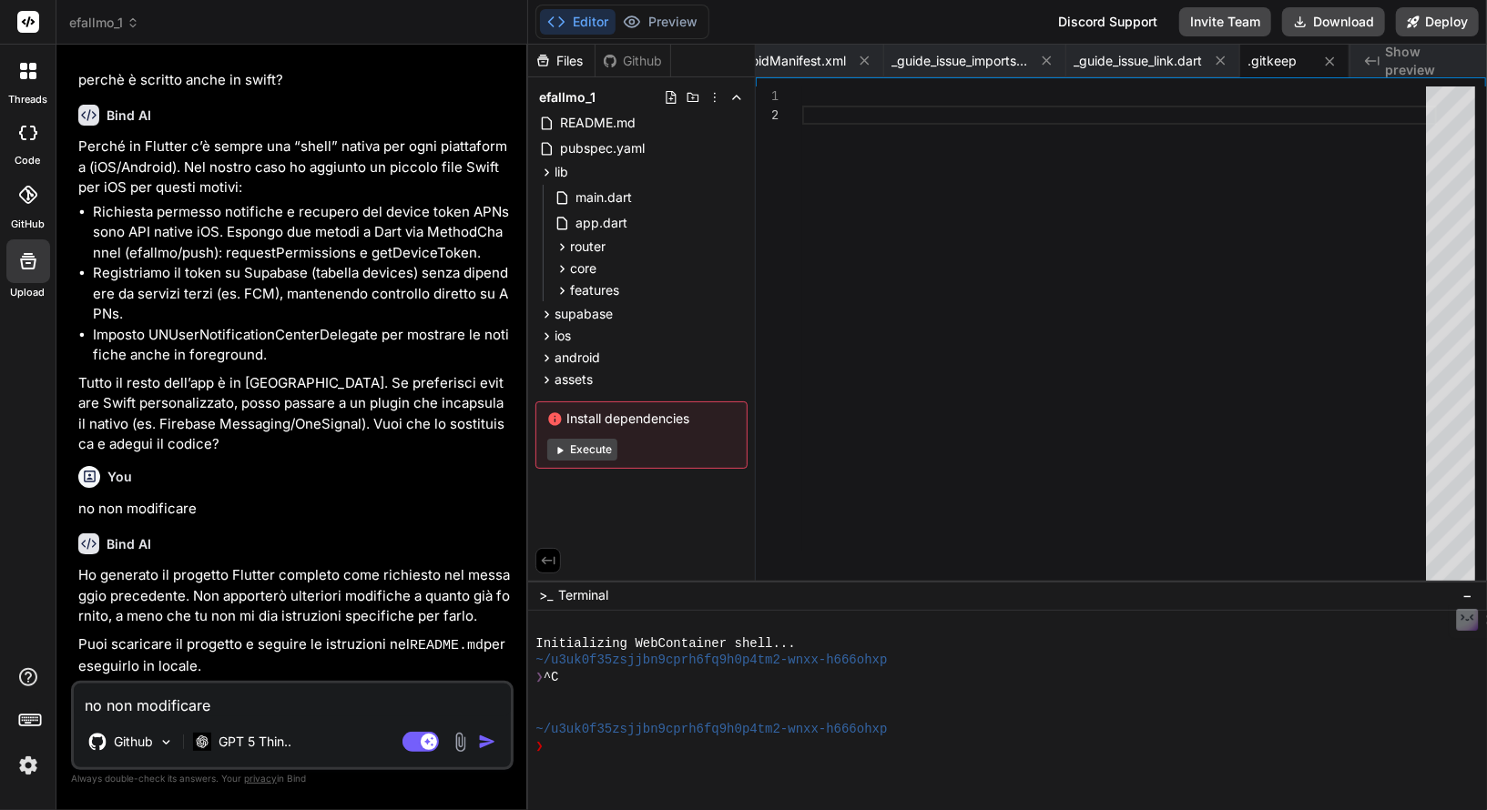
click at [231, 697] on textarea "no non modificare" at bounding box center [292, 700] width 437 height 33
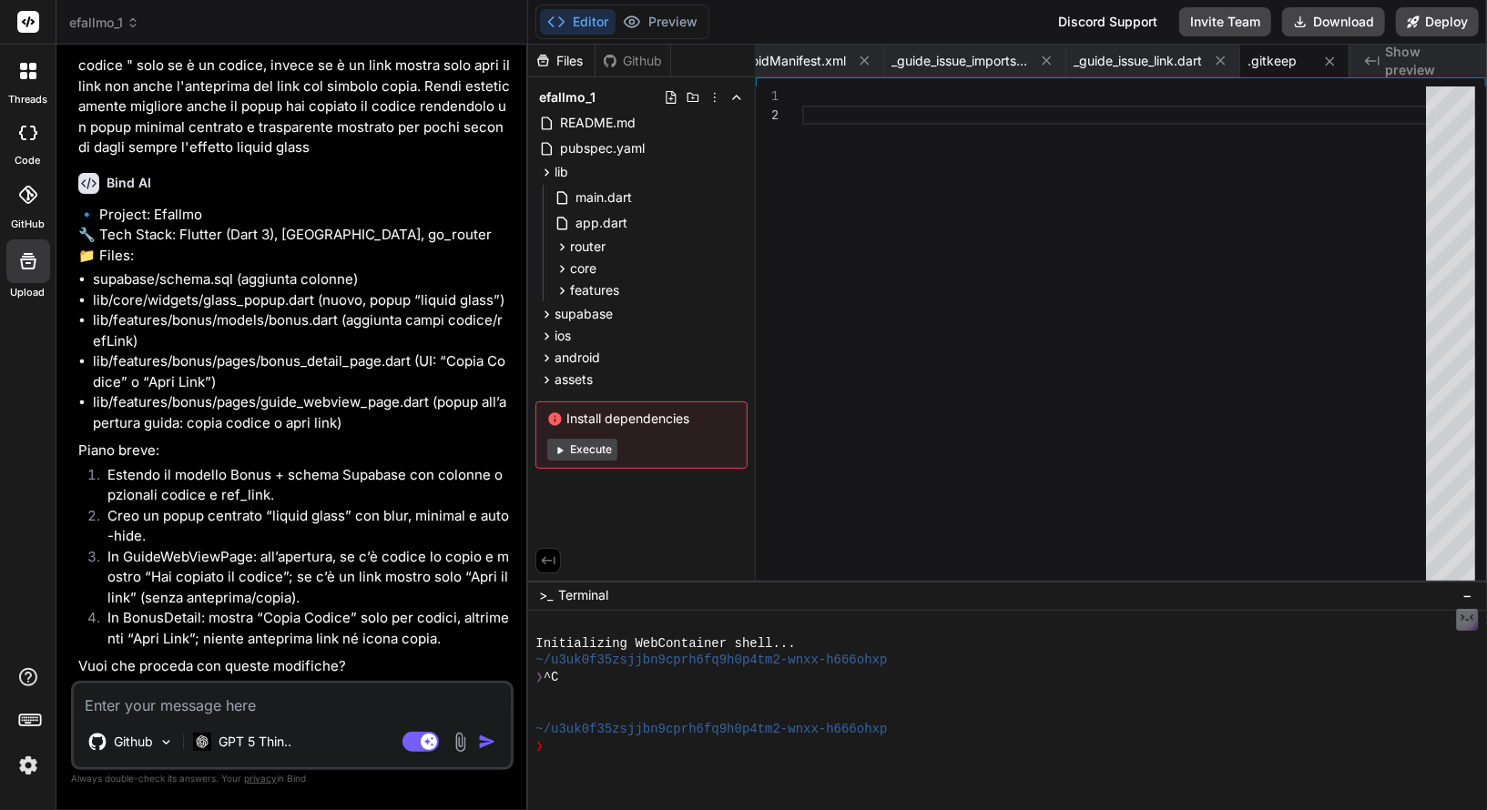
scroll to position [5019, 0]
click at [343, 698] on textarea at bounding box center [292, 700] width 437 height 33
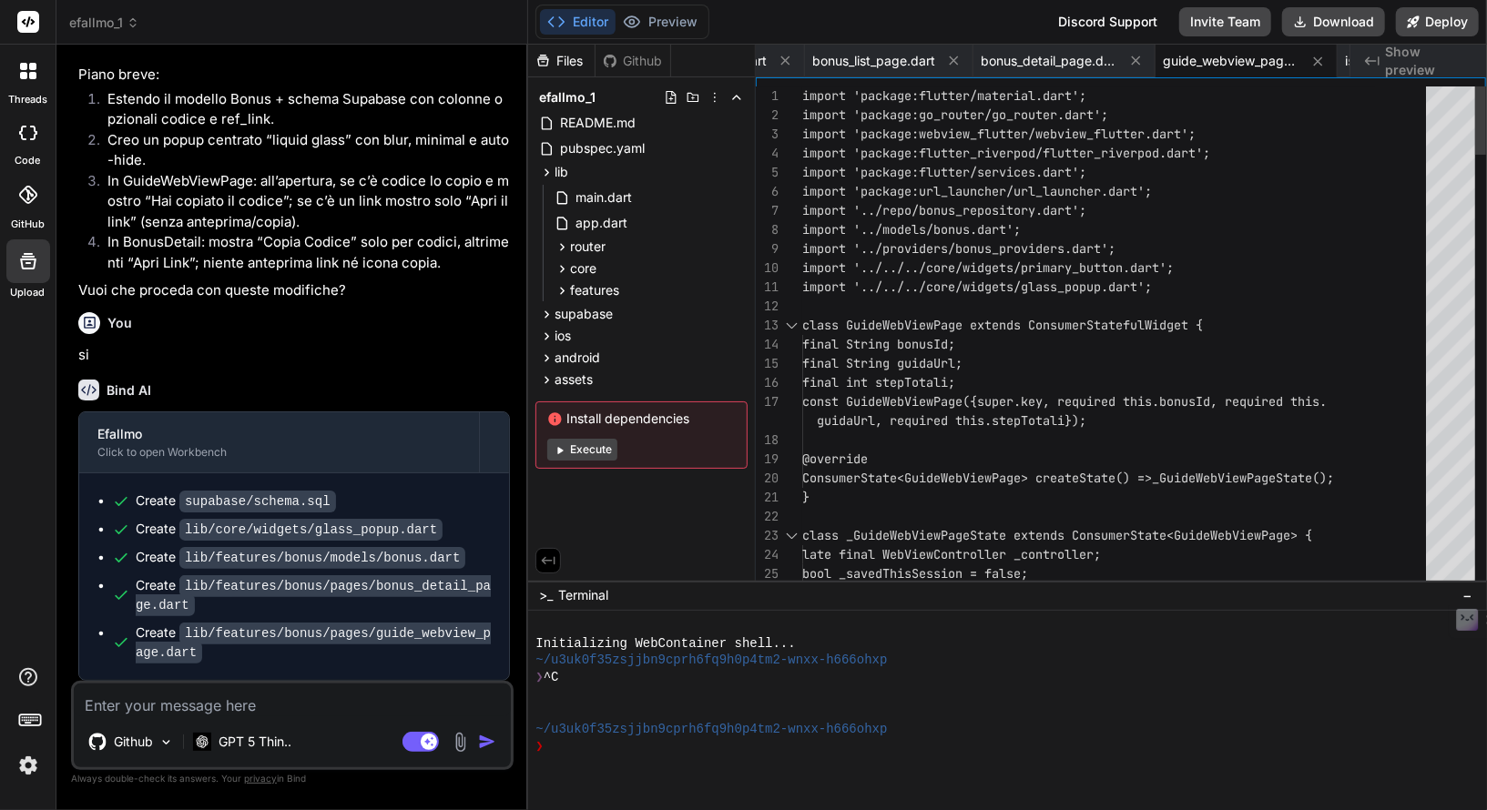
scroll to position [5391, 0]
click at [1335, 24] on button "Download" at bounding box center [1333, 21] width 103 height 29
click at [262, 705] on textarea at bounding box center [292, 700] width 437 height 33
paste textarea "Last login: [DATE] 21:52:44 on ttys000 nellocollaro@MacBook-Air-di-Nello efallm…"
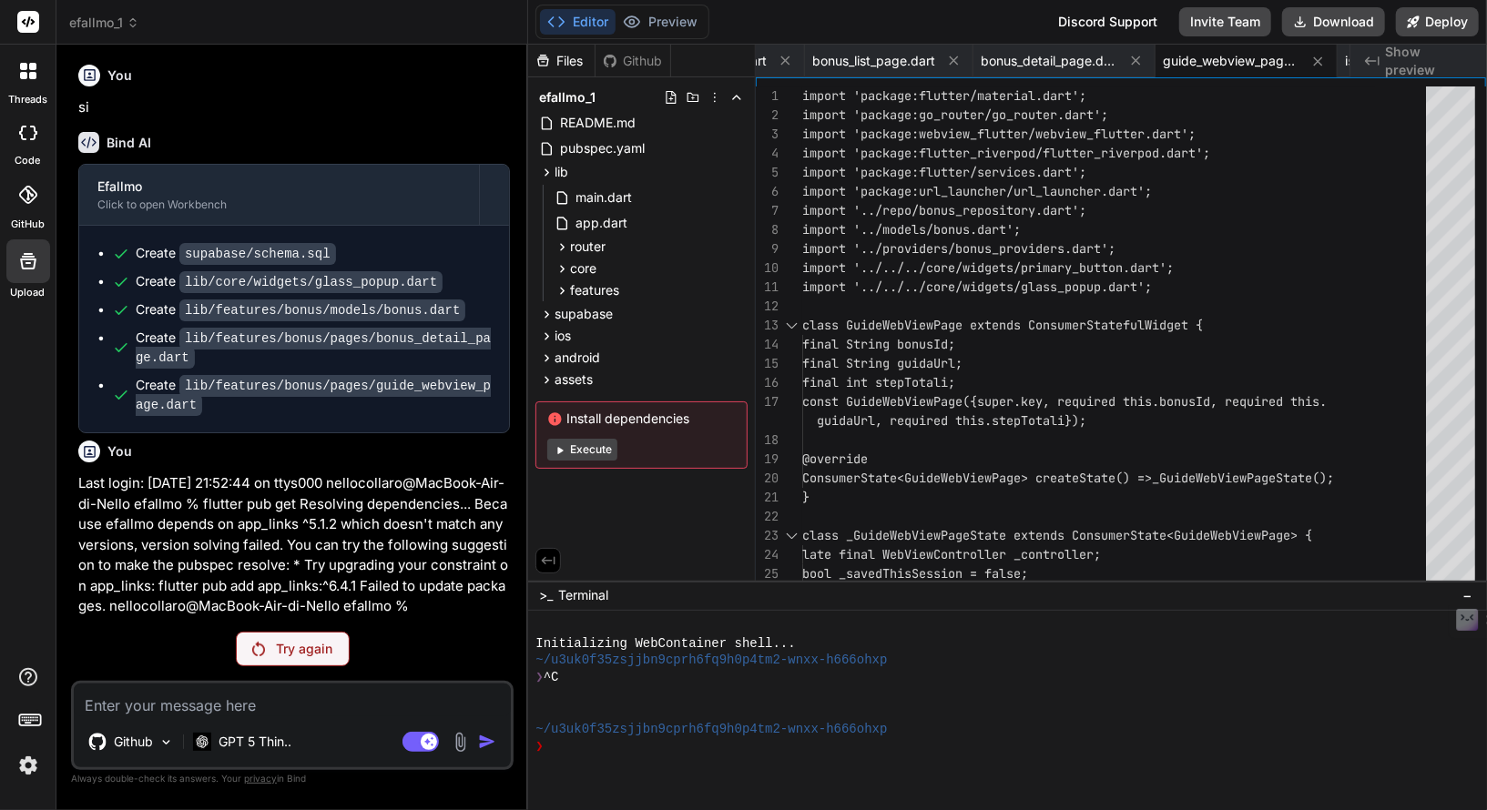
scroll to position [5638, 0]
click at [269, 661] on div "Try again" at bounding box center [293, 649] width 114 height 35
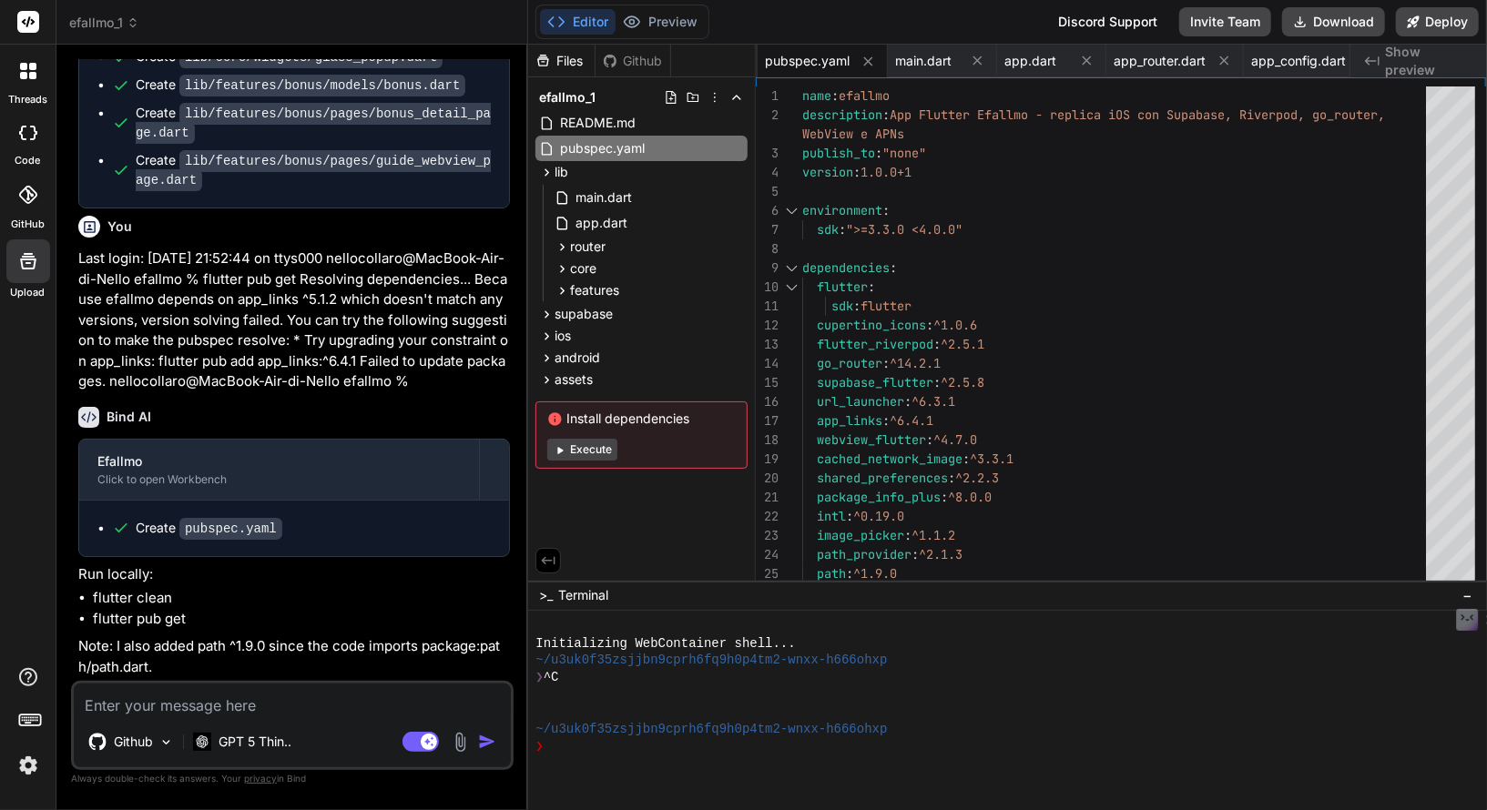
scroll to position [5863, 0]
click at [1314, 25] on button "Download" at bounding box center [1333, 21] width 103 height 29
click at [239, 691] on textarea at bounding box center [292, 700] width 437 height 33
paste textarea "nellocollaro@MacBook-Air-di-Nello efallmo % flutter pub get Resolving dependenc…"
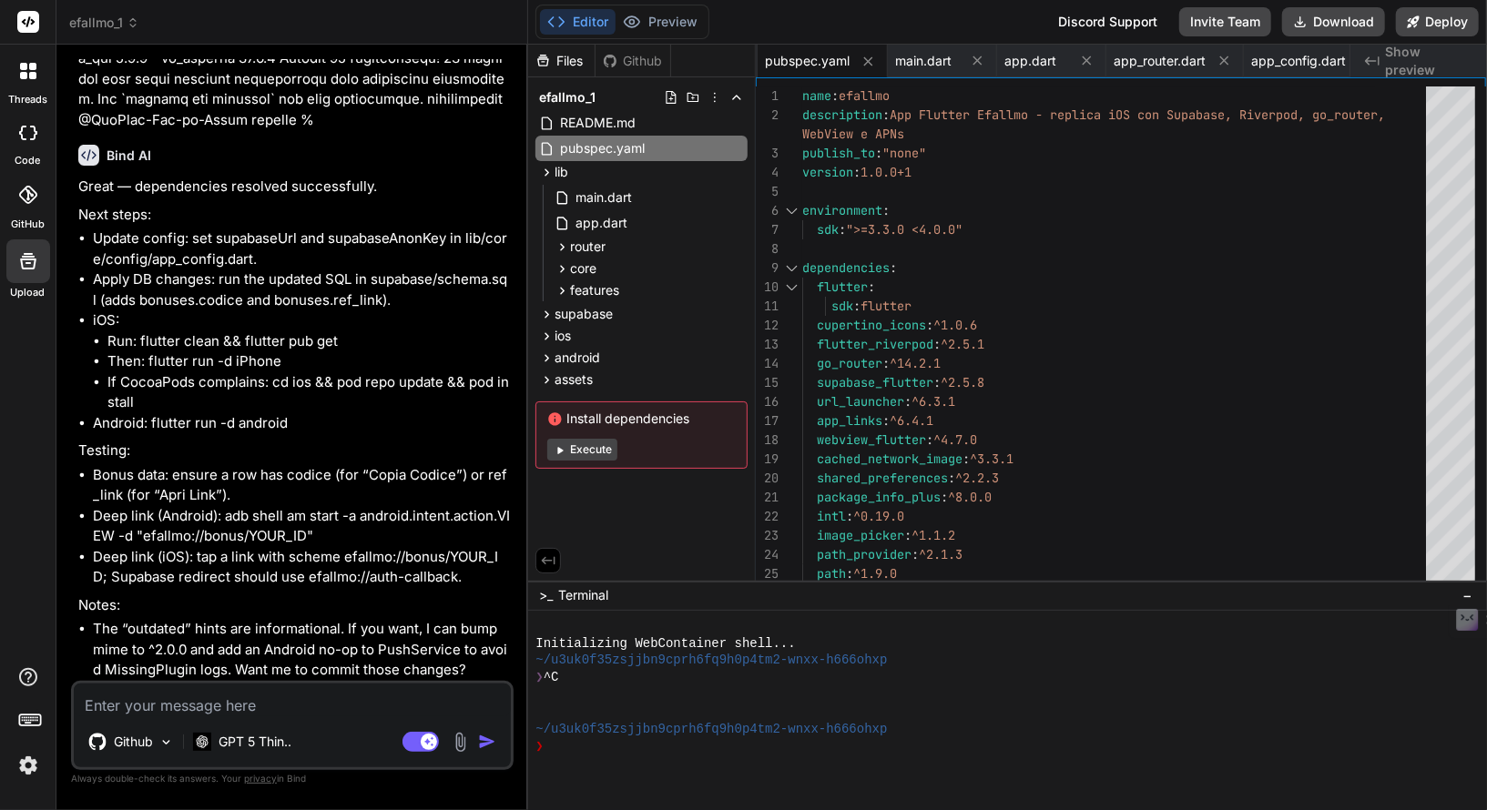
scroll to position [7088, 0]
click at [354, 705] on textarea at bounding box center [292, 700] width 437 height 33
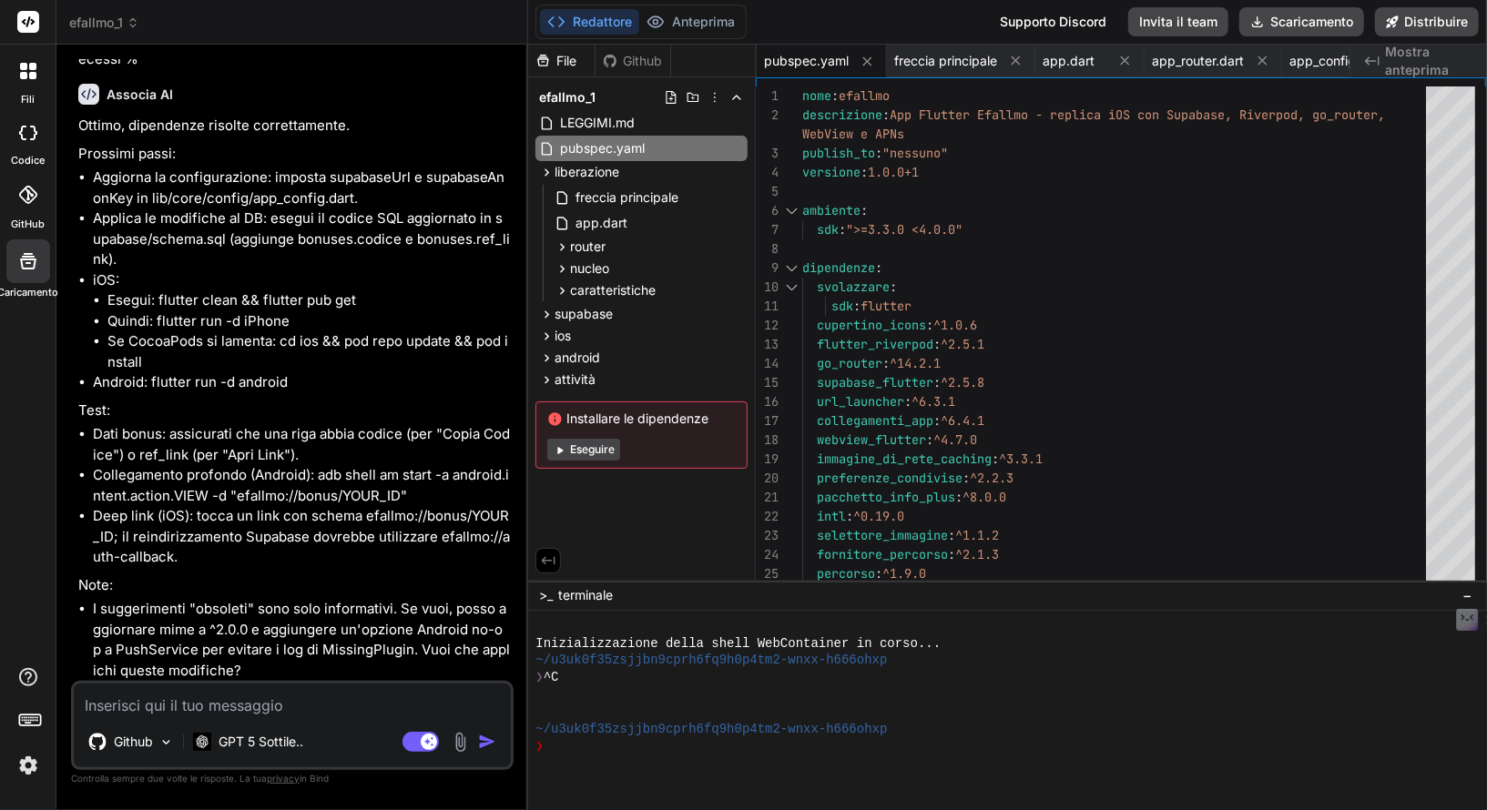
scroll to position [7211, 0]
click at [265, 696] on textarea at bounding box center [292, 700] width 437 height 33
click at [236, 707] on textarea at bounding box center [292, 700] width 437 height 33
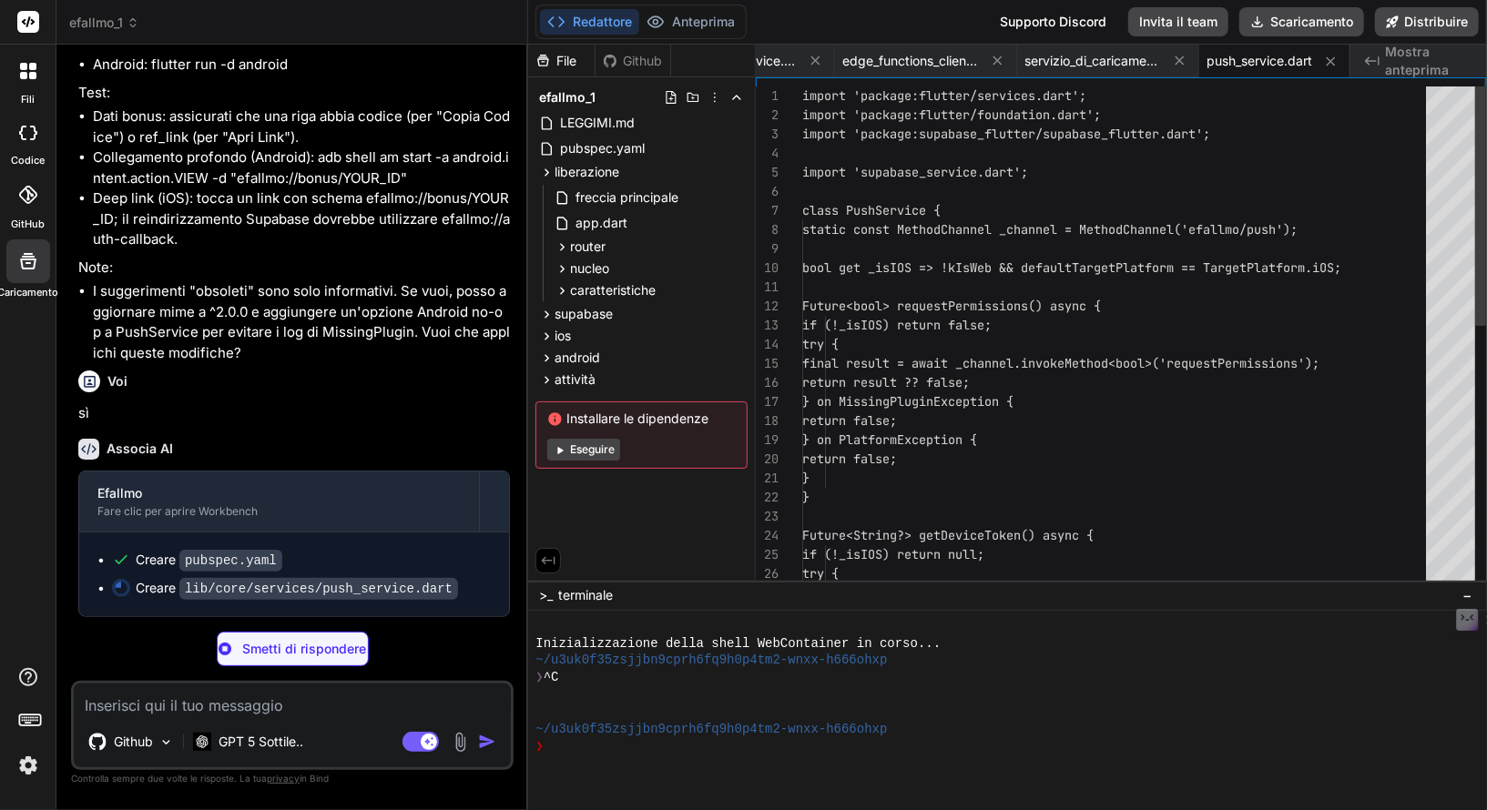
scroll to position [7462, 0]
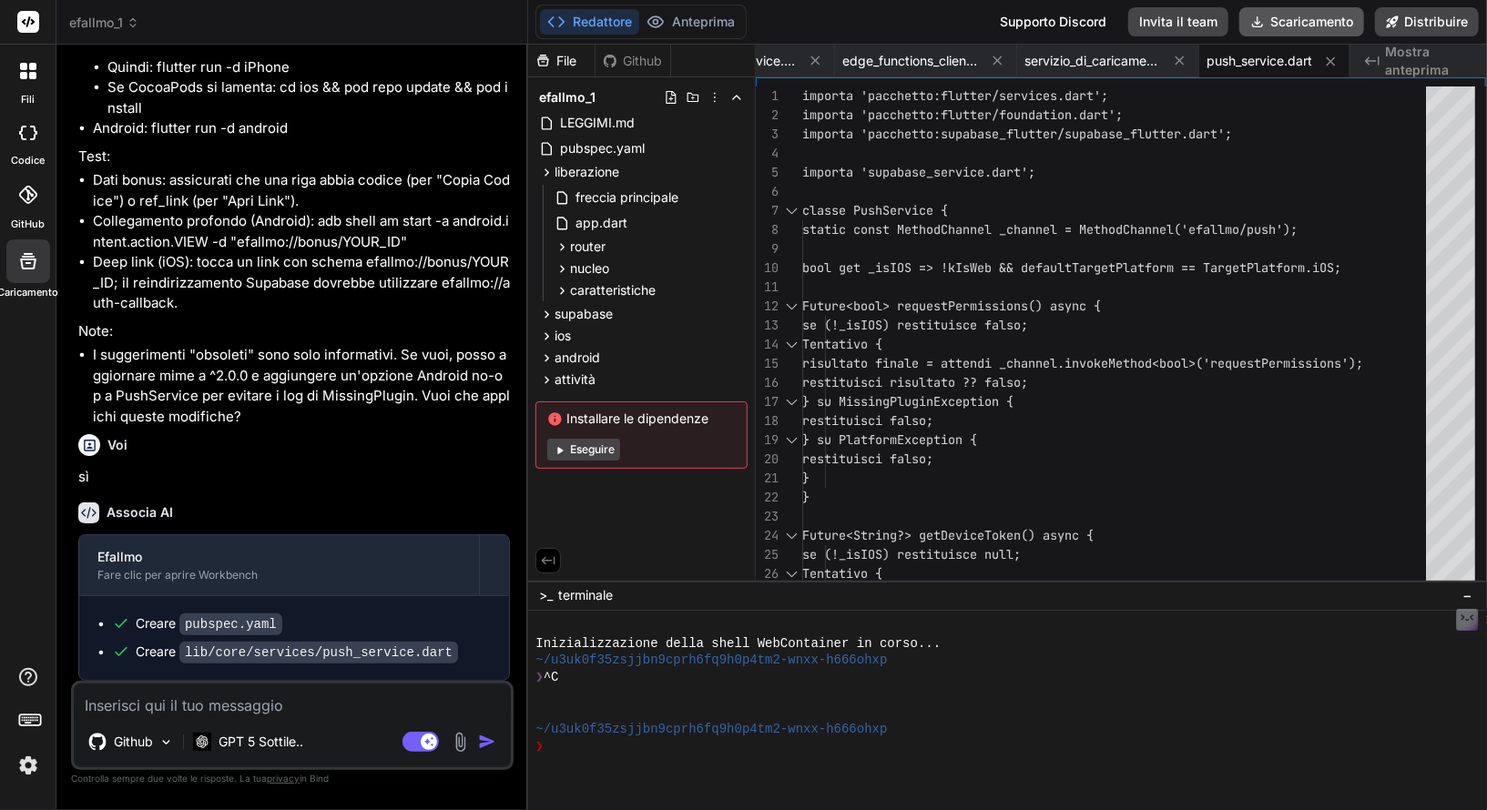
click at [1307, 15] on font "Scaricamento" at bounding box center [1311, 21] width 83 height 15
click at [249, 693] on textarea at bounding box center [292, 700] width 437 height 33
paste textarea "nellocollaro@MacBook-Air-di-Nello efallmo % flutter run Resolving dependencies.…"
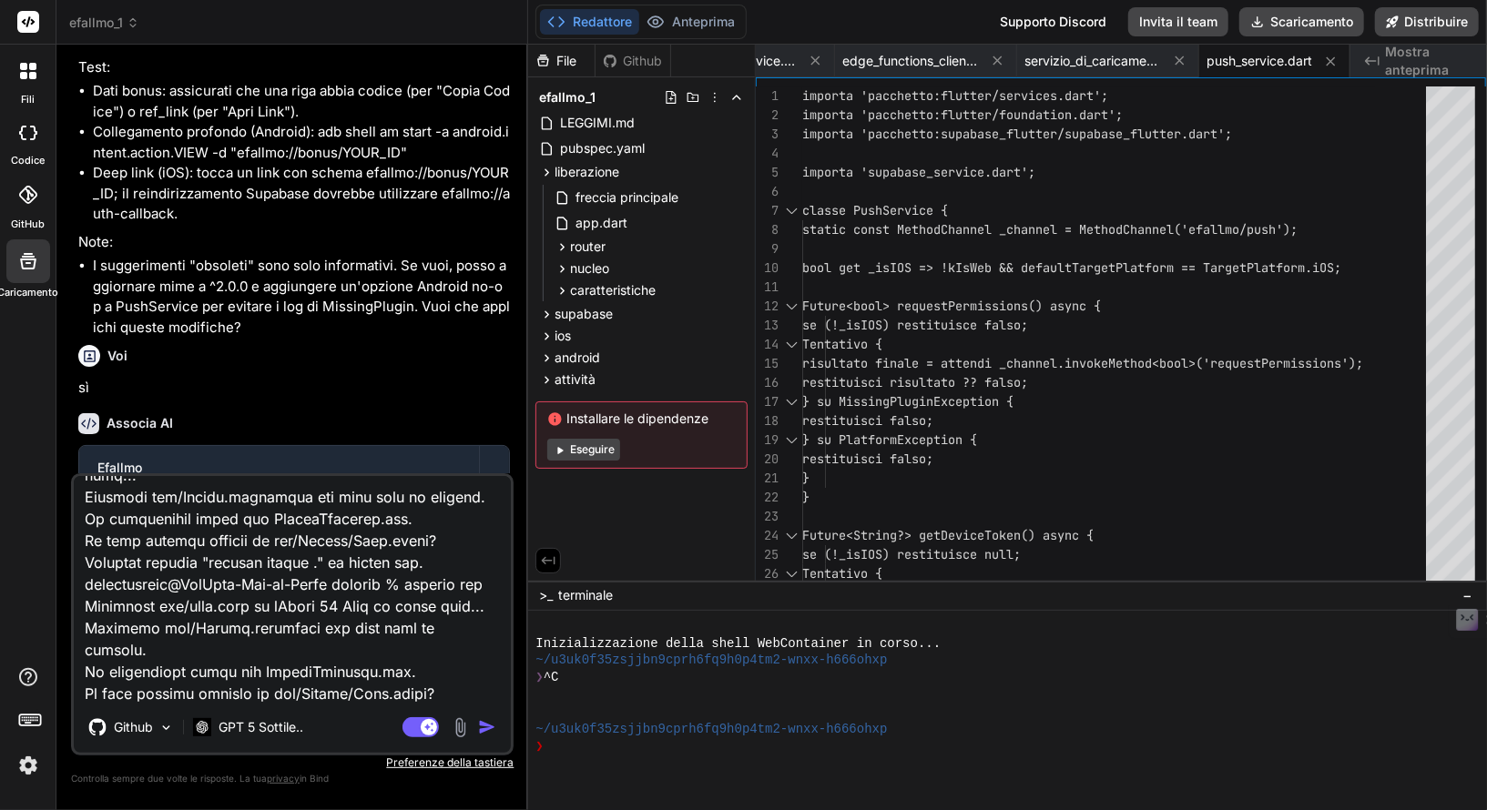
click at [503, 726] on button "button" at bounding box center [490, 727] width 25 height 18
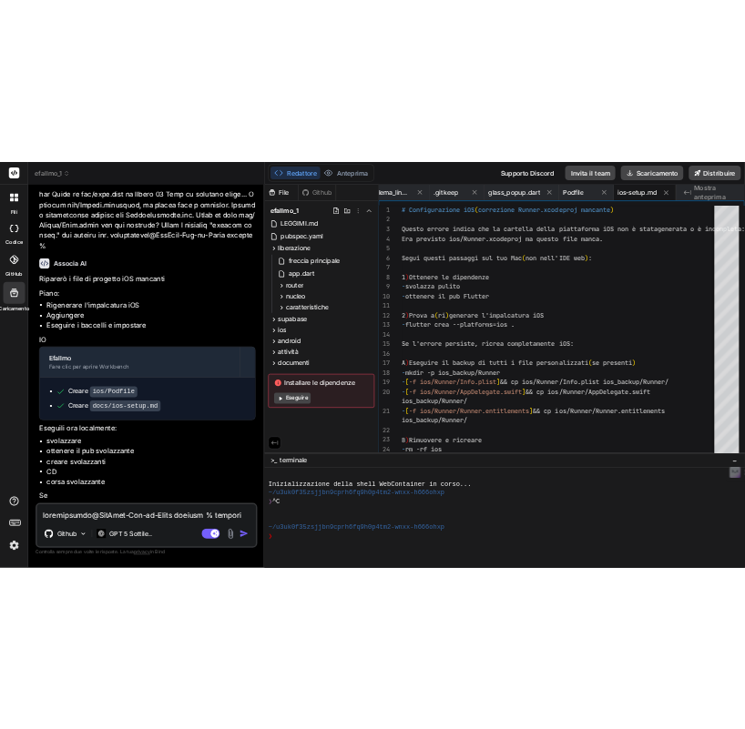
scroll to position [0, 6000]
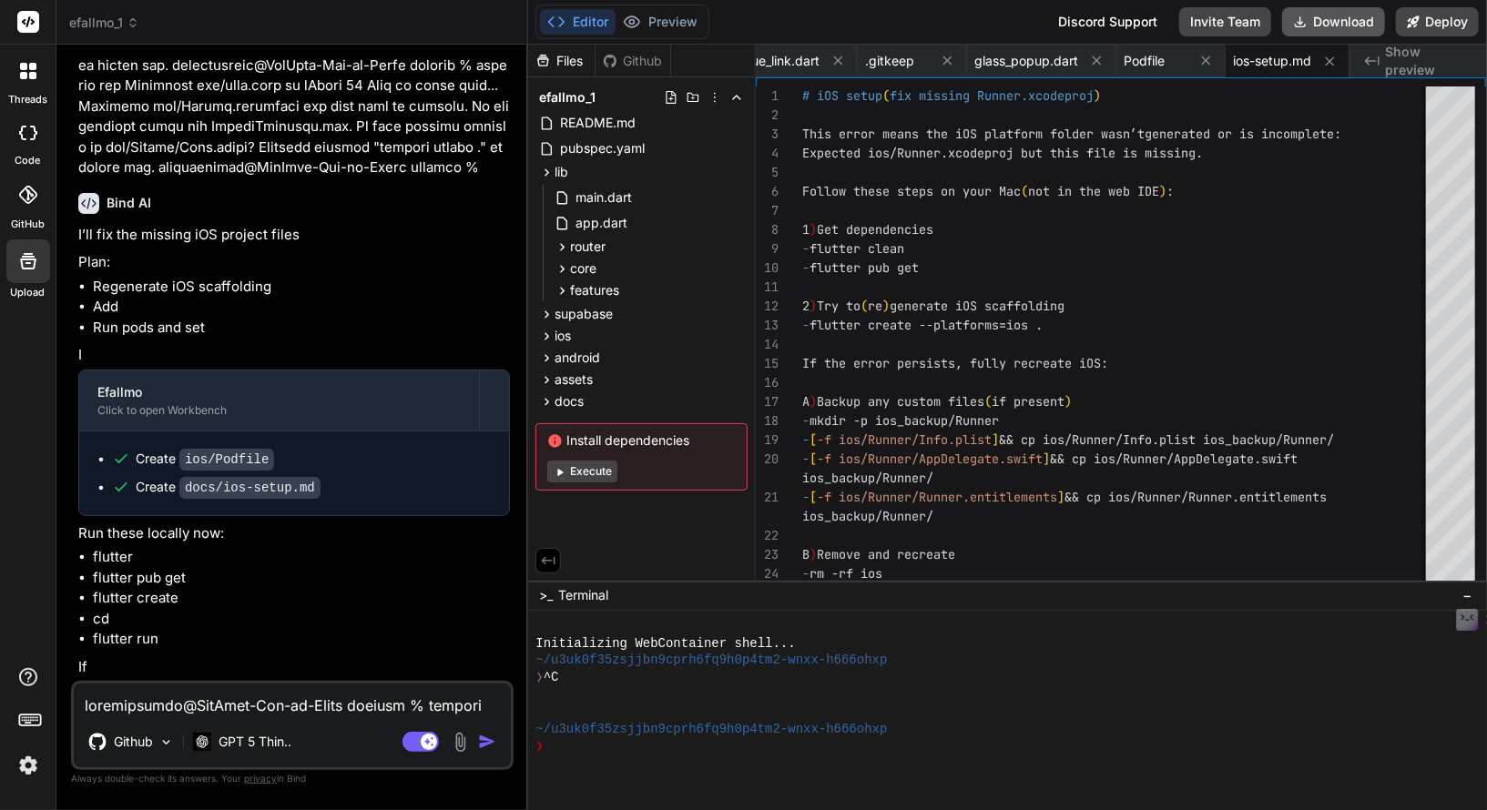
click at [1301, 31] on button "Download" at bounding box center [1333, 21] width 103 height 29
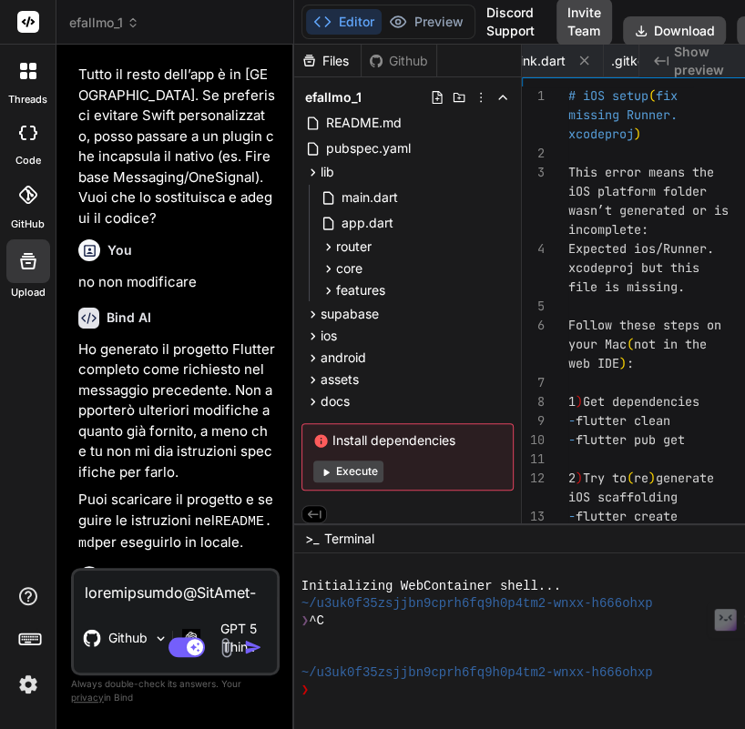
scroll to position [14242, 0]
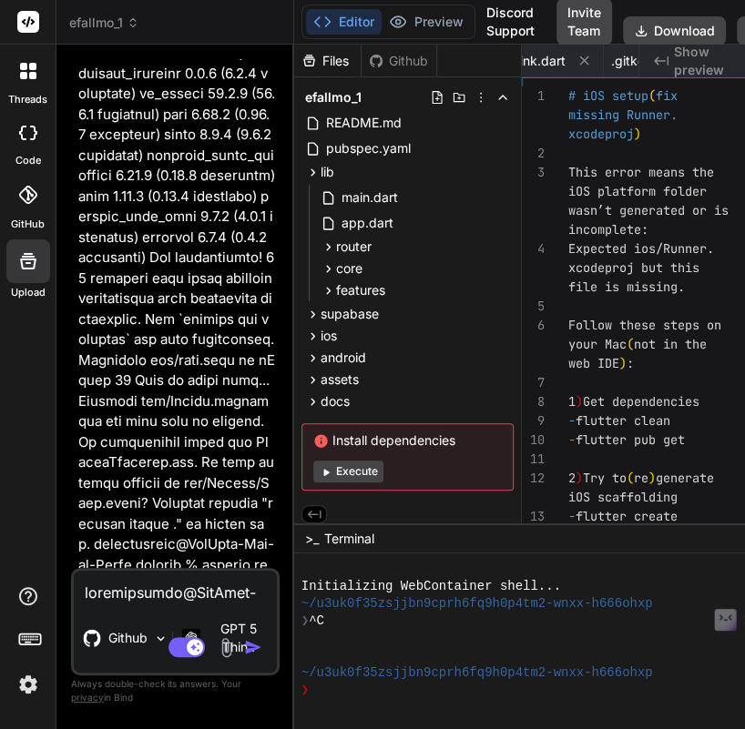
click at [165, 598] on textarea at bounding box center [175, 587] width 203 height 33
paste textarea "nellocollaro@MacBook-Air-di-Nello efallmo % flutter run Resolving dependencies.…"
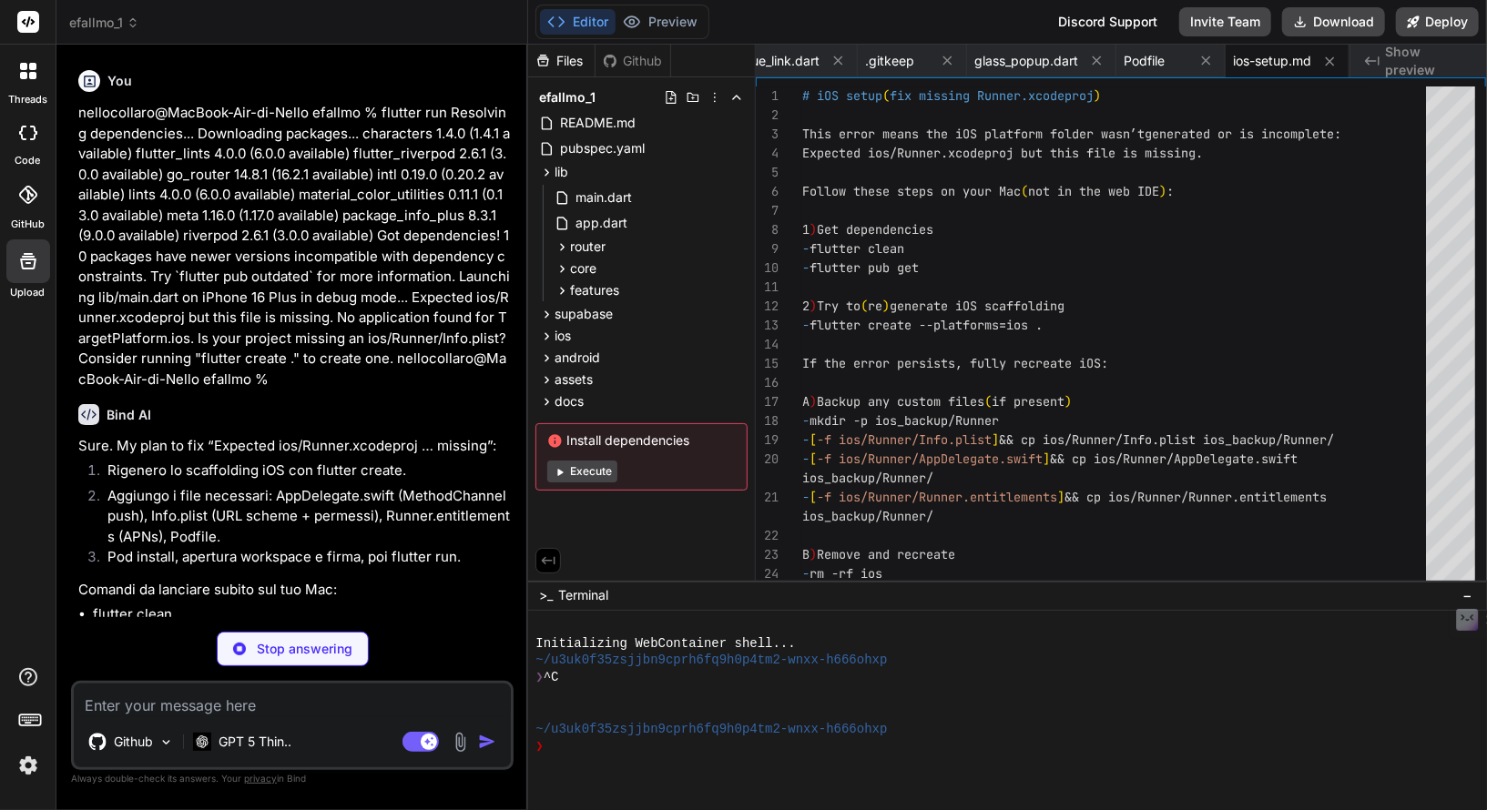
scroll to position [8893, 0]
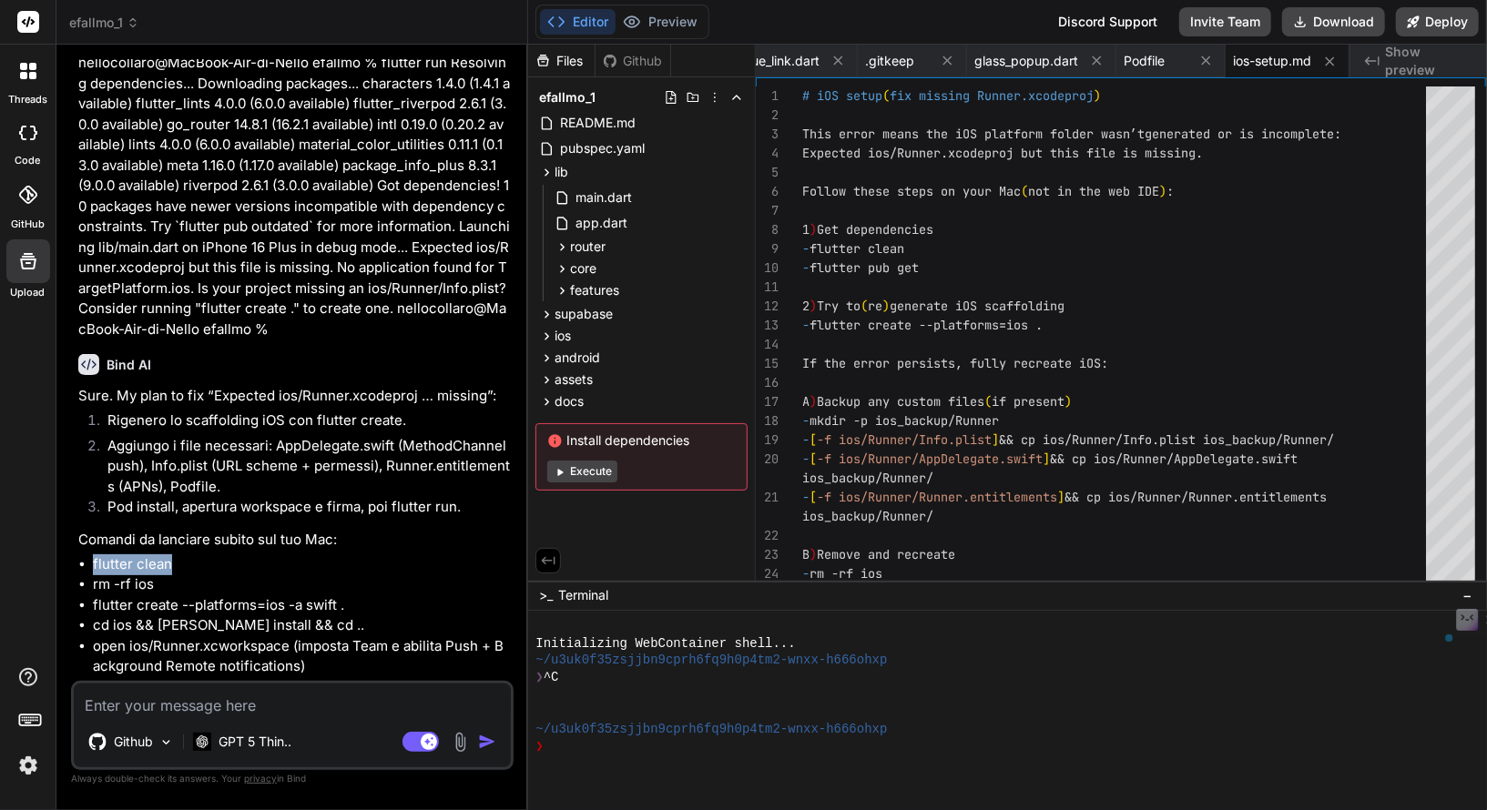
drag, startPoint x: 178, startPoint y: 610, endPoint x: 64, endPoint y: 605, distance: 113.9
click at [64, 605] on div "Bind AI Web Search Created with Pixso. Code Generator You ricopia in modo ident…" at bounding box center [292, 427] width 472 height 765
copy li "flutter clean"
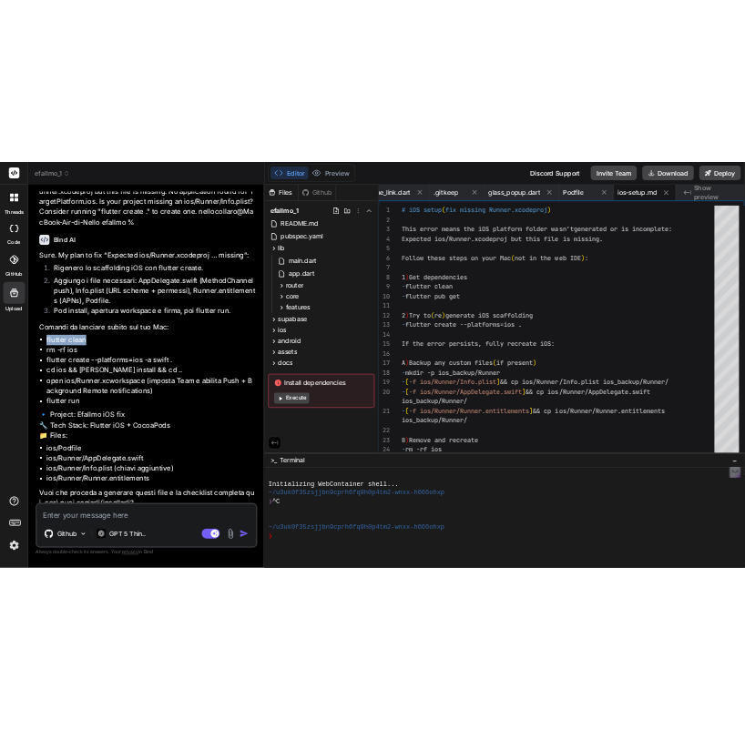
scroll to position [9152, 0]
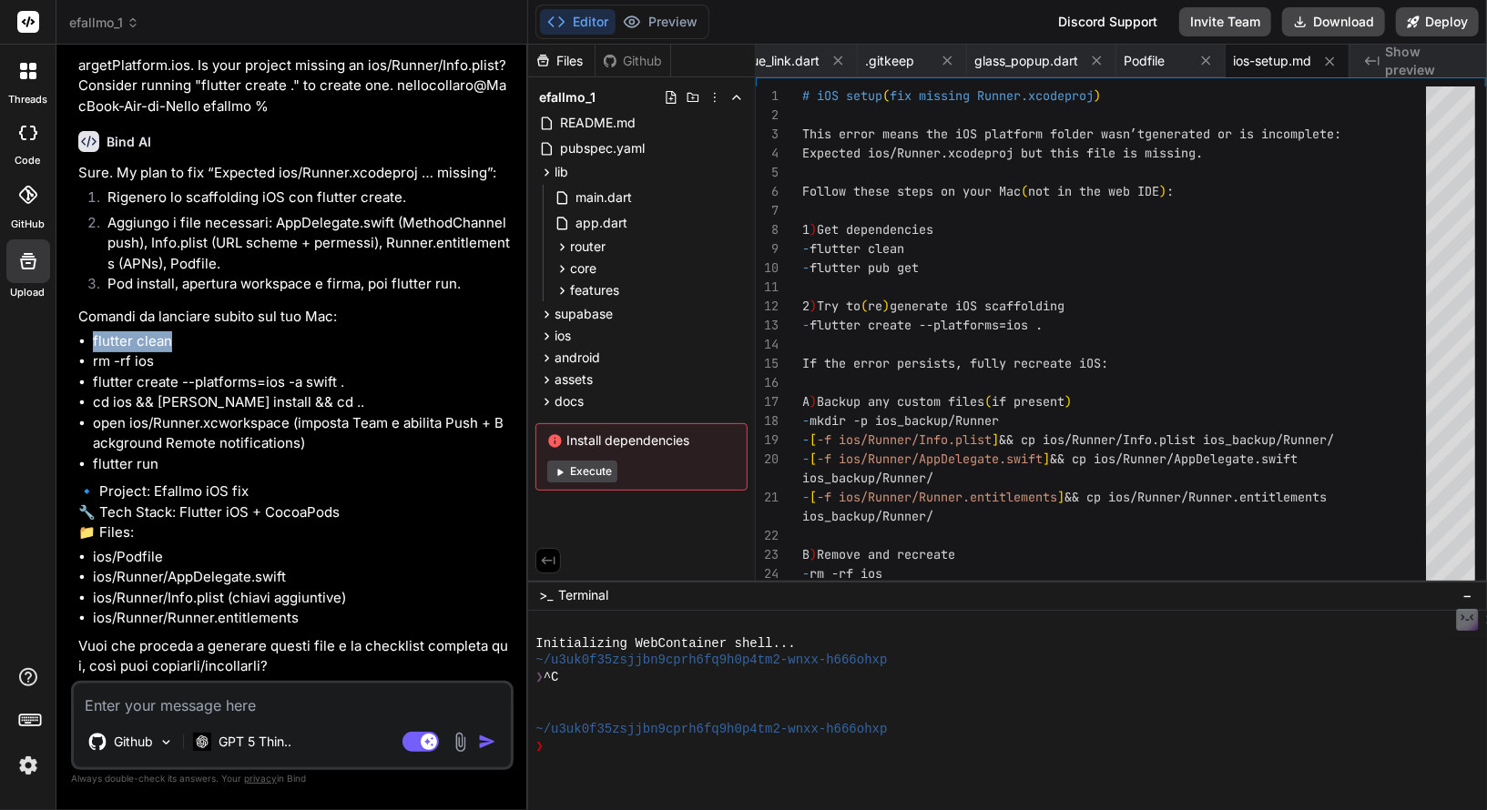
copy li "flutter clean"
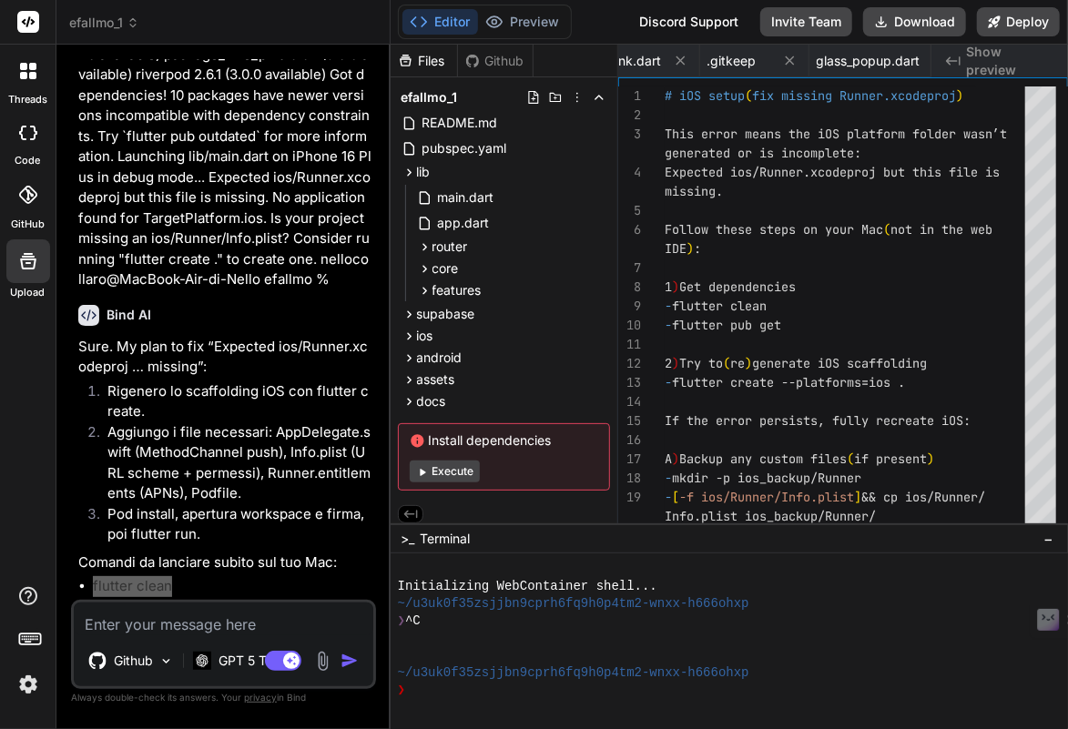
scroll to position [11449, 0]
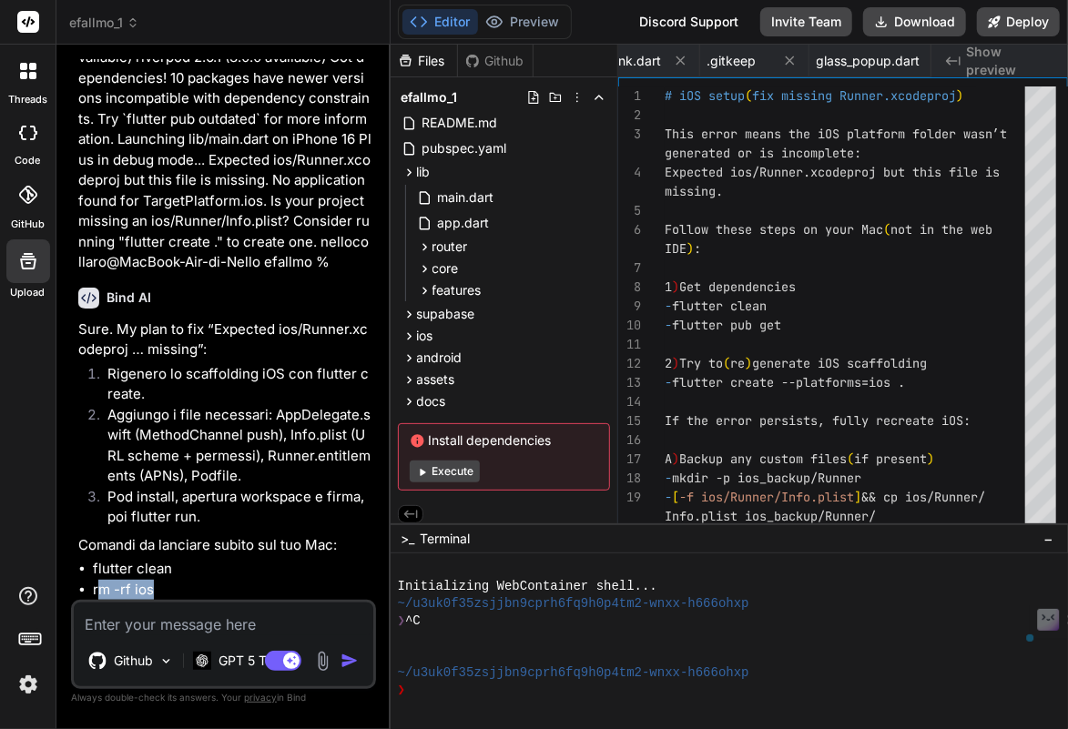
drag, startPoint x: 160, startPoint y: 505, endPoint x: 96, endPoint y: 503, distance: 64.7
click at [96, 580] on li "rm -rf ios" at bounding box center [233, 590] width 280 height 21
click at [140, 580] on li "rm -rf ios" at bounding box center [233, 590] width 280 height 21
drag, startPoint x: 163, startPoint y: 505, endPoint x: 83, endPoint y: 503, distance: 80.1
click at [93, 580] on li "rm -rf ios" at bounding box center [233, 590] width 280 height 21
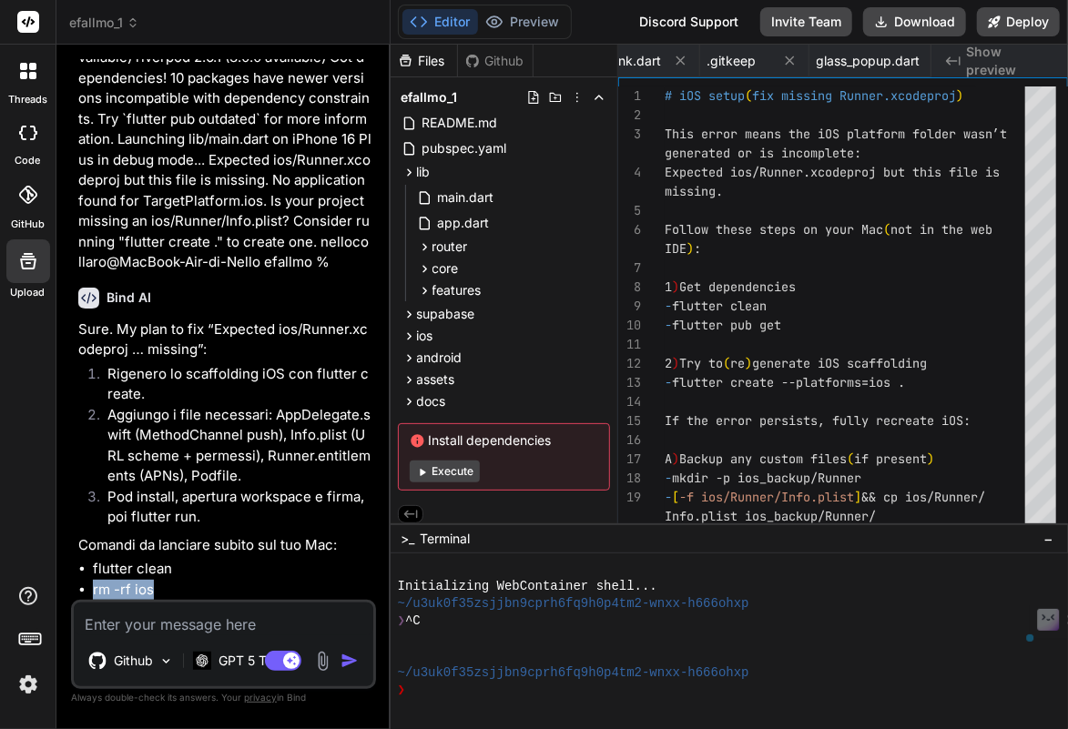
copy li "rm -rf ios"
drag, startPoint x: 347, startPoint y: 529, endPoint x: 75, endPoint y: 519, distance: 272.4
click at [75, 519] on div "You ricopia in modo identico il progetto ios in flutter Efallmo Bind AI 🔹 Proje…" at bounding box center [225, 329] width 301 height 541
copy li "flutter create --platforms=ios -a swift ."
drag, startPoint x: 281, startPoint y: 547, endPoint x: 89, endPoint y: 543, distance: 192.2
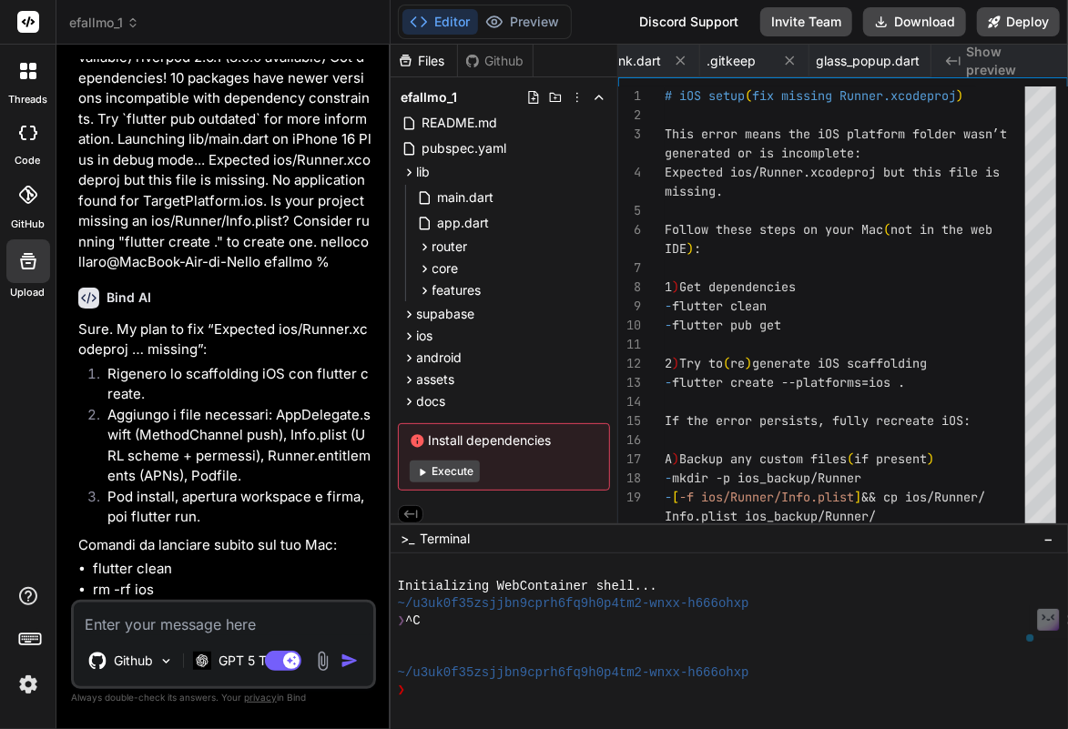
click at [89, 559] on ul "flutter clean rm -rf ios flutter create --platforms=ios -a swift . cd ios && [P…" at bounding box center [225, 641] width 294 height 164
copy li "cd ios && [PERSON_NAME] install && cd .."
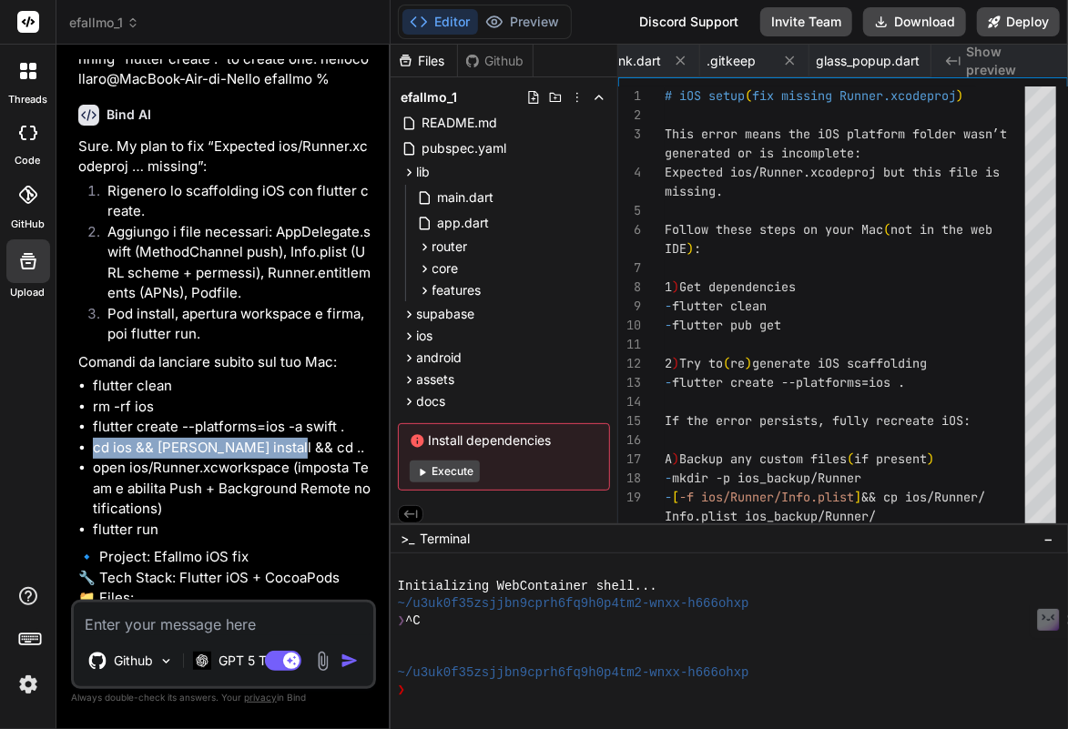
scroll to position [11633, 0]
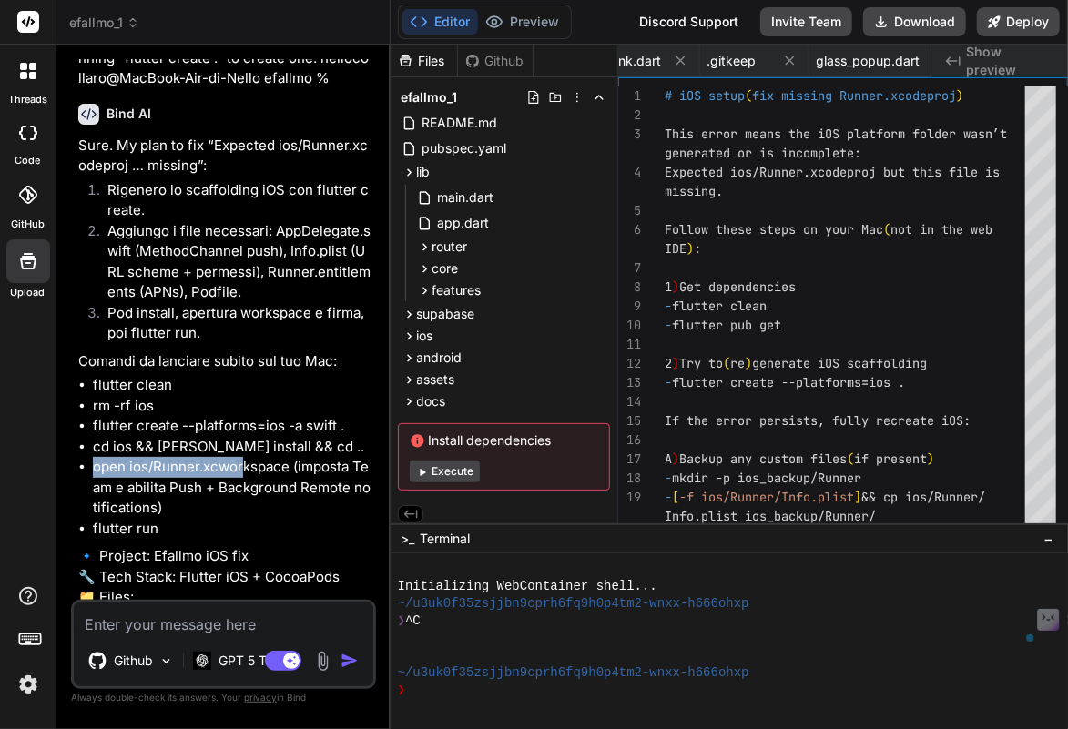
drag, startPoint x: 95, startPoint y: 383, endPoint x: 238, endPoint y: 390, distance: 143.1
click at [238, 457] on li "open ios/Runner.xcworkspace (imposta Team e abilita Push + Background Remote no…" at bounding box center [233, 488] width 280 height 62
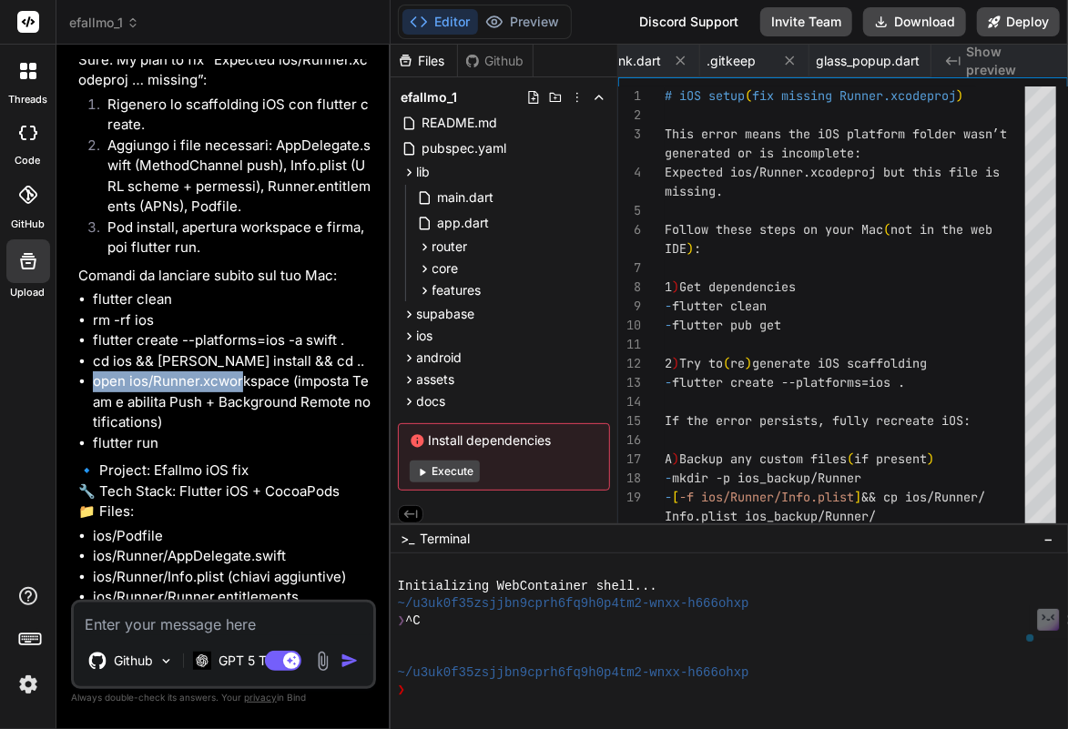
scroll to position [11754, 0]
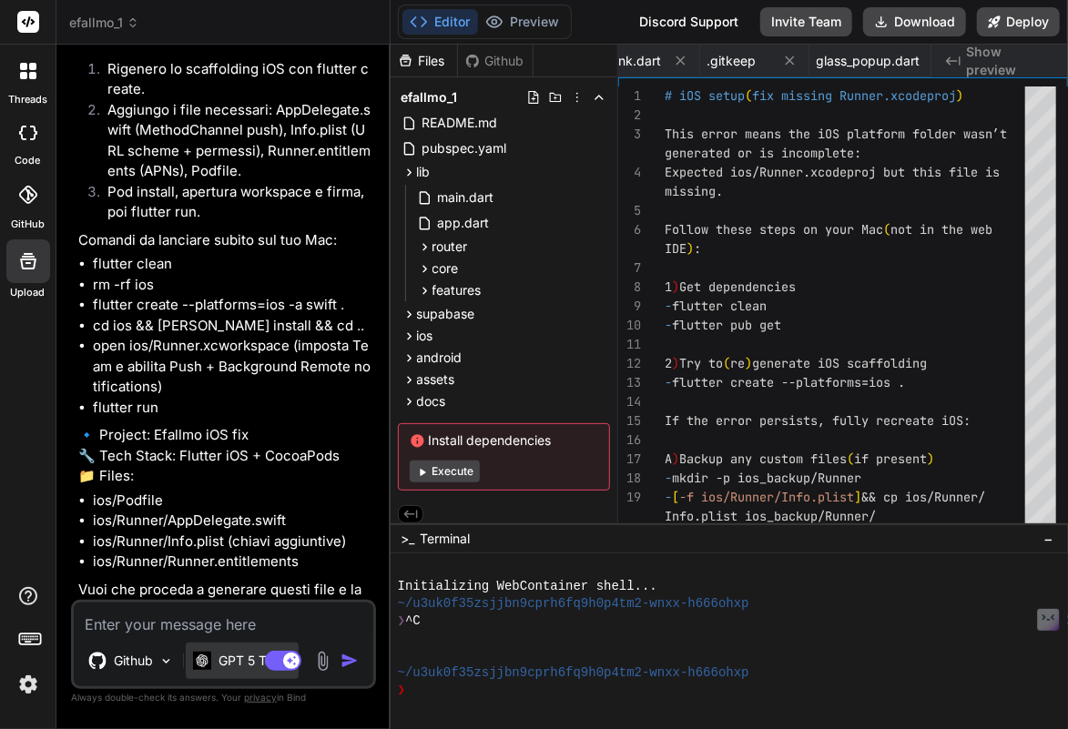
click at [236, 664] on p "GPT 5 Thin.." at bounding box center [255, 661] width 73 height 18
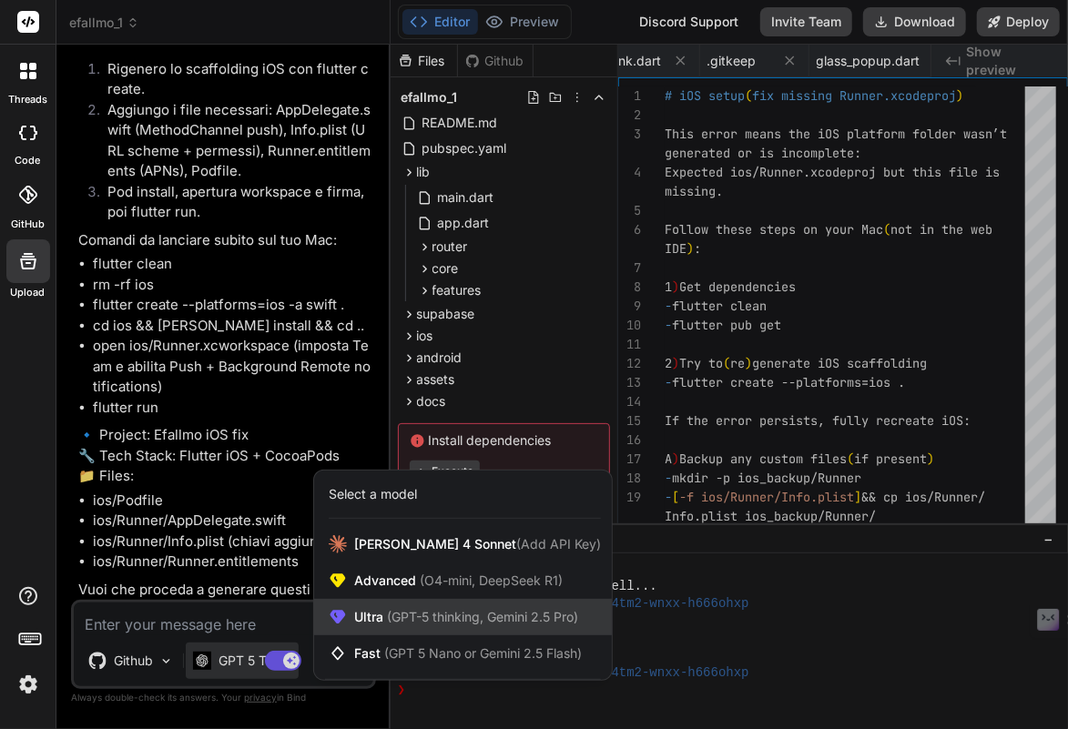
click at [418, 616] on span "(GPT-5 thinking, Gemini 2.5 Pro)" at bounding box center [480, 616] width 195 height 15
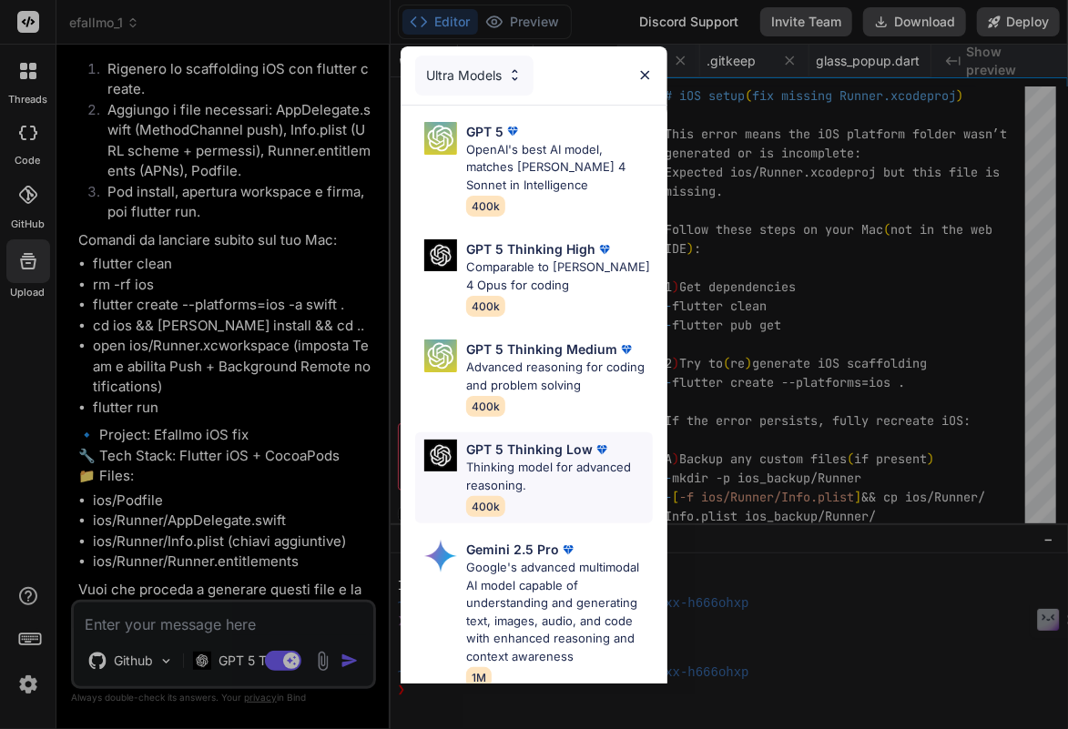
scroll to position [277, 0]
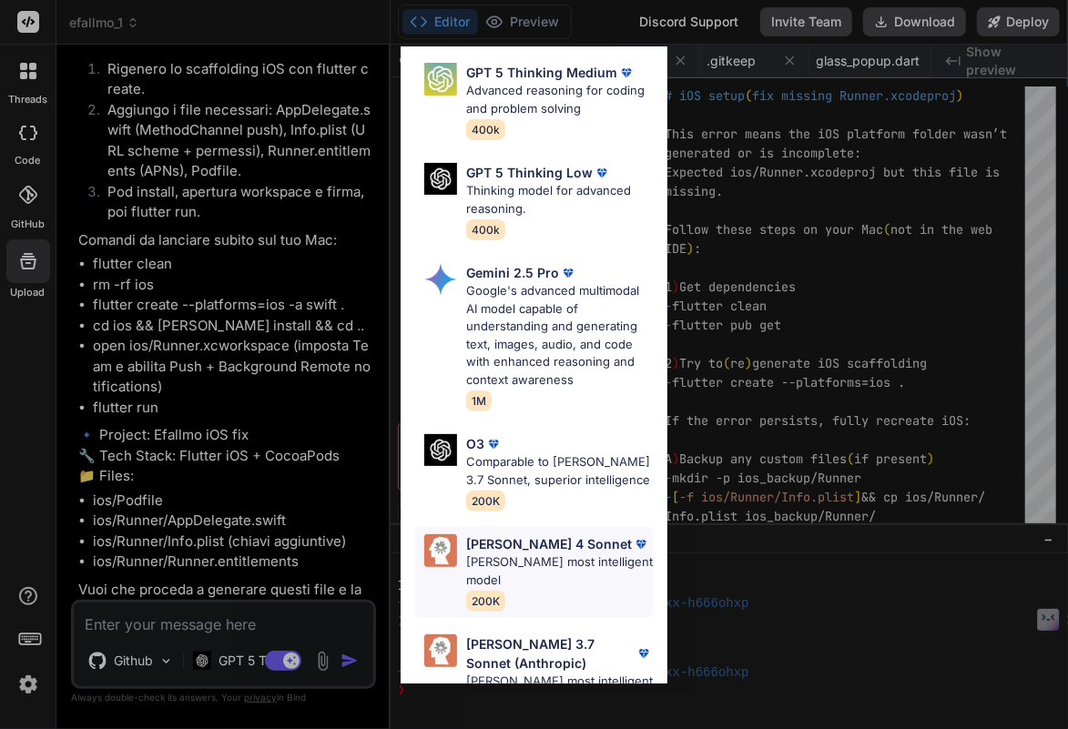
click at [566, 554] on p "[PERSON_NAME] most intelligent model" at bounding box center [559, 572] width 187 height 36
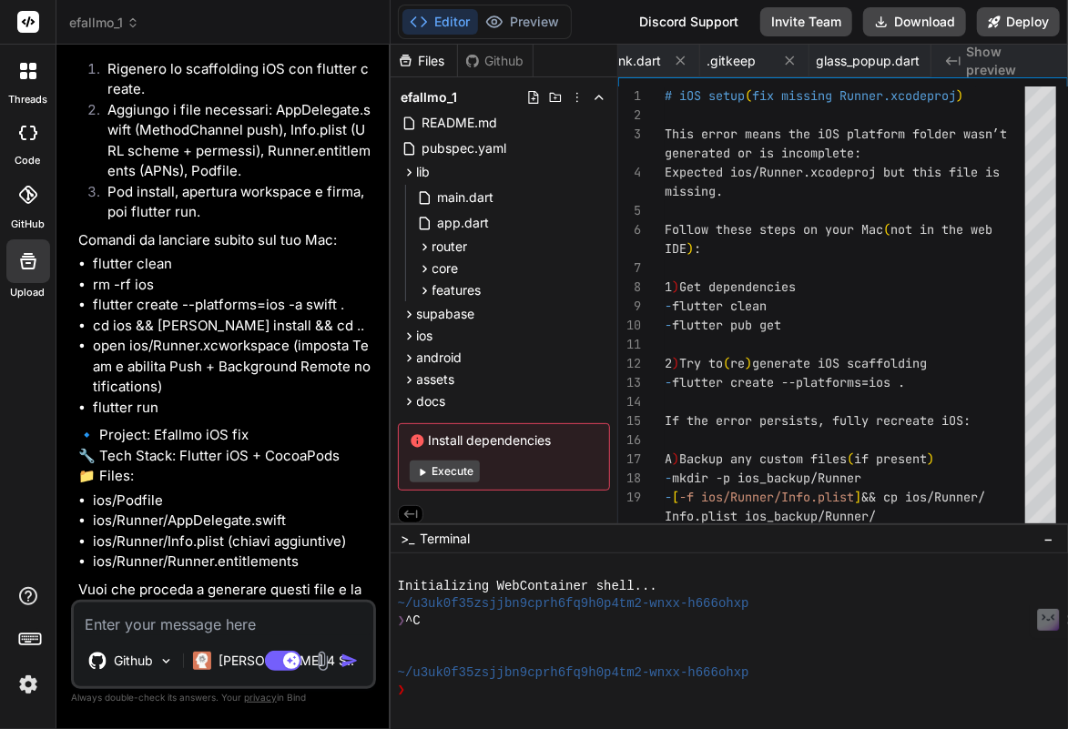
click at [256, 621] on textarea at bounding box center [224, 619] width 300 height 33
paste textarea "Lore ipsum: Dol Sit 57 95:44:62 am cons903 adipiscingel@SedDoei-Tem-in-Utlab et…"
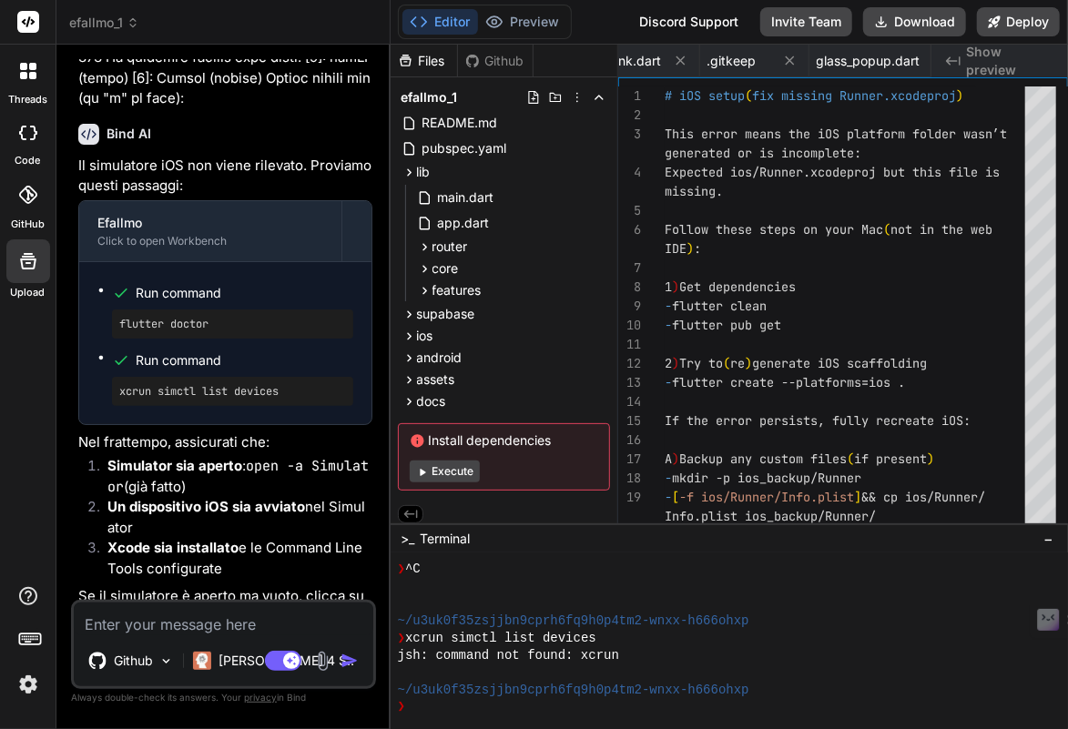
scroll to position [12710, 0]
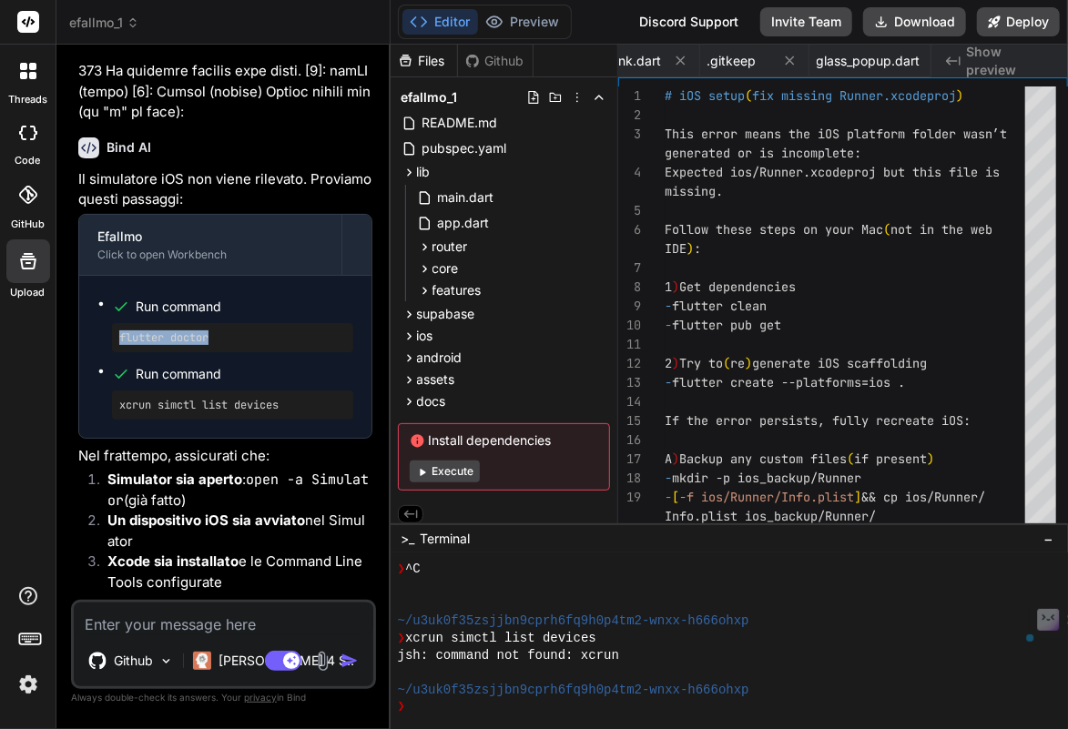
drag, startPoint x: 250, startPoint y: 367, endPoint x: 97, endPoint y: 365, distance: 153.0
click at [97, 365] on ul "Run command flutter doctor Run command xcrun simctl list devices" at bounding box center [225, 357] width 256 height 126
copy pre "flutter doctor"
drag, startPoint x: 290, startPoint y: 438, endPoint x: 104, endPoint y: 436, distance: 186.7
click at [104, 420] on ul "Run command flutter doctor Run command xcrun simctl list devices" at bounding box center [225, 357] width 256 height 126
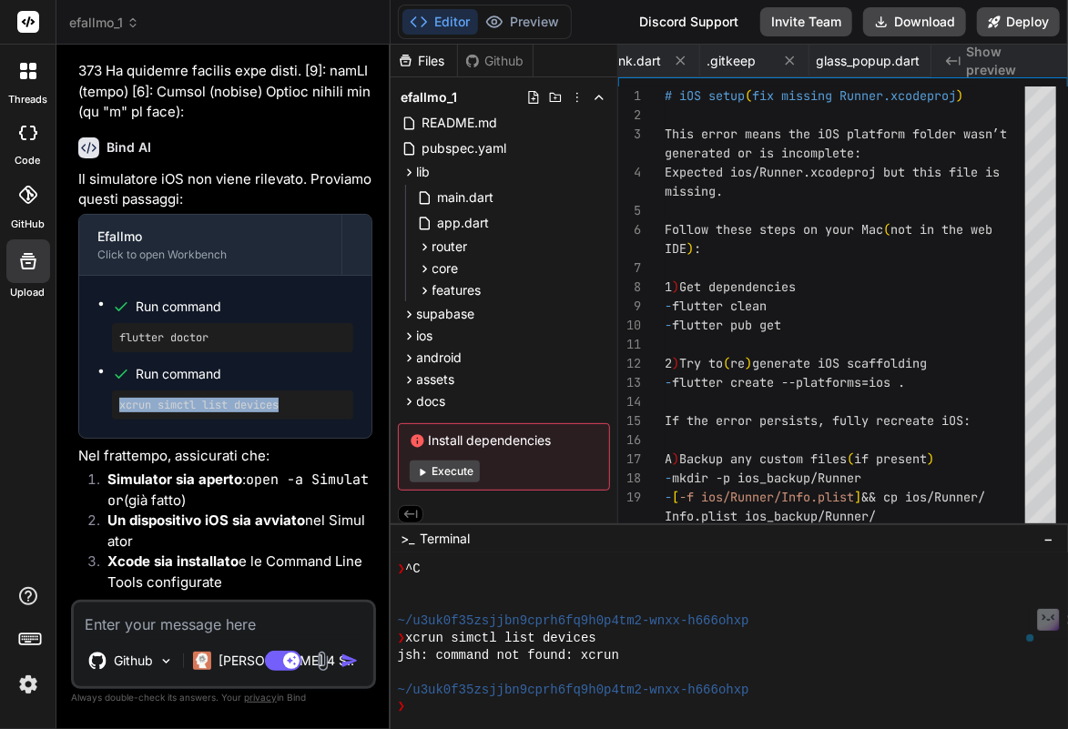
copy pre "xcrun simctl list devices"
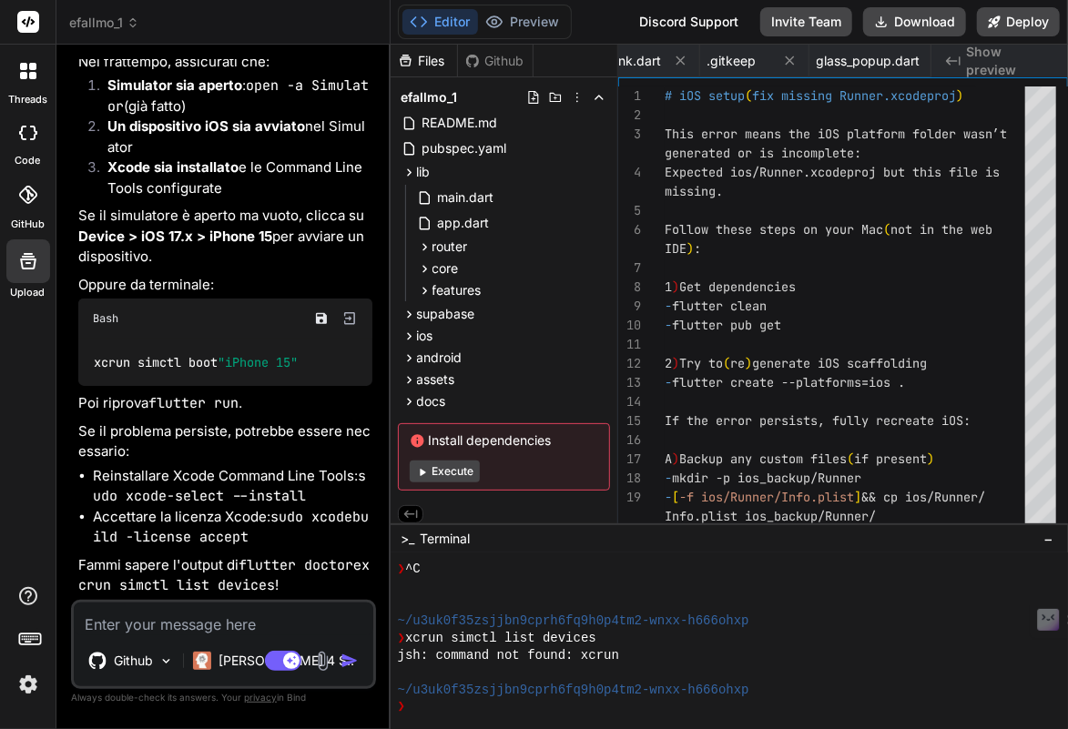
scroll to position [13139, 0]
click at [203, 622] on textarea at bounding box center [224, 619] width 300 height 33
paste textarea "loremipsumdo@SitAmet-Con-ad-Elits doeiusm % temp -i utlaboree doloremagnaa@EniM…"
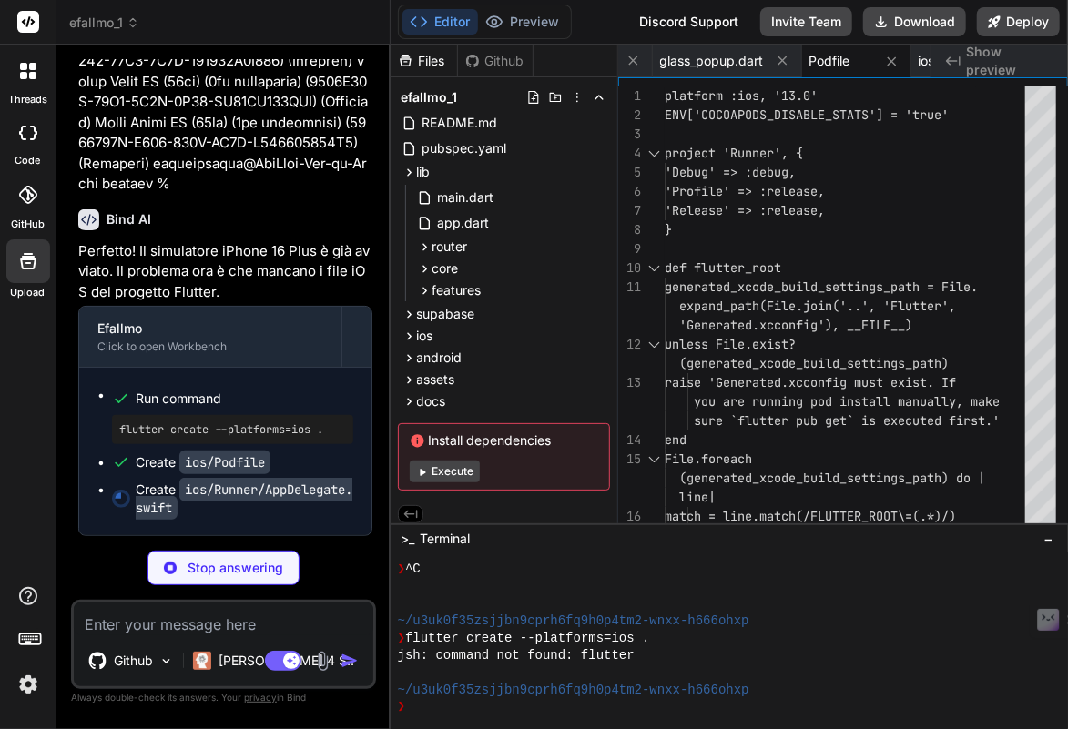
scroll to position [0, 5418]
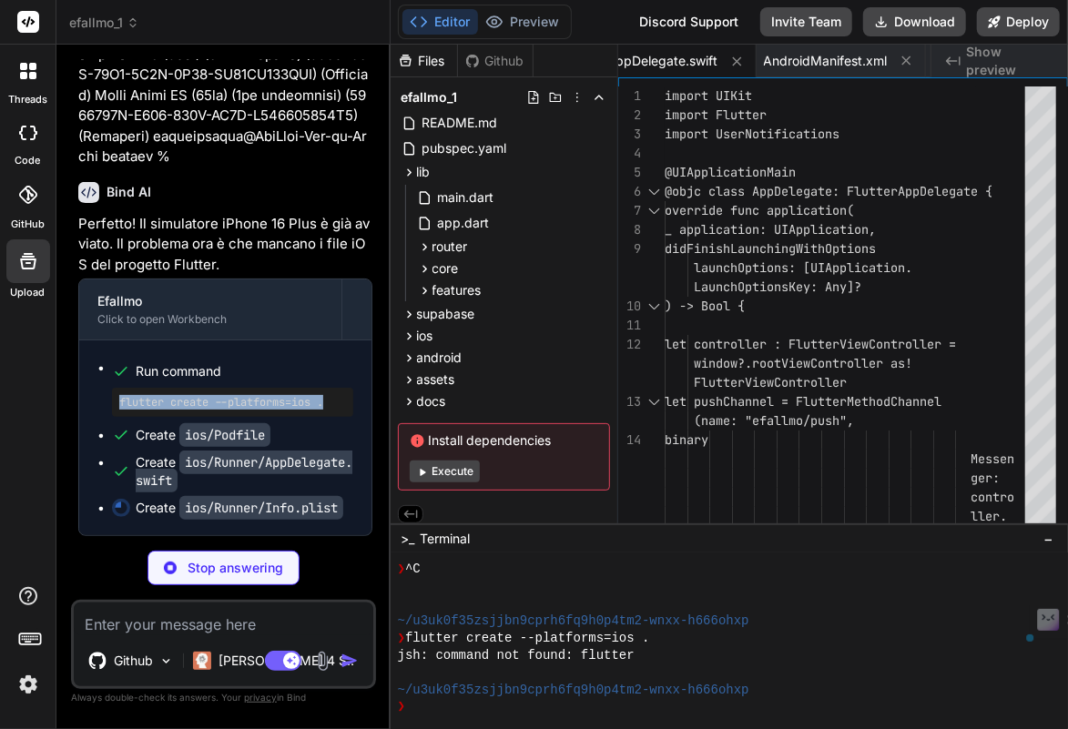
drag, startPoint x: 338, startPoint y: 432, endPoint x: 96, endPoint y: 428, distance: 242.2
click at [96, 428] on div "Run command flutter create --platforms=ios . Create ios/Podfile Create ios/Runn…" at bounding box center [225, 438] width 292 height 195
copy pre "flutter create --platforms=ios ."
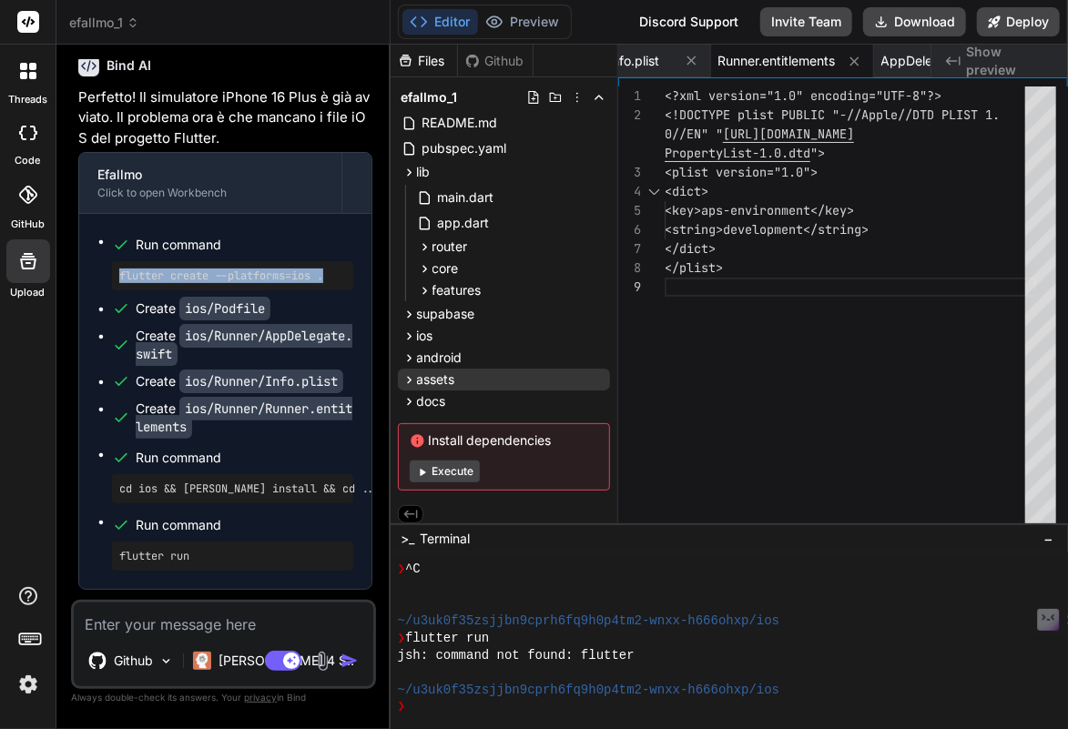
scroll to position [14936, 0]
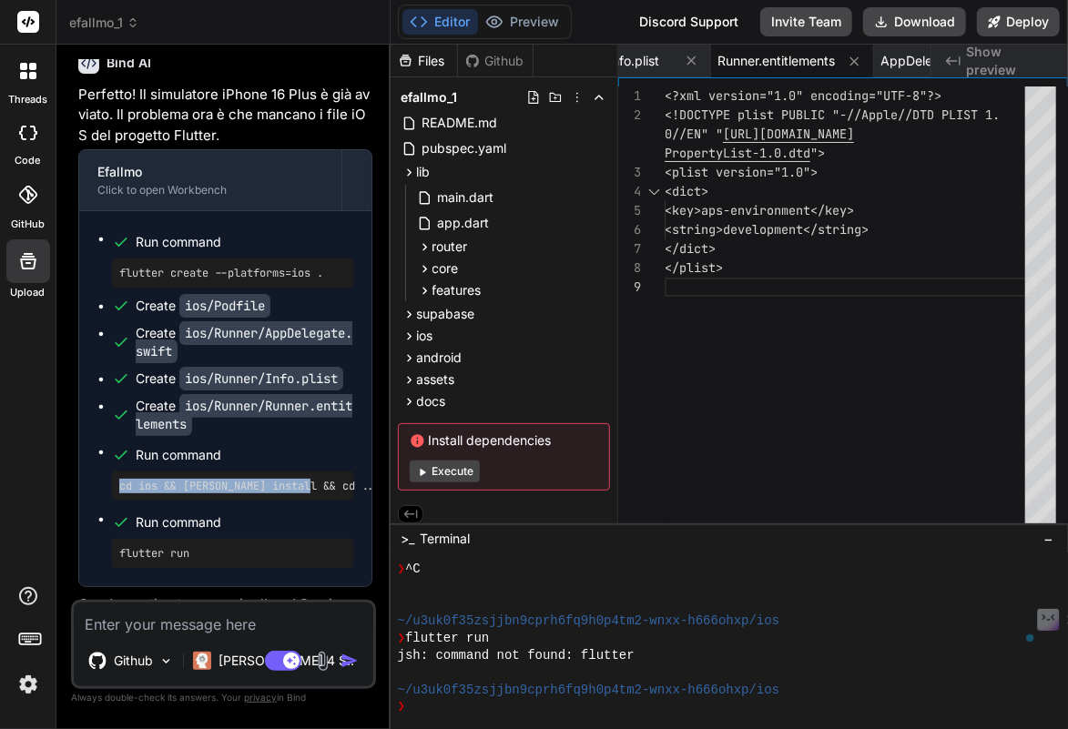
drag, startPoint x: 331, startPoint y: 524, endPoint x: 99, endPoint y: 517, distance: 232.3
click at [99, 517] on ul "Run command flutter create --platforms=ios . Create ios/Podfile Create ios/Runn…" at bounding box center [225, 398] width 256 height 339
copy pre "cd ios && [PERSON_NAME] install && cd .."
drag, startPoint x: 226, startPoint y: 587, endPoint x: 114, endPoint y: 577, distance: 112.4
click at [114, 568] on div "flutter run" at bounding box center [232, 553] width 241 height 29
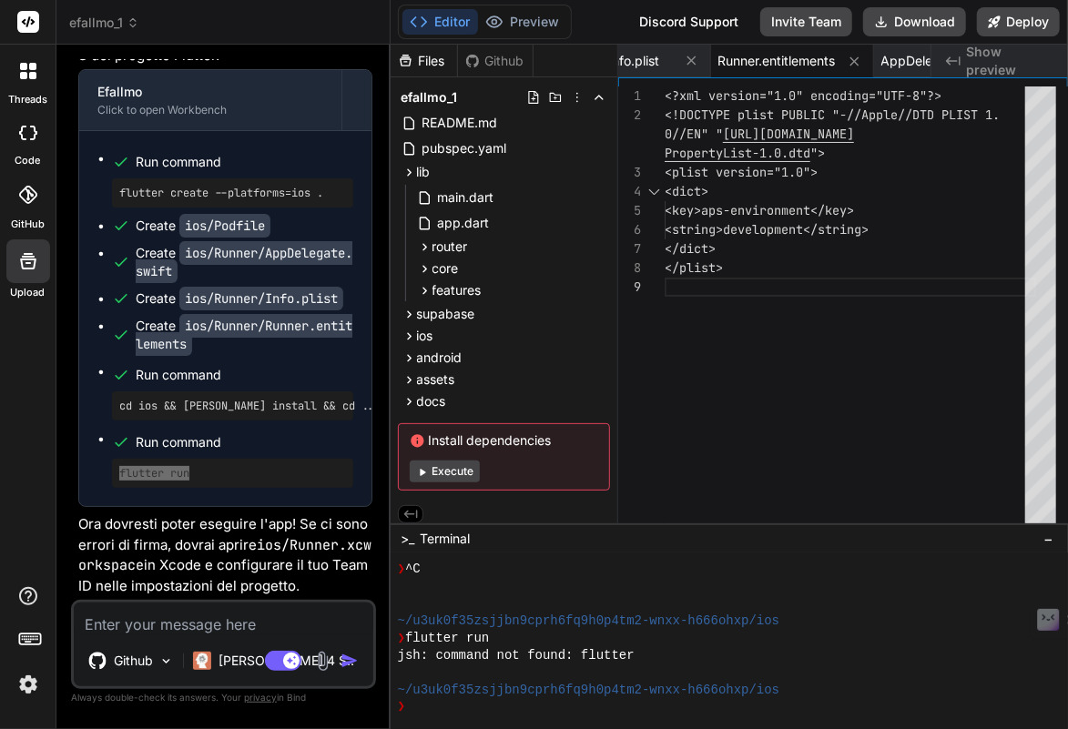
scroll to position [15051, 0]
click at [905, 15] on button "Download" at bounding box center [914, 21] width 103 height 29
click at [222, 621] on textarea at bounding box center [224, 619] width 300 height 33
paste textarea "Deleting .flutter-plugins-dependencies... 0ms nellocollaro@MacBook-Air-di-Nello…"
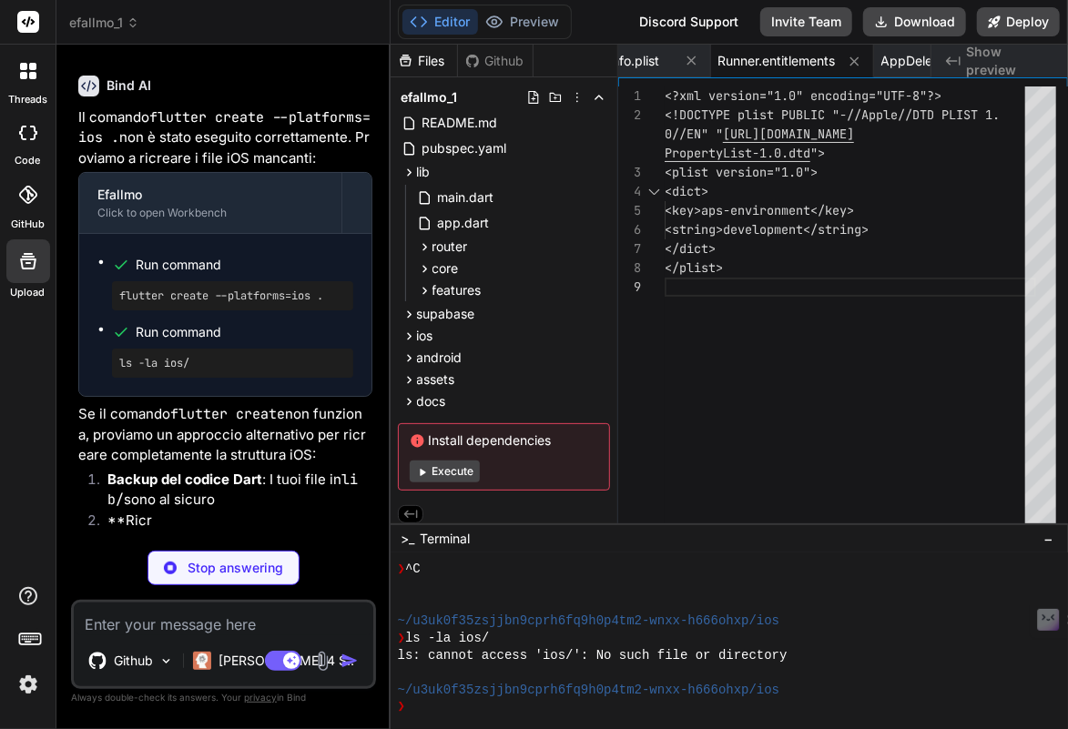
scroll to position [16055, 0]
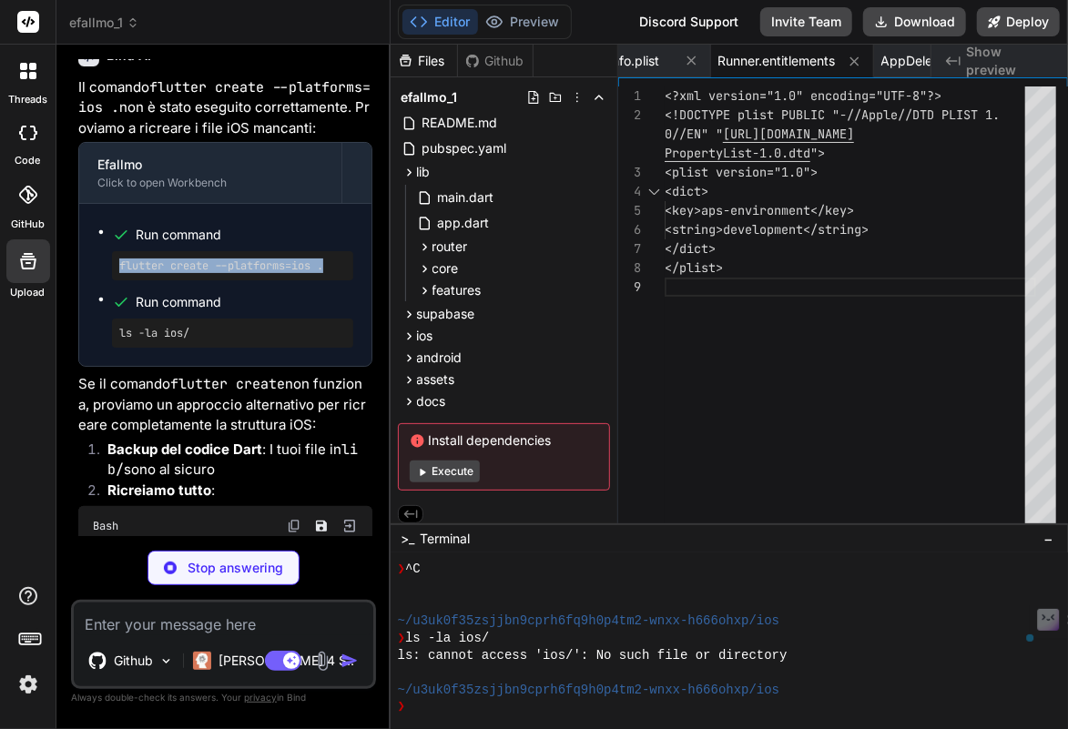
drag, startPoint x: 339, startPoint y: 300, endPoint x: 143, endPoint y: 290, distance: 196.0
click at [143, 280] on div "flutter create --platforms=ios ." at bounding box center [232, 265] width 241 height 29
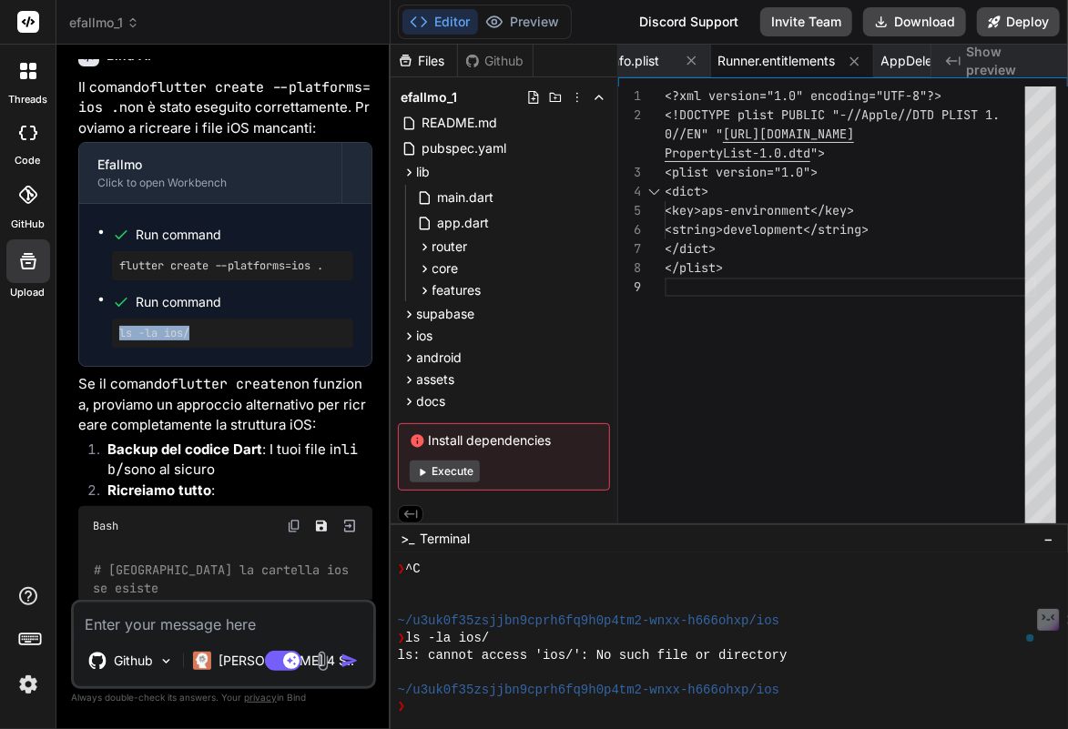
drag, startPoint x: 237, startPoint y: 364, endPoint x: 113, endPoint y: 364, distance: 123.8
click at [113, 348] on div "ls -la ios/" at bounding box center [232, 333] width 241 height 29
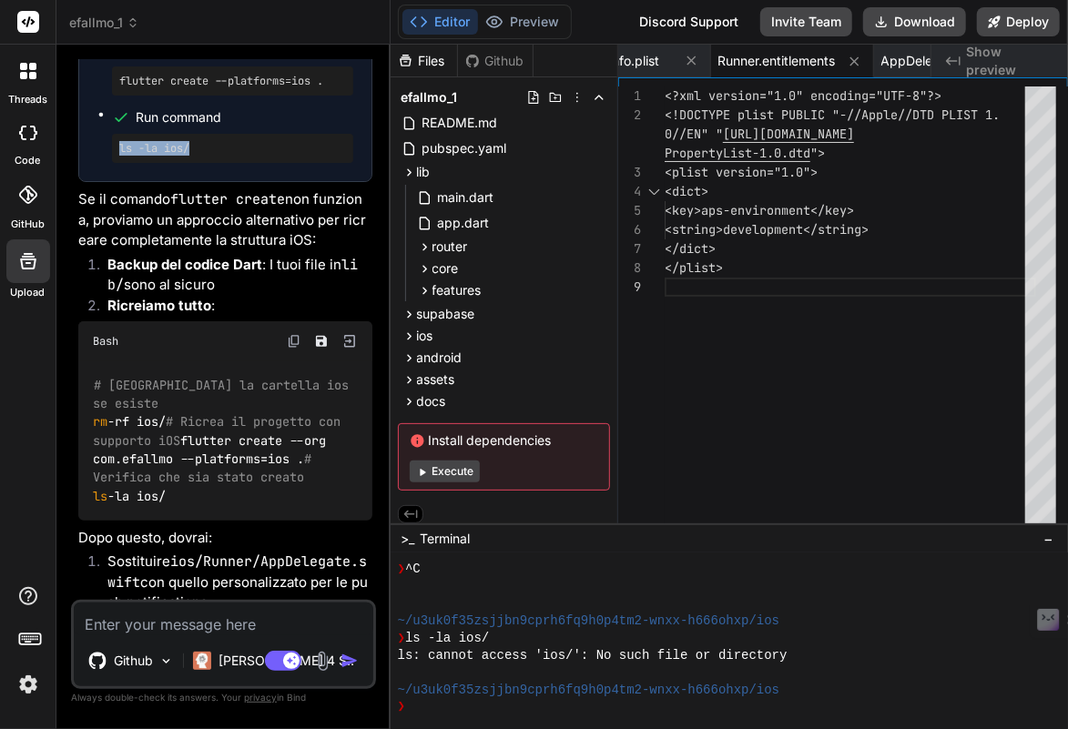
scroll to position [16241, 0]
click at [288, 348] on img at bounding box center [294, 340] width 15 height 15
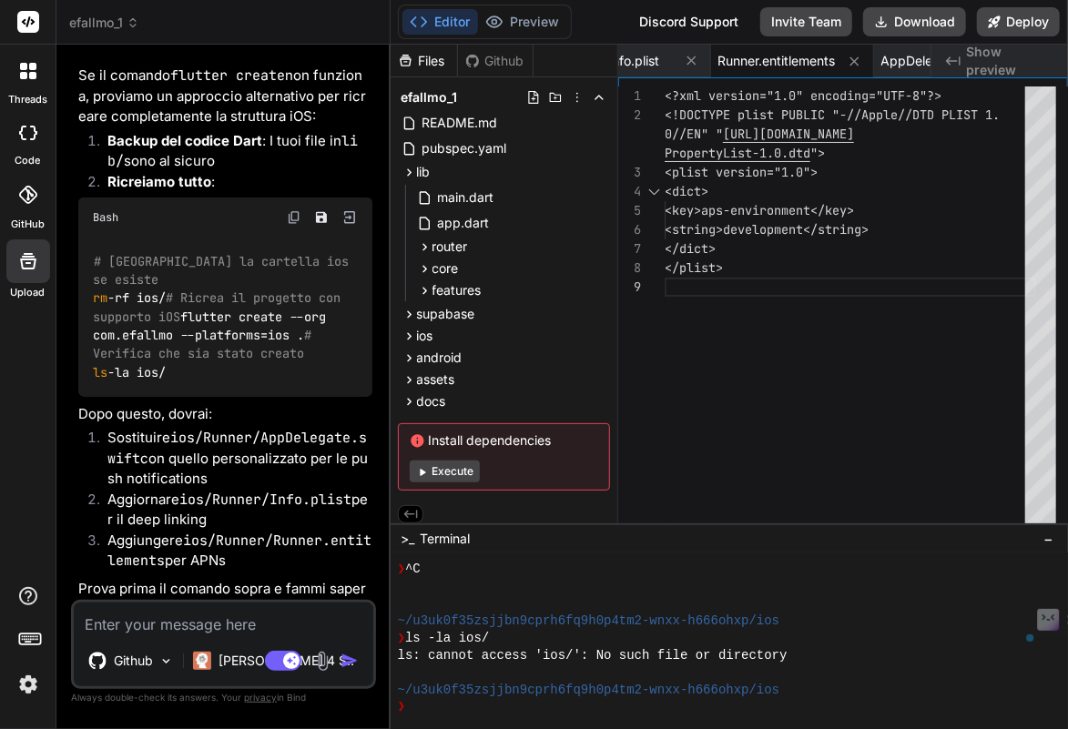
scroll to position [16373, 0]
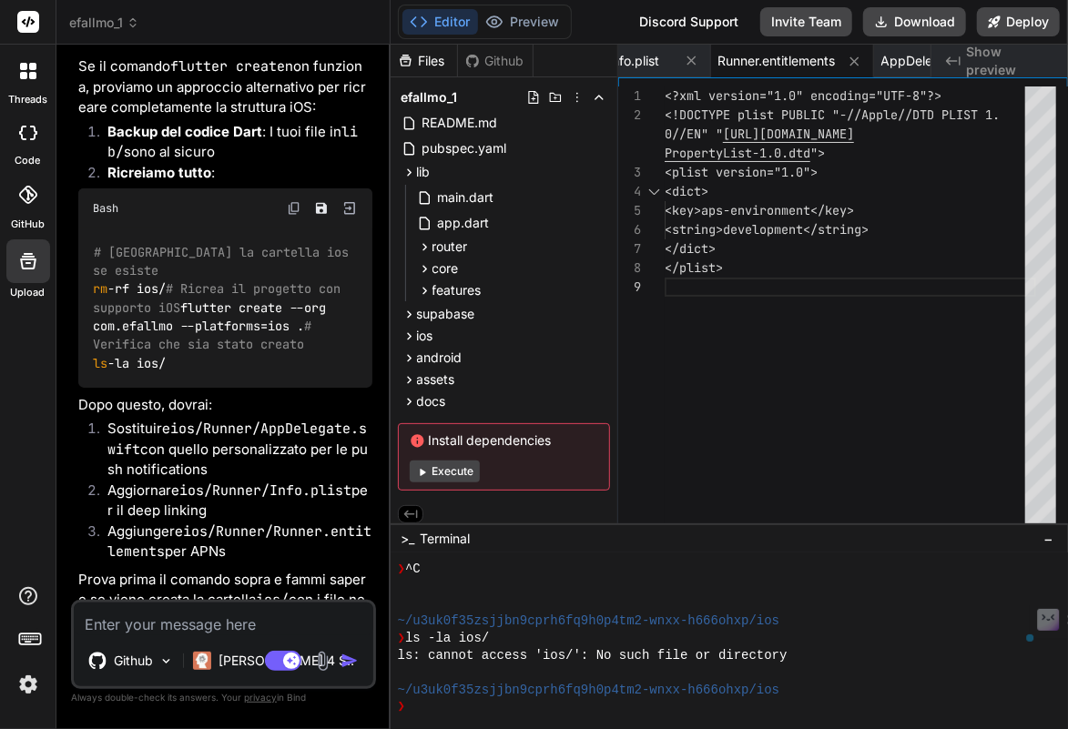
drag, startPoint x: 191, startPoint y: 310, endPoint x: 87, endPoint y: 302, distance: 104.1
click at [87, 302] on div "# Rimuovi la cartella ios se esiste rm -rf ios/ # Ricrea il progetto con suppor…" at bounding box center [225, 308] width 294 height 159
drag, startPoint x: 207, startPoint y: 403, endPoint x: 68, endPoint y: 375, distance: 141.2
click at [68, 375] on div "Bind AI Web Search Created with Pixso. Code Generator You ricopia in modo ident…" at bounding box center [223, 387] width 334 height 684
drag, startPoint x: 199, startPoint y: 461, endPoint x: 77, endPoint y: 444, distance: 123.1
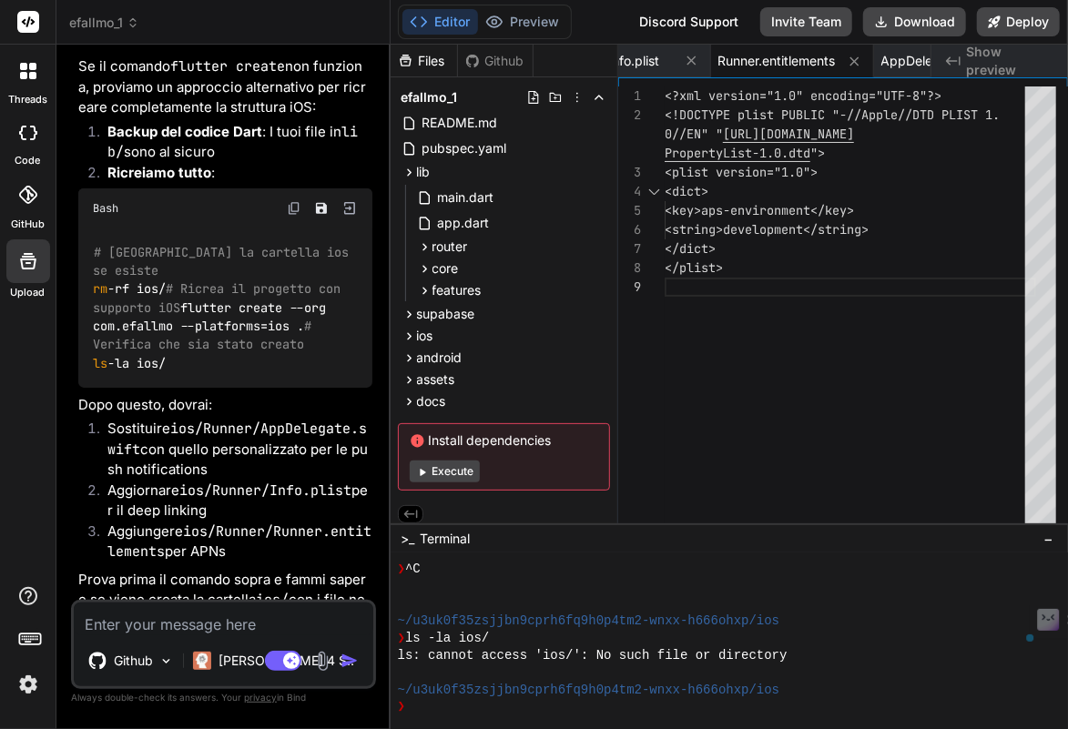
click at [78, 388] on div "# Rimuovi la cartella ios se esiste rm -rf ios/ # Ricrea il progetto con suppor…" at bounding box center [225, 308] width 294 height 159
click at [158, 373] on code "# Rimuovi la cartella ios se esiste rm -rf ios/ # Ricrea il progetto con suppor…" at bounding box center [224, 308] width 263 height 130
drag, startPoint x: 188, startPoint y: 459, endPoint x: 88, endPoint y: 454, distance: 100.3
click at [88, 388] on div "# Rimuovi la cartella ios se esiste rm -rf ios/ # Ricrea il progetto con suppor…" at bounding box center [225, 308] width 294 height 159
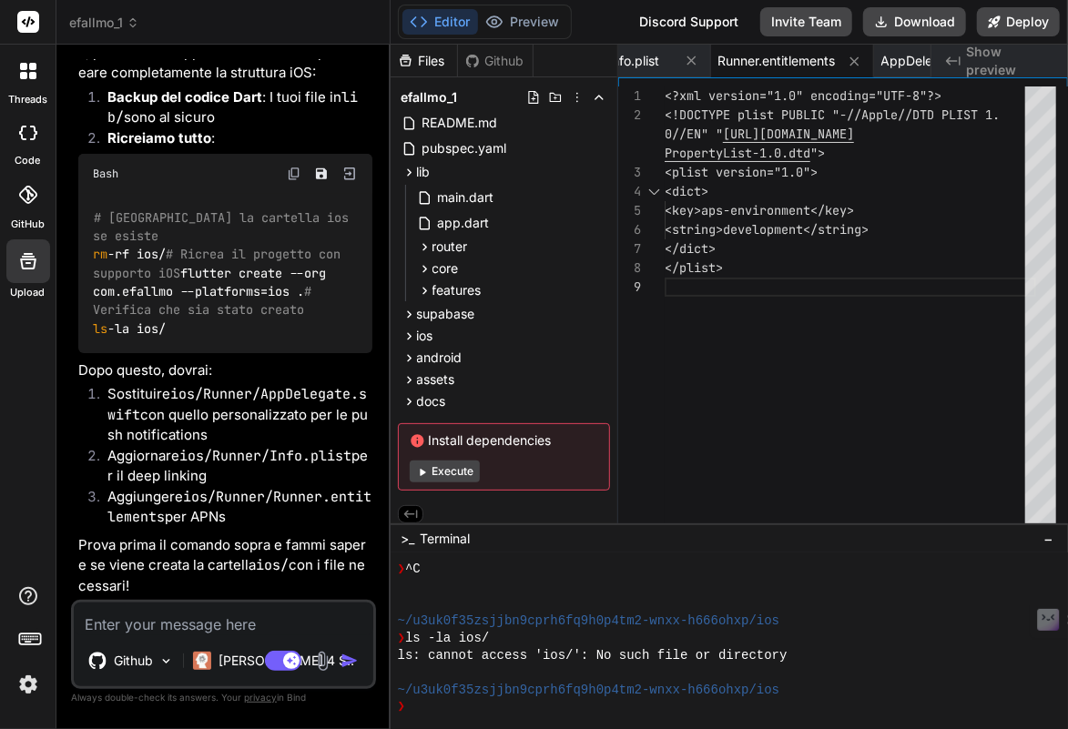
scroll to position [16503, 0]
click at [917, 27] on button "Download" at bounding box center [914, 21] width 103 height 29
click at [159, 624] on textarea at bounding box center [224, 619] width 300 height 33
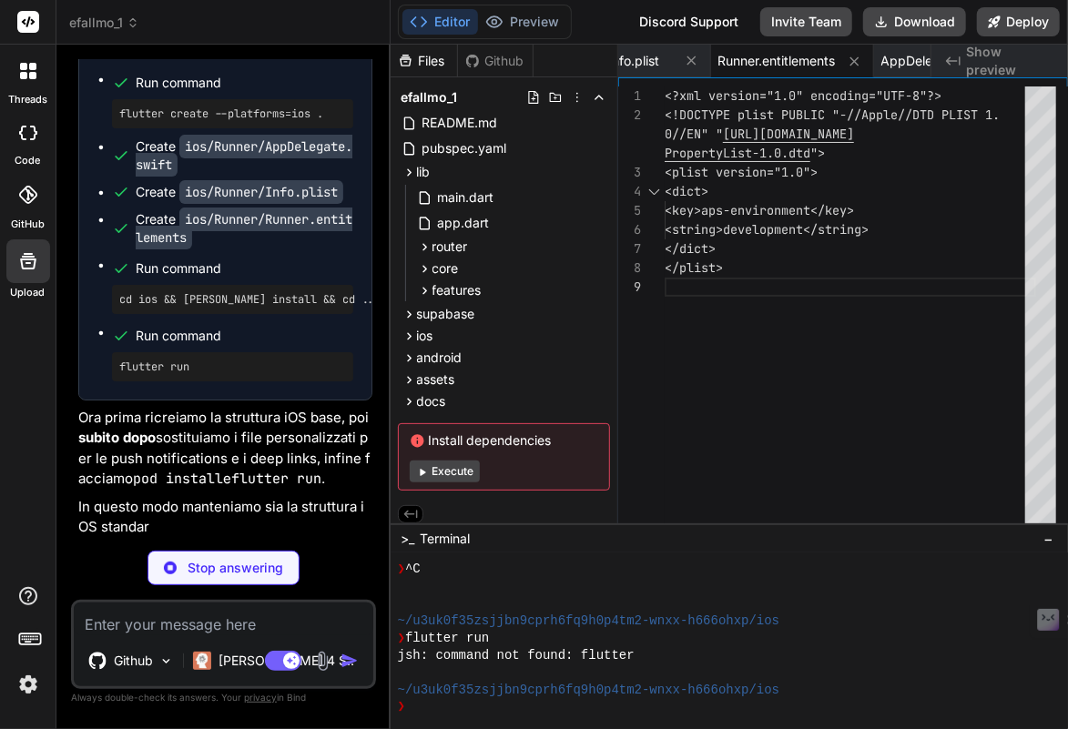
scroll to position [17256, 0]
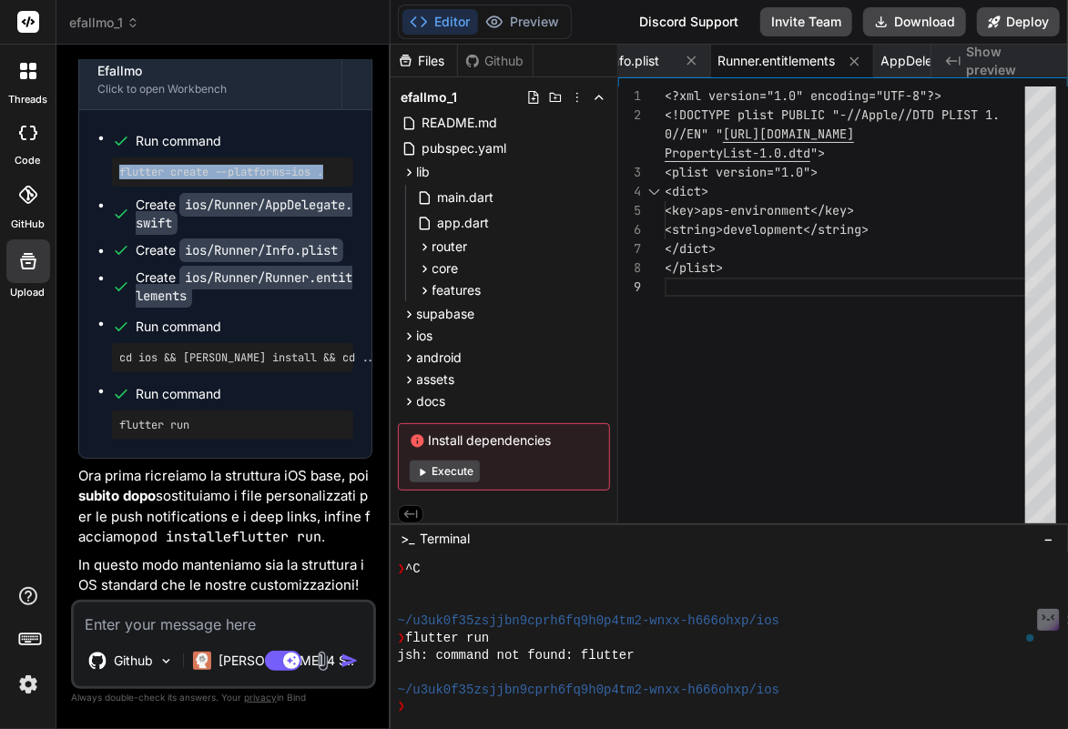
drag, startPoint x: 337, startPoint y: 209, endPoint x: 117, endPoint y: 211, distance: 220.4
click at [117, 187] on div "flutter create --platforms=ios ." at bounding box center [232, 172] width 241 height 29
click at [935, 23] on button "Download" at bounding box center [914, 21] width 103 height 29
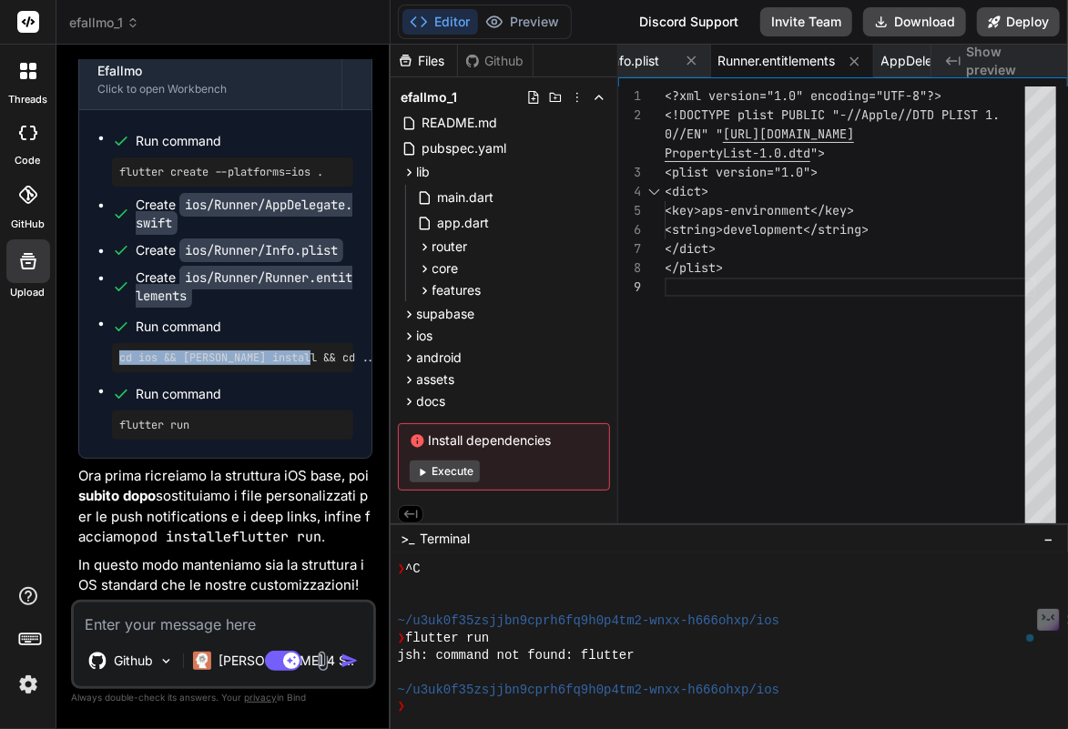
drag, startPoint x: 332, startPoint y: 397, endPoint x: 155, endPoint y: 372, distance: 179.2
click at [155, 372] on li "Run command cd ios && [PERSON_NAME] install && cd .." at bounding box center [232, 343] width 241 height 58
click at [195, 626] on textarea at bounding box center [224, 619] width 300 height 33
paste textarea "cd ios && [PERSON_NAME] install && cd .. [!] Invalid `Podfile` file: Generated.…"
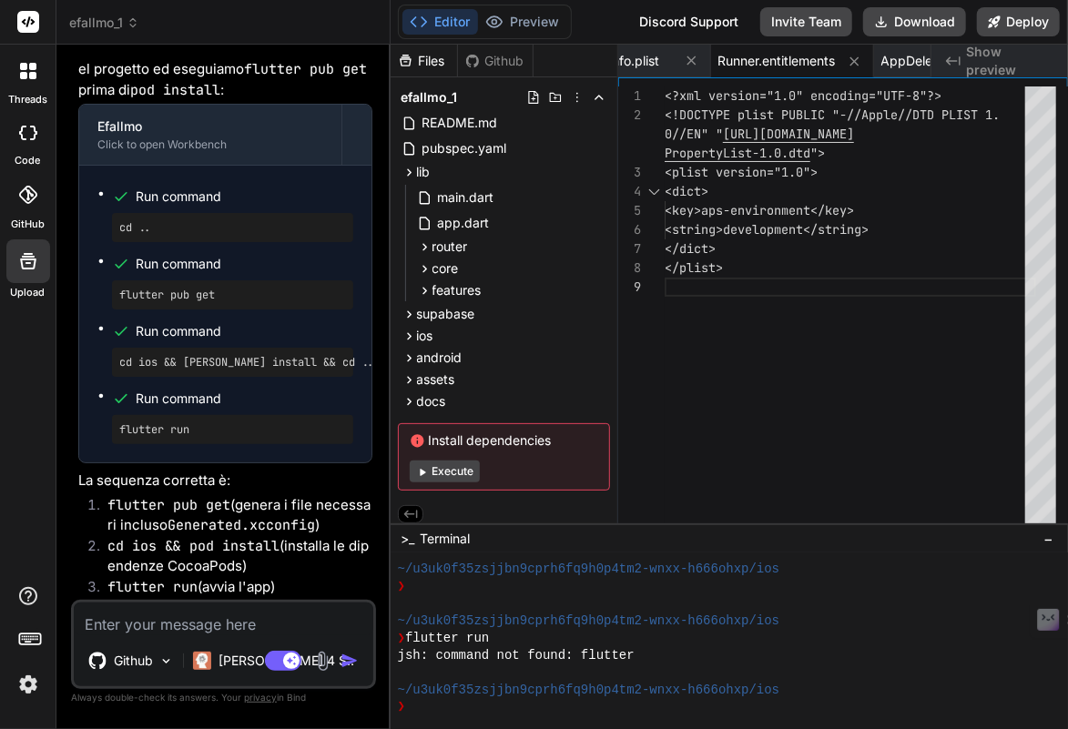
scroll to position [18132, 0]
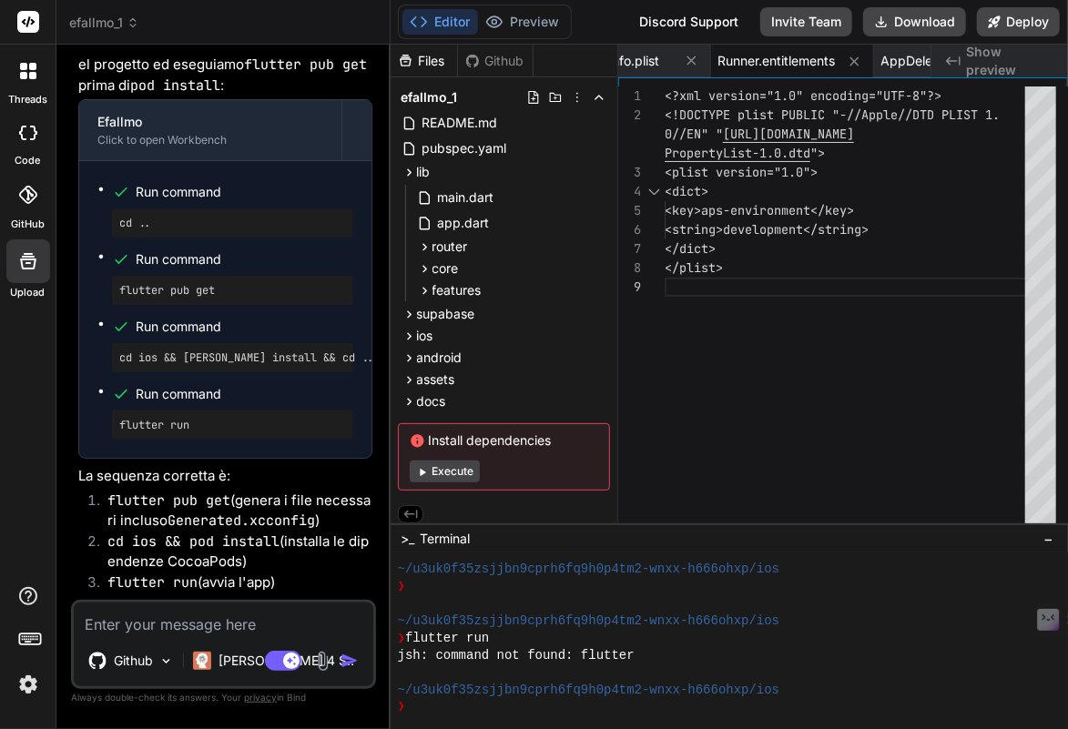
click at [214, 230] on pre "cd .." at bounding box center [232, 223] width 227 height 15
drag, startPoint x: 196, startPoint y: 305, endPoint x: 96, endPoint y: 305, distance: 100.2
click at [96, 305] on div "Run command cd .. Run command flutter pub get Run command cd ios && [PERSON_NAM…" at bounding box center [225, 309] width 292 height 297
drag, startPoint x: 231, startPoint y: 381, endPoint x: 107, endPoint y: 363, distance: 125.0
click at [107, 363] on ul "Run command cd .. Run command flutter pub get Run command cd ios && [PERSON_NAM…" at bounding box center [225, 309] width 256 height 260
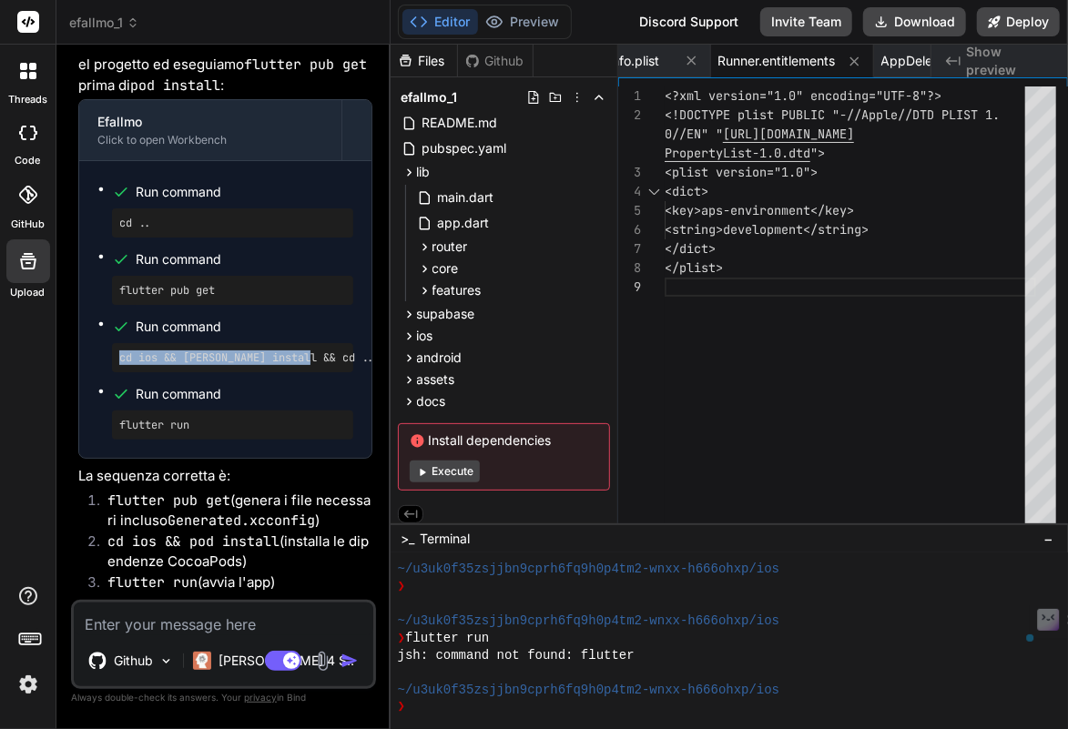
drag, startPoint x: 339, startPoint y: 440, endPoint x: 119, endPoint y: 436, distance: 219.5
click at [119, 365] on pre "cd ios && [PERSON_NAME] install && cd .." at bounding box center [232, 358] width 227 height 15
drag, startPoint x: 238, startPoint y: 511, endPoint x: 94, endPoint y: 494, distance: 144.8
click at [94, 458] on div "Run command cd .. Run command flutter pub get Run command cd ios && [PERSON_NAM…" at bounding box center [225, 309] width 292 height 297
click at [212, 620] on textarea at bounding box center [224, 619] width 300 height 33
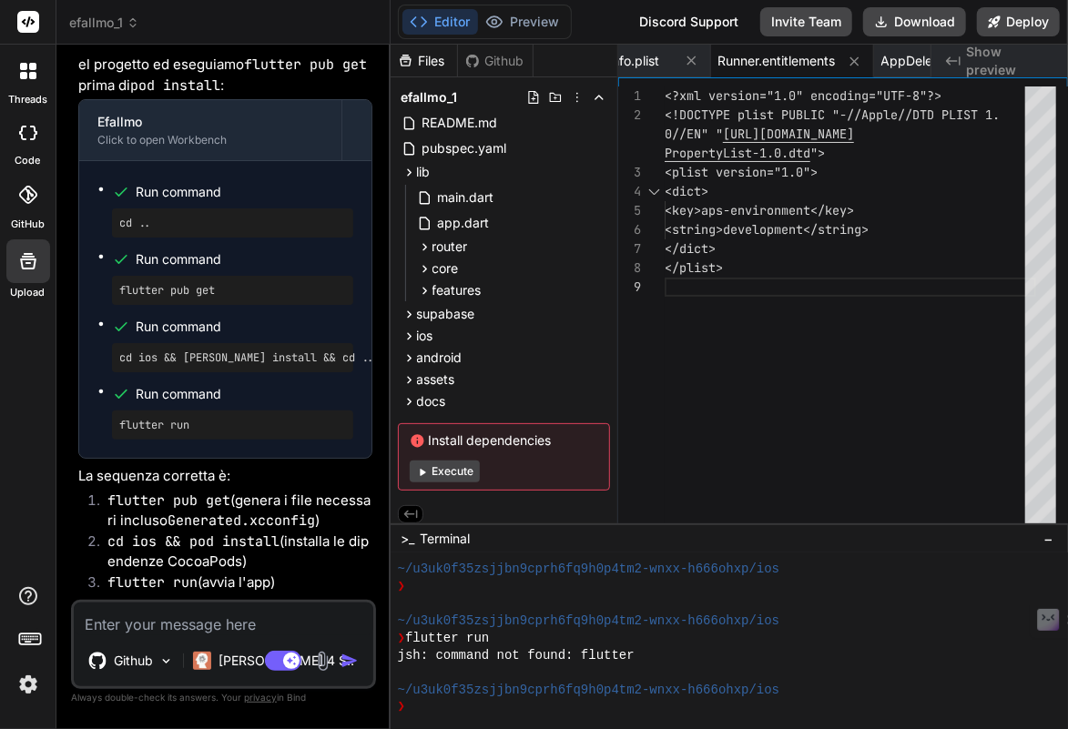
paste textarea "nellocollaro@MacBook-Air-di-Nello ios % cd .. nellocollaro@MacBook-Air-di-Nello…"
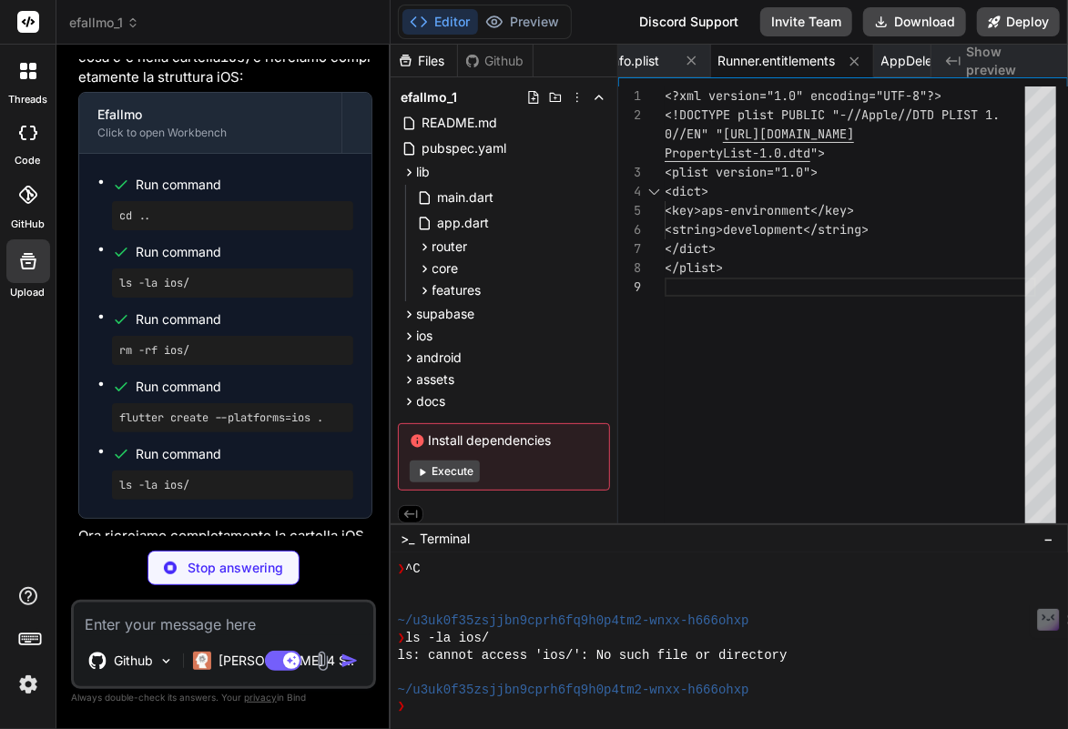
scroll to position [19348, 0]
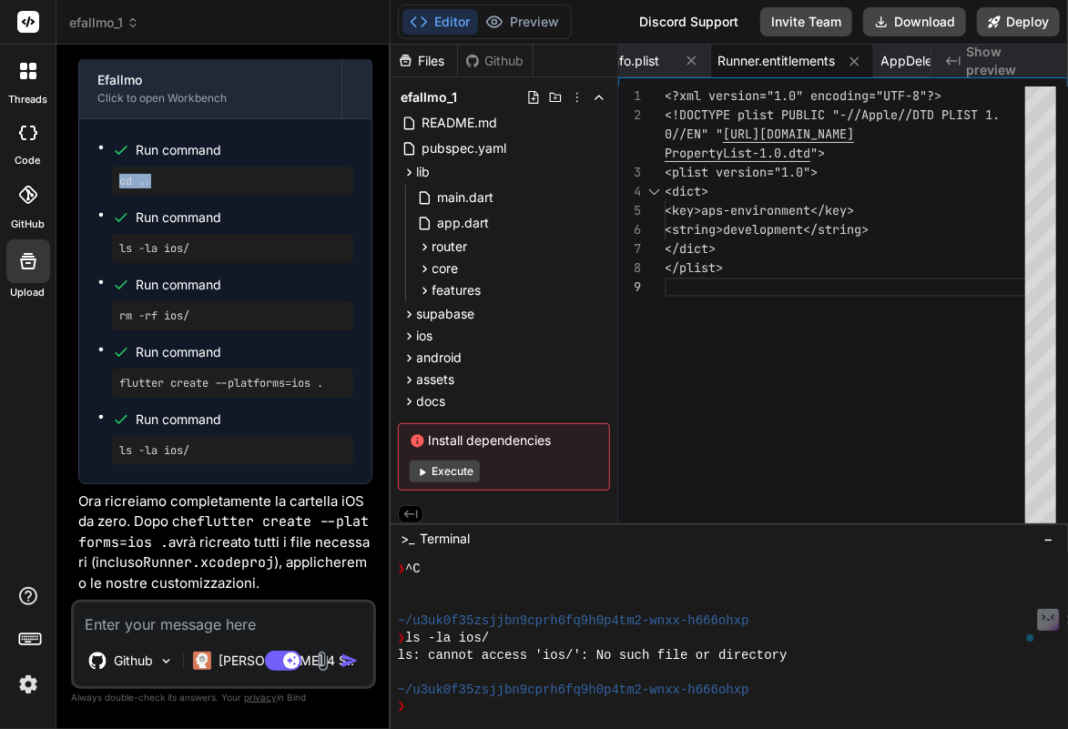
drag, startPoint x: 184, startPoint y: 238, endPoint x: 111, endPoint y: 239, distance: 72.8
click at [112, 196] on div "cd .." at bounding box center [232, 181] width 241 height 29
drag, startPoint x: 178, startPoint y: 312, endPoint x: 80, endPoint y: 301, distance: 98.0
click at [80, 301] on div "Run command cd .. Run command ls -la ios/ Run command rm -rf ios/ Run command f…" at bounding box center [225, 301] width 292 height 364
drag, startPoint x: 212, startPoint y: 384, endPoint x: 68, endPoint y: 377, distance: 144.0
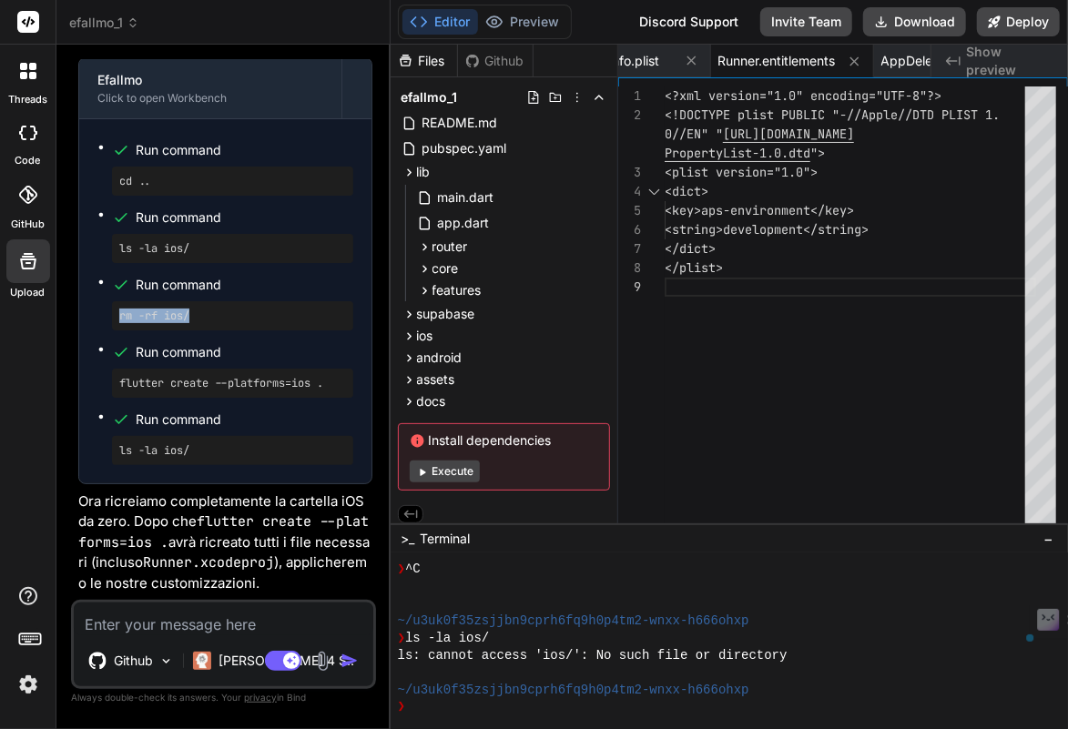
click at [68, 377] on div "Bind AI Web Search Created with Pixso. Code Generator You ricopia in modo ident…" at bounding box center [223, 387] width 334 height 684
drag, startPoint x: 333, startPoint y: 445, endPoint x: 86, endPoint y: 427, distance: 248.3
click at [86, 427] on div "Run command cd .. Run command ls -la ios/ Run command rm -rf ios/ Run command f…" at bounding box center [225, 301] width 292 height 364
drag, startPoint x: 234, startPoint y: 513, endPoint x: 90, endPoint y: 503, distance: 144.2
click at [90, 483] on div "Run command cd .. Run command ls -la ios/ Run command rm -rf ios/ Run command f…" at bounding box center [225, 301] width 292 height 364
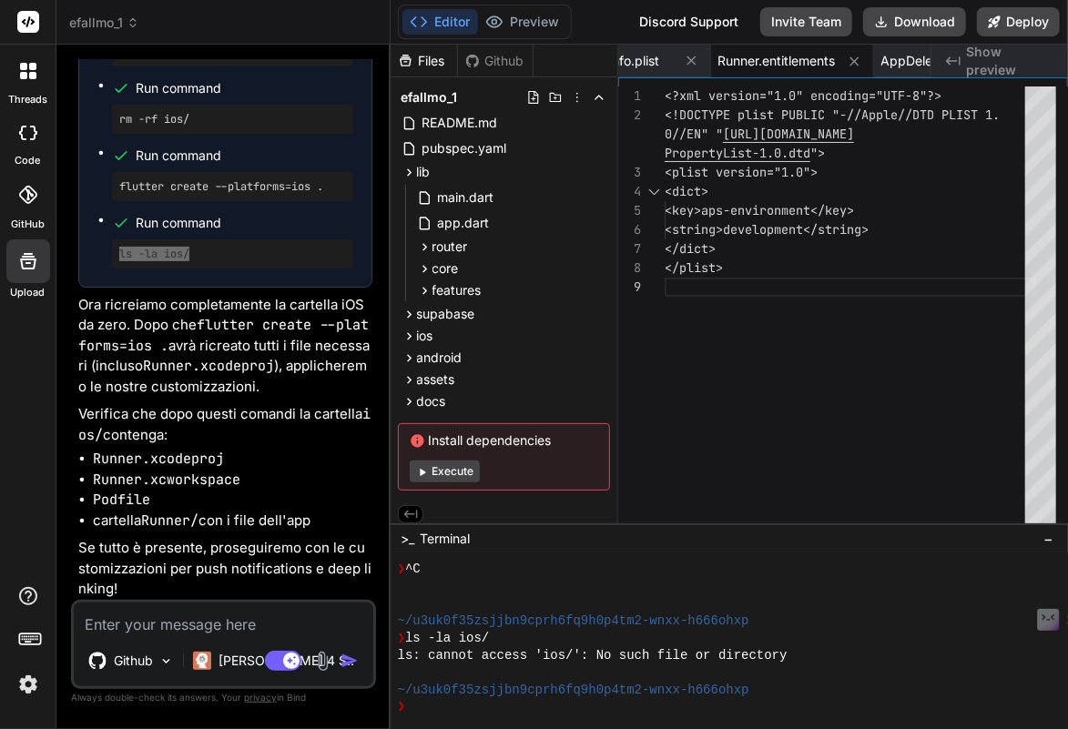
scroll to position [19612, 0]
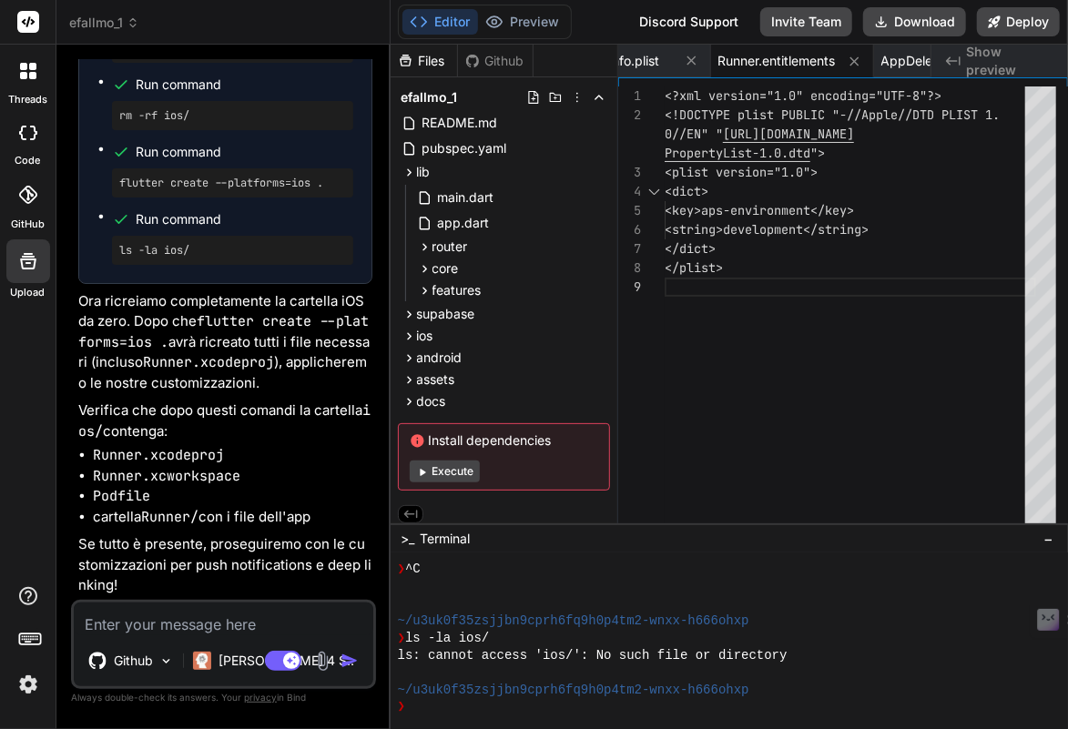
click at [189, 625] on textarea at bounding box center [224, 619] width 300 height 33
paste textarea "Lorem ipsumd sita Conse adipi: ↳ --- elitseddoe: TEMPORI: Utlab etd magna al en…"
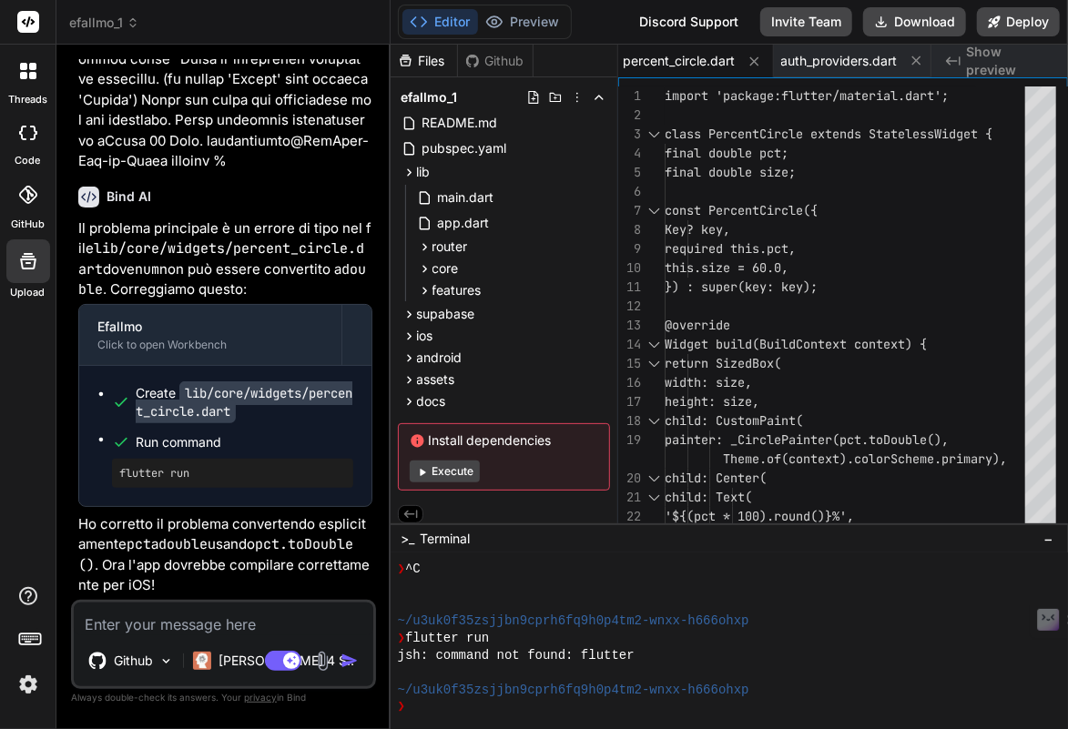
scroll to position [22130, 0]
click at [930, 21] on button "Download" at bounding box center [914, 21] width 103 height 29
click at [147, 626] on textarea at bounding box center [224, 619] width 300 height 33
paste textarea "loremipsumdo@SitAmet-Con-ad-Elits doeiusm % tempori utl Etdolorem ali/enim.admi…"
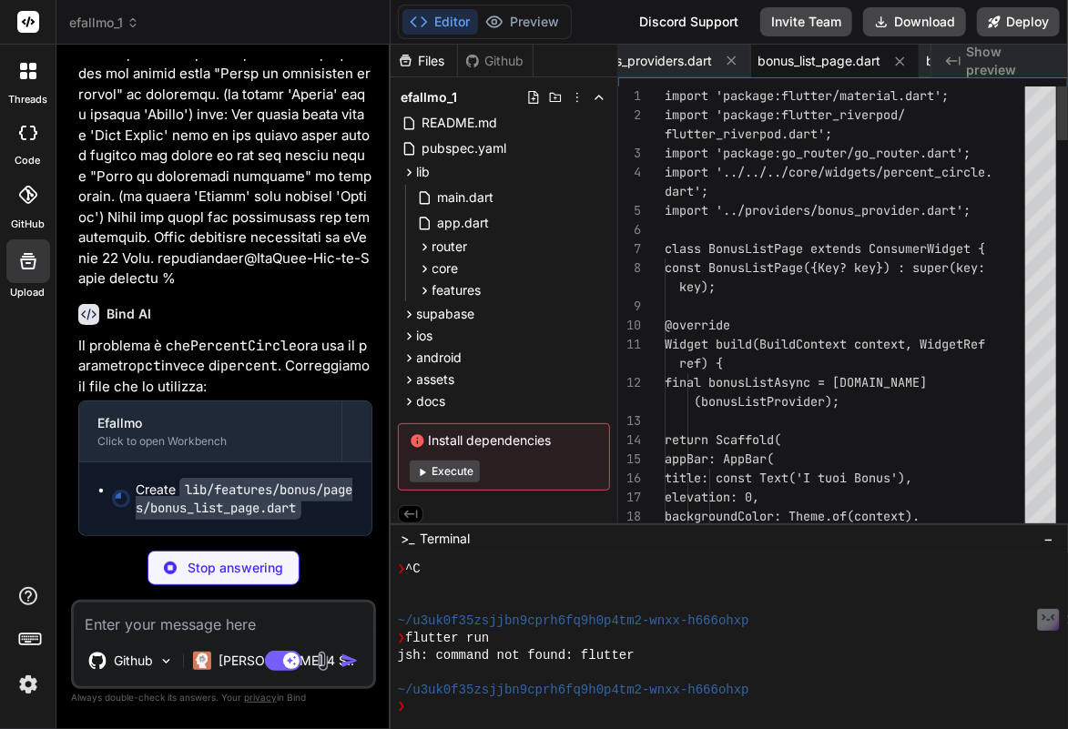
scroll to position [2889, 0]
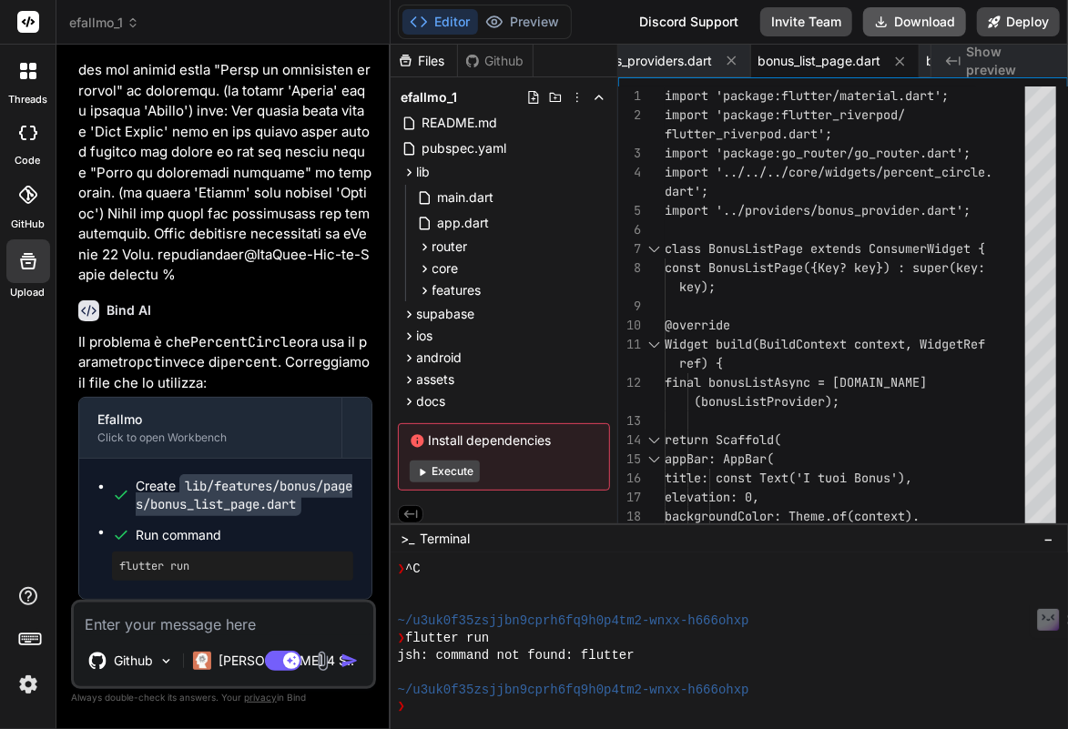
click at [909, 25] on button "Download" at bounding box center [914, 21] width 103 height 29
click at [158, 619] on textarea at bounding box center [224, 619] width 300 height 33
paste textarea "loremipsumdo@SitAmet-Con-ad-Elits doeiusm % tempori utl Etdolorem ali/enim.admi…"
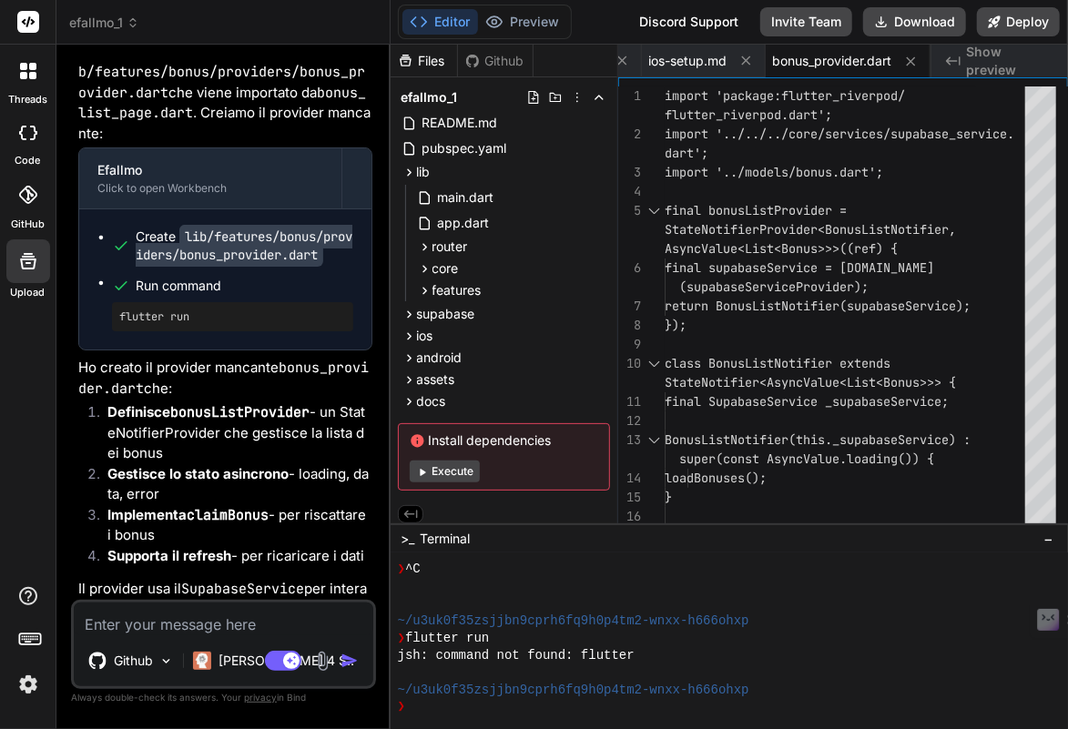
scroll to position [26507, 0]
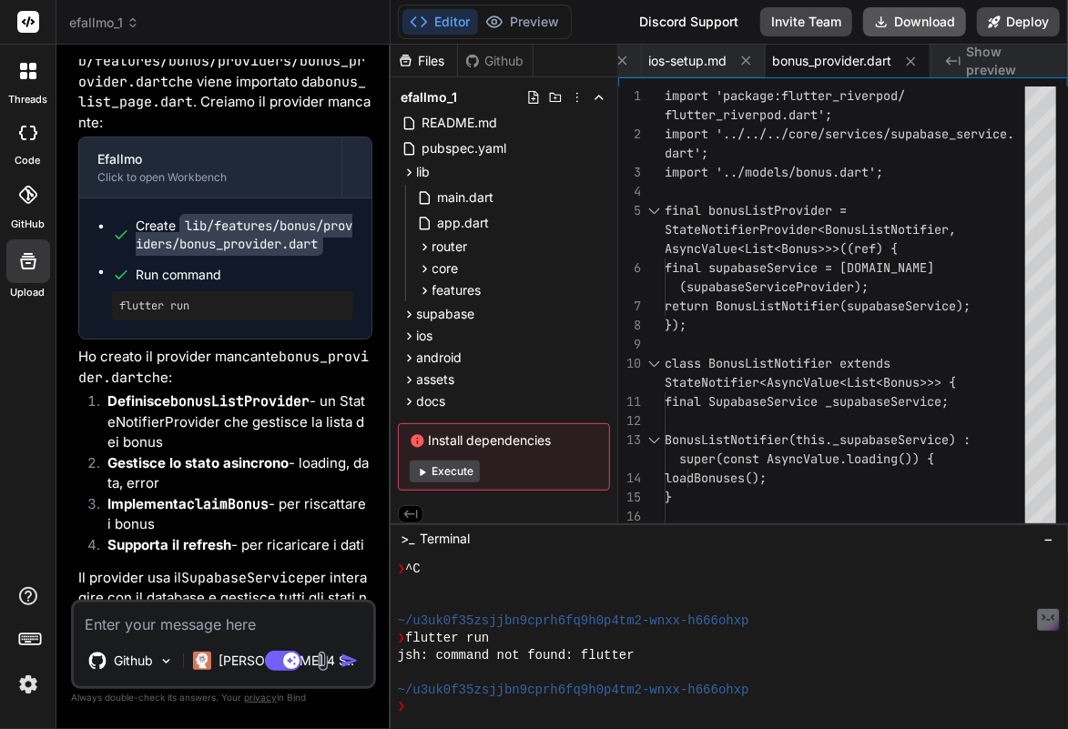
click at [942, 20] on button "Download" at bounding box center [914, 21] width 103 height 29
click at [163, 626] on textarea at bounding box center [224, 619] width 300 height 33
paste textarea "Error launching application on iPhone 16 Plus. nellocollaro@MacBook-Air-di-Nell…"
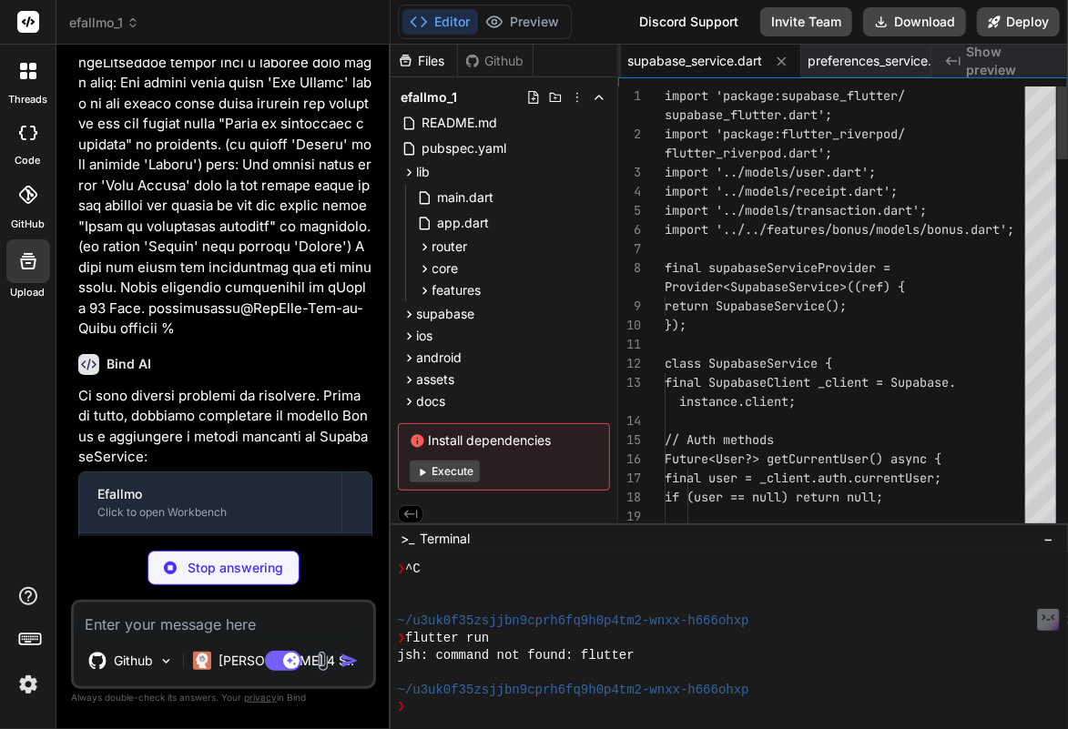
scroll to position [3164, 0]
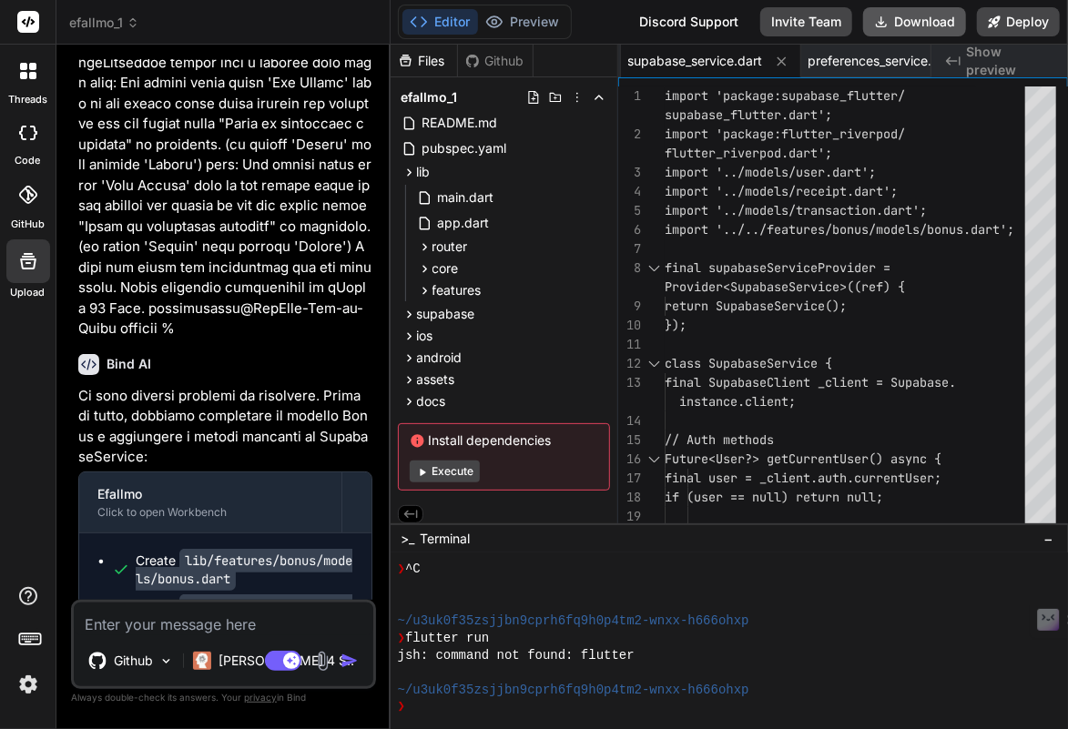
click at [931, 15] on button "Download" at bounding box center [914, 21] width 103 height 29
click at [174, 622] on textarea at bounding box center [224, 619] width 300 height 33
paste textarea "loremipsumdo@SitAmet-Con-ad-Elits doeiusm % tempori utl Etdolorem ali/enim.admi…"
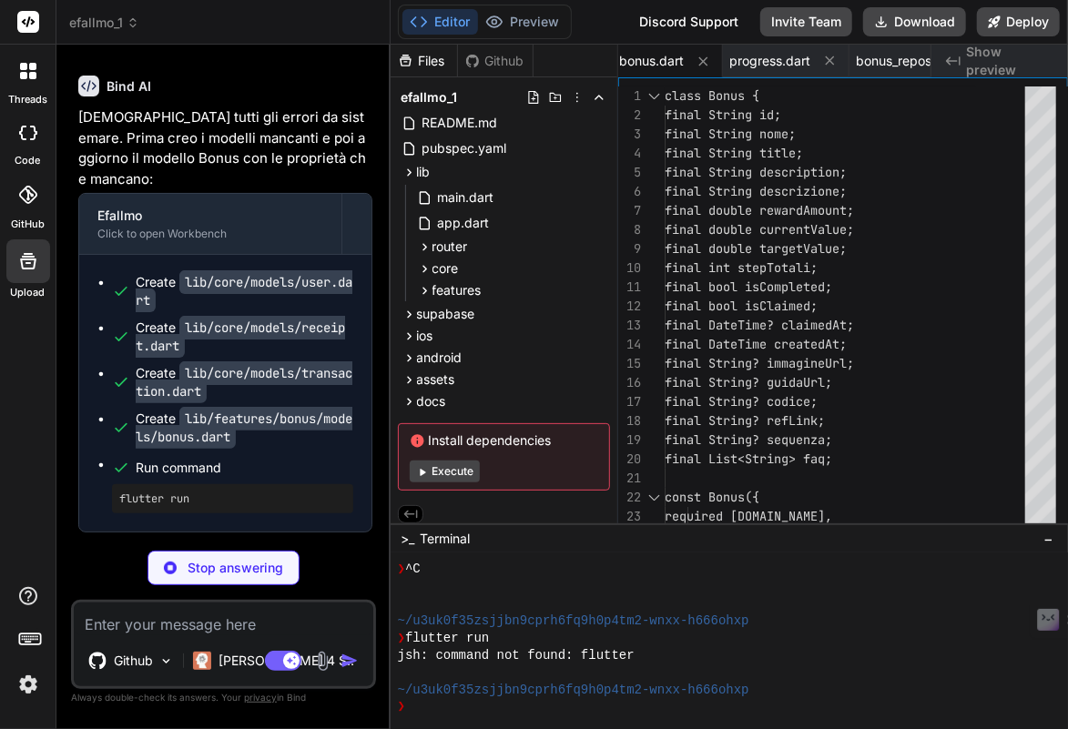
scroll to position [40296, 0]
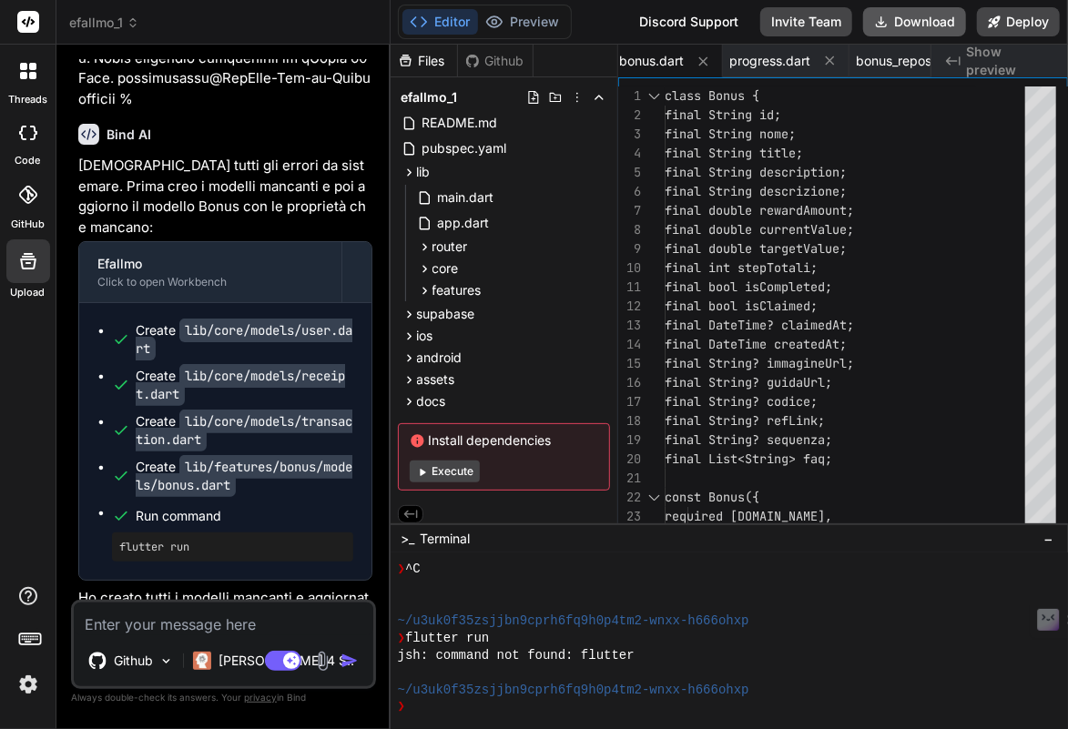
click at [901, 25] on button "Download" at bounding box center [914, 21] width 103 height 29
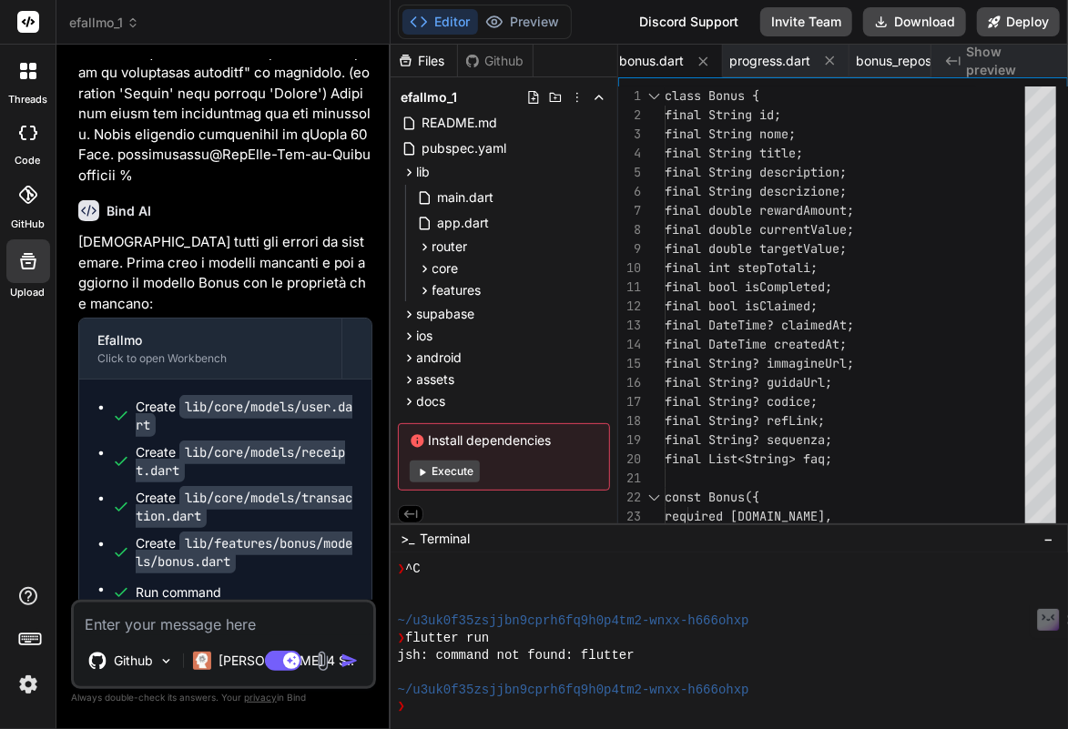
scroll to position [40162, 0]
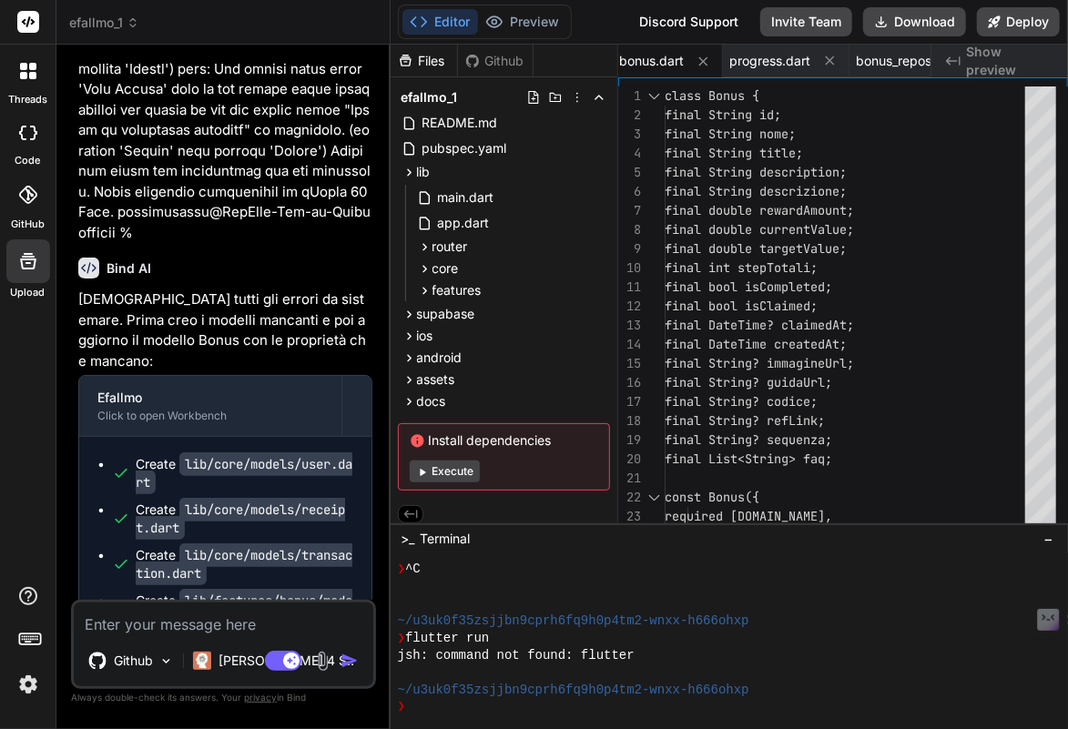
click at [249, 633] on textarea at bounding box center [224, 619] width 300 height 33
paste textarea "Loremipsu dolorsitamet... Consectetur adipisci... elitseddoe 1.7.6 (5.4.7 tempo…"
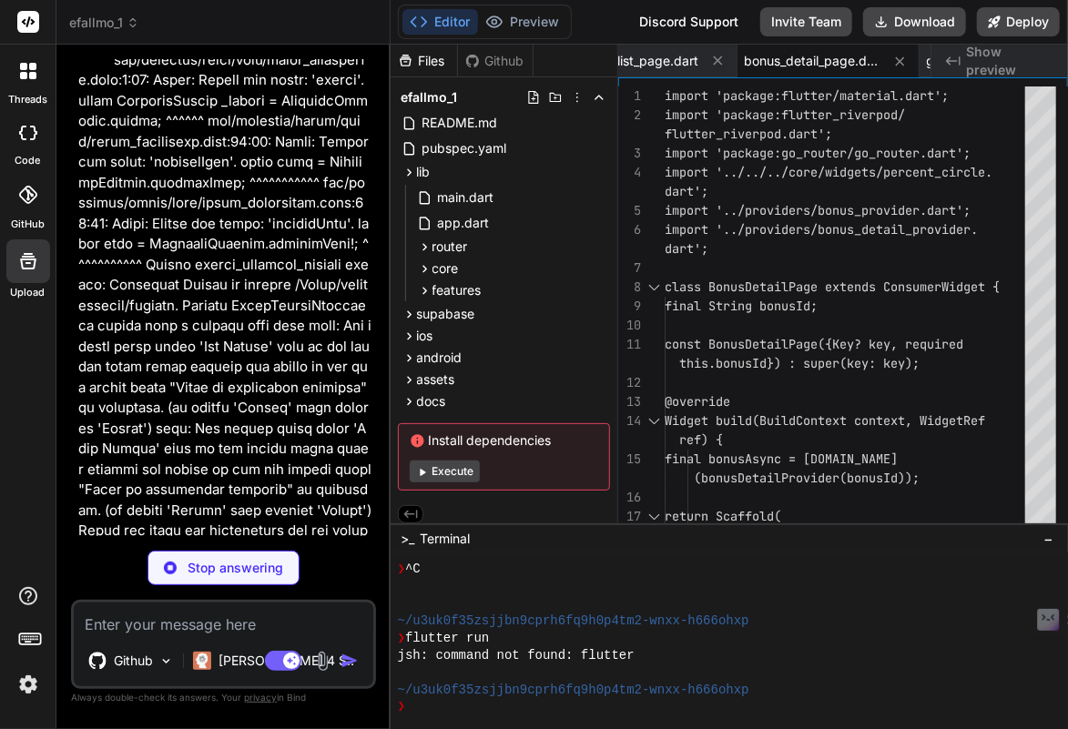
scroll to position [43726, 0]
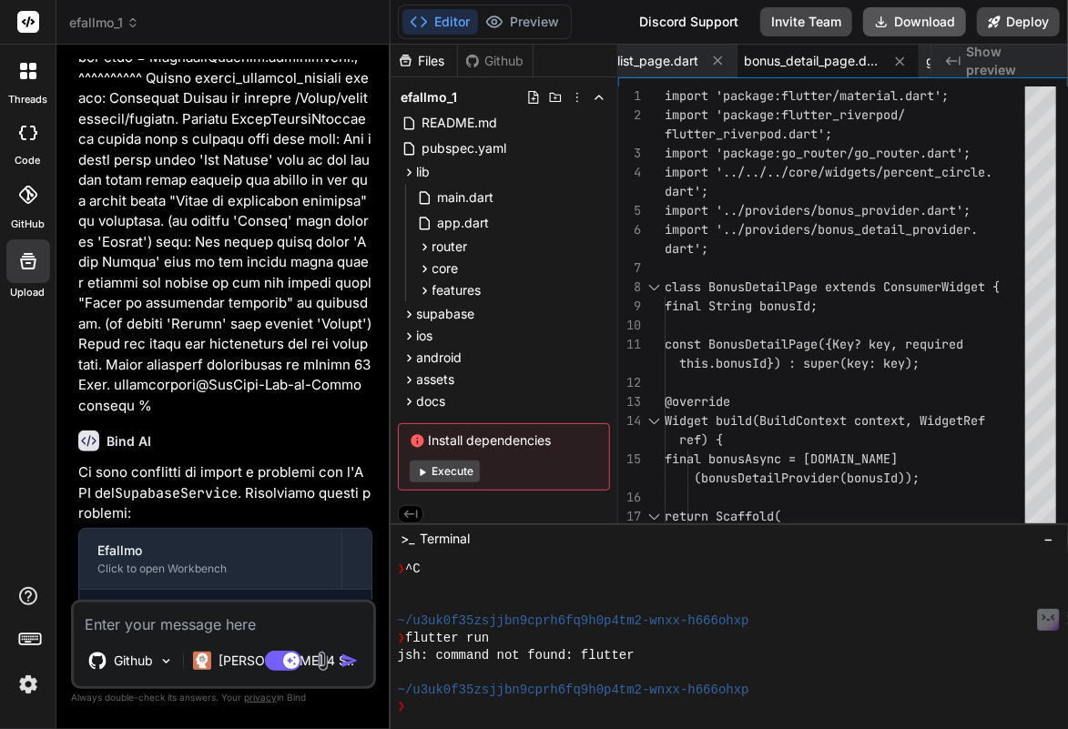
click at [930, 31] on button "Download" at bounding box center [914, 21] width 103 height 29
click at [191, 625] on textarea at bounding box center [224, 619] width 300 height 33
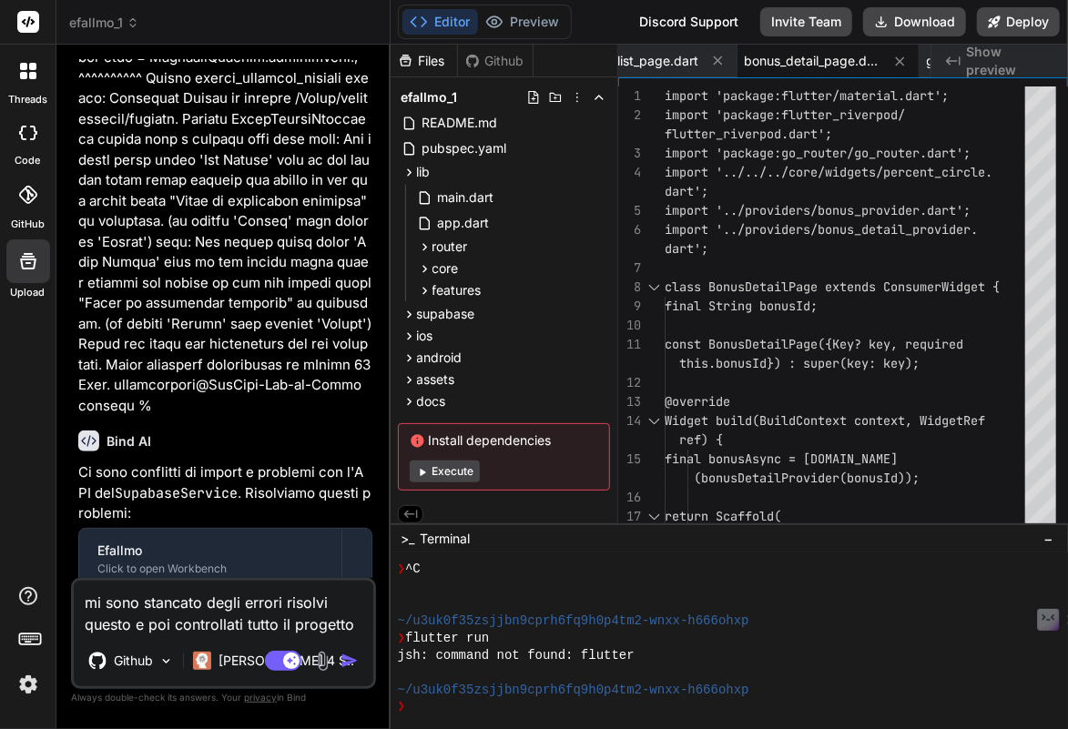
paste textarea "11 loremips dolo sitam consecte adipiscingel sedd eiusmodtem incididuntu. Lab `…"
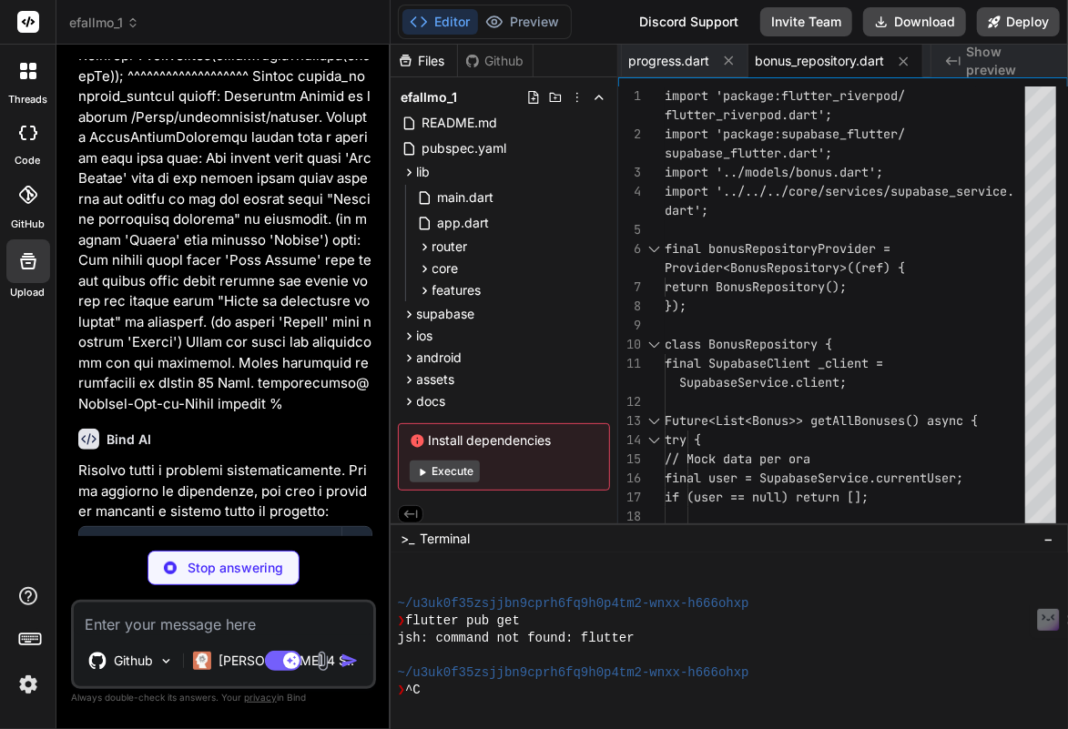
scroll to position [3852, 0]
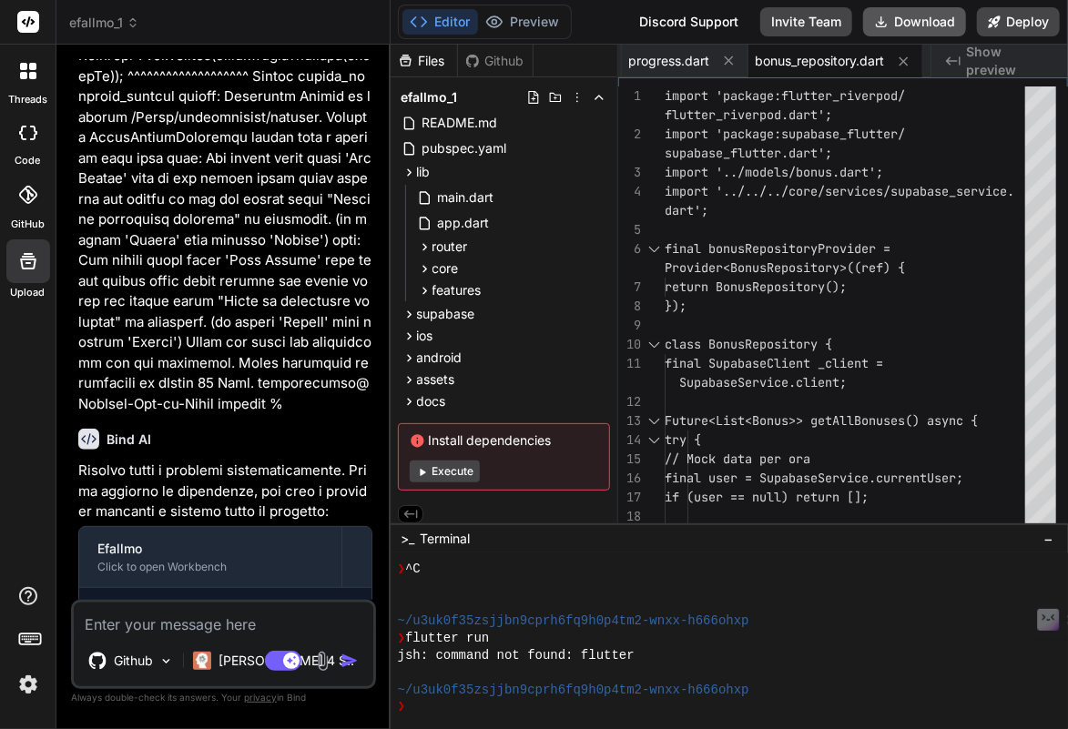
click at [898, 17] on button "Download" at bounding box center [914, 21] width 103 height 29
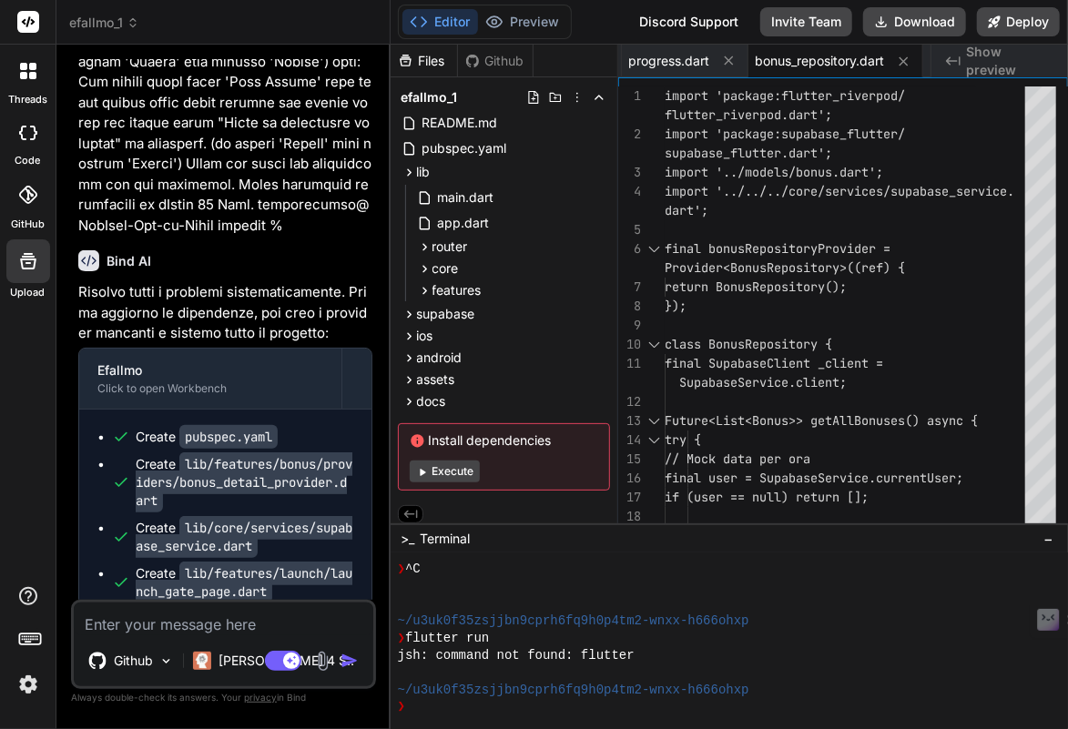
click at [150, 619] on textarea at bounding box center [224, 619] width 300 height 33
paste textarea "ellocollaro@MacBook-Air-di-Nello efallmo % flutter pub get Resolving dependenci…"
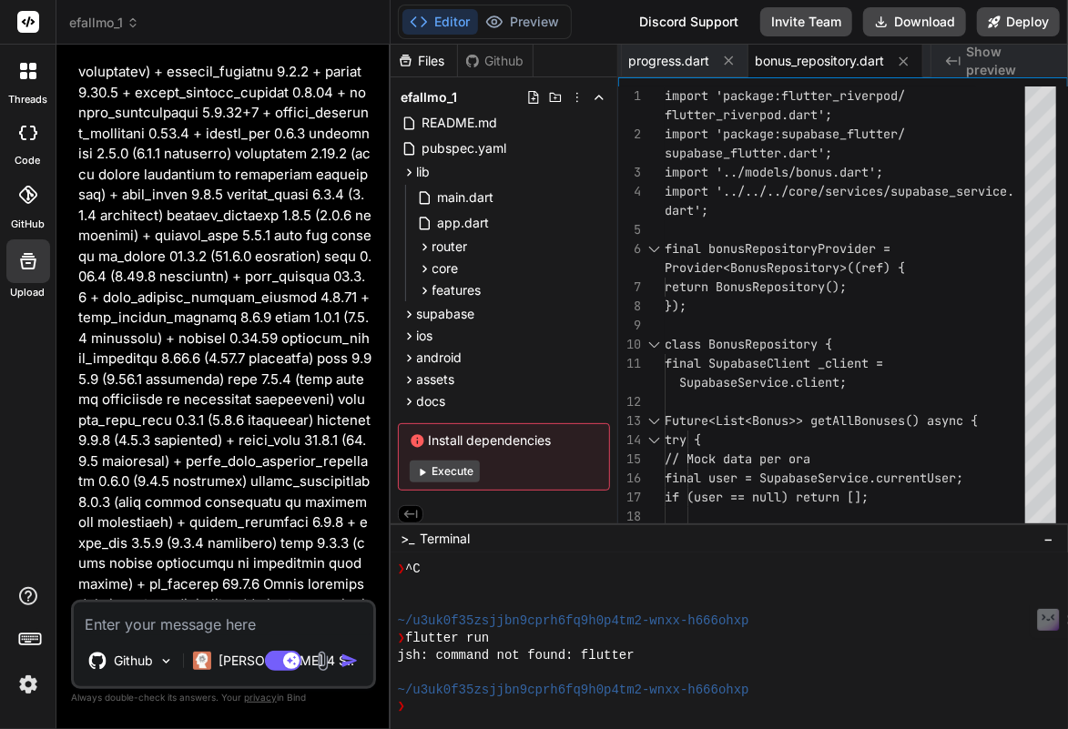
scroll to position [49070, 0]
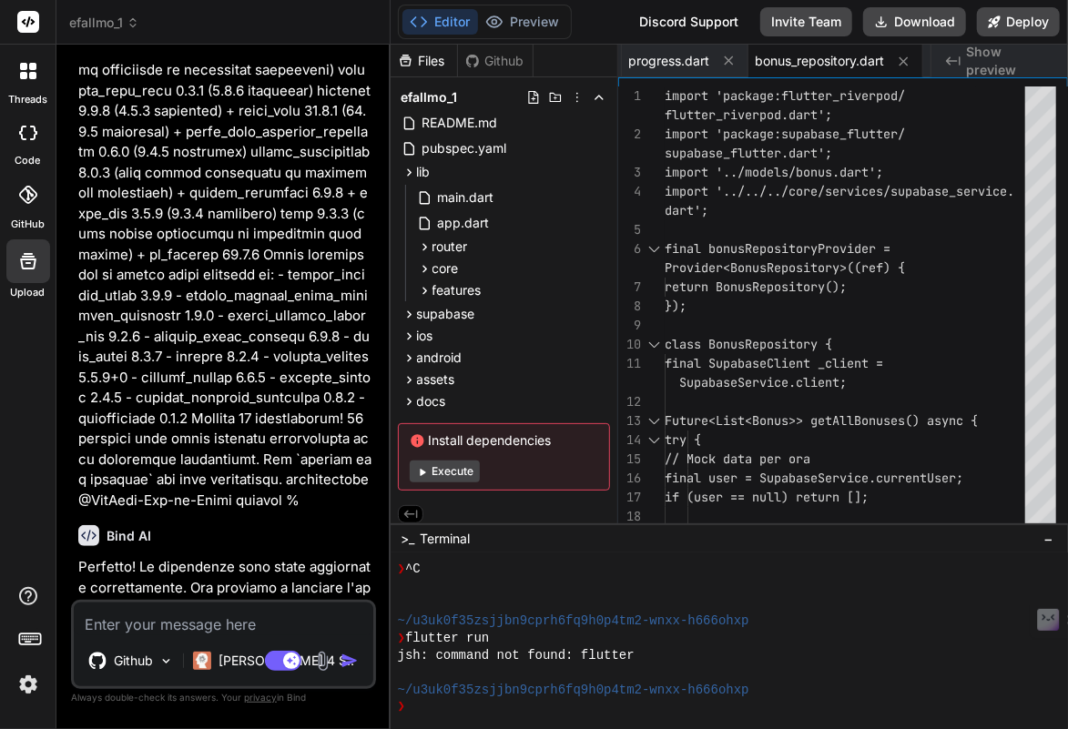
paste textarea "These packages are no longer being depended on: - cached_network_image 3.4.1 - …"
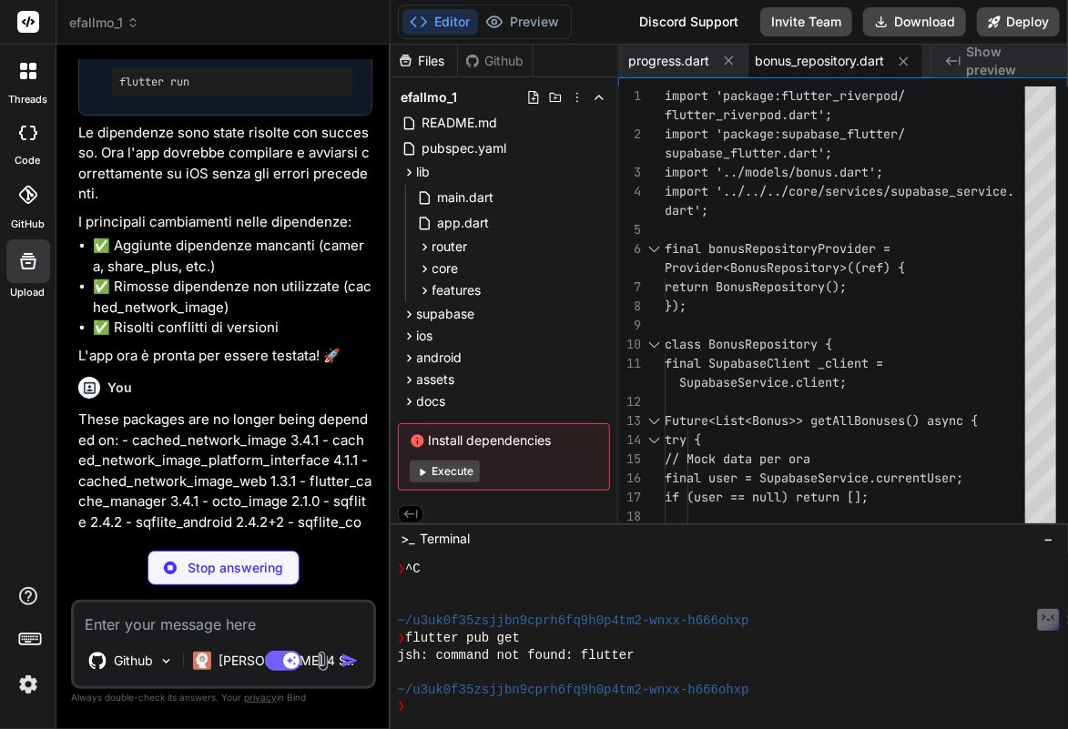
scroll to position [4265, 0]
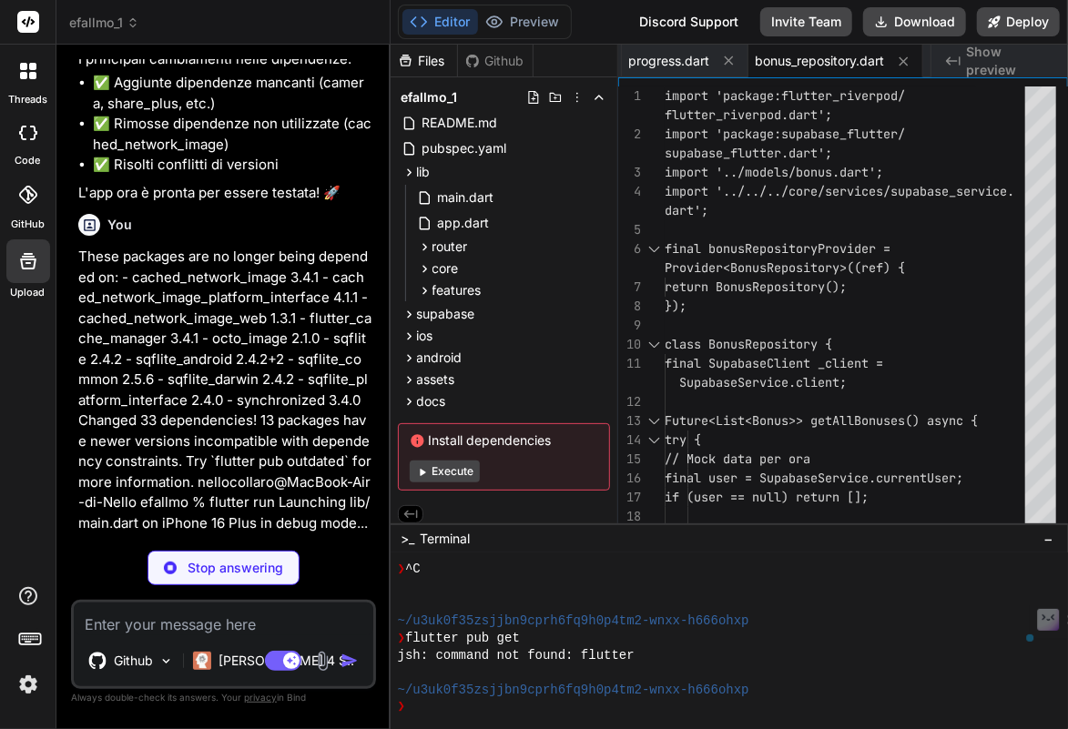
drag, startPoint x: 118, startPoint y: 435, endPoint x: 371, endPoint y: 439, distance: 253.1
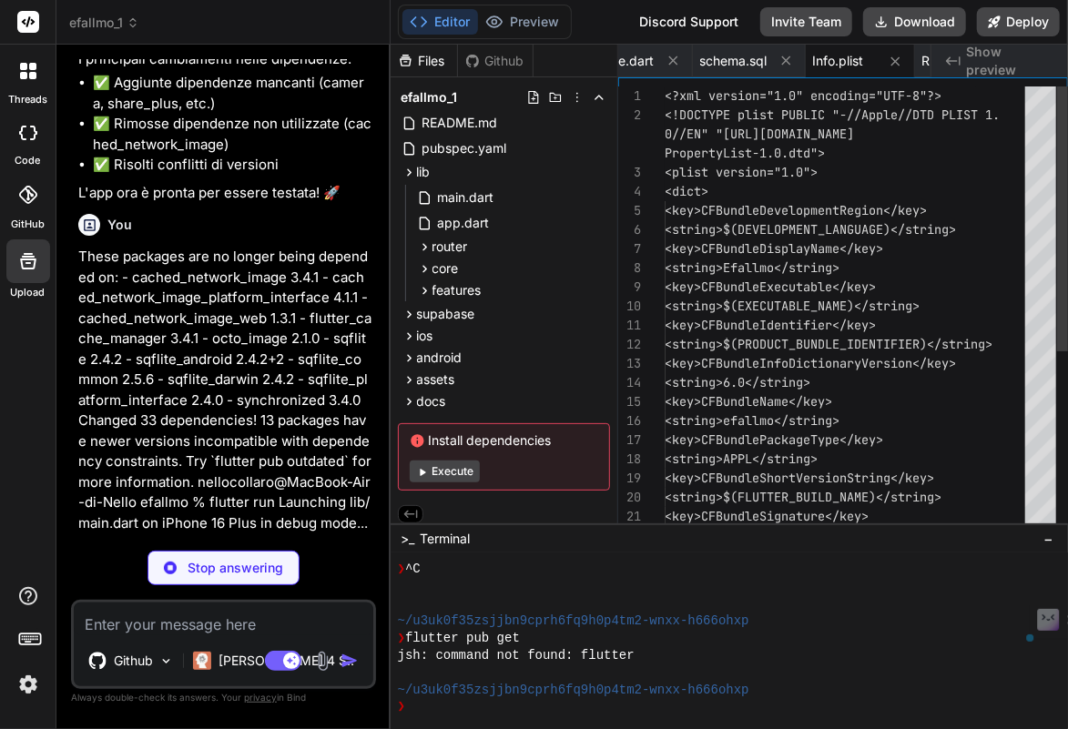
scroll to position [4402, 0]
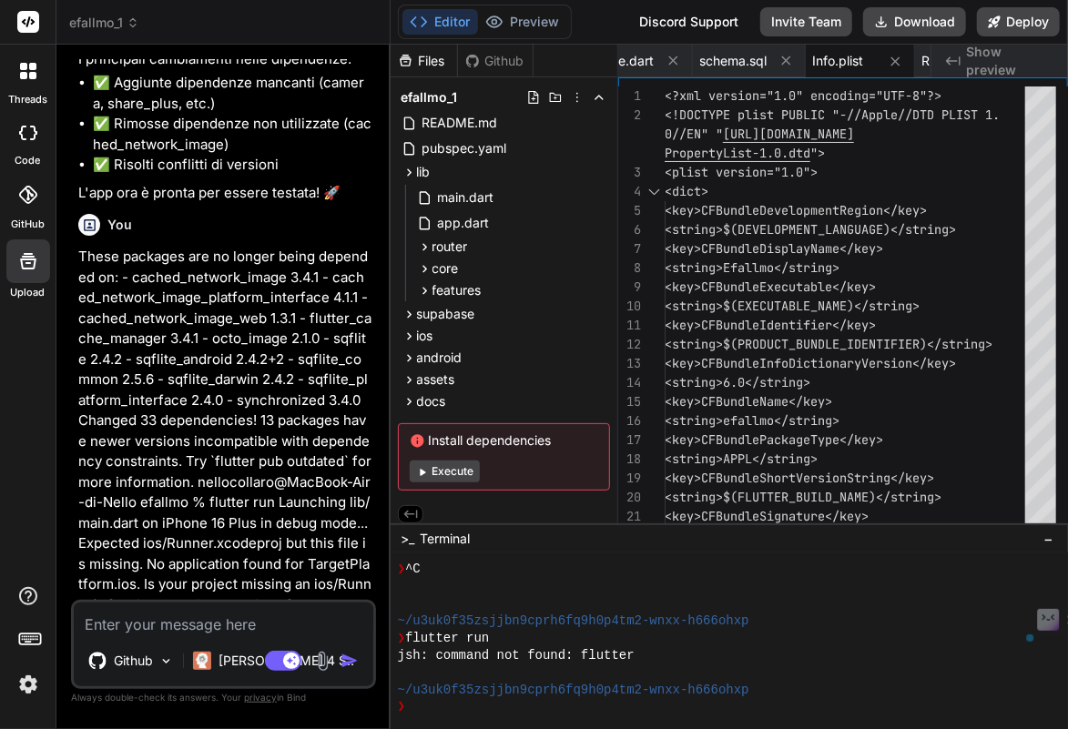
drag, startPoint x: 259, startPoint y: 504, endPoint x: 75, endPoint y: 499, distance: 184.9
click at [75, 499] on div "You ricopia in modo identico il progetto ios in flutter Efallmo Bind AI 🔹 Proje…" at bounding box center [225, 329] width 301 height 541
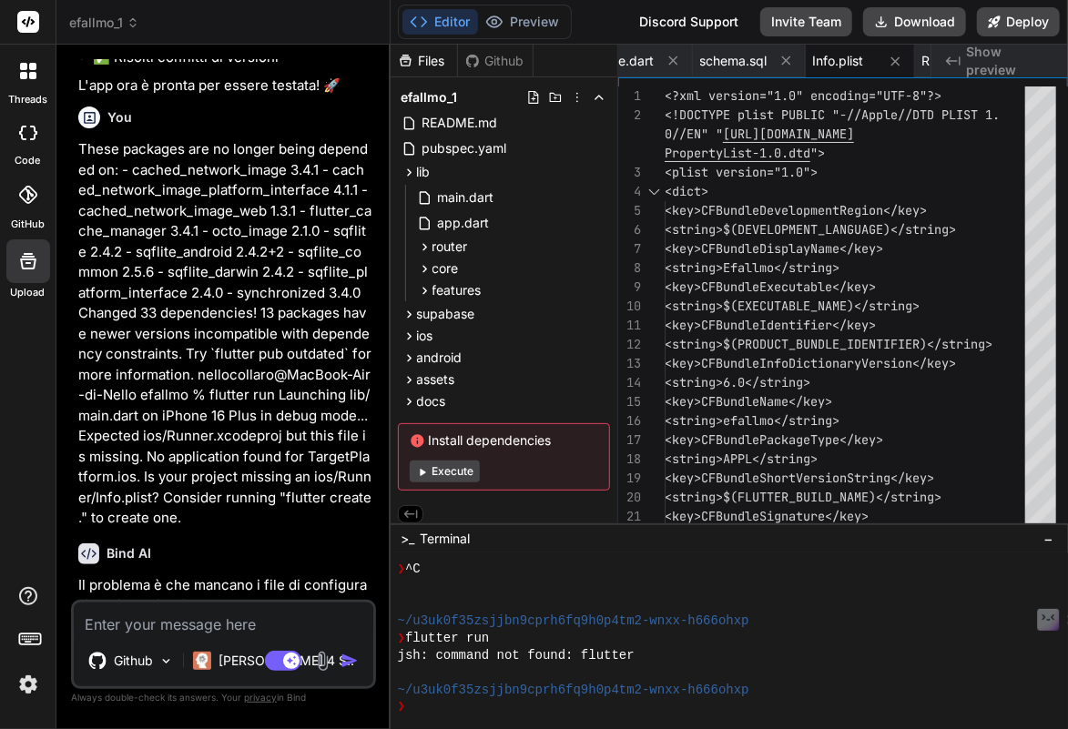
scroll to position [50045, 0]
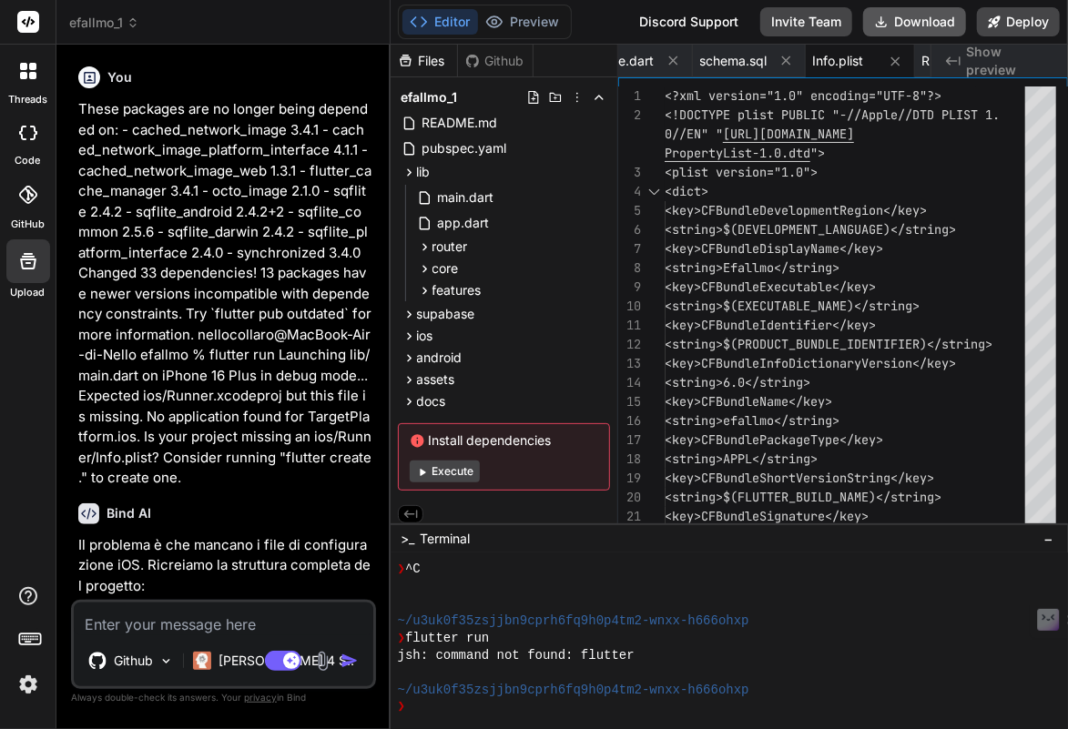
click at [927, 14] on button "Download" at bounding box center [914, 21] width 103 height 29
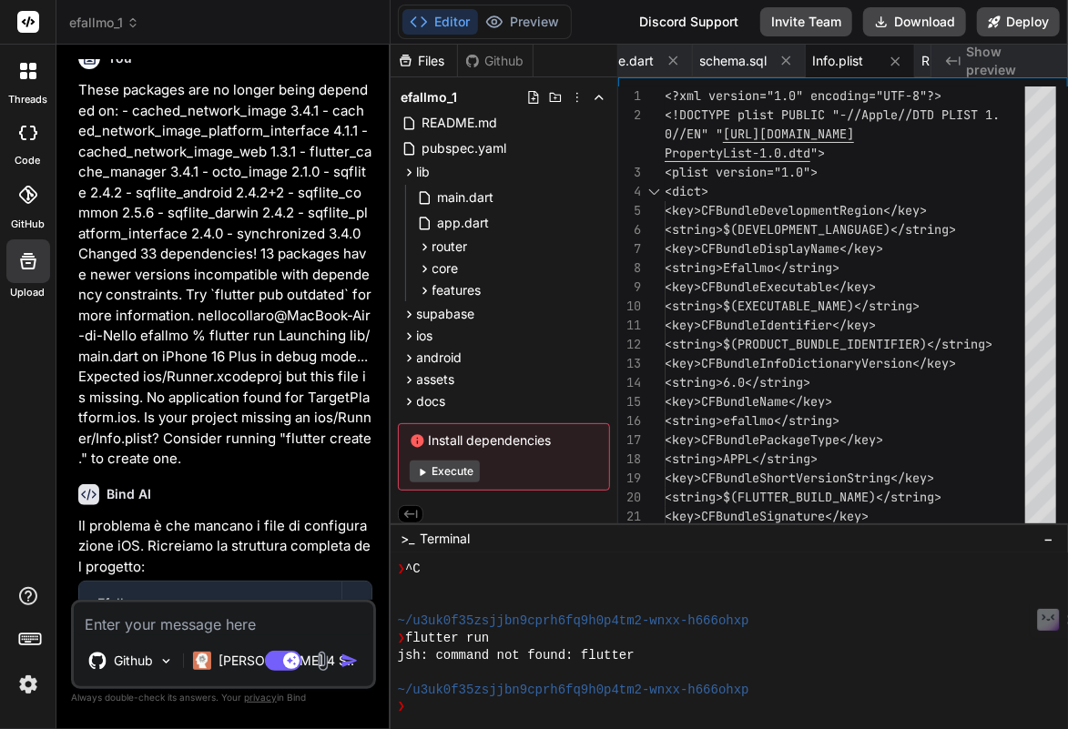
click at [140, 621] on textarea at bounding box center [224, 619] width 300 height 33
paste textarea "Loremipsu dol/sita.cons ad eLitse 55 Doei te incid utla... etd/Magnaa/EniMadmin…"
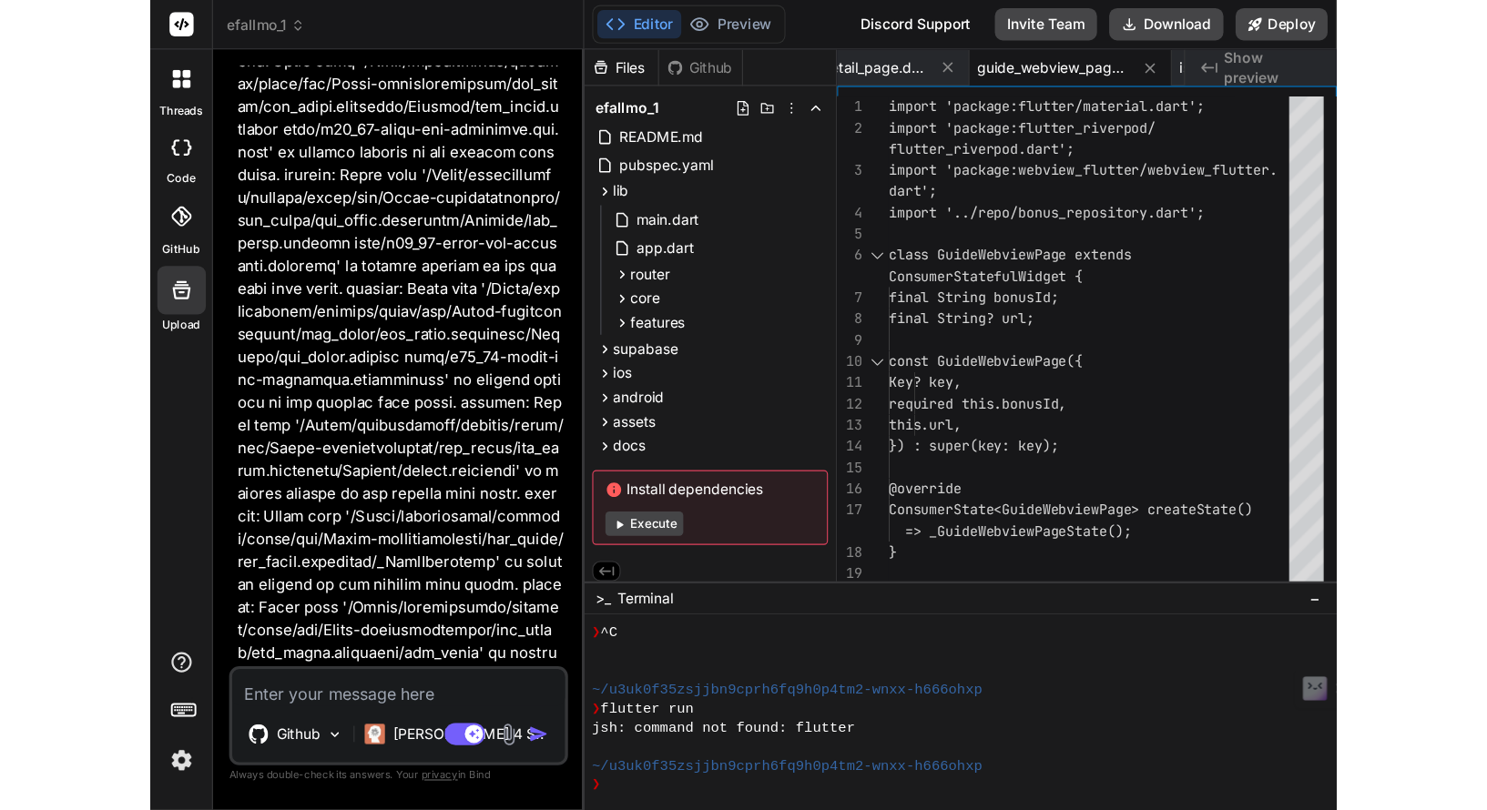
scroll to position [87669, 0]
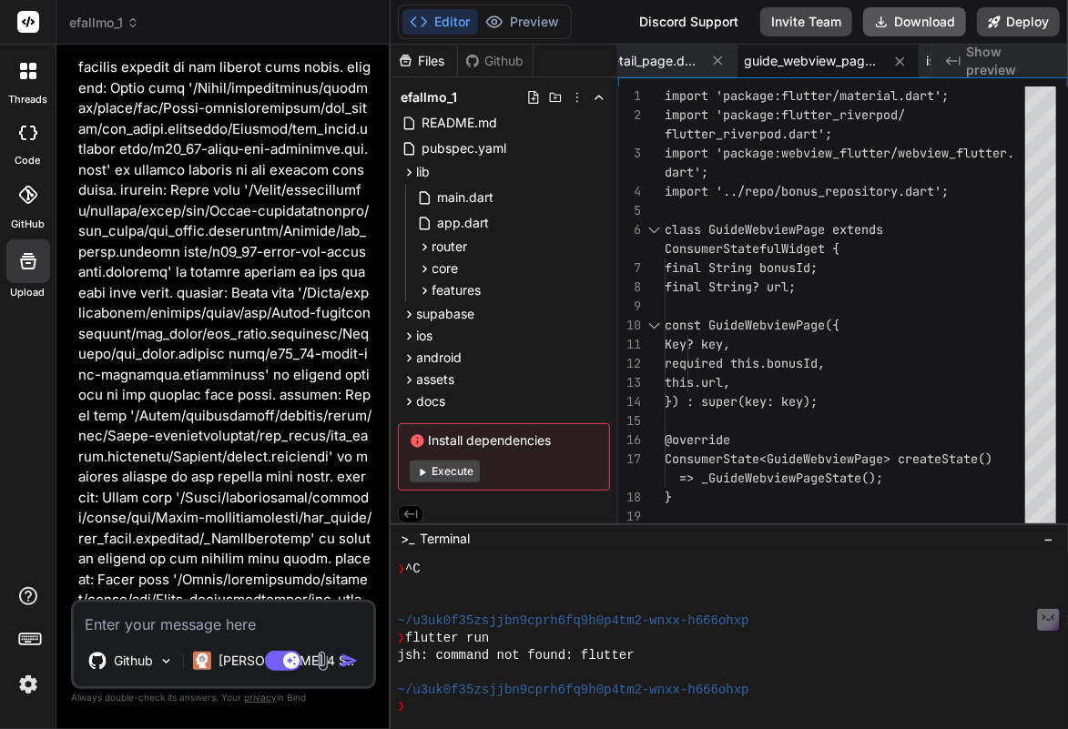
click at [938, 21] on button "Download" at bounding box center [914, 21] width 103 height 29
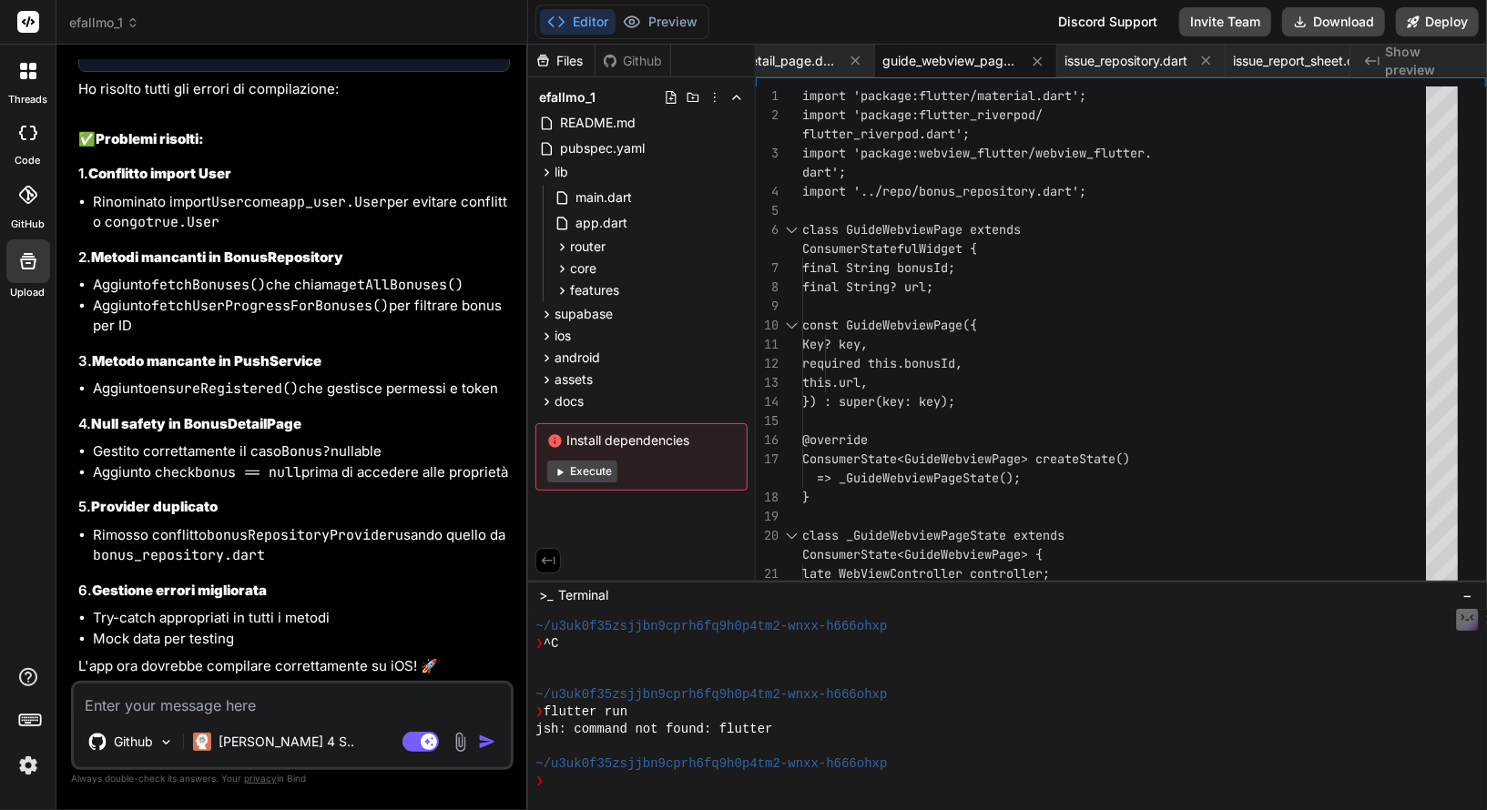
scroll to position [63193, 0]
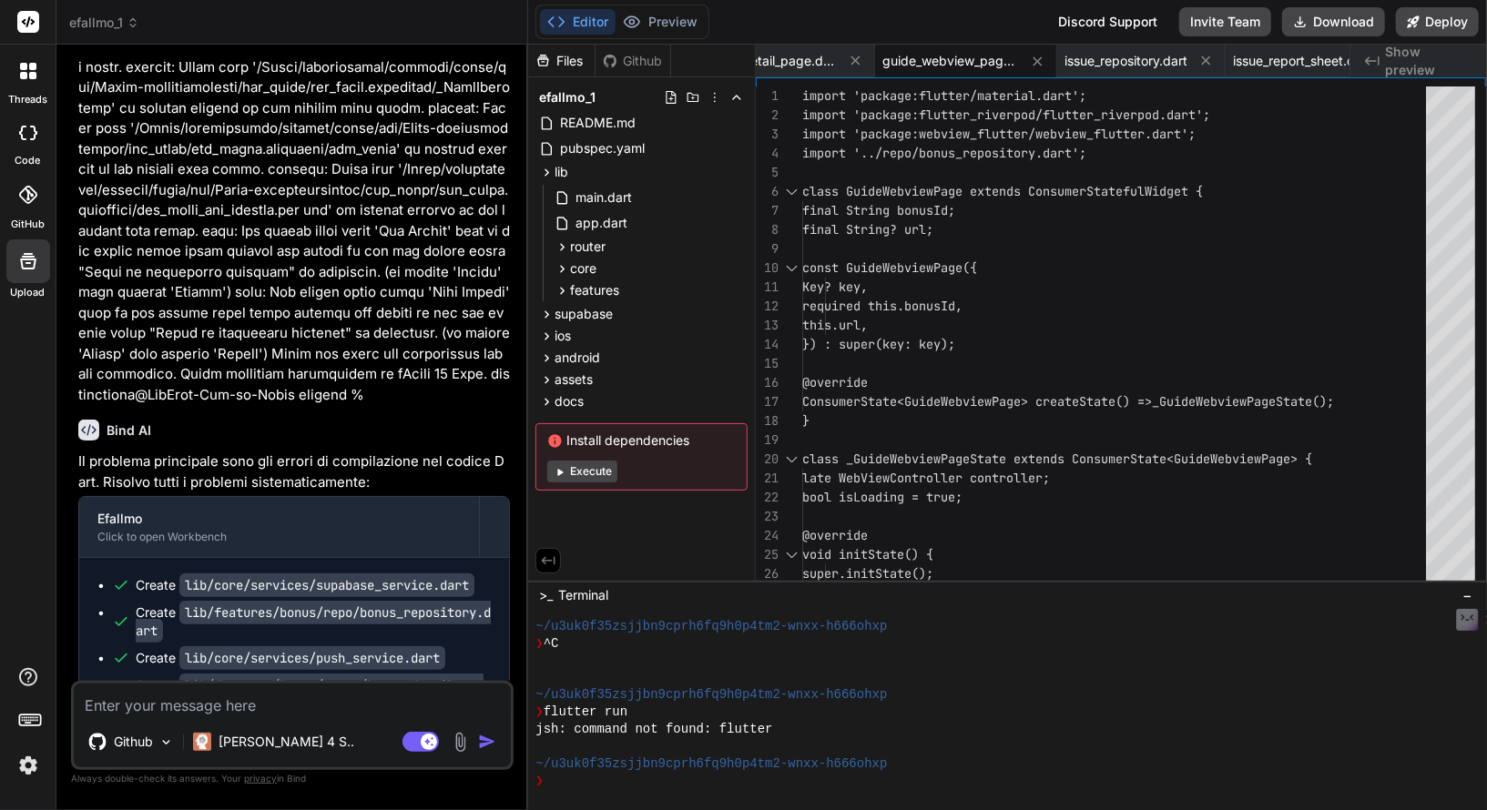
click at [32, 79] on div at bounding box center [28, 71] width 38 height 38
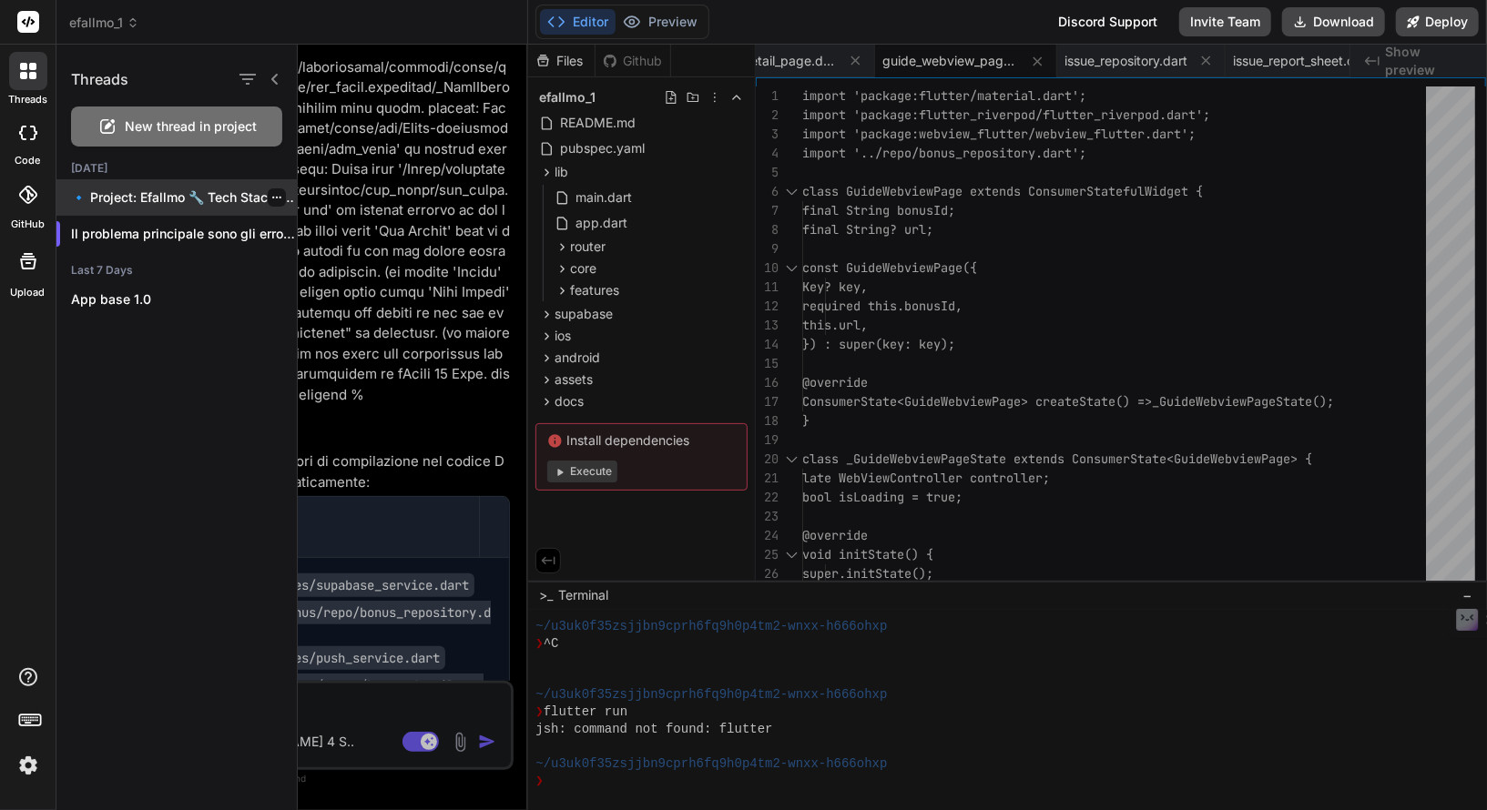
click at [238, 193] on p "🔹 Project: Efallmo 🔧 Tech Stack: Flutter..." at bounding box center [184, 197] width 226 height 18
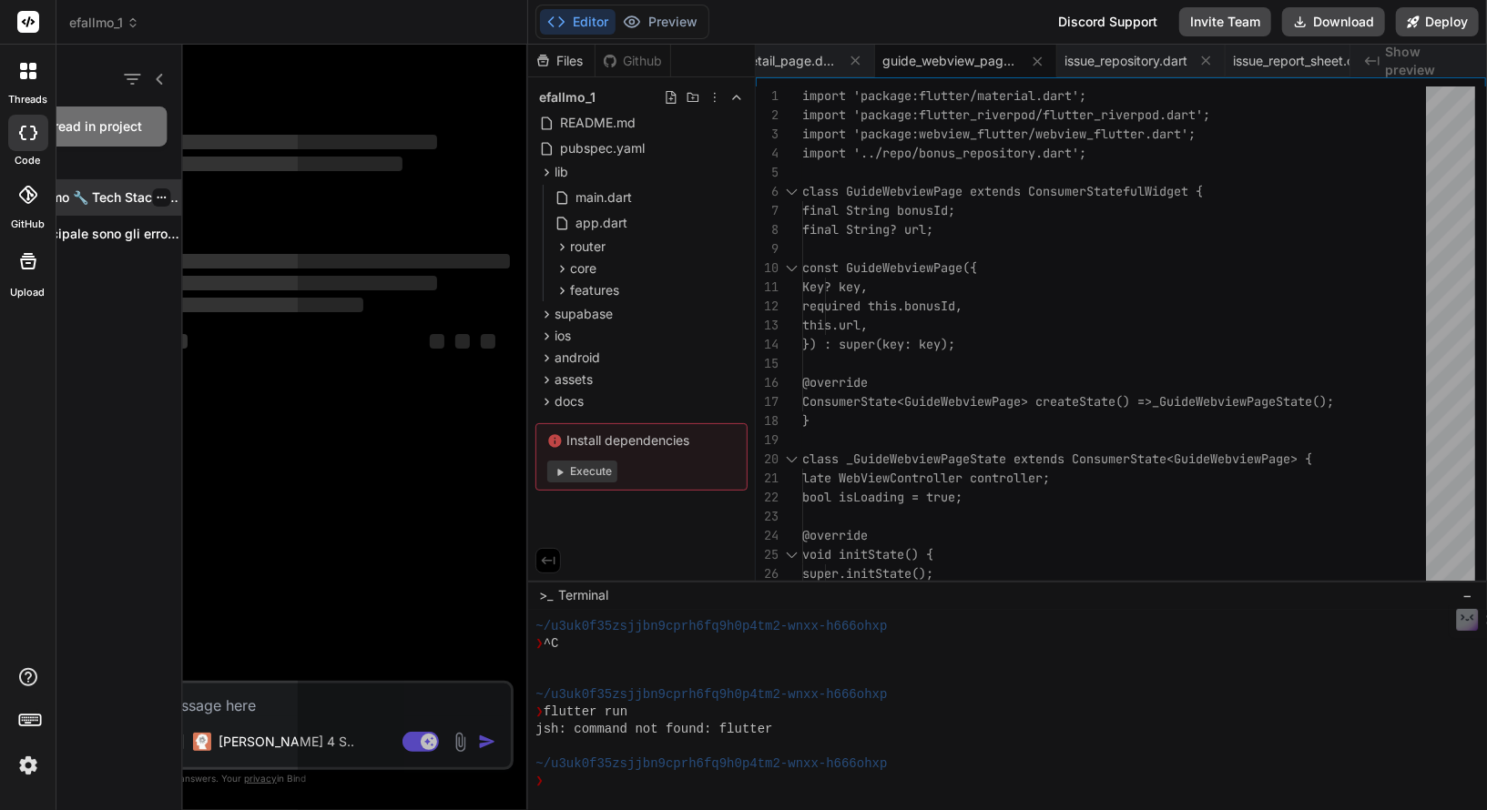
scroll to position [0, 0]
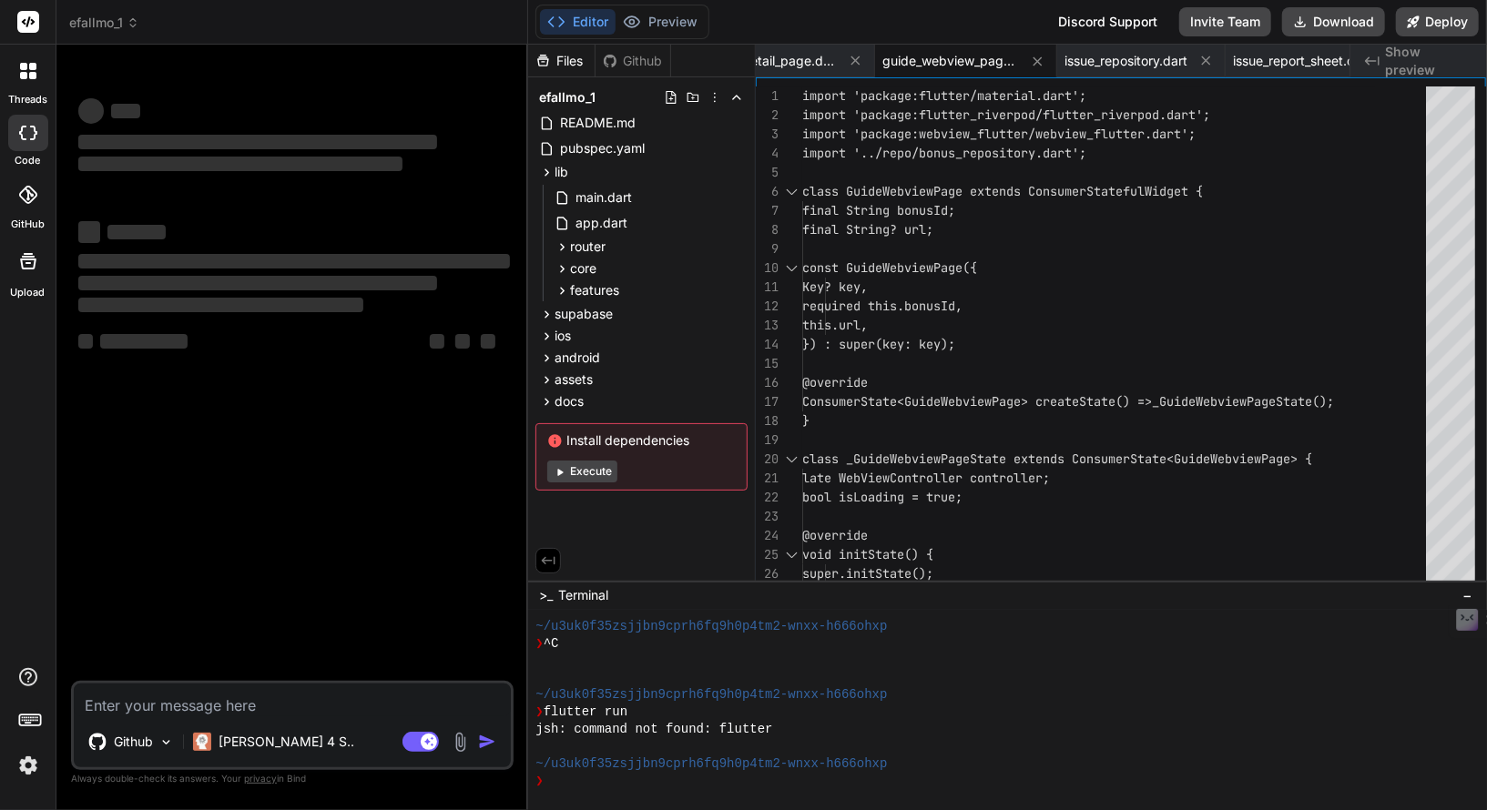
click at [38, 82] on div at bounding box center [28, 71] width 38 height 38
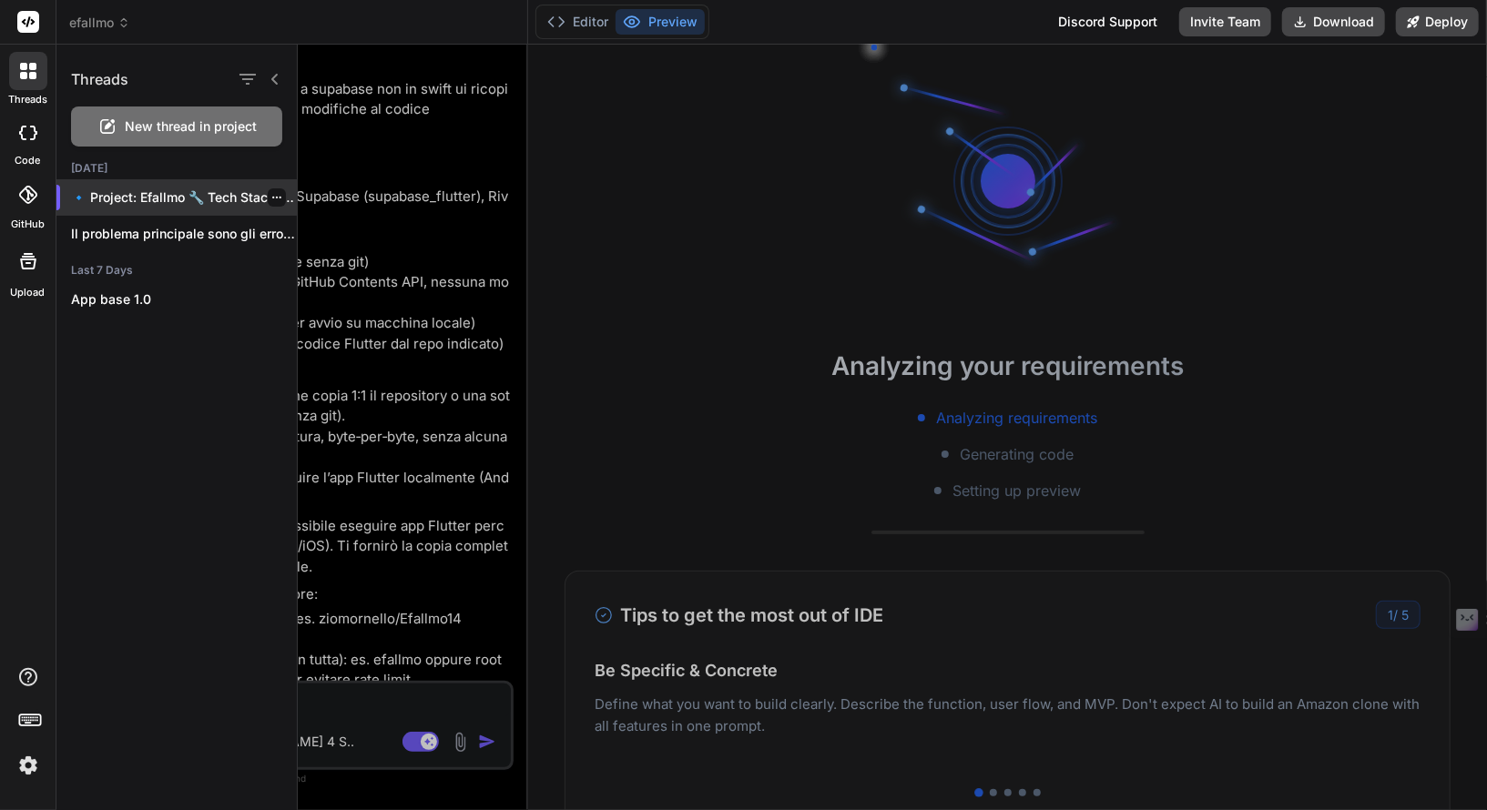
scroll to position [4677, 0]
click at [280, 197] on p "🔹 Project: Efallmo 🔧 Tech Stack: Flutter..." at bounding box center [184, 197] width 226 height 18
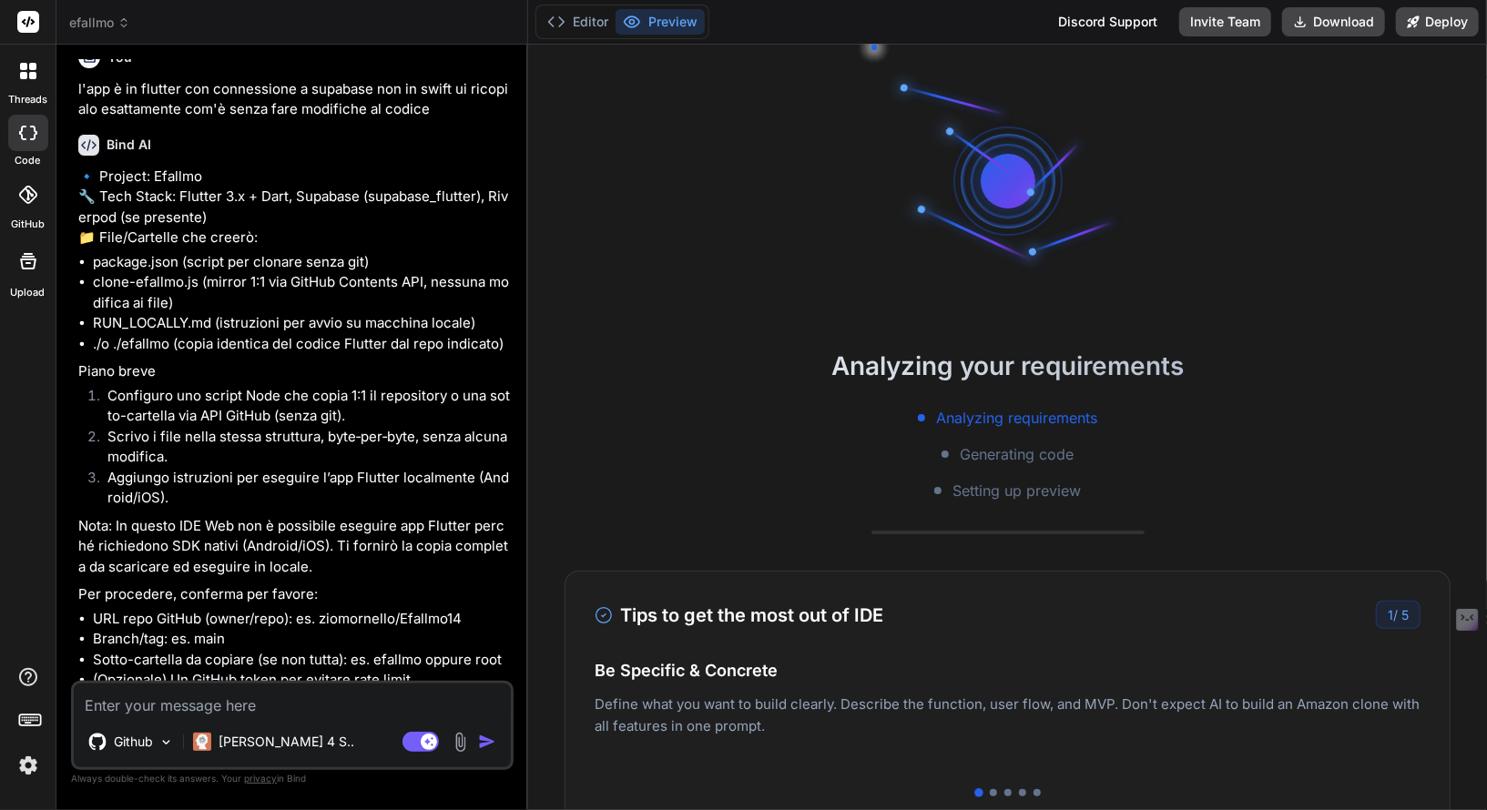
scroll to position [4745, 0]
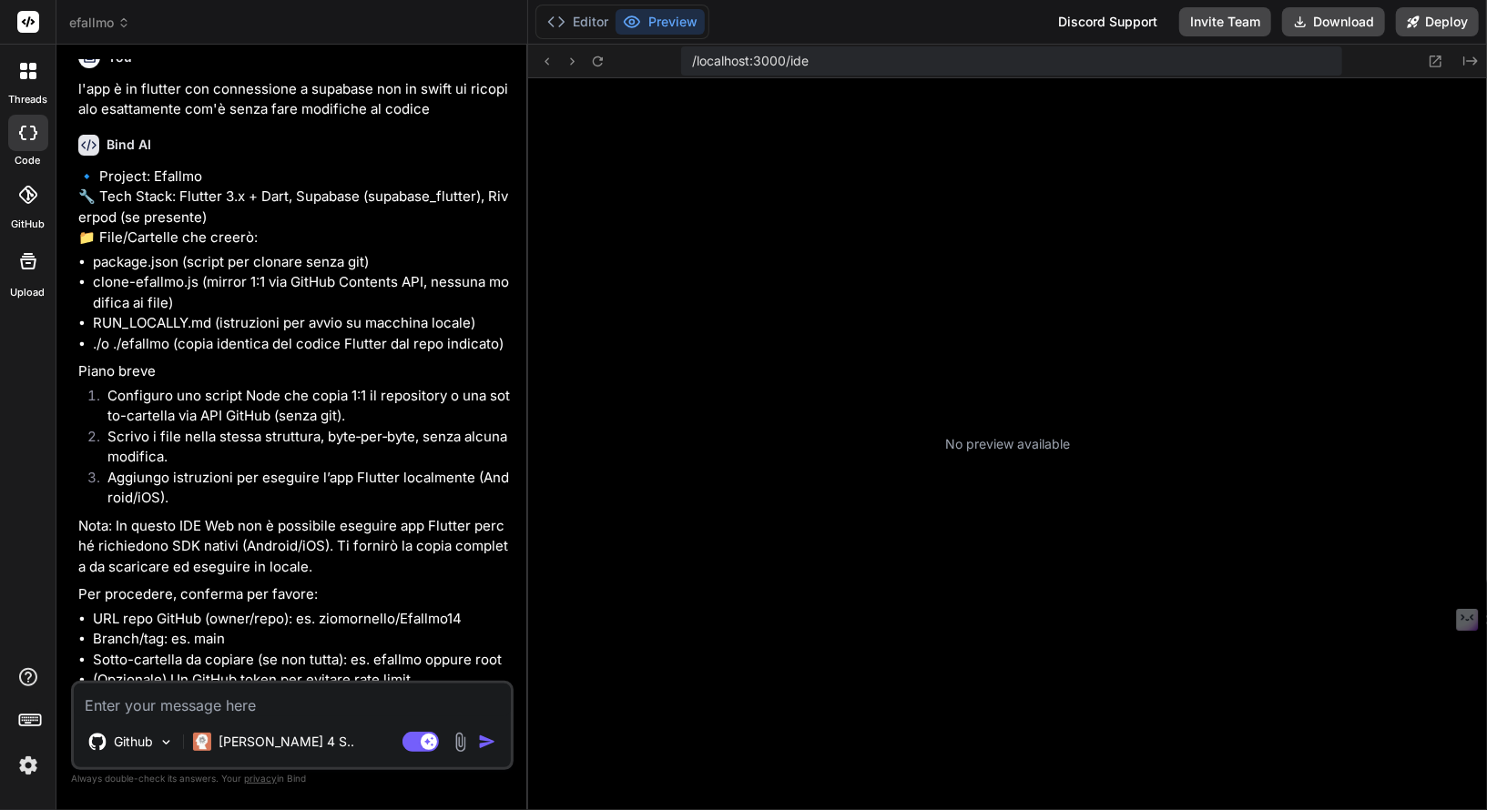
click at [20, 84] on div at bounding box center [28, 71] width 38 height 38
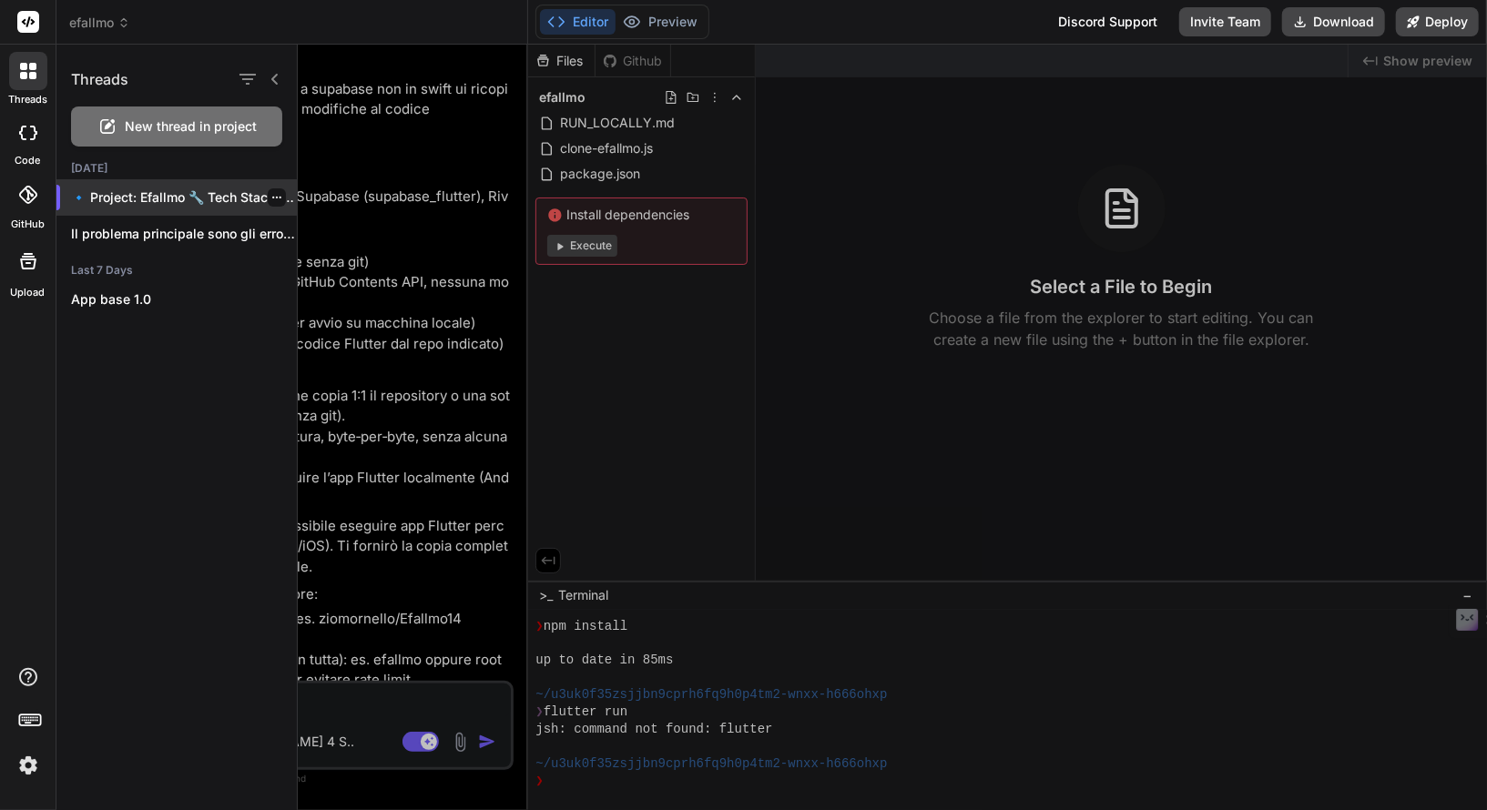
click at [272, 197] on icon "button" at bounding box center [276, 198] width 9 height 2
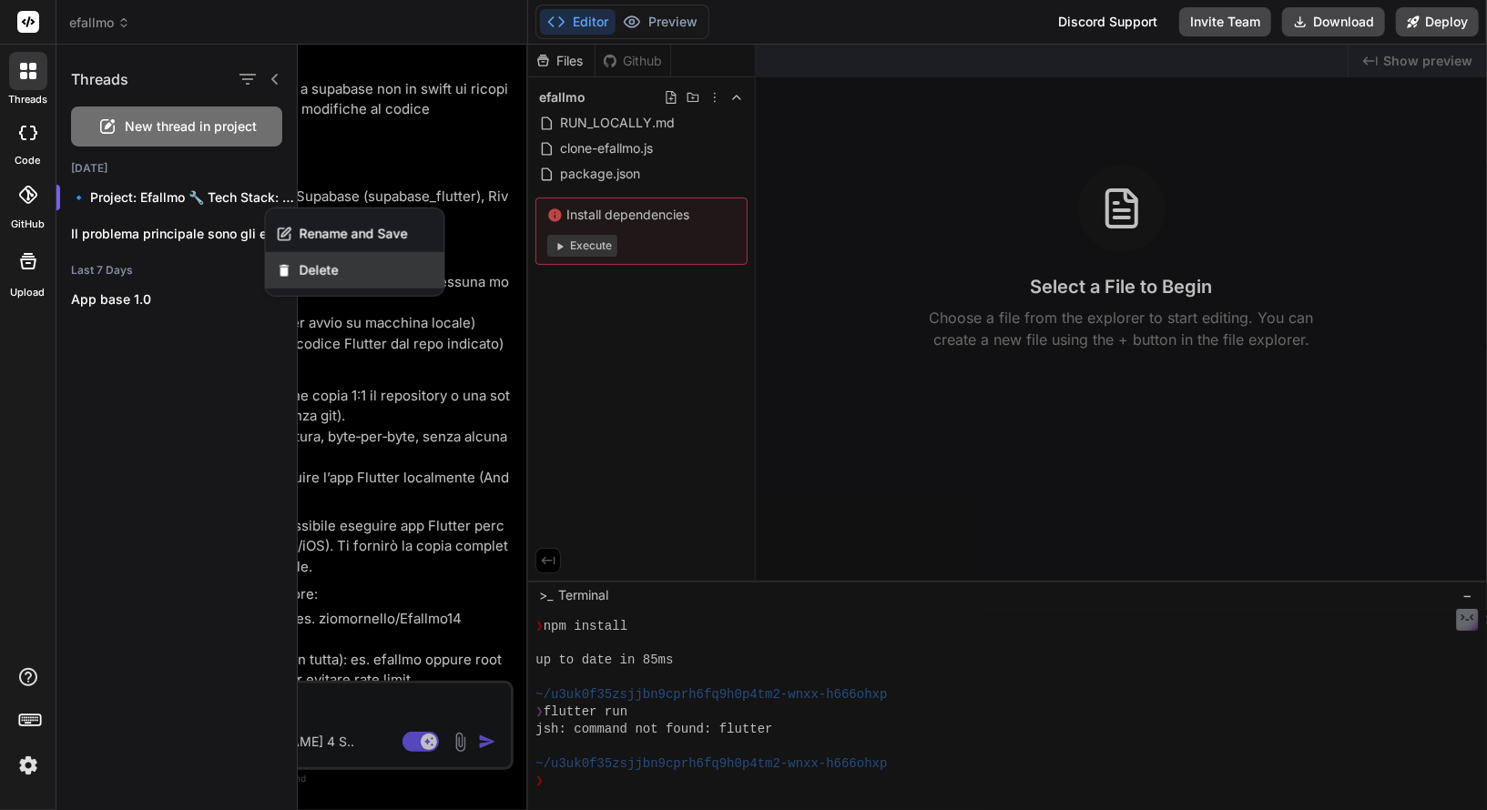
click at [301, 262] on span "Delete" at bounding box center [319, 270] width 39 height 18
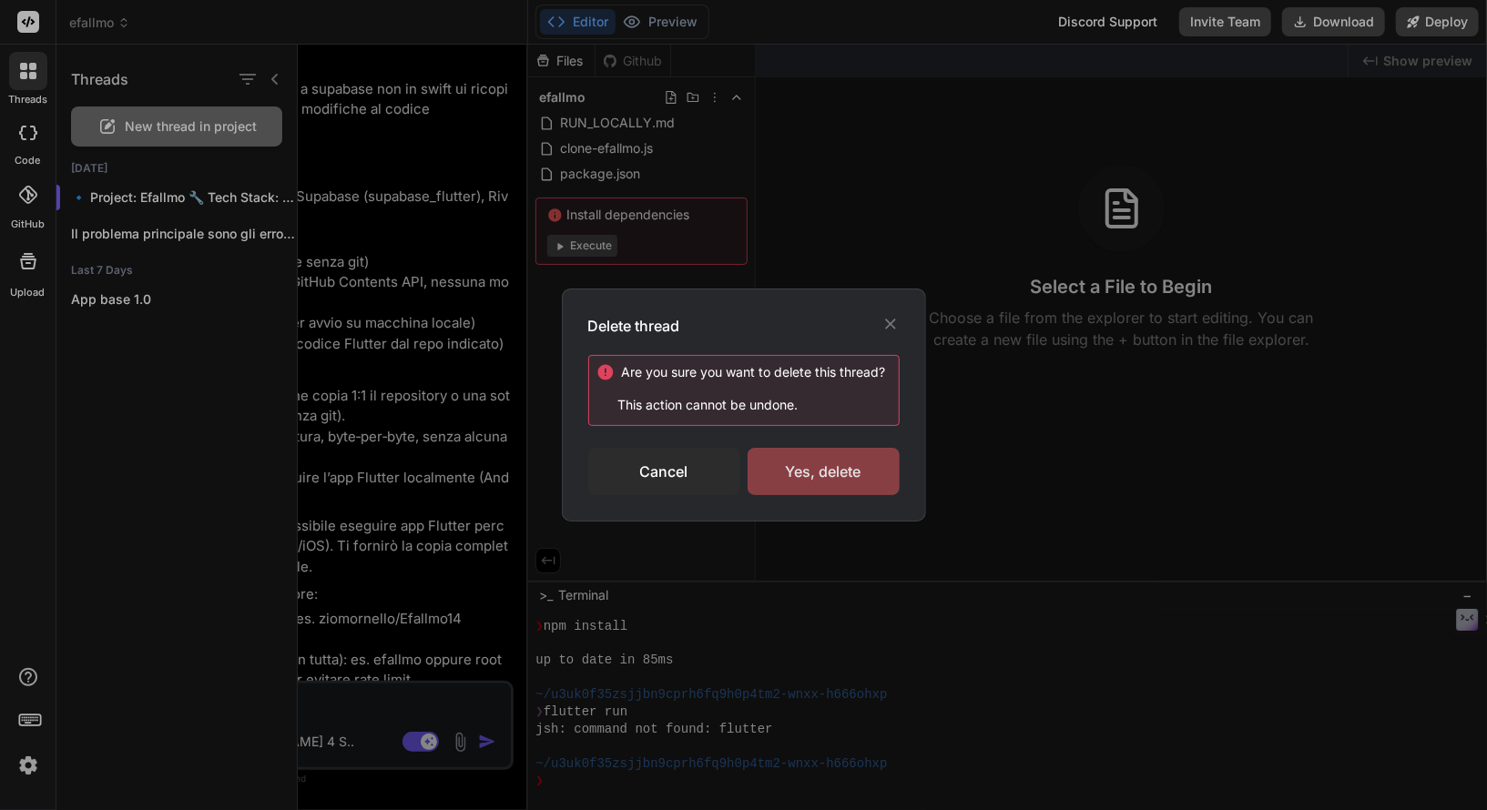
click at [788, 455] on div "Yes, delete" at bounding box center [824, 471] width 152 height 47
click at [822, 473] on div "Deleting..." at bounding box center [824, 472] width 152 height 22
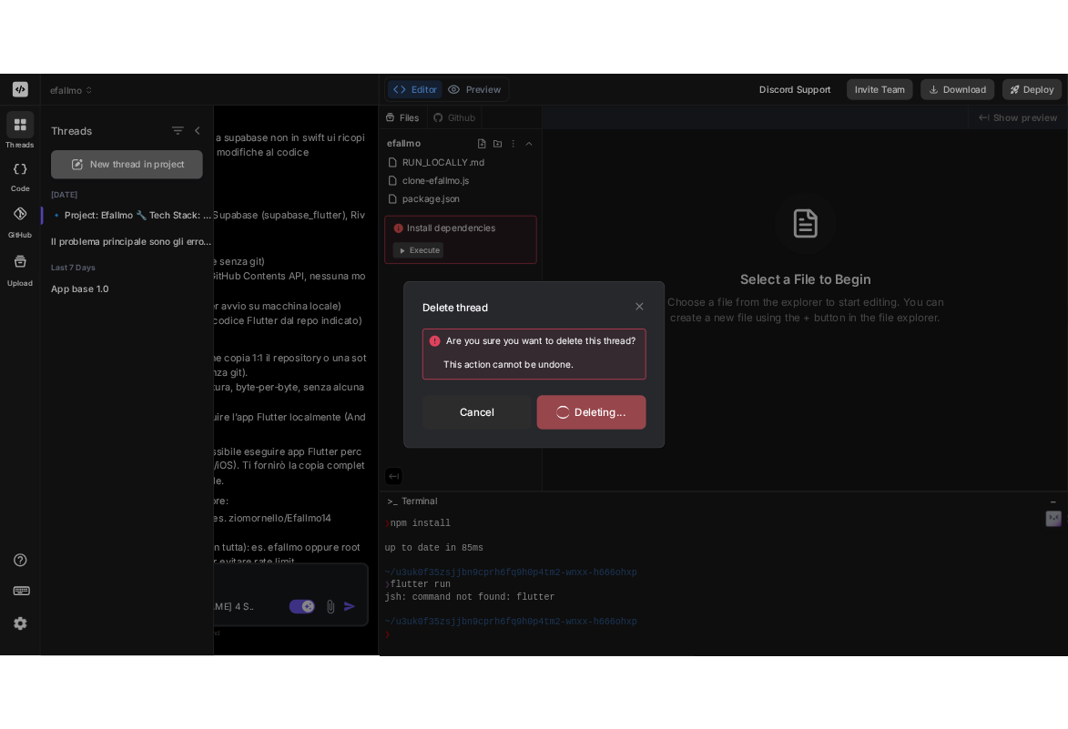
scroll to position [4815, 0]
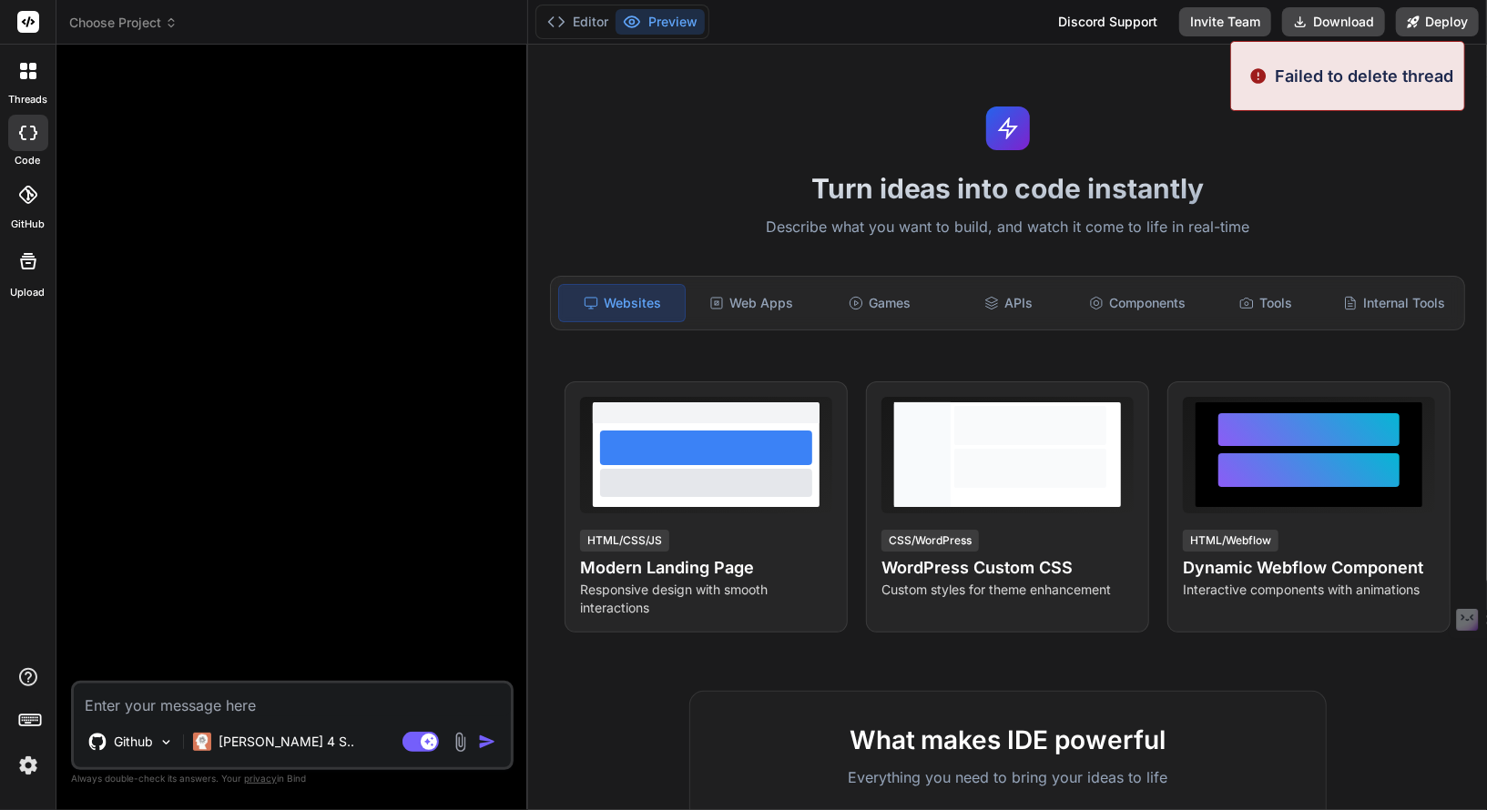
click at [25, 73] on icon at bounding box center [23, 75] width 7 height 7
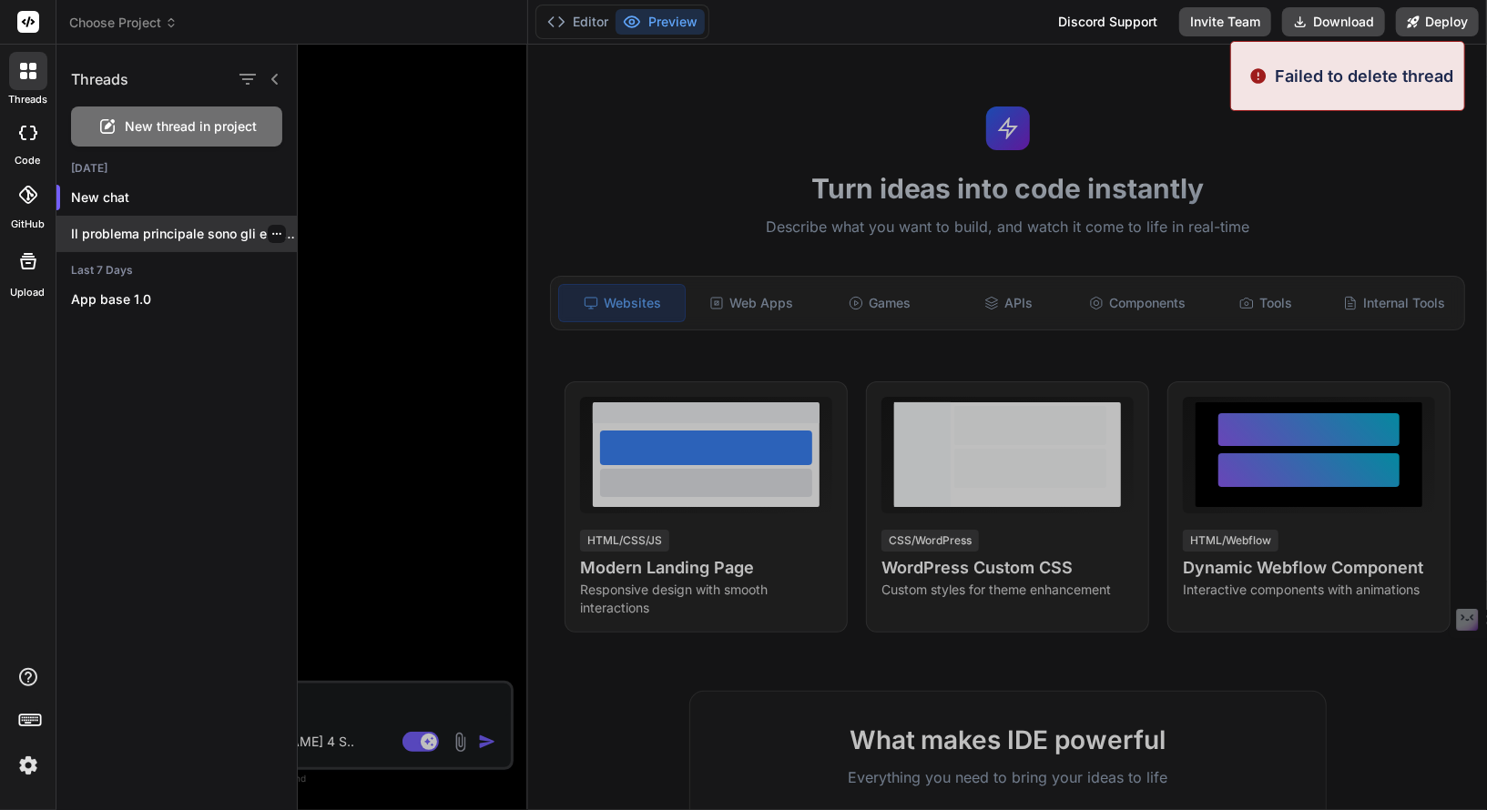
click at [272, 229] on icon "button" at bounding box center [276, 234] width 11 height 11
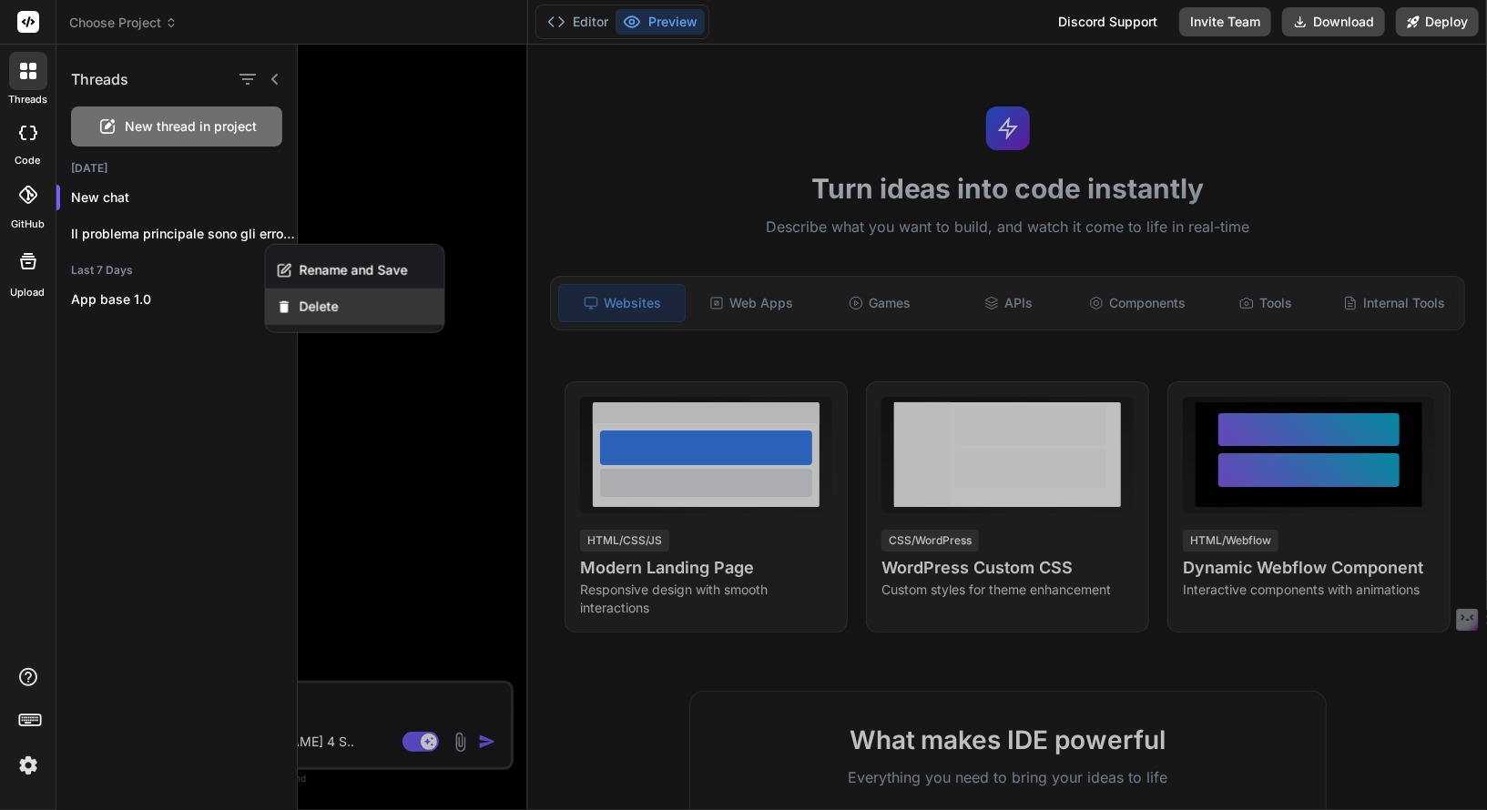
click at [317, 313] on span "Delete" at bounding box center [319, 307] width 39 height 18
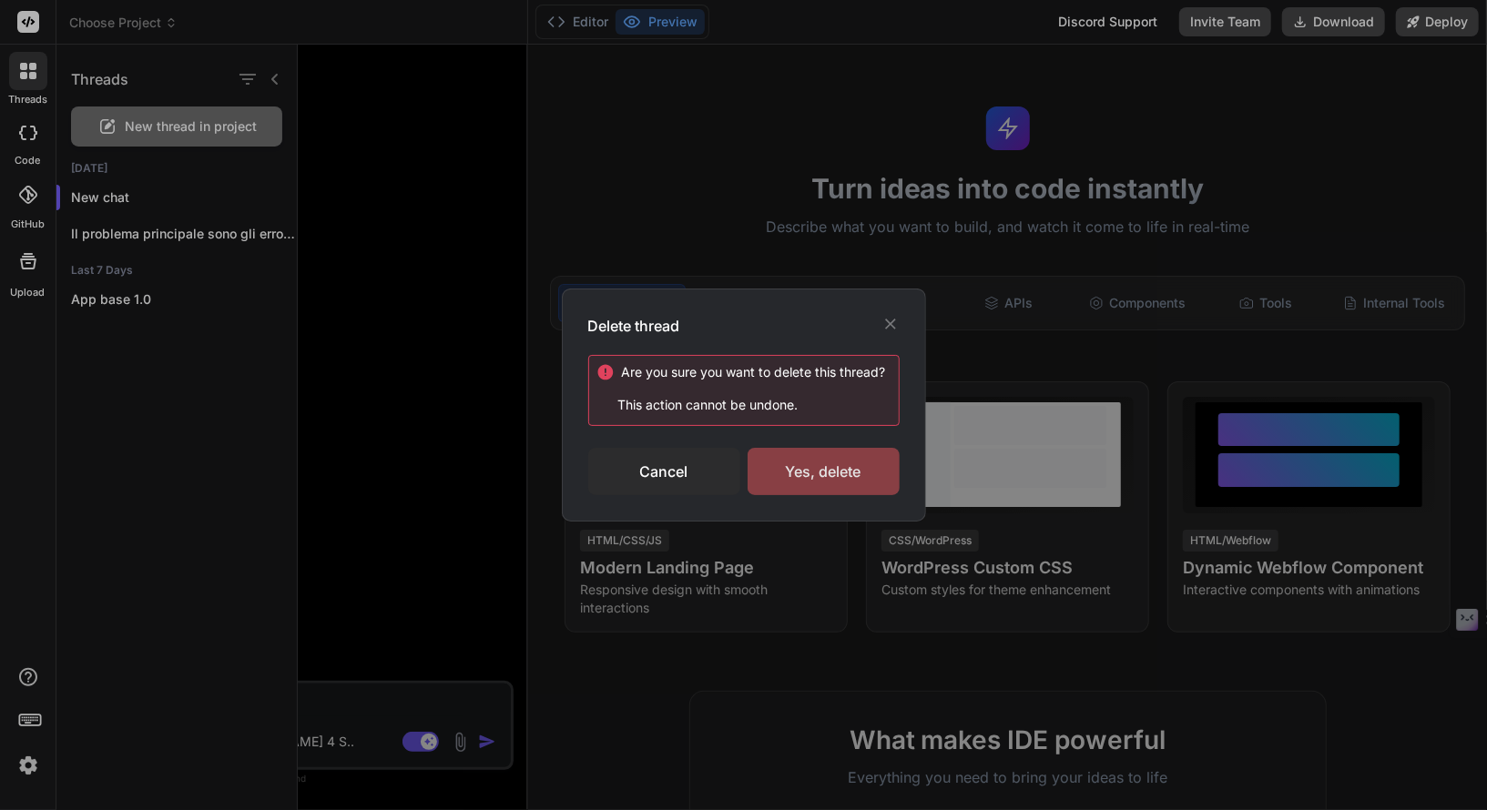
click at [806, 476] on div "Yes, delete" at bounding box center [824, 471] width 152 height 47
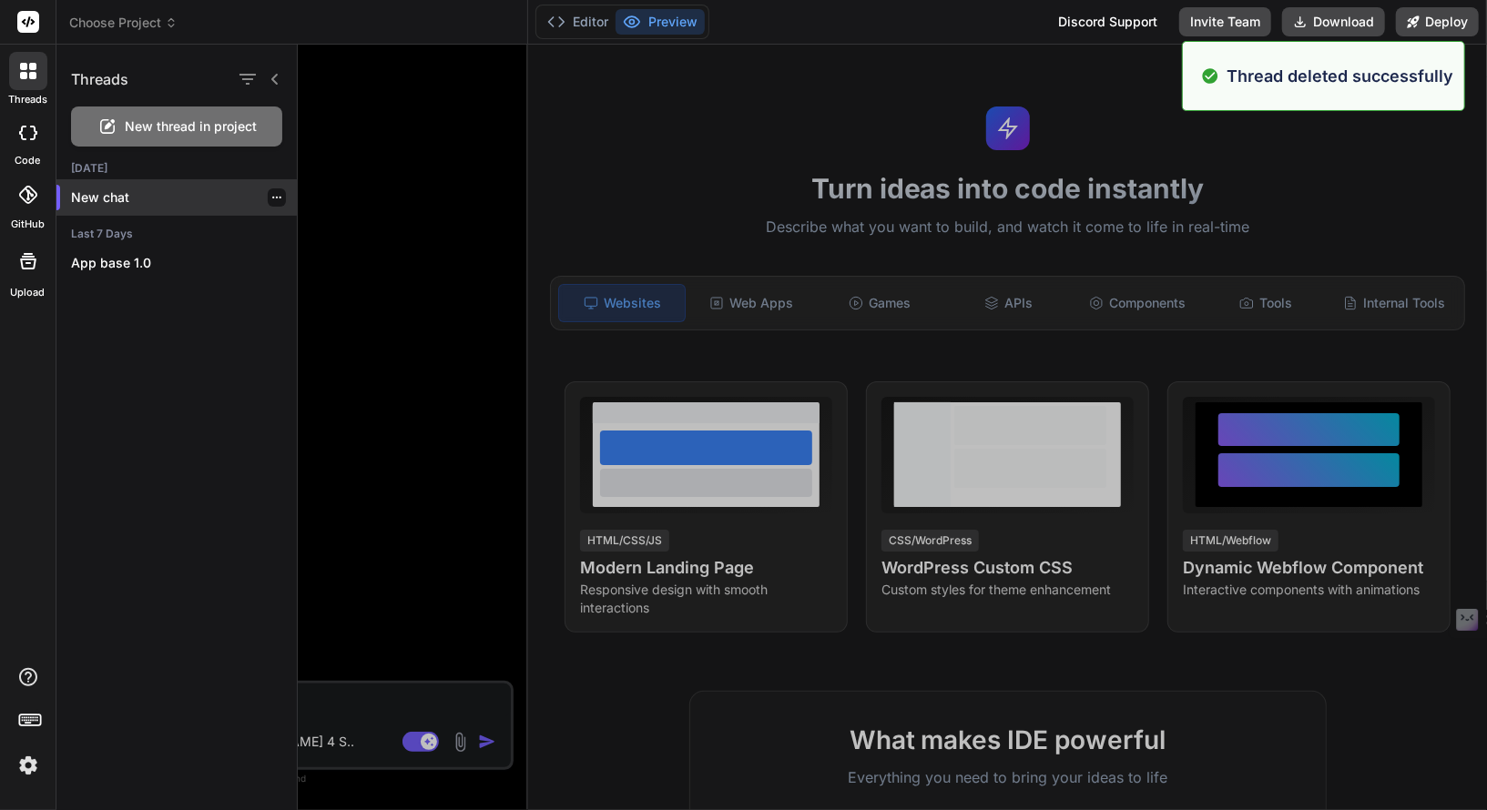
click at [197, 198] on p "New chat" at bounding box center [184, 197] width 226 height 18
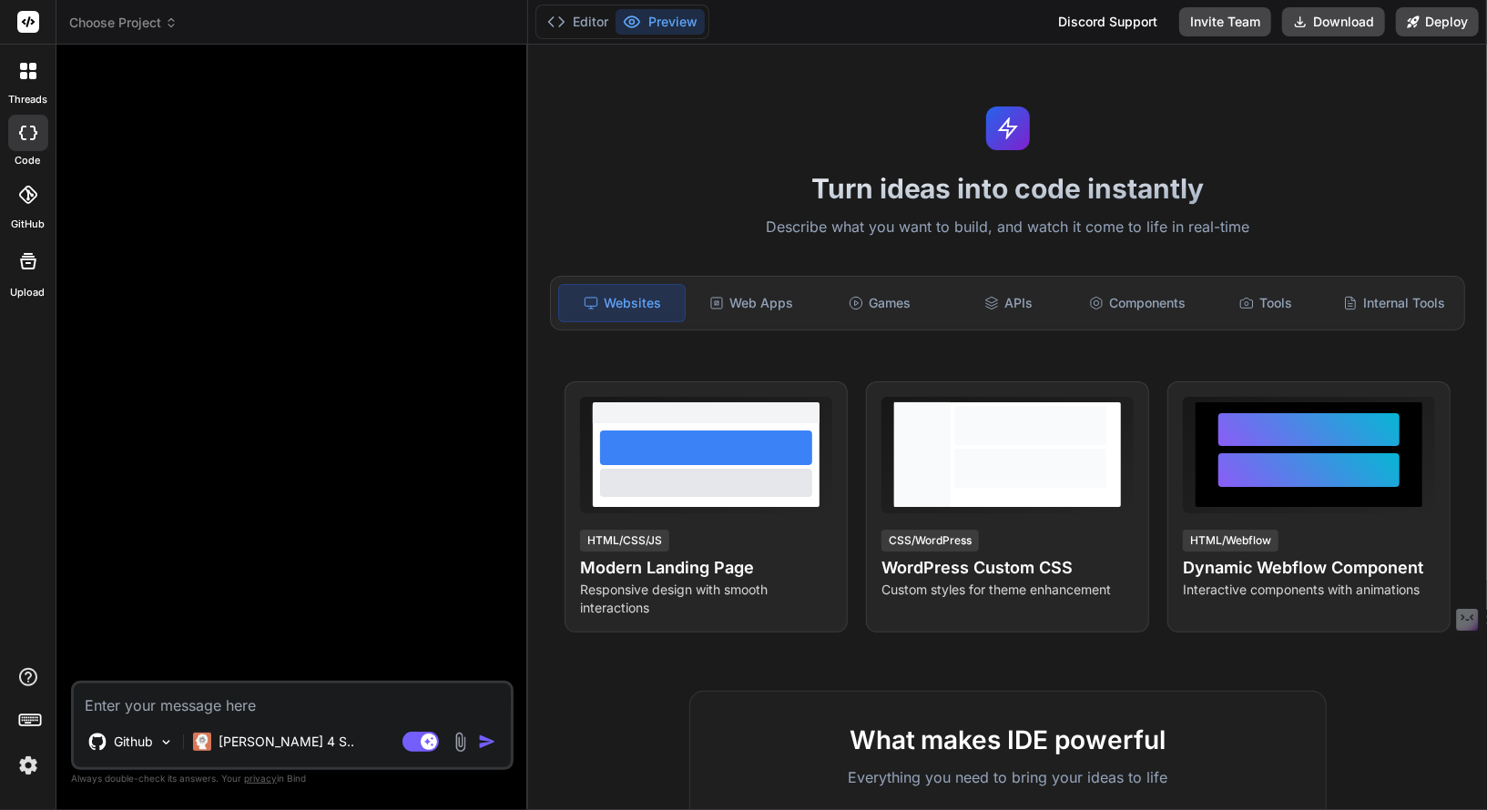
click at [26, 198] on icon at bounding box center [27, 195] width 18 height 18
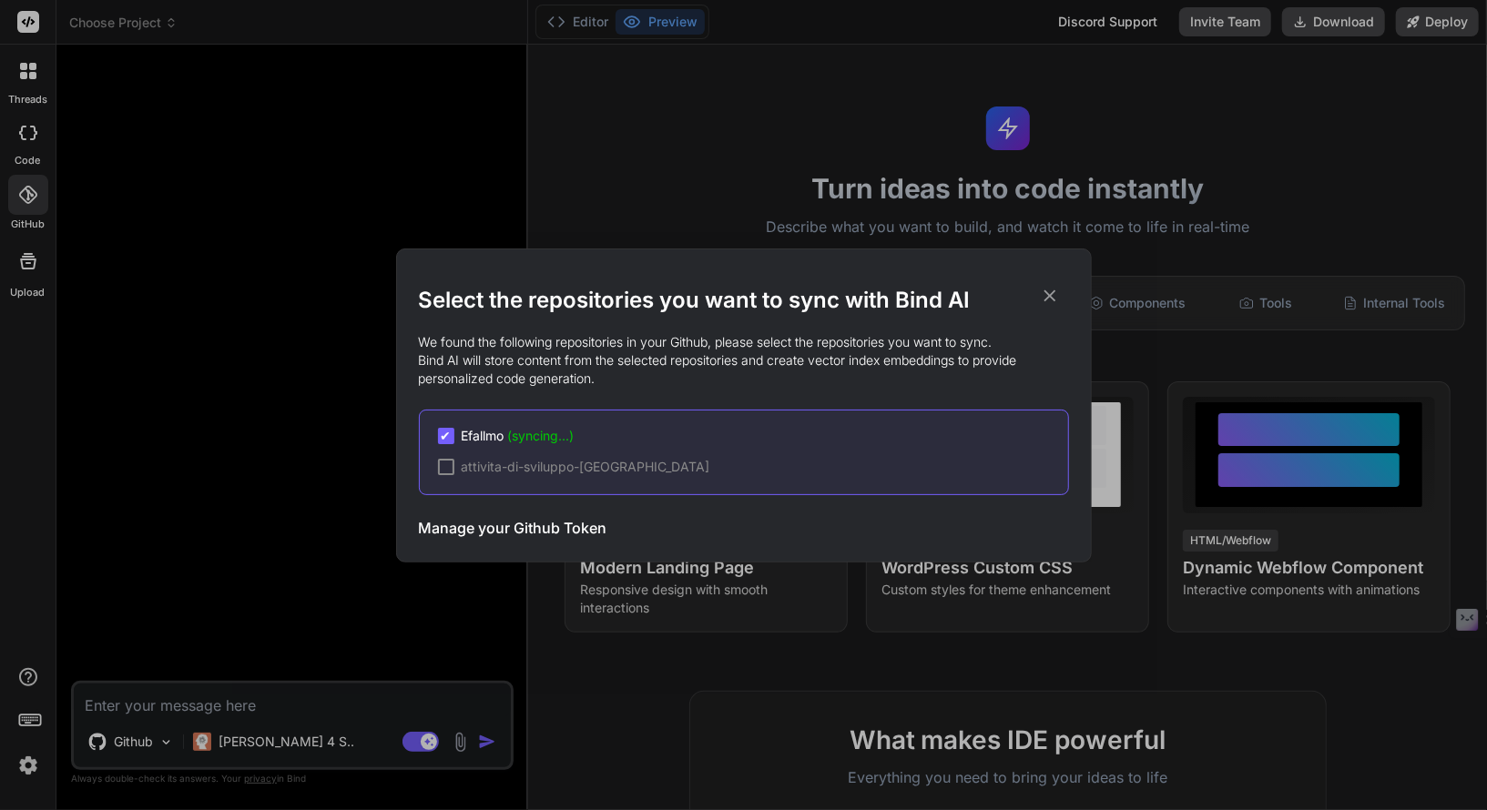
click at [540, 523] on h3 "Manage your Github Token" at bounding box center [513, 528] width 188 height 22
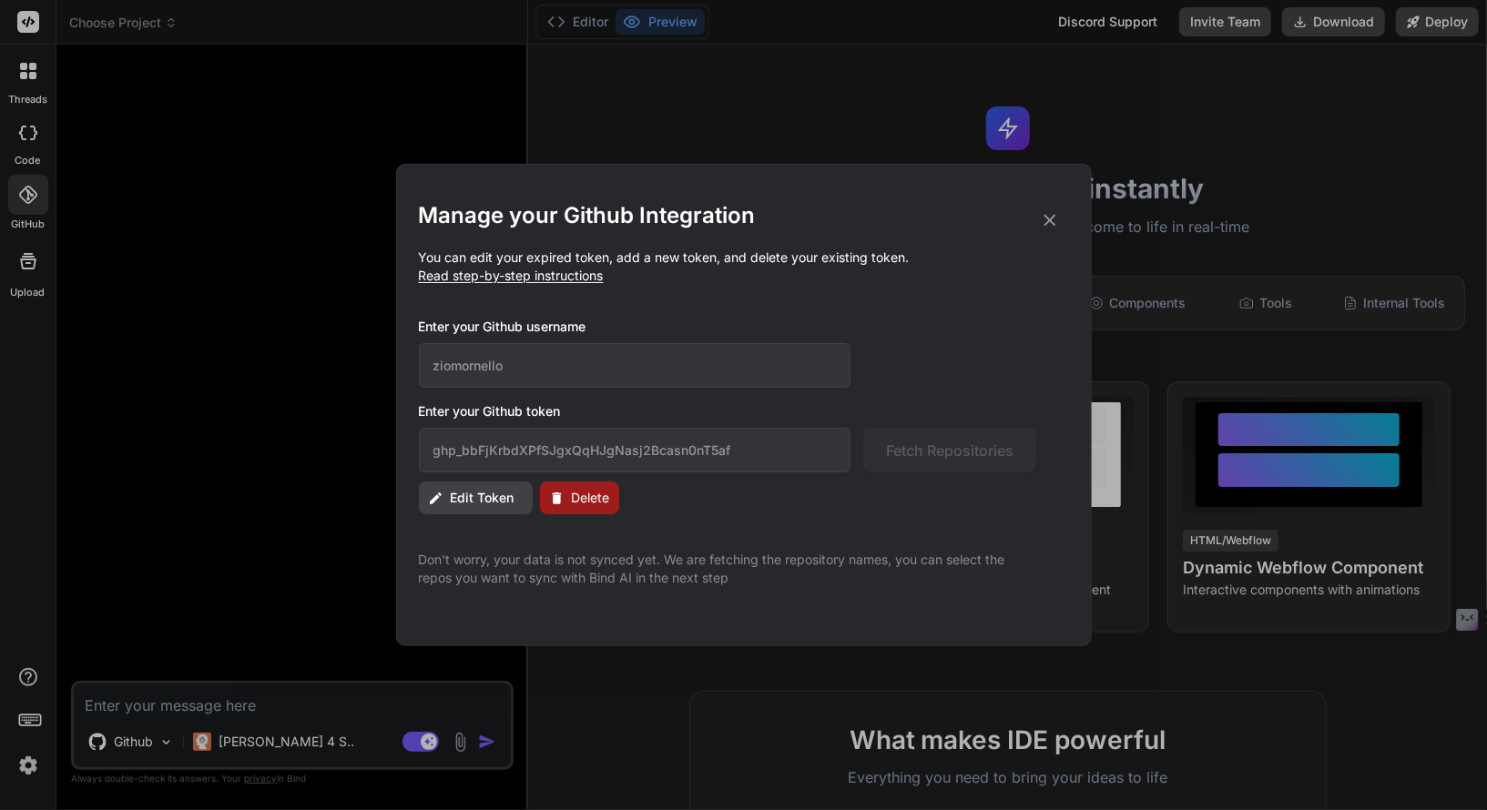
click at [469, 503] on span "Edit Token" at bounding box center [483, 498] width 64 height 18
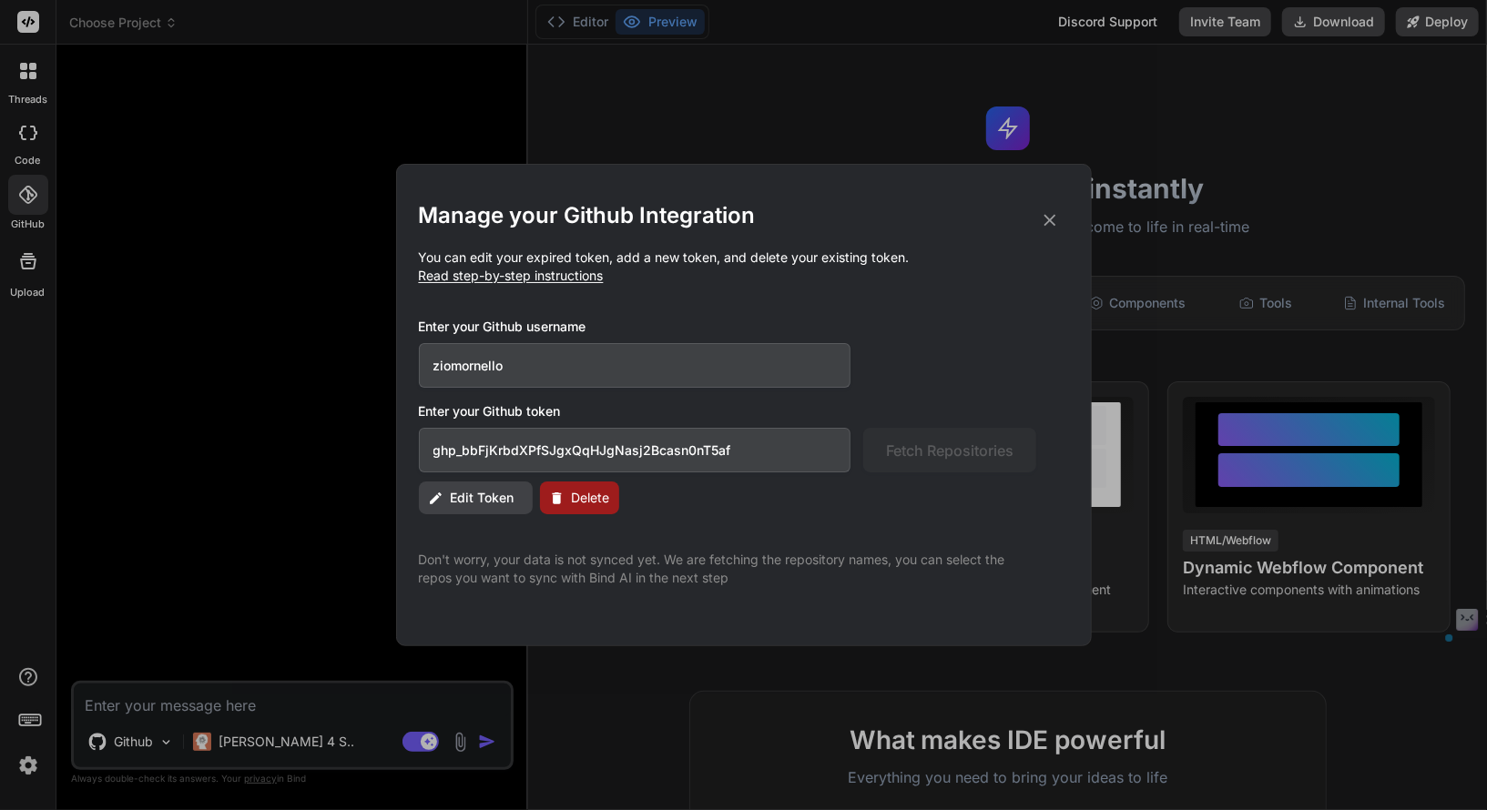
drag, startPoint x: 748, startPoint y: 443, endPoint x: 361, endPoint y: 403, distance: 388.1
click at [361, 403] on div "Manage your Github Integration You can edit your expired token, add a new token…" at bounding box center [743, 405] width 1487 height 810
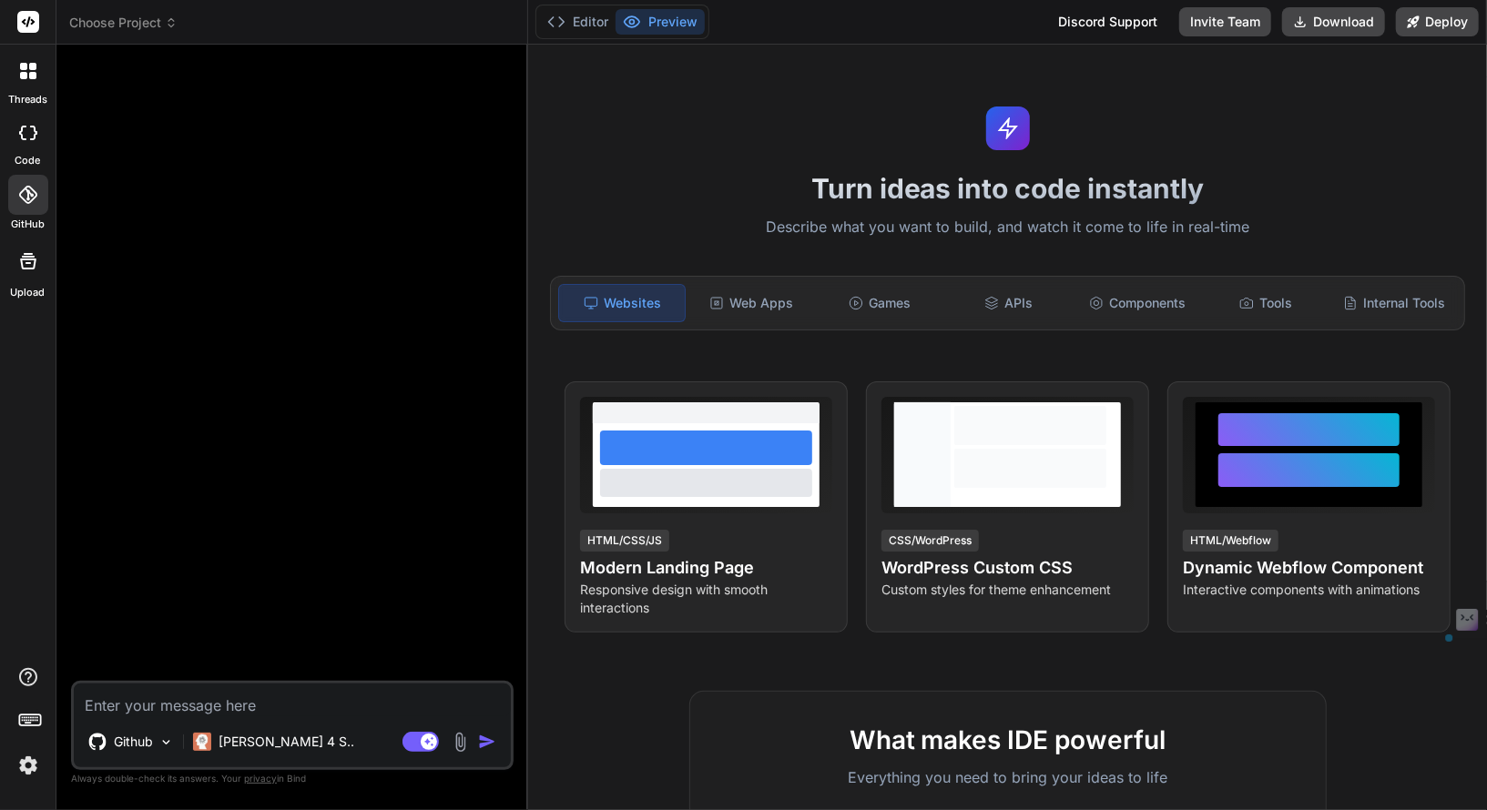
click at [27, 186] on icon at bounding box center [28, 195] width 18 height 18
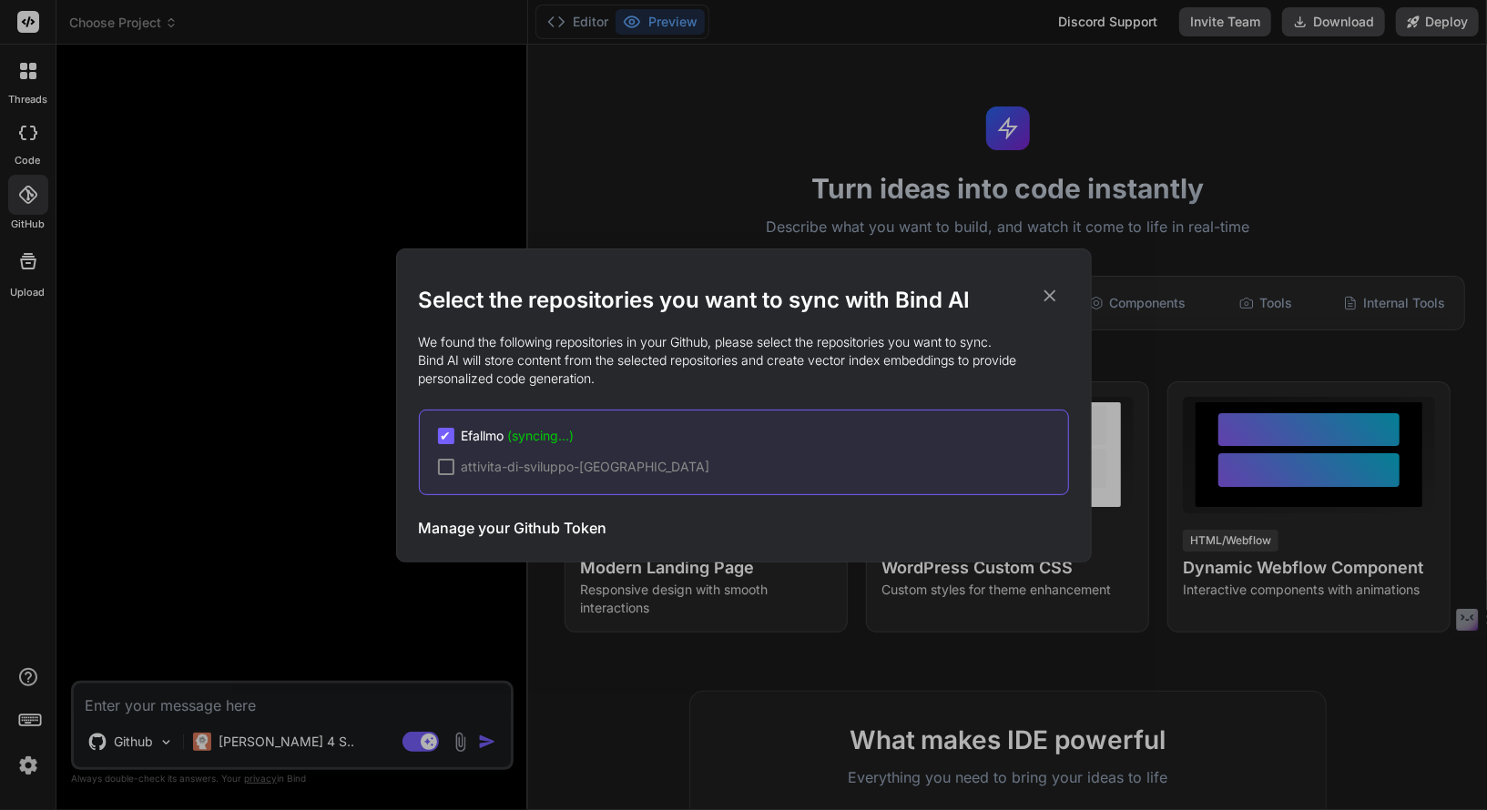
click at [472, 513] on div "Manage your Github Token Initiate Sync" at bounding box center [744, 528] width 650 height 45
click at [472, 523] on h3 "Manage your Github Token" at bounding box center [513, 528] width 188 height 22
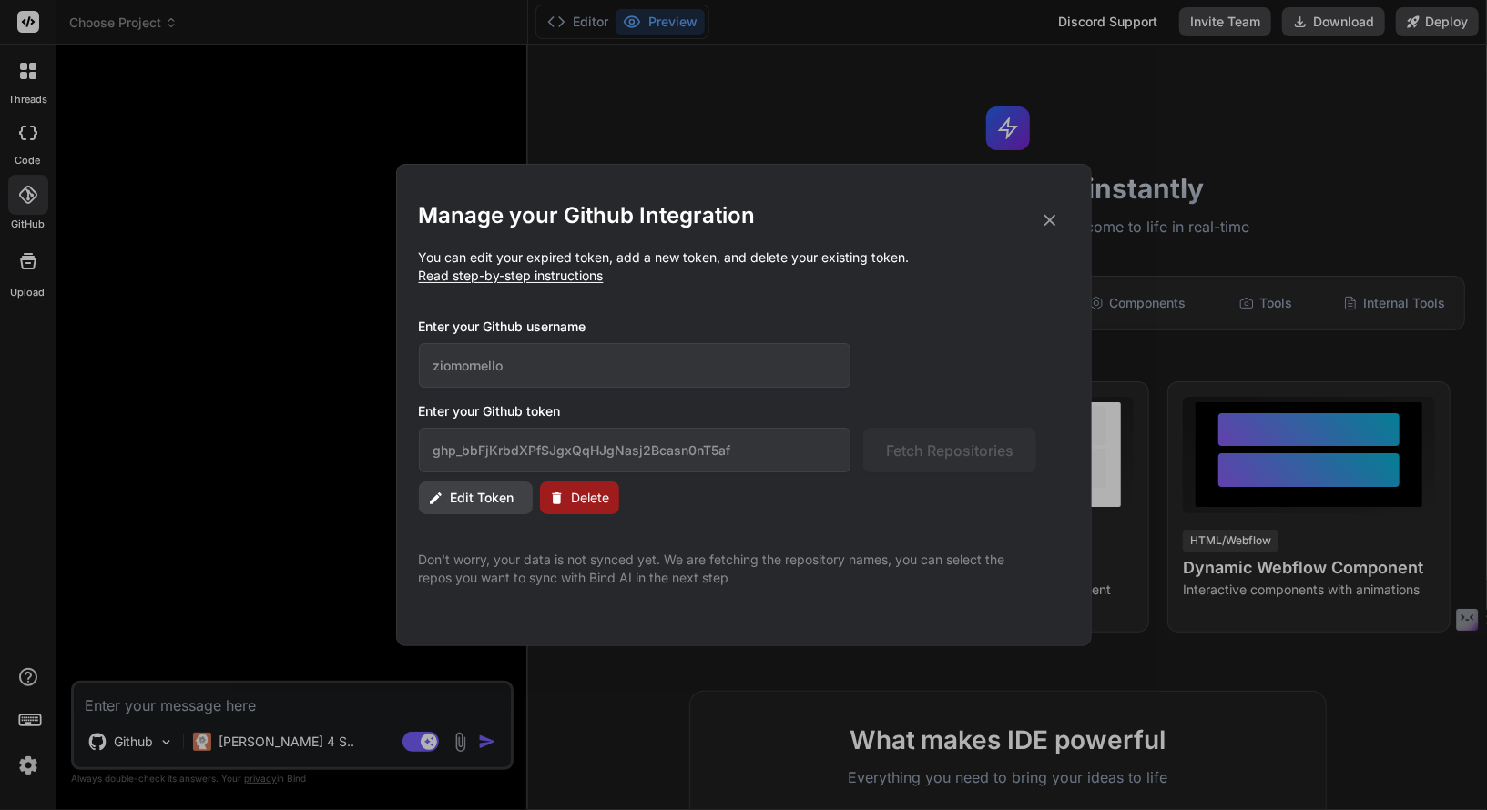
click at [491, 486] on button "Edit Token" at bounding box center [476, 498] width 114 height 33
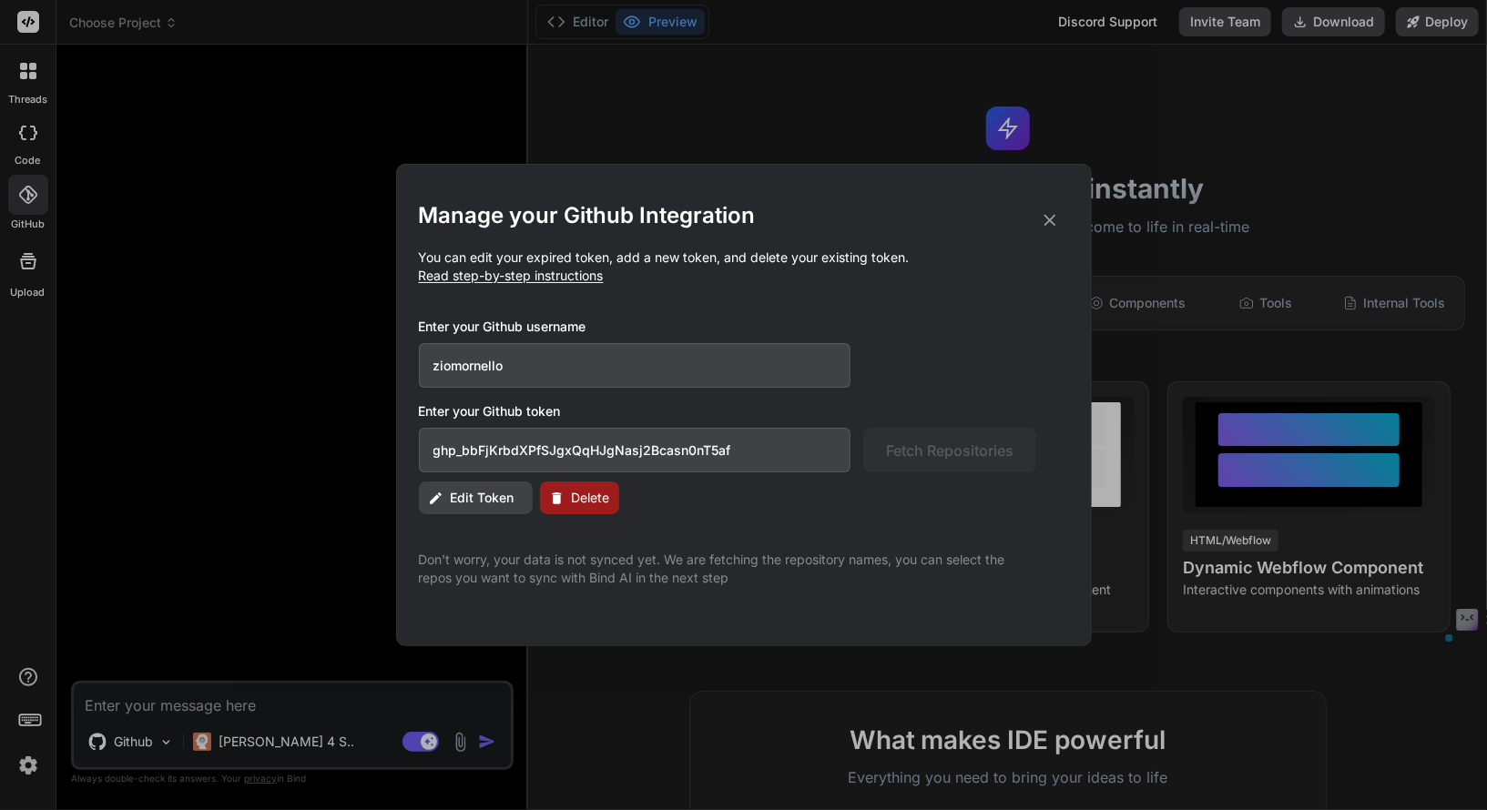
drag, startPoint x: 734, startPoint y: 445, endPoint x: 468, endPoint y: 432, distance: 266.2
click at [468, 432] on input "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" at bounding box center [635, 450] width 432 height 45
paste input "6hmGXW7sCjjul2u1rqbu4PFDjed7ky47kPsV"
click at [918, 450] on span "Fetch Repositories" at bounding box center [949, 451] width 127 height 22
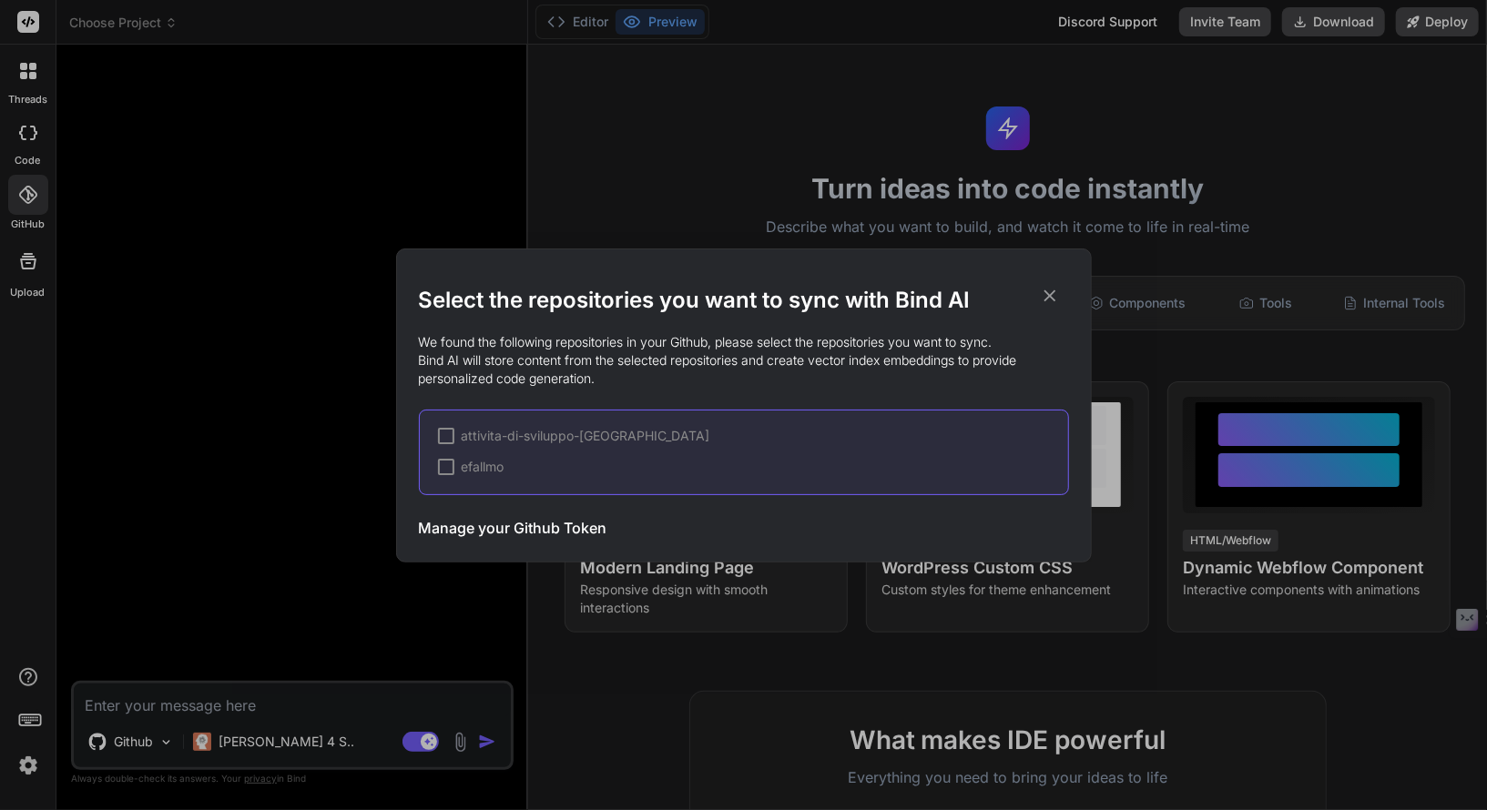
click at [449, 462] on div at bounding box center [446, 467] width 16 height 16
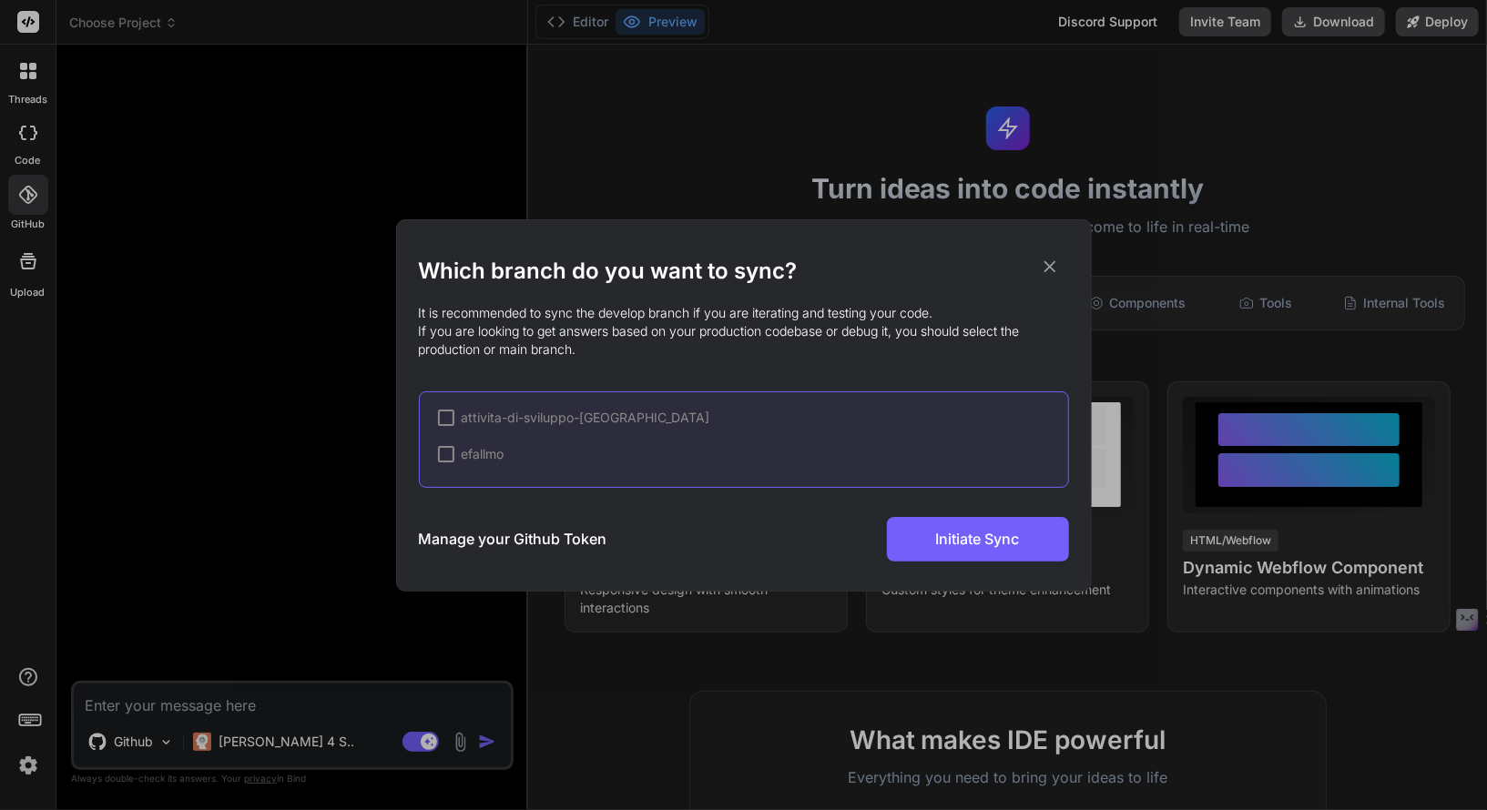
click at [442, 453] on div at bounding box center [446, 454] width 16 height 16
click at [492, 456] on span "efallmo" at bounding box center [483, 454] width 43 height 18
click at [493, 447] on span "efallmo" at bounding box center [483, 454] width 43 height 18
click at [496, 465] on div "attivita-di-sviluppo-[GEOGRAPHIC_DATA] ✔ efallmo" at bounding box center [744, 440] width 650 height 97
click at [484, 457] on span "efallmo" at bounding box center [483, 454] width 43 height 18
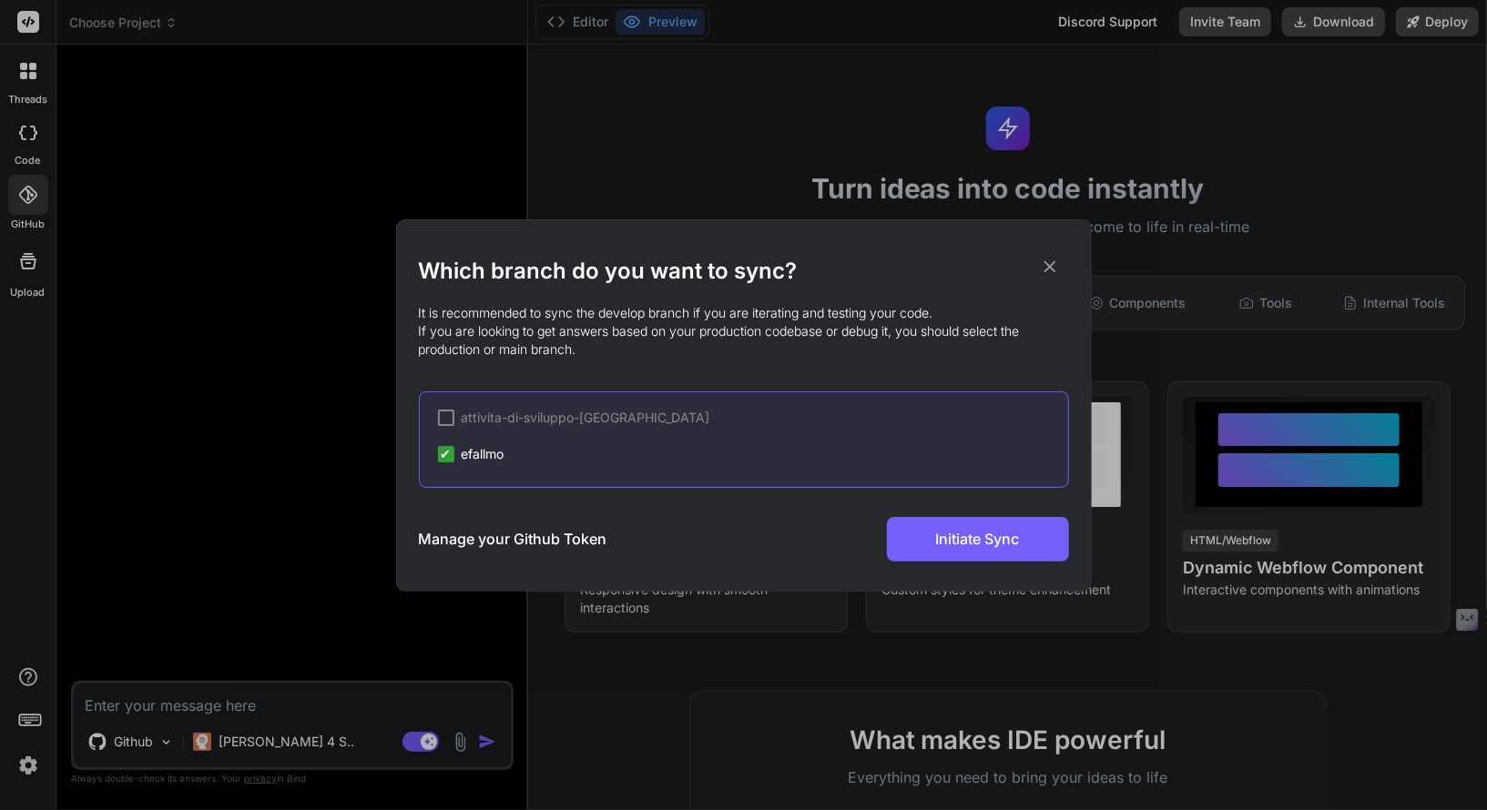
click at [507, 403] on div "attivita-di-sviluppo-[GEOGRAPHIC_DATA] ✔ efallmo" at bounding box center [744, 440] width 650 height 97
click at [1053, 265] on icon at bounding box center [1050, 267] width 20 height 20
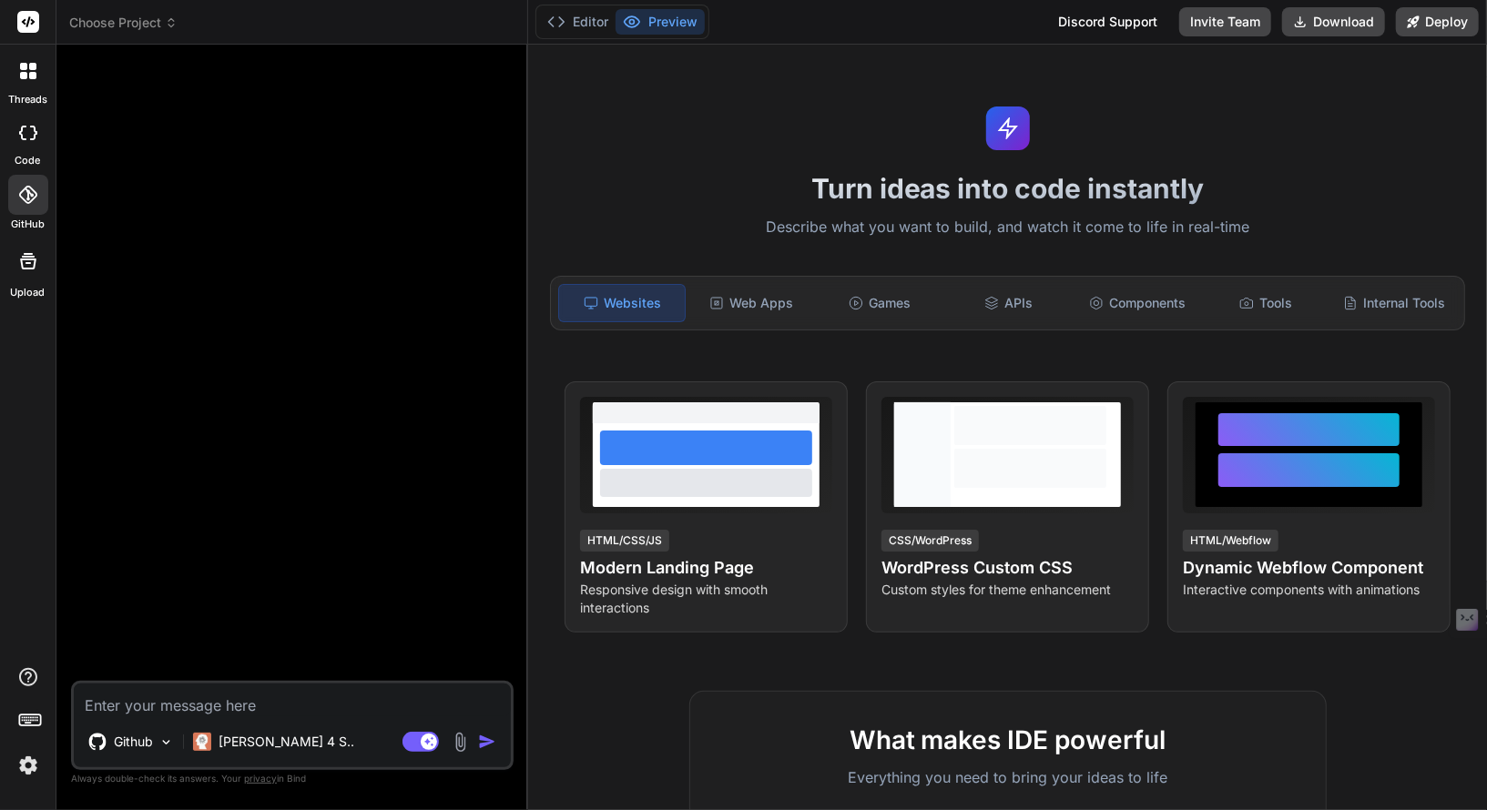
click at [40, 194] on div at bounding box center [28, 195] width 40 height 40
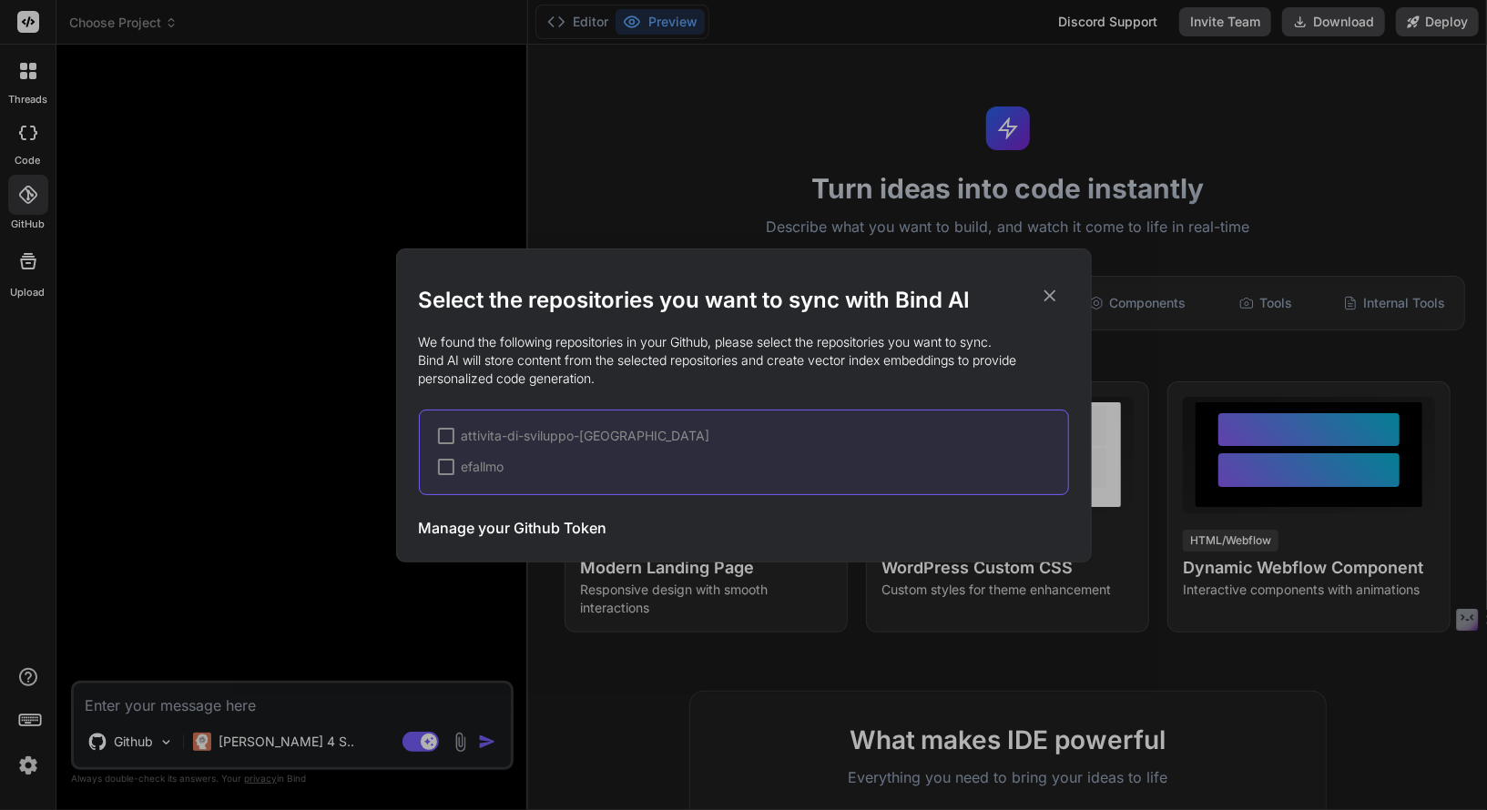
click at [471, 473] on span "efallmo" at bounding box center [483, 467] width 43 height 18
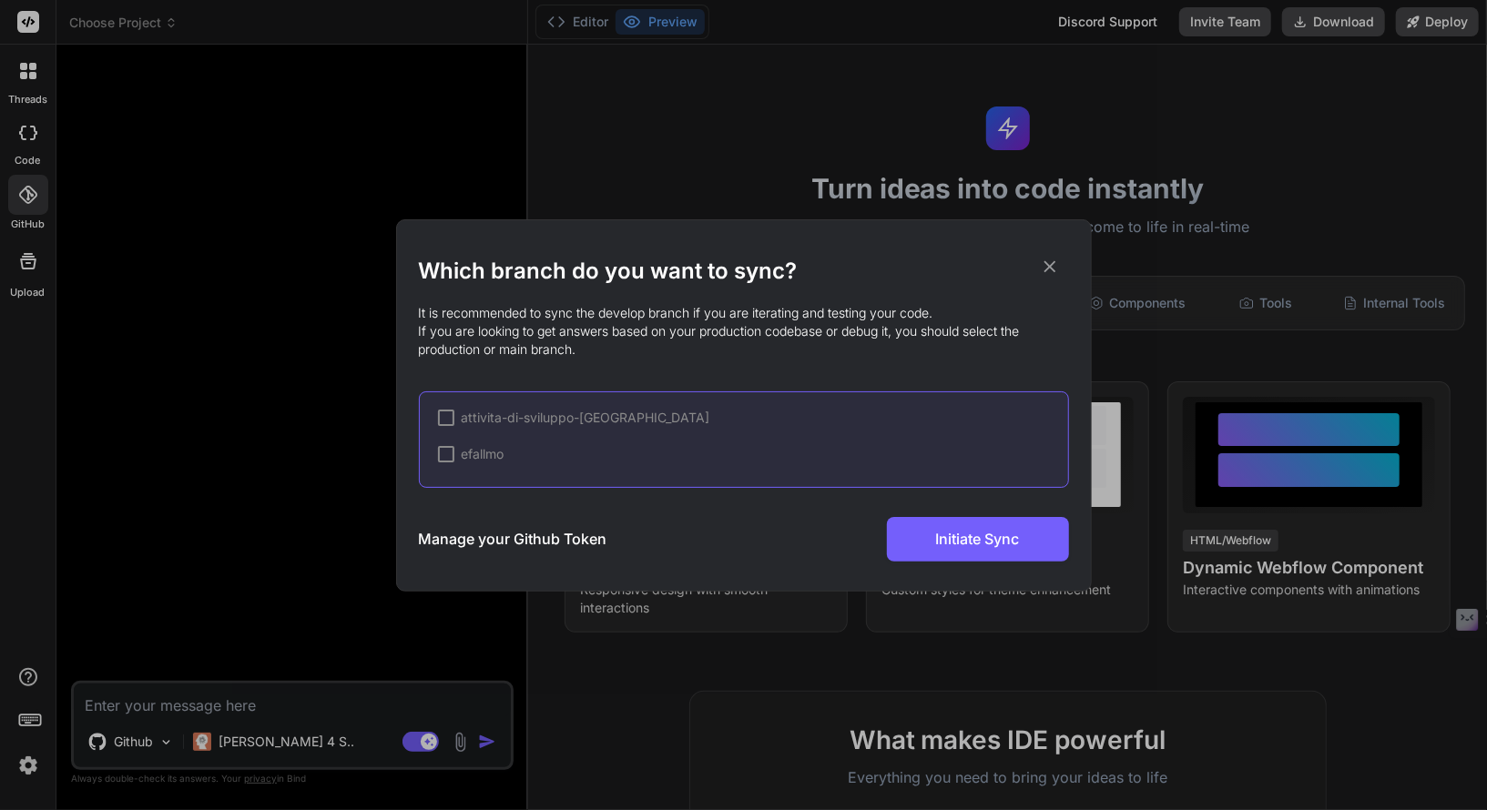
click at [472, 413] on span "attivita-di-sviluppo-[GEOGRAPHIC_DATA]" at bounding box center [586, 418] width 249 height 18
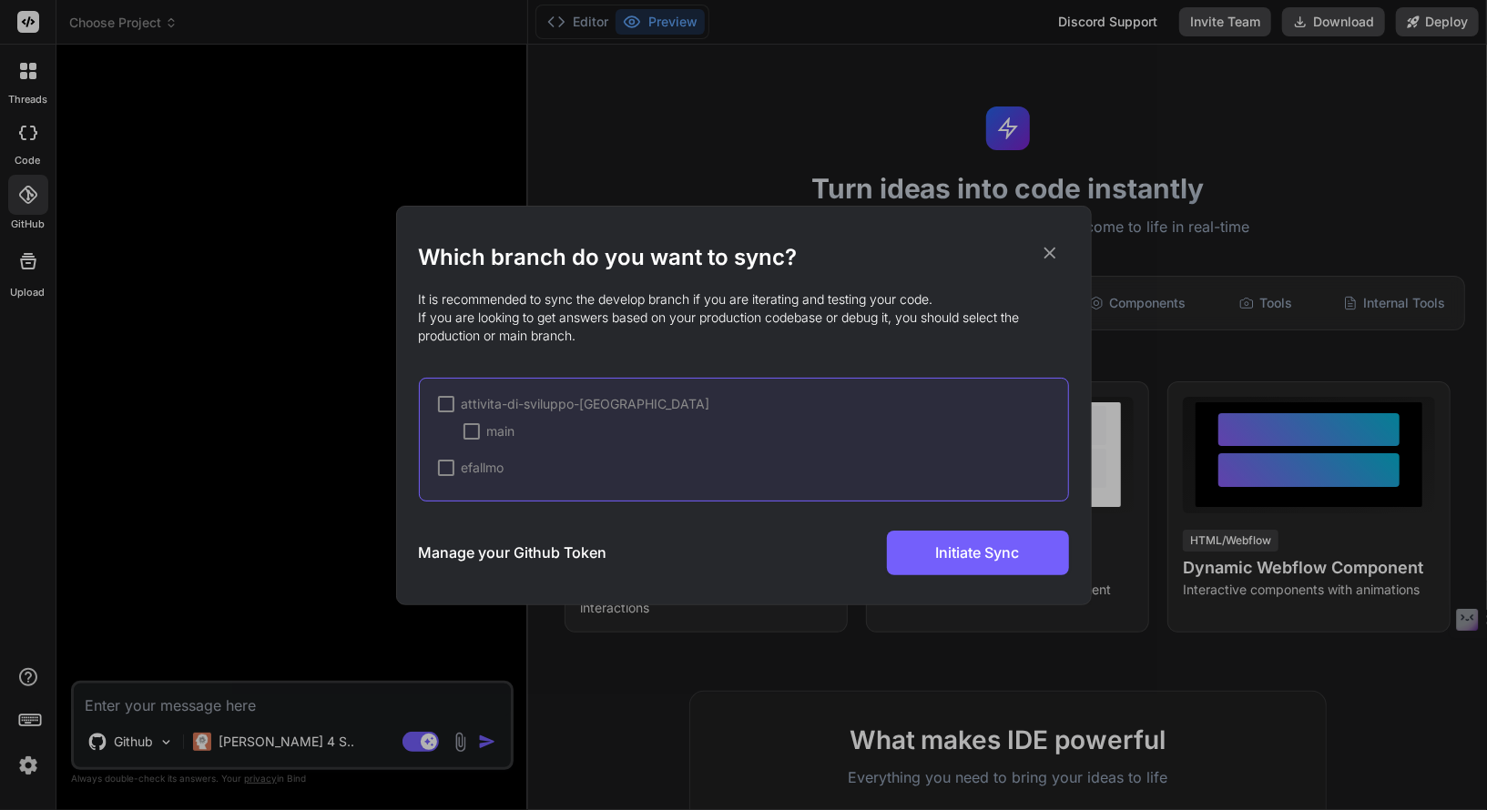
click at [444, 399] on div at bounding box center [446, 404] width 16 height 16
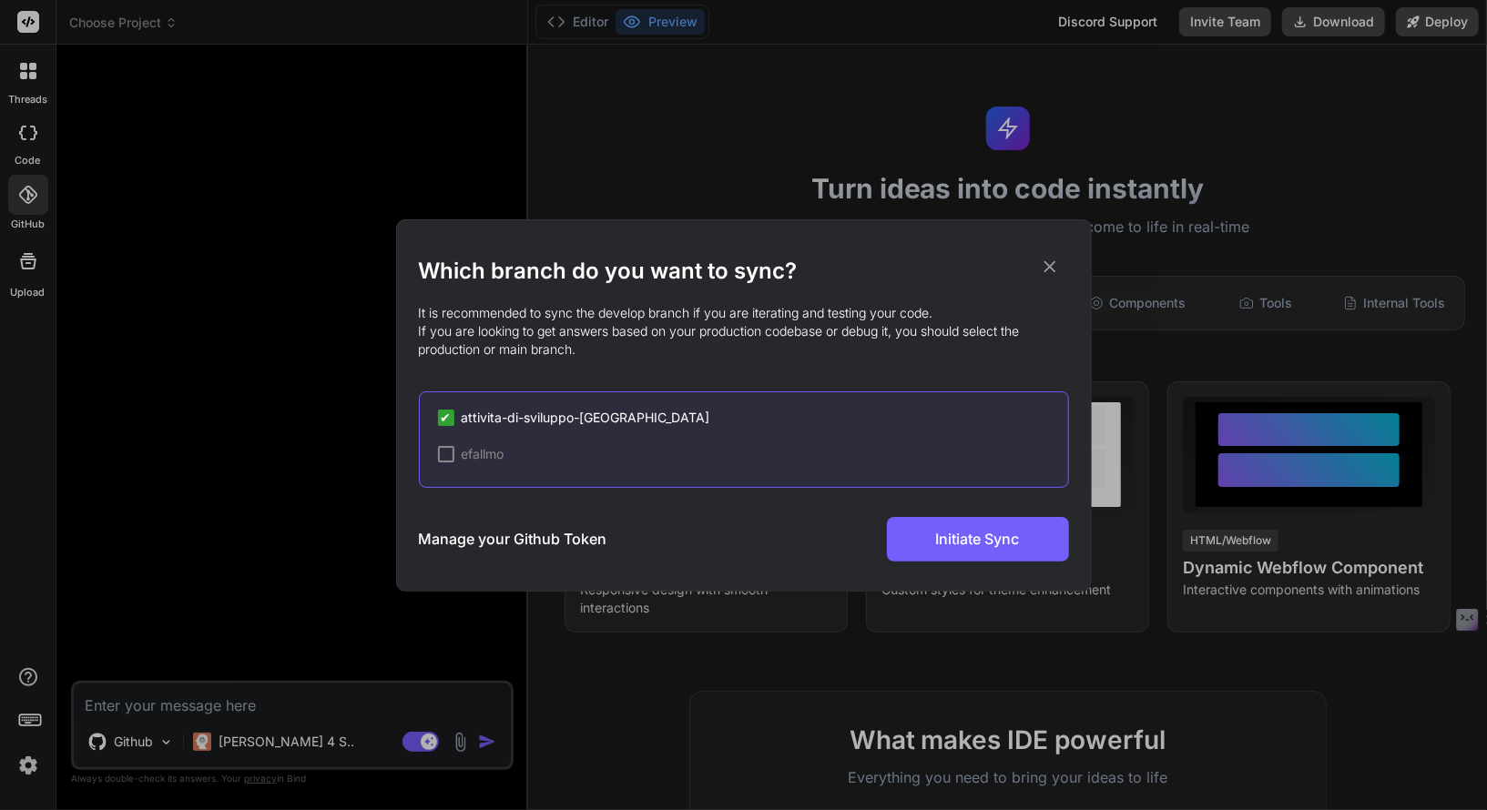
click at [453, 456] on div "efallmo" at bounding box center [471, 454] width 66 height 18
click at [470, 455] on span "efallmo" at bounding box center [483, 454] width 43 height 18
click at [497, 454] on span "efallmo" at bounding box center [483, 454] width 43 height 18
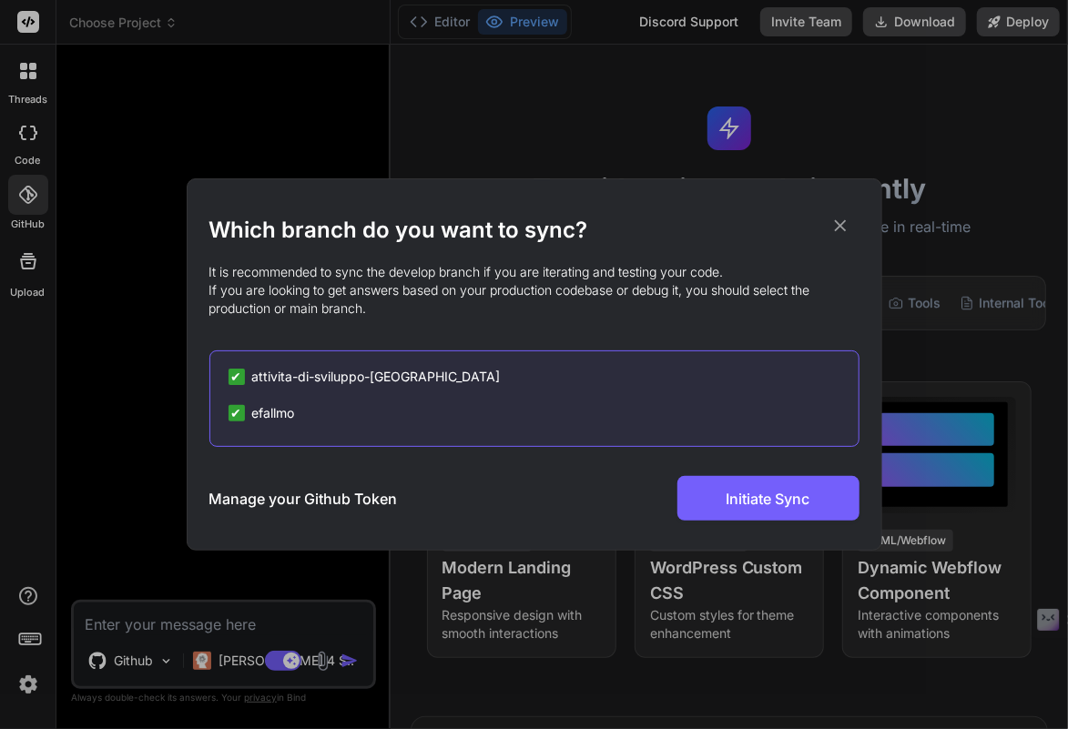
scroll to position [4816, 0]
click at [266, 413] on span "efallmo" at bounding box center [273, 413] width 43 height 18
click at [338, 490] on h3 "Manage your Github Token" at bounding box center [303, 499] width 188 height 22
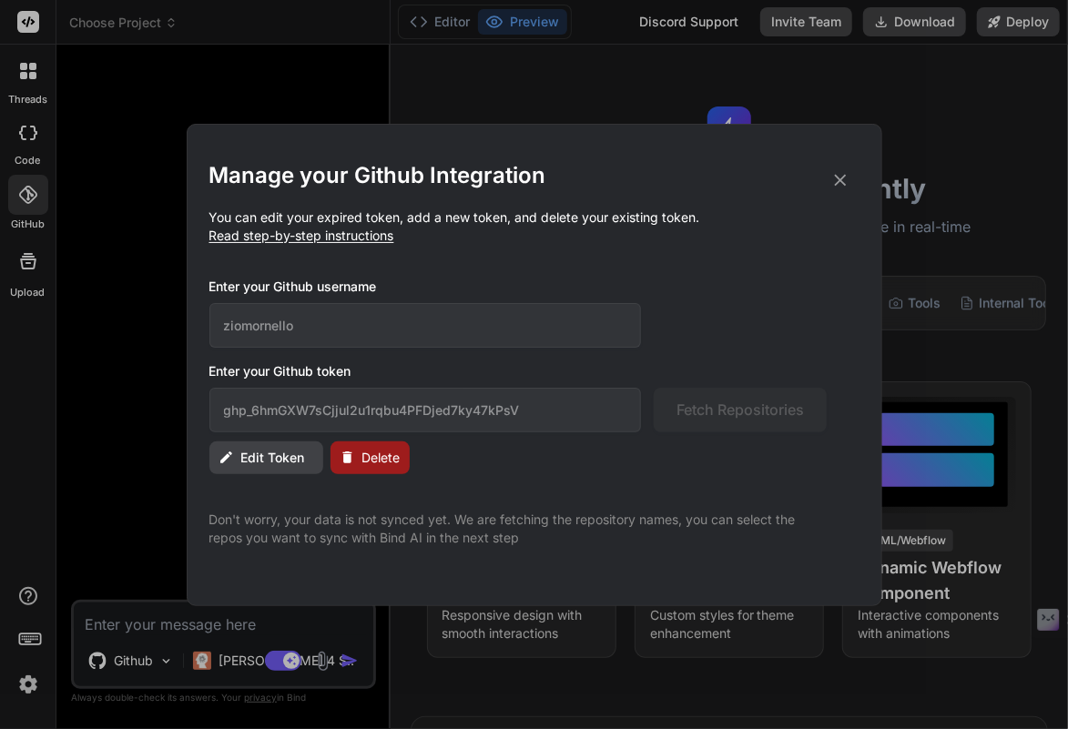
click at [286, 442] on button "Edit Token" at bounding box center [266, 458] width 114 height 33
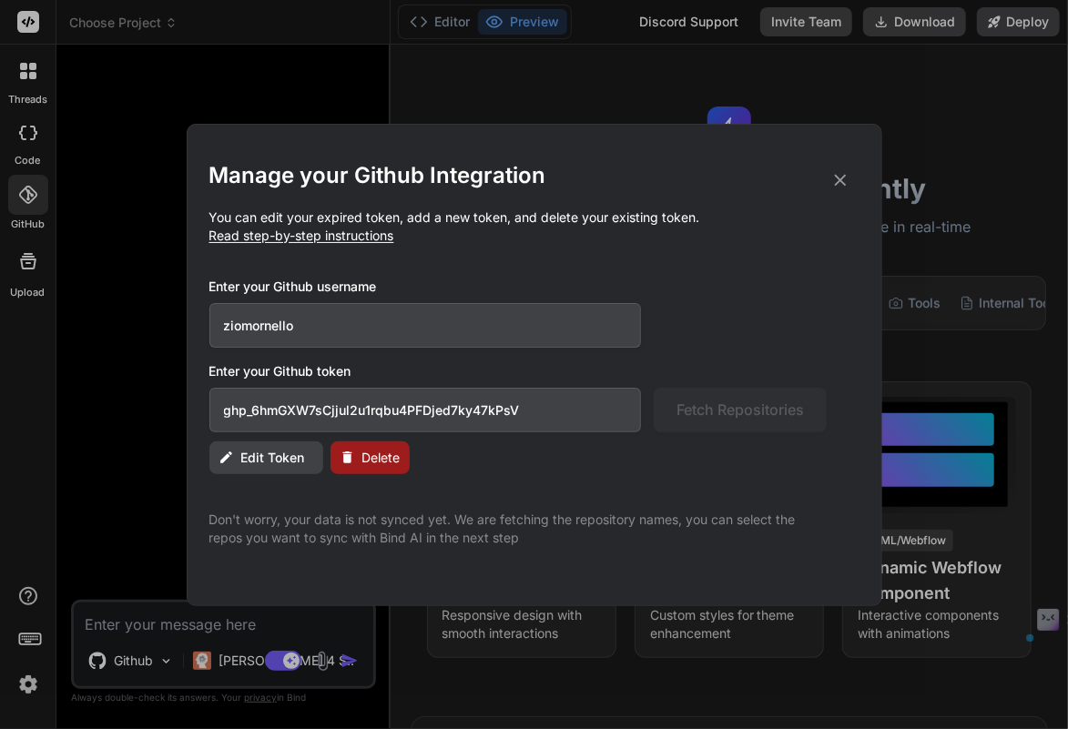
drag, startPoint x: 534, startPoint y: 406, endPoint x: 312, endPoint y: 402, distance: 222.2
click at [312, 402] on input "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" at bounding box center [425, 410] width 432 height 45
paste input "tkz2q0zpuMhDMHKZ7dAqw1aSshwH5X3VfX1K"
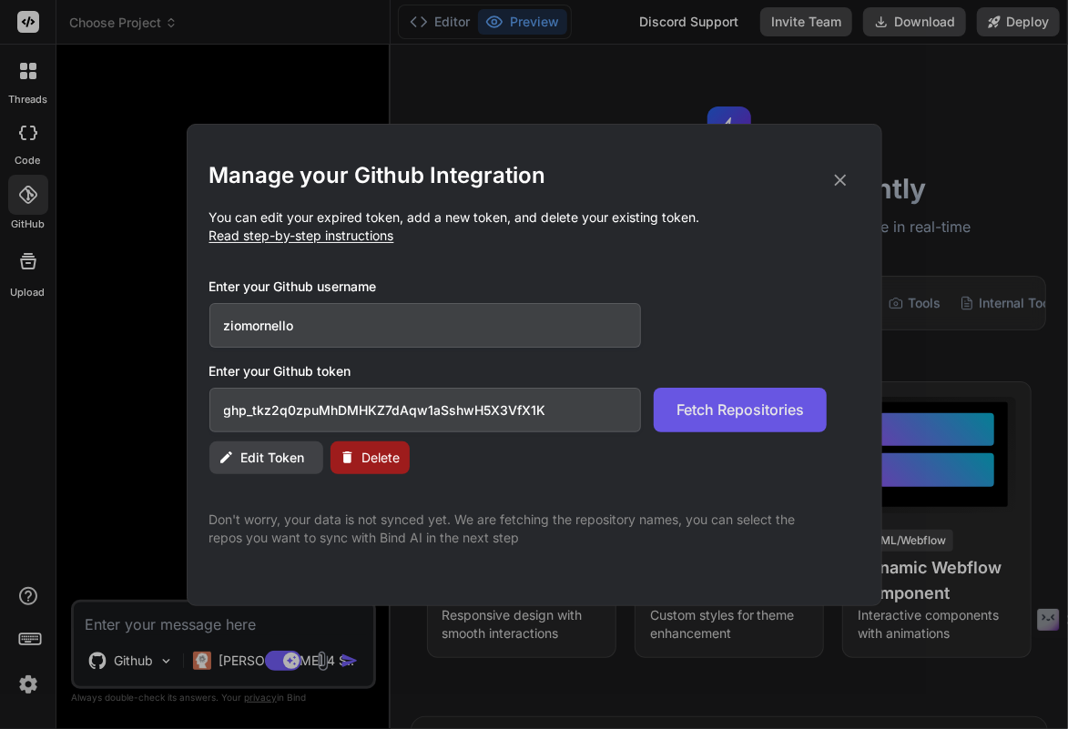
click at [725, 407] on span "Fetch Repositories" at bounding box center [739, 410] width 127 height 22
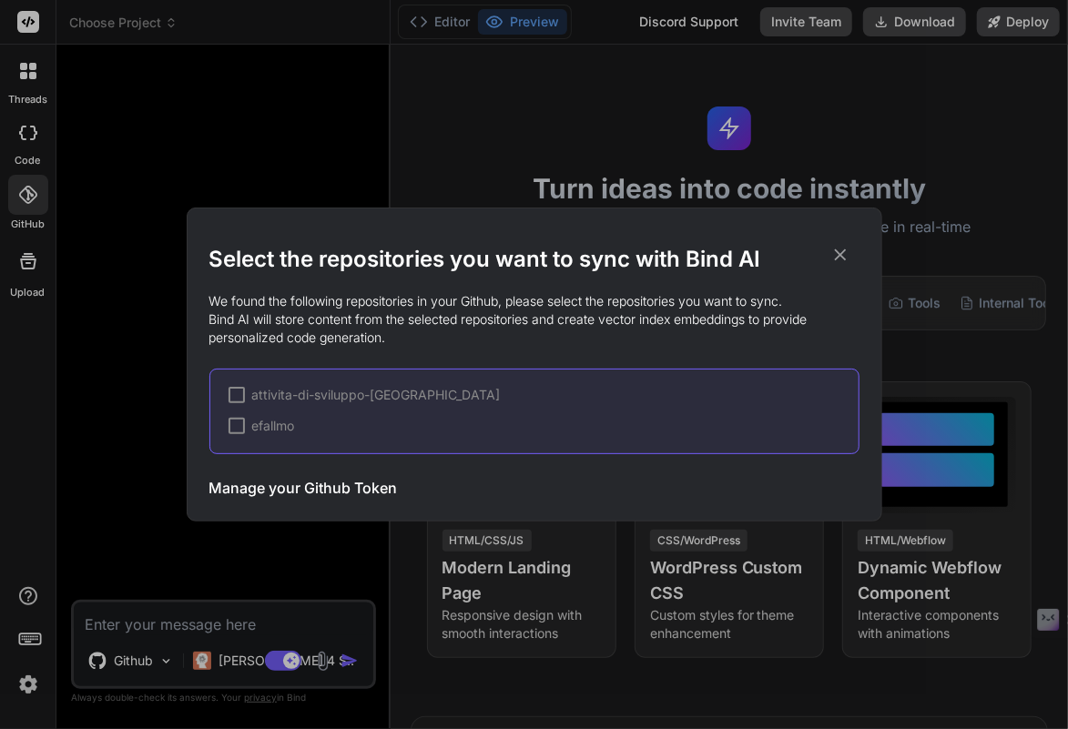
click at [233, 393] on div at bounding box center [237, 395] width 16 height 16
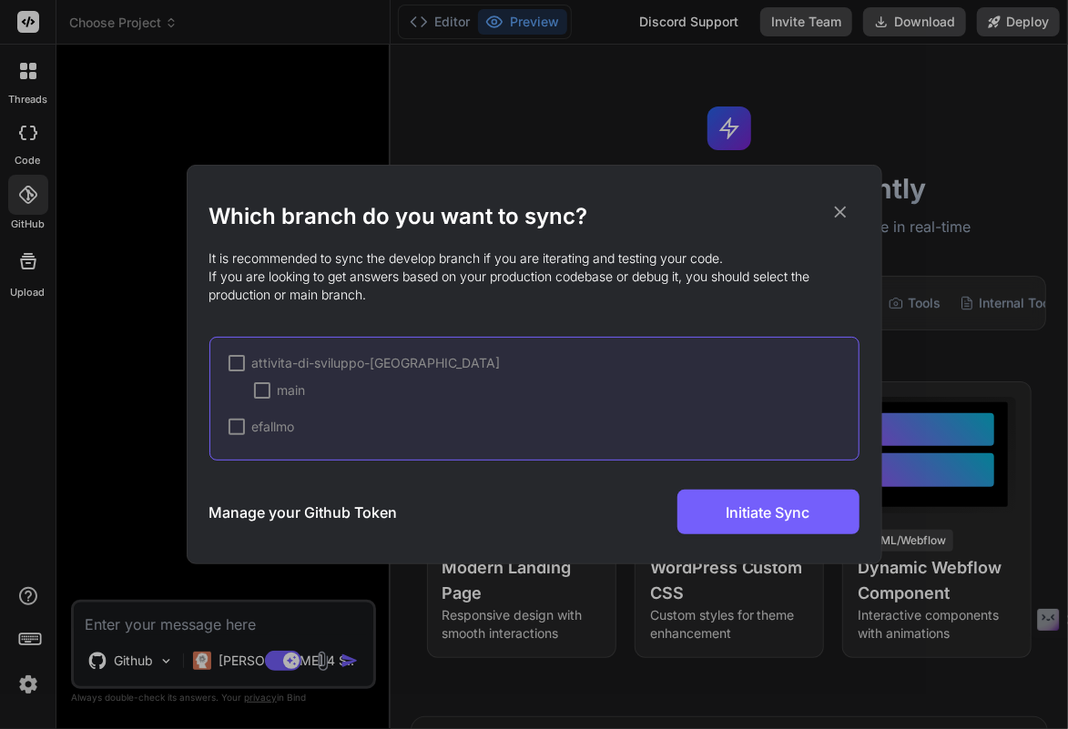
click at [271, 388] on div "main" at bounding box center [280, 390] width 52 height 18
click at [242, 430] on div at bounding box center [237, 427] width 16 height 16
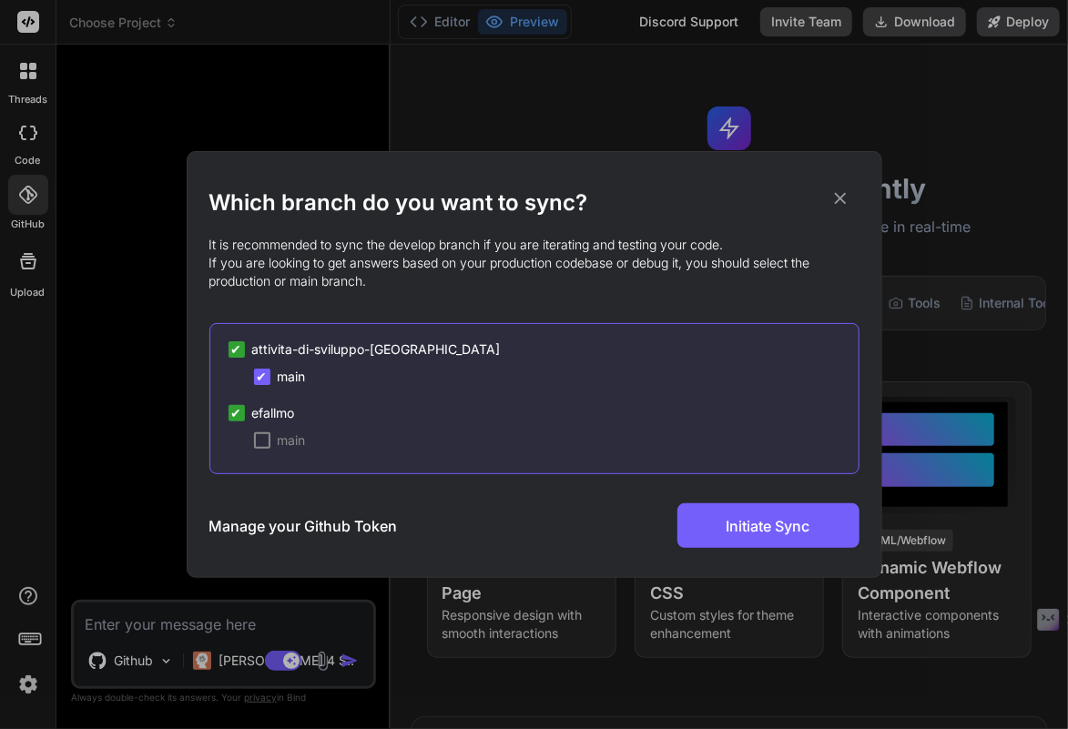
click at [266, 447] on div at bounding box center [262, 440] width 16 height 16
click at [735, 533] on span "Initiate Sync" at bounding box center [769, 526] width 84 height 22
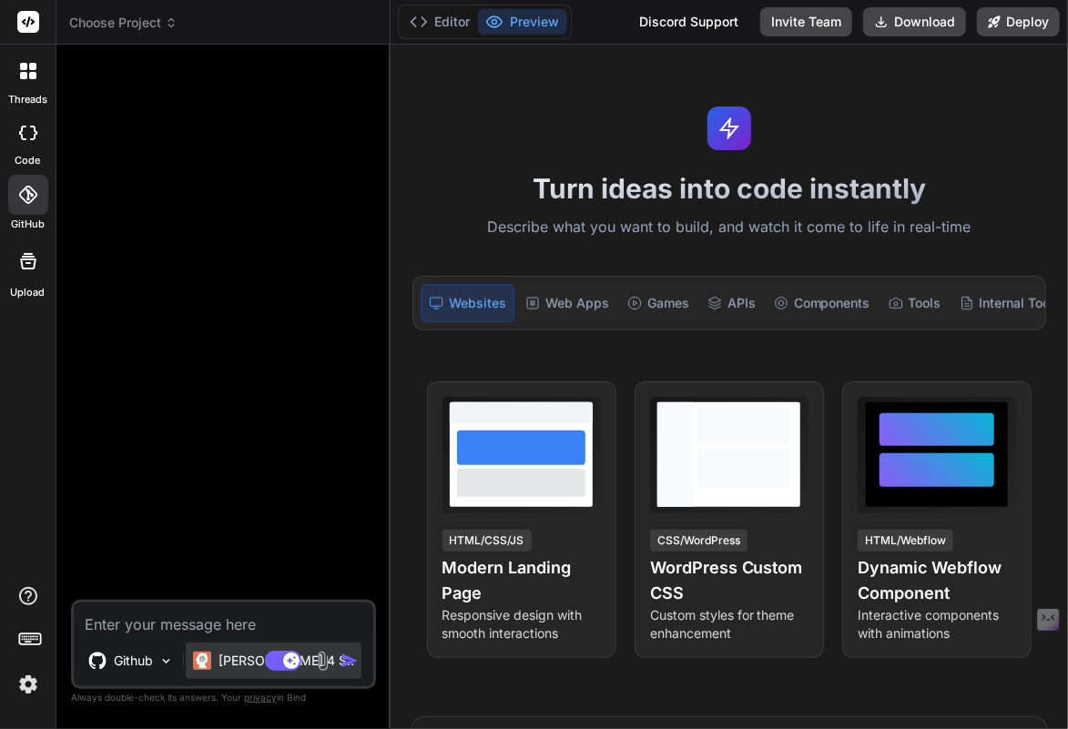
click at [211, 661] on img at bounding box center [202, 661] width 18 height 18
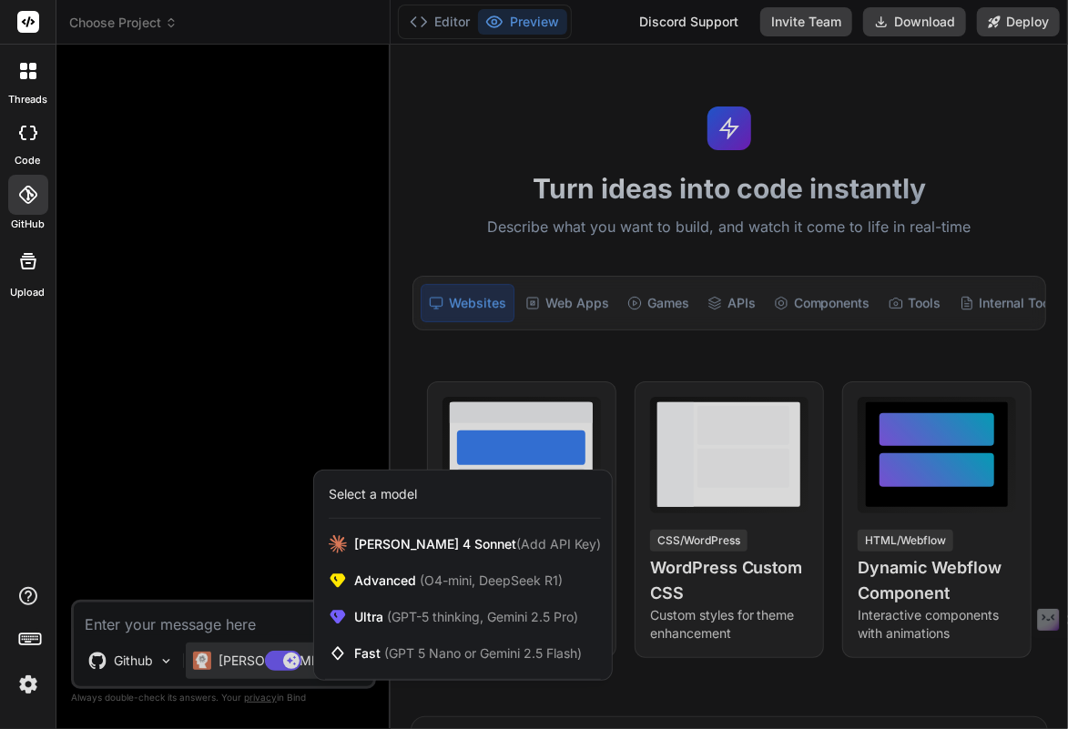
click at [211, 661] on div at bounding box center [534, 364] width 1068 height 729
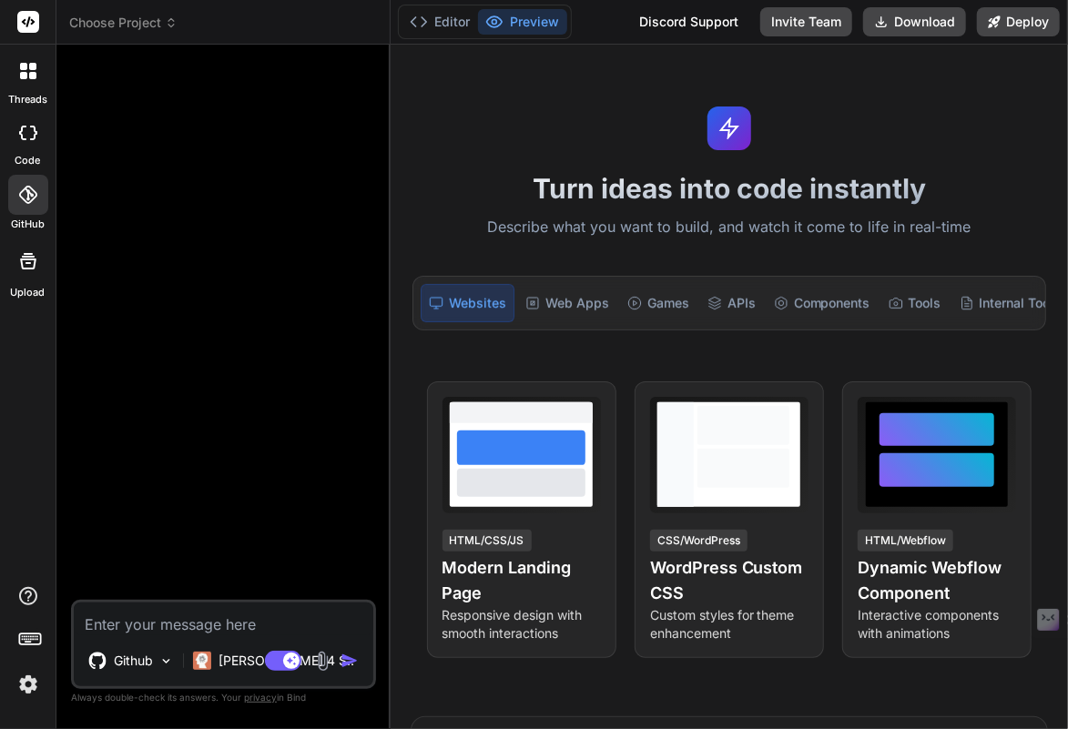
click at [182, 620] on textarea at bounding box center [224, 619] width 300 height 33
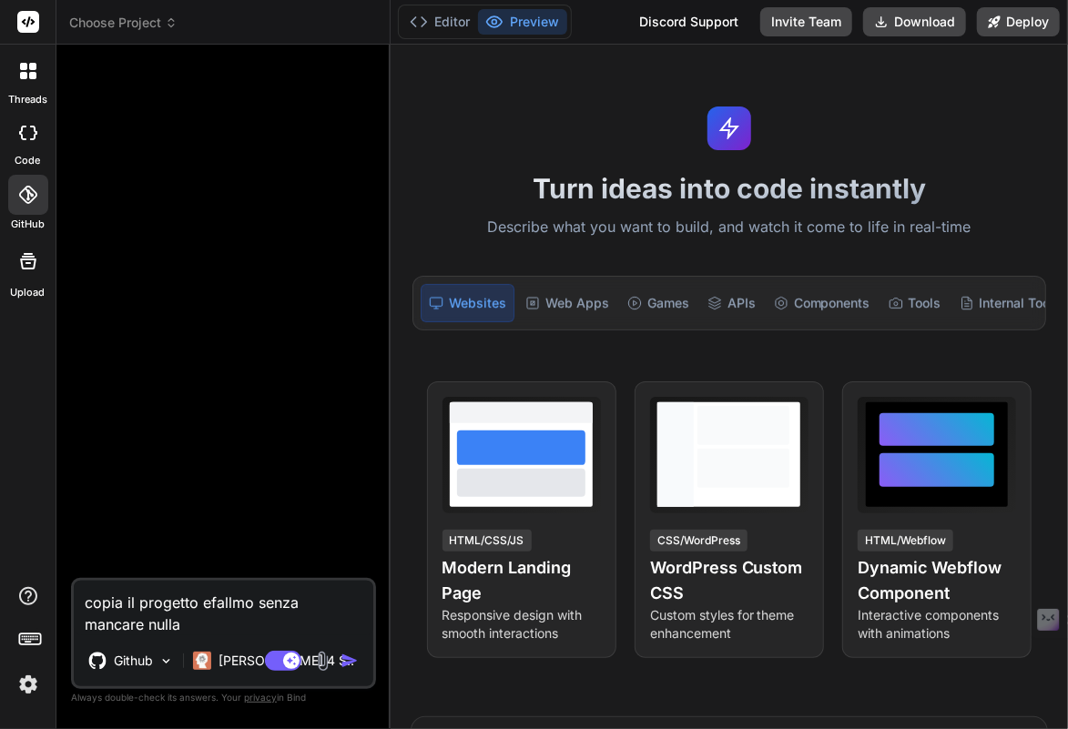
click at [127, 605] on textarea "copia il progetto efallmo senza mancare nulla" at bounding box center [224, 608] width 300 height 55
click at [264, 626] on textarea "copia esattamente il progetto efallmo senza mancare nulla" at bounding box center [224, 608] width 300 height 55
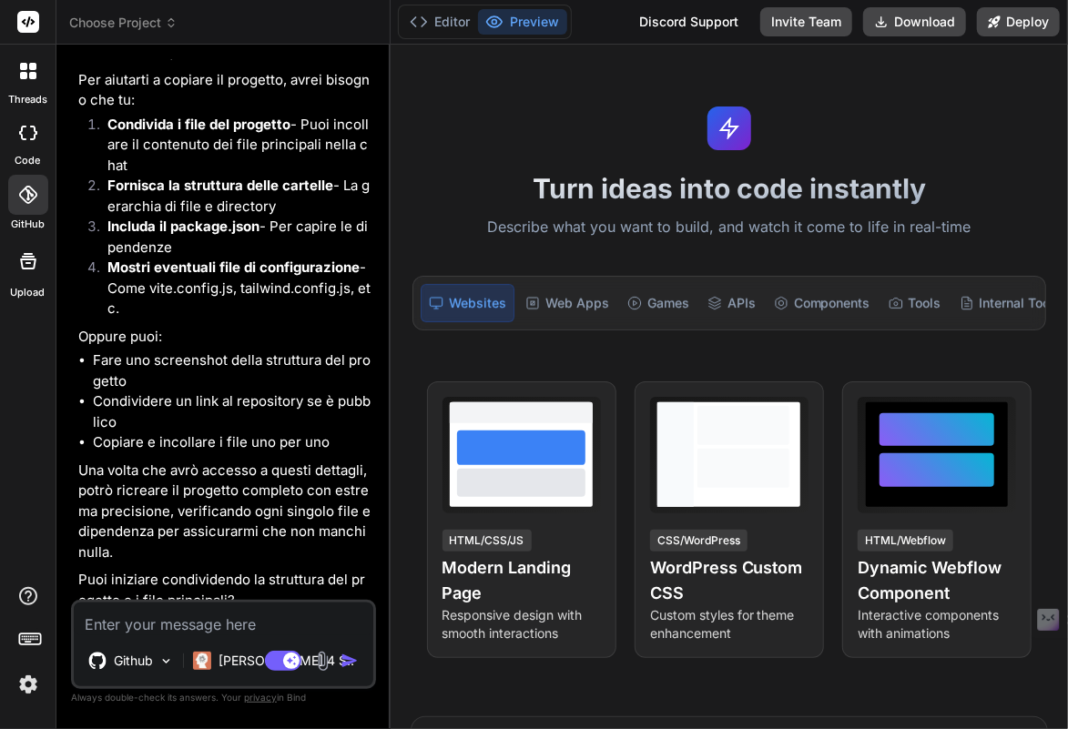
scroll to position [281, 0]
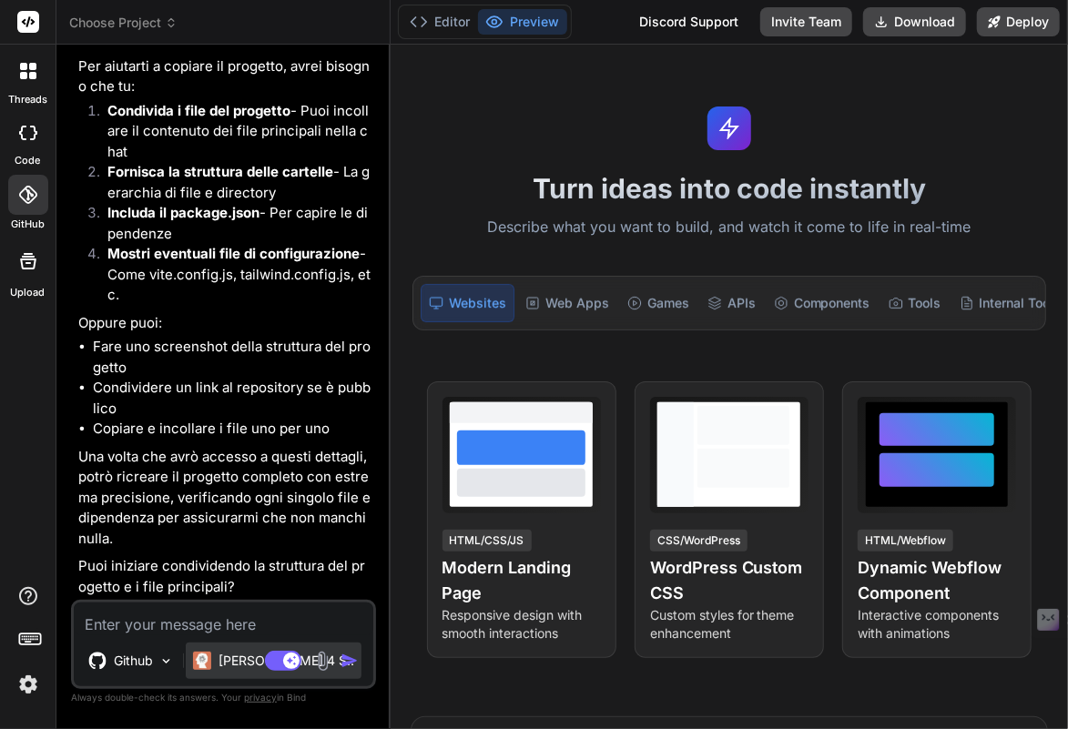
click at [234, 667] on p "[PERSON_NAME] 4 S.." at bounding box center [287, 661] width 136 height 18
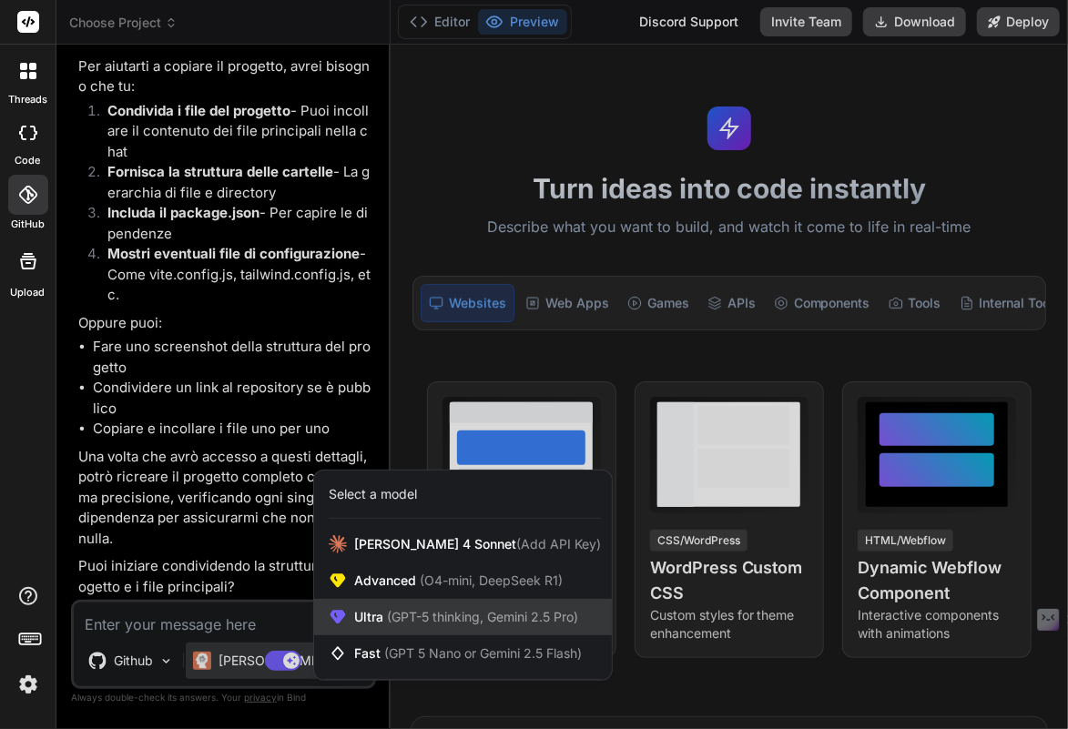
click at [403, 615] on span "(GPT-5 thinking, Gemini 2.5 Pro)" at bounding box center [480, 616] width 195 height 15
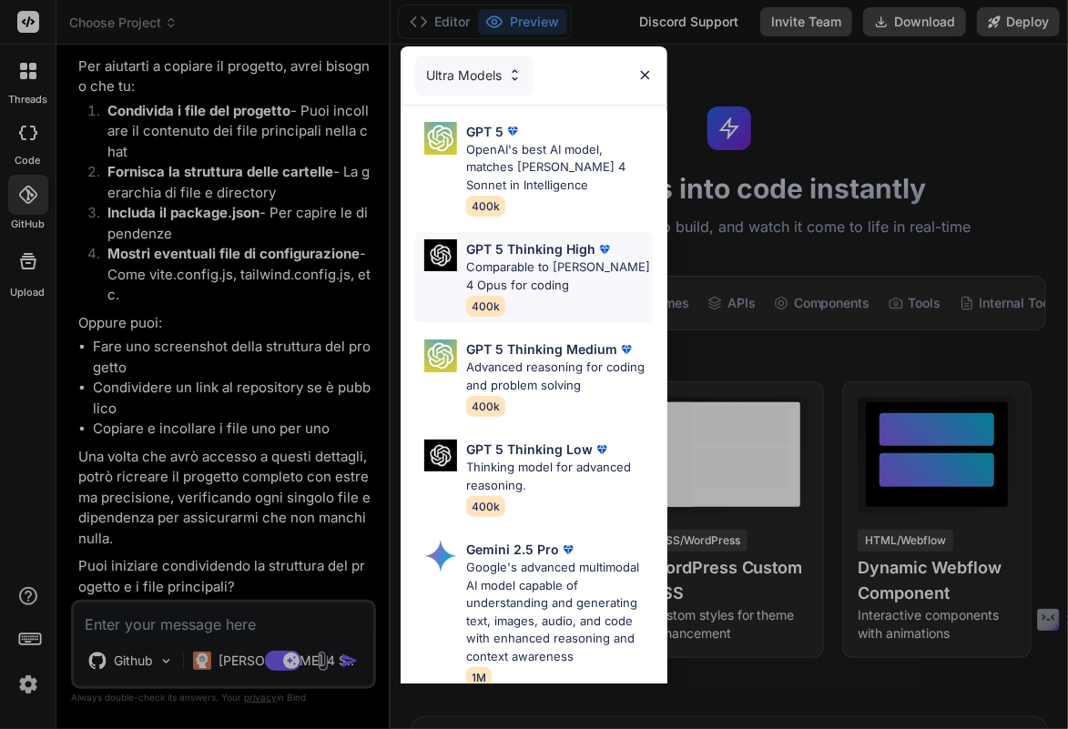
click at [546, 239] on p "GPT 5 Thinking High" at bounding box center [530, 248] width 129 height 19
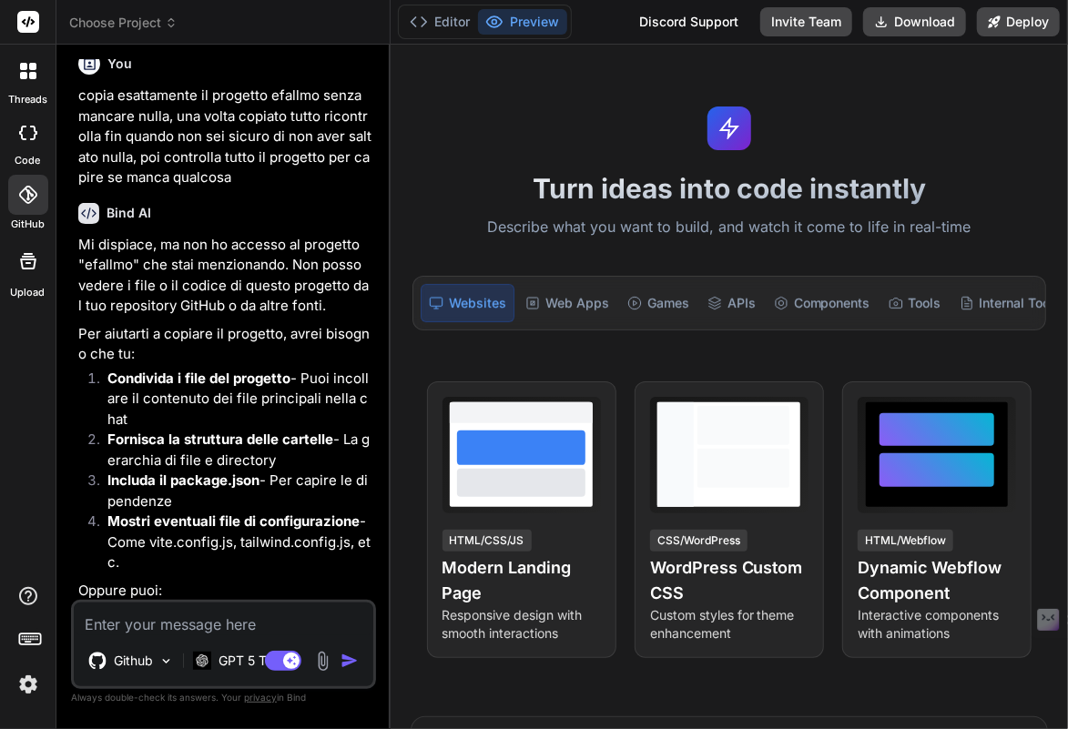
scroll to position [0, 0]
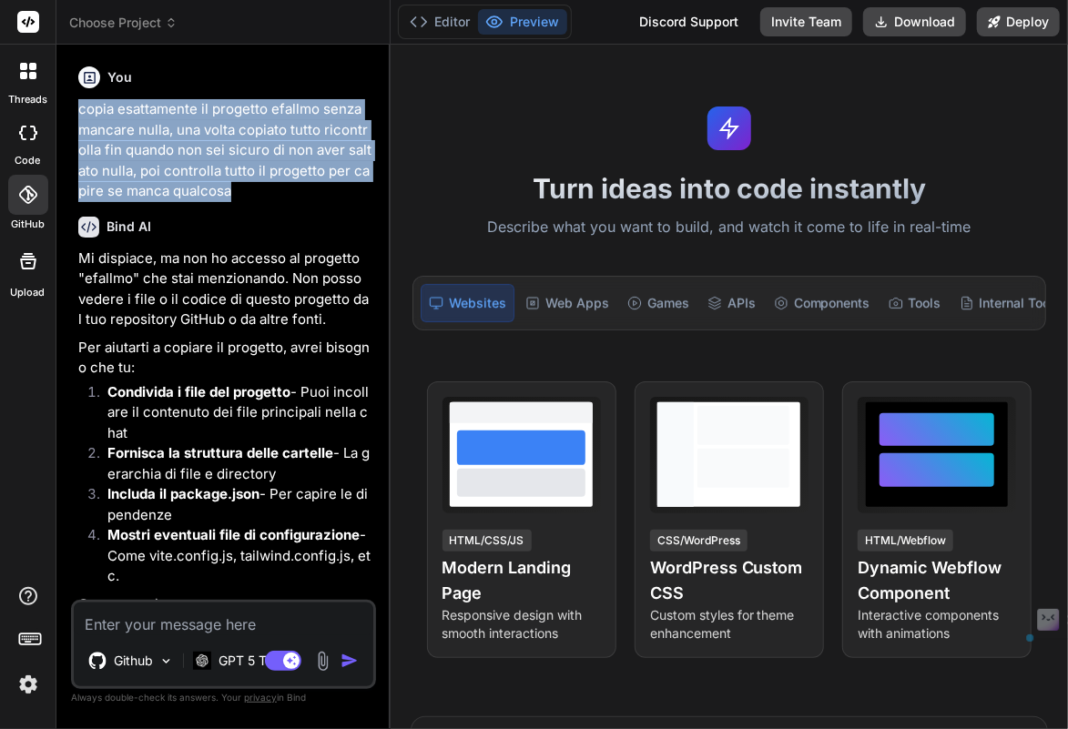
drag, startPoint x: 241, startPoint y: 190, endPoint x: 76, endPoint y: 110, distance: 184.1
click at [76, 110] on div "You copia esattamente il progetto efallmo senza mancare nulla, una volta copiat…" at bounding box center [225, 329] width 301 height 541
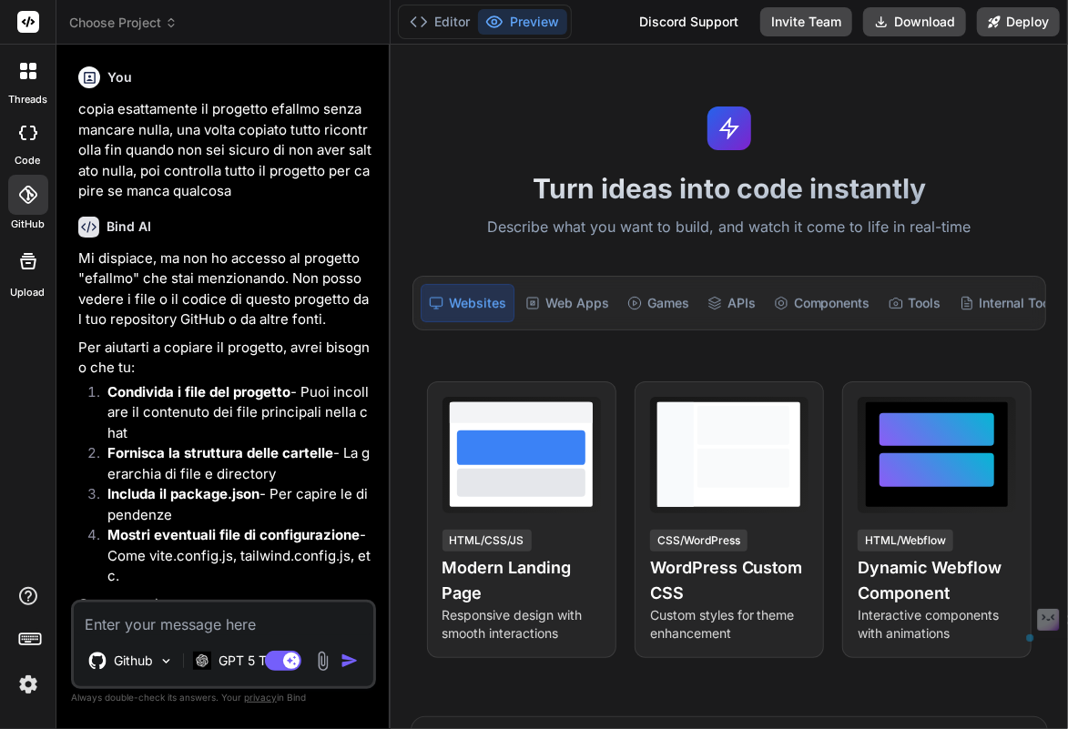
click at [27, 191] on icon at bounding box center [27, 195] width 18 height 18
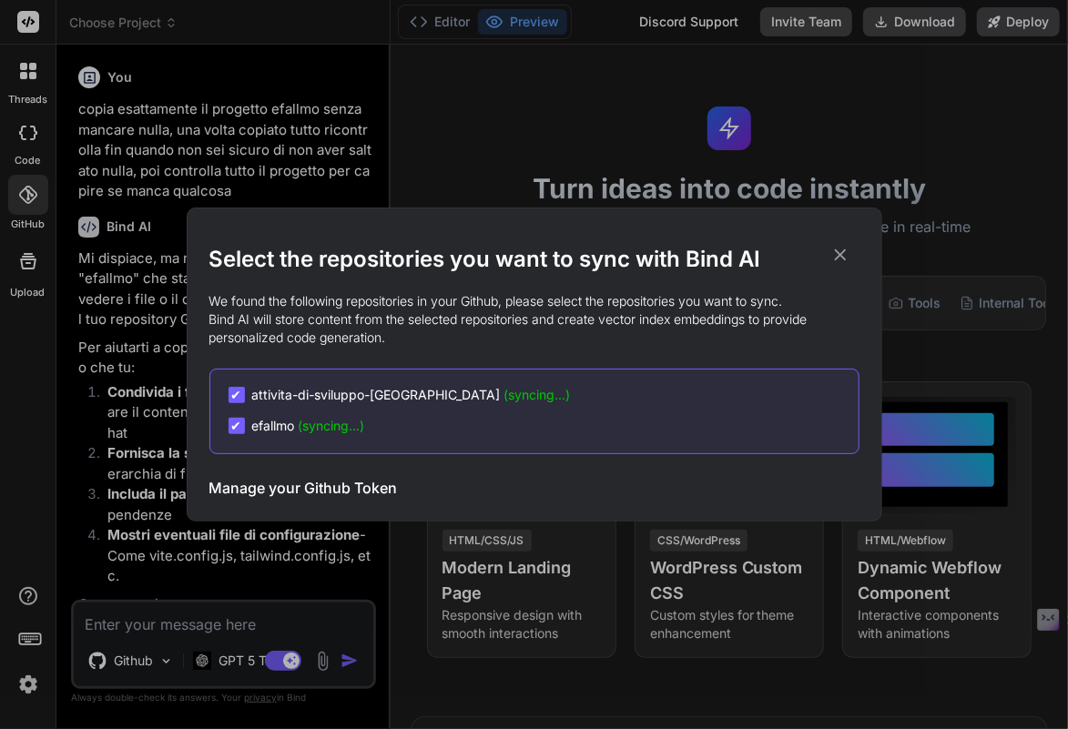
click at [837, 259] on icon at bounding box center [840, 255] width 12 height 12
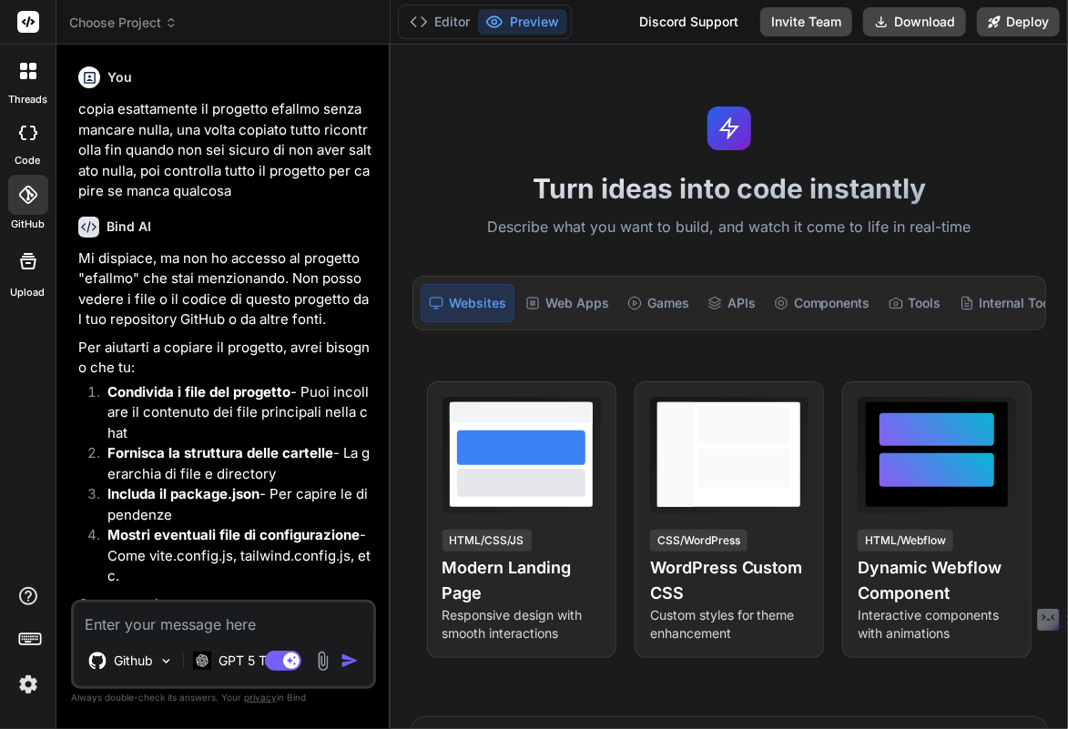
click at [40, 90] on div "threads" at bounding box center [28, 76] width 56 height 63
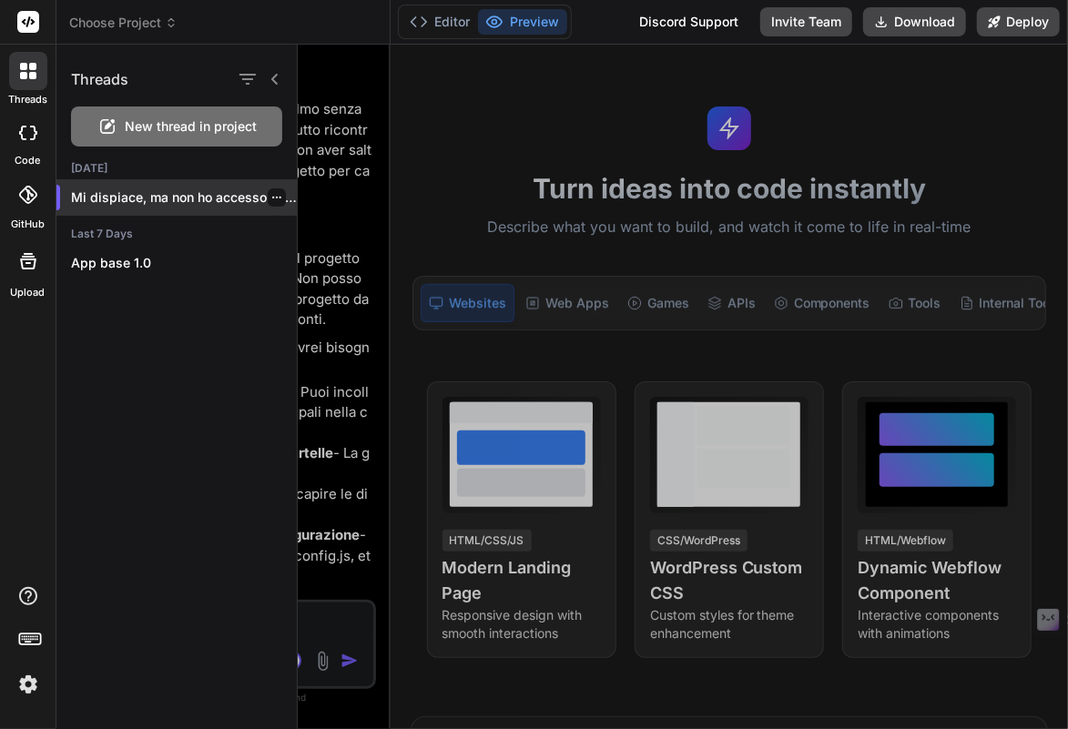
click at [272, 198] on icon "button" at bounding box center [276, 198] width 9 height 2
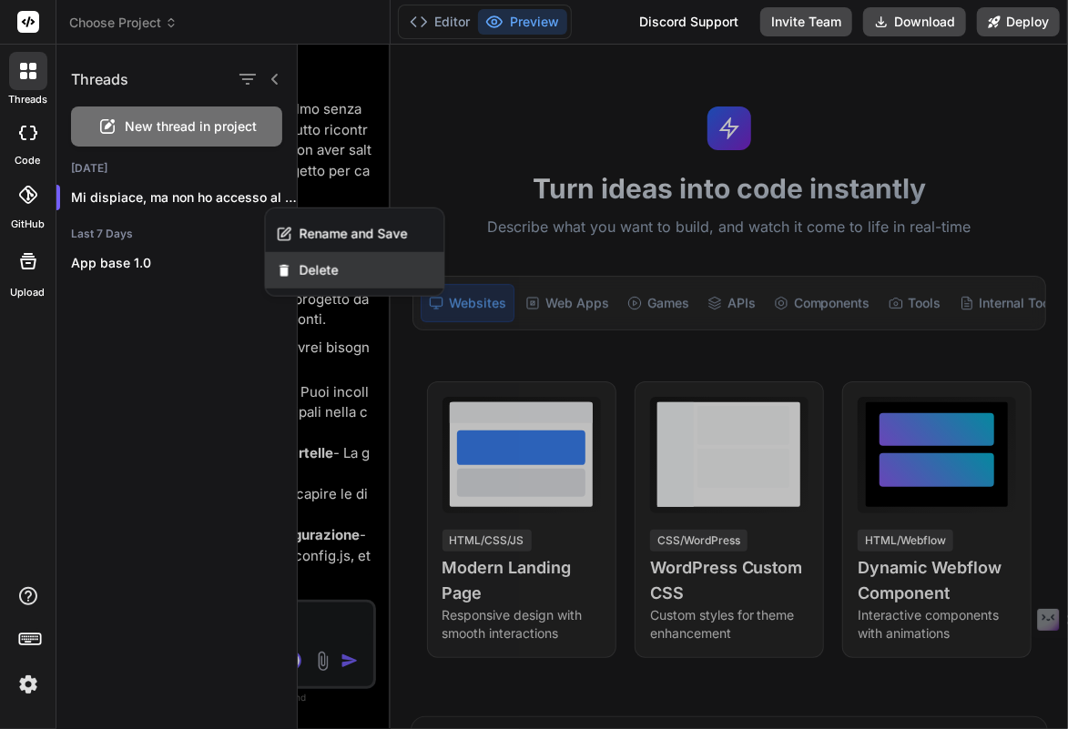
click at [313, 265] on span "Delete" at bounding box center [319, 270] width 39 height 18
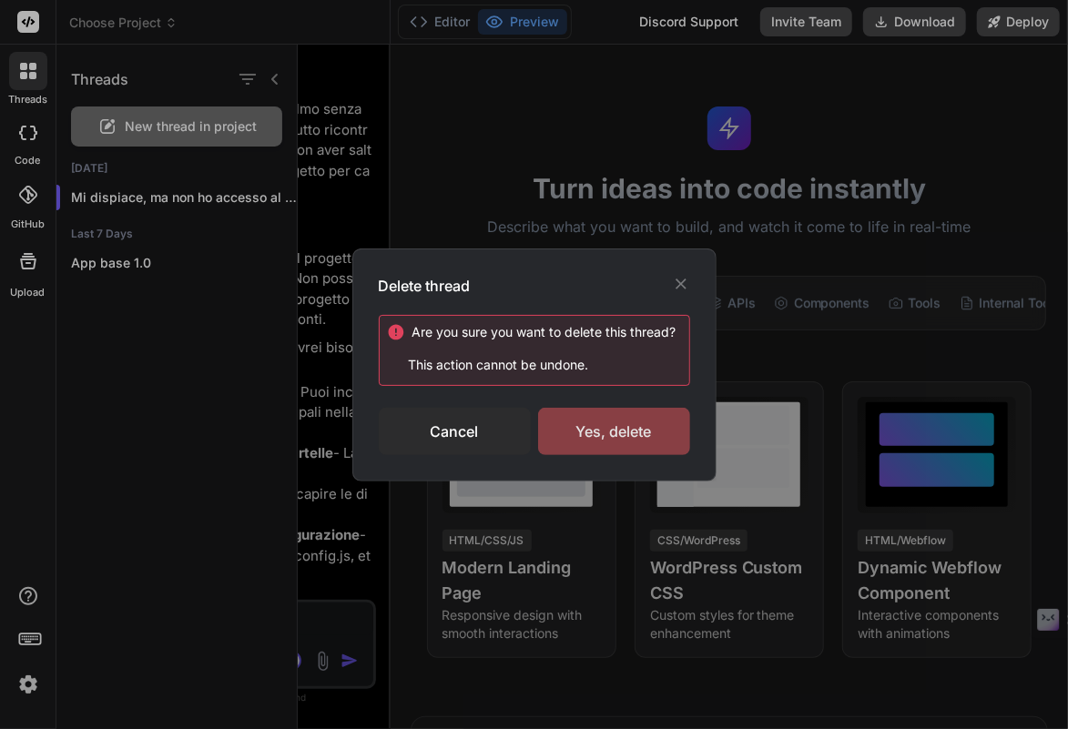
click at [601, 432] on div "Yes, delete" at bounding box center [614, 431] width 152 height 47
click at [177, 126] on div "Delete thread Are you sure you want to delete this thread ? This action cannot …" at bounding box center [534, 364] width 1068 height 729
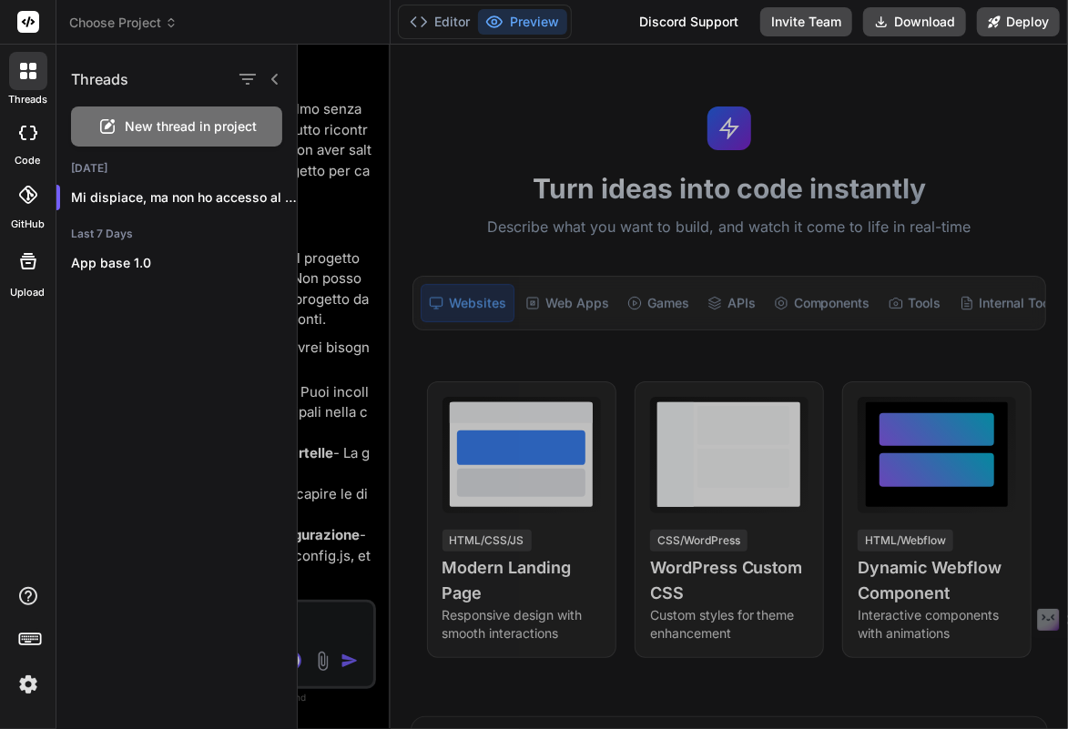
click at [177, 126] on span "New thread in project" at bounding box center [192, 126] width 132 height 18
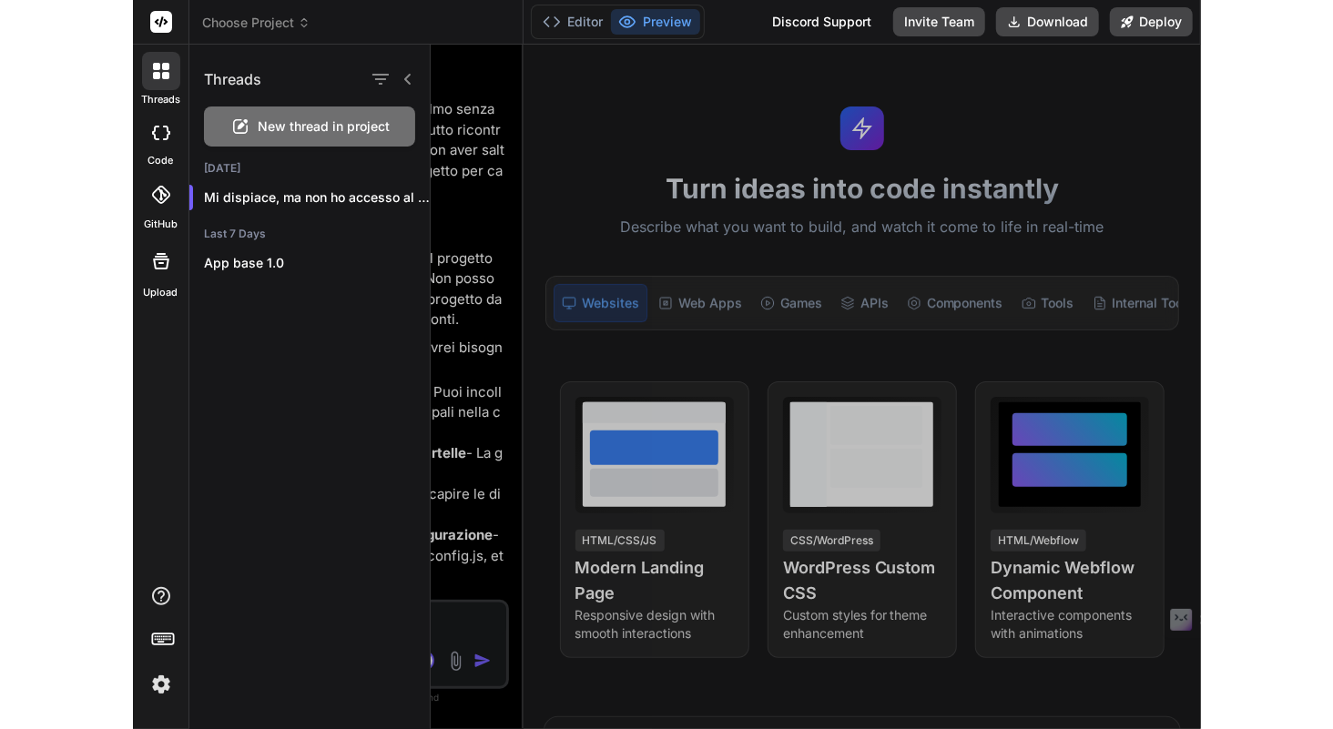
scroll to position [4901, 0]
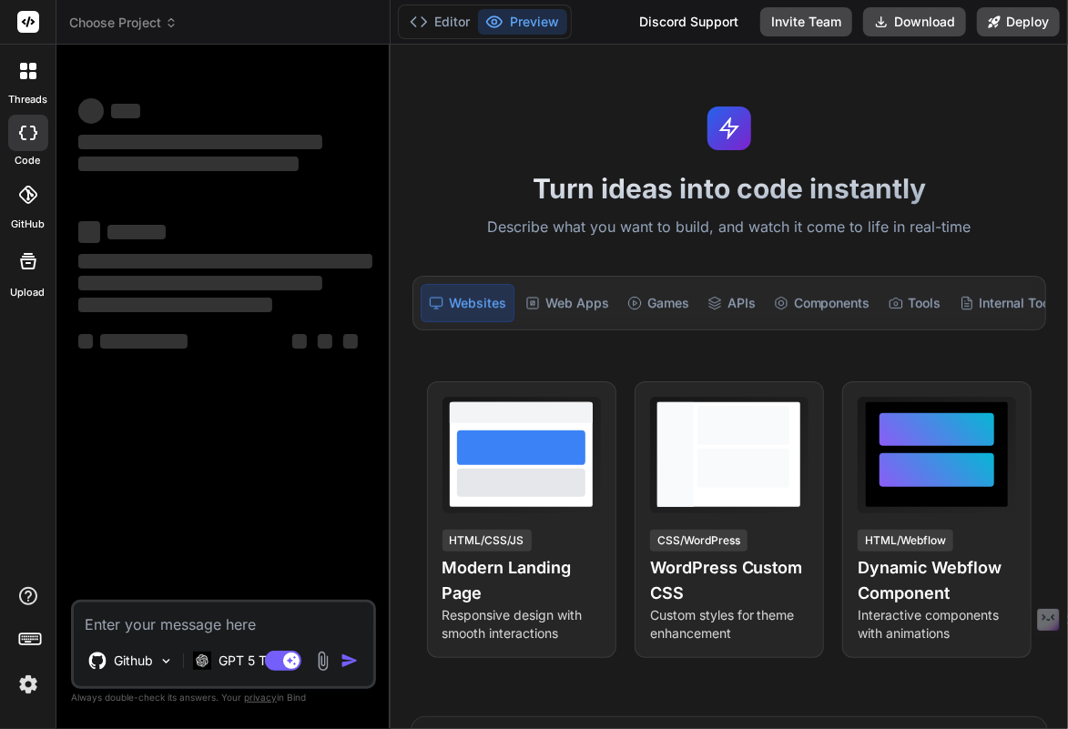
click at [203, 620] on textarea at bounding box center [224, 619] width 300 height 33
paste textarea "copia esattamente il progetto efallmo senza mancare nulla, una volta copiato tu…"
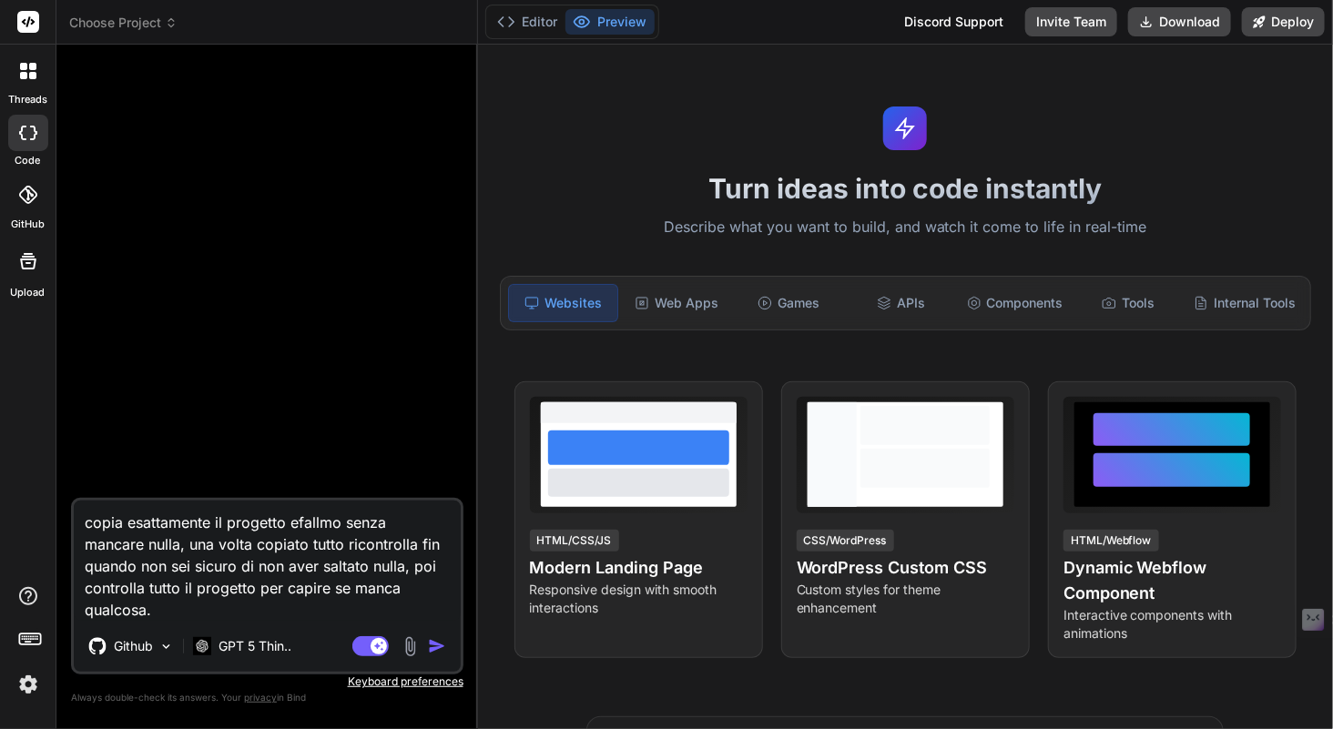
scroll to position [4969, 0]
click at [432, 642] on img "button" at bounding box center [437, 646] width 18 height 18
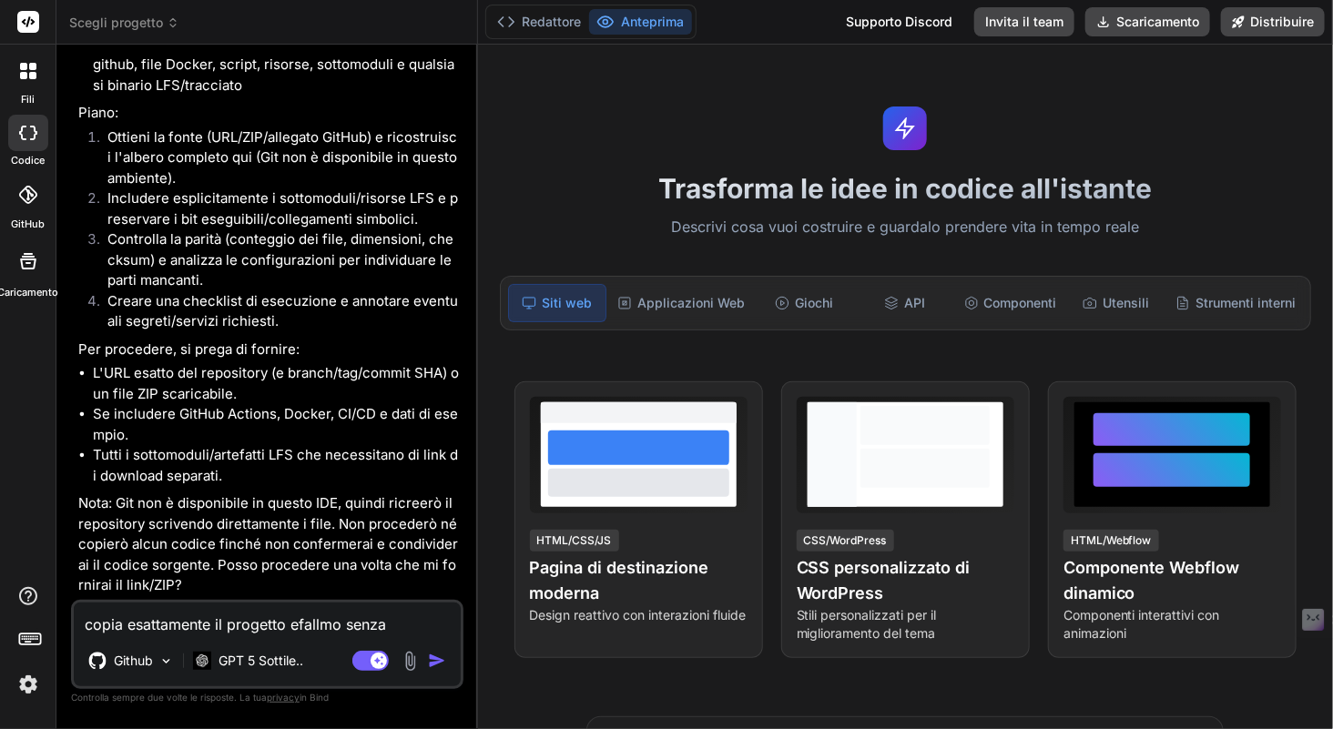
scroll to position [339, 0]
click at [201, 613] on textarea "copia esattamente il progetto efallmo senza mancare nulla, una volta copiato tu…" at bounding box center [267, 619] width 387 height 33
paste textarea "[URL][DOMAIN_NAME]"
click at [78, 624] on textarea "[URL][DOMAIN_NAME]" at bounding box center [267, 619] width 387 height 33
click at [419, 619] on textarea "[URL][DOMAIN_NAME]" at bounding box center [267, 619] width 387 height 33
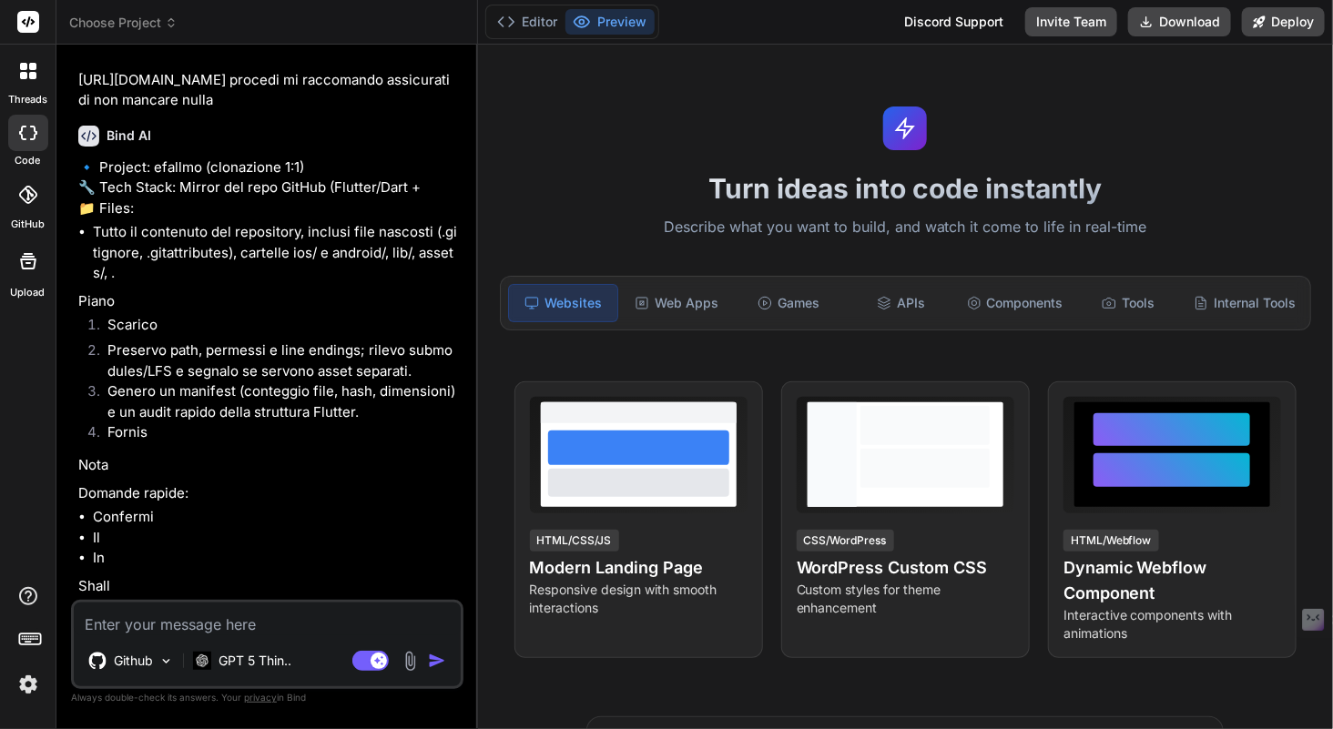
scroll to position [889, 0]
click at [188, 625] on textarea at bounding box center [267, 619] width 387 height 33
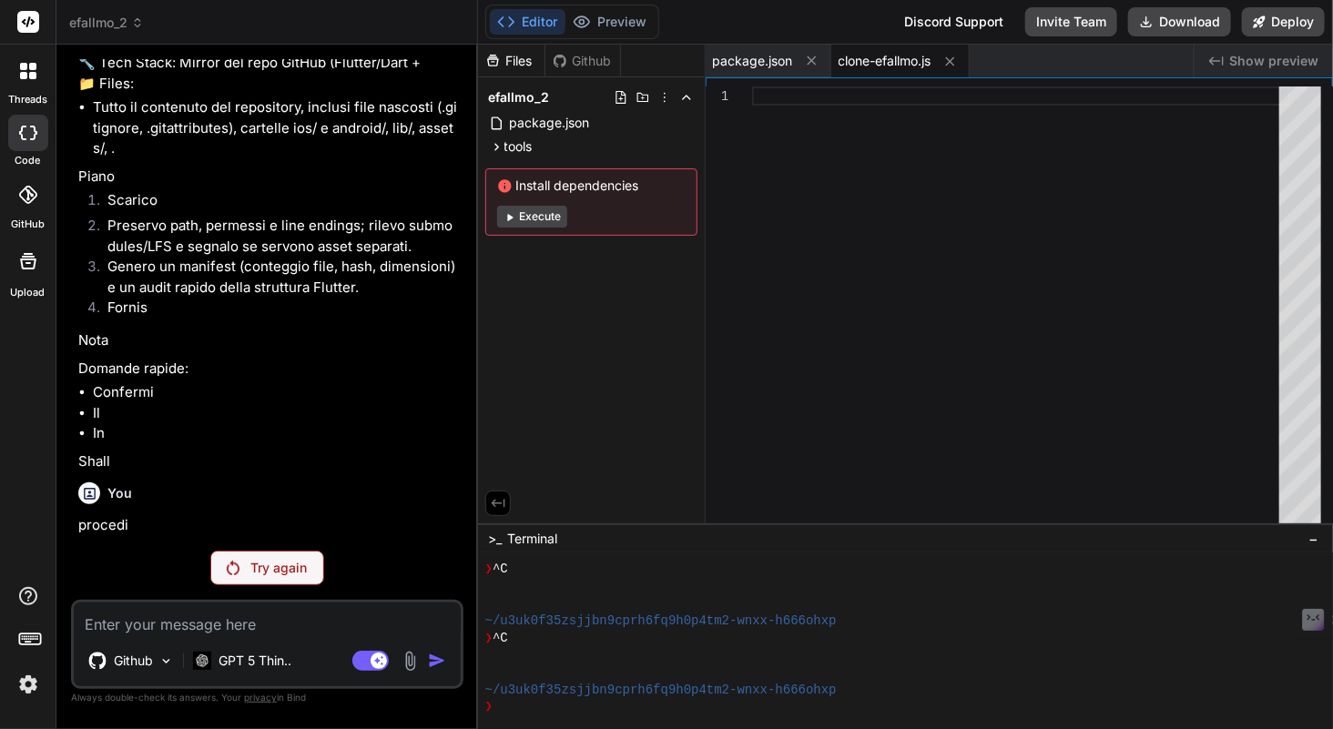
scroll to position [1012, 0]
click at [270, 555] on div "Try again" at bounding box center [267, 568] width 114 height 35
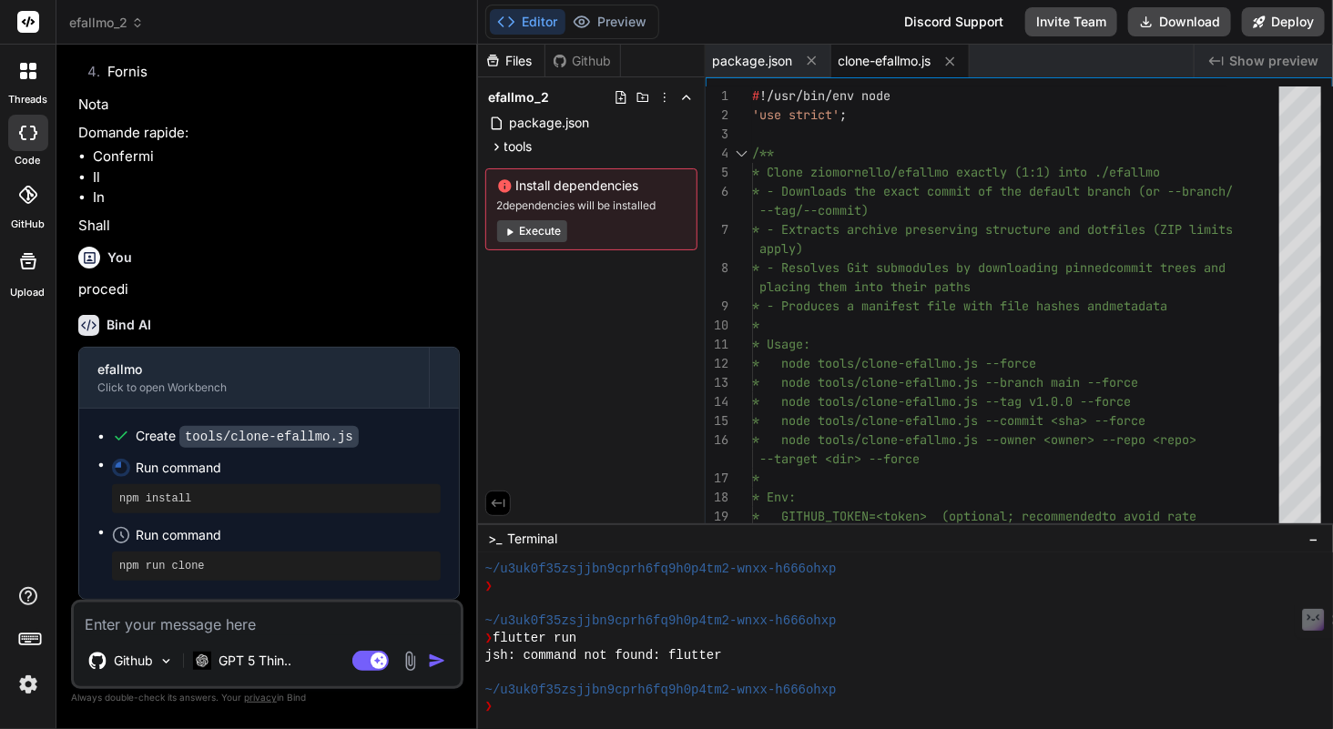
scroll to position [5400, 0]
drag, startPoint x: 233, startPoint y: 494, endPoint x: 107, endPoint y: 495, distance: 125.7
click at [107, 495] on ul "Create tools/clone-efallmo.js Run command npm install Run command npm run clone" at bounding box center [268, 504] width 343 height 154
click at [523, 712] on div "❯" at bounding box center [895, 706] width 821 height 17
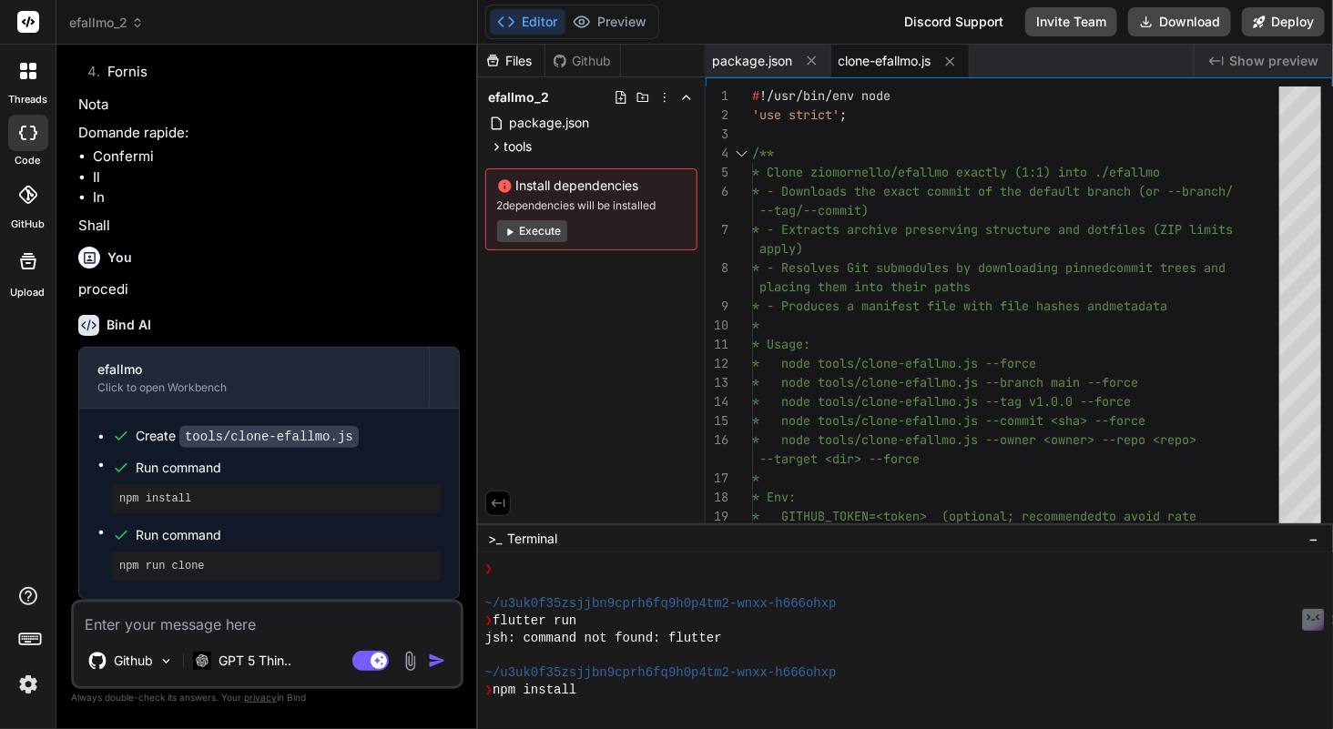
scroll to position [5486, 0]
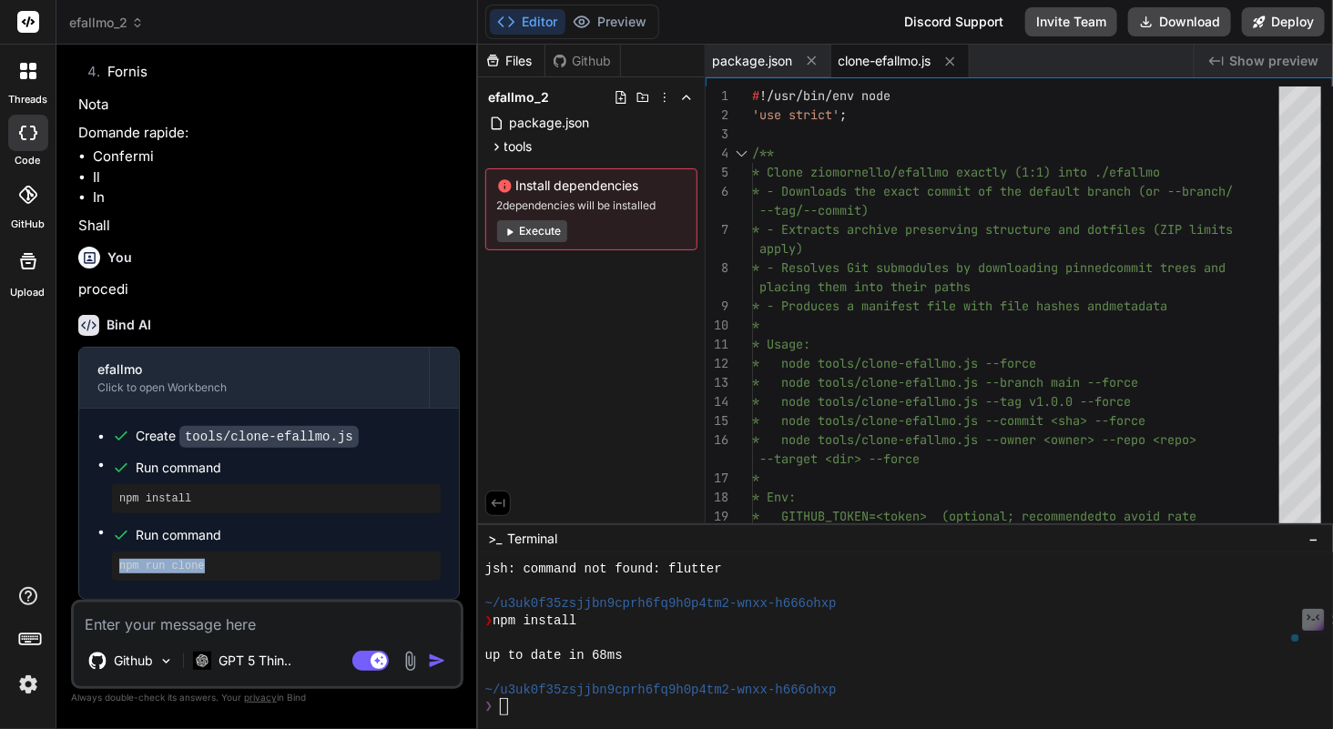
drag, startPoint x: 236, startPoint y: 564, endPoint x: 111, endPoint y: 565, distance: 124.7
click at [112, 565] on div "npm run clone" at bounding box center [276, 566] width 329 height 29
click at [545, 715] on div "❯" at bounding box center [895, 706] width 821 height 17
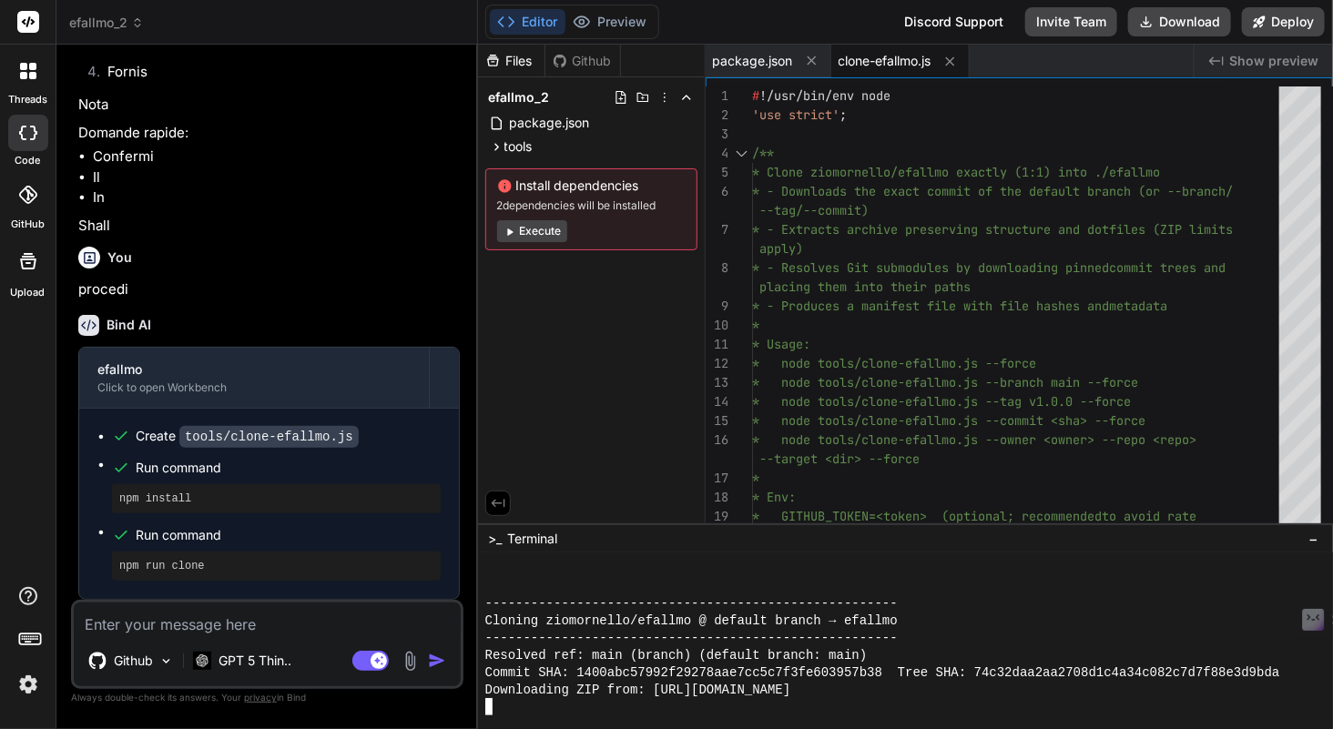
scroll to position [5743, 0]
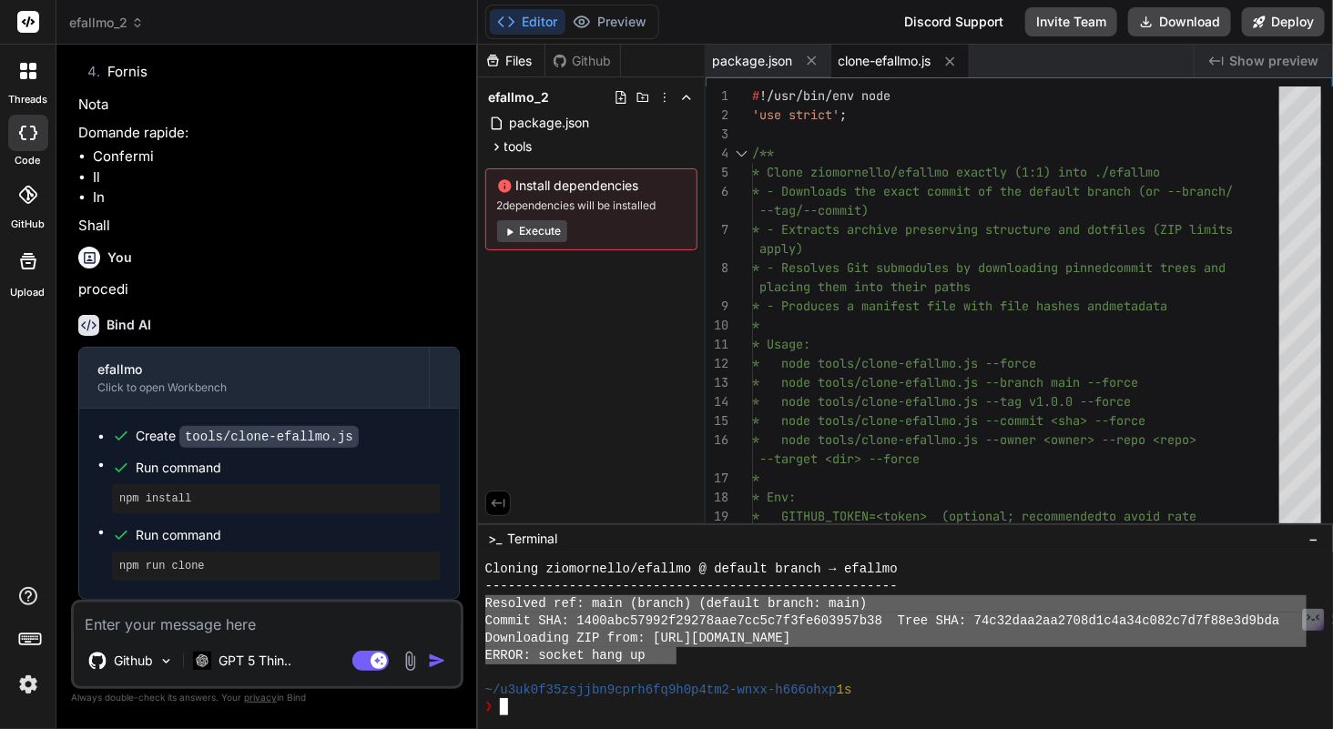
drag, startPoint x: 677, startPoint y: 664, endPoint x: 482, endPoint y: 606, distance: 204.0
click at [482, 606] on div "OOOOOOOOOOOOOOOOOOOOOOOOOOOOOOOO rrrrrrrrrrrrrrrrrrrrrrrrrrrrrrrr Cloning ziomo…" at bounding box center [905, 642] width 855 height 176
click at [331, 621] on textarea at bounding box center [267, 619] width 387 height 33
paste textarea "Resolved ref: main (branch) (default branch: main) Commit SHA: 1400abc57992f292…"
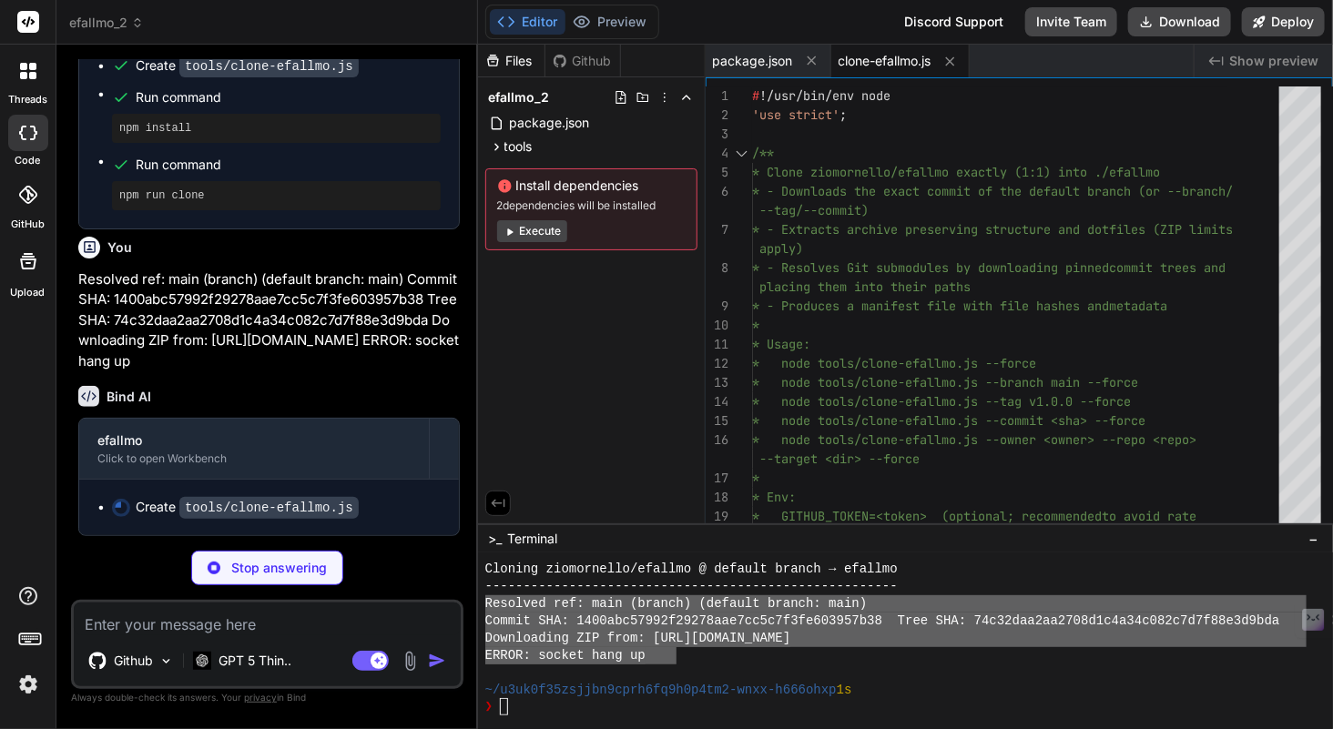
scroll to position [1617, 0]
click at [592, 59] on div "Github" at bounding box center [582, 61] width 75 height 18
click at [574, 61] on div "Github" at bounding box center [582, 61] width 75 height 18
click at [21, 197] on icon at bounding box center [27, 195] width 18 height 18
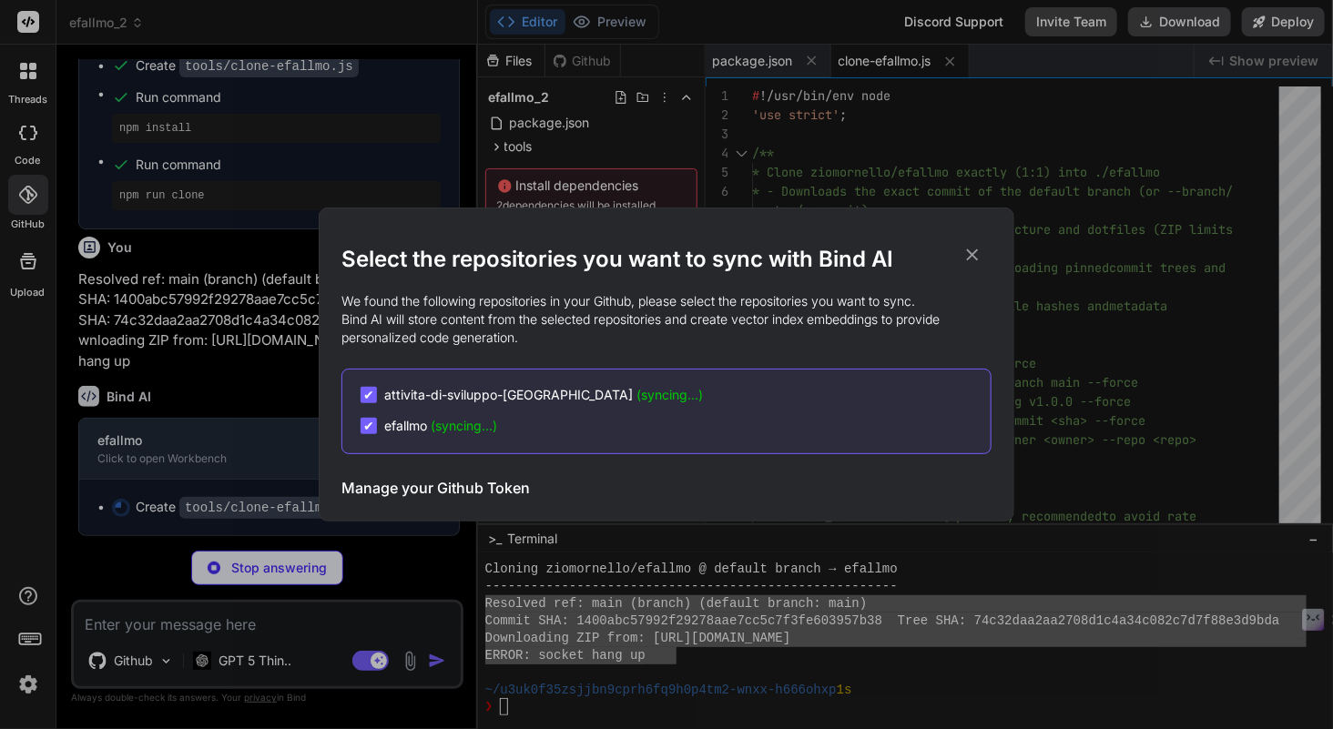
click at [975, 255] on icon at bounding box center [972, 255] width 20 height 20
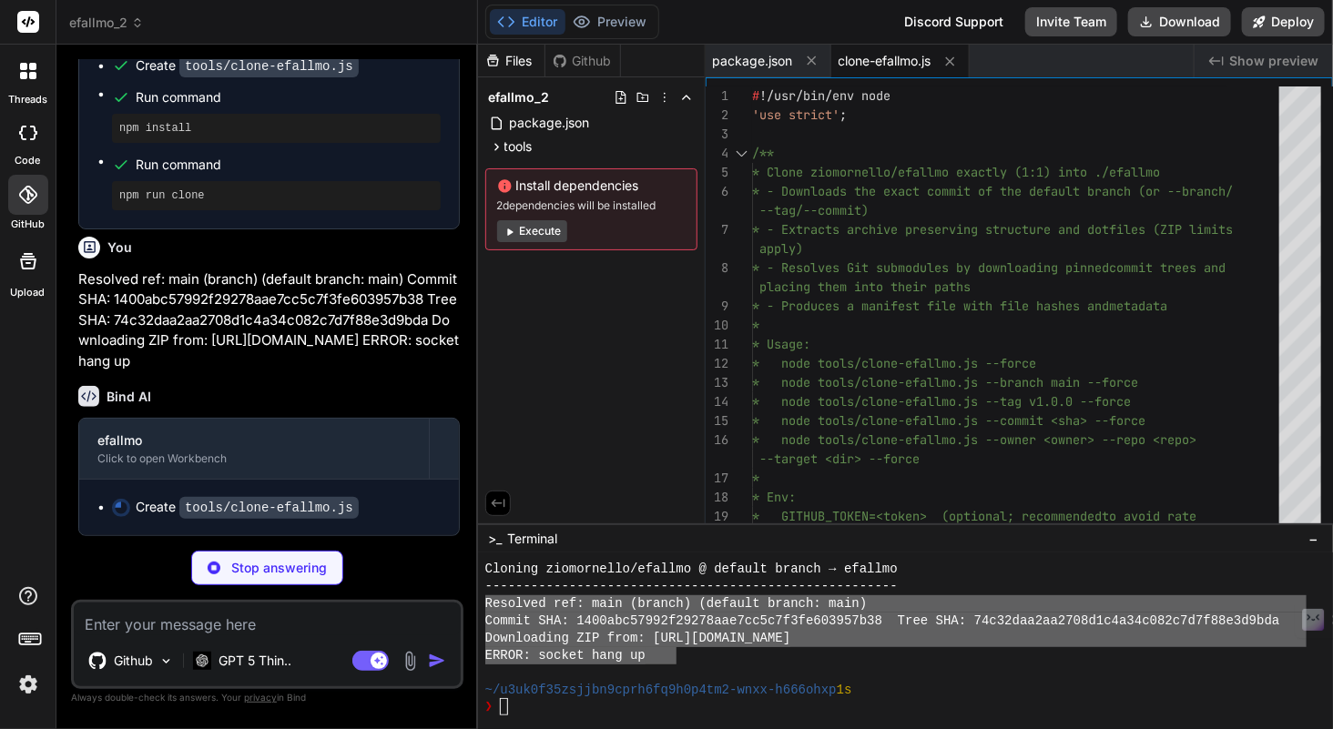
click at [278, 564] on p "Stop answering" at bounding box center [279, 568] width 96 height 18
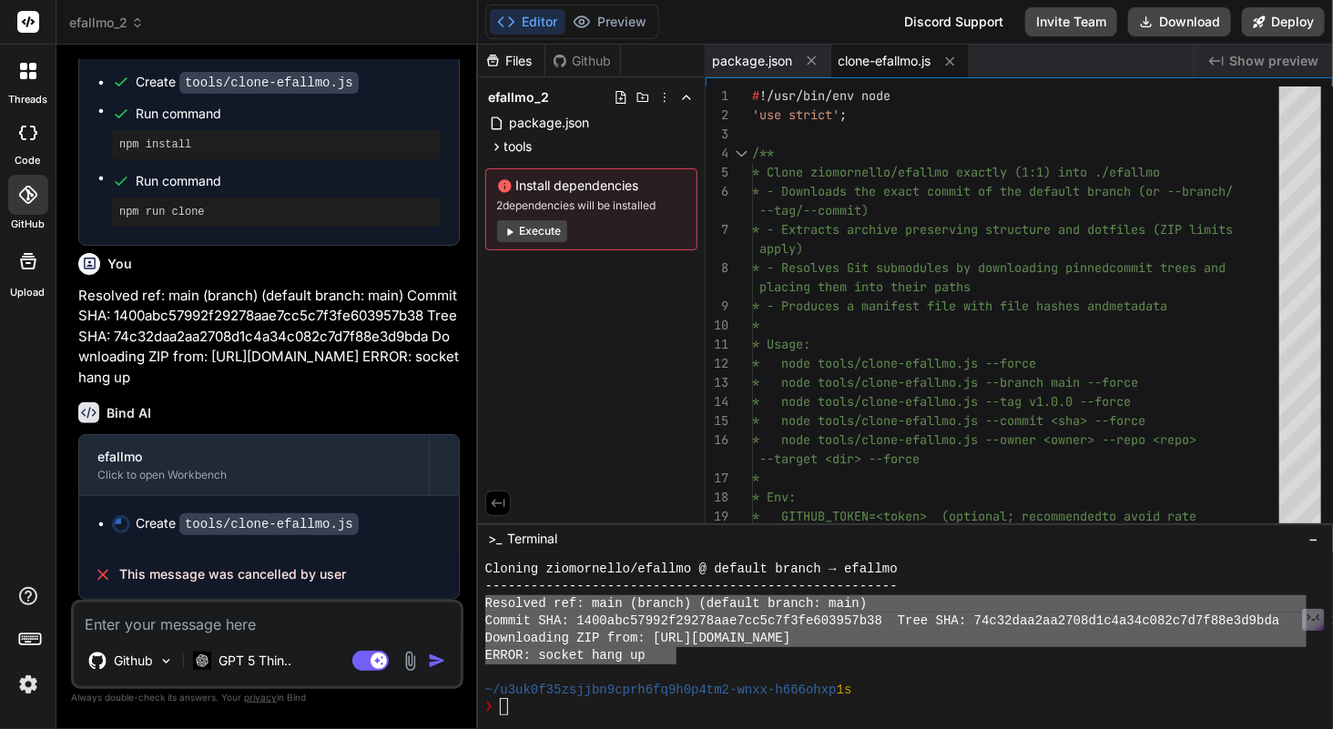
scroll to position [1601, 0]
click at [30, 76] on icon at bounding box center [32, 75] width 7 height 7
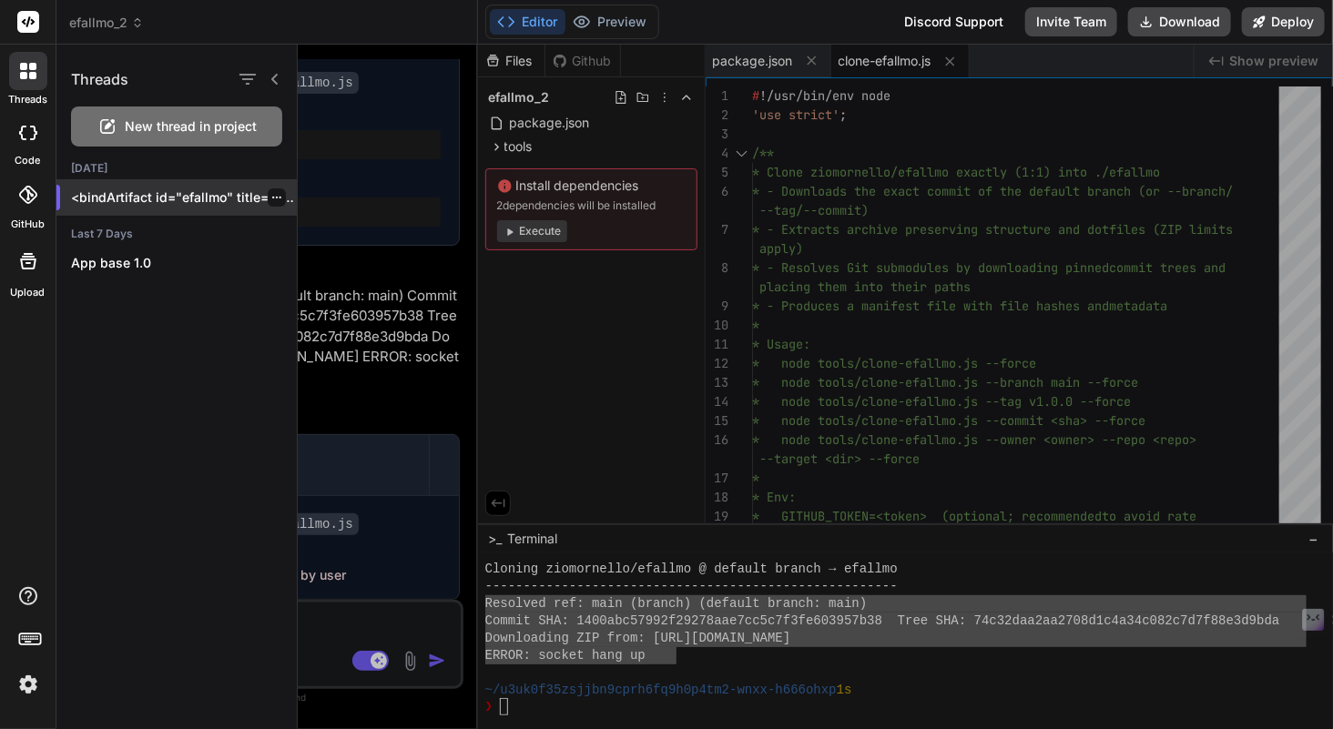
click at [273, 198] on icon "button" at bounding box center [276, 197] width 11 height 11
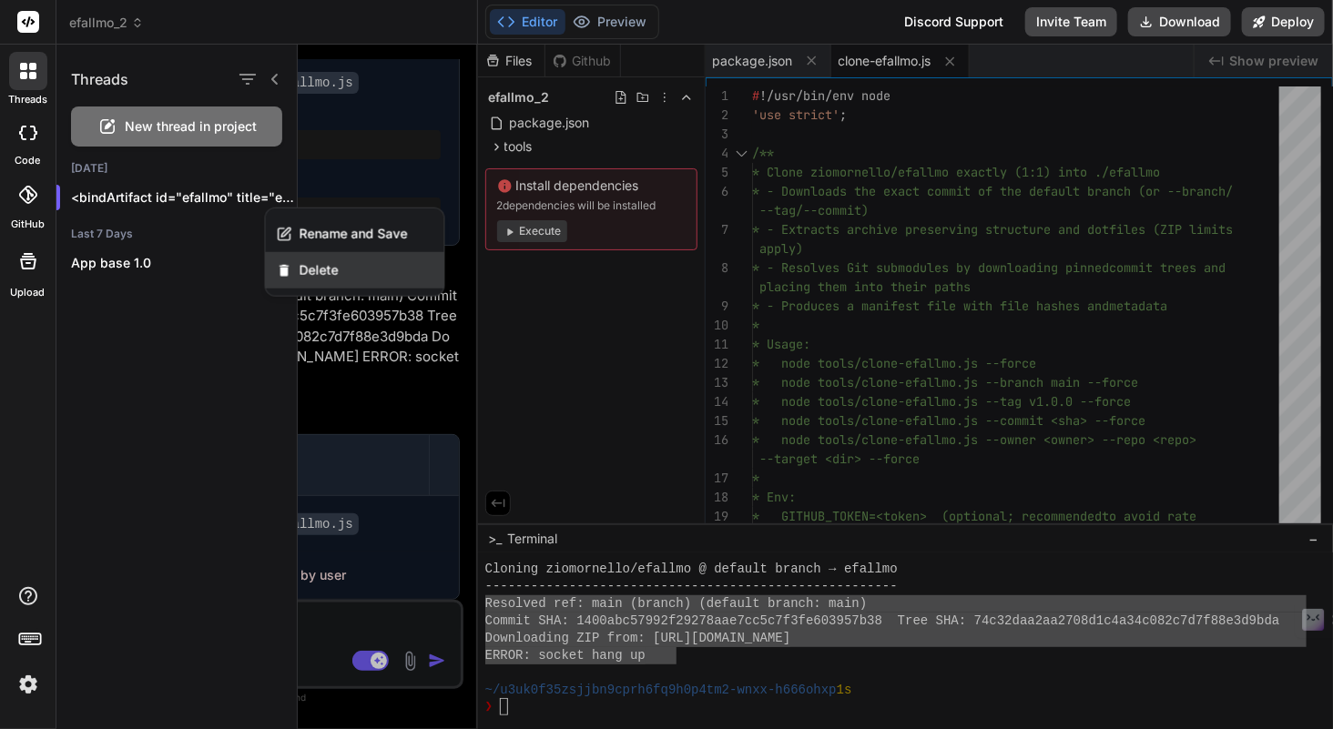
click at [323, 274] on span "Delete" at bounding box center [319, 270] width 39 height 18
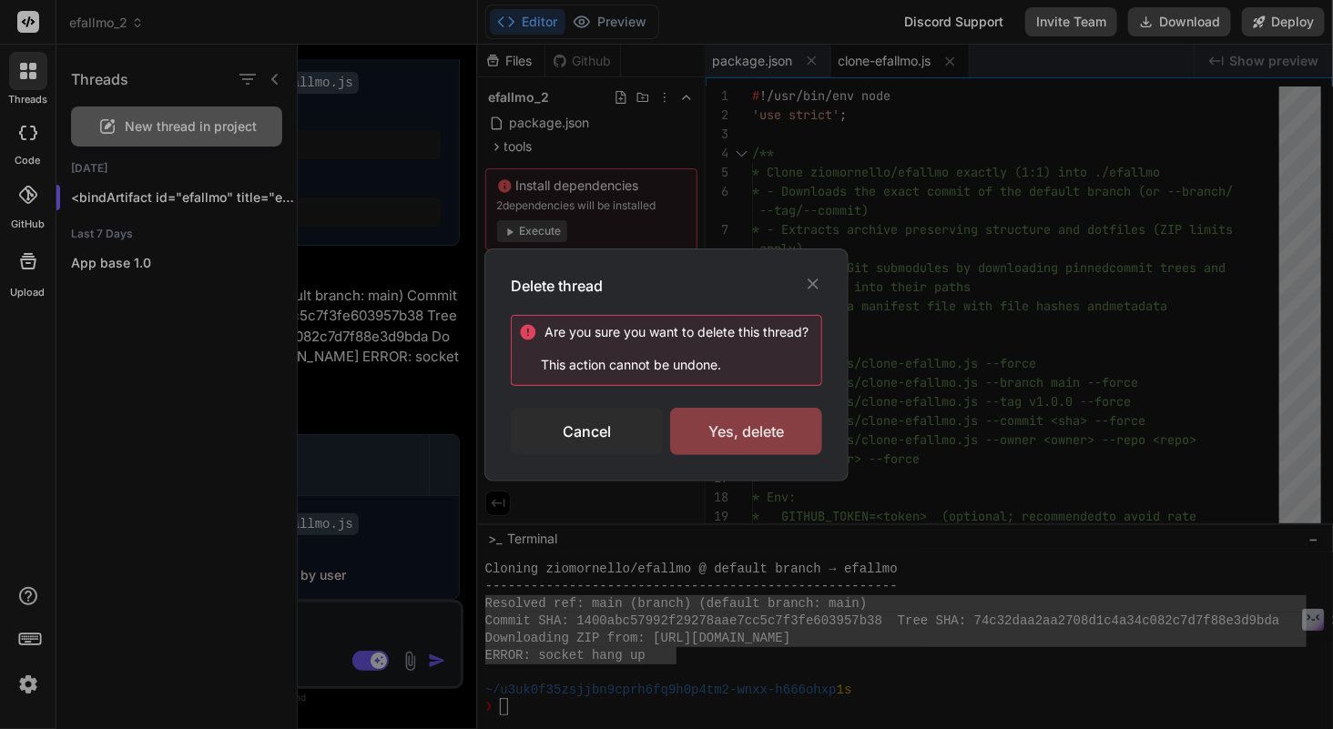
click at [716, 429] on div "Yes, delete" at bounding box center [746, 431] width 152 height 47
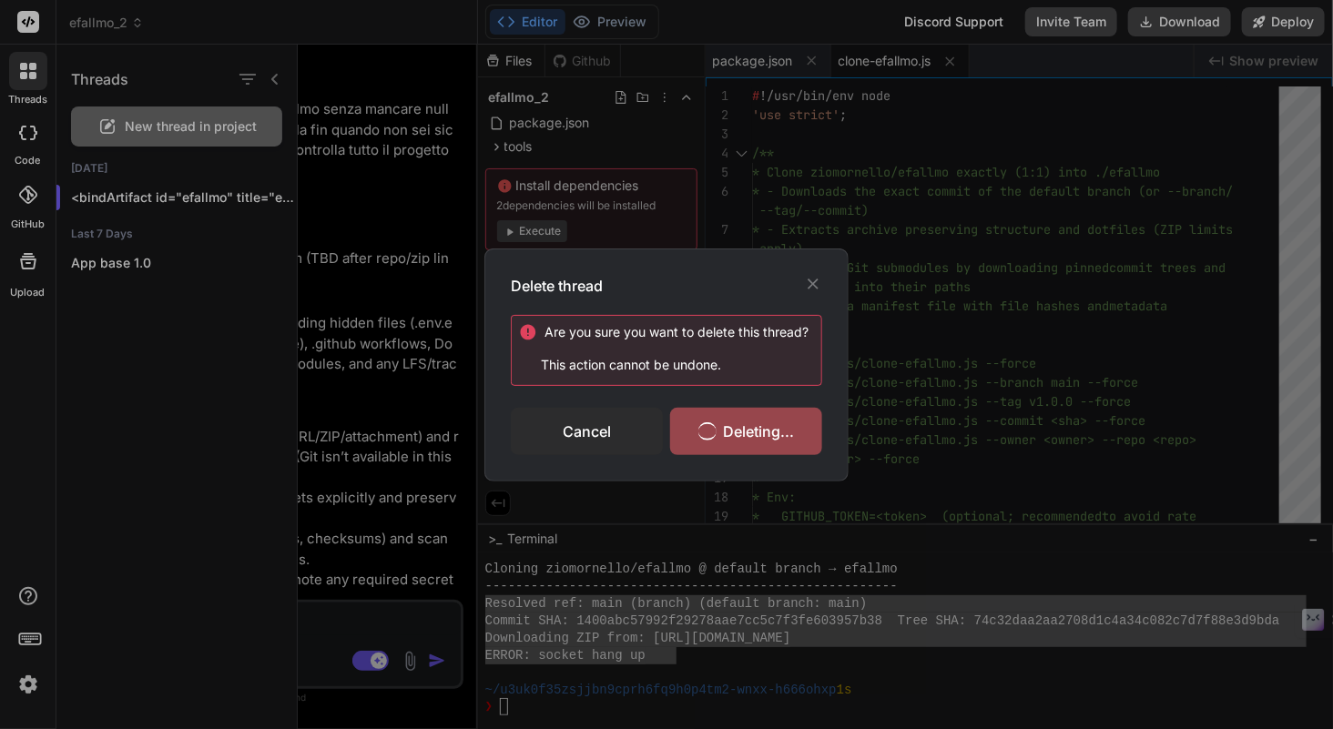
scroll to position [5813, 0]
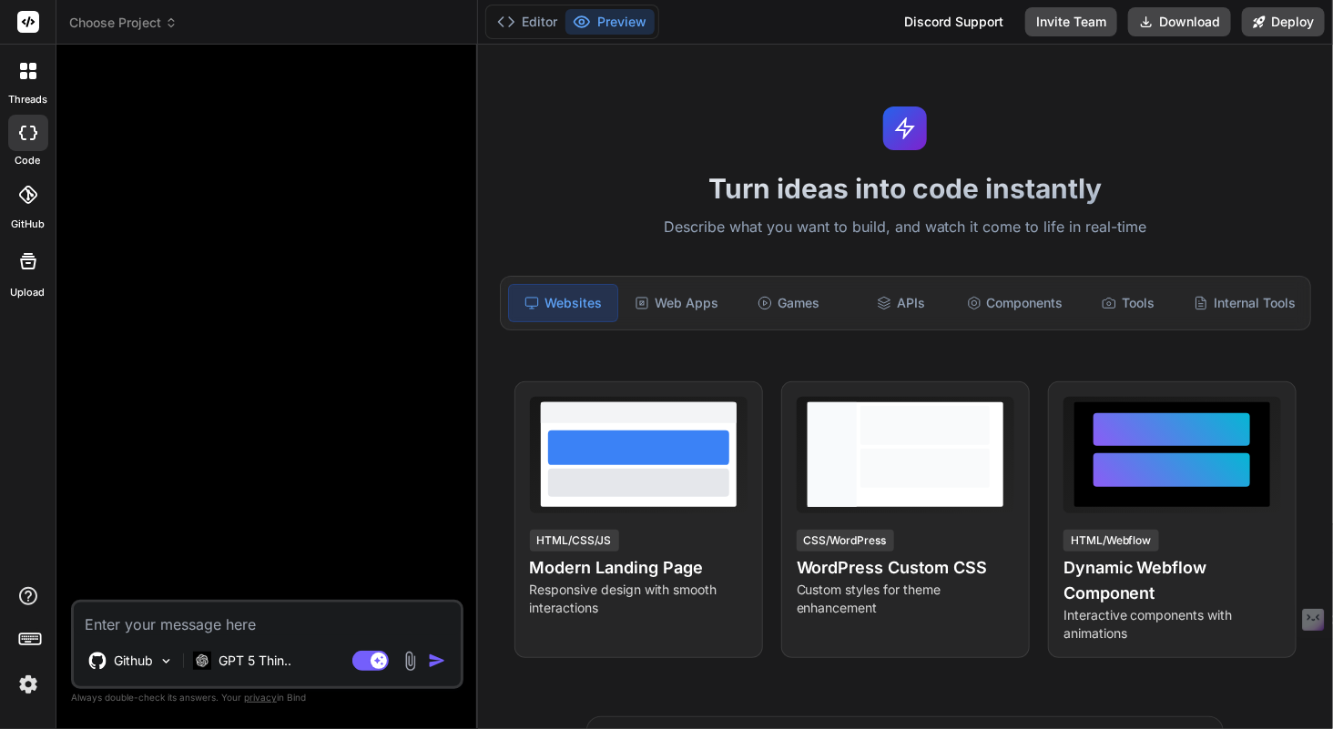
click at [173, 629] on textarea at bounding box center [267, 619] width 387 height 33
click at [236, 664] on p "GPT 5 Thin.." at bounding box center [255, 661] width 73 height 18
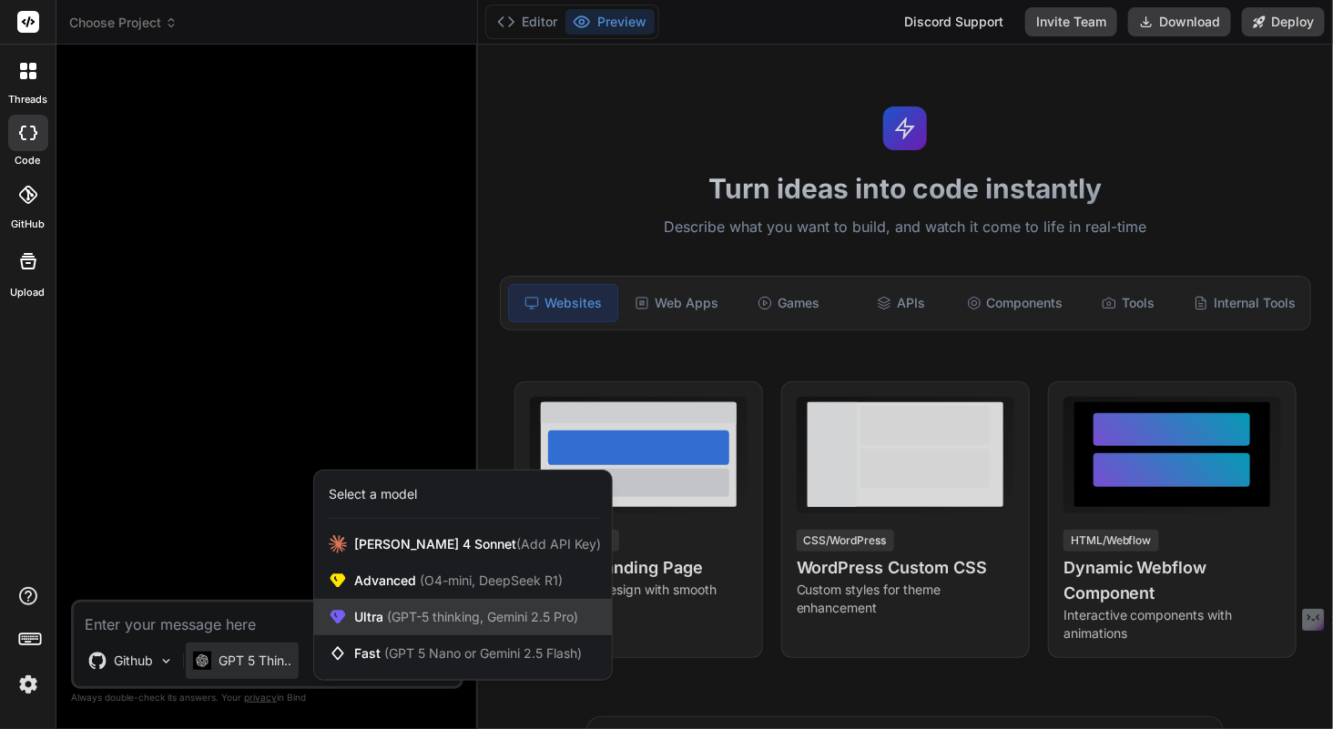
click at [388, 630] on div "Ultra (GPT-5 thinking, Gemini 2.5 Pro)" at bounding box center [463, 617] width 298 height 36
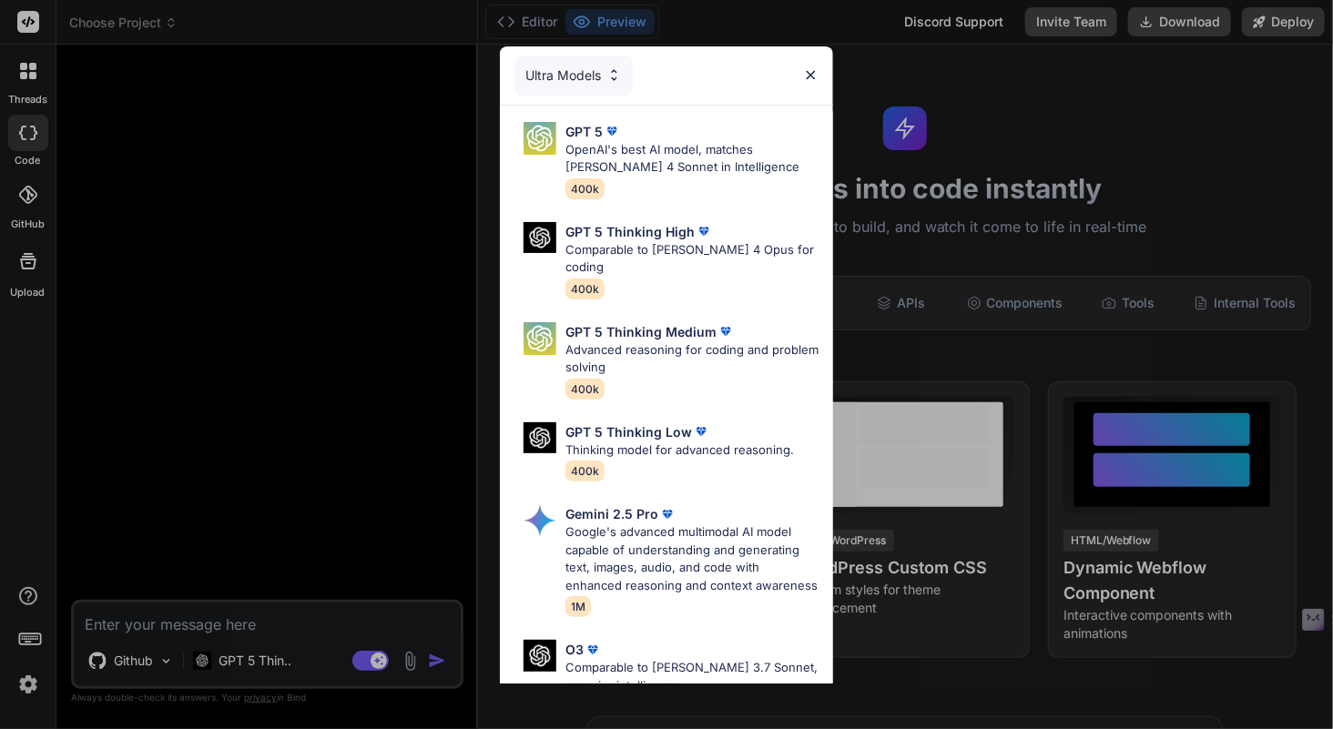
scroll to position [187, 0]
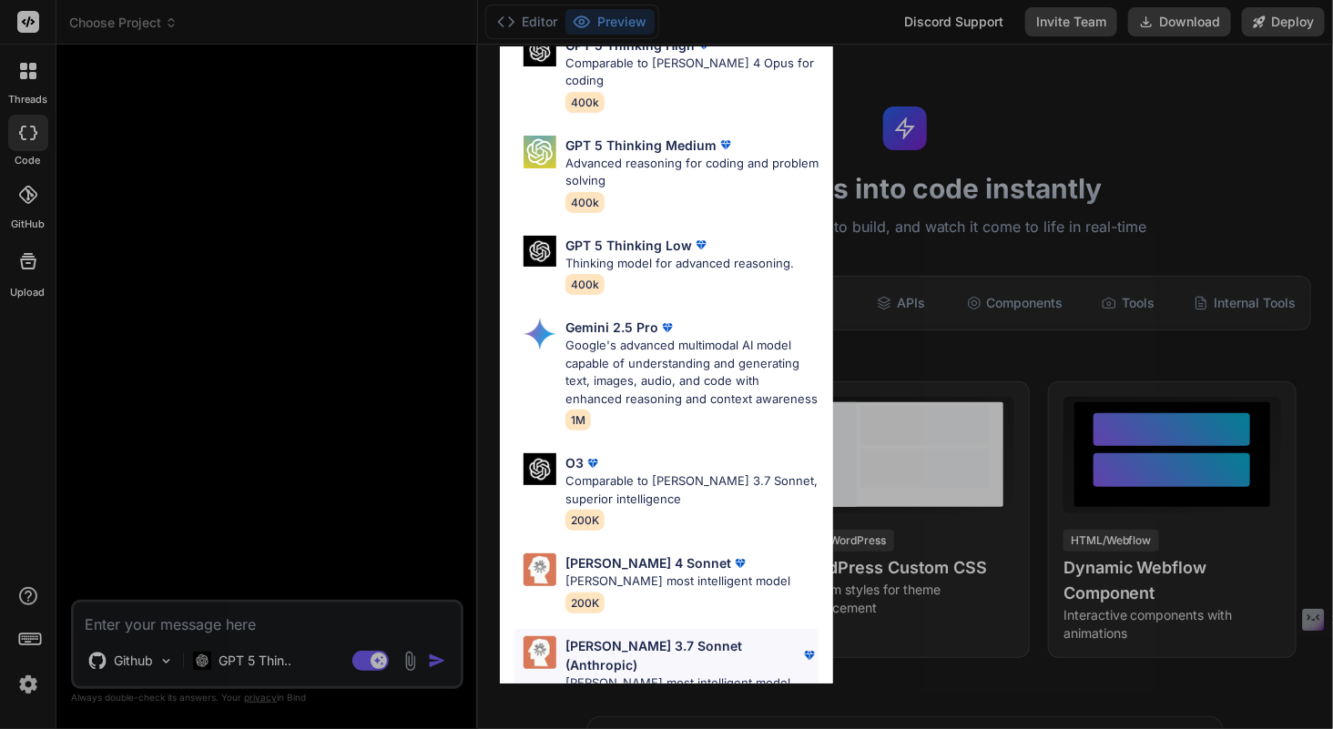
click at [687, 675] on p "[PERSON_NAME] most intelligent model" at bounding box center [691, 684] width 253 height 18
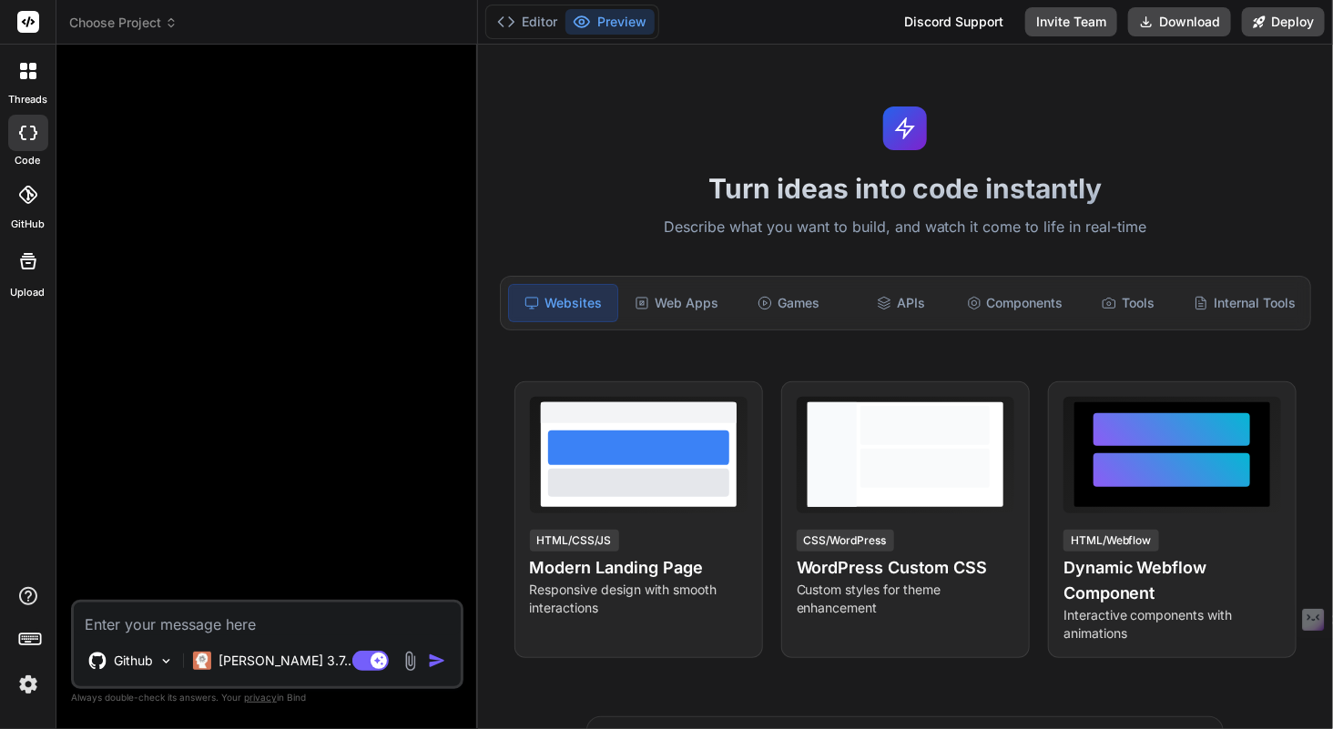
click at [227, 621] on textarea at bounding box center [267, 619] width 387 height 33
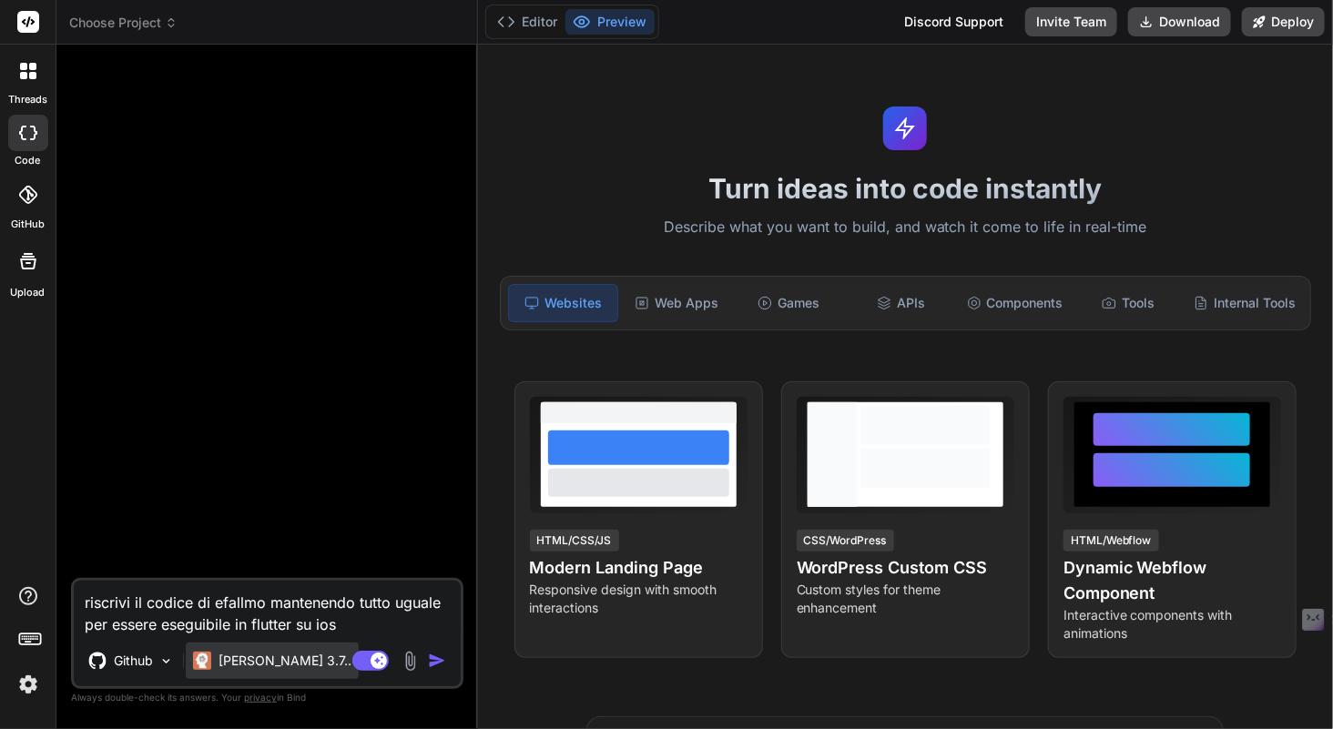
click at [232, 665] on p "[PERSON_NAME] 3.7.." at bounding box center [285, 661] width 133 height 18
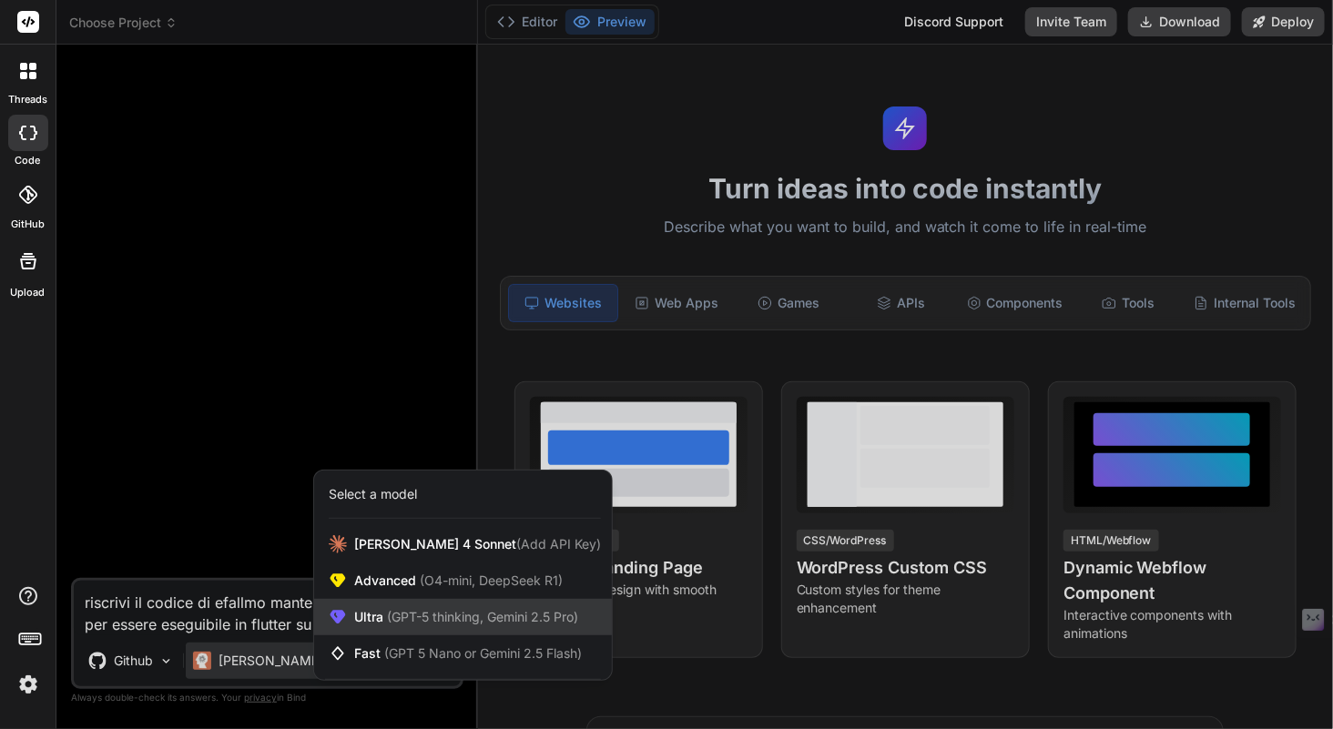
click at [415, 621] on span "(GPT-5 thinking, Gemini 2.5 Pro)" at bounding box center [480, 616] width 195 height 15
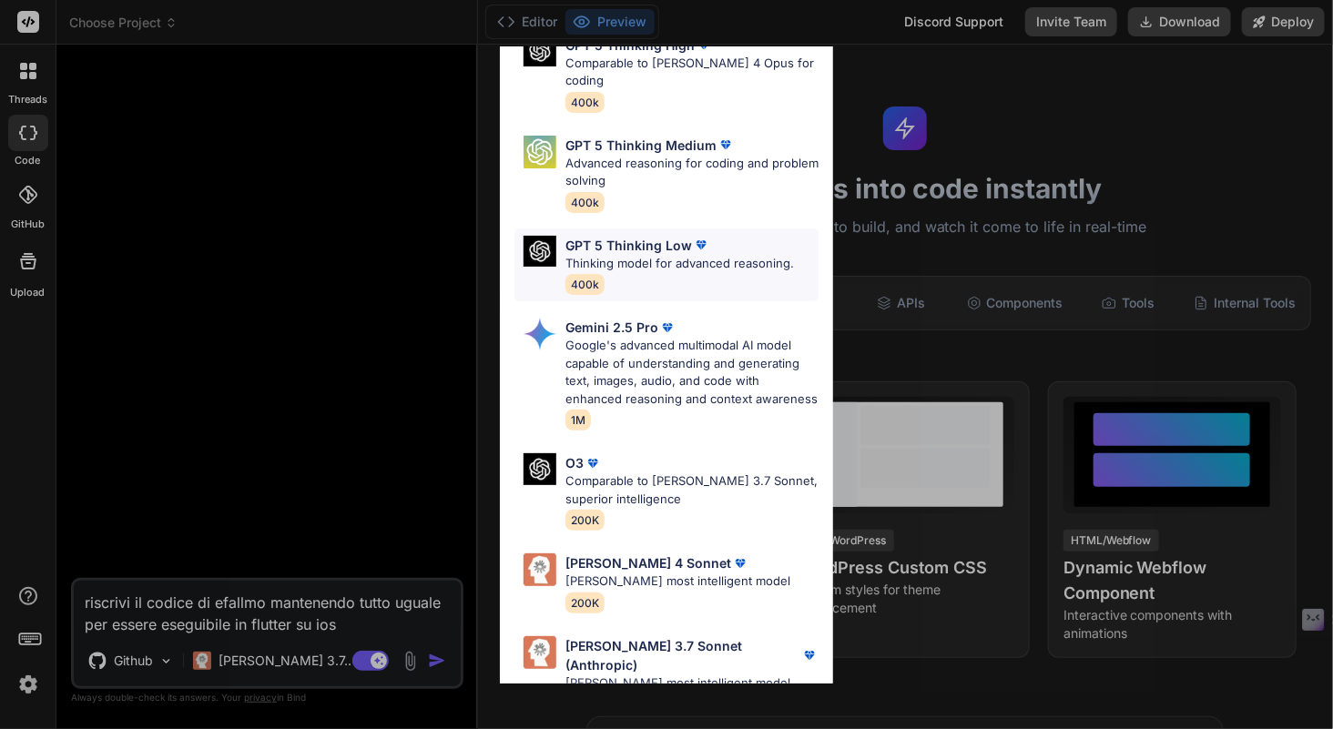
scroll to position [158, 0]
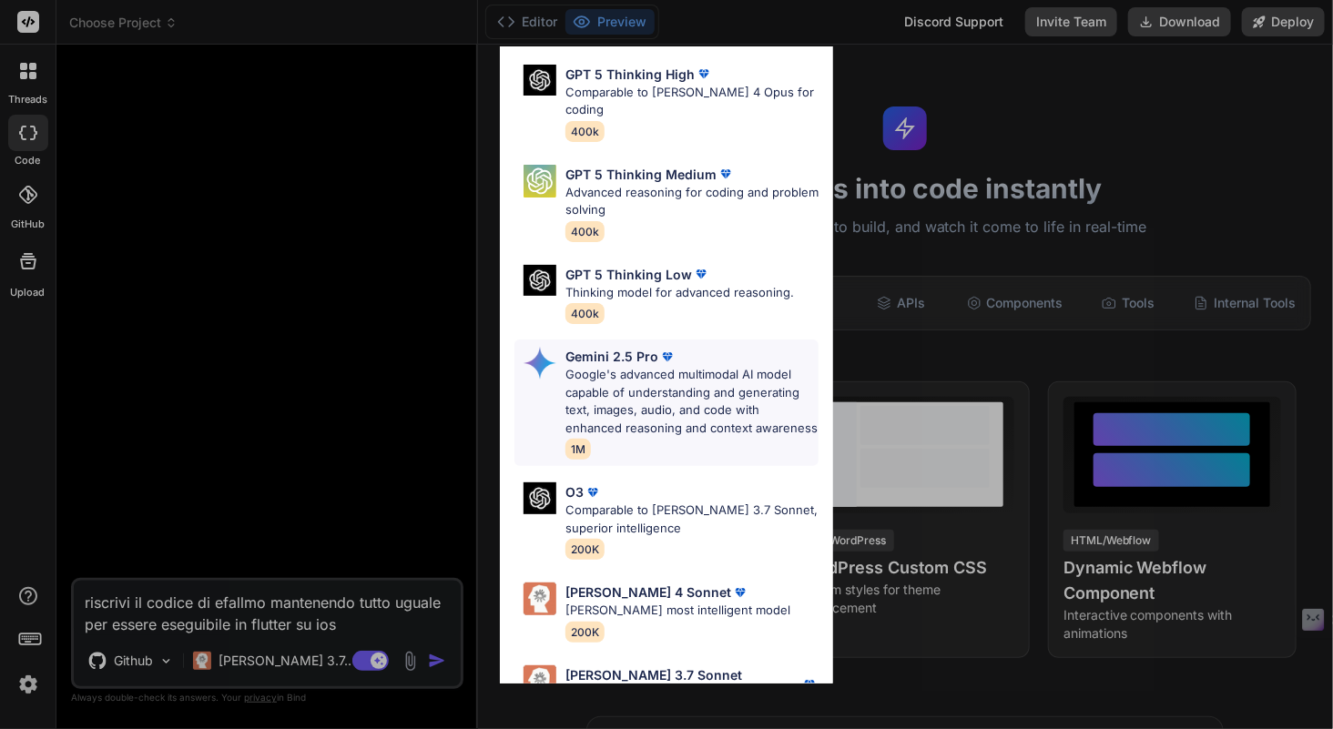
click at [676, 381] on p "Google's advanced multimodal AI model capable of understanding and generating t…" at bounding box center [691, 401] width 253 height 71
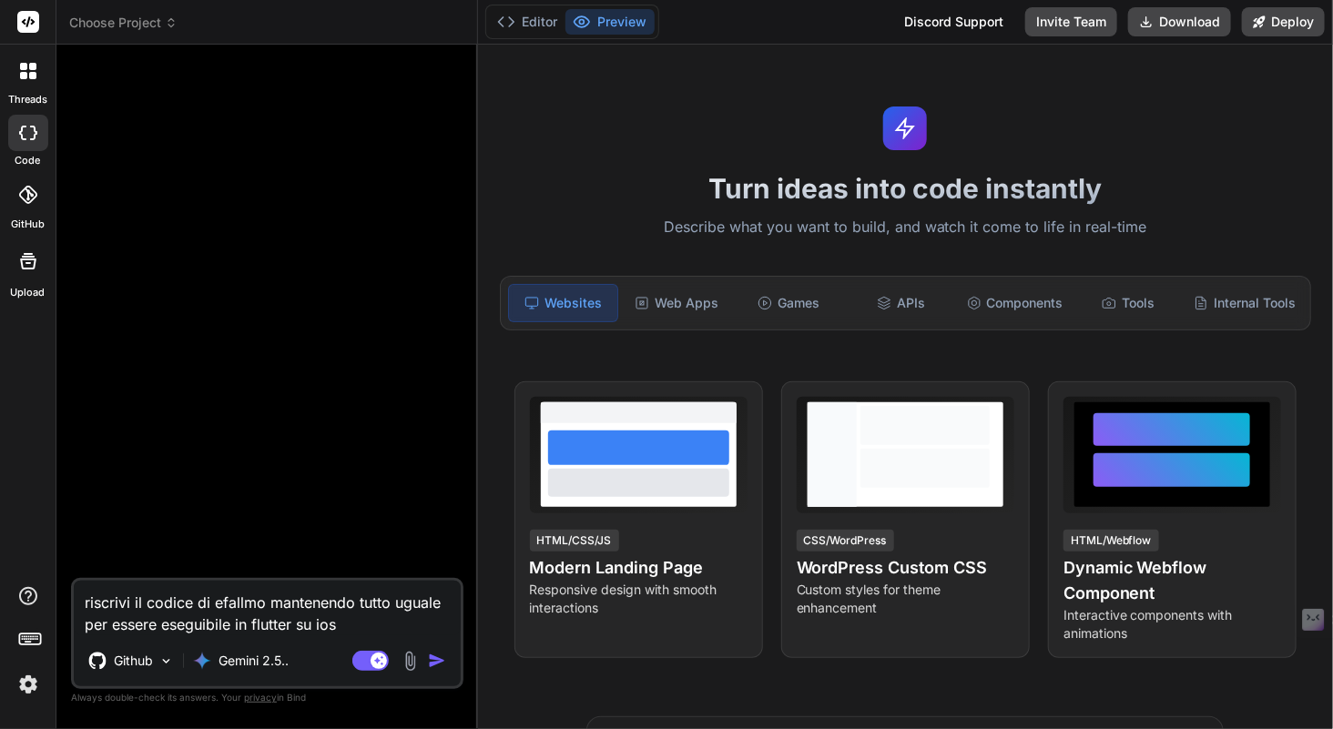
click at [357, 629] on textarea "riscrivi il codice di efallmo mantenendo tutto uguale per essere eseguibile in …" at bounding box center [267, 608] width 387 height 55
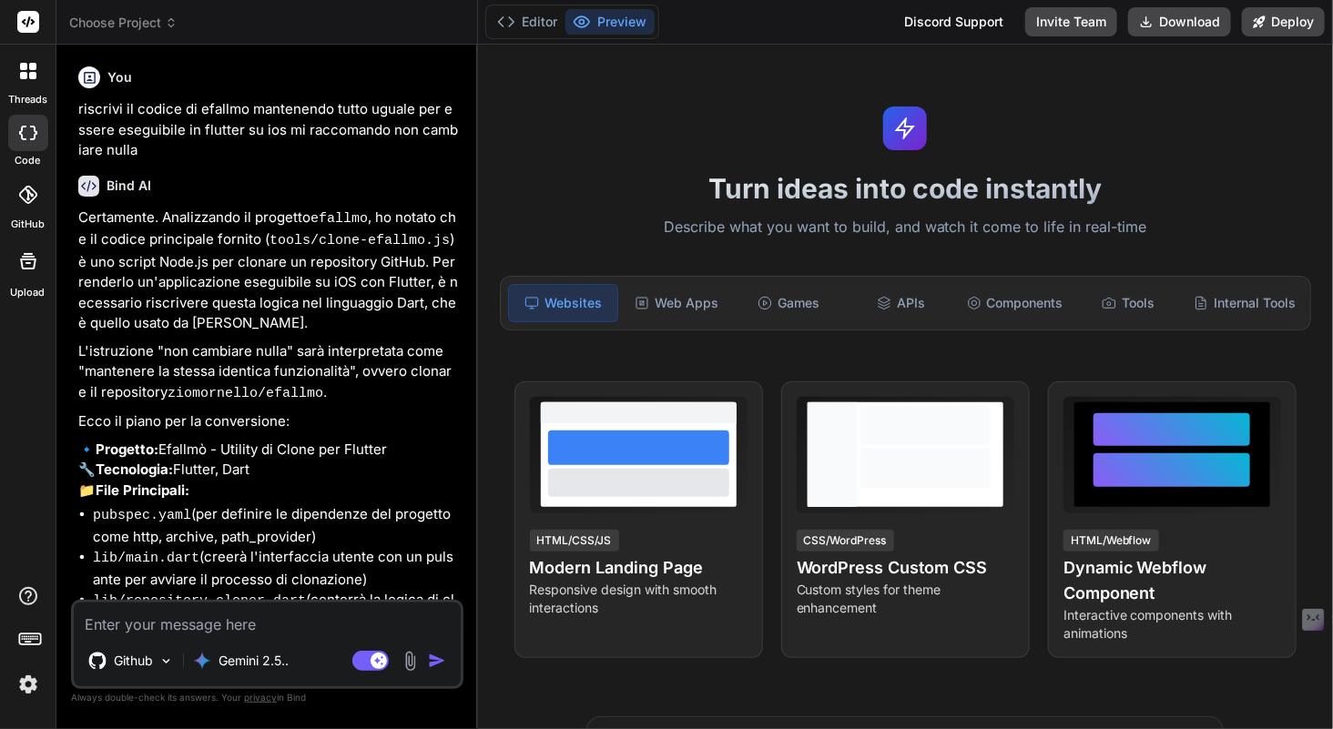
scroll to position [142, 0]
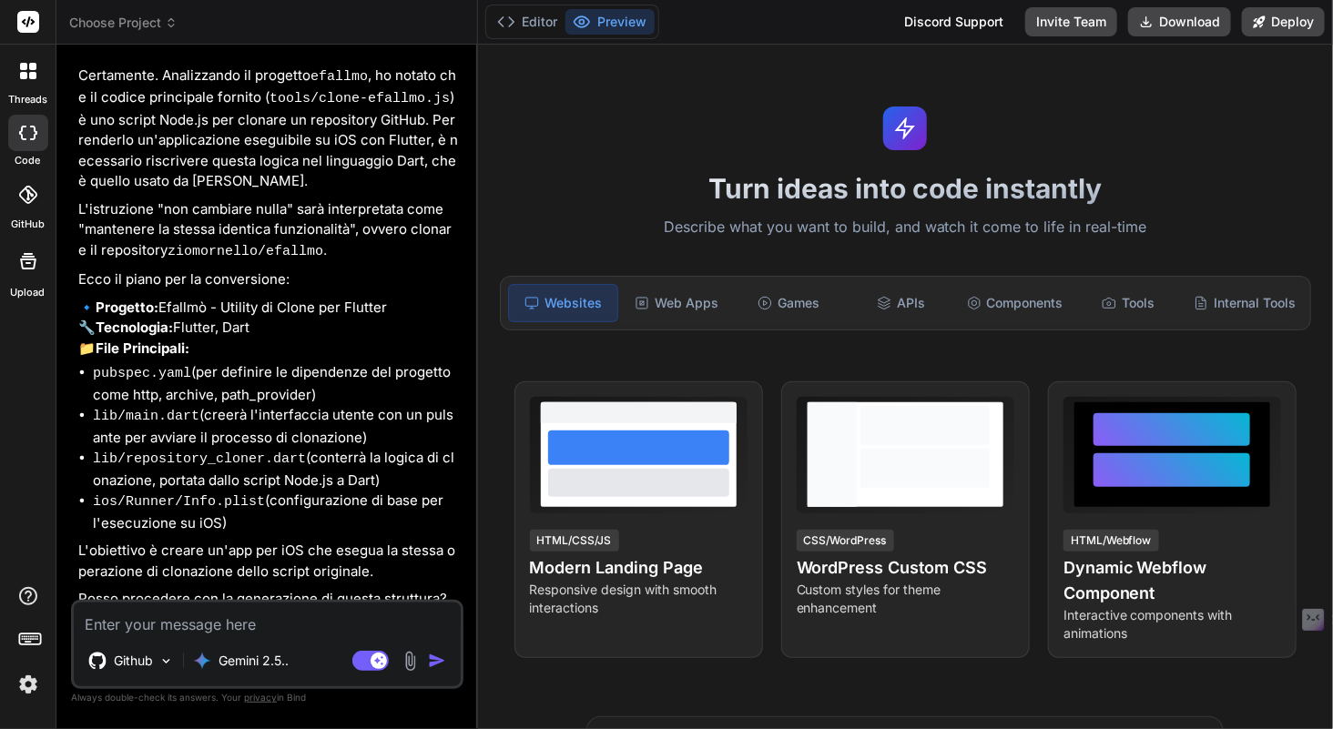
click at [298, 619] on textarea at bounding box center [267, 619] width 387 height 33
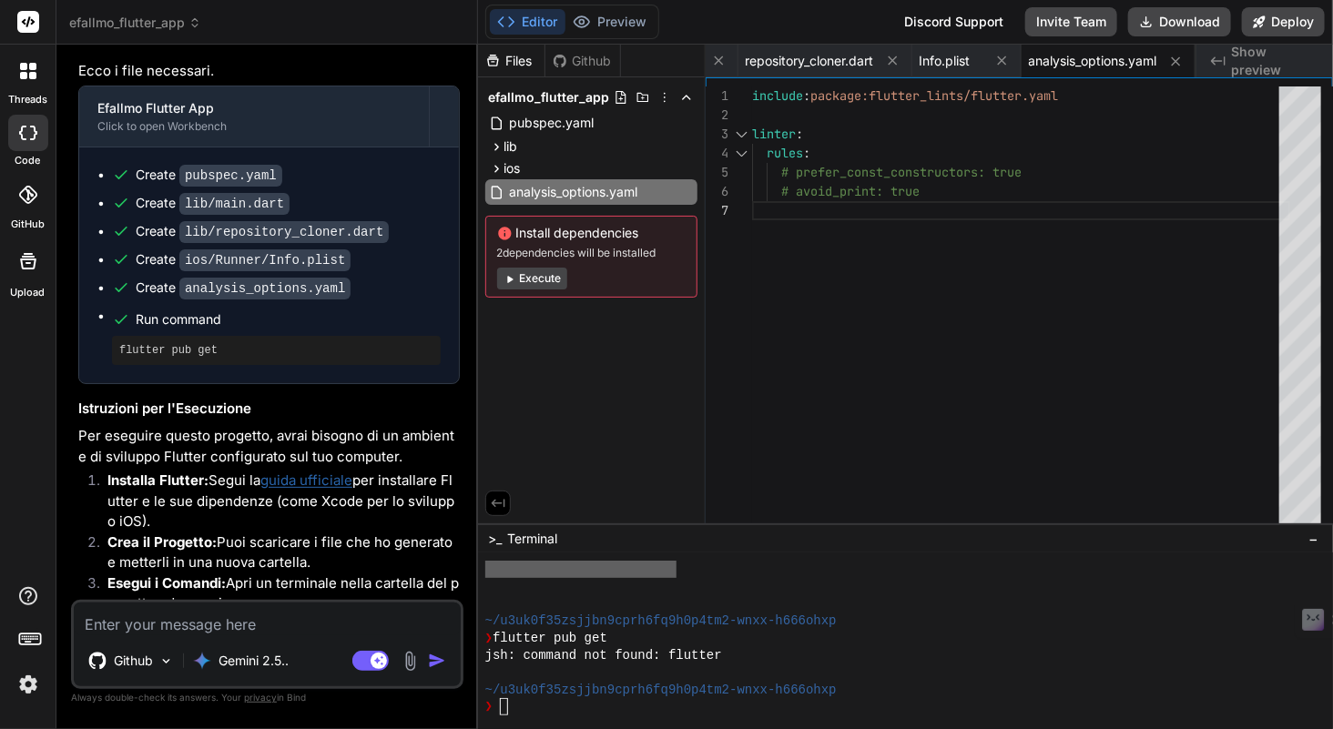
scroll to position [1013, 0]
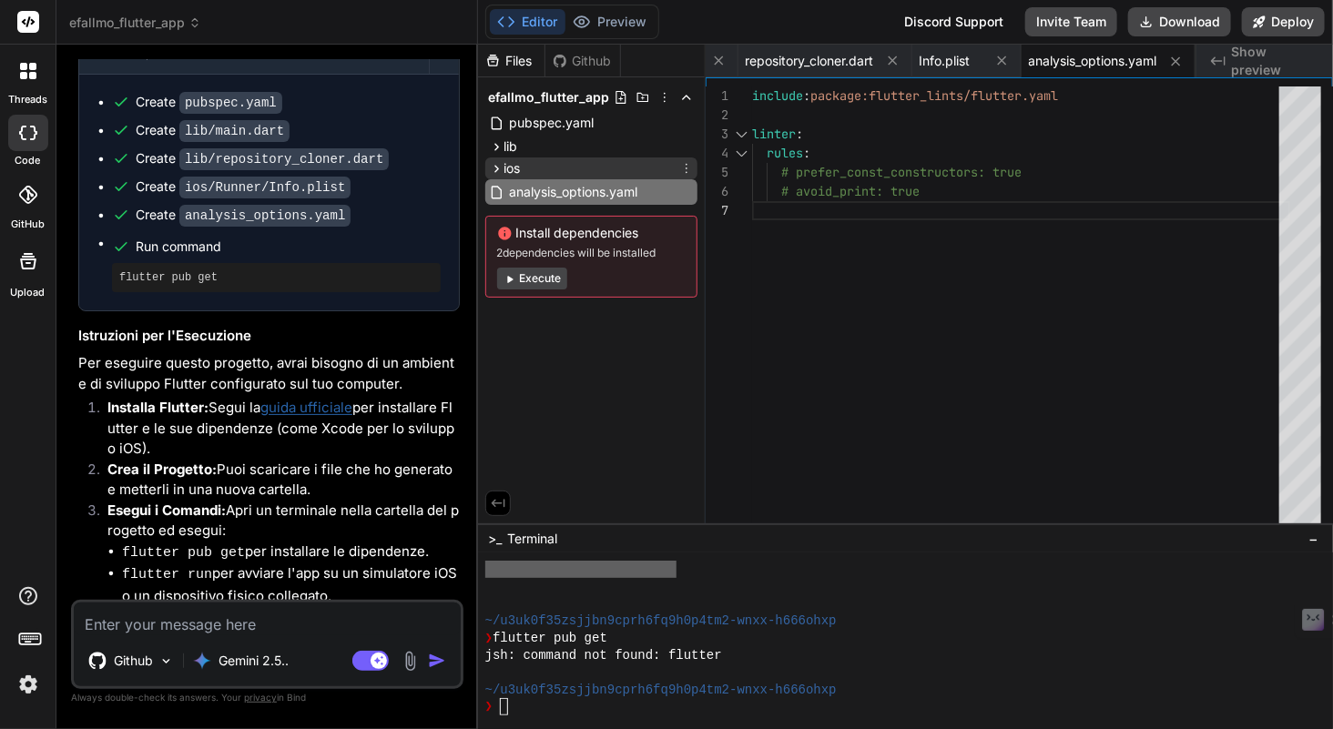
click at [496, 171] on icon at bounding box center [496, 168] width 15 height 15
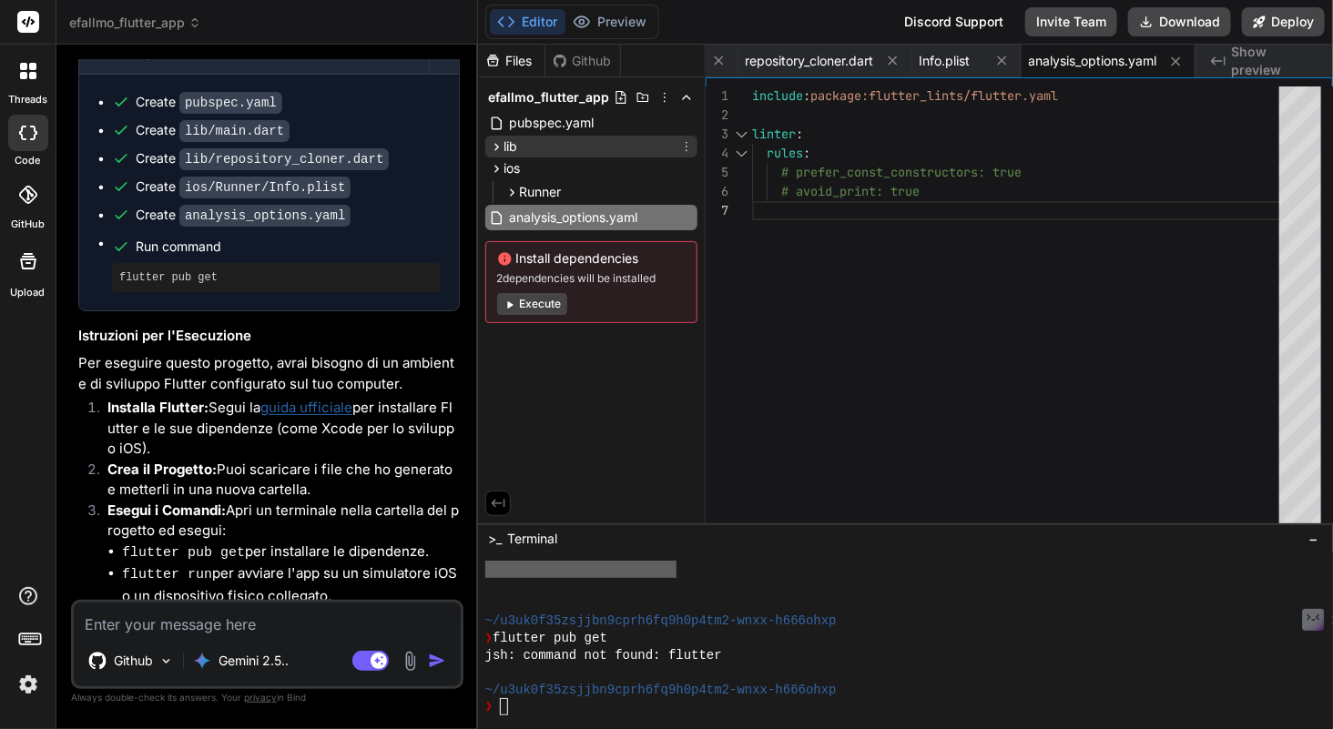
click at [491, 146] on icon at bounding box center [496, 146] width 15 height 15
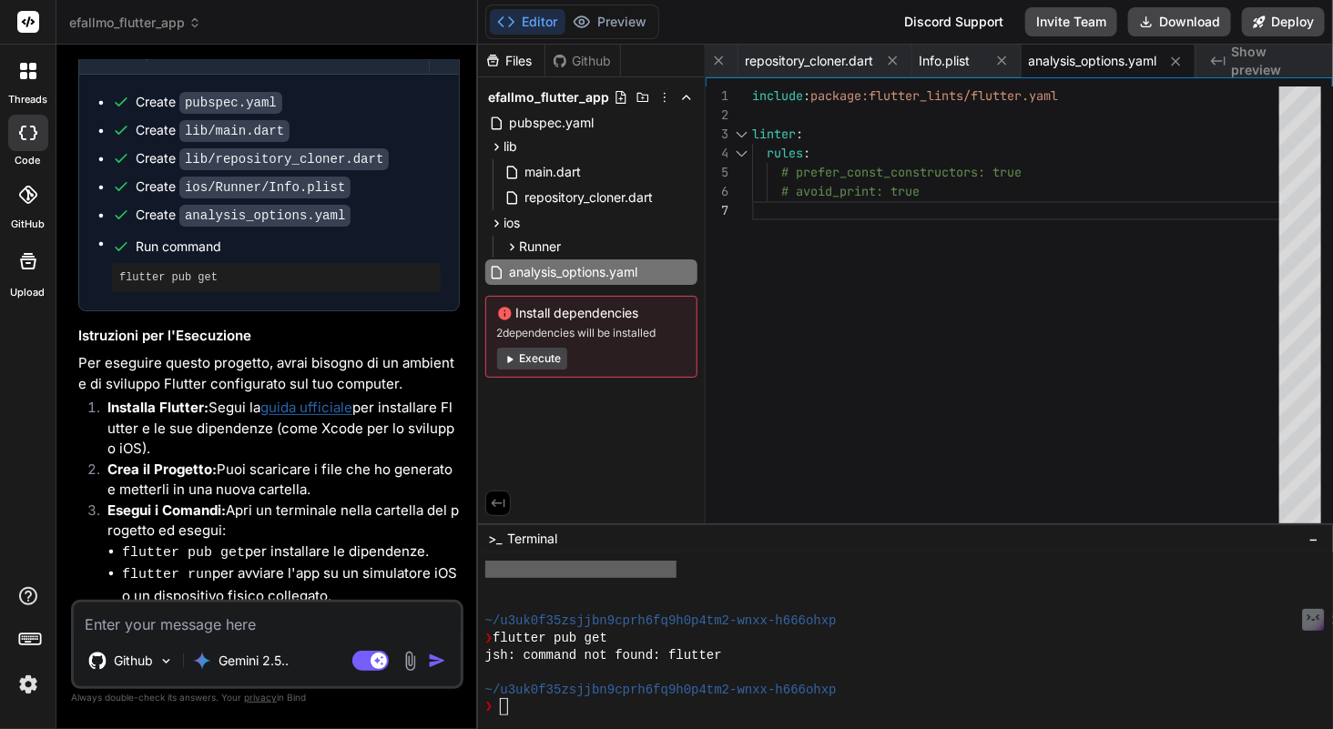
scroll to position [1050, 0]
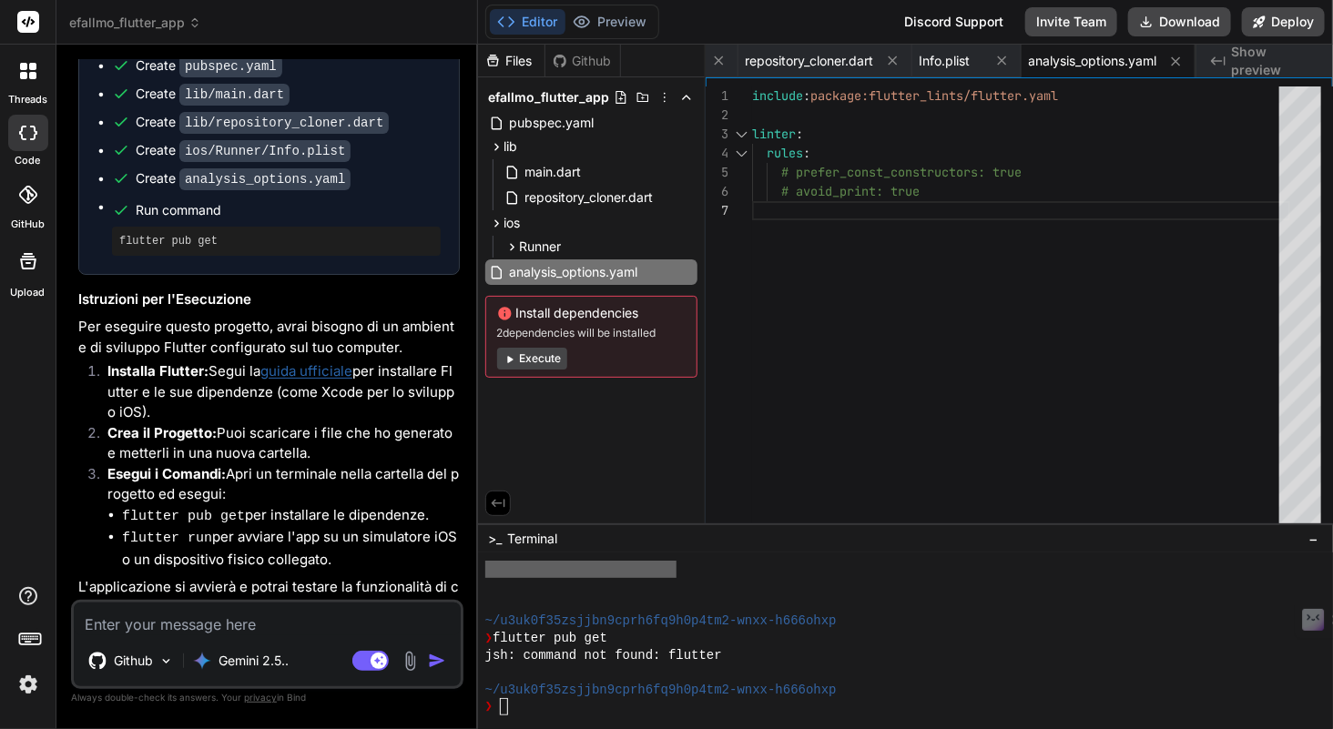
click at [187, 627] on textarea at bounding box center [267, 619] width 387 height 33
click at [242, 661] on p "Gemini 2.5.." at bounding box center [254, 661] width 70 height 18
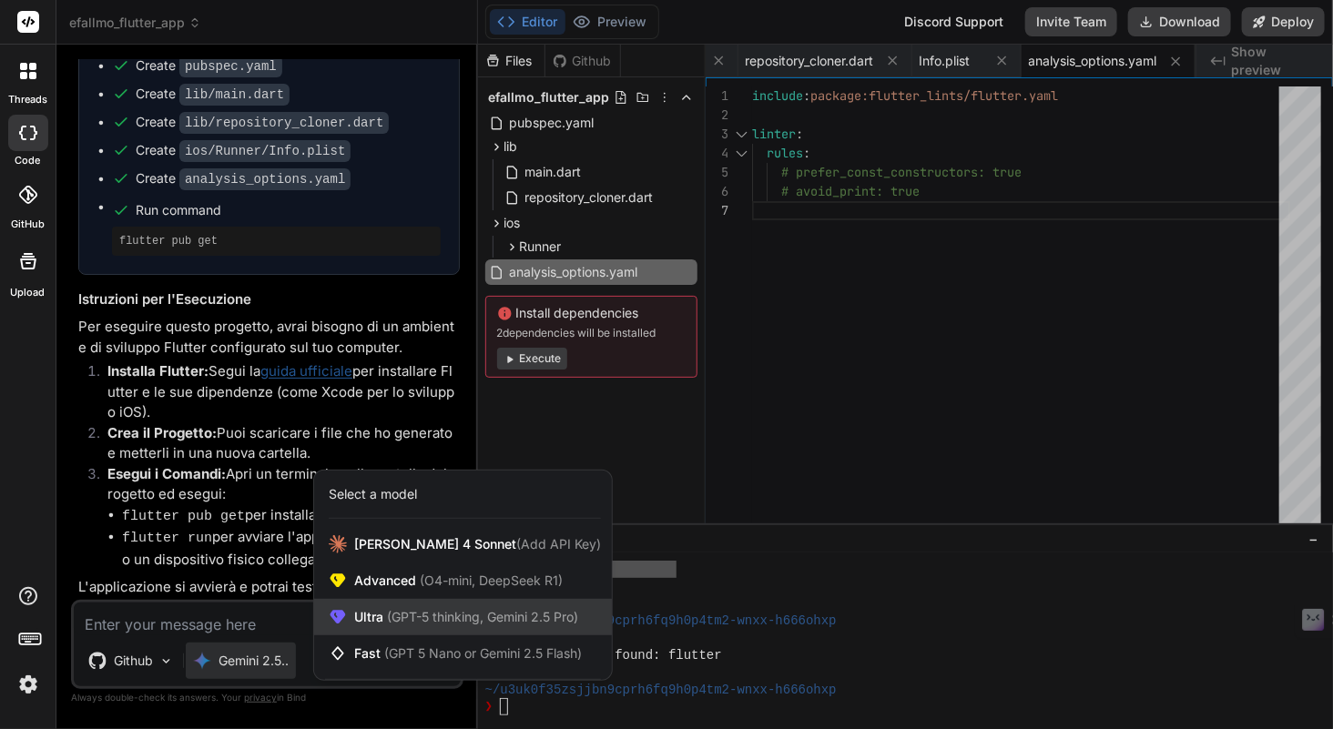
click at [442, 624] on span "(GPT-5 thinking, Gemini 2.5 Pro)" at bounding box center [480, 616] width 195 height 15
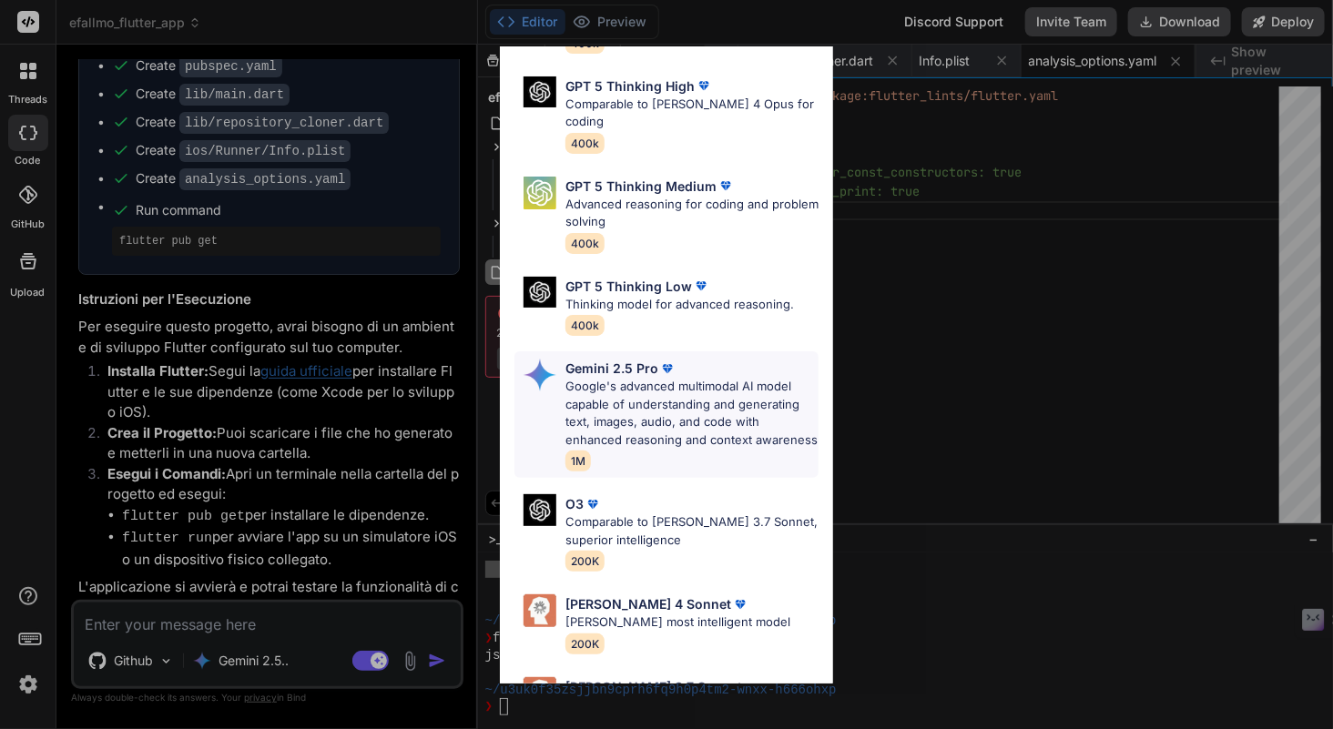
scroll to position [187, 0]
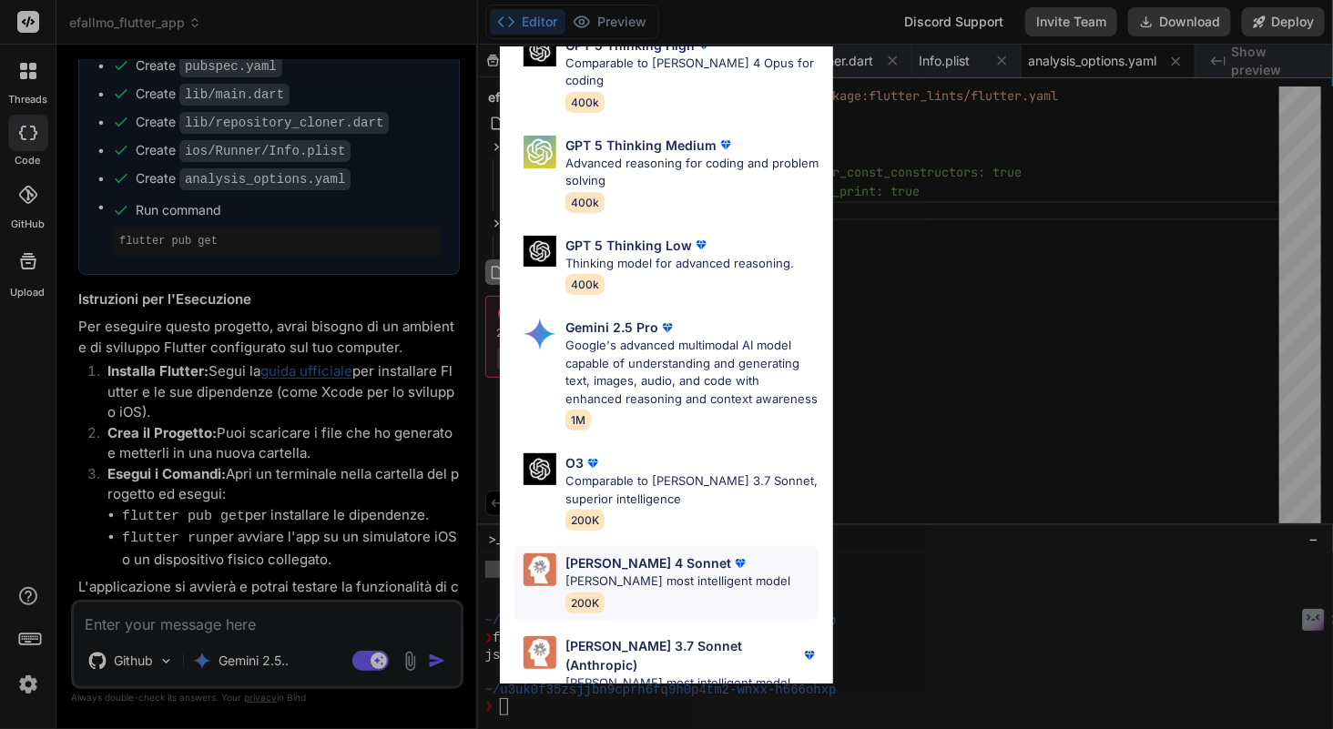
click at [661, 575] on div "[PERSON_NAME] 4 Sonnet [PERSON_NAME] most intelligent model 200K" at bounding box center [677, 583] width 225 height 59
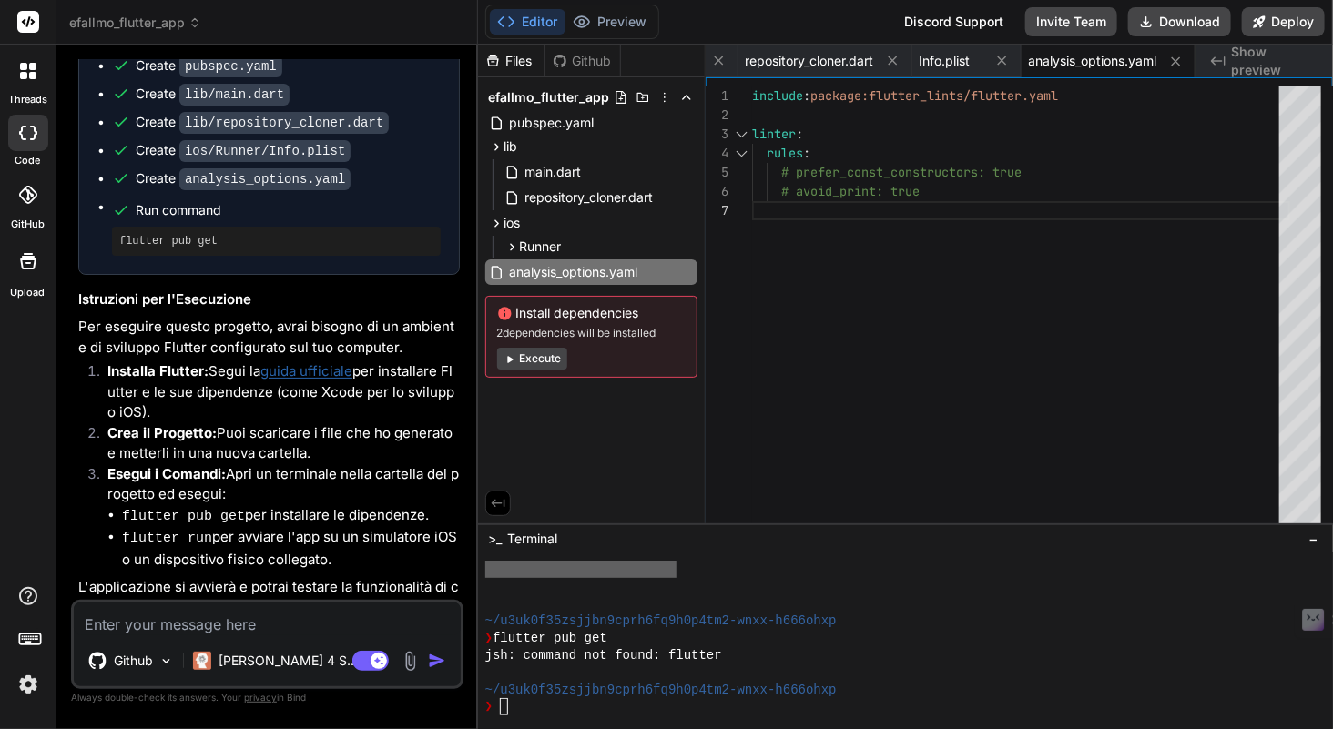
click at [213, 625] on textarea at bounding box center [267, 619] width 387 height 33
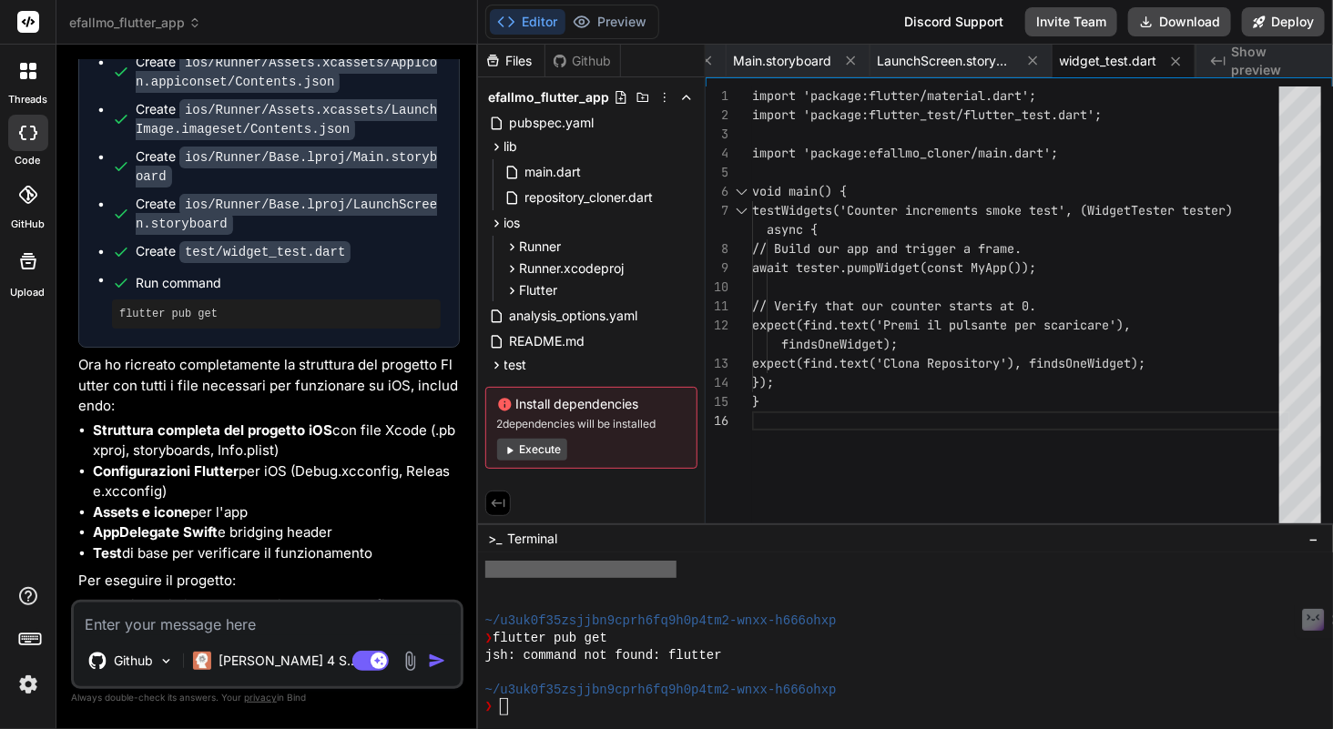
scroll to position [2279, 0]
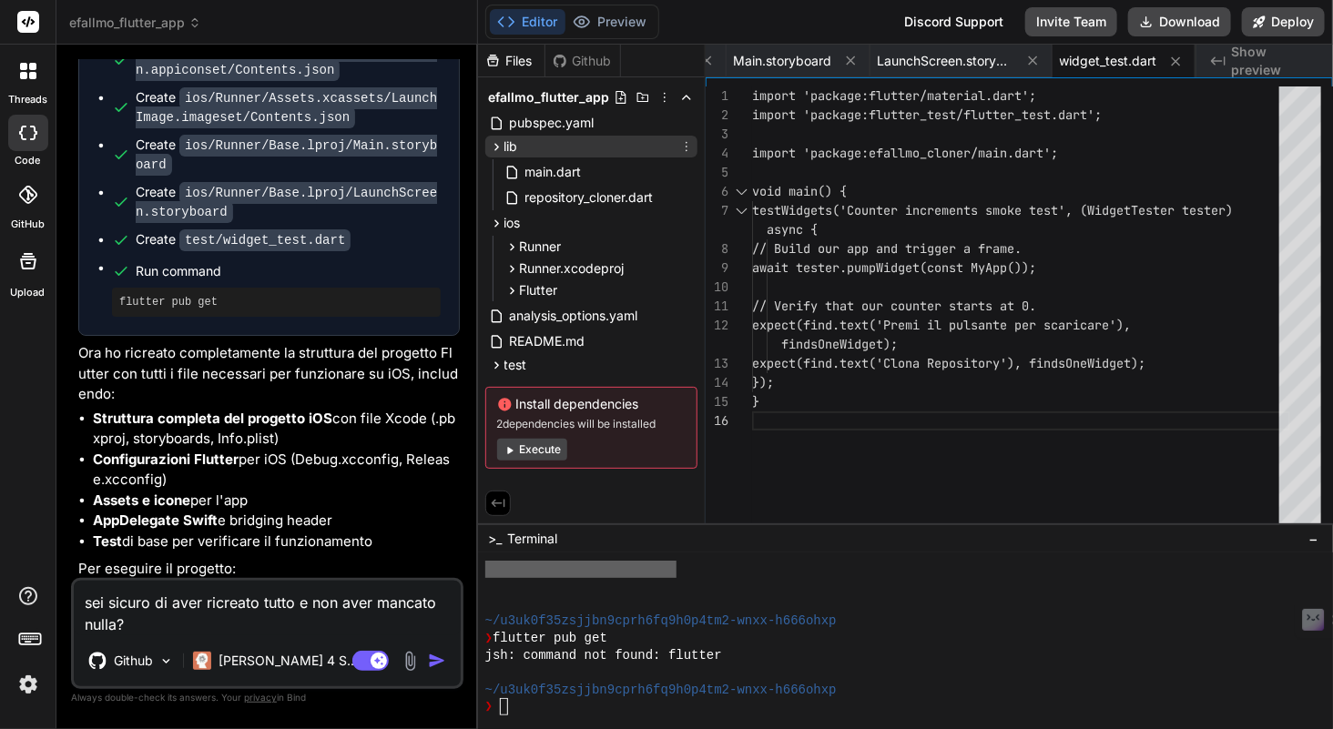
click at [506, 139] on span "lib" at bounding box center [511, 146] width 14 height 18
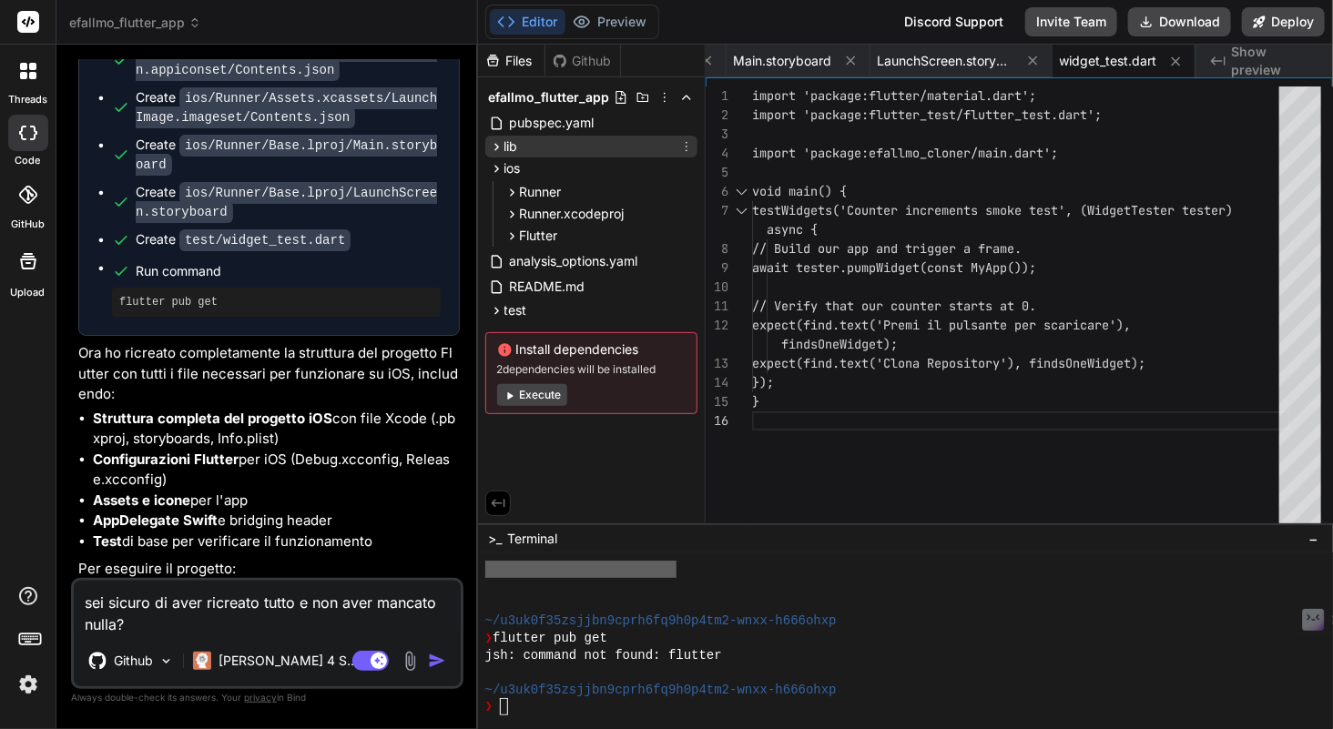
click at [688, 143] on icon at bounding box center [686, 146] width 15 height 15
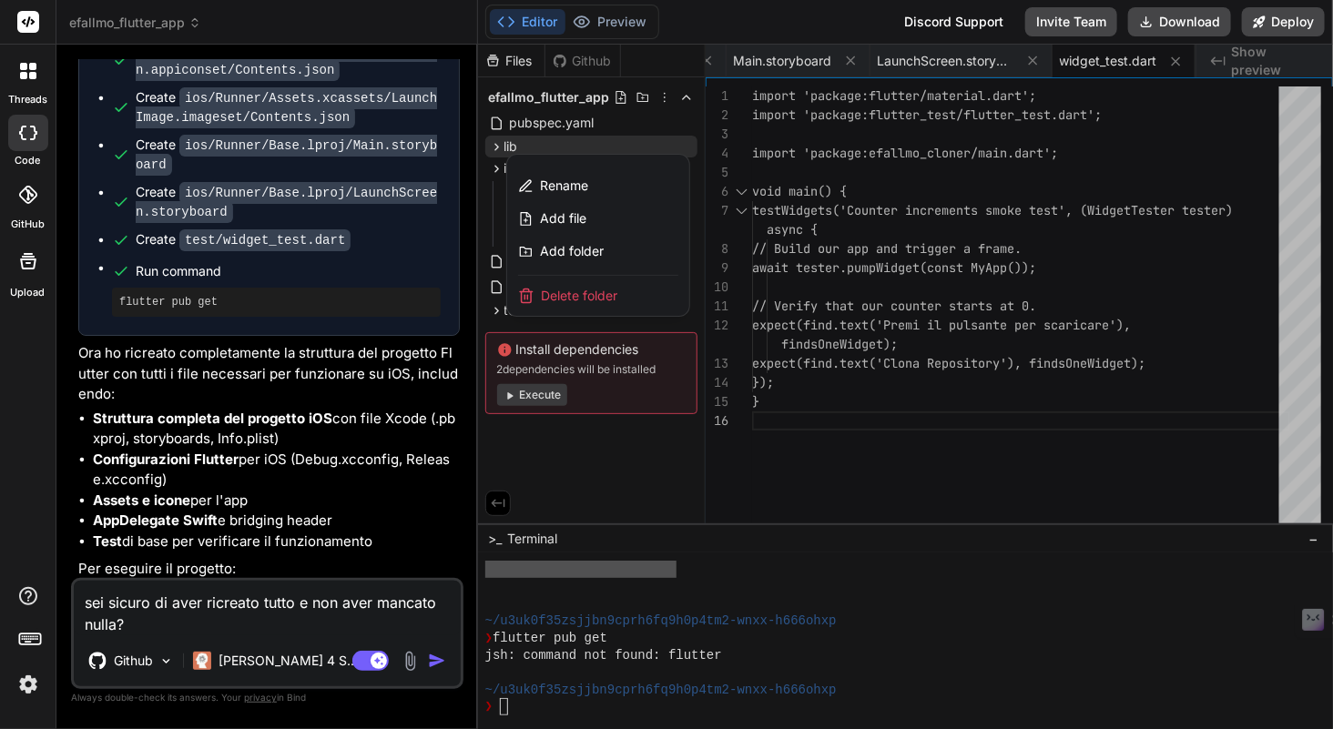
click at [611, 292] on span "Delete folder" at bounding box center [580, 296] width 76 height 18
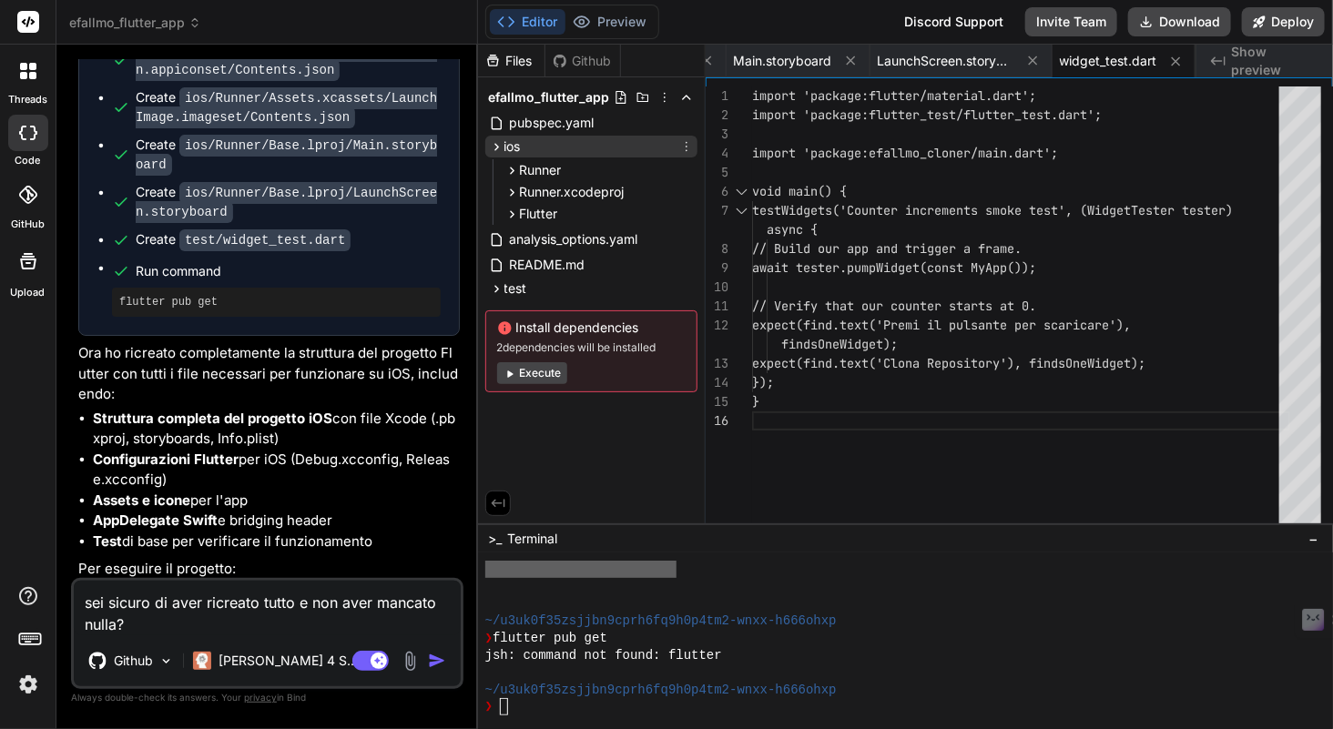
click at [690, 144] on icon at bounding box center [686, 146] width 15 height 15
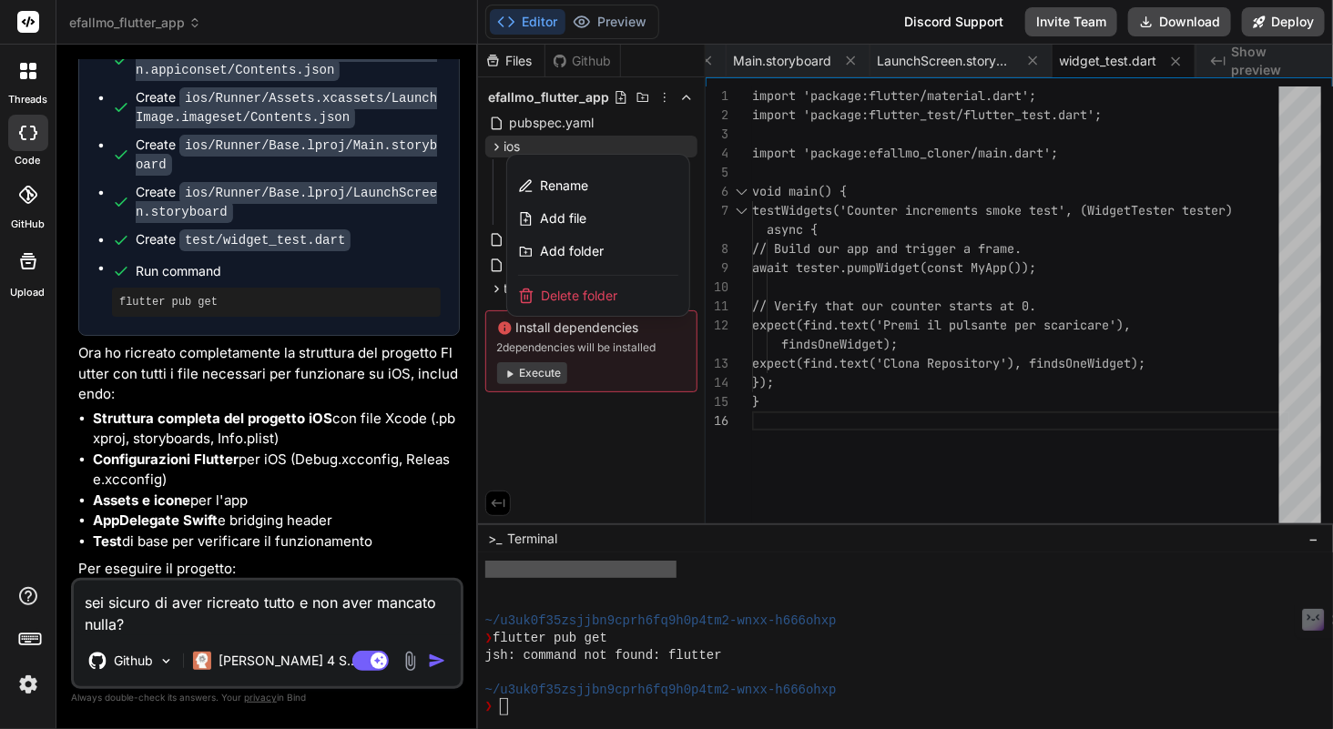
click at [646, 294] on div "Delete folder" at bounding box center [598, 296] width 182 height 40
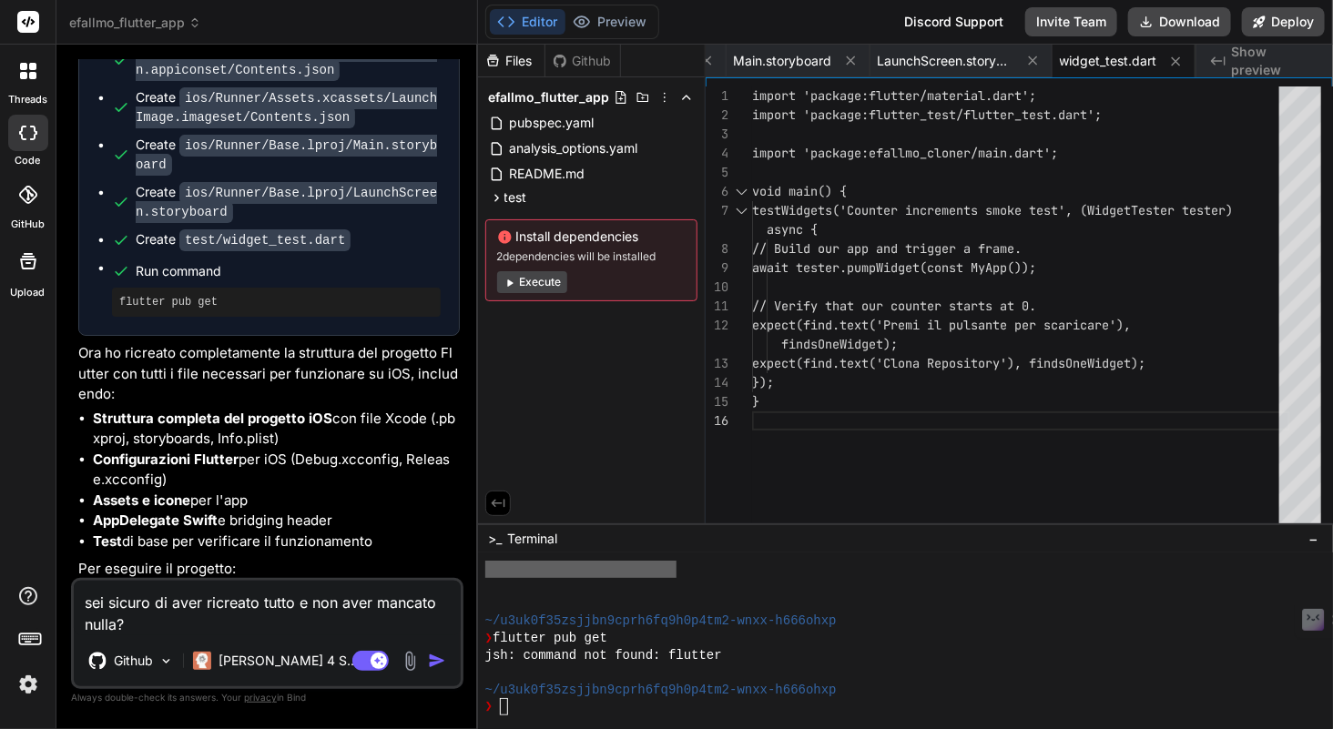
click at [240, 631] on textarea "sei sicuro di aver ricreato tutto e non aver mancato nulla?" at bounding box center [267, 608] width 387 height 55
drag, startPoint x: 219, startPoint y: 631, endPoint x: 73, endPoint y: 586, distance: 153.2
click at [74, 586] on textarea "sei sicuro di aver ricreato tutto e non aver mancato nulla?" at bounding box center [267, 608] width 387 height 55
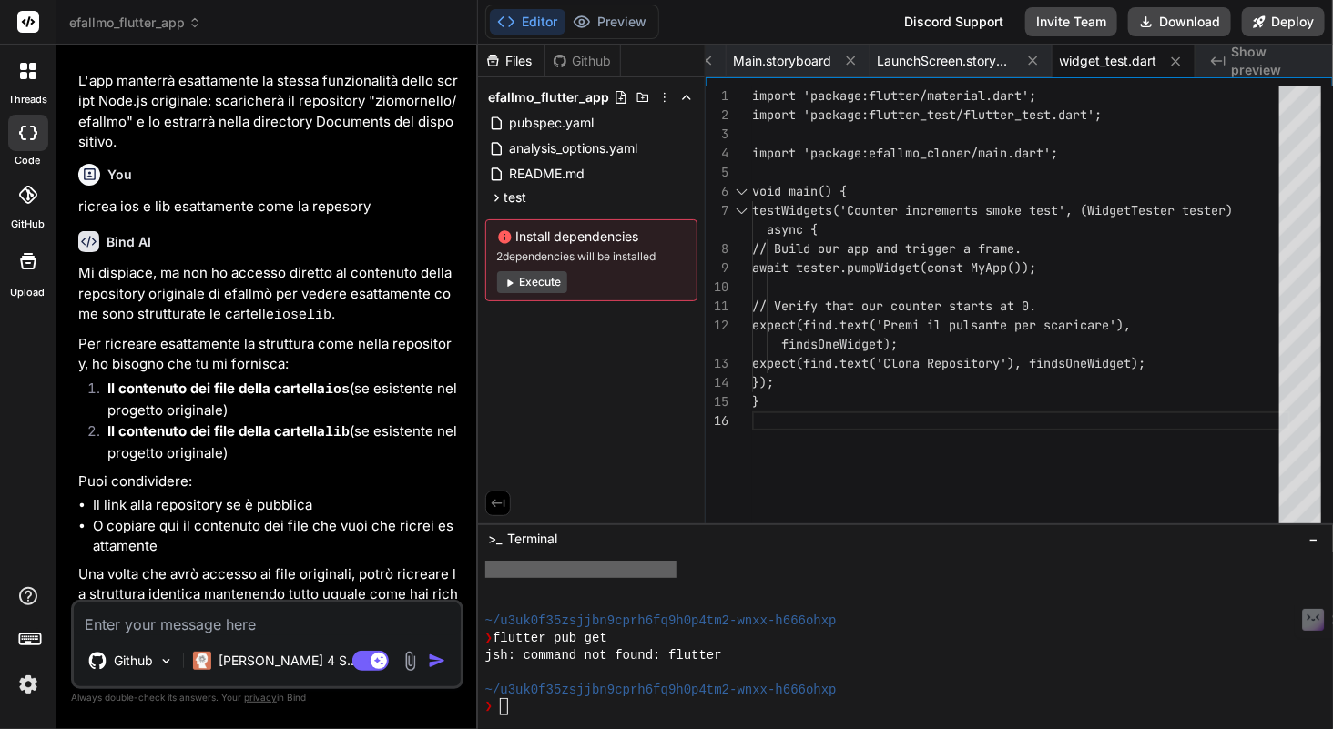
scroll to position [2920, 0]
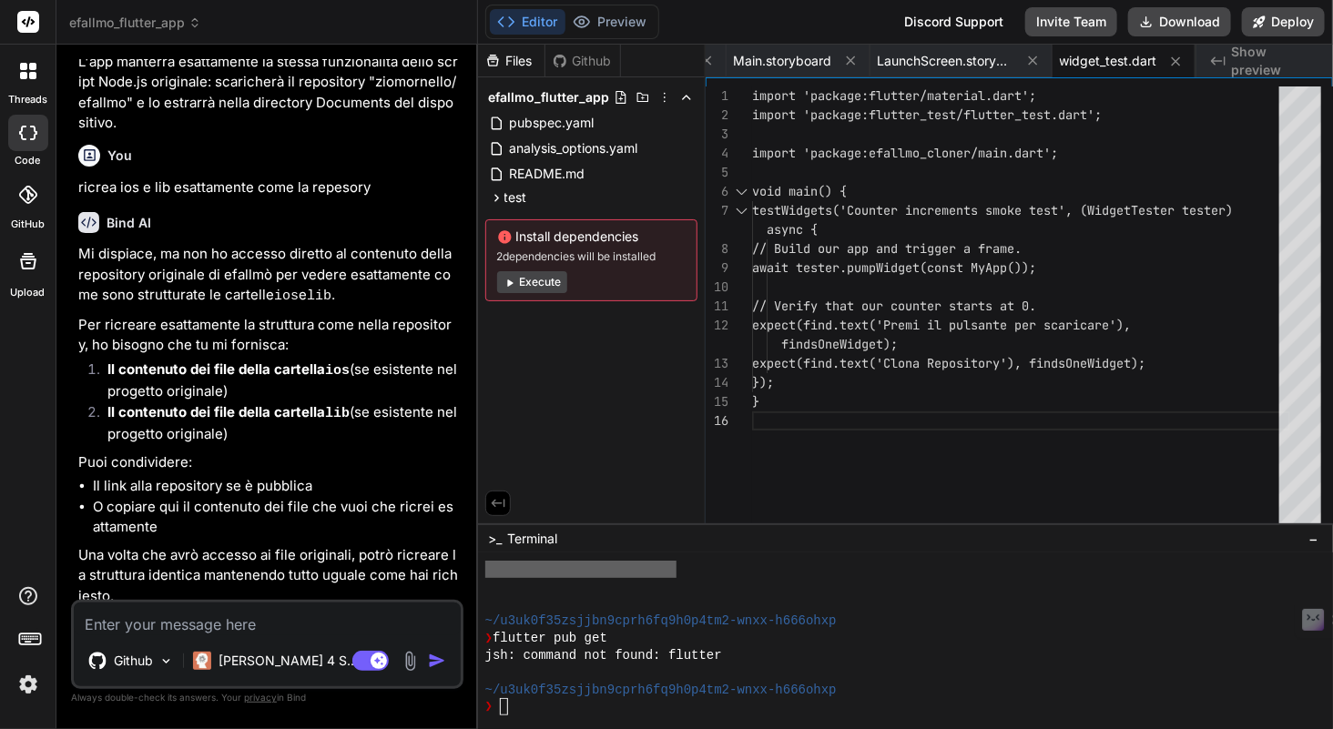
paste textarea "[URL][DOMAIN_NAME]"
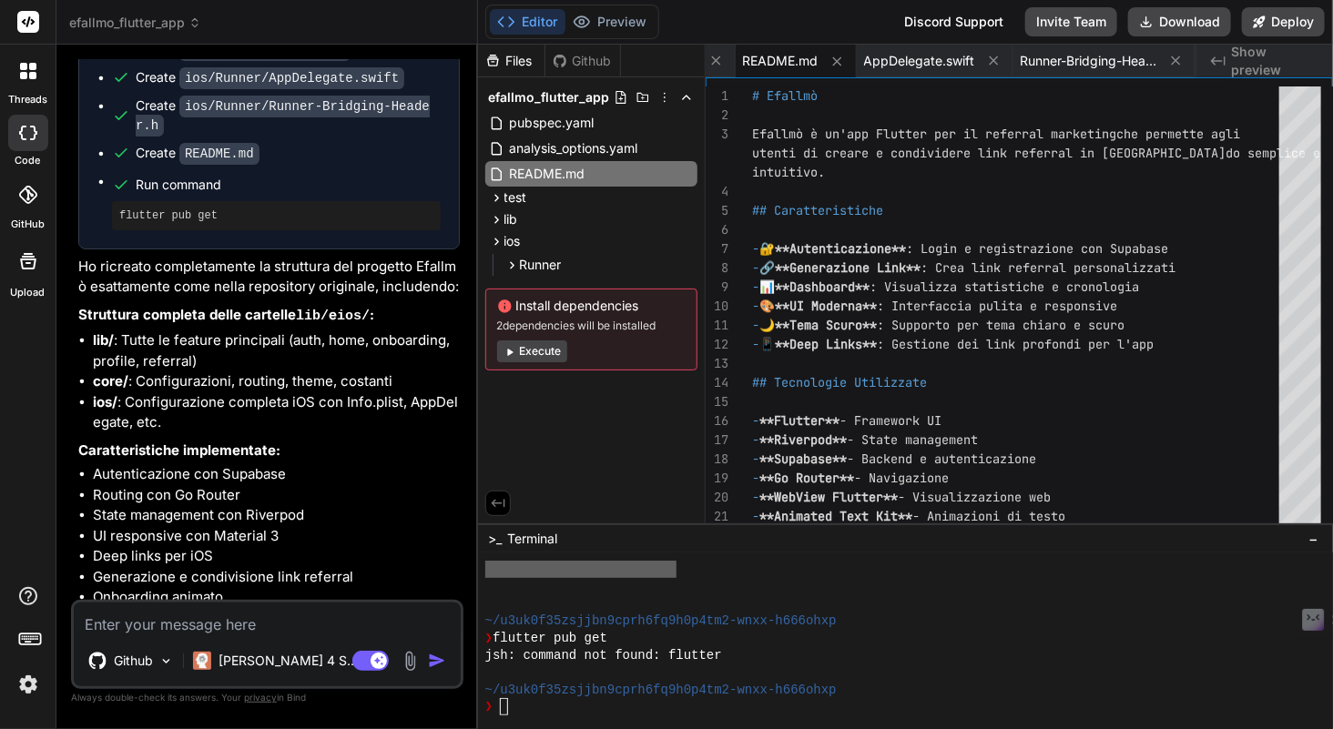
scroll to position [4359, 0]
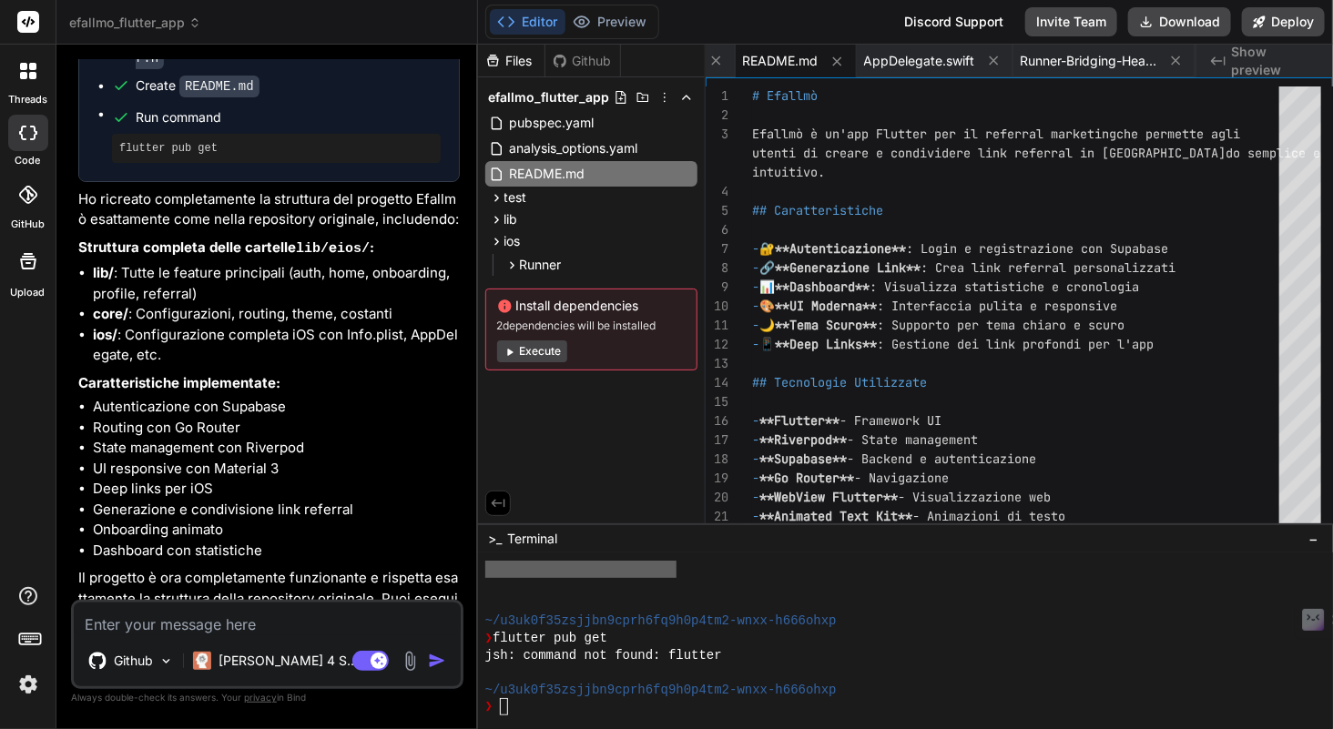
click at [285, 631] on textarea at bounding box center [267, 619] width 387 height 33
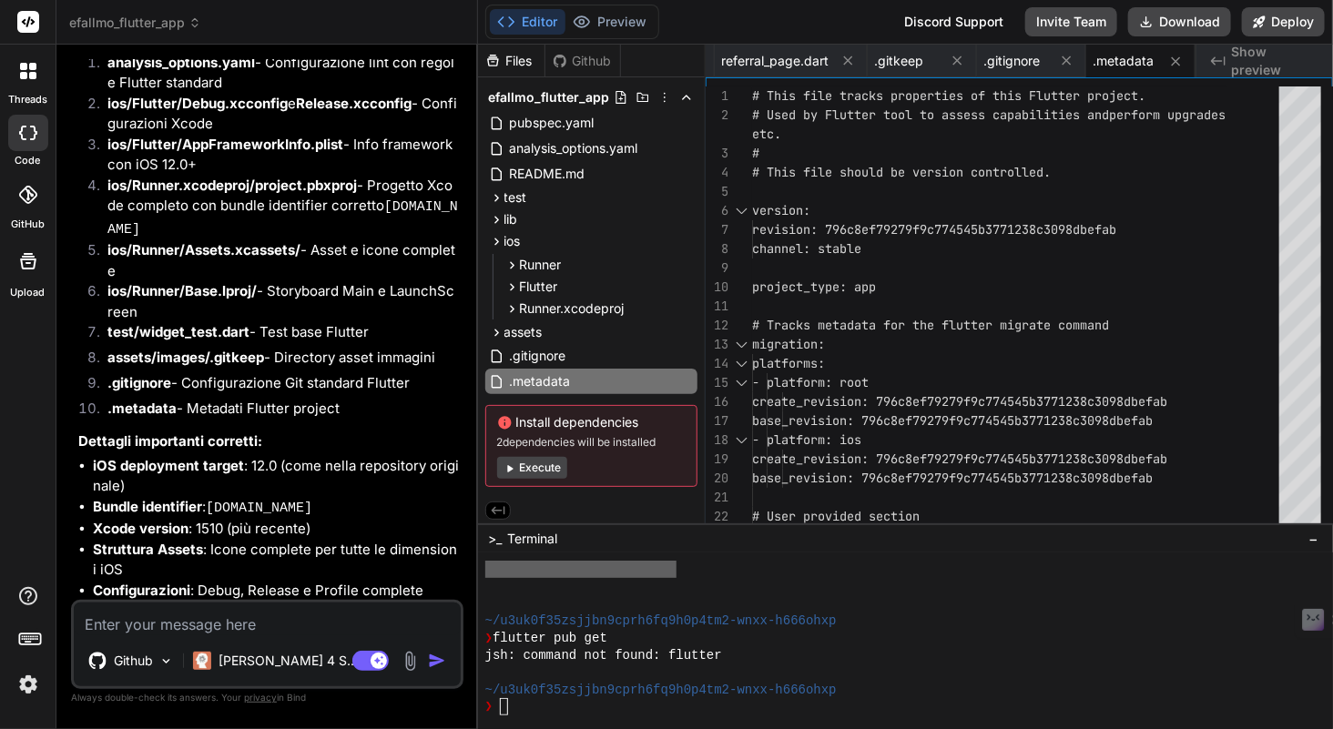
scroll to position [5857, 0]
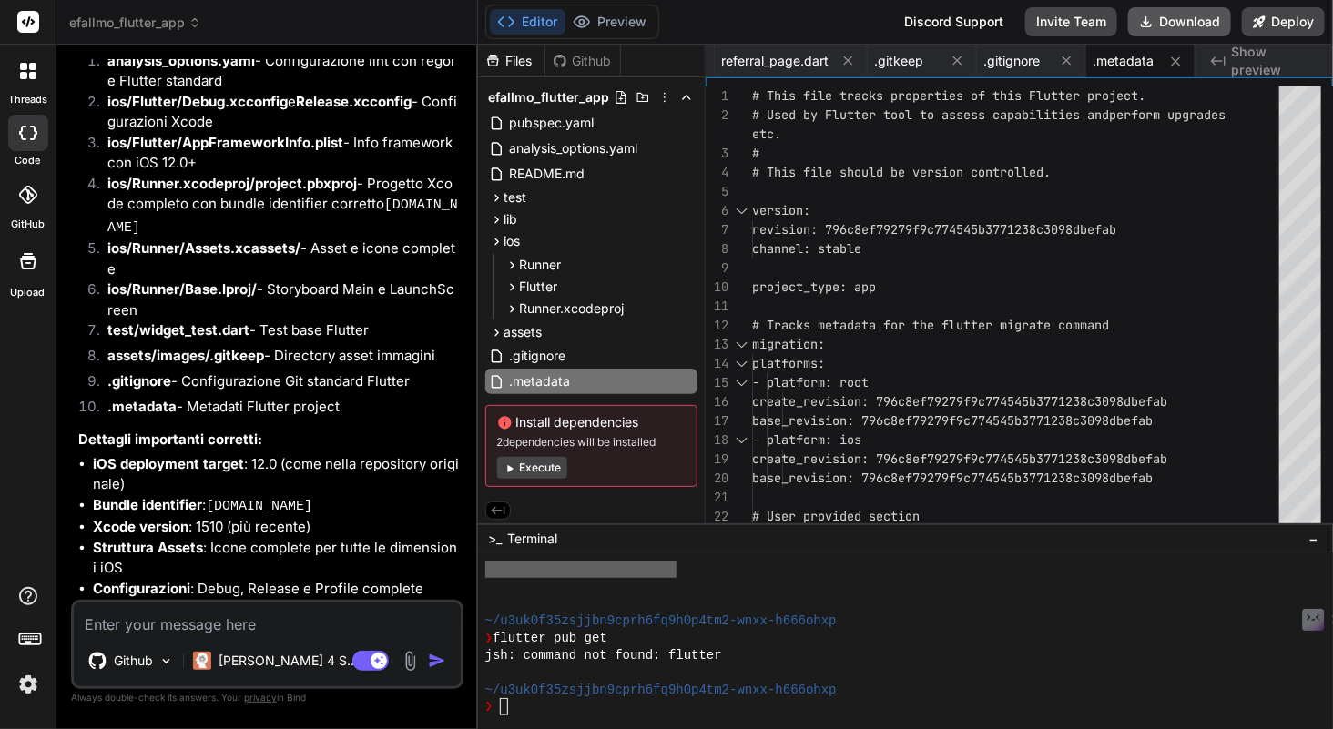
click at [1181, 29] on button "Download" at bounding box center [1179, 21] width 103 height 29
click at [187, 617] on textarea at bounding box center [267, 619] width 387 height 33
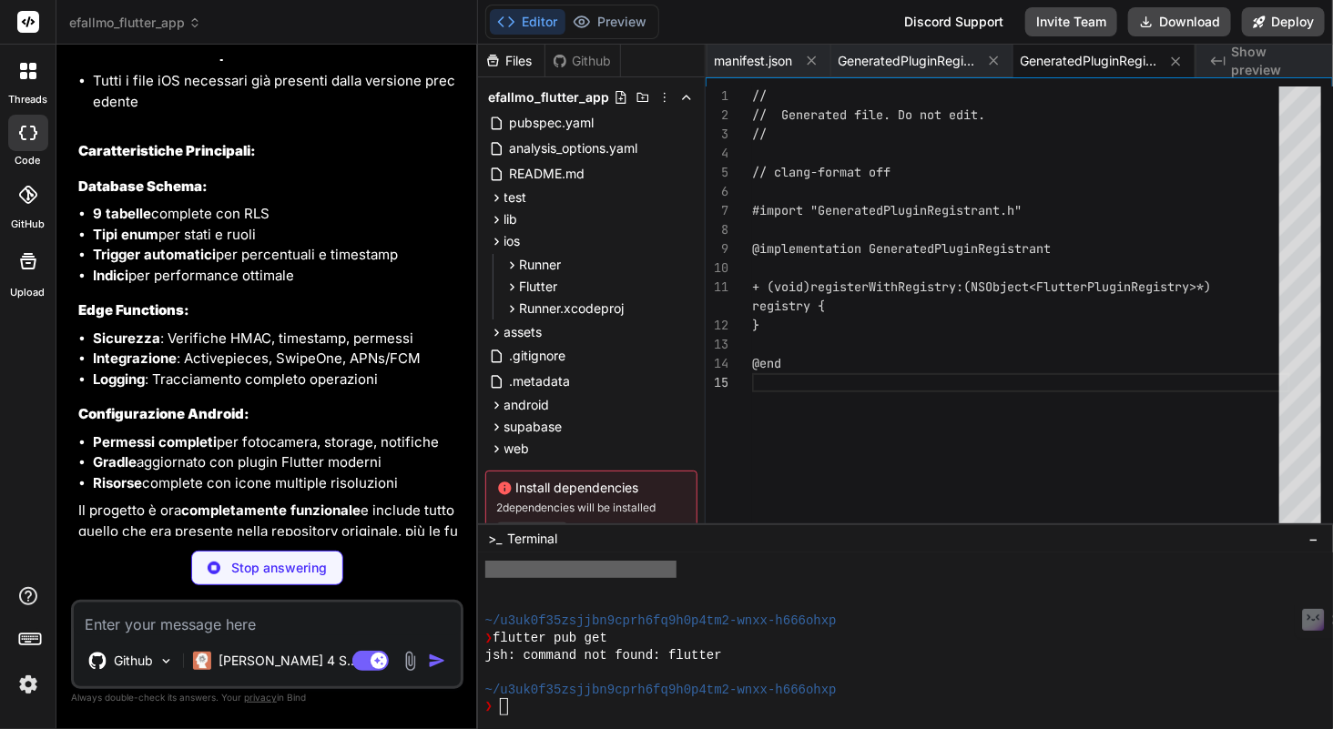
scroll to position [9328, 0]
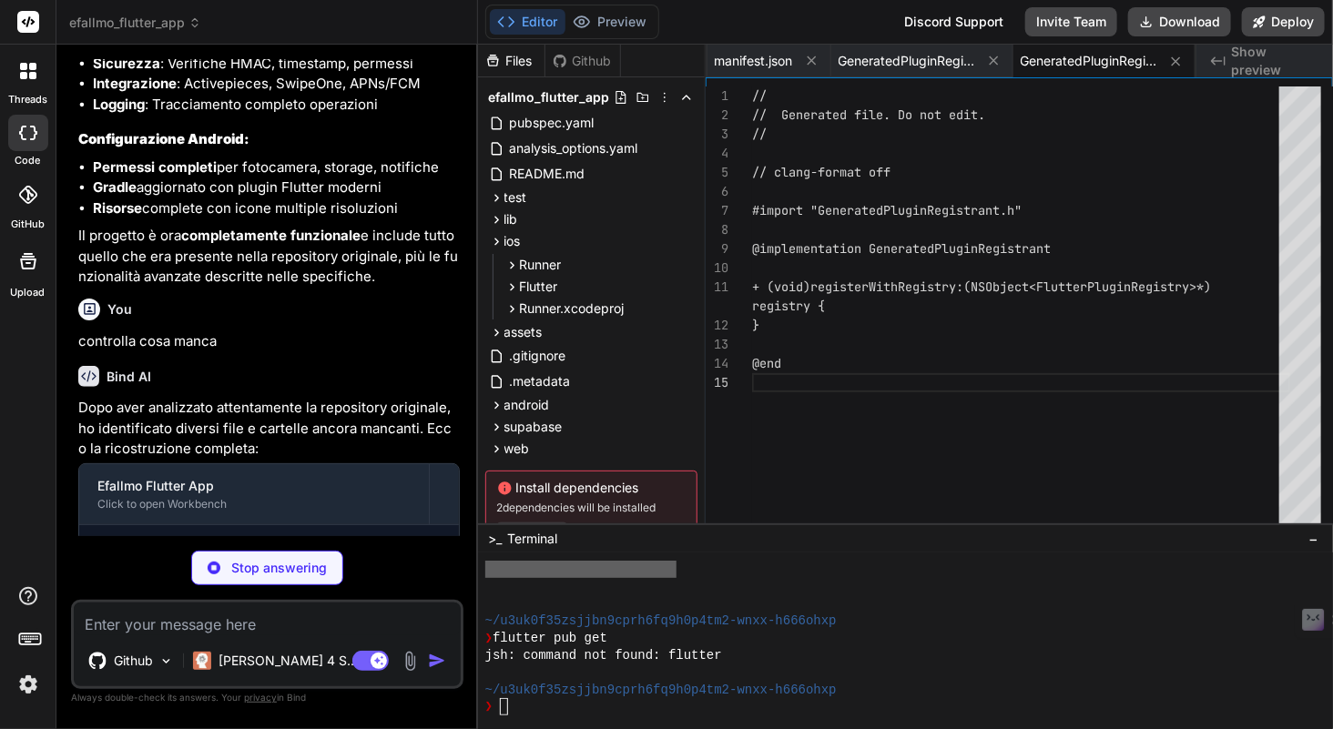
click at [268, 569] on p "Stop answering" at bounding box center [279, 568] width 96 height 18
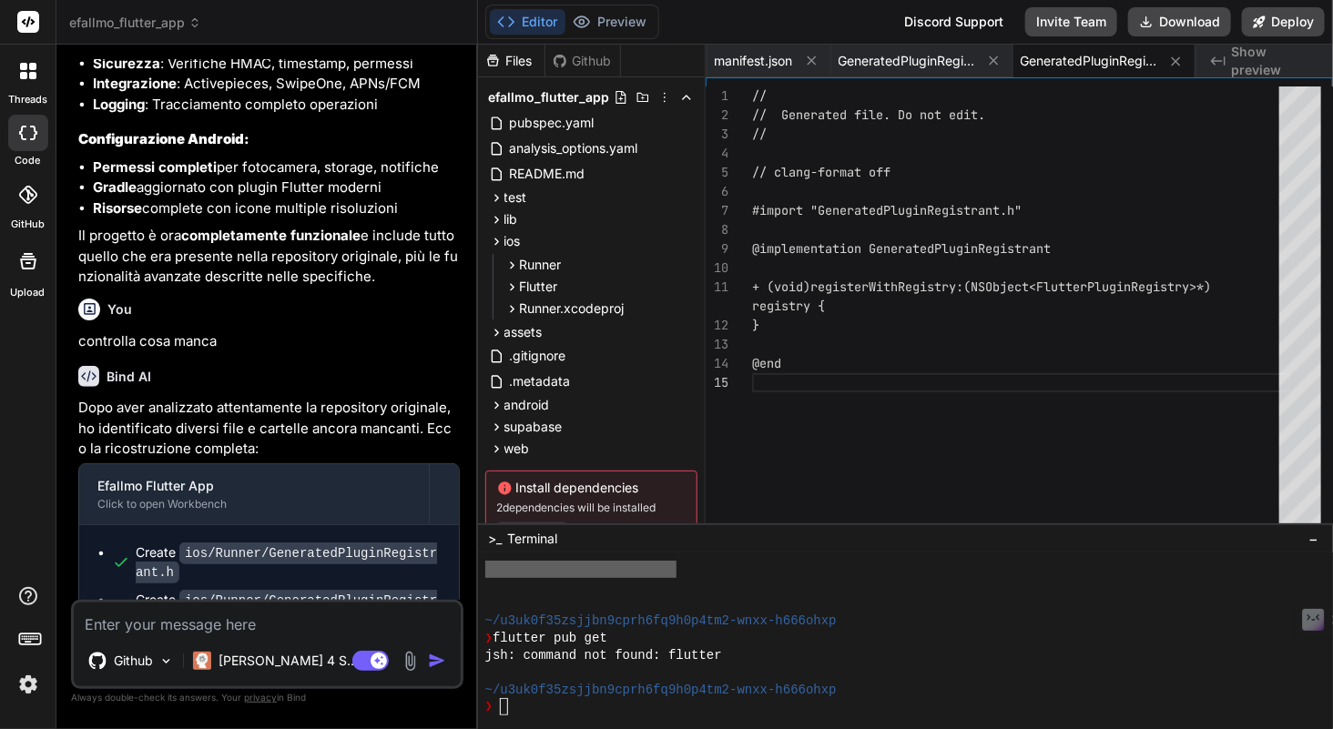
scroll to position [9312, 0]
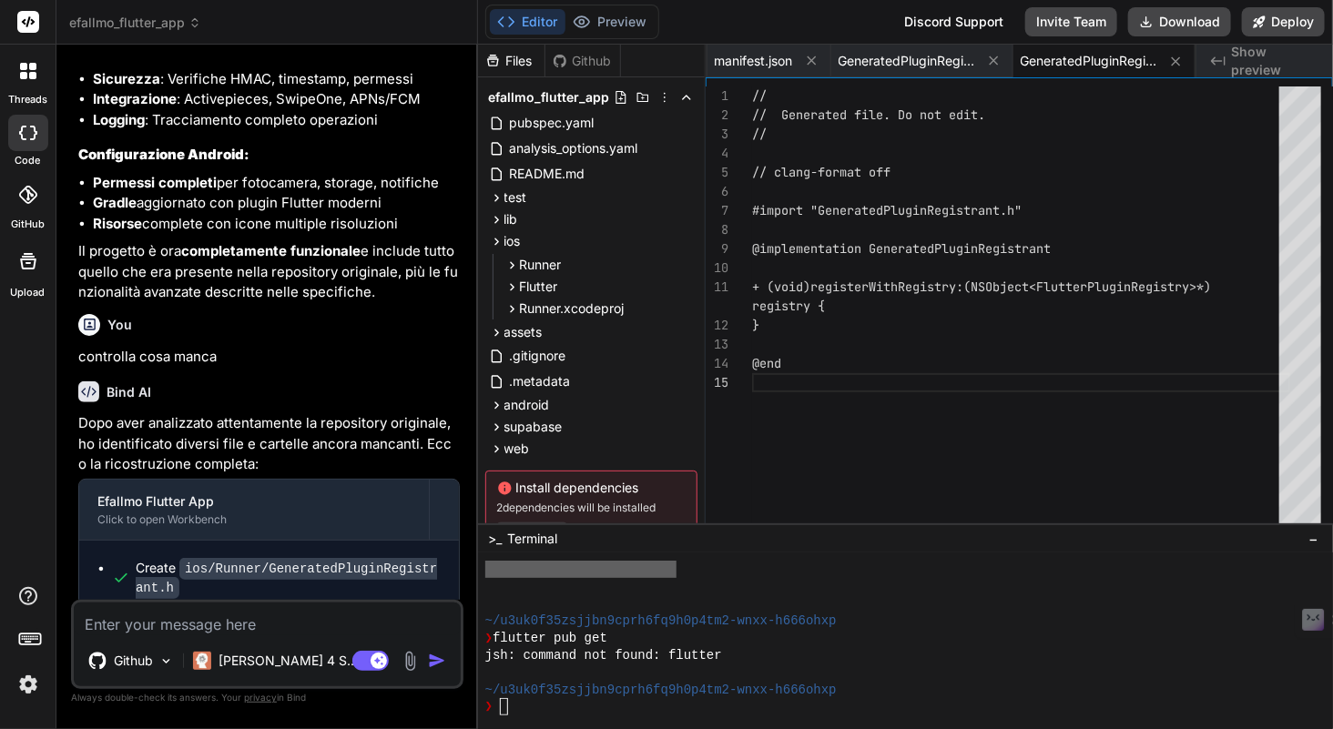
click at [229, 612] on textarea at bounding box center [267, 619] width 387 height 33
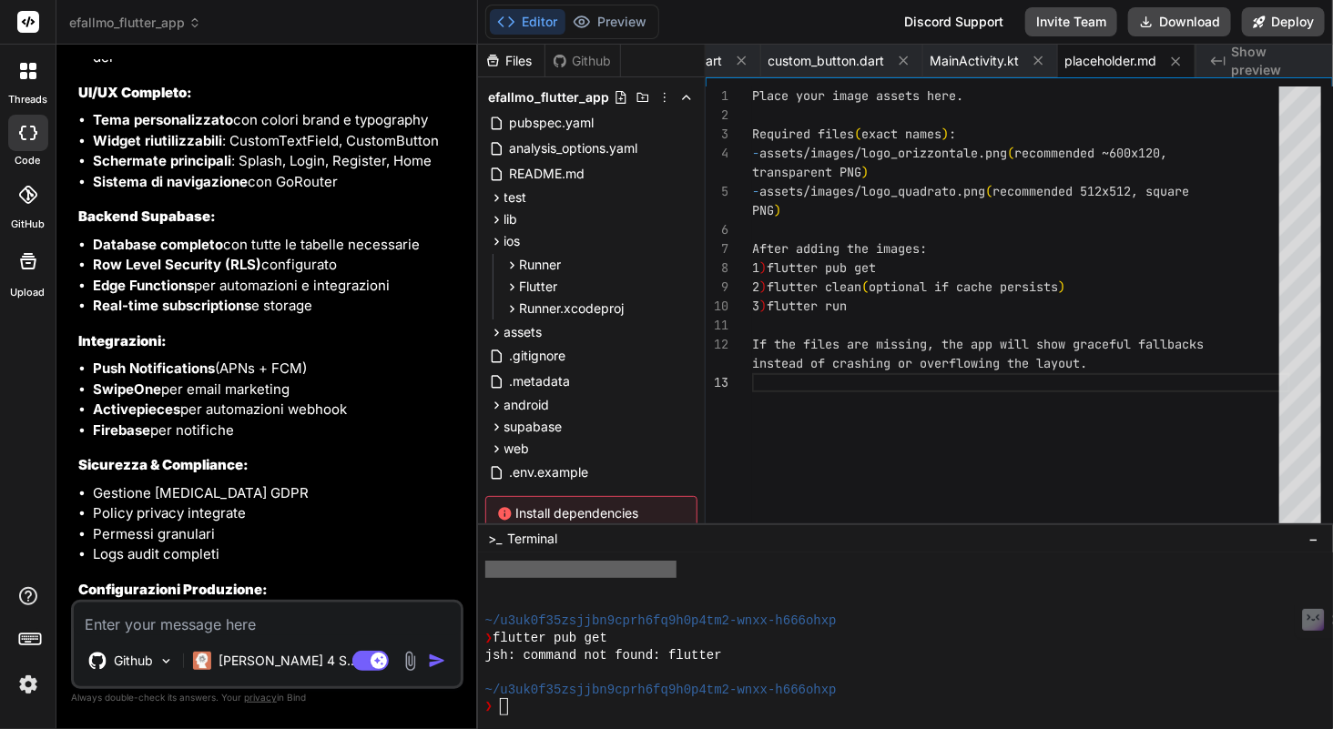
scroll to position [11876, 0]
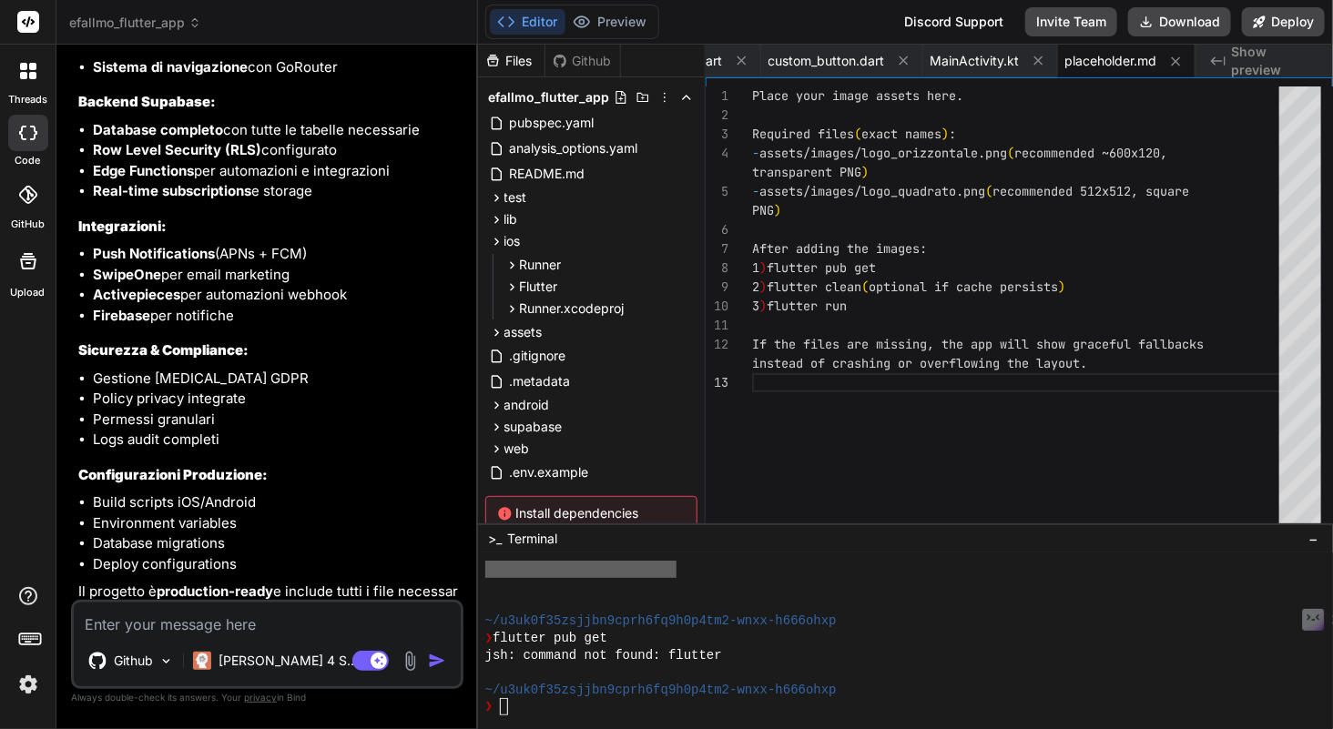
click at [189, 614] on textarea at bounding box center [267, 619] width 387 height 33
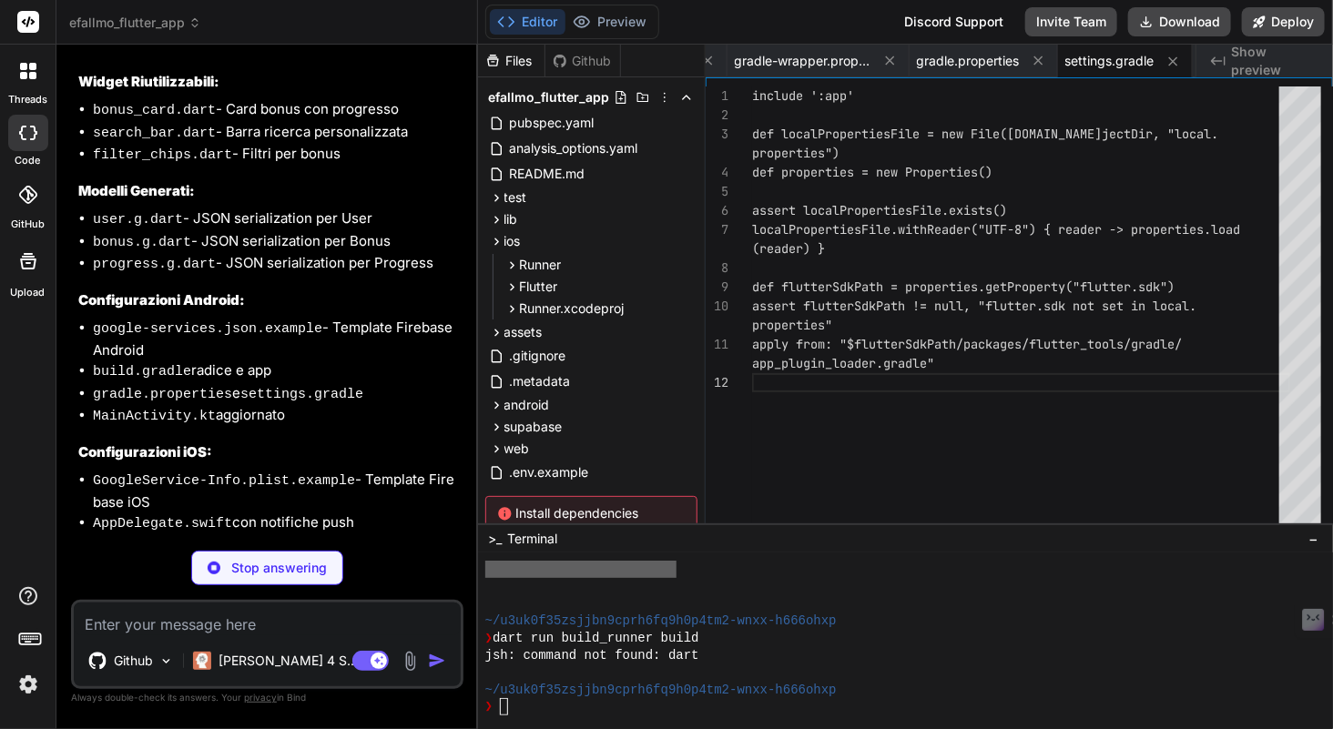
scroll to position [14258, 0]
